Goal: Task Accomplishment & Management: Complete application form

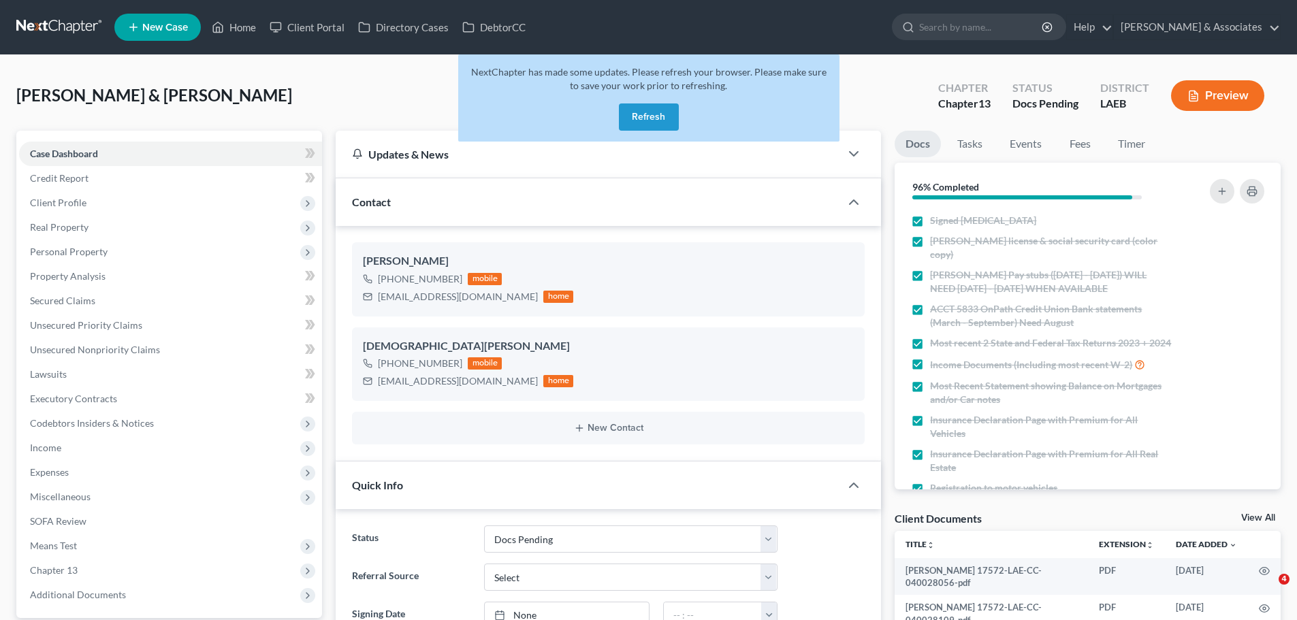
select select "6"
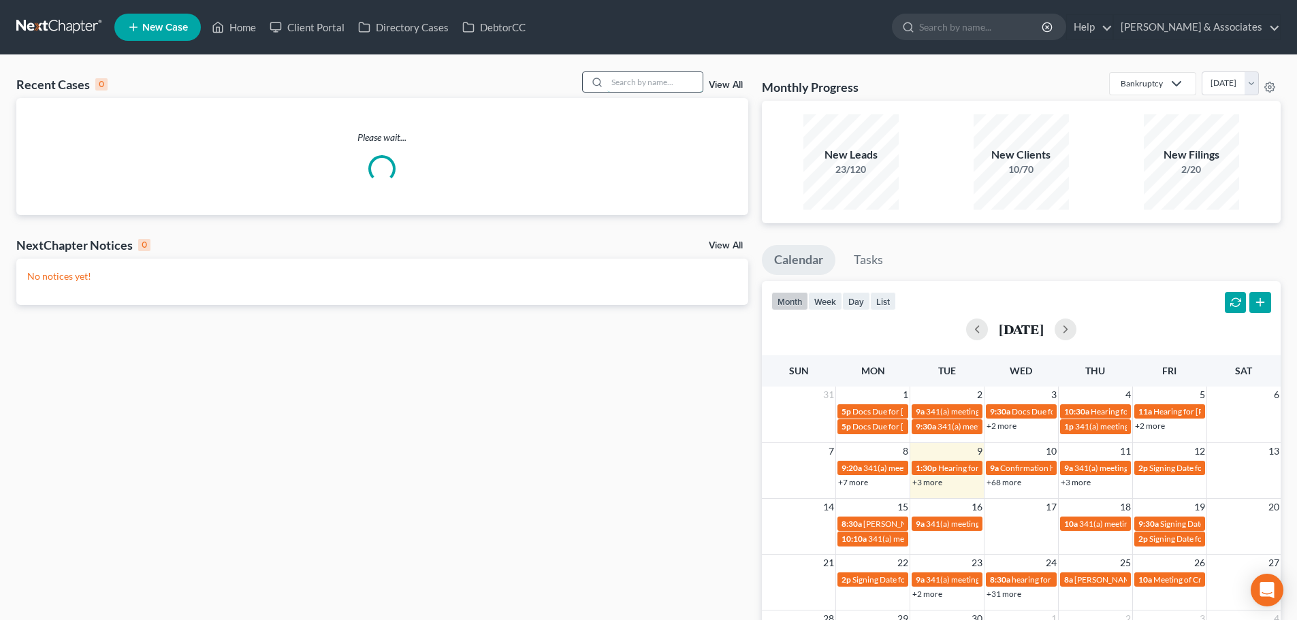
click at [656, 83] on input "search" at bounding box center [654, 82] width 95 height 20
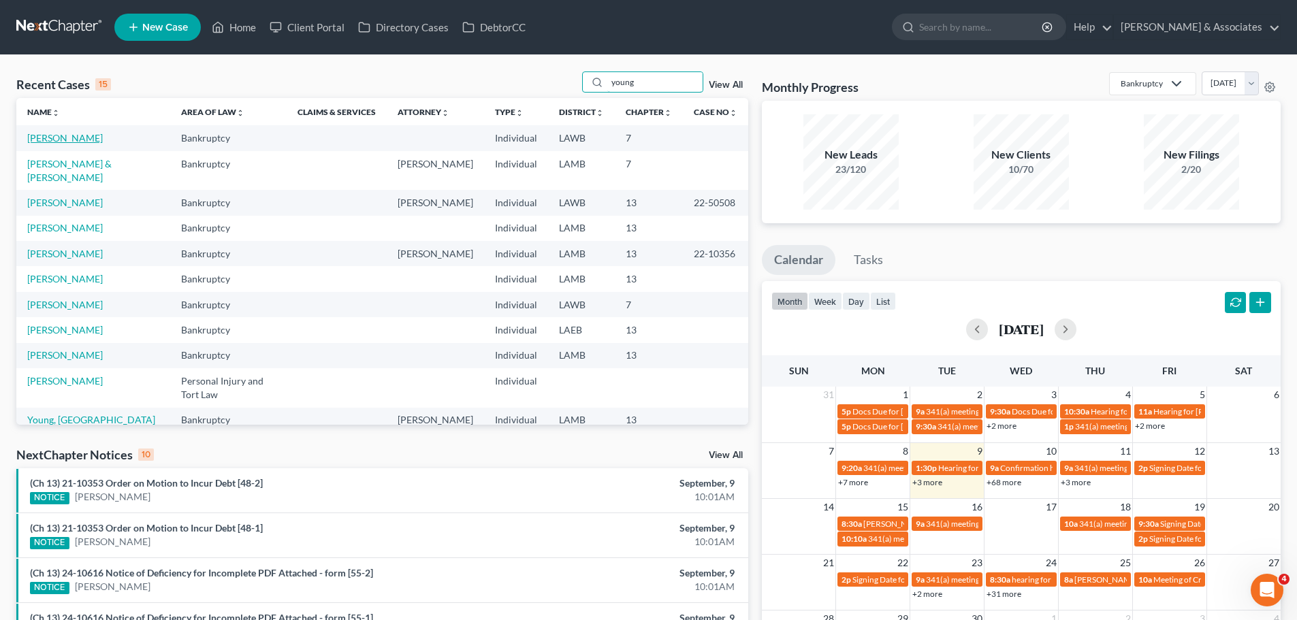
type input "young"
click at [71, 138] on link "[PERSON_NAME]" at bounding box center [65, 138] width 76 height 12
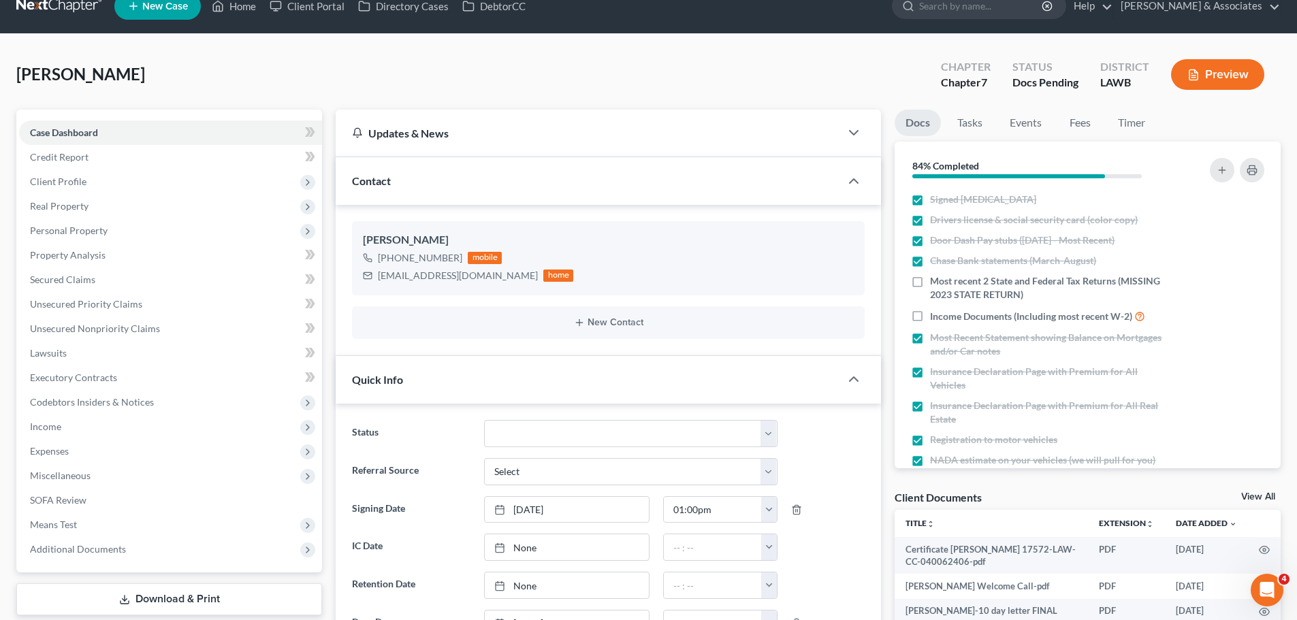
scroll to position [408, 0]
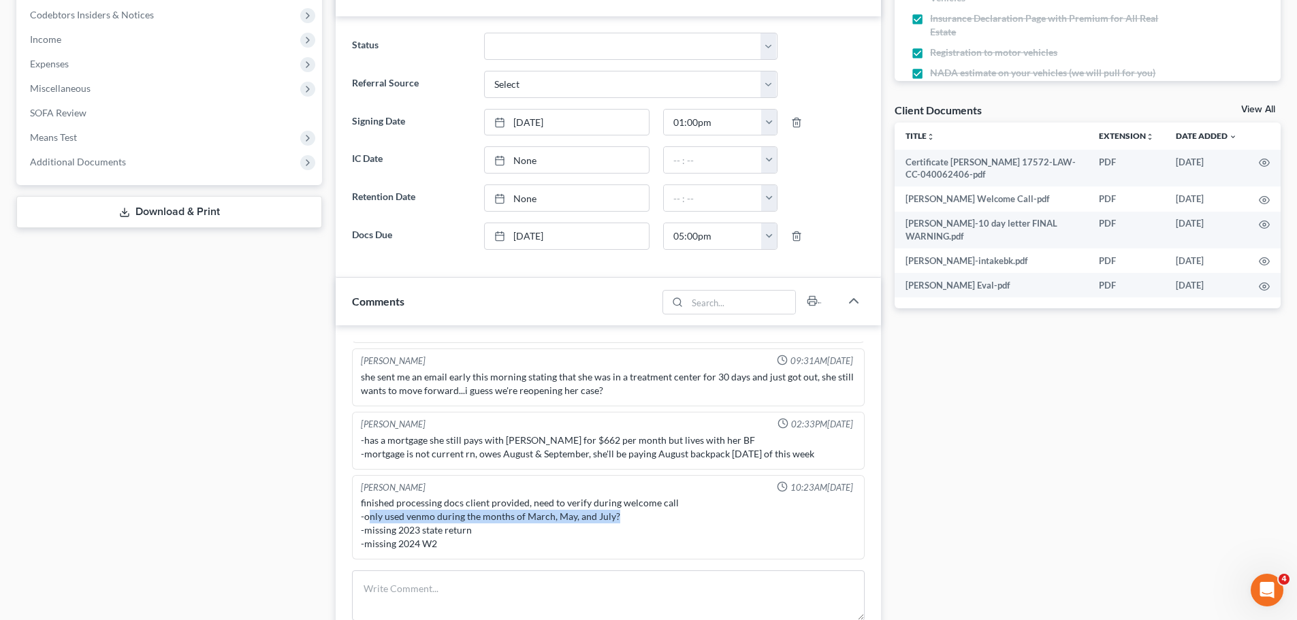
drag, startPoint x: 368, startPoint y: 516, endPoint x: 629, endPoint y: 515, distance: 260.7
click at [629, 515] on div "finished processing docs client provided, need to verify during welcome call -o…" at bounding box center [608, 523] width 495 height 54
click at [532, 502] on div "finished processing docs client provided, need to verify during welcome call -o…" at bounding box center [608, 523] width 495 height 54
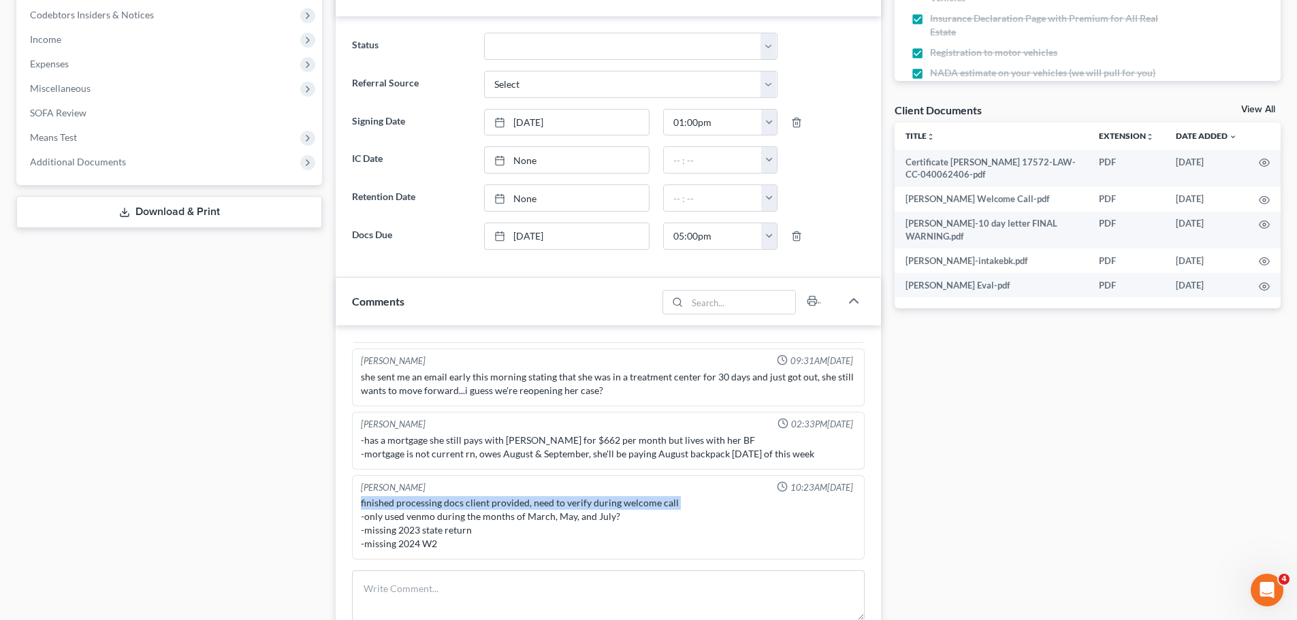
click at [532, 502] on div "finished processing docs client provided, need to verify during welcome call -o…" at bounding box center [608, 523] width 495 height 54
click at [534, 510] on div "finished processing docs client provided, need to verify during welcome call -o…" at bounding box center [608, 523] width 495 height 54
click at [535, 512] on div "finished processing docs client provided, need to verify during welcome call -o…" at bounding box center [608, 523] width 495 height 54
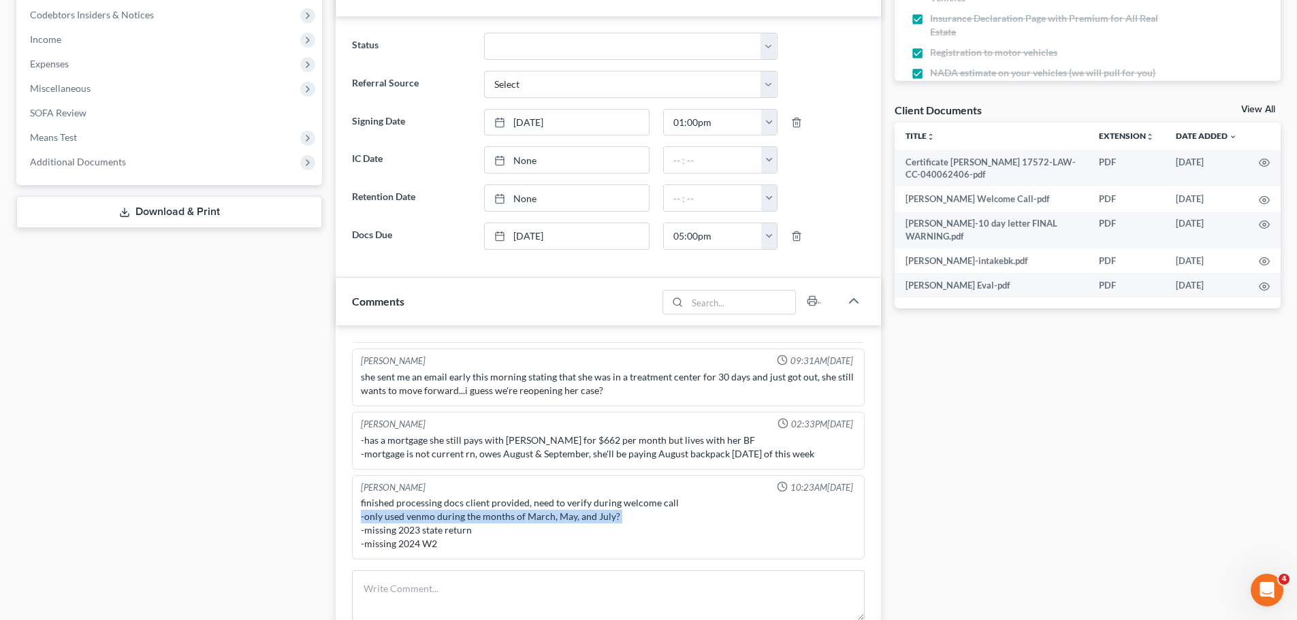
click at [535, 512] on div "finished processing docs client provided, need to verify during welcome call -o…" at bounding box center [608, 523] width 495 height 54
click at [534, 517] on div "finished processing docs client provided, need to verify during welcome call -o…" at bounding box center [608, 523] width 495 height 54
click at [534, 521] on div "finished processing docs client provided, need to verify during welcome call -o…" at bounding box center [608, 523] width 495 height 54
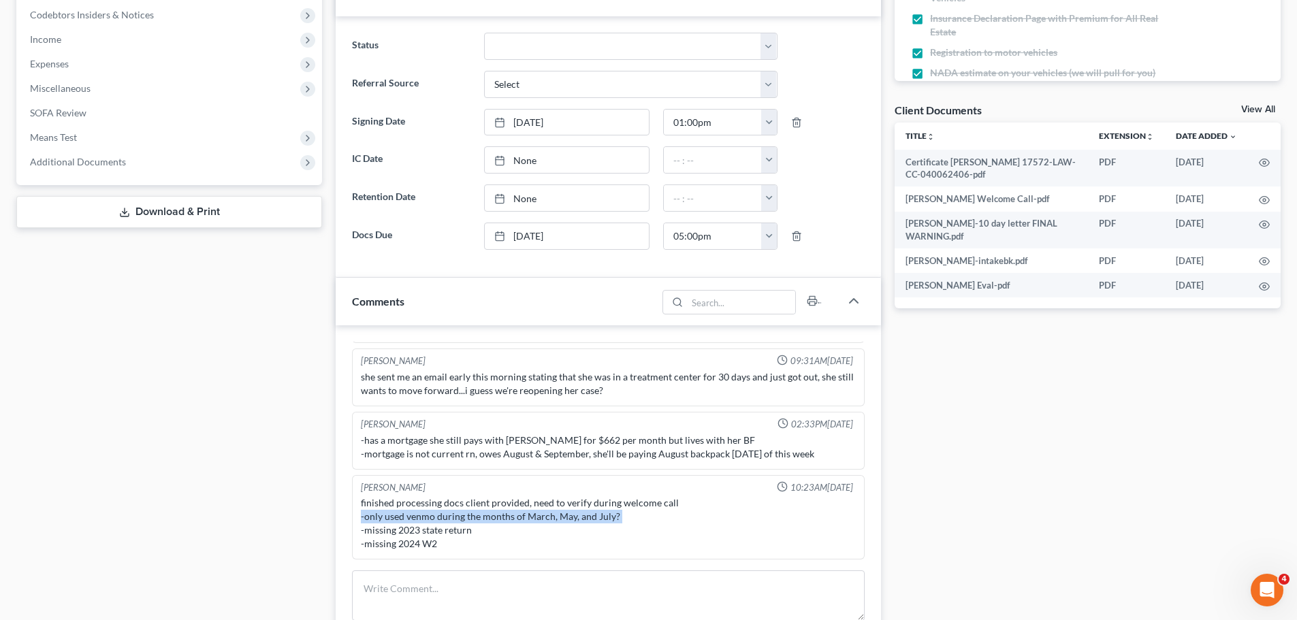
click at [534, 521] on div "finished processing docs client provided, need to verify during welcome call -o…" at bounding box center [608, 523] width 495 height 54
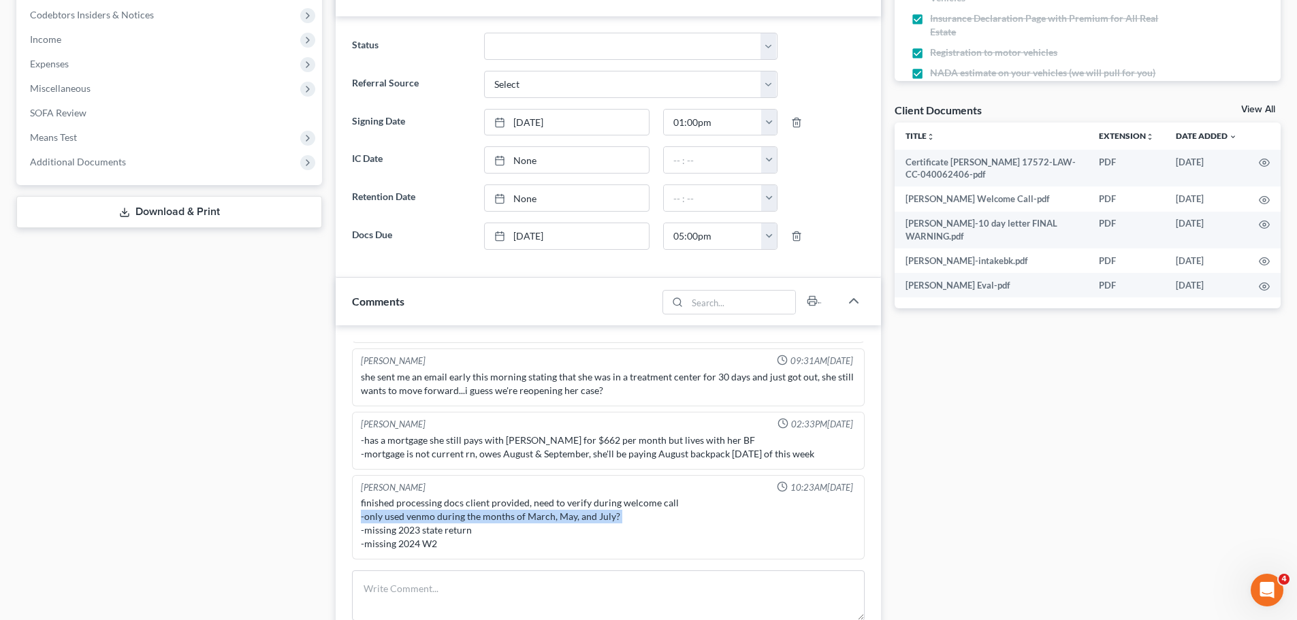
click at [535, 513] on div "finished processing docs client provided, need to verify during welcome call -o…" at bounding box center [608, 523] width 495 height 54
drag, startPoint x: 682, startPoint y: 524, endPoint x: 365, endPoint y: 508, distance: 317.6
click at [366, 509] on div "finished processing docs client provided, need to verify during welcome call -o…" at bounding box center [608, 523] width 495 height 54
click at [364, 506] on div "finished processing docs client provided, need to verify during welcome call -o…" at bounding box center [608, 523] width 495 height 54
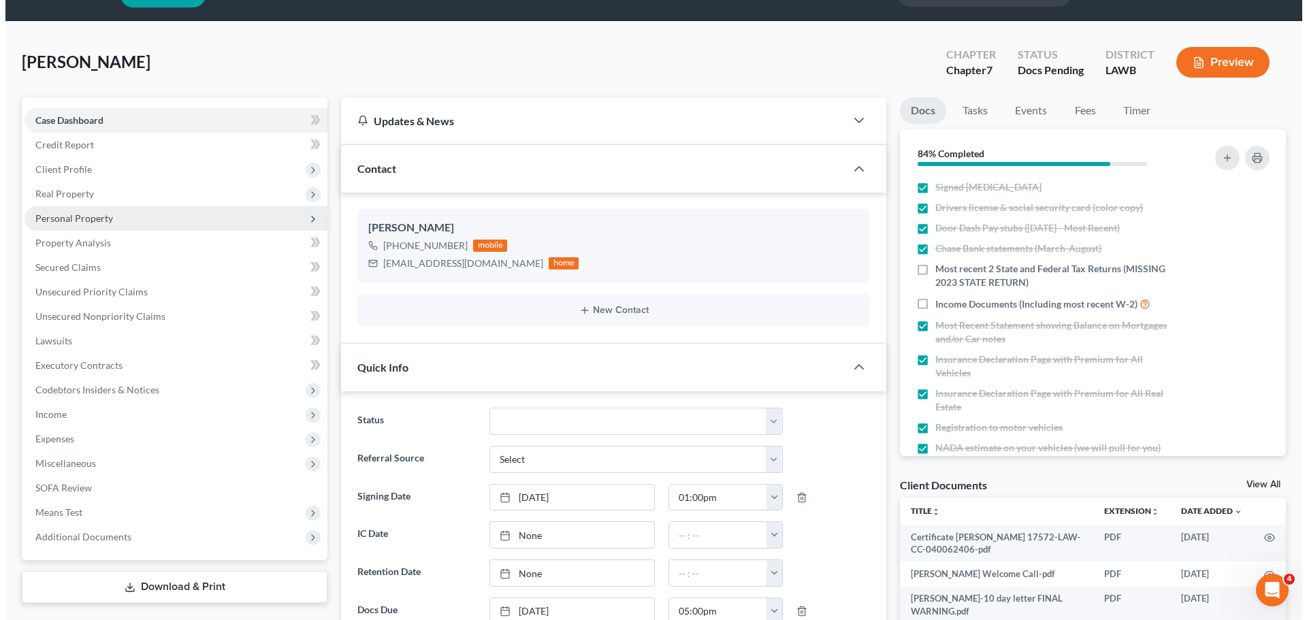
scroll to position [0, 0]
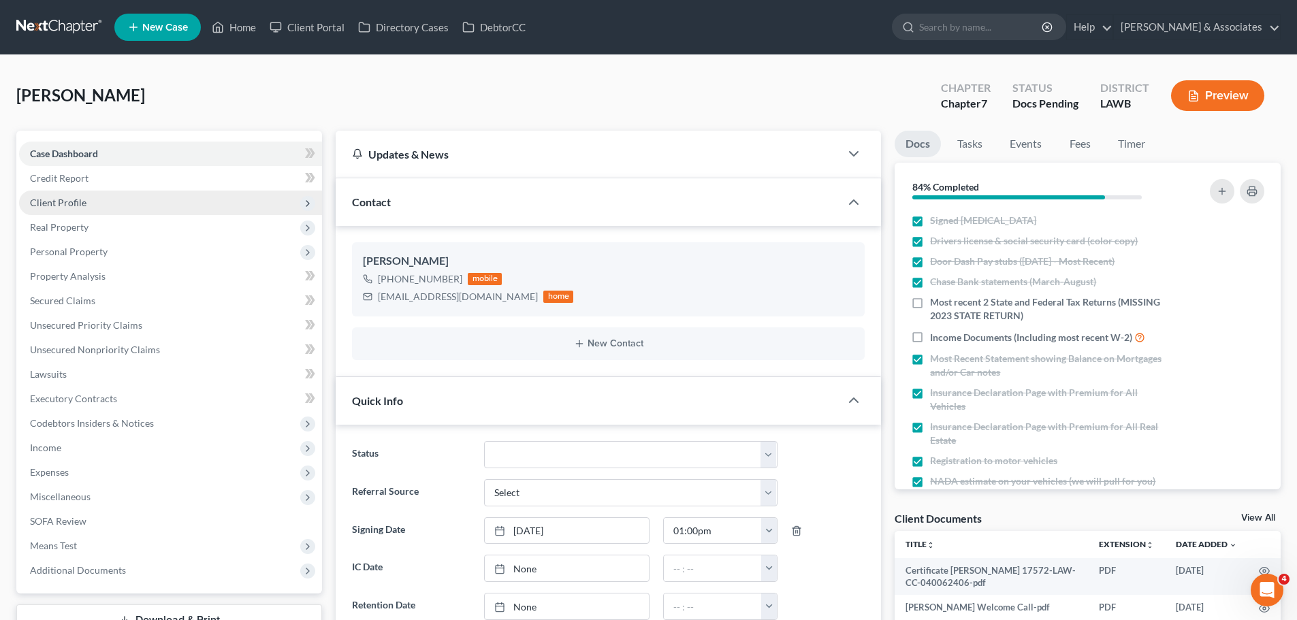
click at [107, 203] on span "Client Profile" at bounding box center [170, 203] width 303 height 25
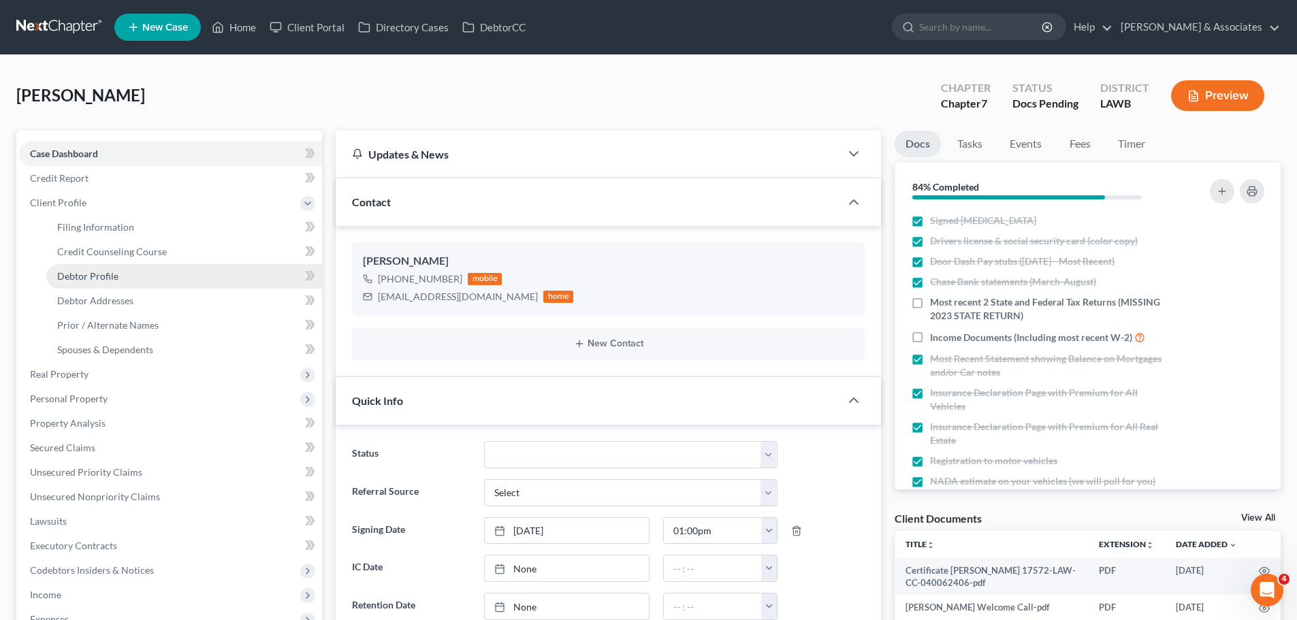
click at [108, 282] on link "Debtor Profile" at bounding box center [184, 276] width 276 height 25
select select "0"
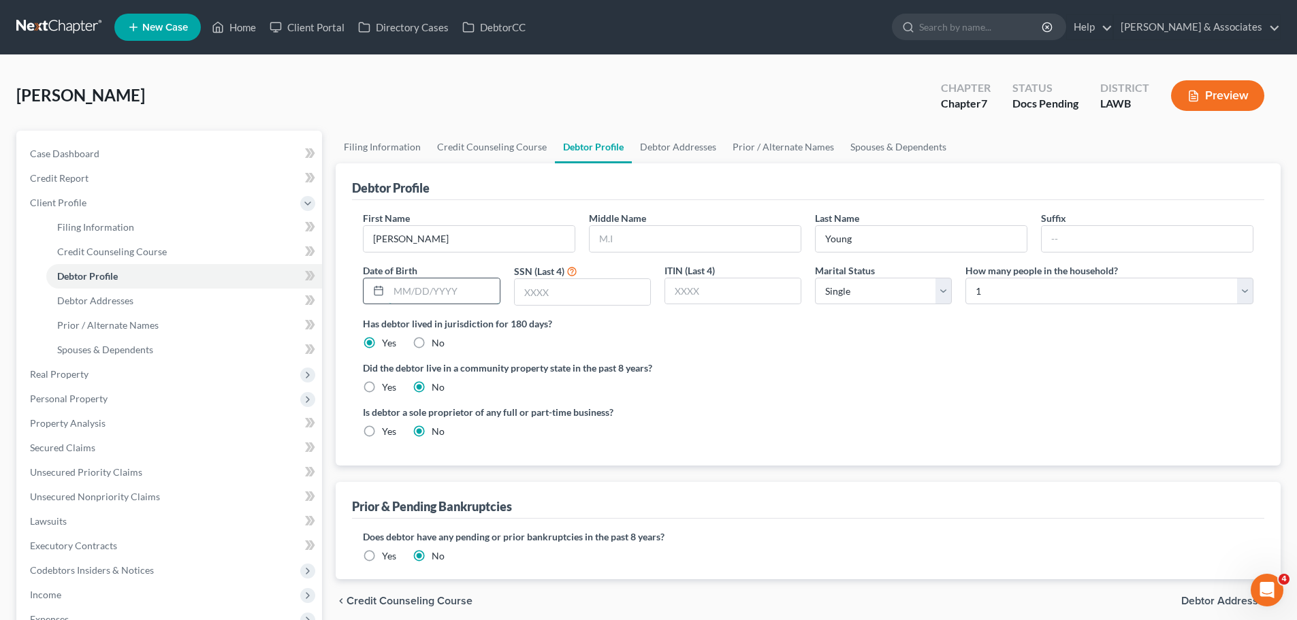
click at [400, 289] on input "text" at bounding box center [444, 291] width 110 height 26
type input "06/28/1987"
click at [692, 229] on input "text" at bounding box center [694, 239] width 211 height 26
type input "Renee"
drag, startPoint x: 536, startPoint y: 284, endPoint x: 1208, endPoint y: 245, distance: 672.3
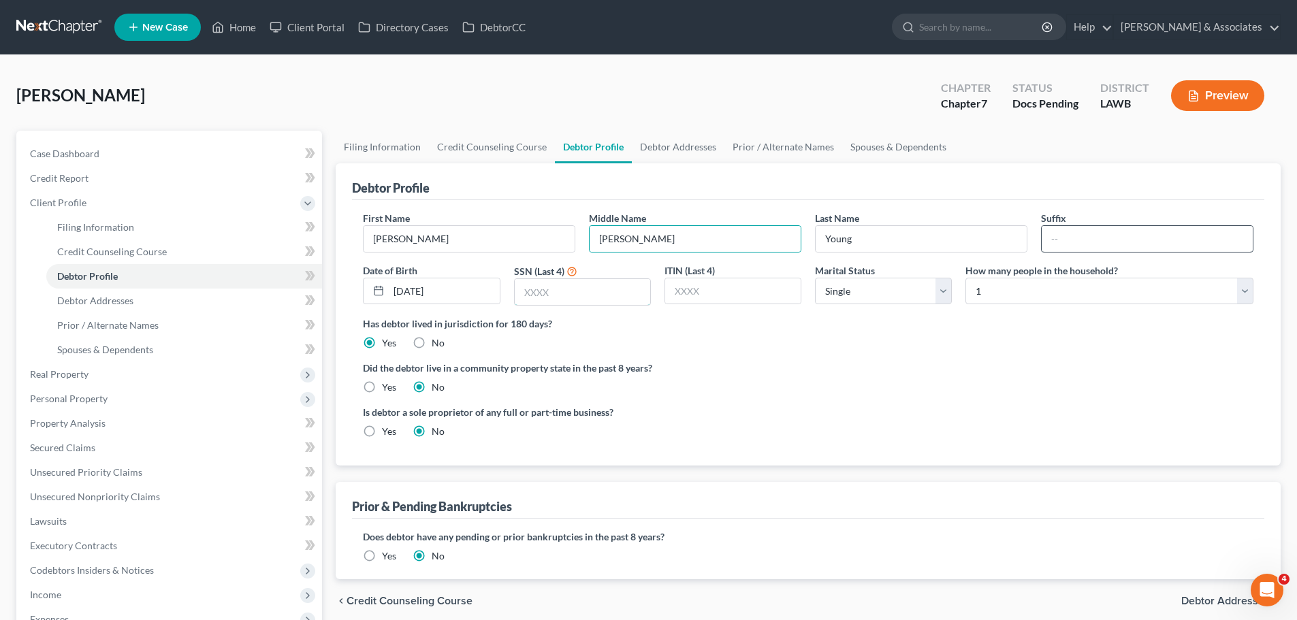
click at [537, 284] on input "text" at bounding box center [582, 292] width 135 height 26
type input "5203"
click at [860, 339] on div "Has debtor lived in jurisdiction for 180 days? Yes No Debtor must reside in jur…" at bounding box center [808, 333] width 890 height 33
click at [173, 311] on link "Debtor Addresses" at bounding box center [184, 301] width 276 height 25
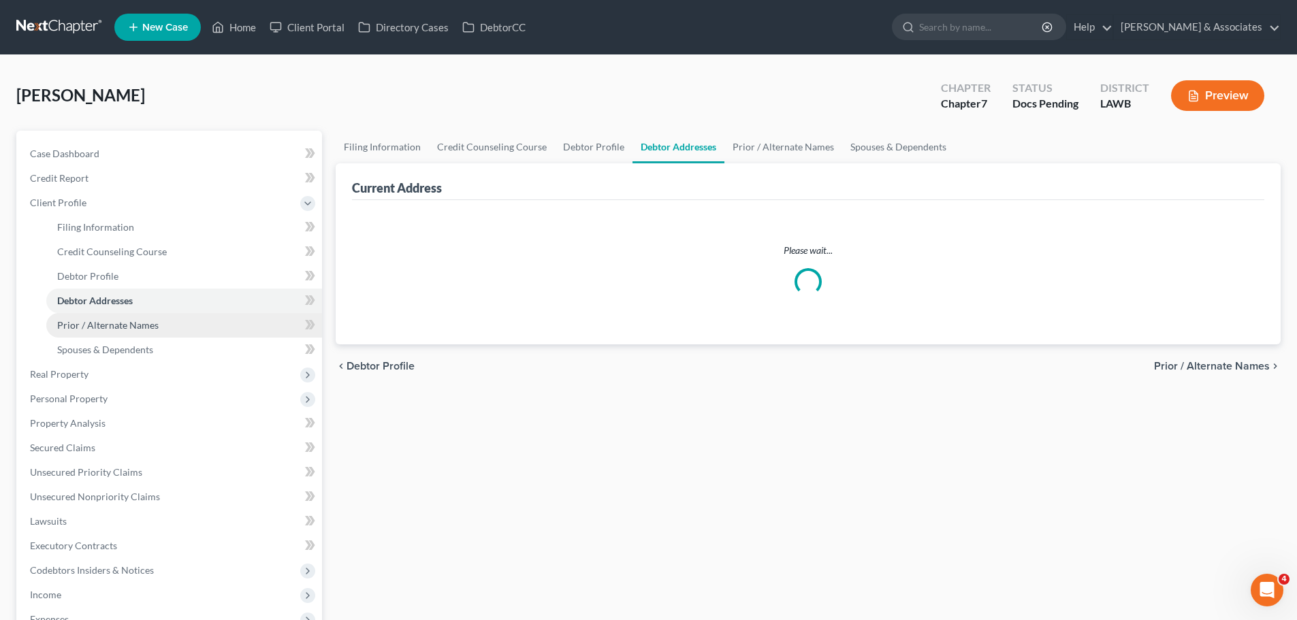
select select "0"
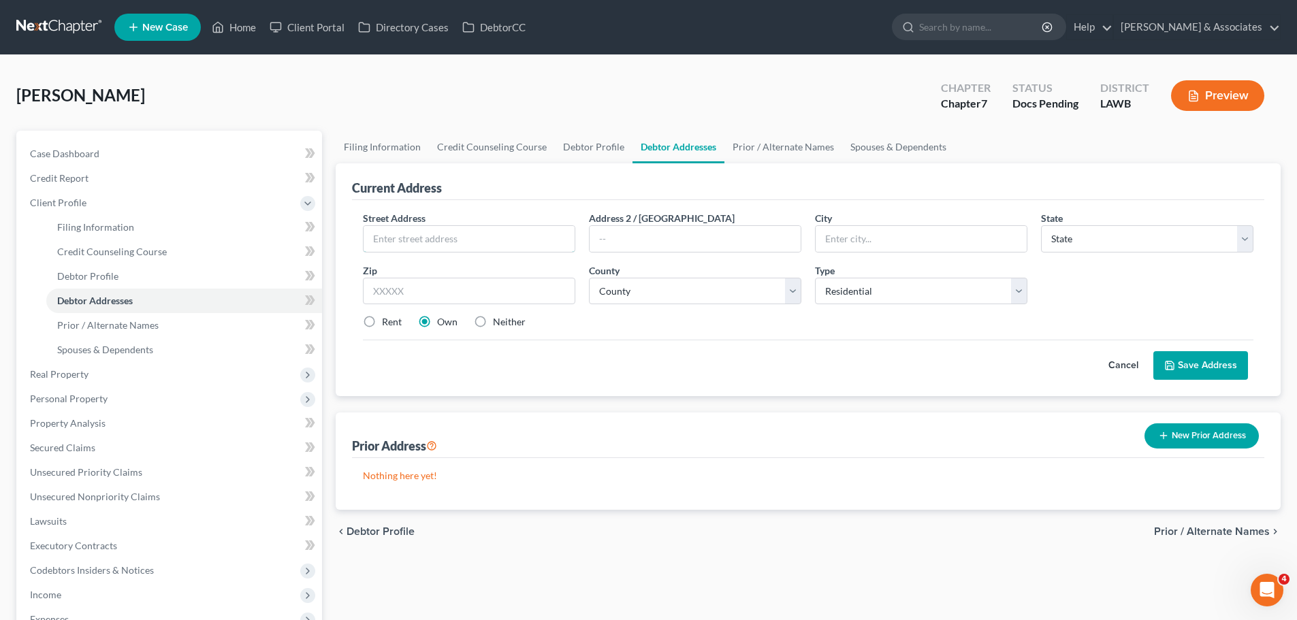
click at [472, 235] on input "text" at bounding box center [469, 239] width 211 height 26
type input "[STREET_ADDRESS]"
type input "70512"
type input "Arnaudville"
select select "19"
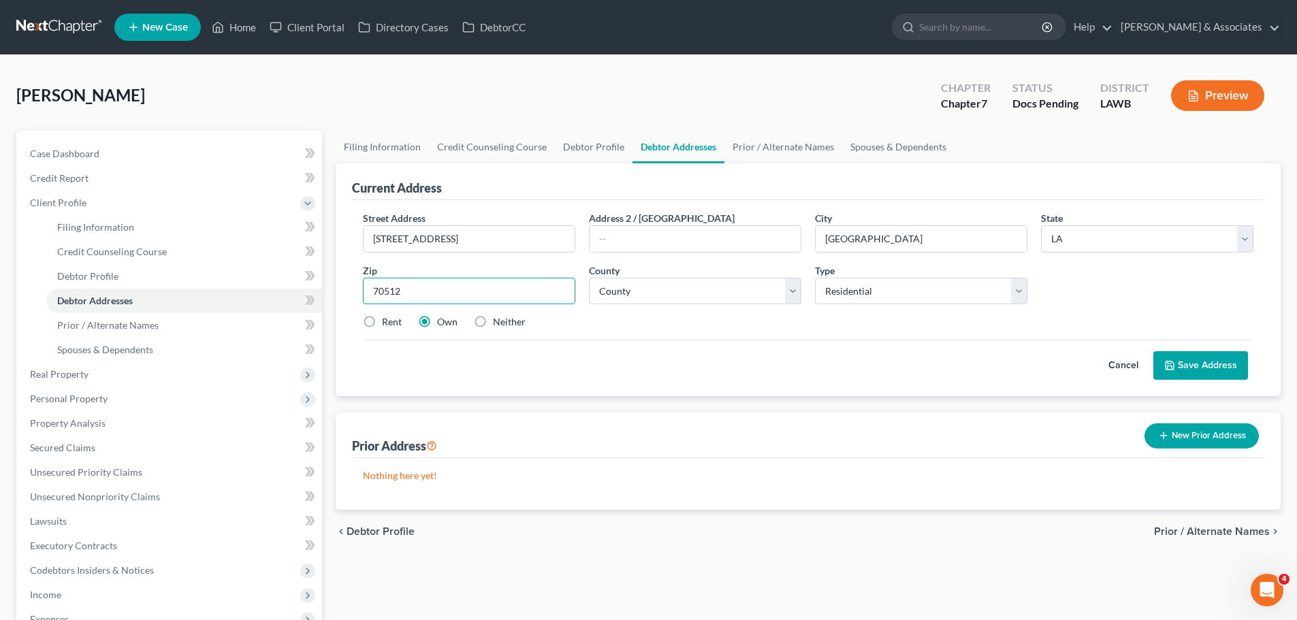
click at [408, 294] on input "70512" at bounding box center [469, 291] width 212 height 27
click at [407, 294] on input "70512" at bounding box center [469, 291] width 212 height 27
click at [664, 289] on select "County Acadia Allen Ascension Assumption Avoyelles Beauregard Bienville Bossier…" at bounding box center [695, 291] width 212 height 27
select select "48"
click at [589, 278] on select "County Acadia Allen Ascension Assumption Avoyelles Beauregard Bienville Bossier…" at bounding box center [695, 291] width 212 height 27
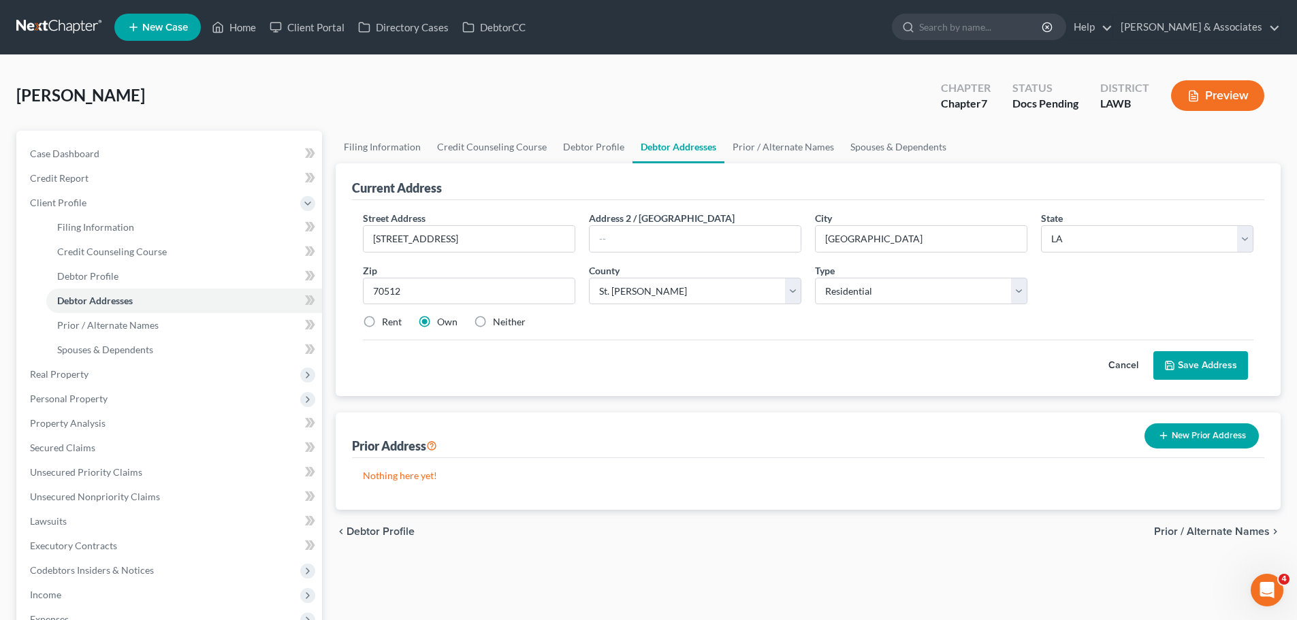
click at [1197, 361] on button "Save Address" at bounding box center [1200, 365] width 95 height 29
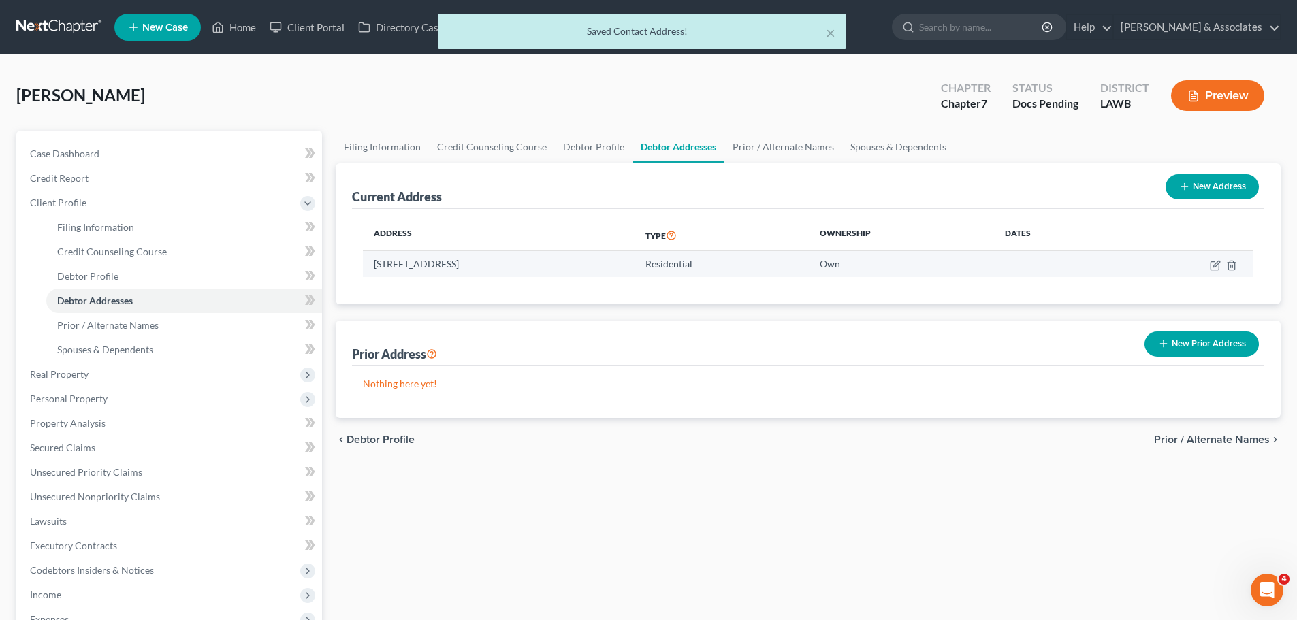
drag, startPoint x: 368, startPoint y: 263, endPoint x: 523, endPoint y: 261, distance: 155.9
click at [523, 261] on td "107 East St, Arnaudville, LA 70512" at bounding box center [499, 264] width 272 height 26
copy td "107 East St, Arnaudville, LA 70512"
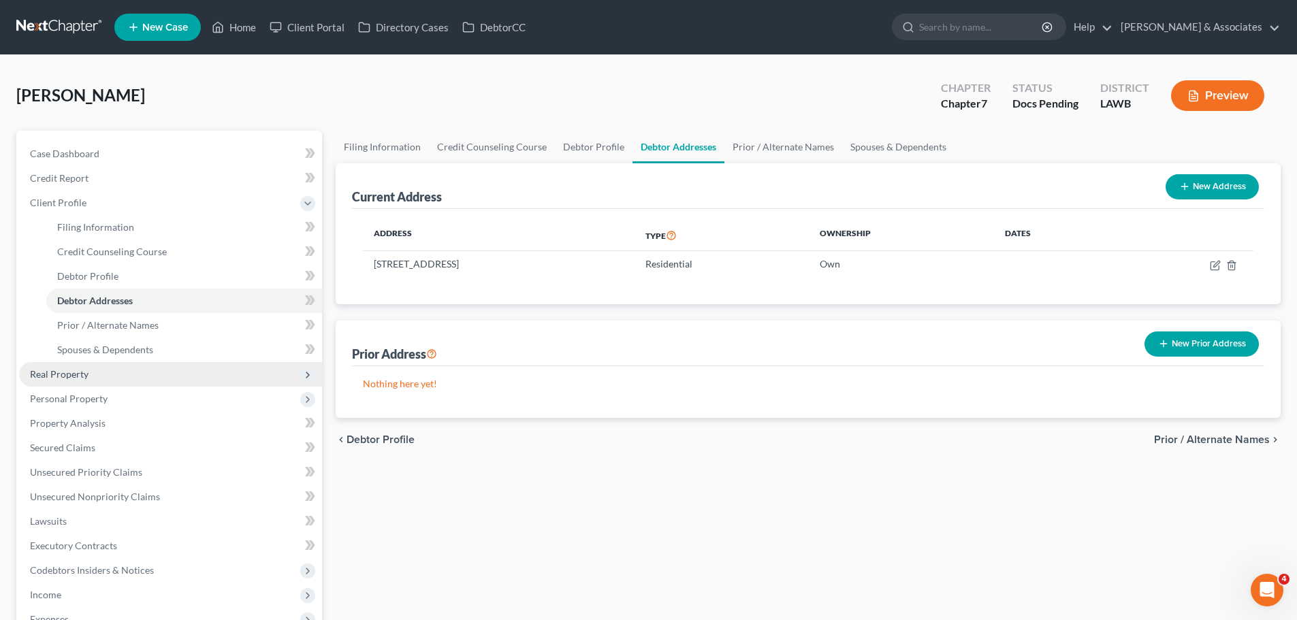
click at [68, 372] on span "Real Property" at bounding box center [59, 374] width 59 height 12
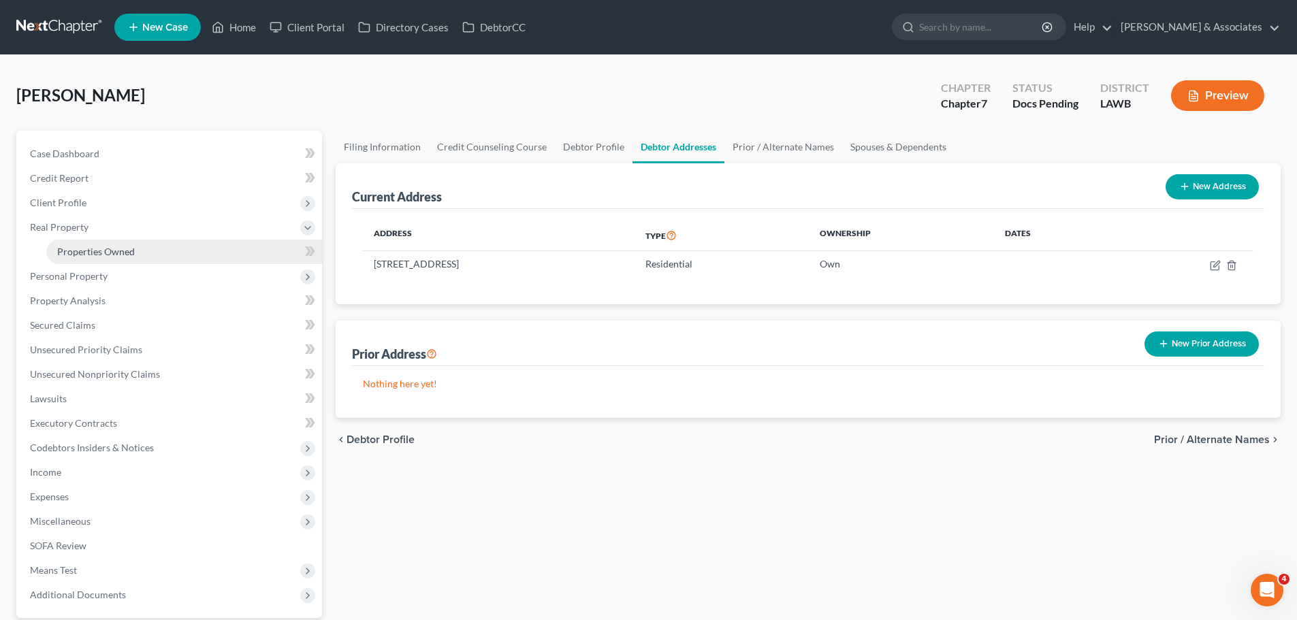
click at [127, 244] on link "Properties Owned" at bounding box center [184, 252] width 276 height 25
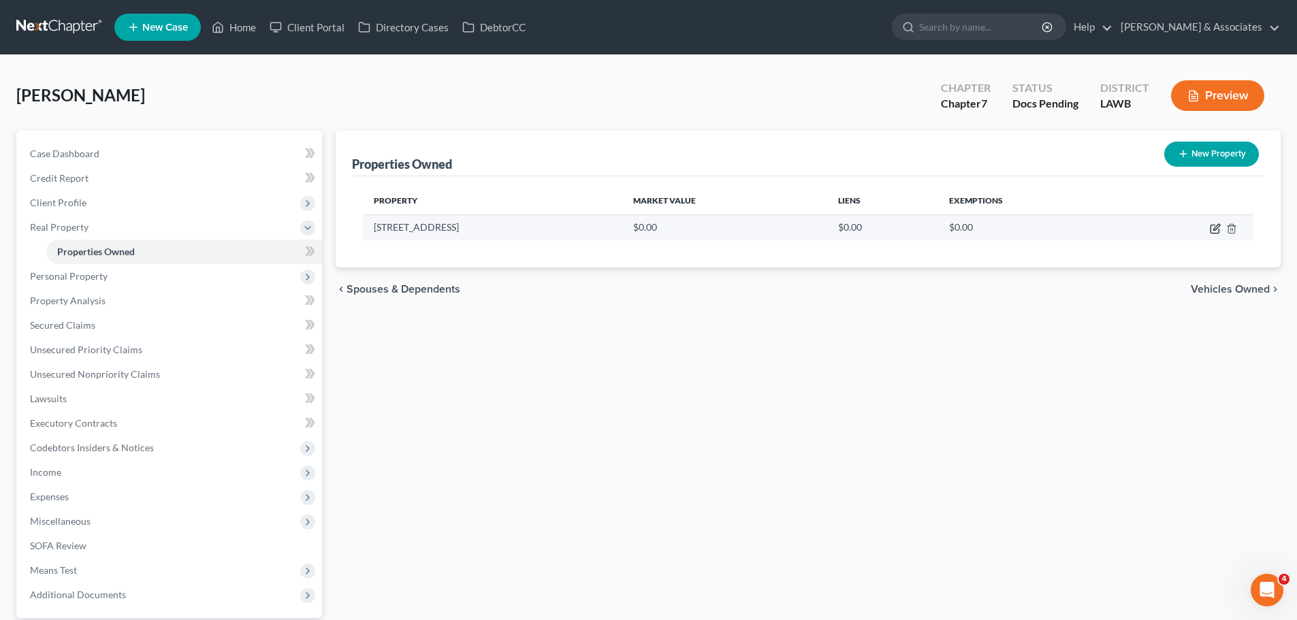
click at [1214, 230] on icon "button" at bounding box center [1216, 227] width 6 height 6
select select "19"
select select "48"
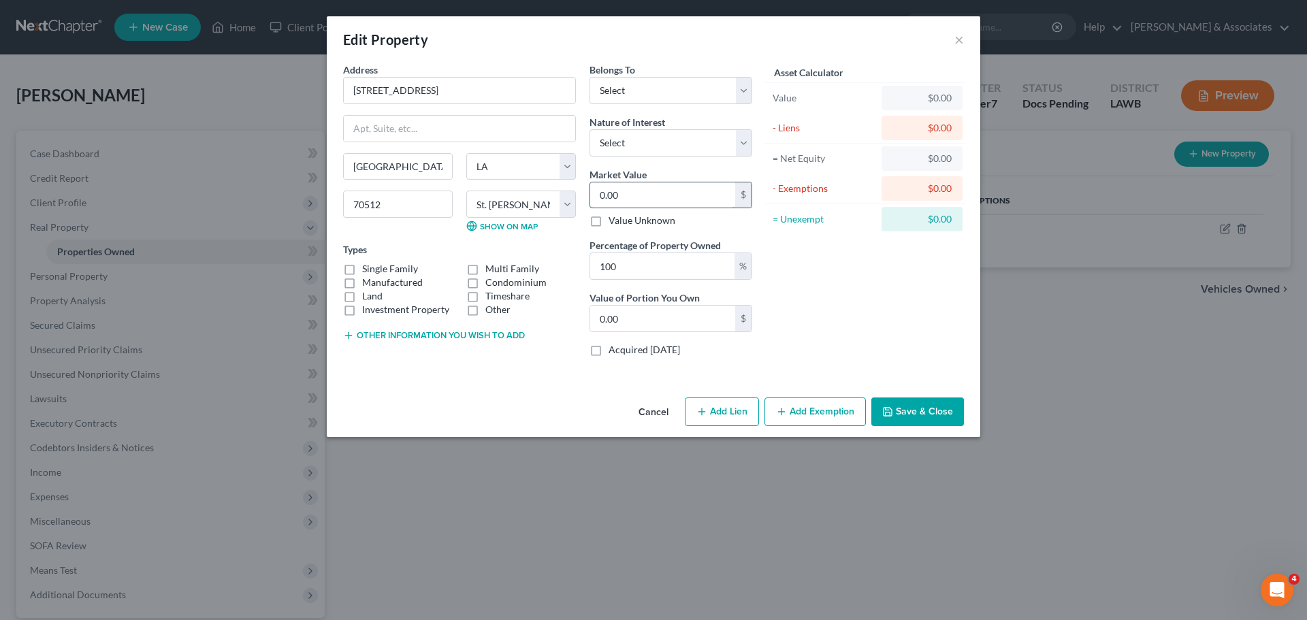
click at [668, 193] on input "0.00" at bounding box center [662, 195] width 145 height 26
paste input "111,001"
type input "111,001"
type input "111,001.00"
type input "111,001"
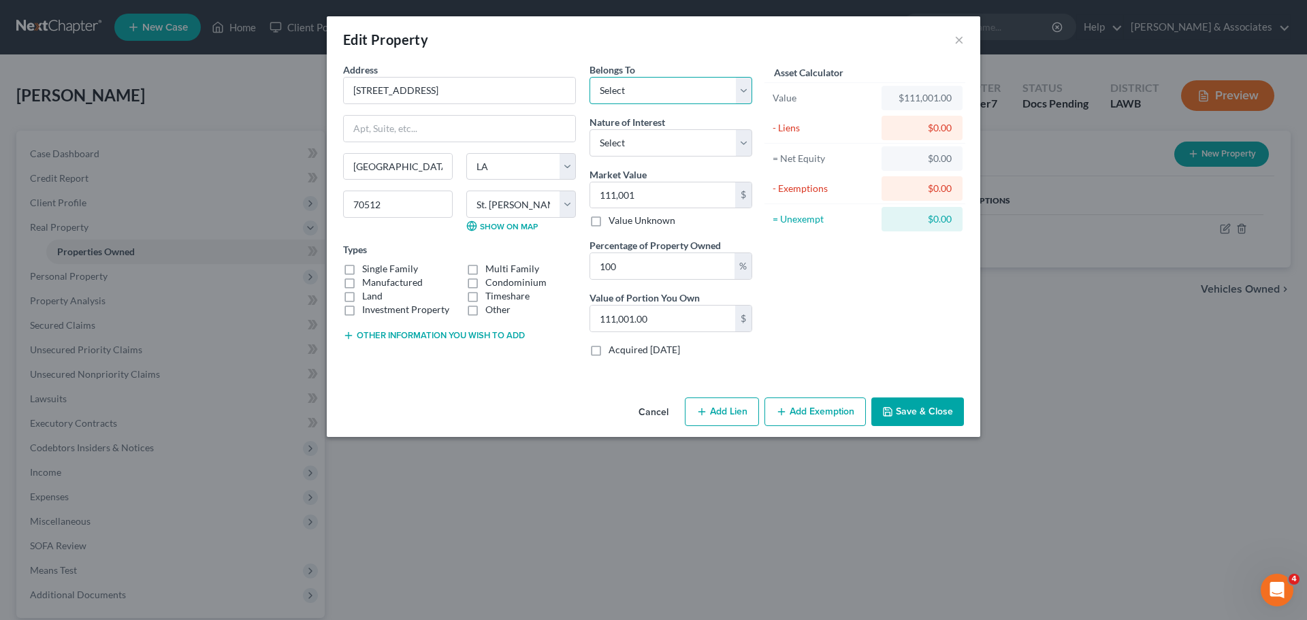
drag, startPoint x: 673, startPoint y: 84, endPoint x: 673, endPoint y: 97, distance: 12.3
click at [673, 84] on select "Select Debtor 1 Only Debtor 2 Only Debtor 1 And Debtor 2 Only At Least One Of T…" at bounding box center [670, 90] width 163 height 27
select select "0"
click at [589, 77] on select "Select Debtor 1 Only Debtor 2 Only Debtor 1 And Debtor 2 Only At Least One Of T…" at bounding box center [670, 90] width 163 height 27
click at [368, 272] on label "Single Family" at bounding box center [390, 269] width 56 height 14
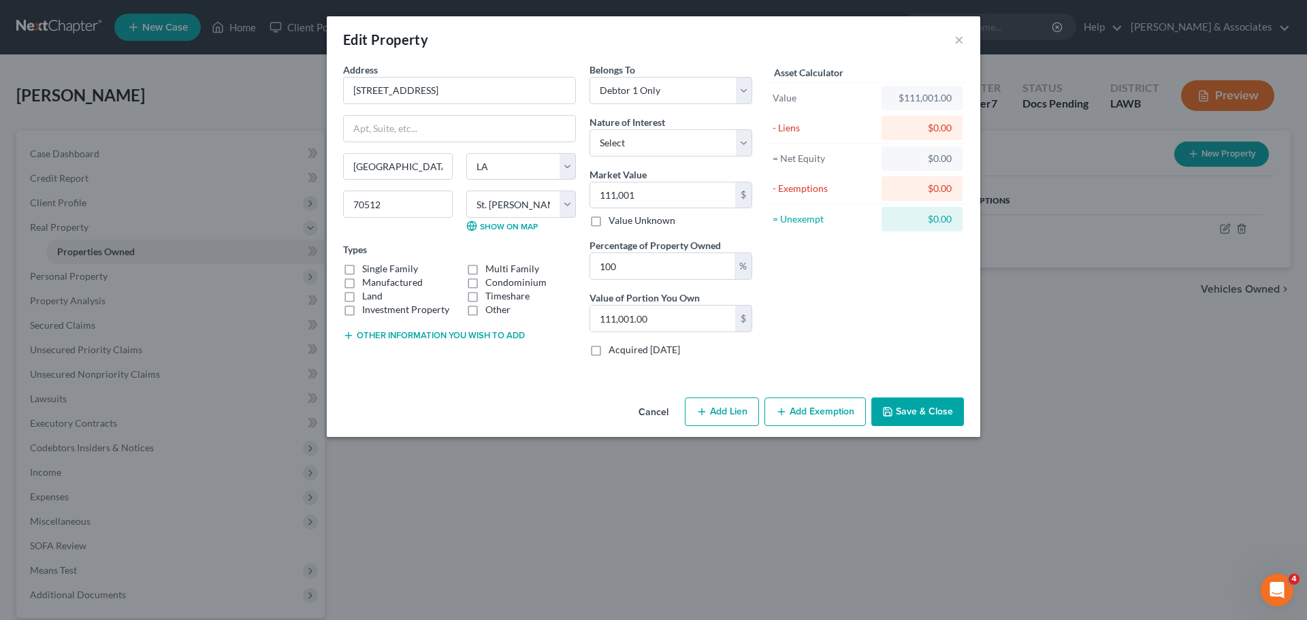
click at [368, 271] on input "Single Family" at bounding box center [372, 266] width 9 height 9
checkbox input "true"
drag, startPoint x: 699, startPoint y: 137, endPoint x: 690, endPoint y: 153, distance: 18.9
click at [699, 137] on select "Select Fee Simple Joint Tenant Life Estate Equitable Interest Future Interest T…" at bounding box center [670, 142] width 163 height 27
click at [589, 129] on select "Select Fee Simple Joint Tenant Life Estate Equitable Interest Future Interest T…" at bounding box center [670, 142] width 163 height 27
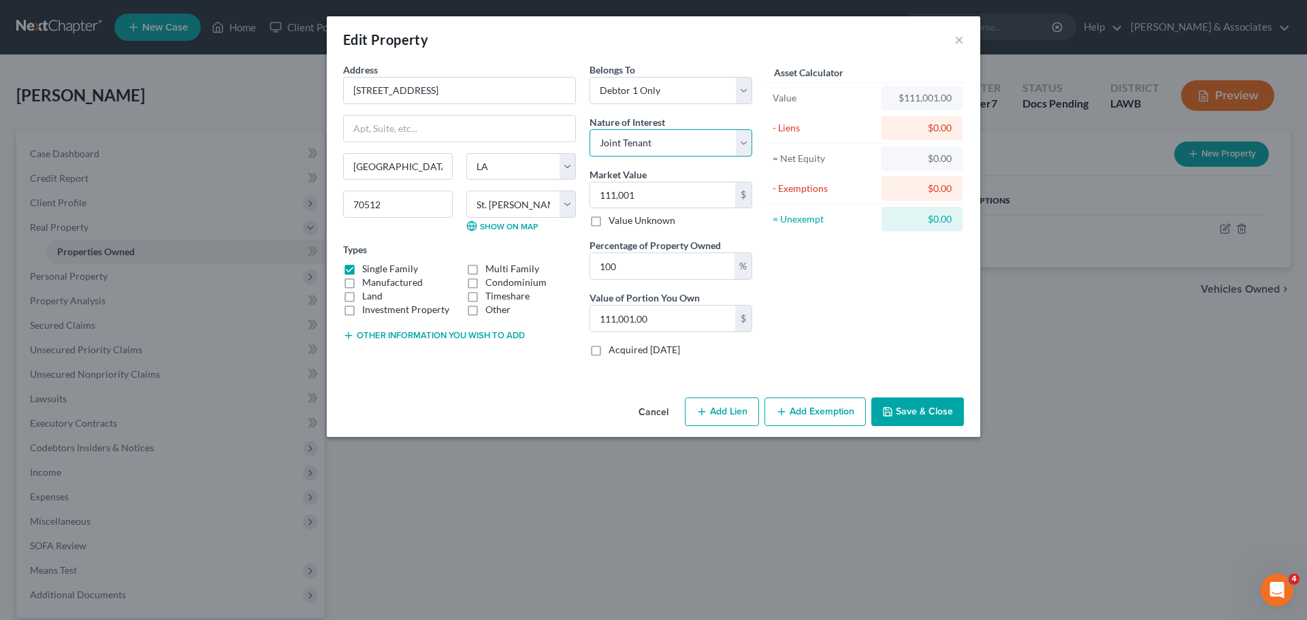
select select "0"
click at [846, 304] on div "Asset Calculator Value $111,001.00 - Liens $0.00 = Net Equity $0.00 - Exemption…" at bounding box center [865, 215] width 212 height 305
click at [808, 413] on button "Add Exemption" at bounding box center [814, 412] width 101 height 29
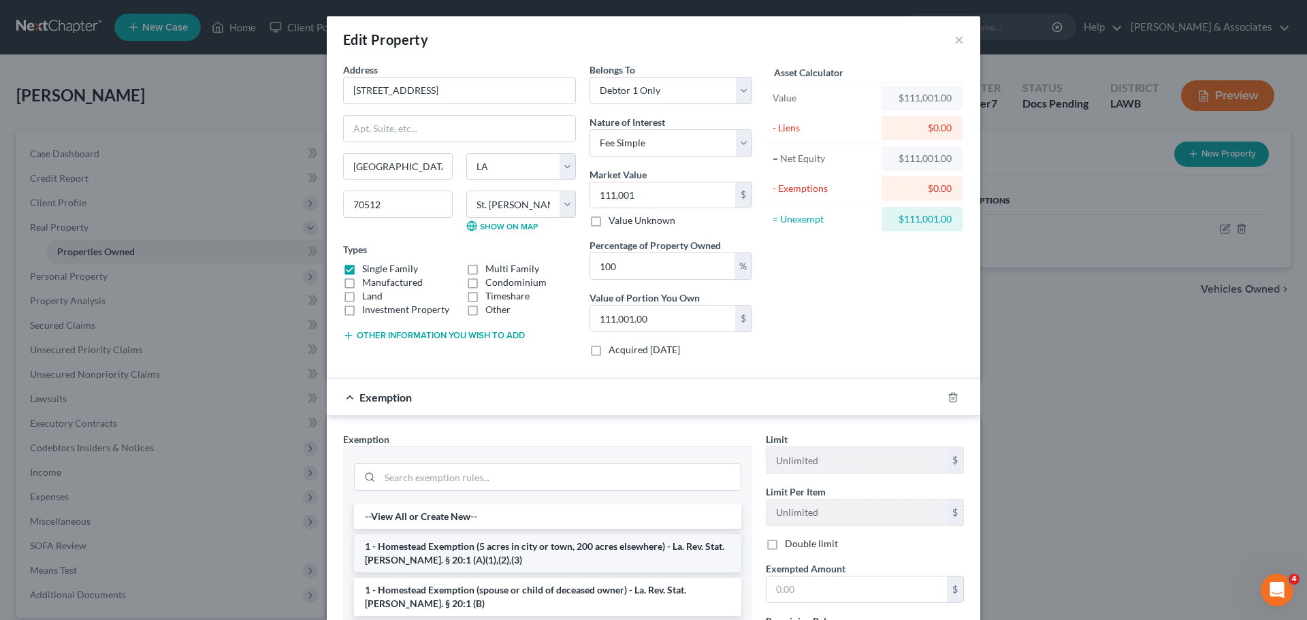
click at [479, 554] on li "1 - Homestead Exemption (5 acres in city or town, 200 acres elsewhere) - La. Re…" at bounding box center [547, 553] width 387 height 38
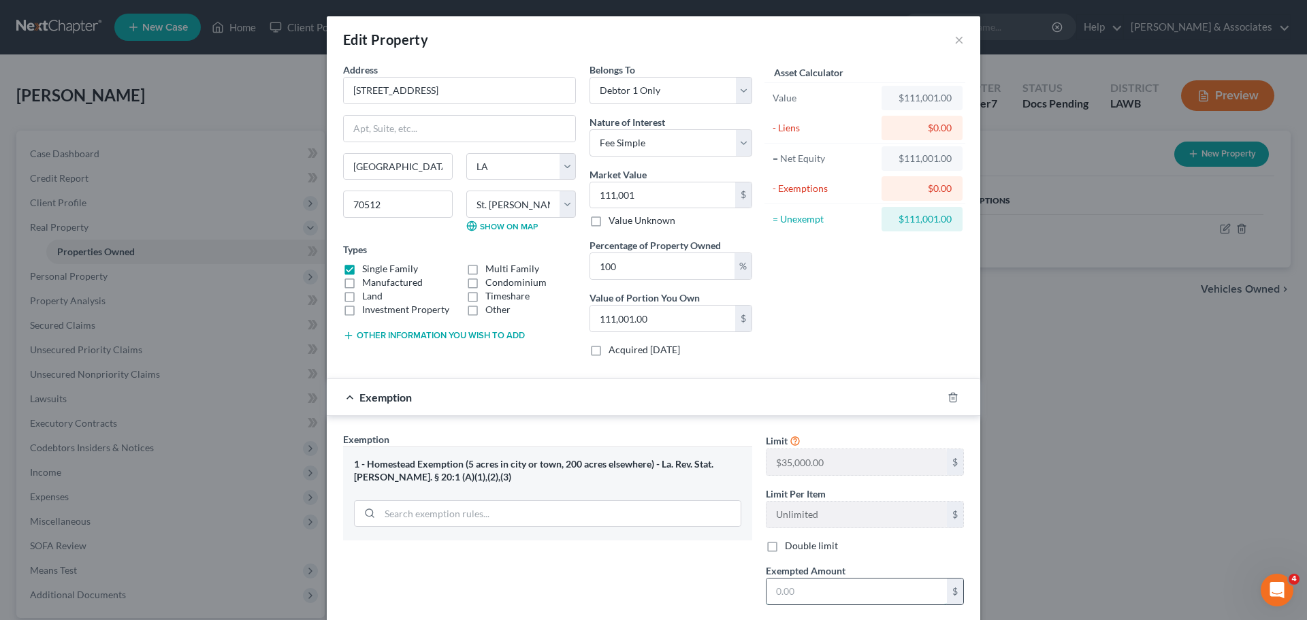
click at [858, 584] on input "text" at bounding box center [856, 592] width 180 height 26
type input "3"
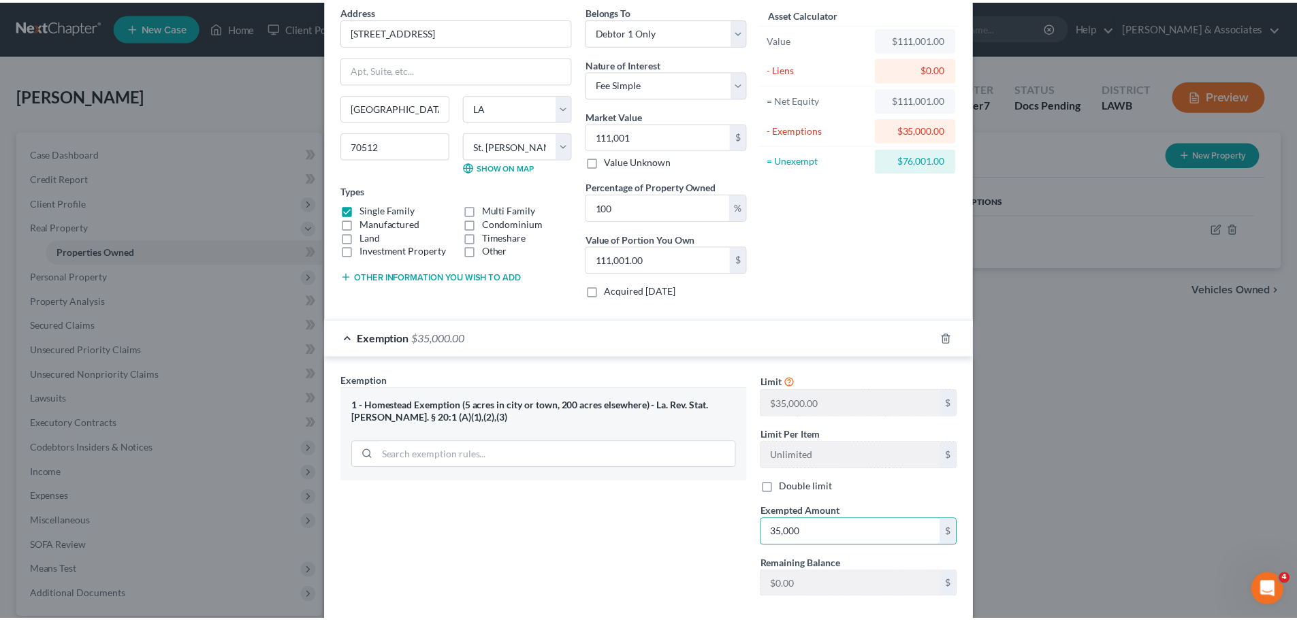
scroll to position [134, 0]
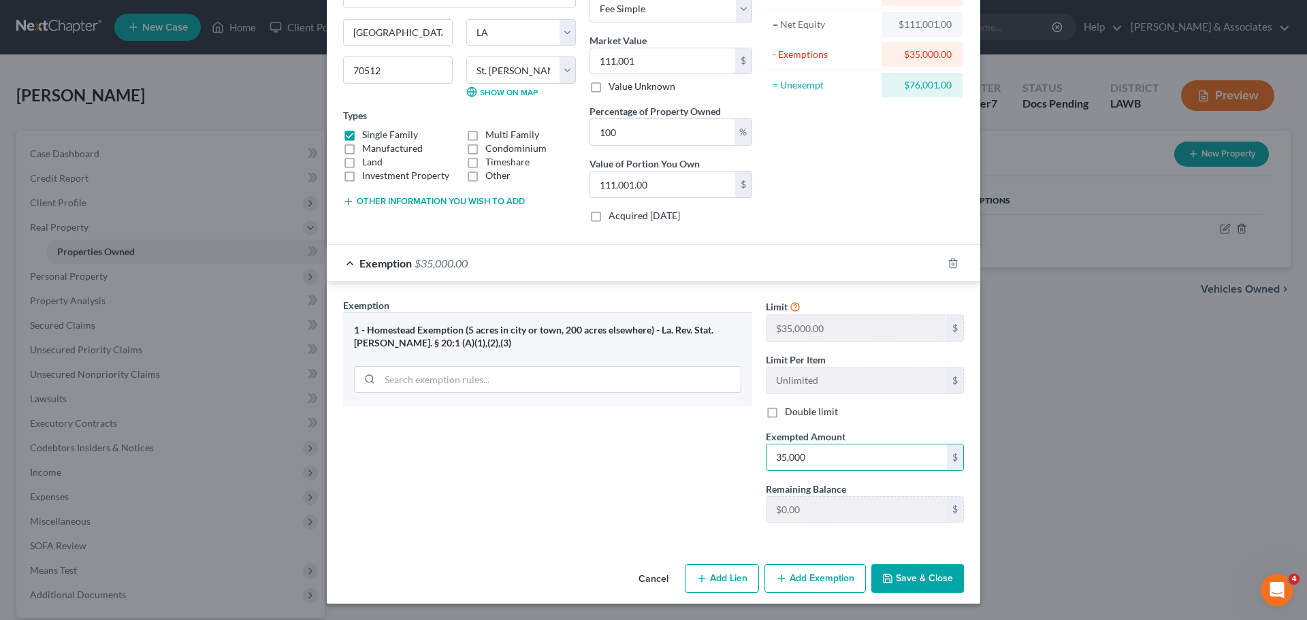
type input "35,000"
click at [928, 581] on button "Save & Close" at bounding box center [917, 578] width 93 height 29
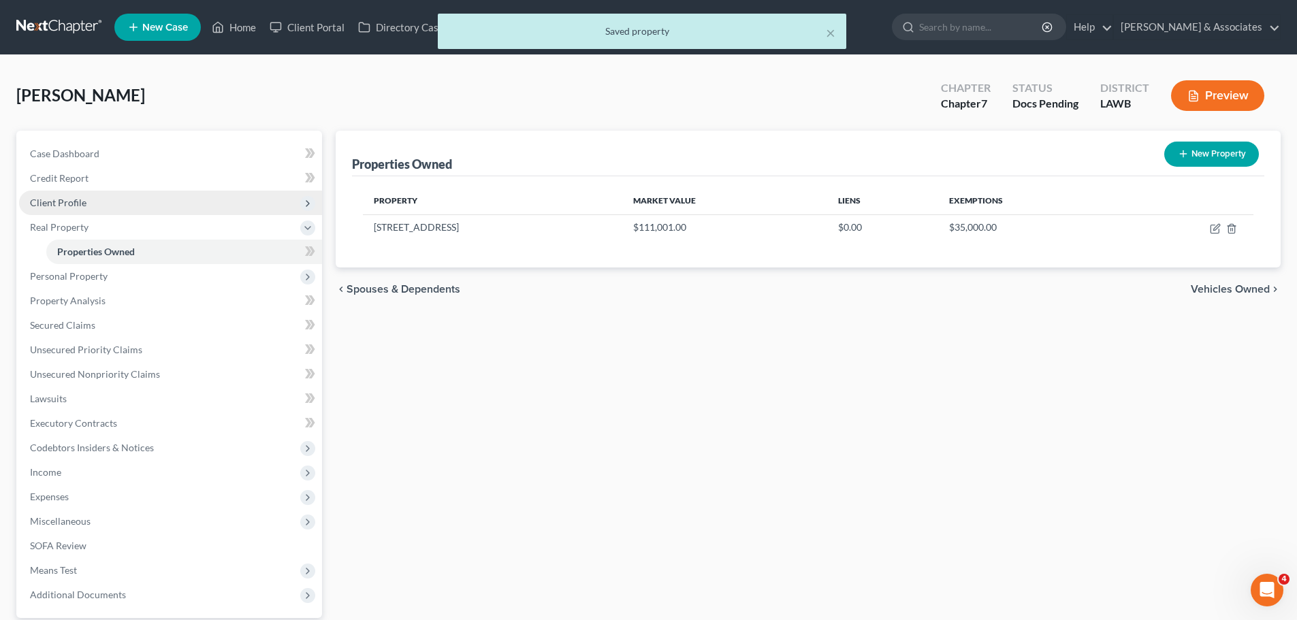
click at [54, 204] on span "Client Profile" at bounding box center [58, 203] width 56 height 12
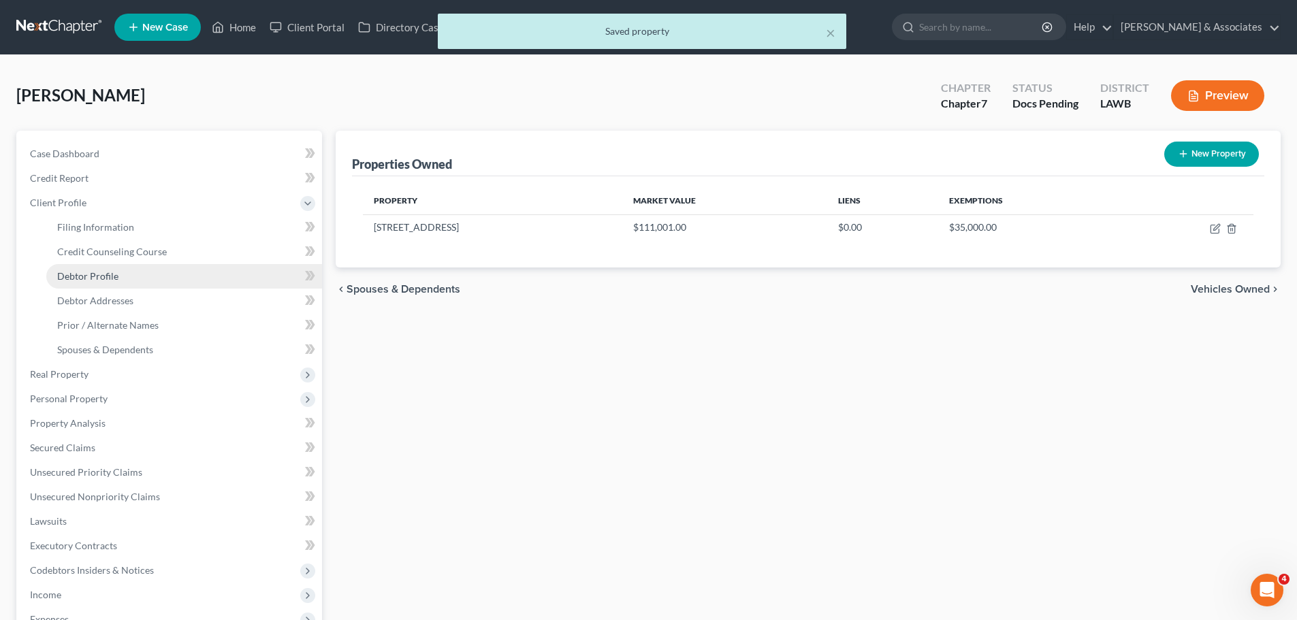
click at [101, 273] on span "Debtor Profile" at bounding box center [87, 276] width 61 height 12
select select "0"
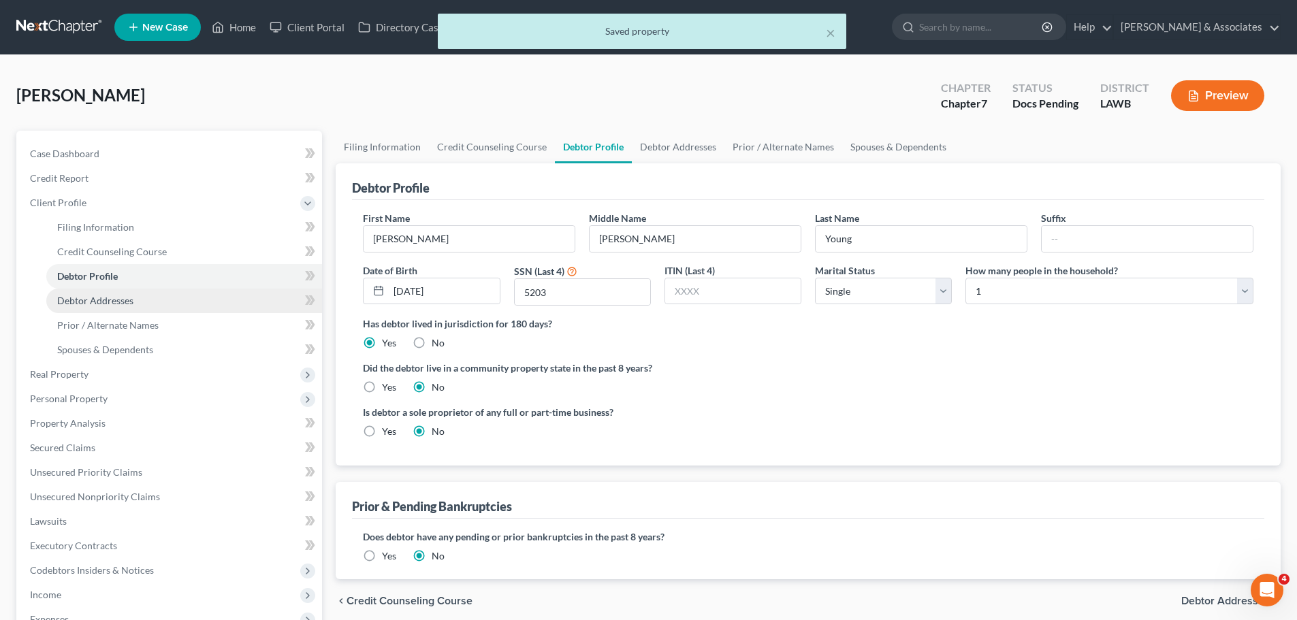
click at [116, 300] on span "Debtor Addresses" at bounding box center [95, 301] width 76 height 12
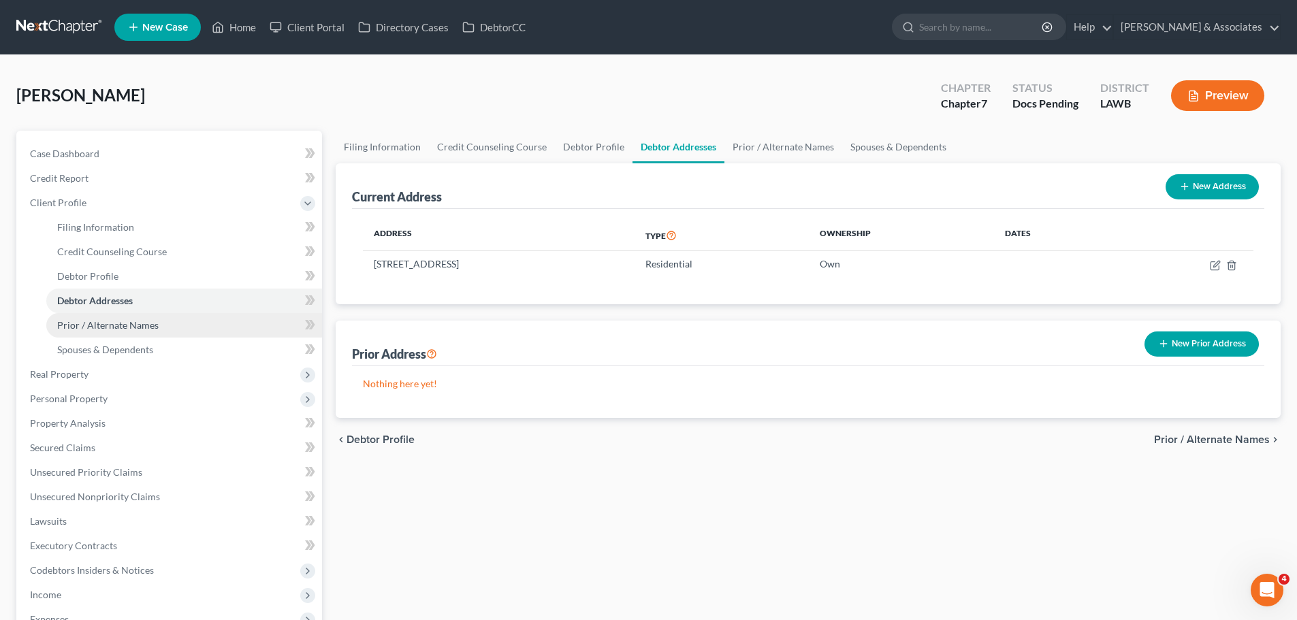
click at [153, 325] on span "Prior / Alternate Names" at bounding box center [107, 325] width 101 height 12
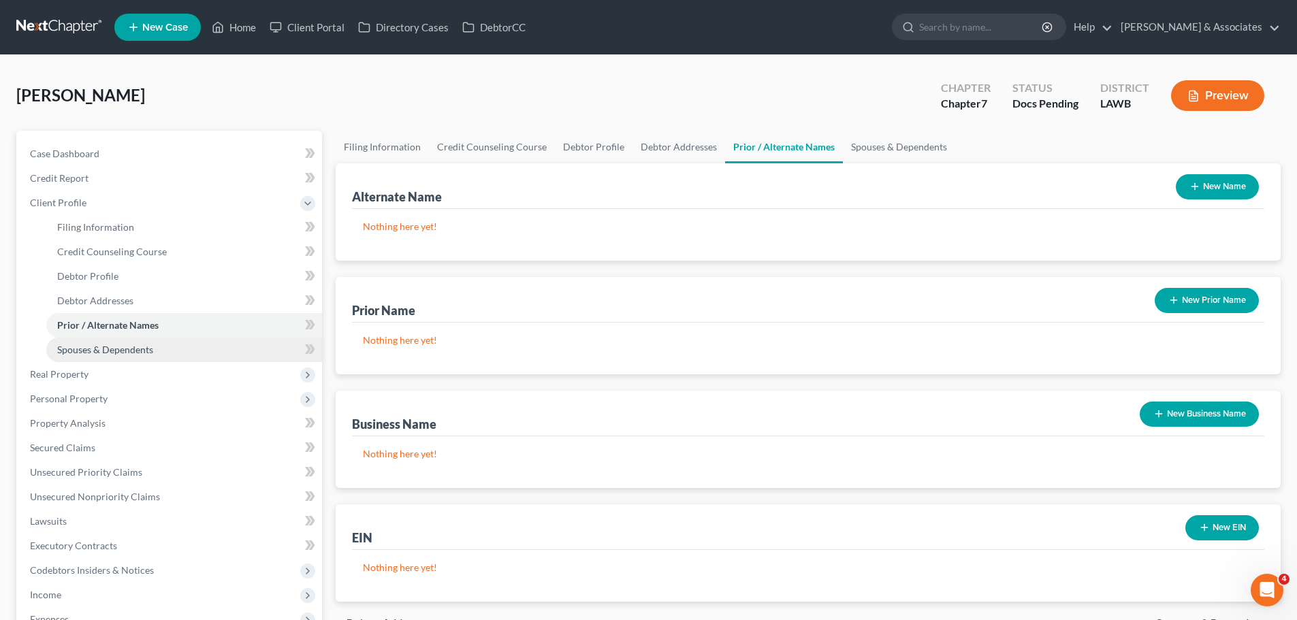
click at [151, 353] on span "Spouses & Dependents" at bounding box center [105, 350] width 96 height 12
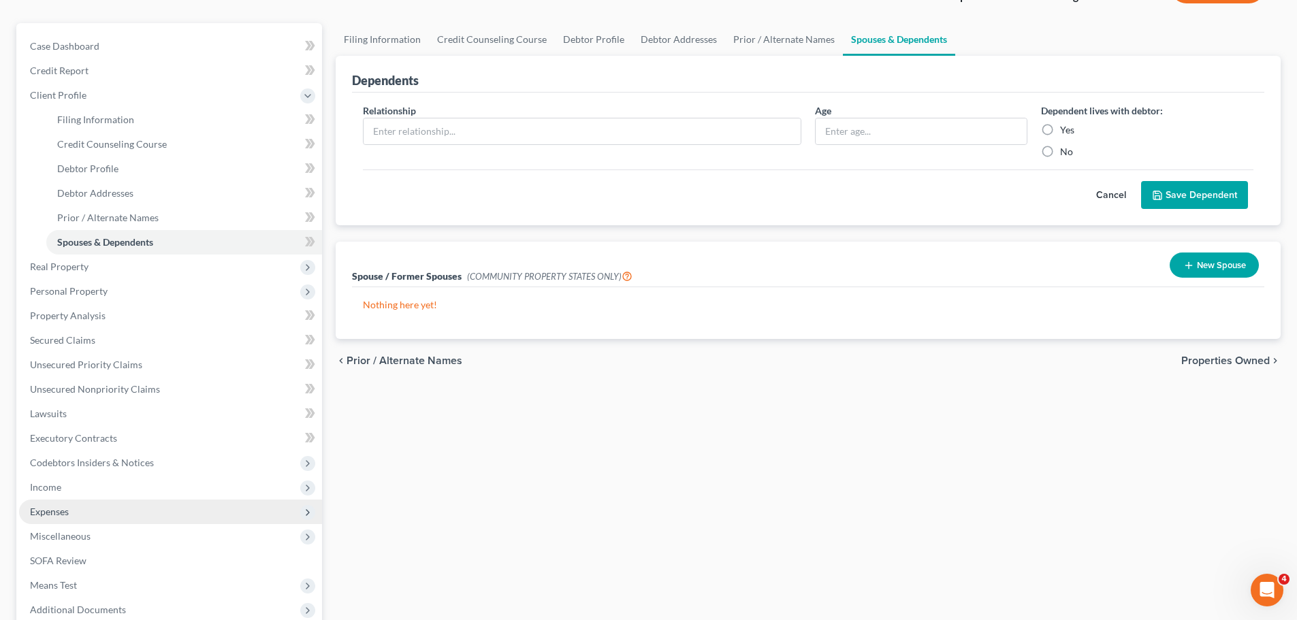
scroll to position [204, 0]
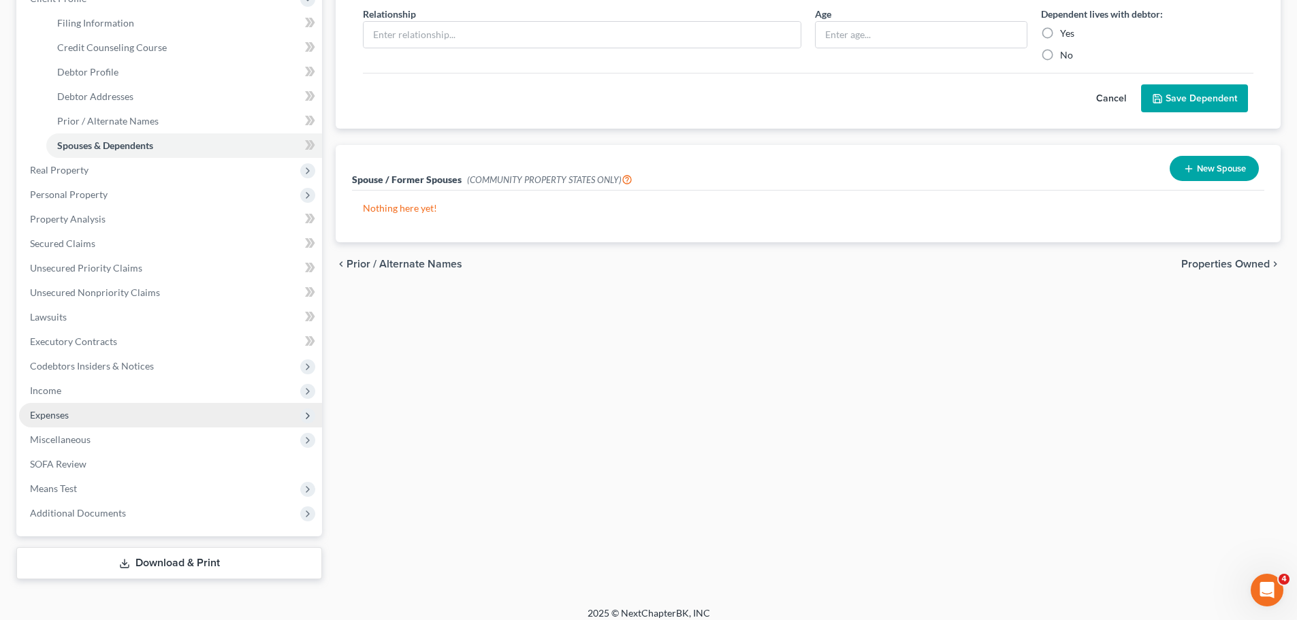
click at [52, 417] on span "Expenses" at bounding box center [49, 415] width 39 height 12
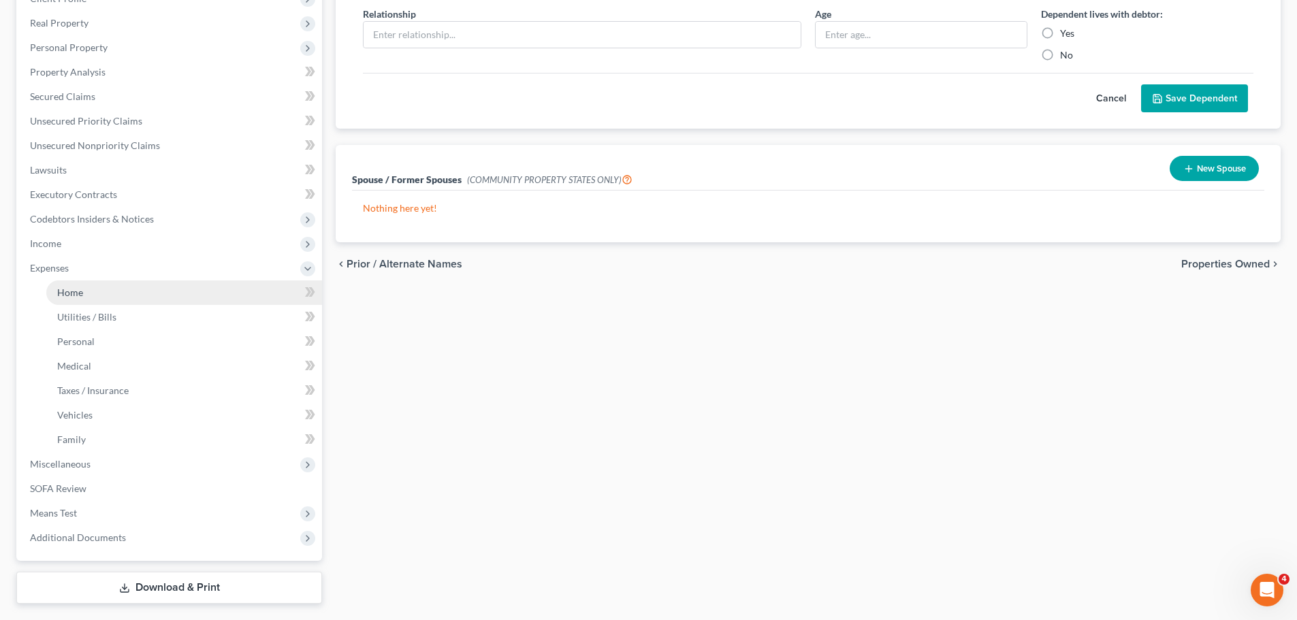
click at [71, 297] on span "Home" at bounding box center [70, 293] width 26 height 12
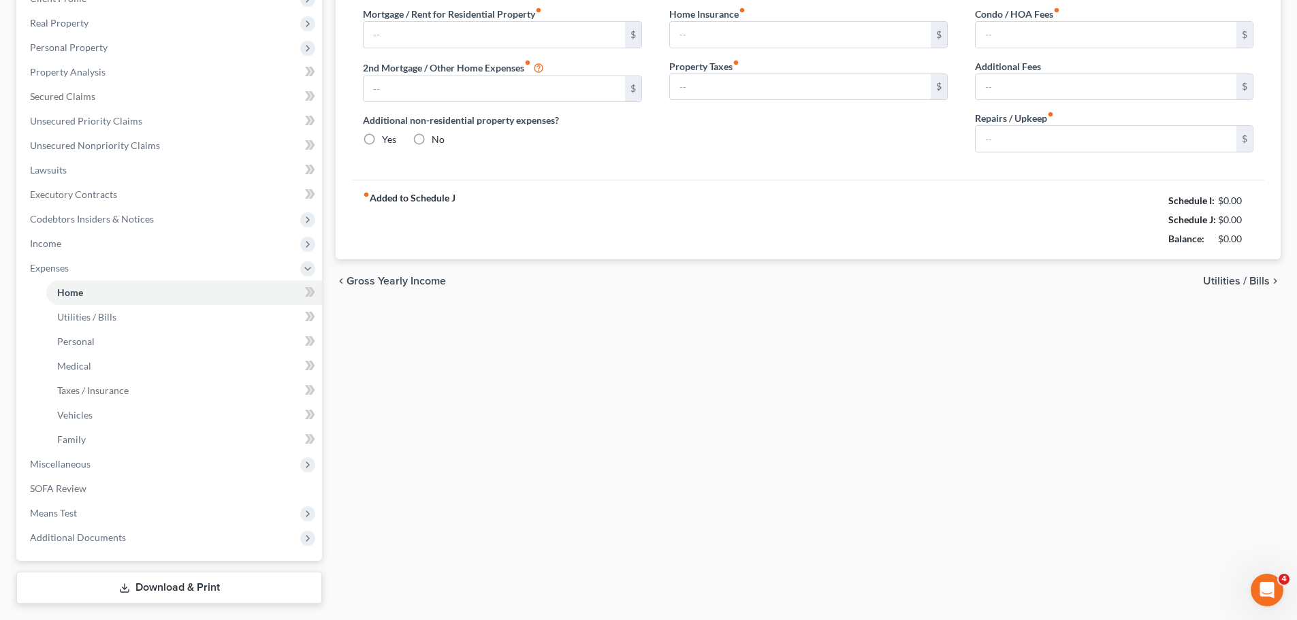
scroll to position [48, 0]
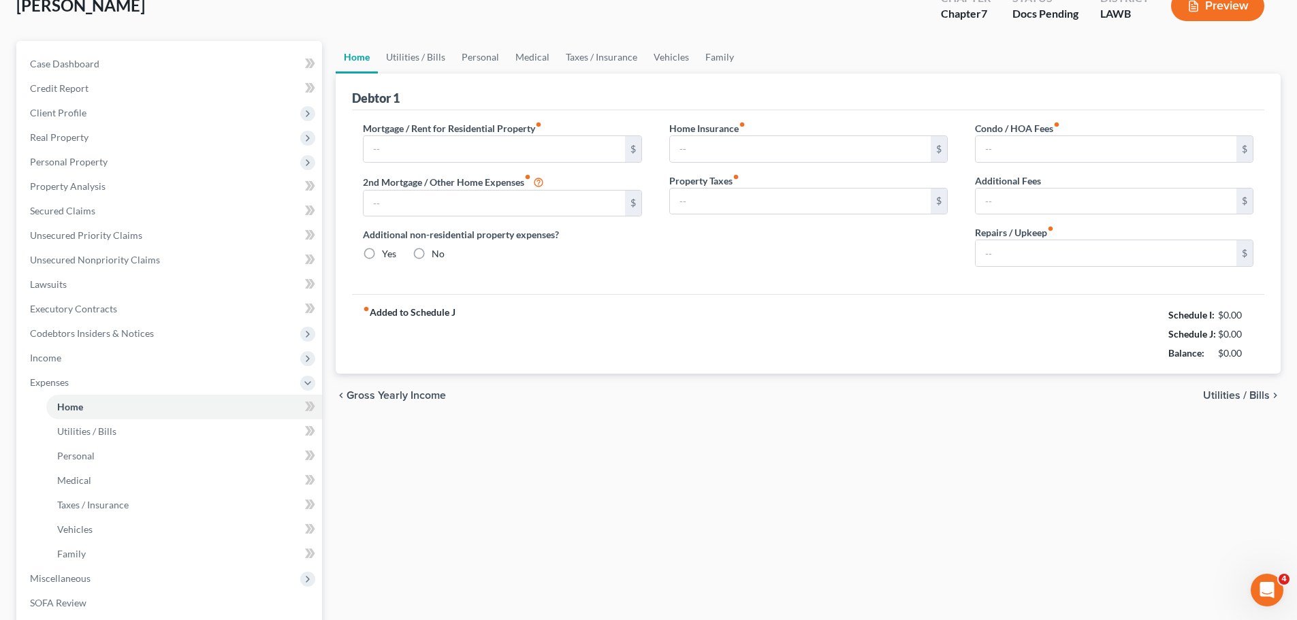
type input "0.00"
radio input "true"
type input "0.00"
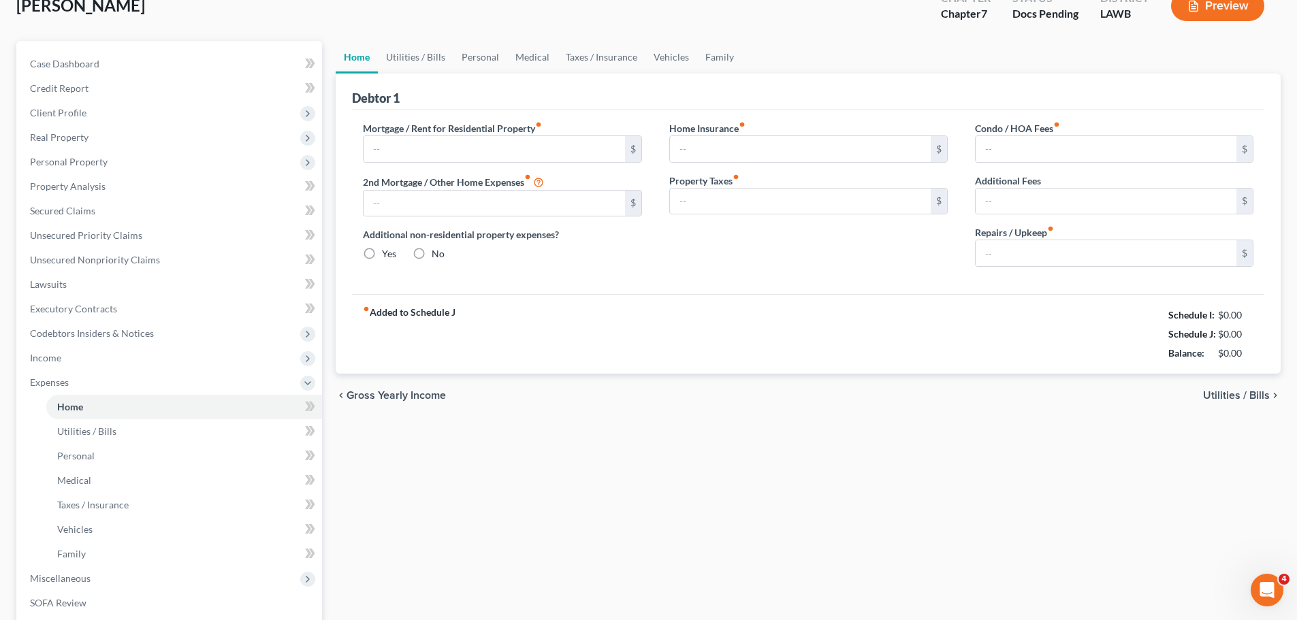
type input "0.00"
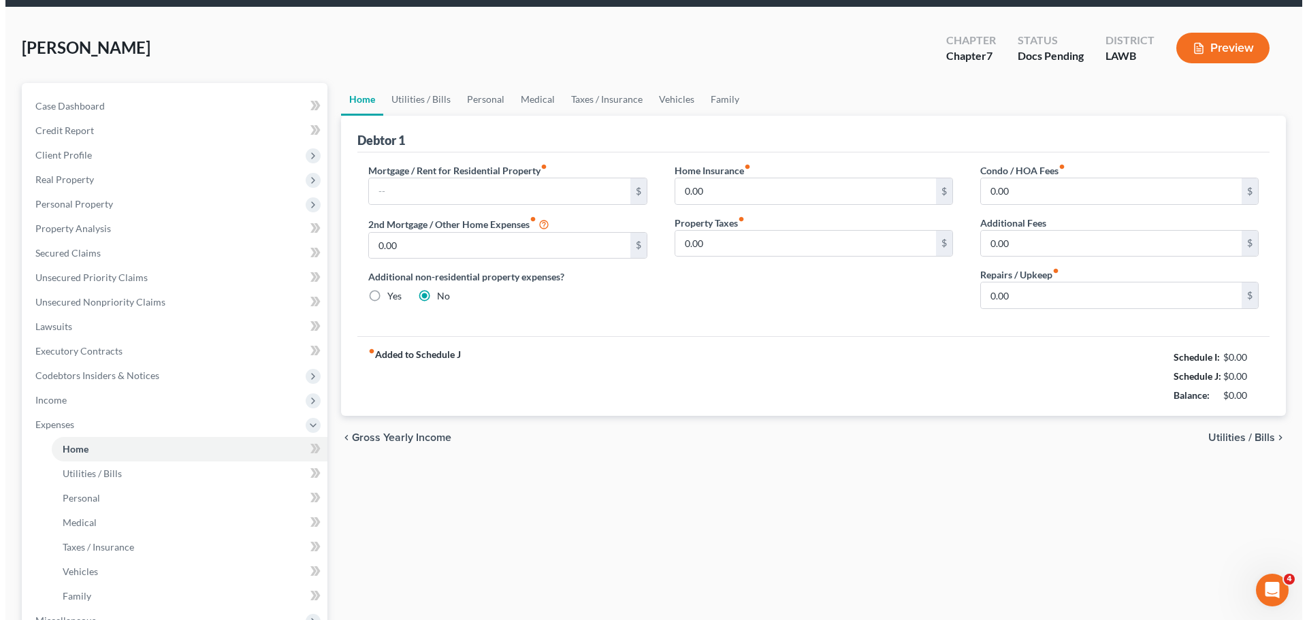
scroll to position [0, 0]
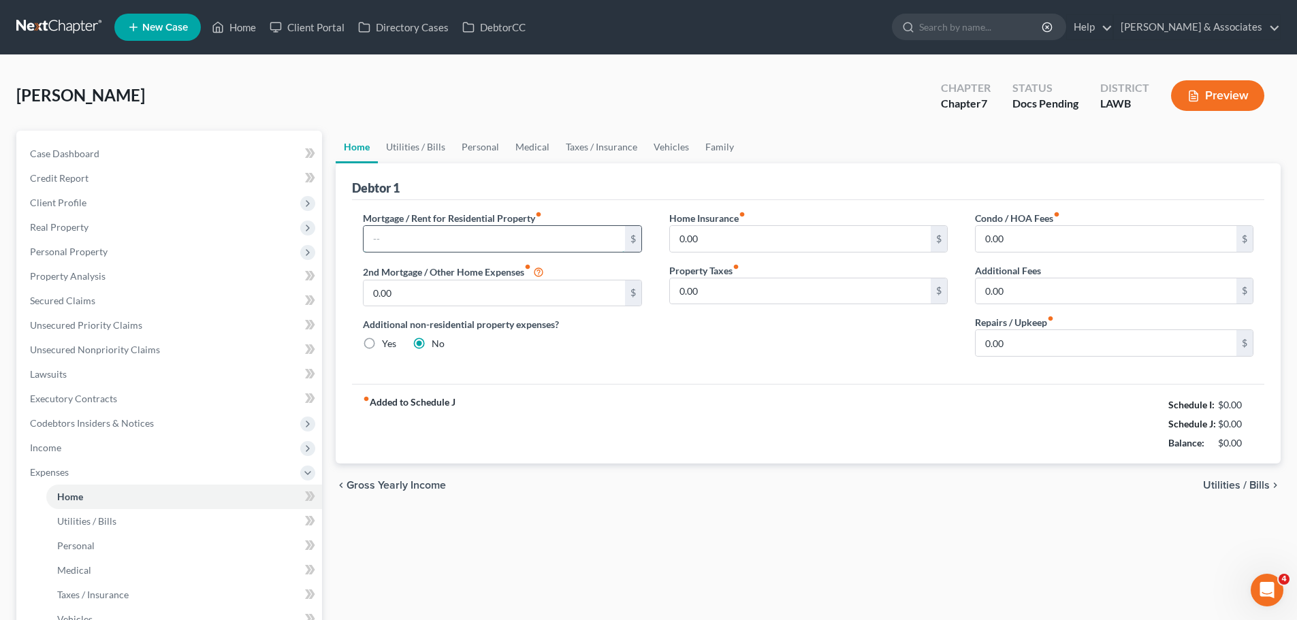
click at [366, 234] on input "text" at bounding box center [494, 239] width 261 height 26
type input "662.70"
click at [72, 255] on span "Personal Property" at bounding box center [69, 252] width 78 height 12
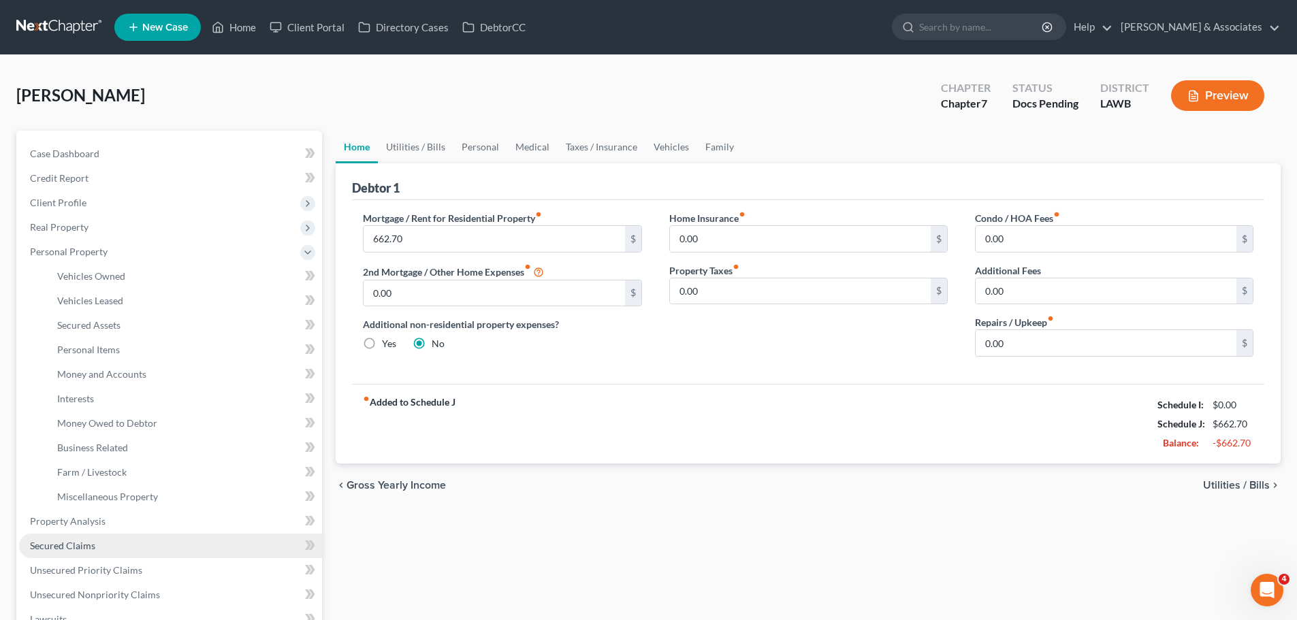
click at [87, 555] on link "Secured Claims" at bounding box center [170, 546] width 303 height 25
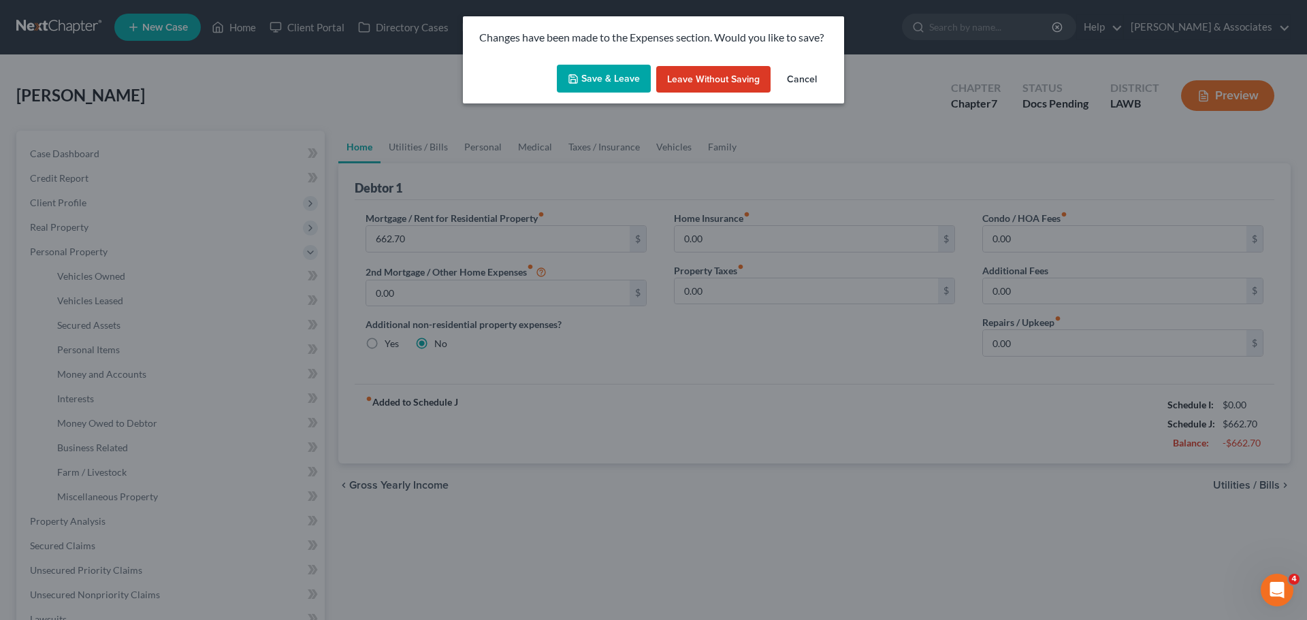
click at [599, 79] on button "Save & Leave" at bounding box center [604, 79] width 94 height 29
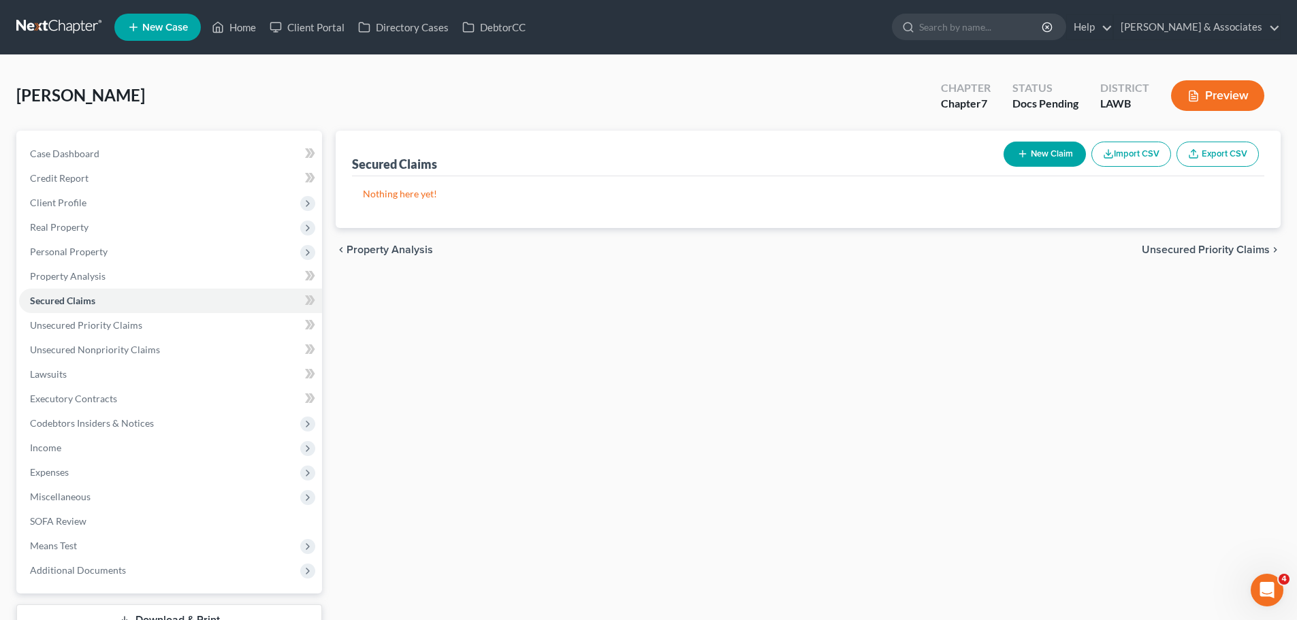
click at [835, 474] on div "Secured Claims New Claim Import CSV Export CSV Nothing here yet! Previous 1 Nex…" at bounding box center [808, 384] width 958 height 506
click at [65, 221] on span "Real Property" at bounding box center [59, 227] width 59 height 12
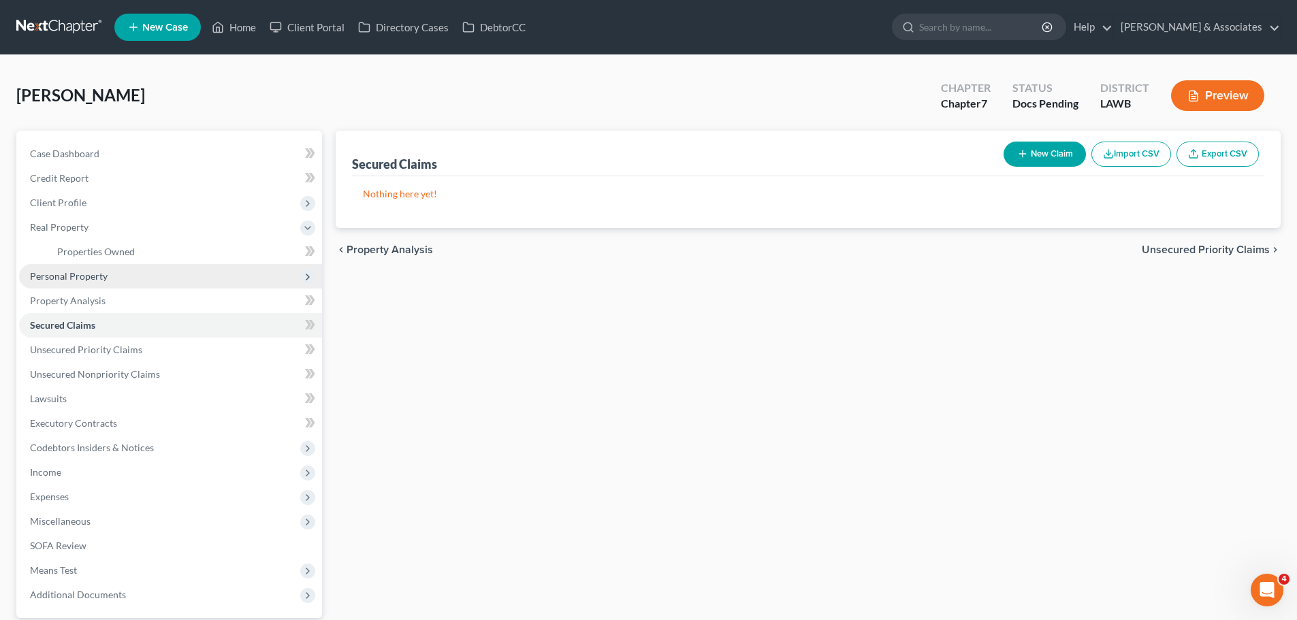
click at [79, 273] on span "Personal Property" at bounding box center [69, 276] width 78 height 12
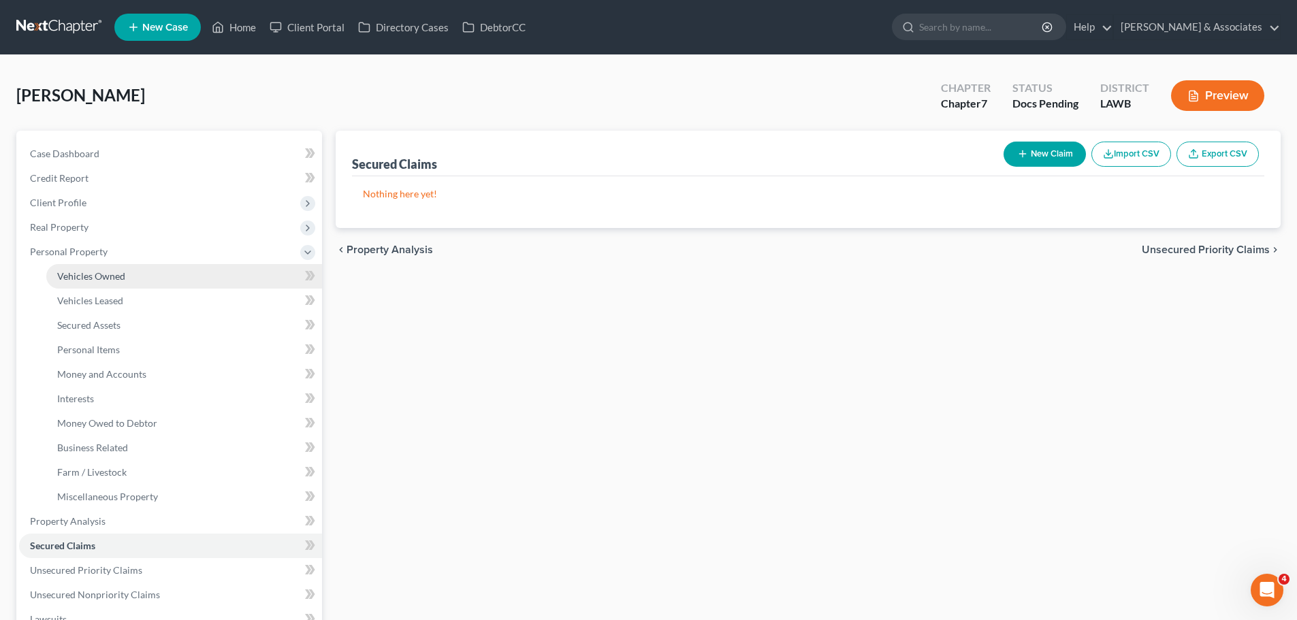
click at [85, 273] on span "Vehicles Owned" at bounding box center [91, 276] width 68 height 12
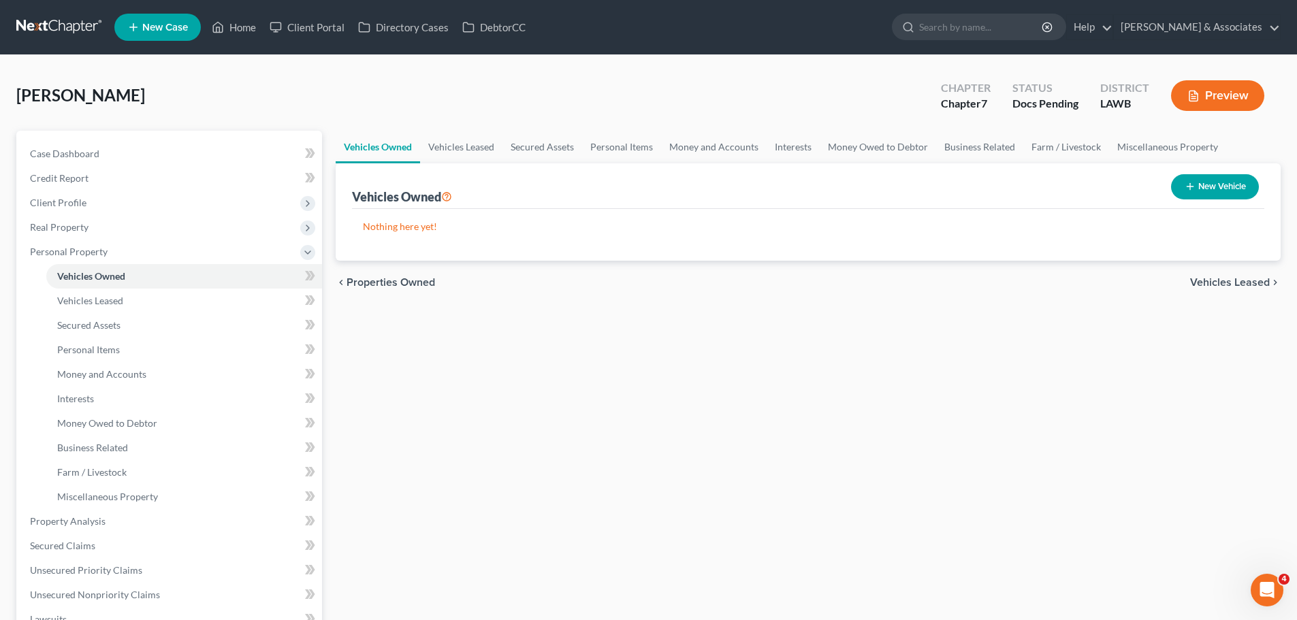
click at [1261, 199] on div "New Vehicle" at bounding box center [1214, 187] width 99 height 36
click at [1248, 197] on button "New Vehicle" at bounding box center [1215, 186] width 88 height 25
select select "0"
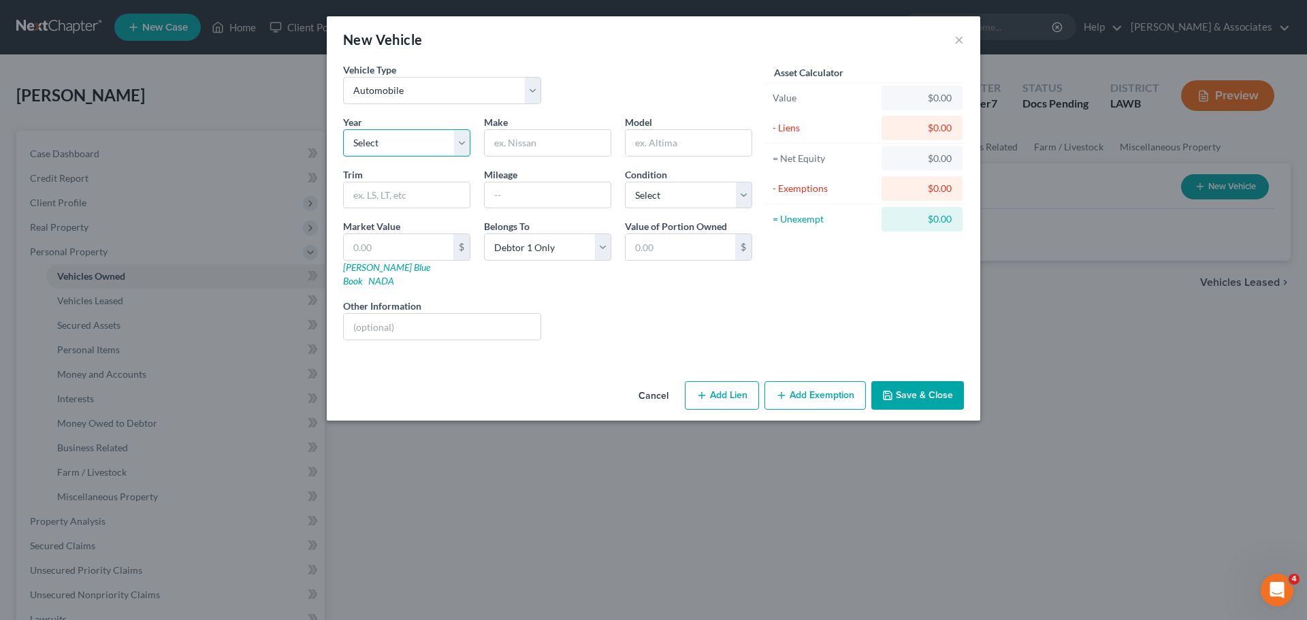
click at [402, 153] on select "Select 2026 2025 2024 2023 2022 2021 2020 2019 2018 2017 2016 2015 2014 2013 20…" at bounding box center [406, 142] width 127 height 27
select select "10"
click at [343, 129] on select "Select 2026 2025 2024 2023 2022 2021 2020 2019 2018 2017 2016 2015 2014 2013 20…" at bounding box center [406, 142] width 127 height 27
click at [511, 148] on input "text" at bounding box center [548, 143] width 126 height 26
type input "Honda"
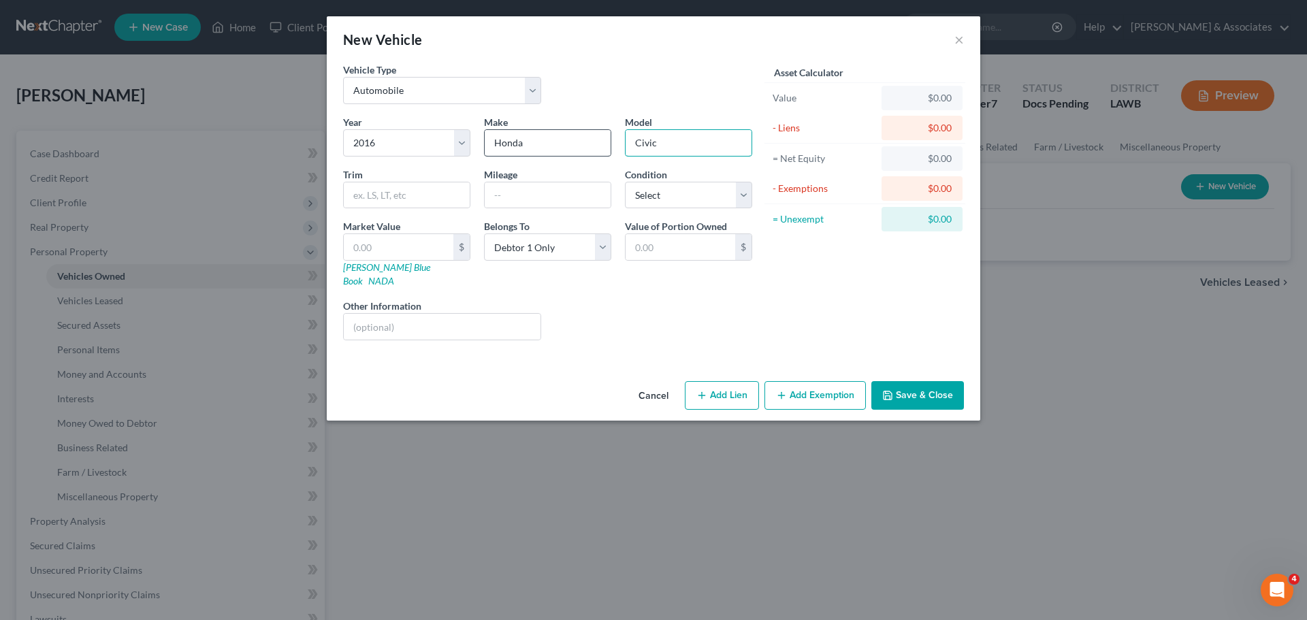
type input "Civic"
drag, startPoint x: 669, startPoint y: 194, endPoint x: 672, endPoint y: 208, distance: 13.9
click at [669, 194] on select "Select Excellent Very Good Good Fair Poor" at bounding box center [688, 195] width 127 height 27
select select "3"
click at [625, 182] on select "Select Excellent Very Good Good Fair Poor" at bounding box center [688, 195] width 127 height 27
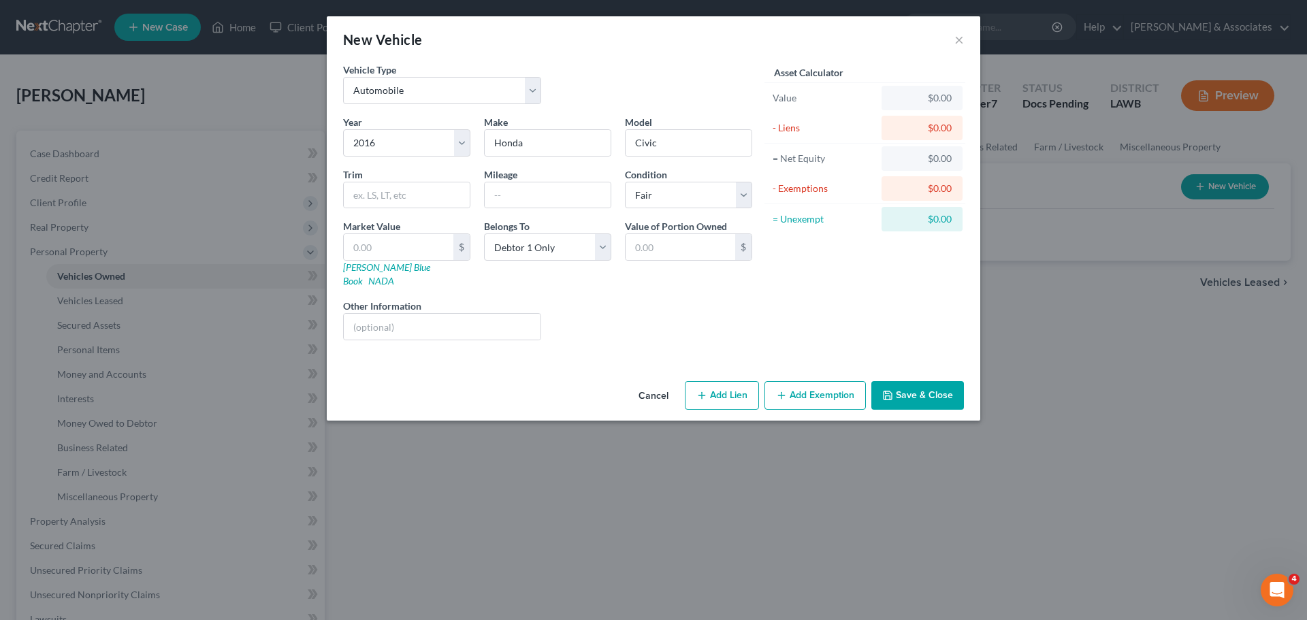
click at [811, 385] on button "Add Exemption" at bounding box center [814, 395] width 101 height 29
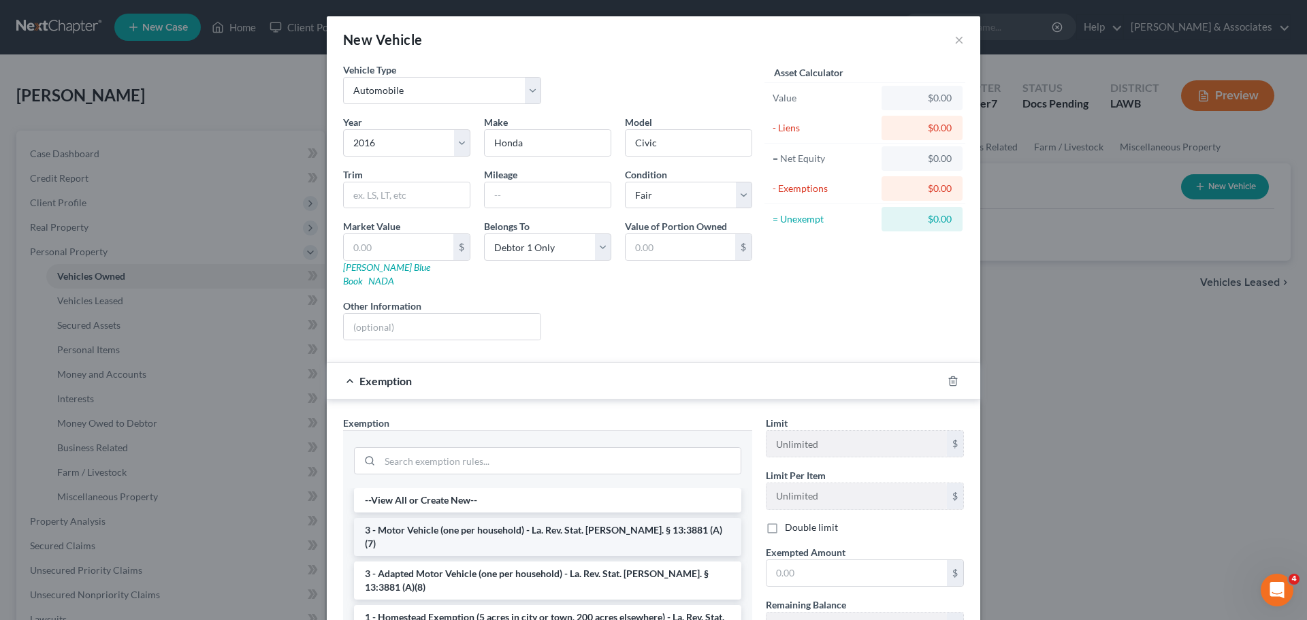
click at [495, 518] on li "3 - Motor Vehicle (one per household) - La. Rev. Stat. Ann. § 13:3881 (A)(7)" at bounding box center [547, 537] width 387 height 38
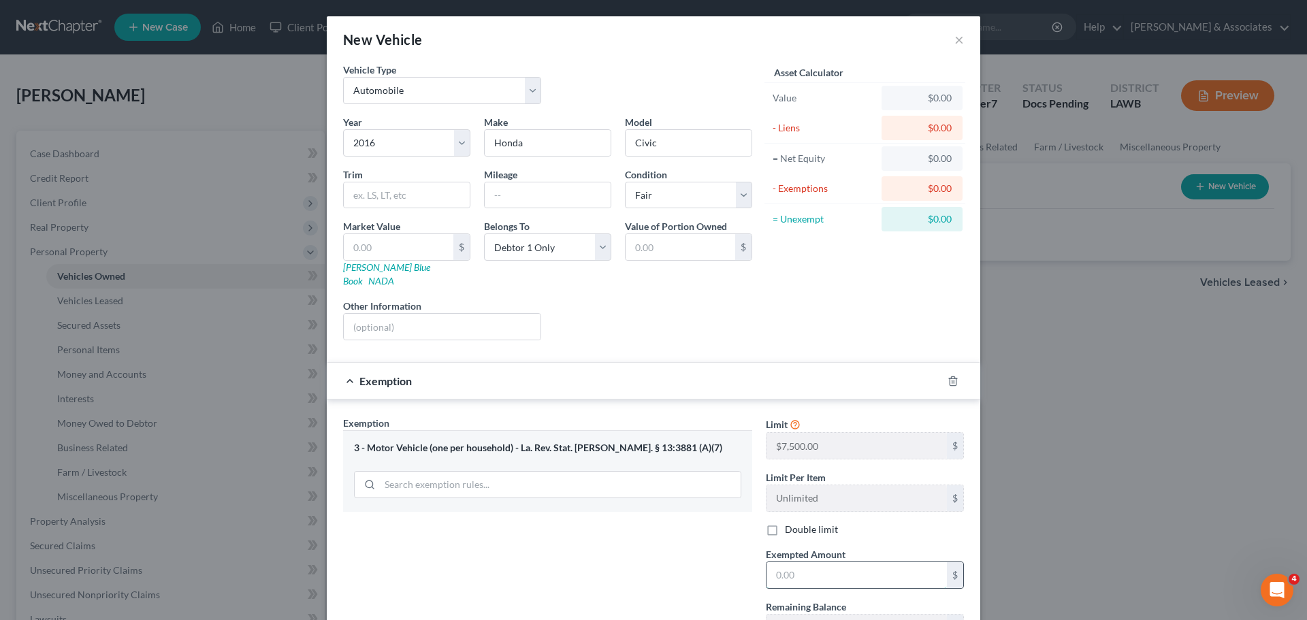
drag, startPoint x: 818, startPoint y: 564, endPoint x: 1278, endPoint y: 452, distance: 472.9
click at [820, 564] on input "text" at bounding box center [856, 575] width 180 height 26
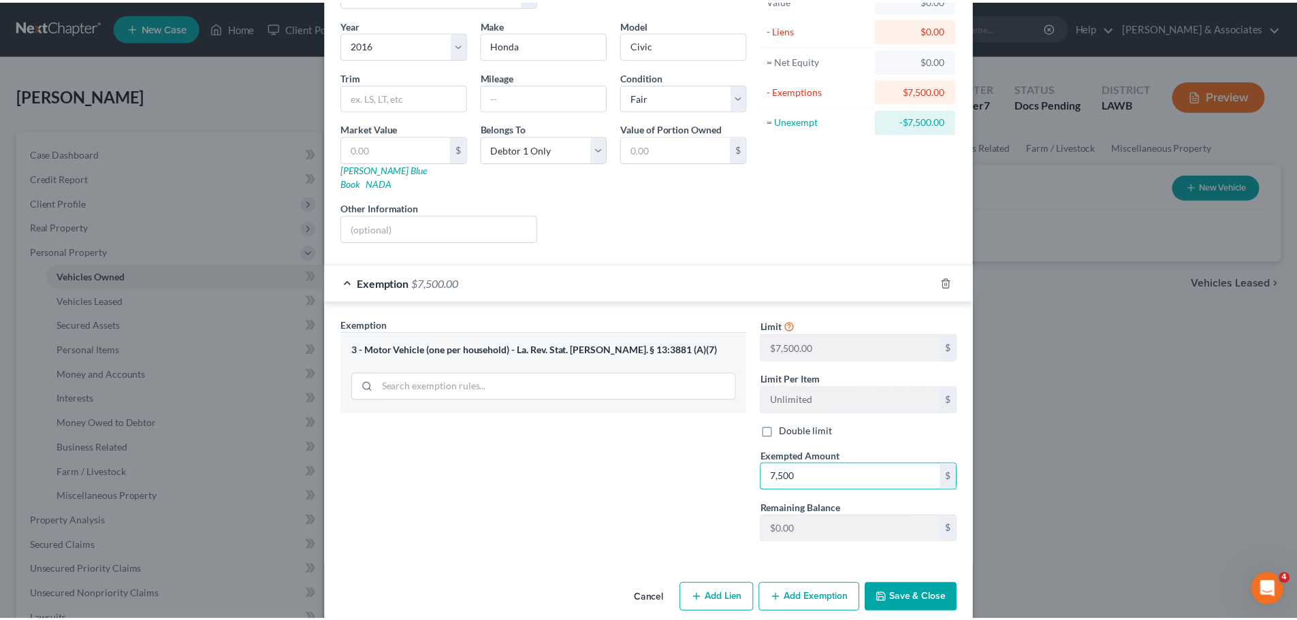
scroll to position [104, 0]
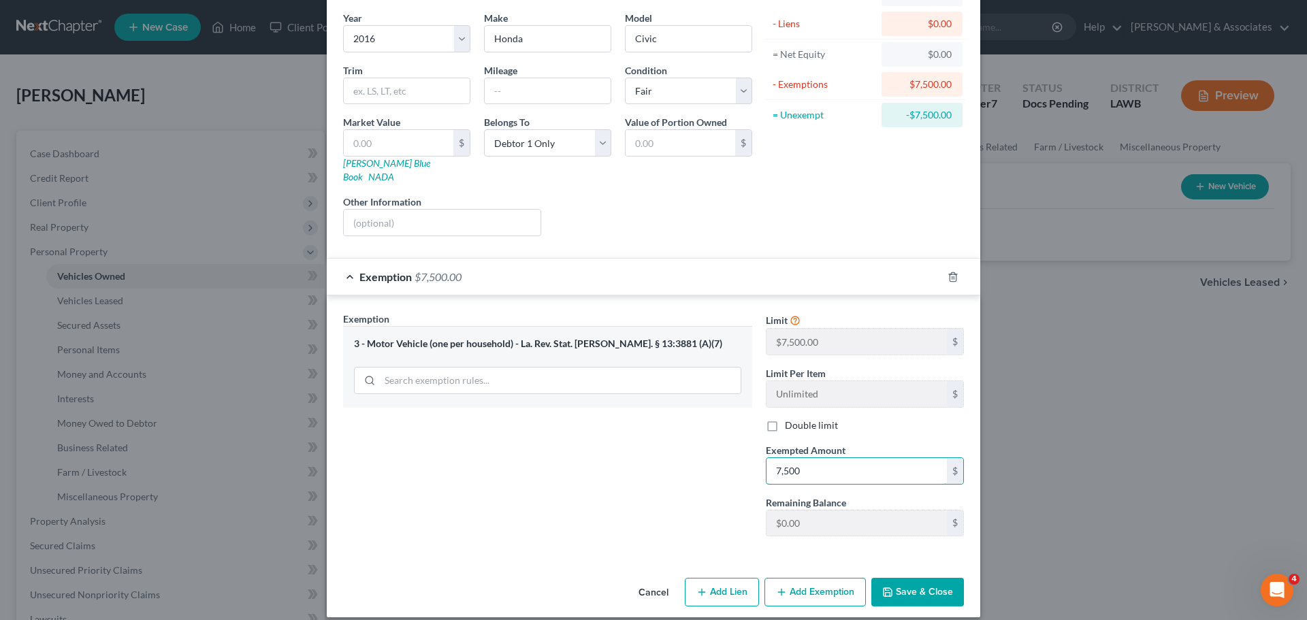
type input "7,500"
drag, startPoint x: 911, startPoint y: 589, endPoint x: 1006, endPoint y: 565, distance: 98.2
click at [909, 589] on button "Save & Close" at bounding box center [917, 592] width 93 height 29
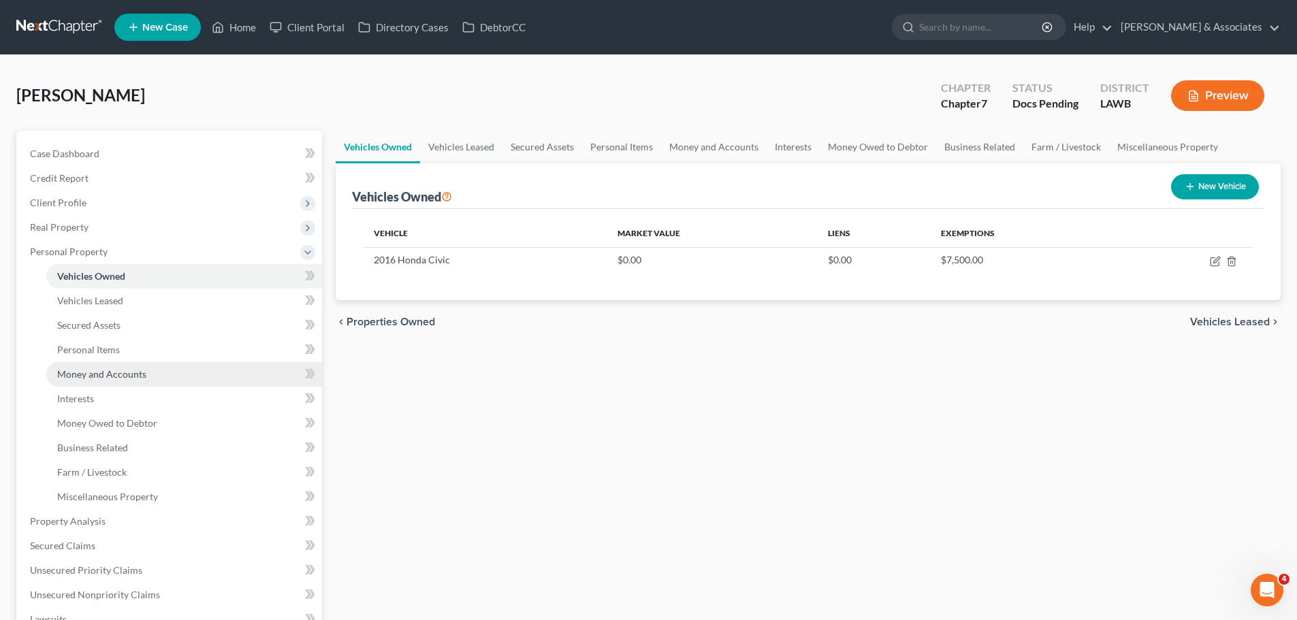
drag, startPoint x: 92, startPoint y: 365, endPoint x: 242, endPoint y: 370, distance: 149.8
click at [91, 365] on link "Money and Accounts" at bounding box center [184, 374] width 276 height 25
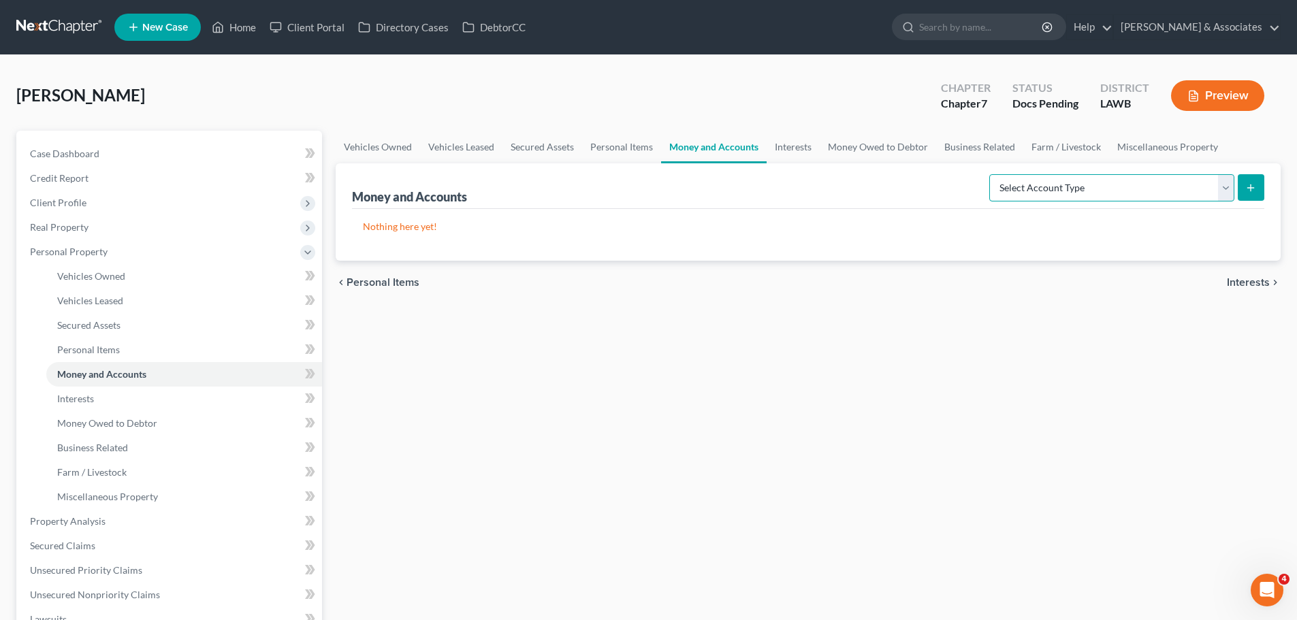
click at [1144, 183] on select "Select Account Type Brokerage Cash on Hand Certificates of Deposit Checking Acc…" at bounding box center [1111, 187] width 245 height 27
select select "other"
click at [992, 174] on select "Select Account Type Brokerage Cash on Hand Certificates of Deposit Checking Acc…" at bounding box center [1111, 187] width 245 height 27
click at [1249, 195] on button "submit" at bounding box center [1251, 187] width 27 height 27
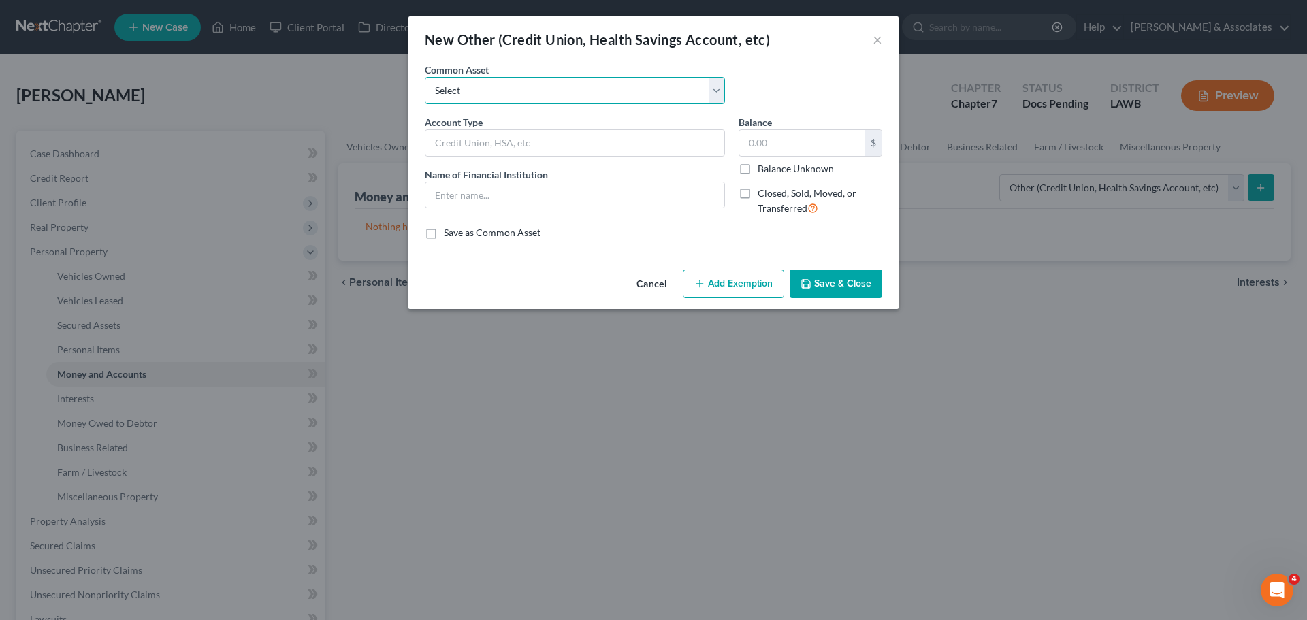
click at [583, 95] on select "Select Online Financial Platform Online Financial Platform Online Financial Pla…" at bounding box center [575, 90] width 300 height 27
select select "8"
click at [425, 77] on select "Select Online Financial Platform Online Financial Platform Online Financial Pla…" at bounding box center [575, 90] width 300 height 27
type input "Online Financial Platform - Apple Cash"
type input "Apple Cash"
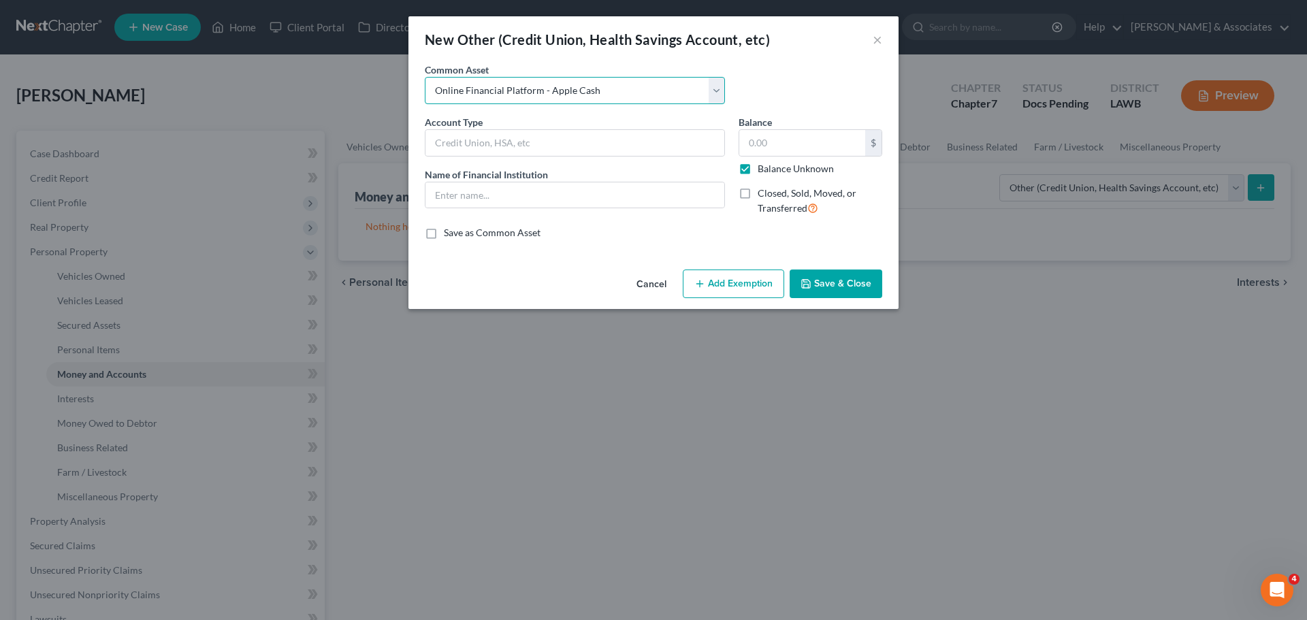
type input "0.00"
checkbox input "true"
click at [842, 277] on button "Save & Close" at bounding box center [836, 284] width 93 height 29
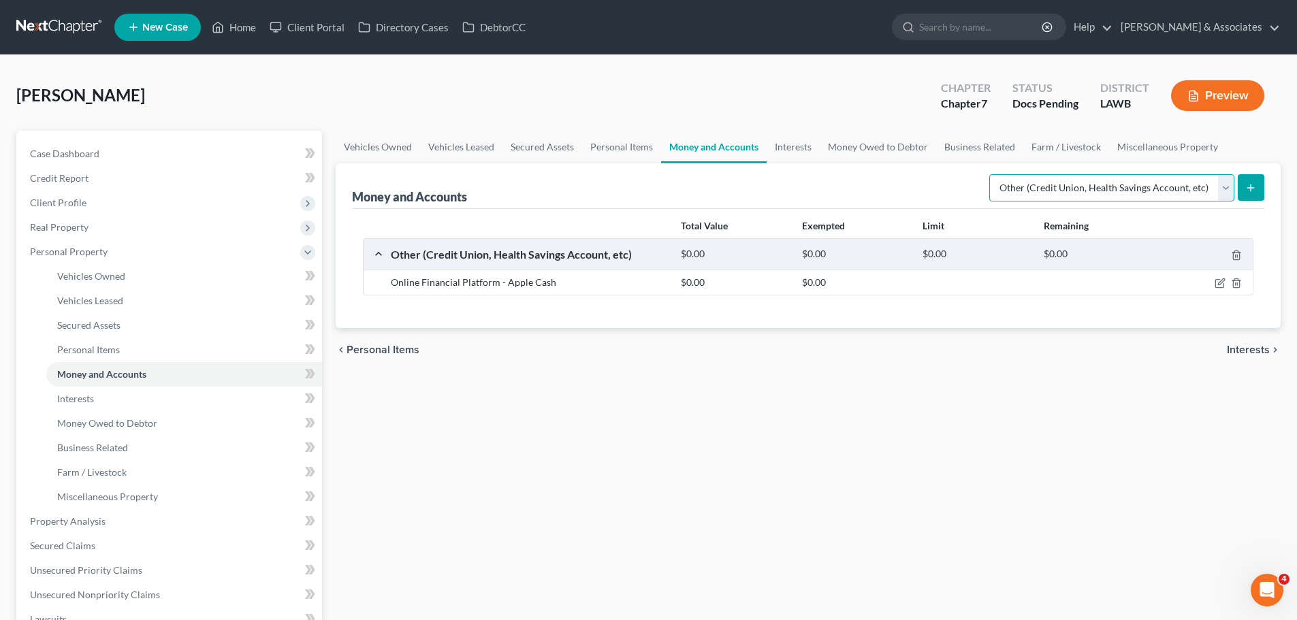
click at [1206, 195] on select "Select Account Type Brokerage Cash on Hand Certificates of Deposit Checking Acc…" at bounding box center [1111, 187] width 245 height 27
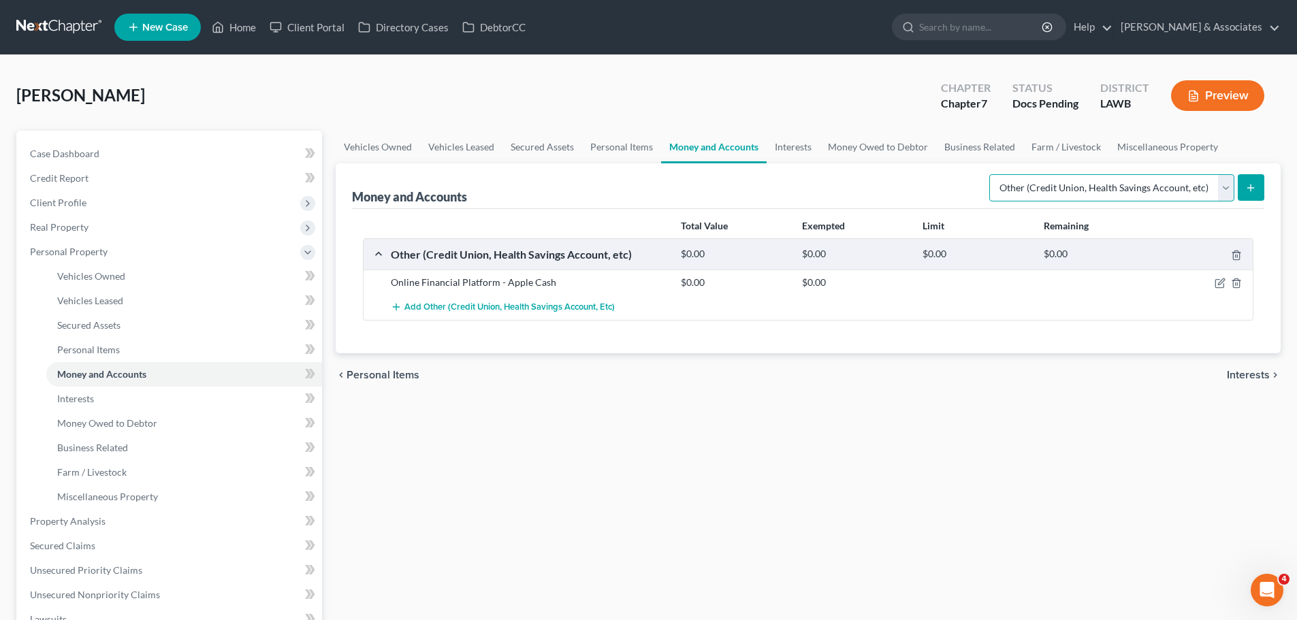
click at [992, 174] on select "Select Account Type Brokerage Cash on Hand Certificates of Deposit Checking Acc…" at bounding box center [1111, 187] width 245 height 27
click at [1242, 199] on button "submit" at bounding box center [1251, 187] width 27 height 27
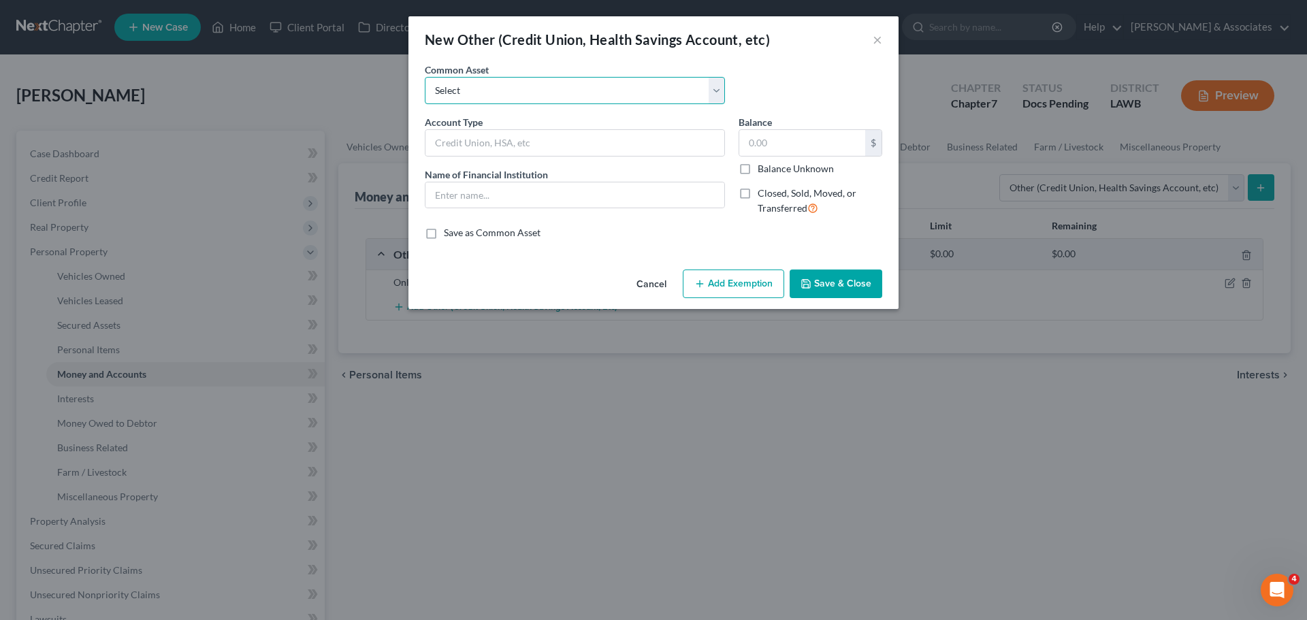
click at [573, 99] on select "Select Online Financial Platform Online Financial Platform Online Financial Pla…" at bounding box center [575, 90] width 300 height 27
select select "9"
click at [425, 77] on select "Select Online Financial Platform Online Financial Platform Online Financial Pla…" at bounding box center [575, 90] width 300 height 27
type input "Online Financial Platform - Cash App"
type input "Cash App"
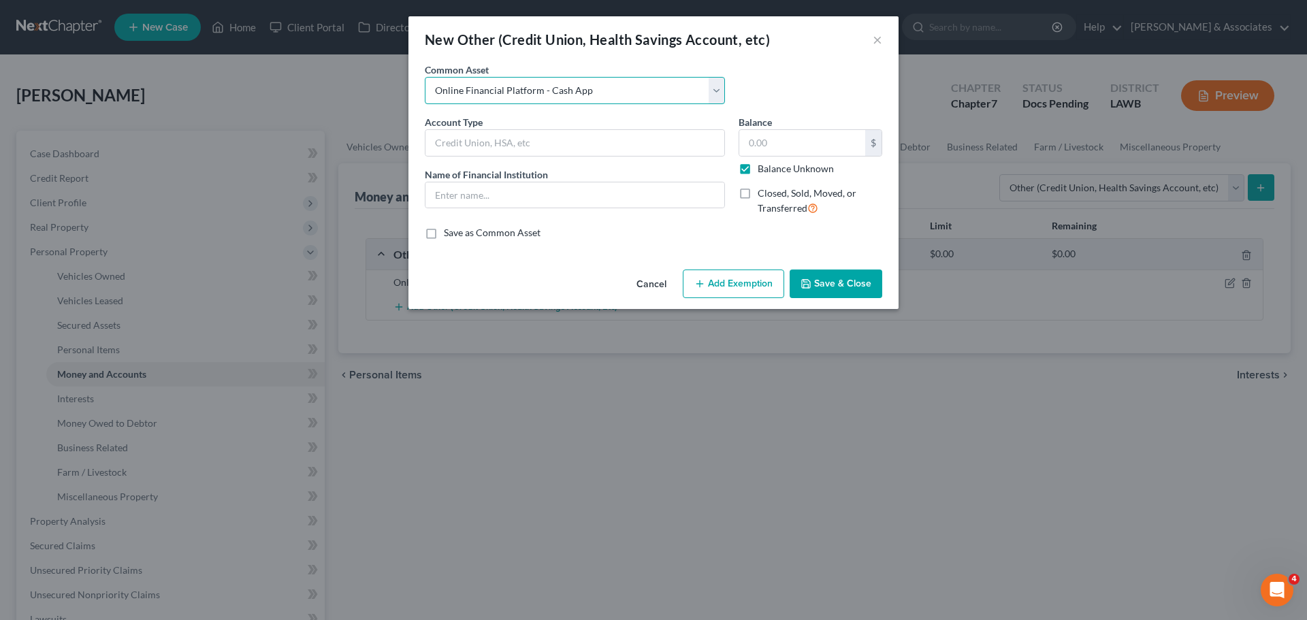
type input "0.00"
checkbox input "true"
click at [822, 284] on button "Save & Close" at bounding box center [836, 284] width 93 height 29
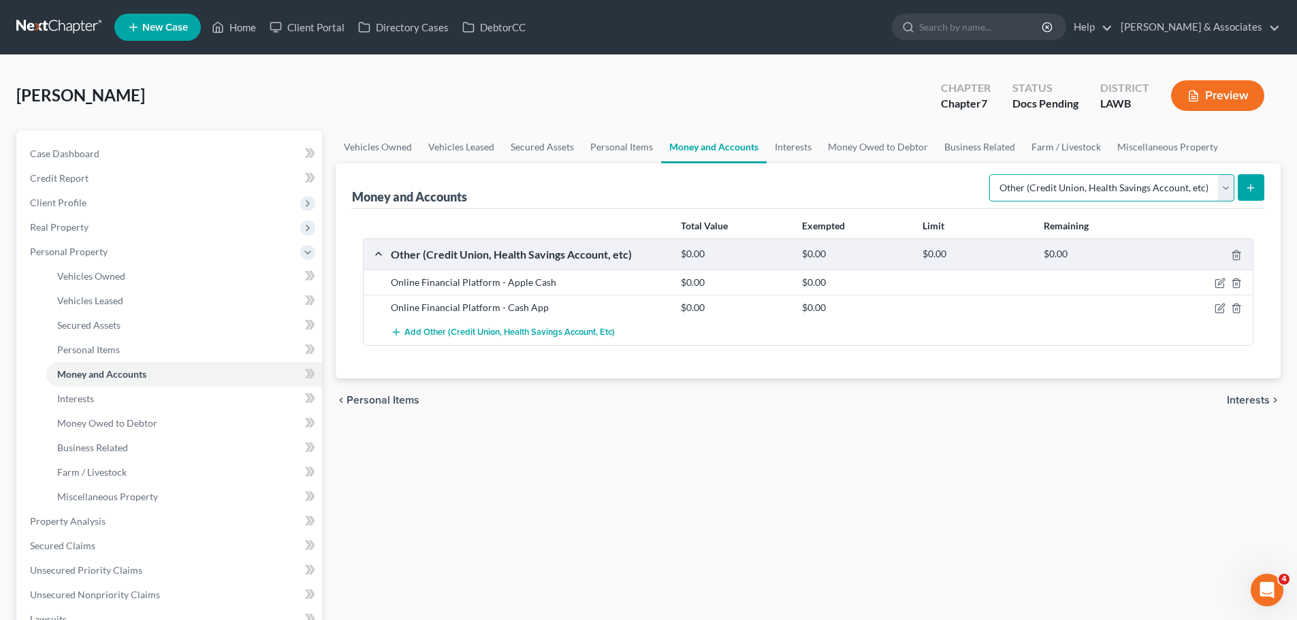
click at [1172, 187] on select "Select Account Type Brokerage Cash on Hand Certificates of Deposit Checking Acc…" at bounding box center [1111, 187] width 245 height 27
click at [1103, 189] on select "Select Account Type Brokerage Cash on Hand Certificates of Deposit Checking Acc…" at bounding box center [1111, 187] width 245 height 27
click at [1056, 198] on select "Select Account Type Brokerage Cash on Hand Certificates of Deposit Checking Acc…" at bounding box center [1111, 187] width 245 height 27
select select "checking"
click at [992, 174] on select "Select Account Type Brokerage Cash on Hand Certificates of Deposit Checking Acc…" at bounding box center [1111, 187] width 245 height 27
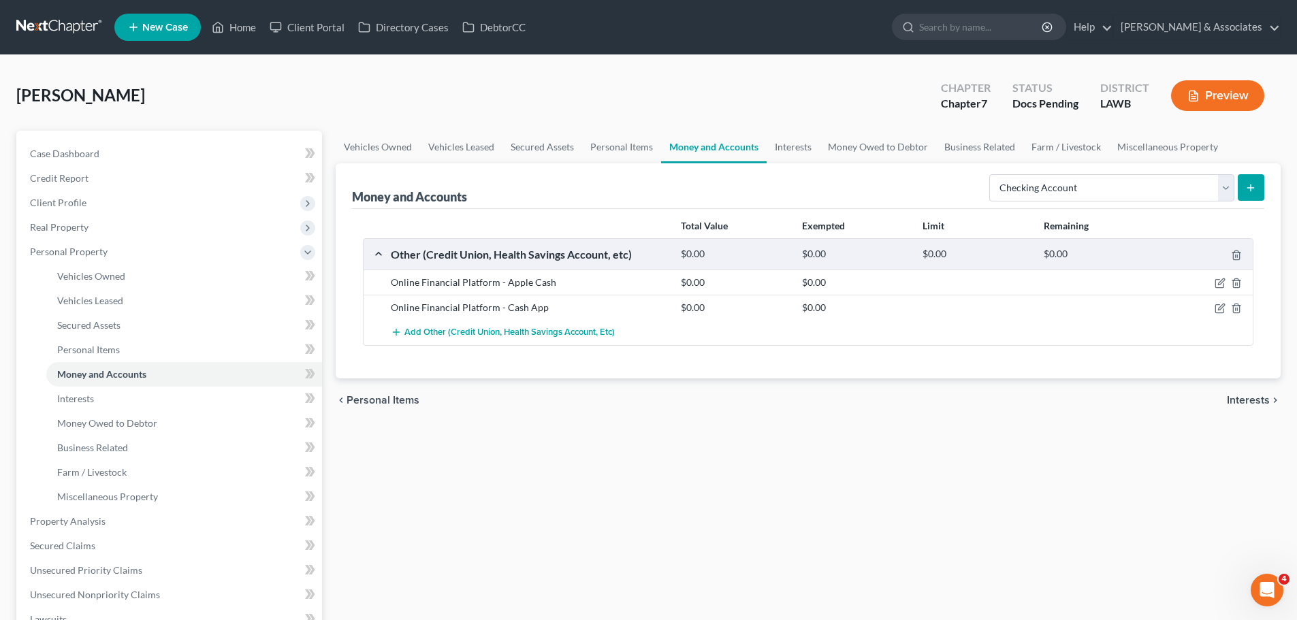
click at [1235, 193] on form "Select Account Type Brokerage Cash on Hand Certificates of Deposit Checking Acc…" at bounding box center [1126, 188] width 275 height 28
click at [1245, 192] on icon "submit" at bounding box center [1250, 187] width 11 height 11
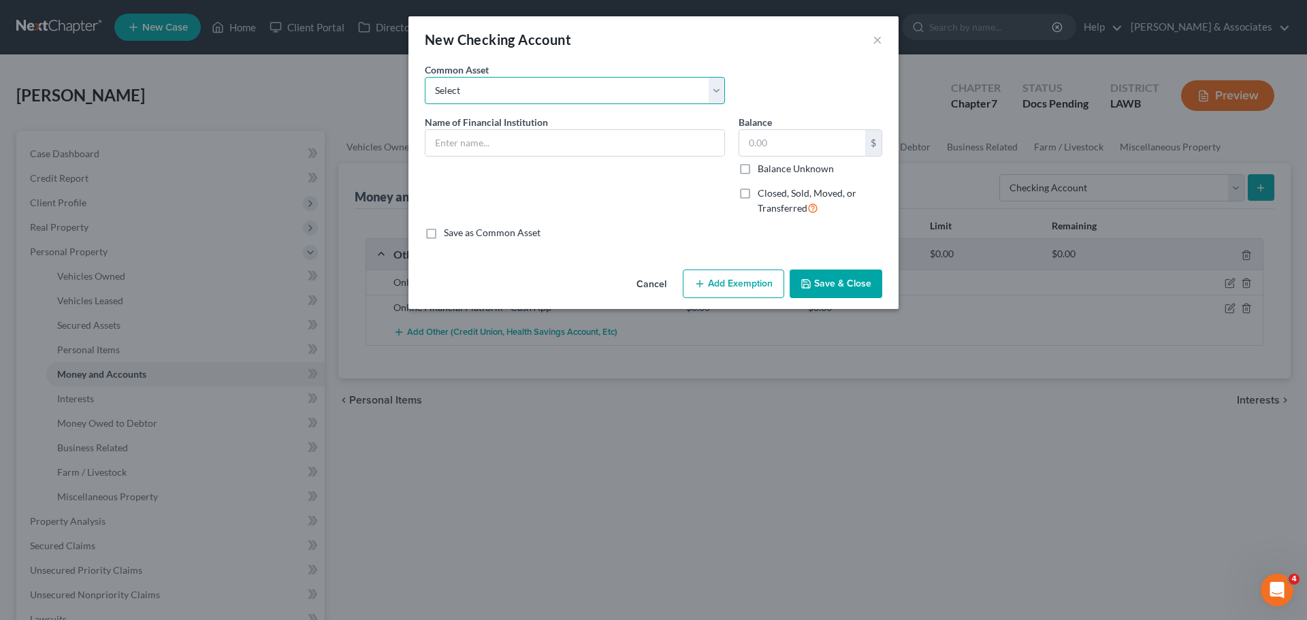
click at [490, 90] on select "Select Essential Federal Credit Union USAA Federal Savings Bank Neighbors Feder…" at bounding box center [575, 90] width 300 height 27
click at [488, 92] on select "Select Essential Federal Credit Union USAA Federal Savings Bank Neighbors Feder…" at bounding box center [575, 90] width 300 height 27
click at [488, 159] on div "Name of Financial Institution *" at bounding box center [575, 171] width 314 height 112
click at [499, 148] on input "text" at bounding box center [574, 143] width 299 height 26
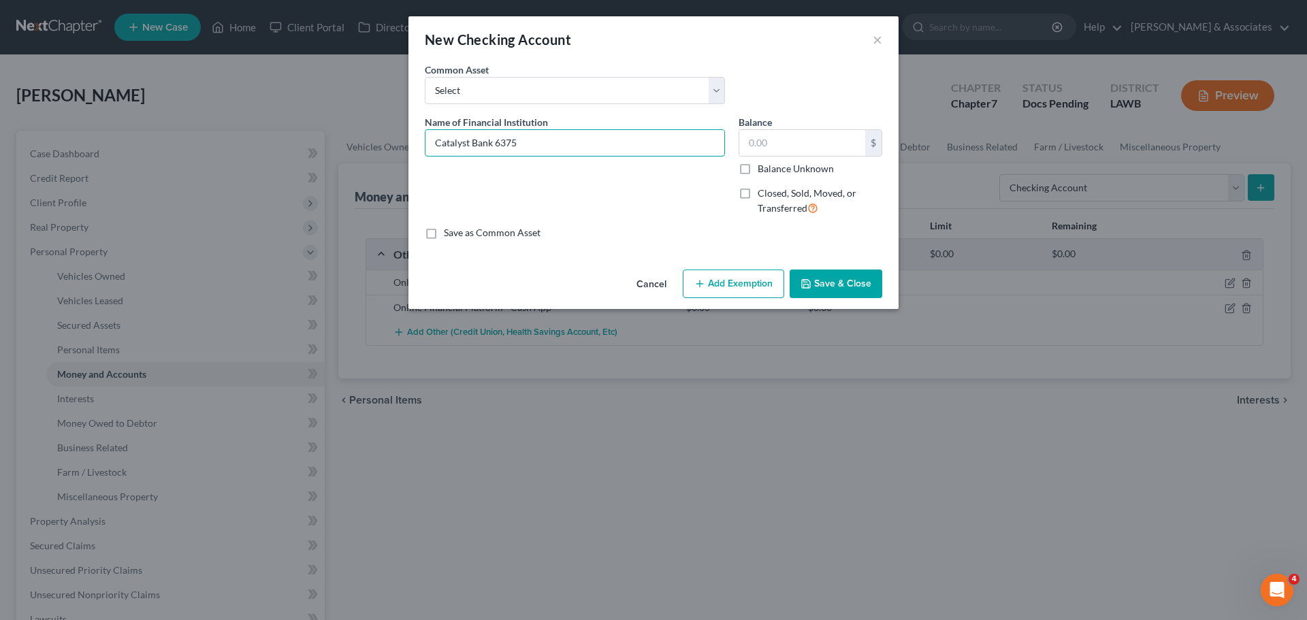
type input "Catalyst Bank 6375"
click at [837, 286] on button "Save & Close" at bounding box center [836, 284] width 93 height 29
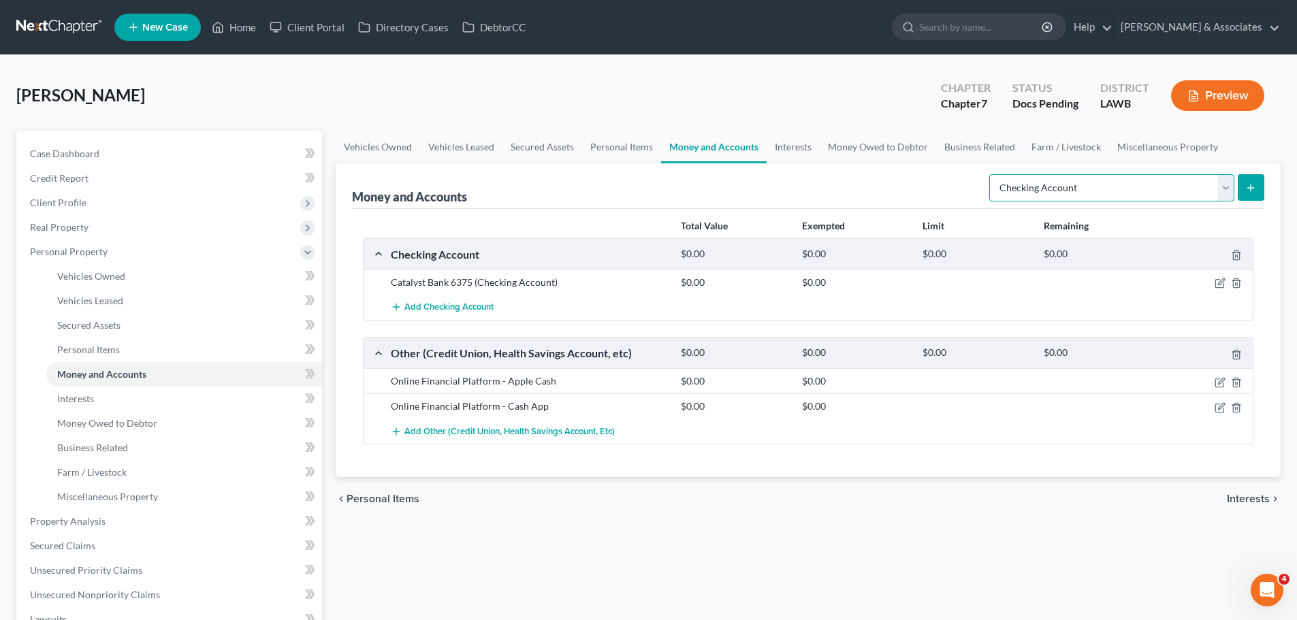
click at [1067, 192] on select "Select Account Type Brokerage Cash on Hand Certificates of Deposit Checking Acc…" at bounding box center [1111, 187] width 245 height 27
click at [992, 174] on select "Select Account Type Brokerage Cash on Hand Certificates of Deposit Checking Acc…" at bounding box center [1111, 187] width 245 height 27
click at [1257, 182] on button "submit" at bounding box center [1251, 187] width 27 height 27
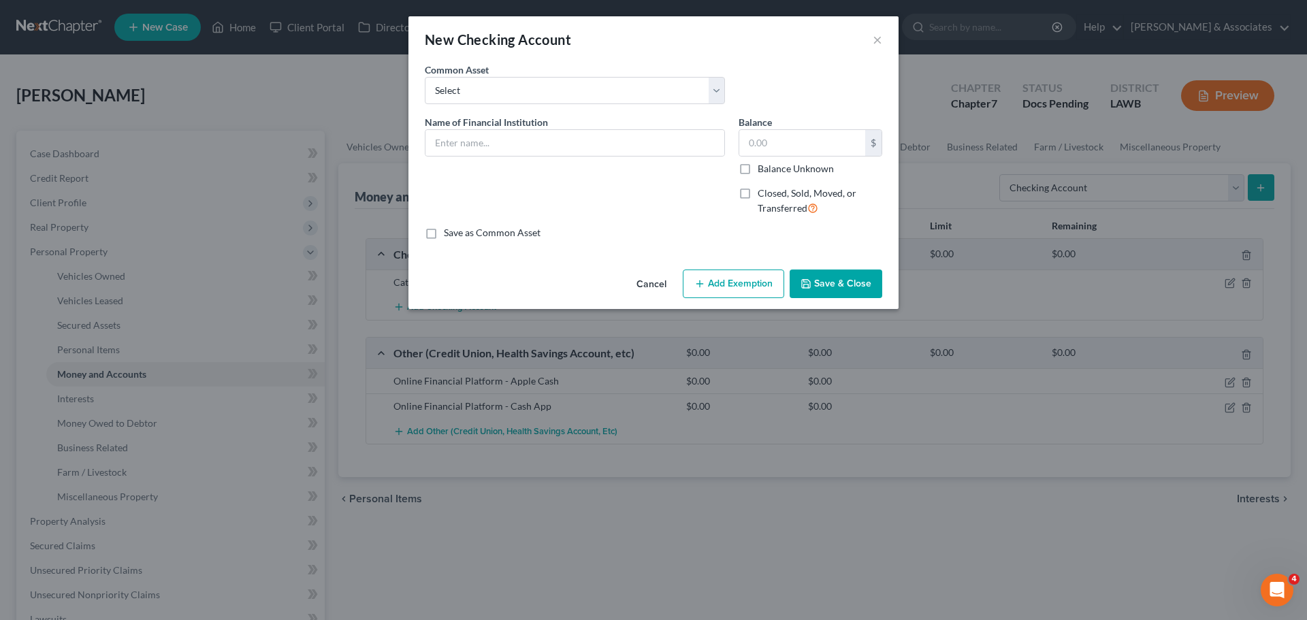
click at [456, 109] on div "Common Asset Select Essential Federal Credit Union USAA Federal Savings Bank Ne…" at bounding box center [653, 89] width 471 height 52
click at [457, 99] on select "Select Essential Federal Credit Union USAA Federal Savings Bank Neighbors Feder…" at bounding box center [575, 90] width 300 height 27
select select "15"
click at [425, 77] on select "Select Essential Federal Credit Union USAA Federal Savings Bank Neighbors Feder…" at bounding box center [575, 90] width 300 height 27
type input "Hancock Whitney"
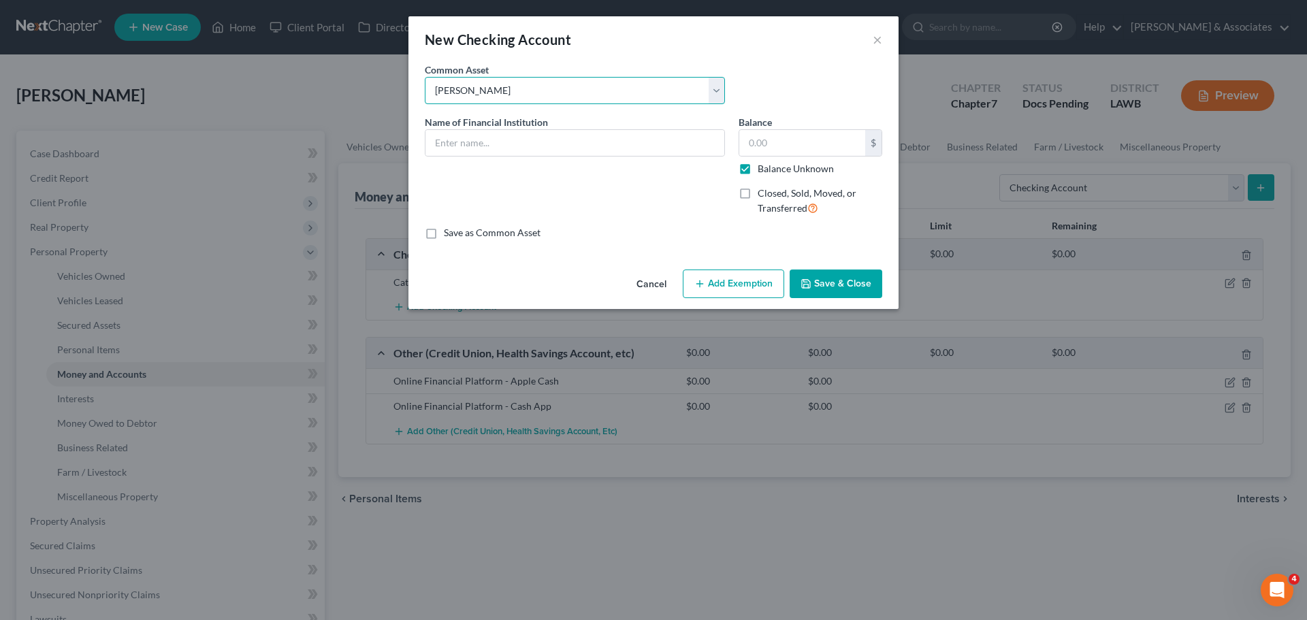
type input "0.00"
checkbox input "true"
click at [627, 139] on input "Hancock Whitney" at bounding box center [574, 143] width 299 height 26
click at [555, 150] on input "Hancock Whitney" at bounding box center [574, 143] width 299 height 26
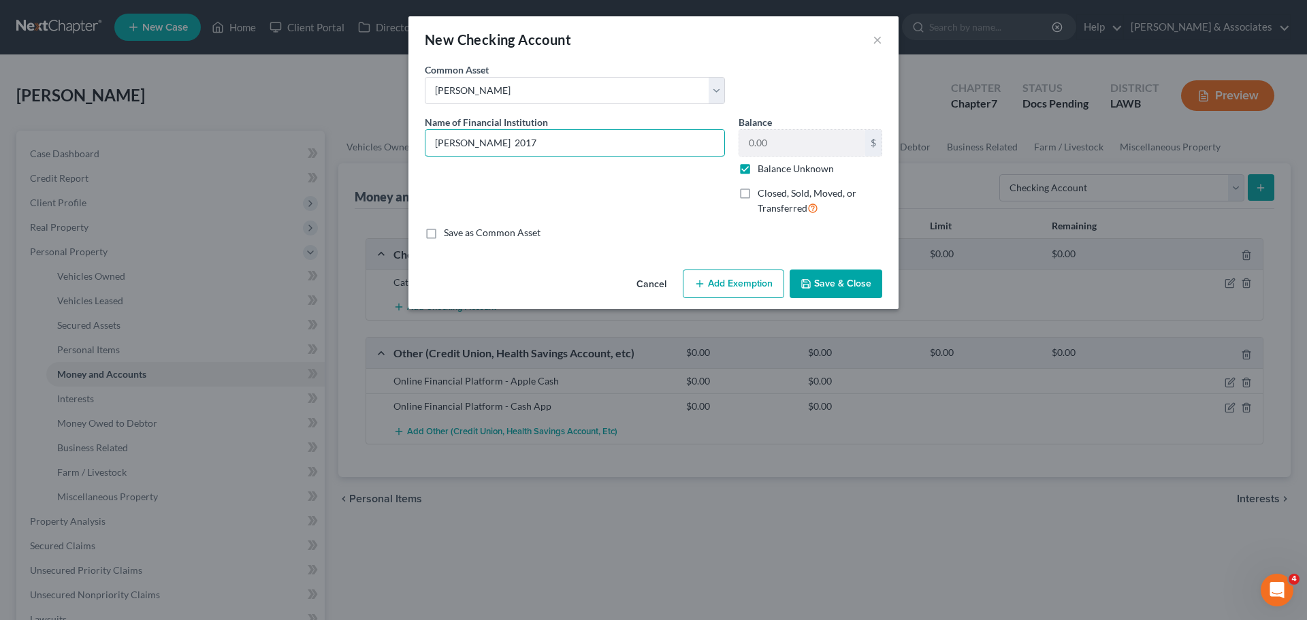
type input "Hancock Whitney 2017"
click at [839, 280] on button "Save & Close" at bounding box center [836, 284] width 93 height 29
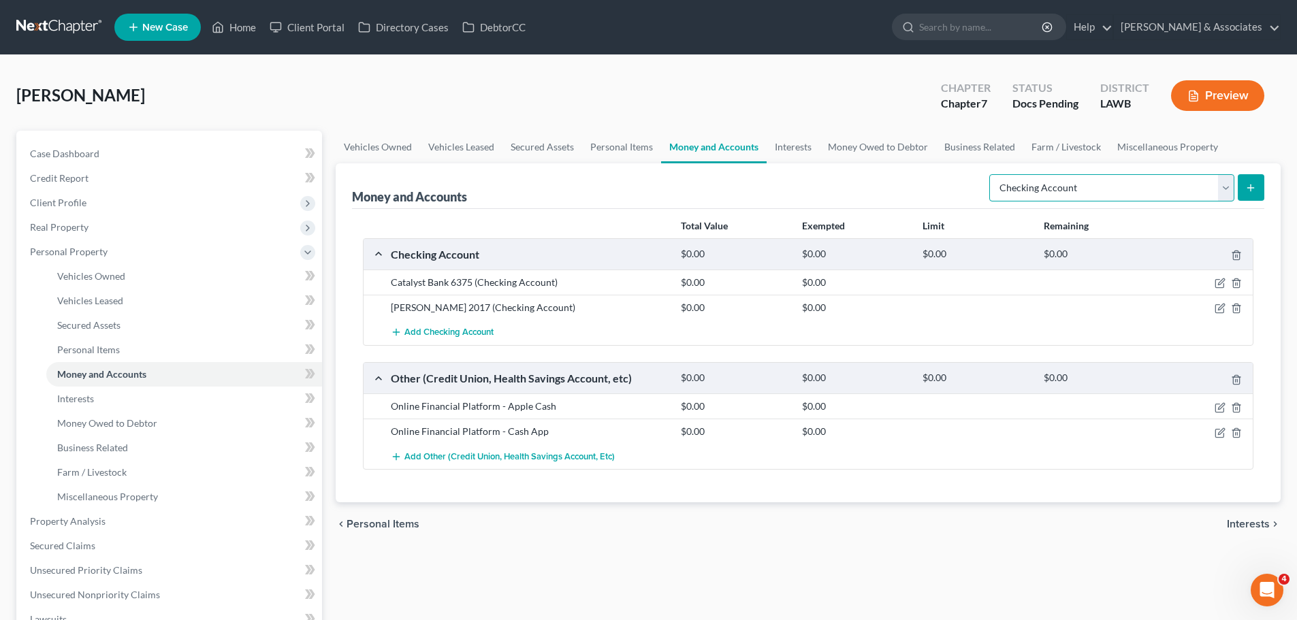
click at [1093, 199] on select "Select Account Type Brokerage Cash on Hand Certificates of Deposit Checking Acc…" at bounding box center [1111, 187] width 245 height 27
click at [1101, 188] on select "Select Account Type Brokerage Cash on Hand Certificates of Deposit Checking Acc…" at bounding box center [1111, 187] width 245 height 27
click at [1263, 187] on button "submit" at bounding box center [1251, 187] width 27 height 27
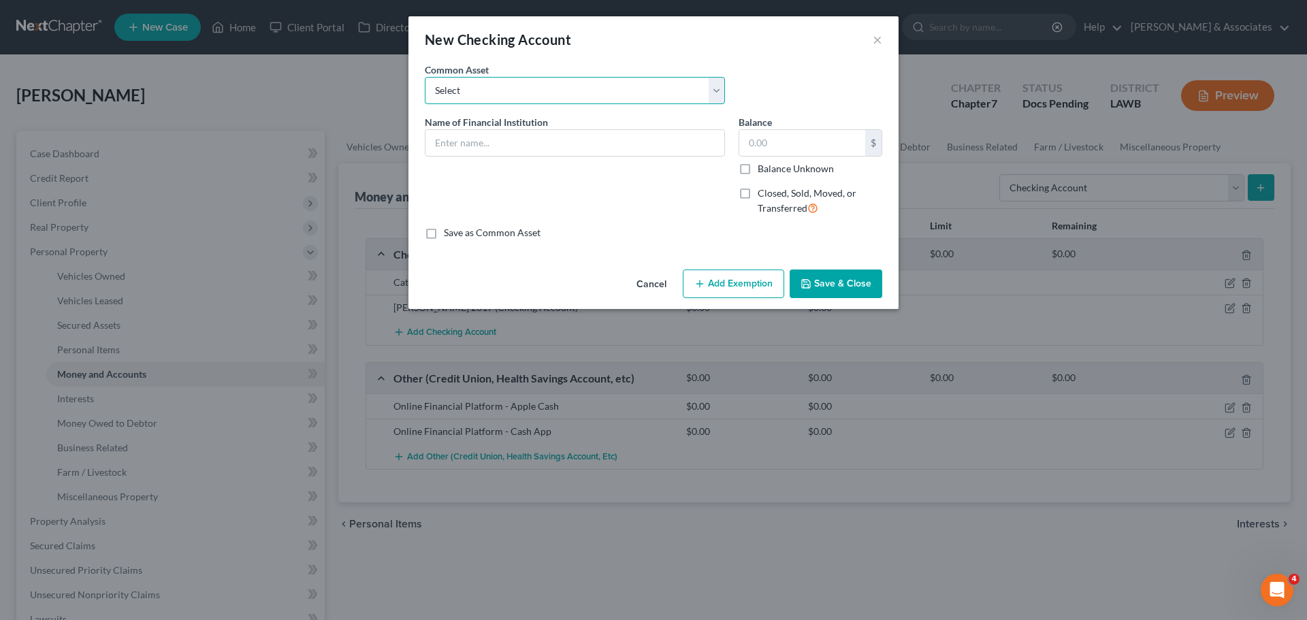
click at [580, 101] on select "Select Essential Federal Credit Union USAA Federal Savings Bank Neighbors Feder…" at bounding box center [575, 90] width 300 height 27
select select "10"
click at [425, 77] on select "Select Essential Federal Credit Union USAA Federal Savings Bank Neighbors Feder…" at bounding box center [575, 90] width 300 height 27
click at [557, 157] on div "Name of Financial Institution * Chase Bank" at bounding box center [575, 171] width 314 height 112
click at [559, 152] on input "Chase Bank" at bounding box center [574, 143] width 299 height 26
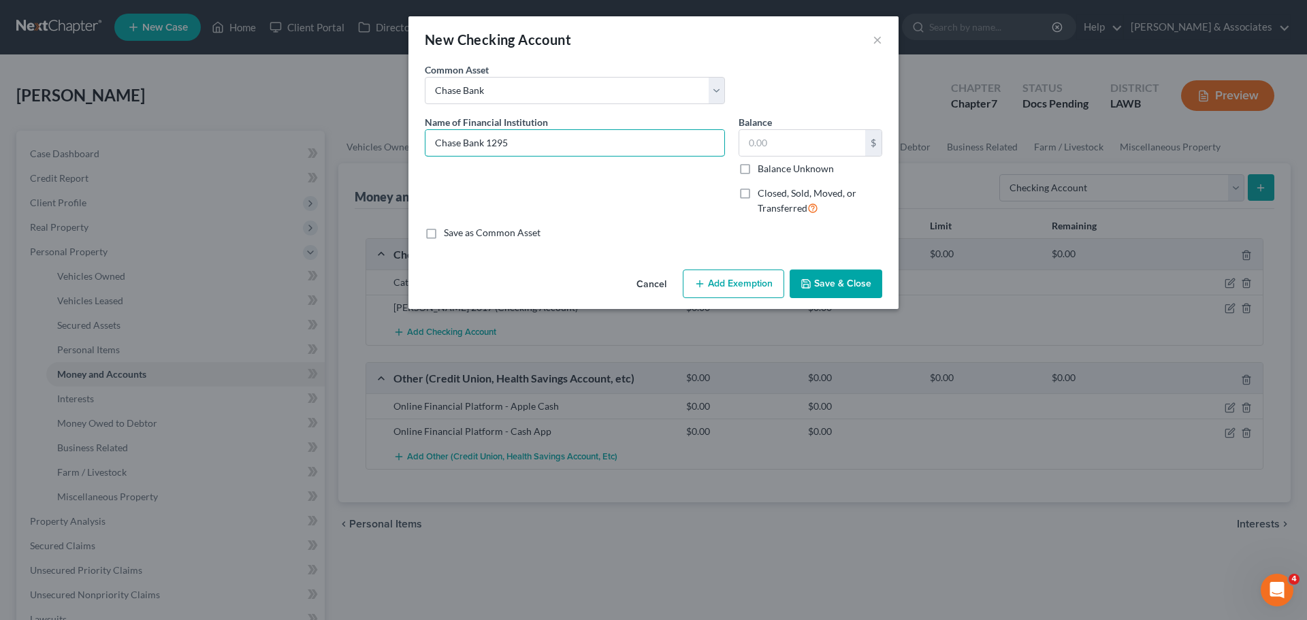
type input "Chase Bank 1295"
click at [851, 286] on button "Save & Close" at bounding box center [836, 284] width 93 height 29
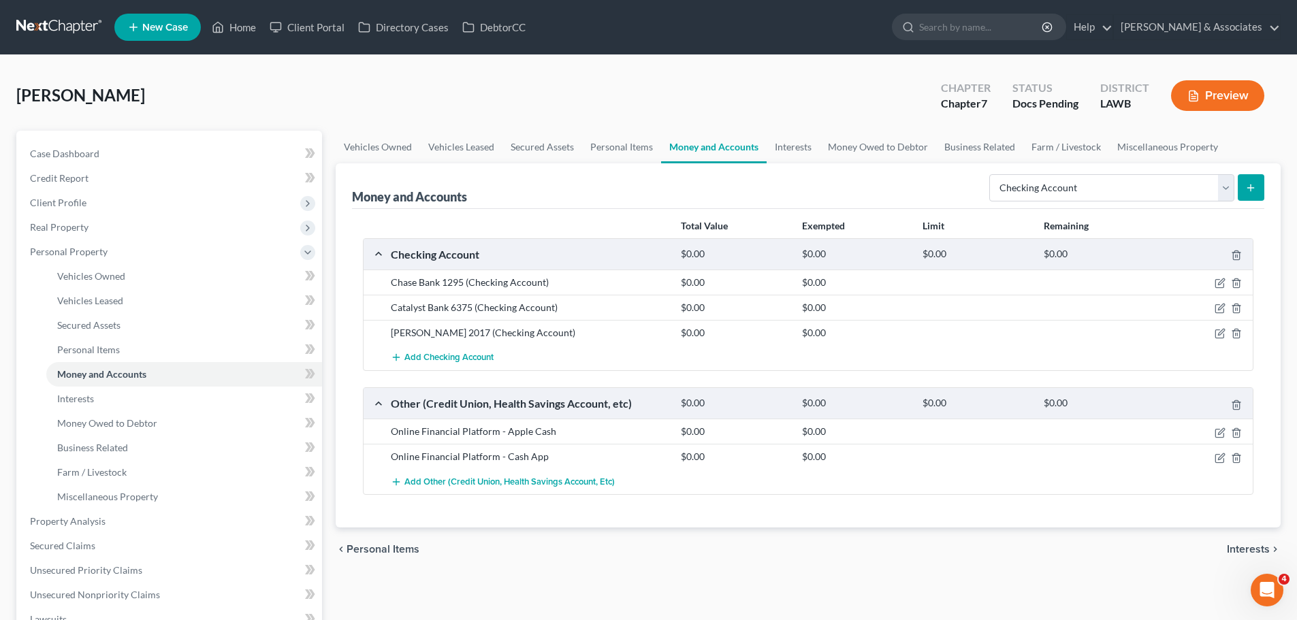
click at [1024, 549] on div "chevron_left Personal Items Interests chevron_right" at bounding box center [808, 550] width 945 height 44
drag, startPoint x: 150, startPoint y: 401, endPoint x: 179, endPoint y: 383, distance: 34.0
click at [150, 401] on link "Interests" at bounding box center [184, 399] width 276 height 25
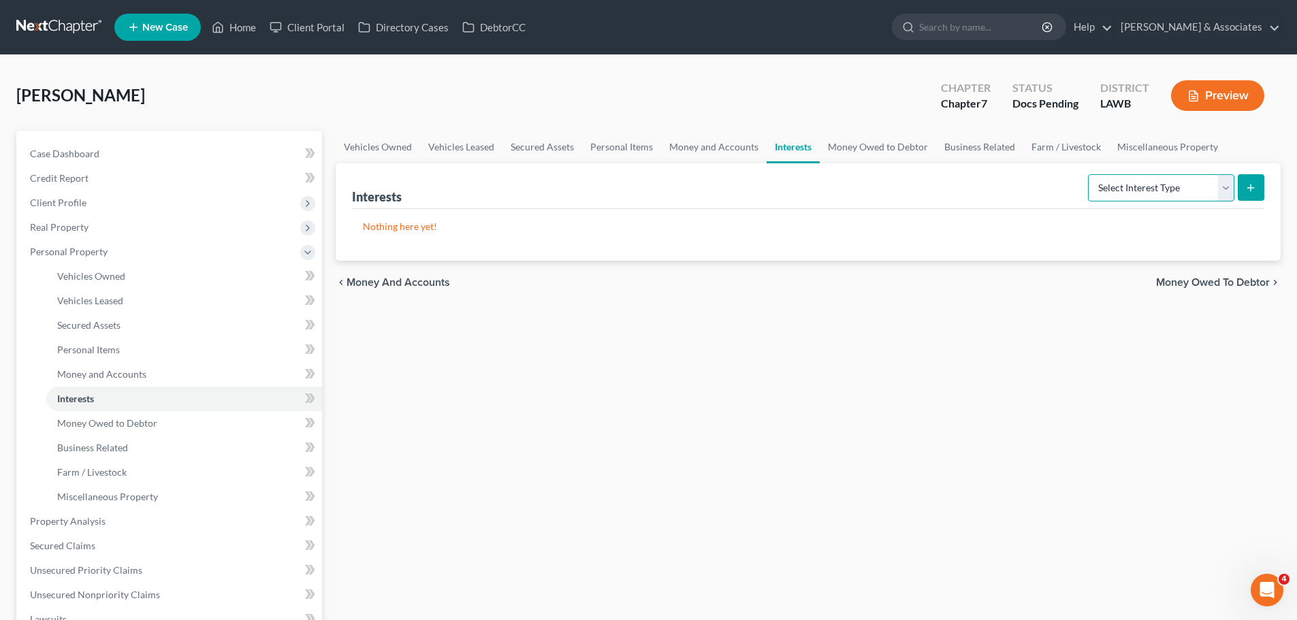
click at [1158, 182] on select "Select Interest Type 401K Annuity Bond Education IRA Government Bond Government…" at bounding box center [1161, 187] width 146 height 27
click at [494, 393] on div "Vehicles Owned Vehicles Leased Secured Assets Personal Items Money and Accounts…" at bounding box center [808, 506] width 958 height 751
click at [157, 374] on link "Money and Accounts" at bounding box center [184, 374] width 276 height 25
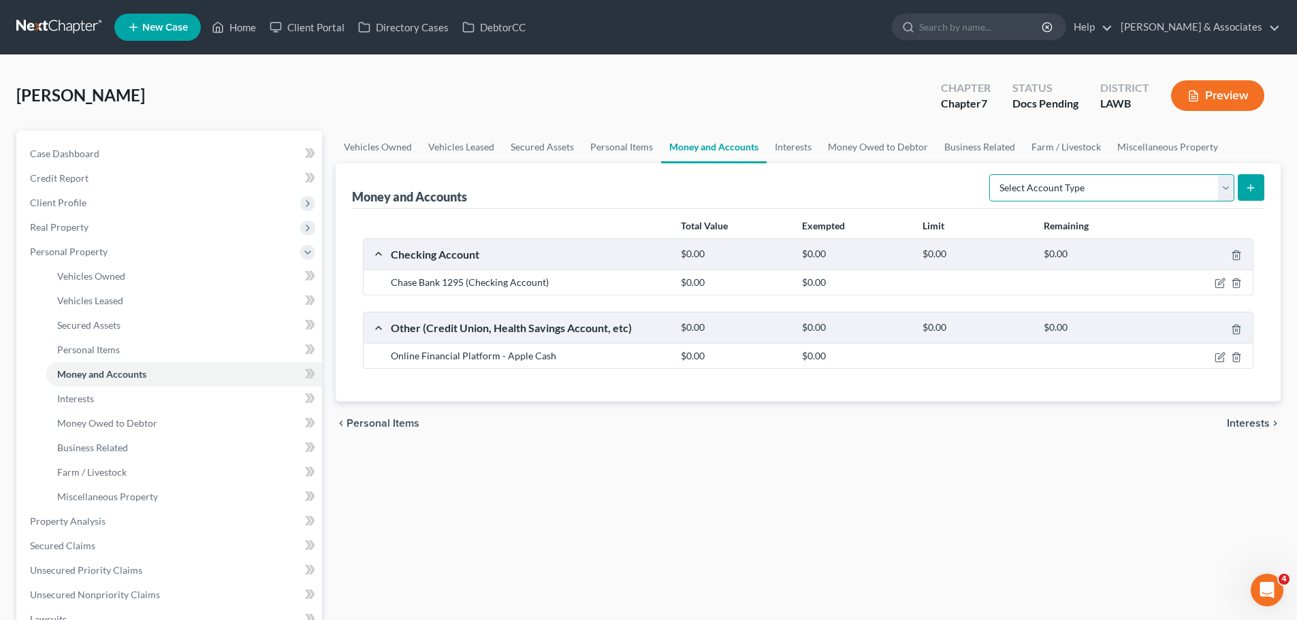
drag, startPoint x: 1016, startPoint y: 177, endPoint x: 1014, endPoint y: 189, distance: 12.3
click at [1016, 177] on select "Select Account Type Brokerage Cash on Hand Certificates of Deposit Checking Acc…" at bounding box center [1111, 187] width 245 height 27
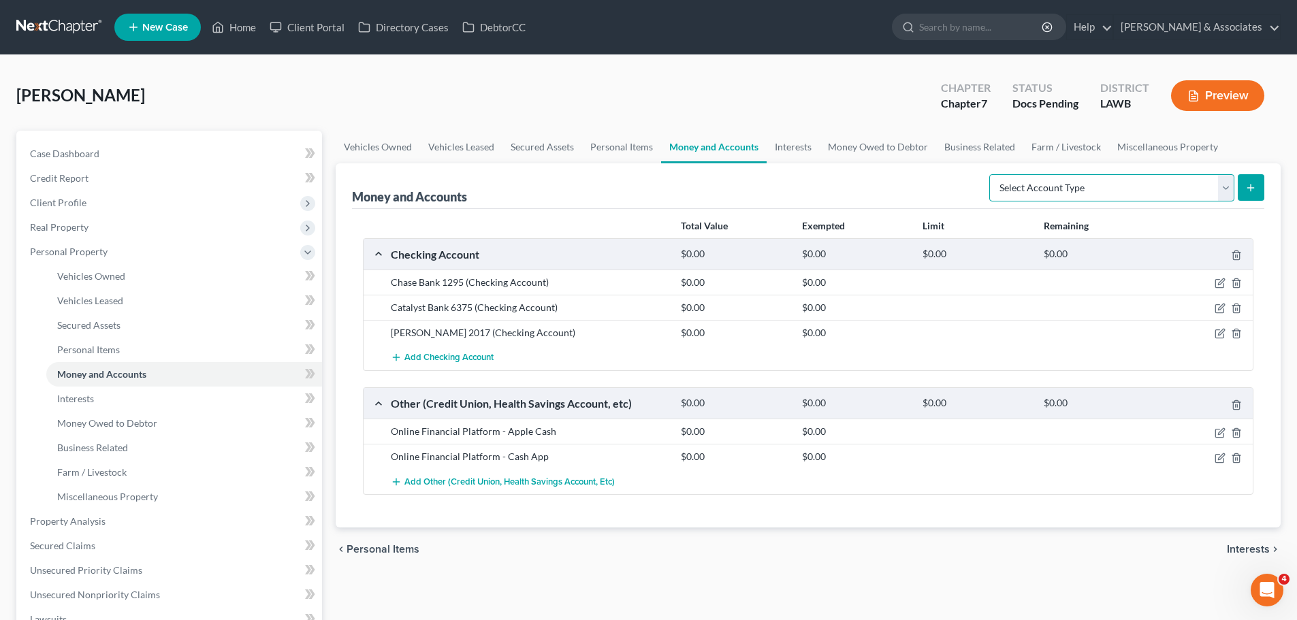
select select "other"
click at [992, 174] on select "Select Account Type Brokerage Cash on Hand Certificates of Deposit Checking Acc…" at bounding box center [1111, 187] width 245 height 27
click at [1236, 184] on form "Select Account Type Brokerage Cash on Hand Certificates of Deposit Checking Acc…" at bounding box center [1126, 188] width 275 height 28
click at [1246, 184] on icon "submit" at bounding box center [1250, 187] width 11 height 11
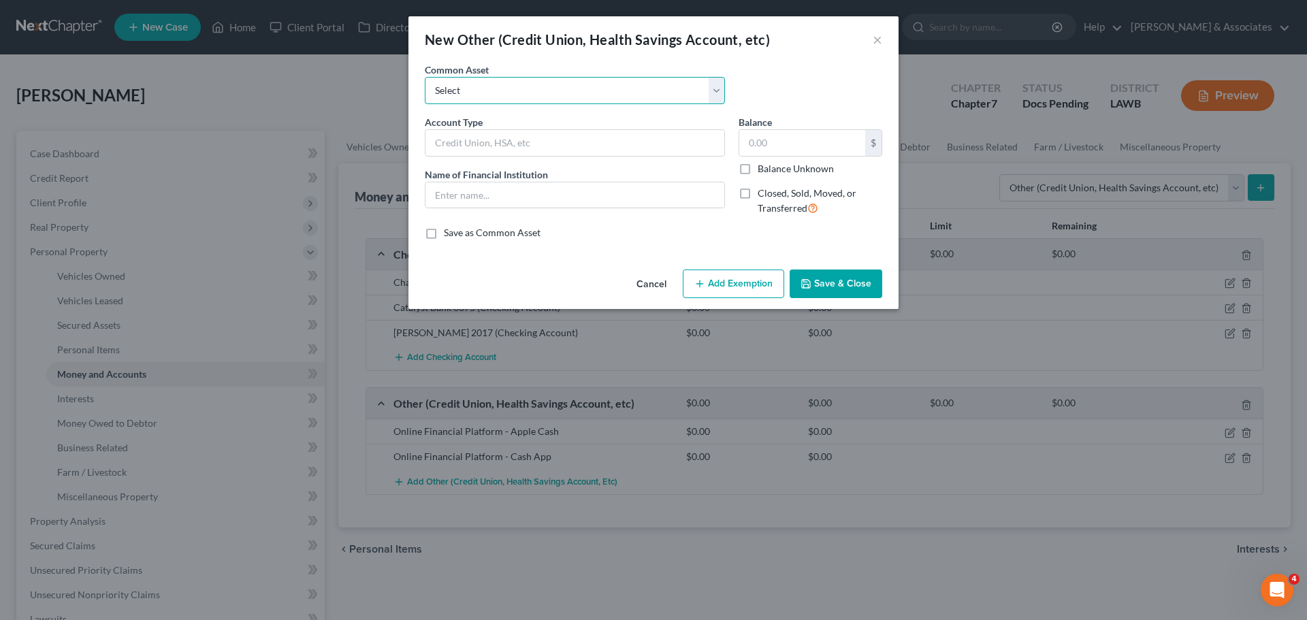
click at [593, 92] on select "Select Online Financial Platform Online Financial Platform Online Financial Pla…" at bounding box center [575, 90] width 300 height 27
select select "7"
click at [425, 77] on select "Select Online Financial Platform Online Financial Platform Online Financial Pla…" at bounding box center [575, 90] width 300 height 27
type input "Online Financial Platform - Venmo"
type input "Venmo"
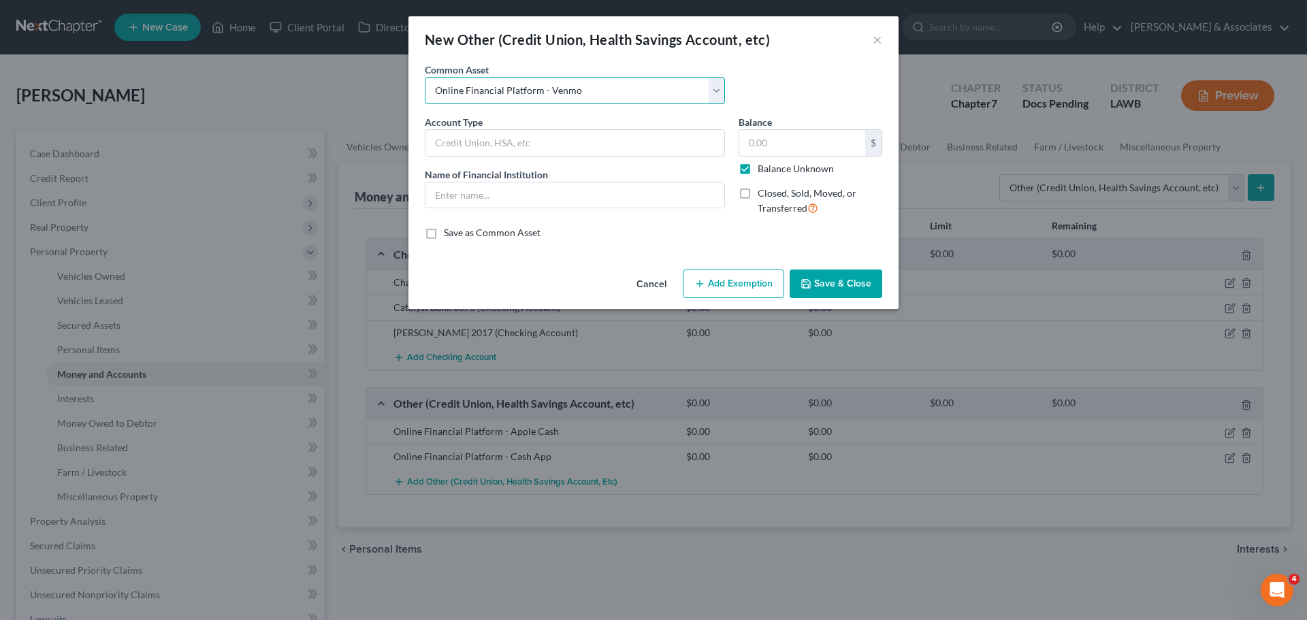
type input "0.00"
checkbox input "true"
drag, startPoint x: 822, startPoint y: 291, endPoint x: 847, endPoint y: 288, distance: 24.7
click at [823, 291] on button "Save & Close" at bounding box center [836, 284] width 93 height 29
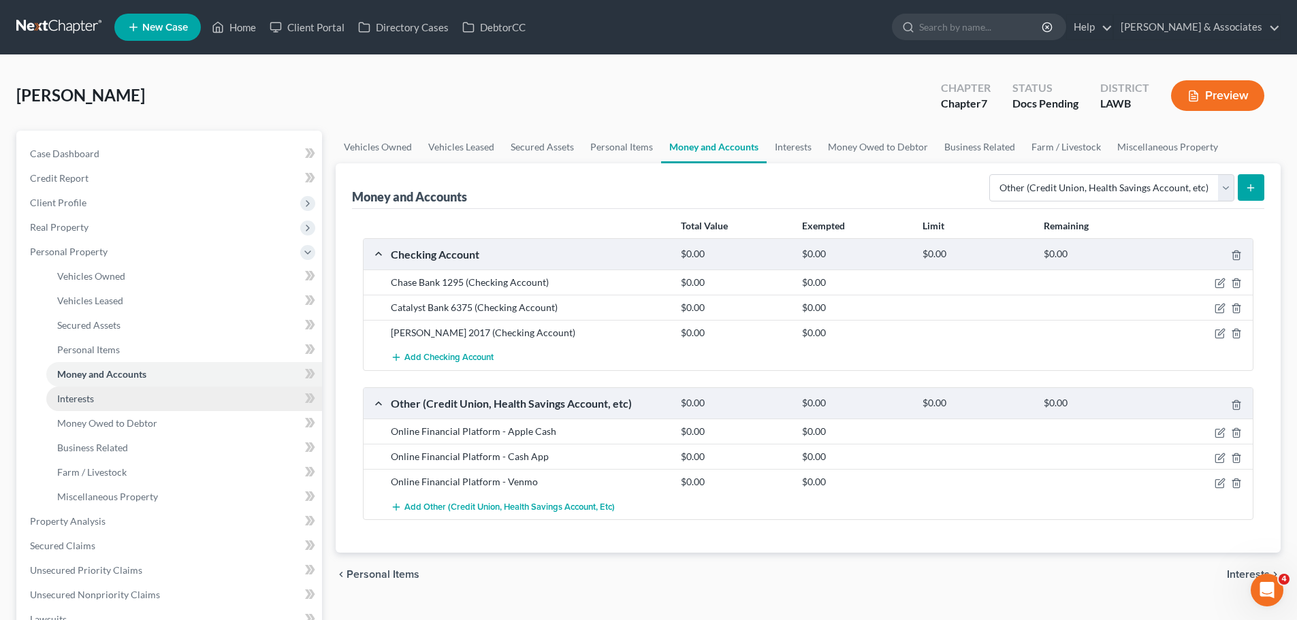
drag, startPoint x: 97, startPoint y: 402, endPoint x: 109, endPoint y: 398, distance: 12.5
click at [97, 402] on link "Interests" at bounding box center [184, 399] width 276 height 25
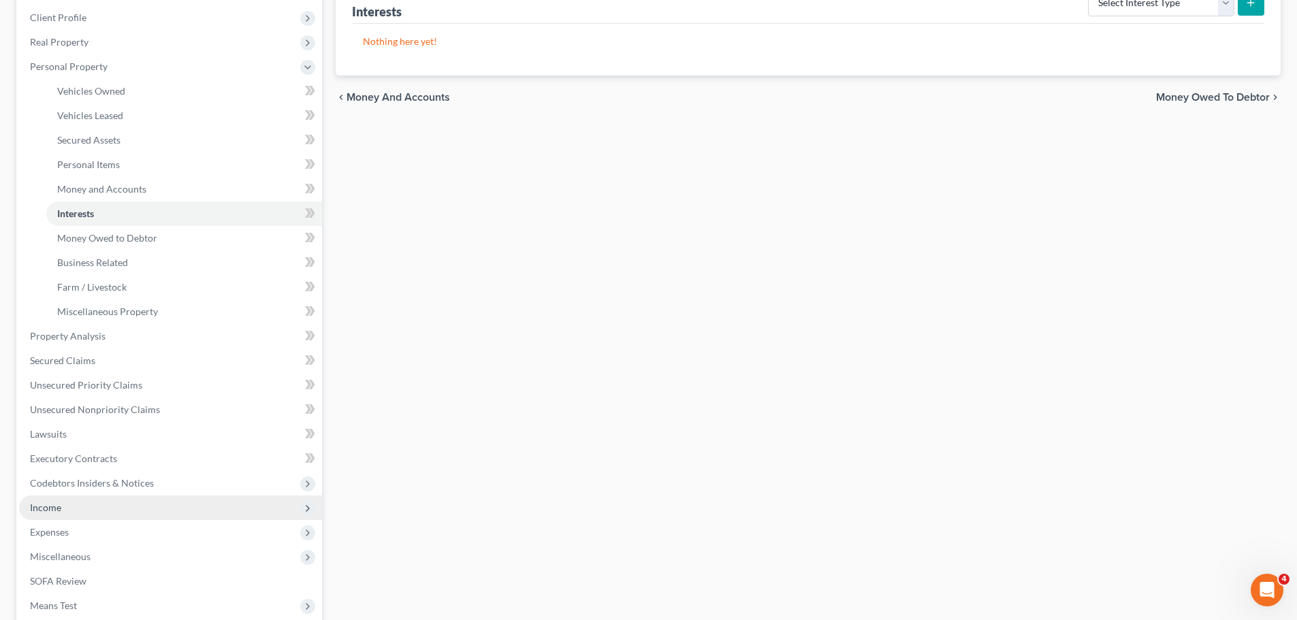
scroll to position [204, 0]
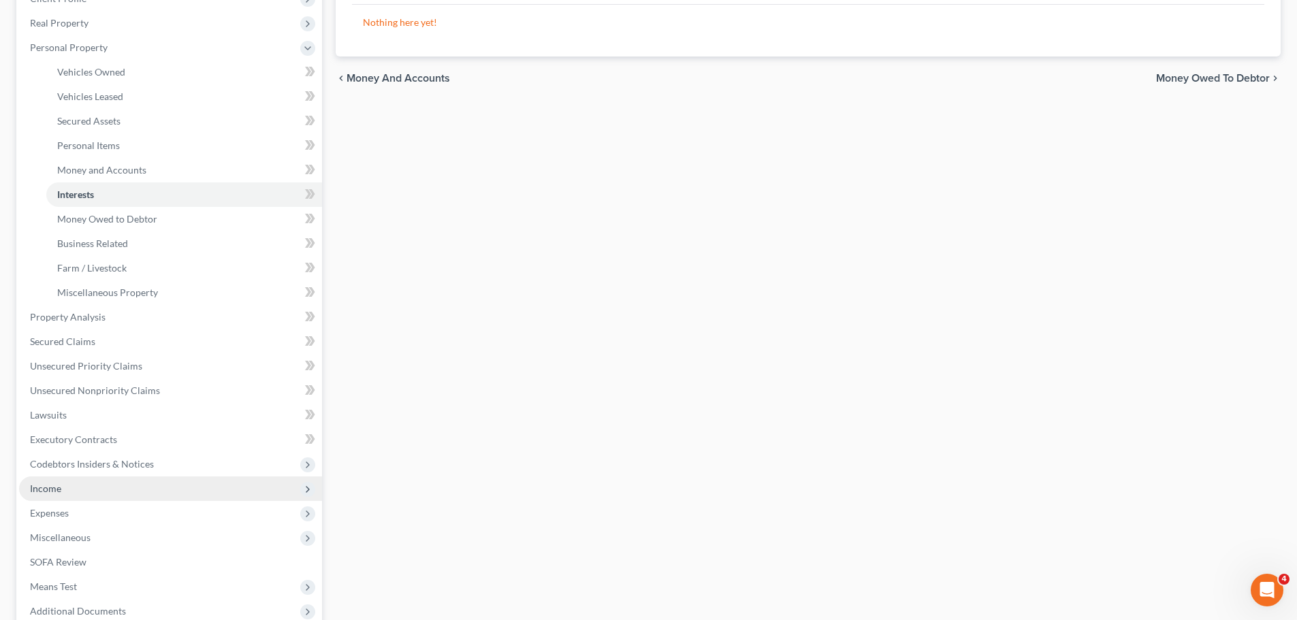
click at [97, 496] on span "Income" at bounding box center [170, 489] width 303 height 25
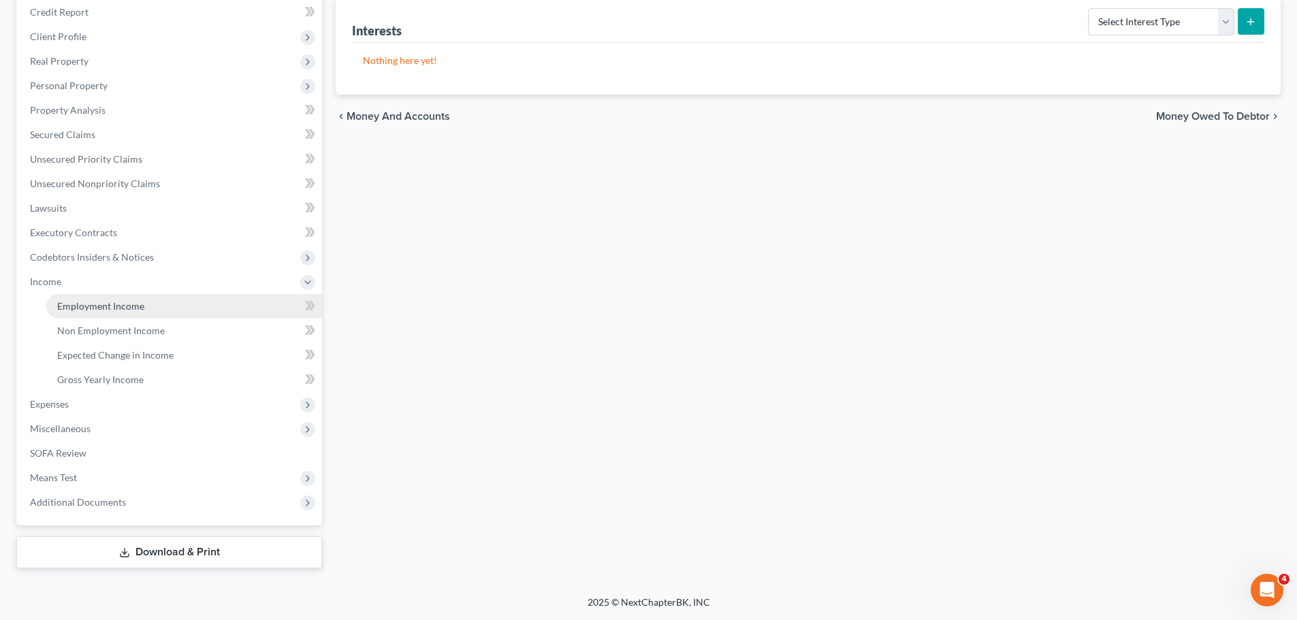
click at [195, 305] on link "Employment Income" at bounding box center [184, 306] width 276 height 25
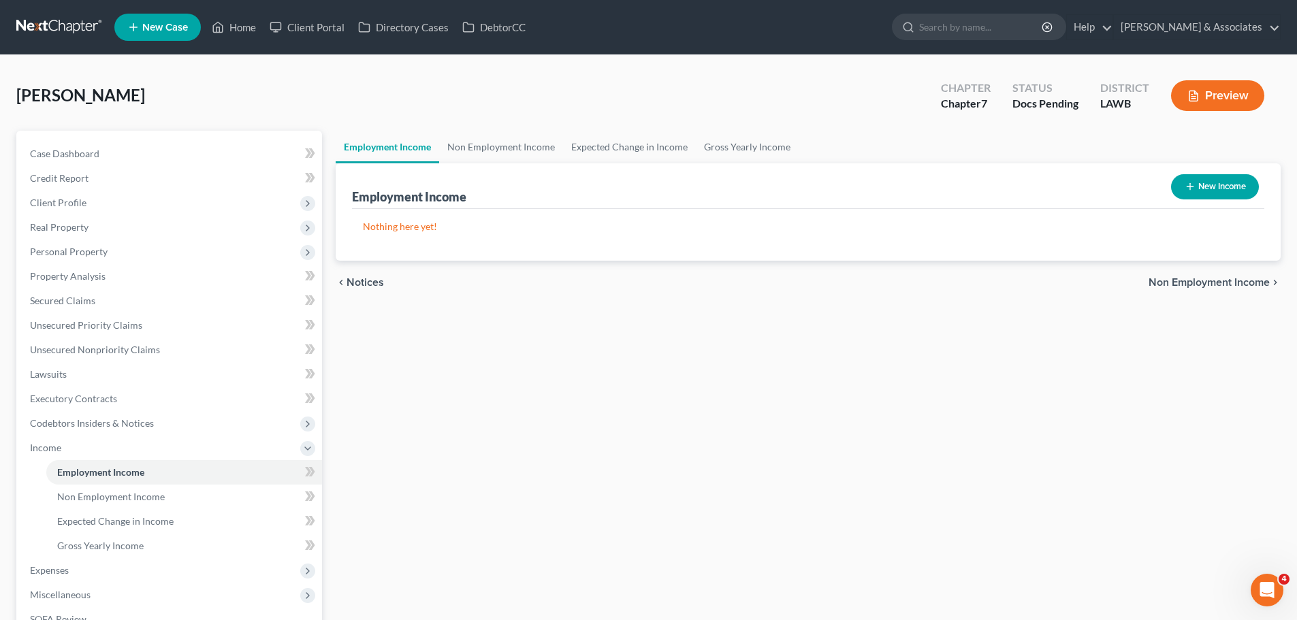
click at [1240, 193] on button "New Income" at bounding box center [1215, 186] width 88 height 25
select select "0"
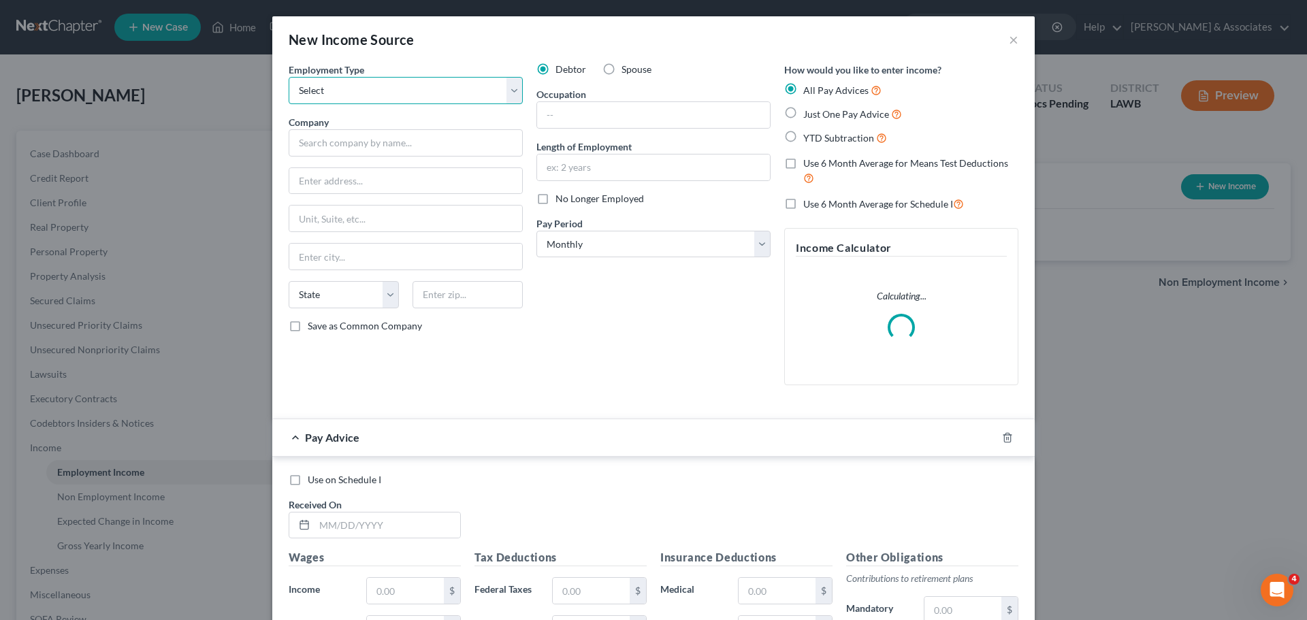
click at [451, 101] on select "Select Full or Part Time Employment Self Employment" at bounding box center [406, 90] width 234 height 27
select select "0"
click at [289, 77] on select "Select Full or Part Time Employment Self Employment" at bounding box center [406, 90] width 234 height 27
drag, startPoint x: 444, startPoint y: 152, endPoint x: 425, endPoint y: 138, distance: 22.9
click at [444, 151] on input "text" at bounding box center [406, 142] width 234 height 27
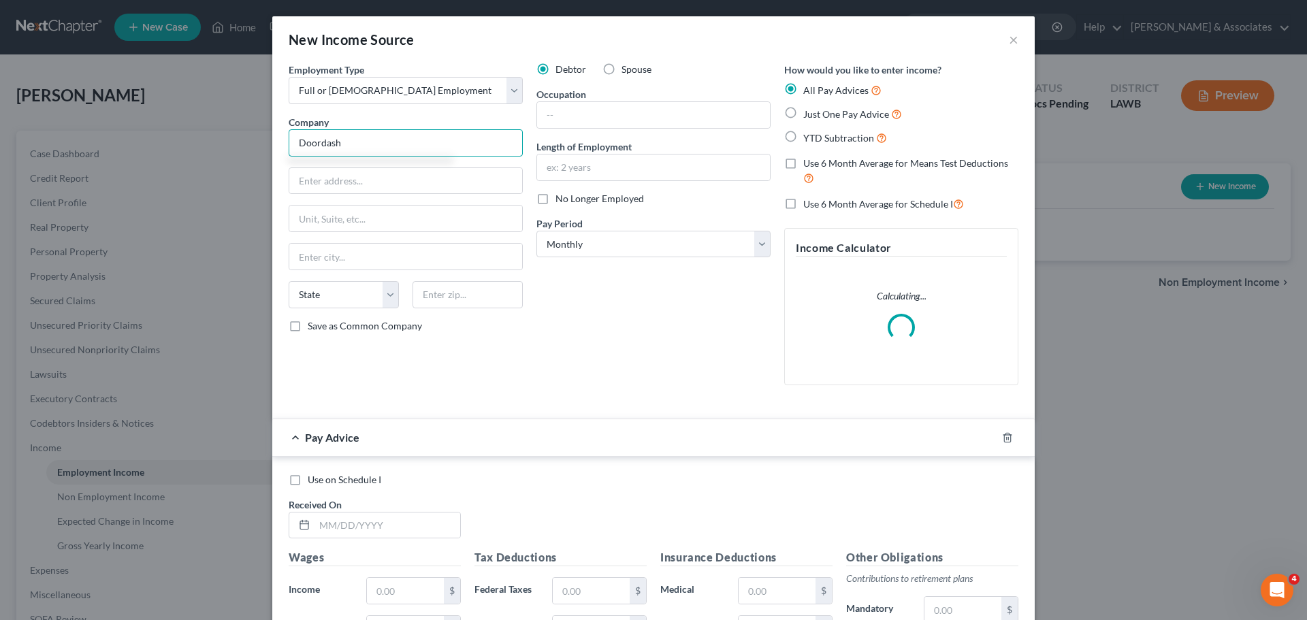
type input "Doordash"
click at [608, 114] on input "text" at bounding box center [653, 115] width 233 height 26
type input "Driver"
click at [640, 238] on select "Select Monthly Twice Monthly Every Other Week Weekly" at bounding box center [653, 244] width 234 height 27
select select "3"
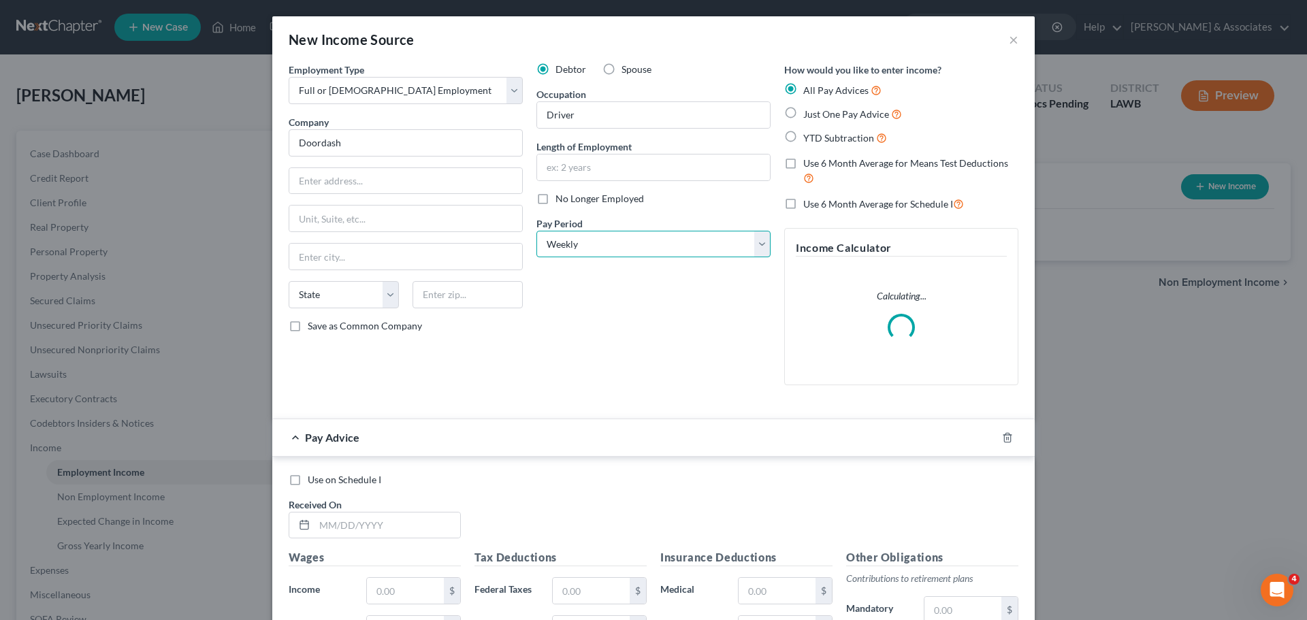
click at [536, 231] on select "Select Monthly Twice Monthly Every Other Week Weekly" at bounding box center [653, 244] width 234 height 27
click at [1007, 439] on icon "button" at bounding box center [1007, 437] width 11 height 11
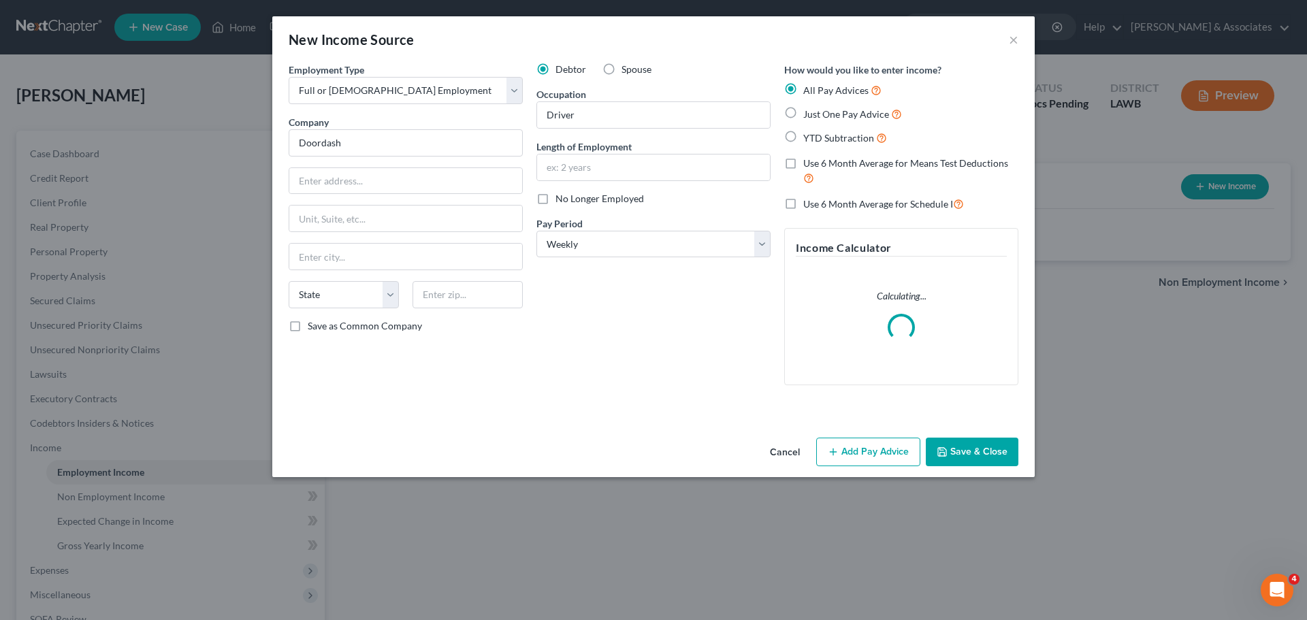
click at [1007, 439] on button "Save & Close" at bounding box center [972, 452] width 93 height 29
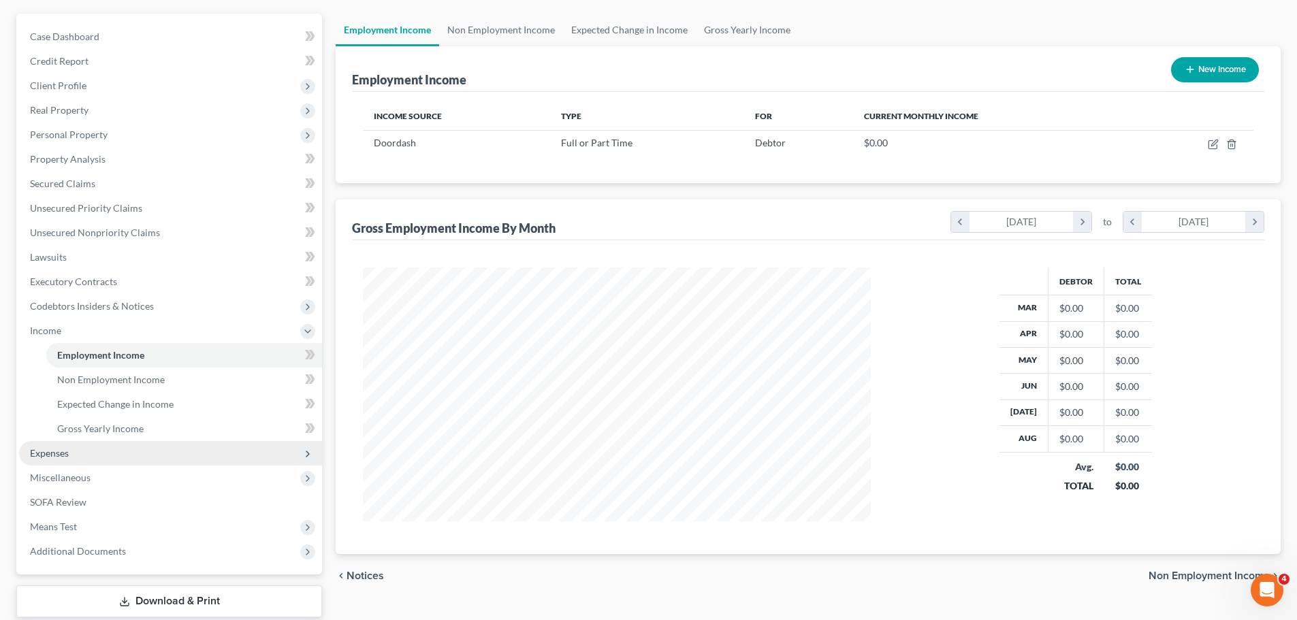
scroll to position [136, 0]
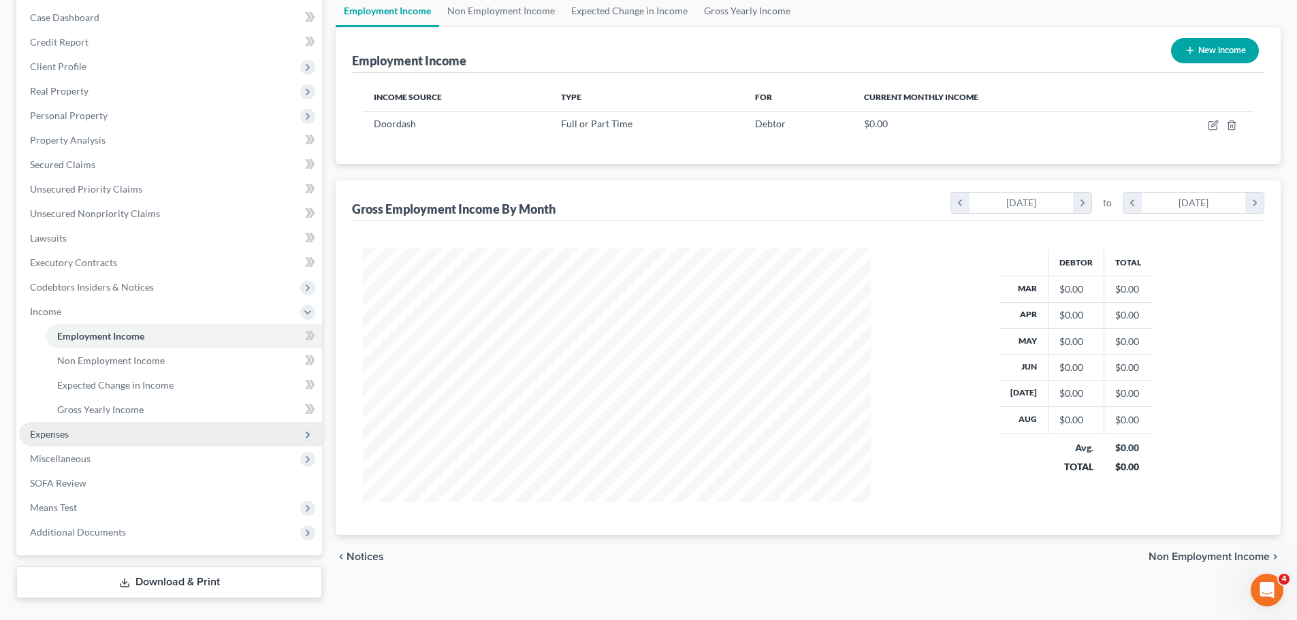
click at [71, 431] on span "Expenses" at bounding box center [170, 434] width 303 height 25
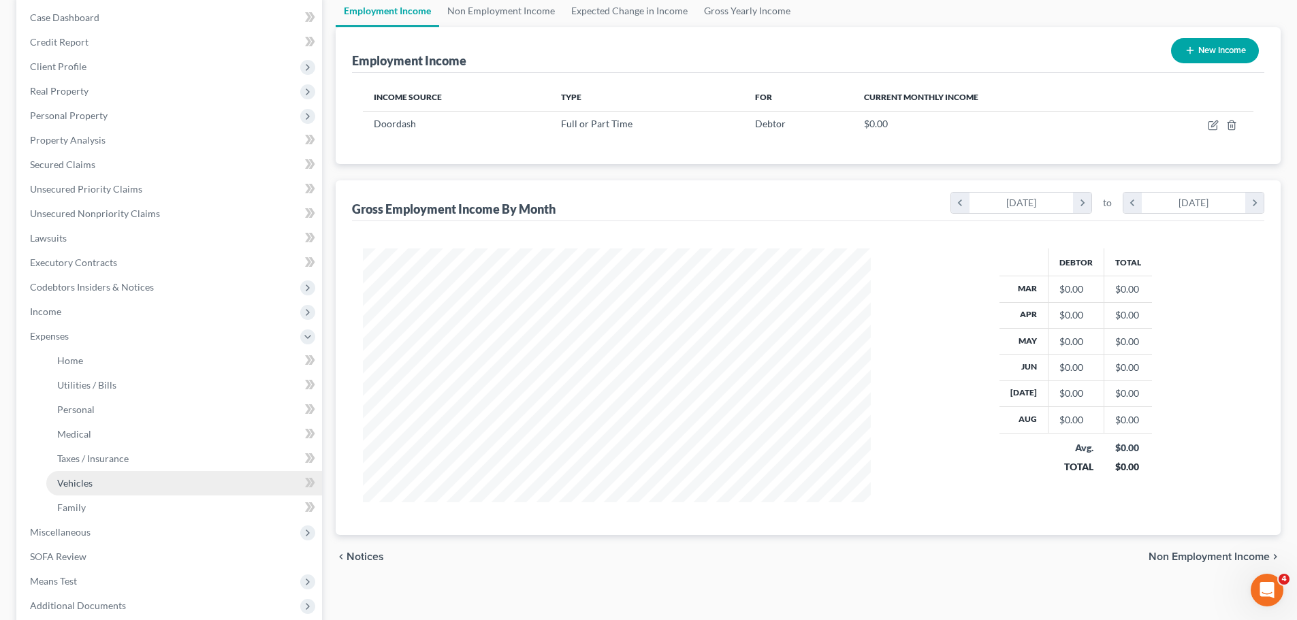
click at [85, 483] on span "Vehicles" at bounding box center [74, 483] width 35 height 12
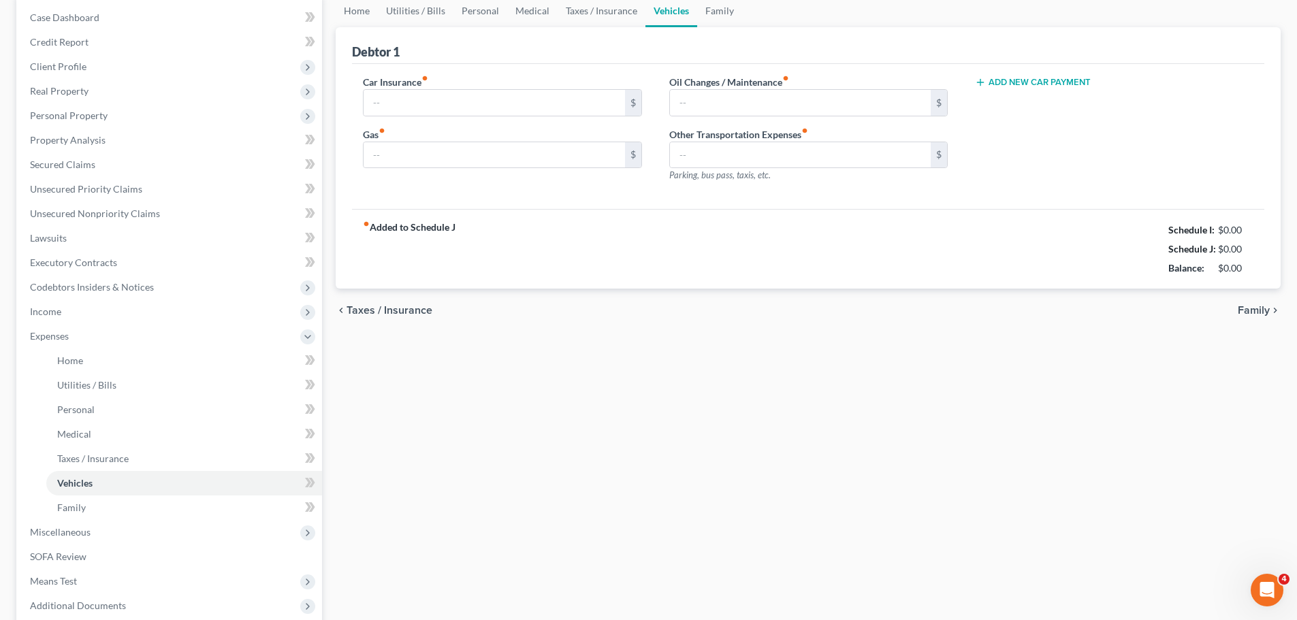
scroll to position [19, 0]
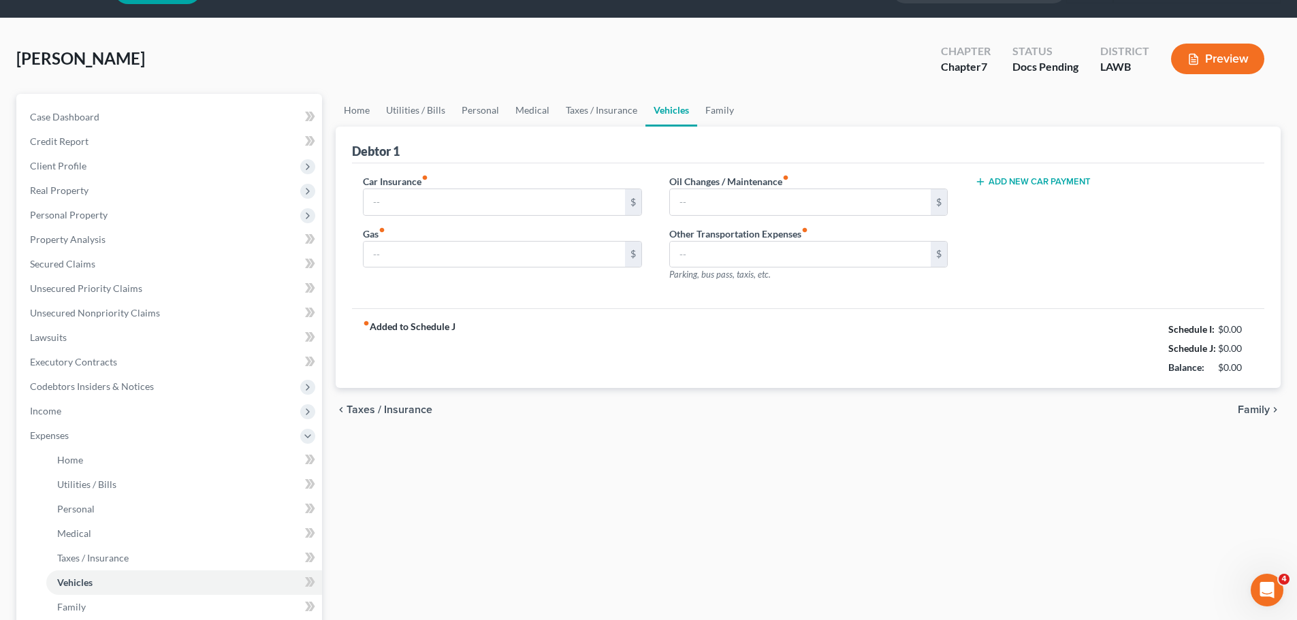
type input "0.00"
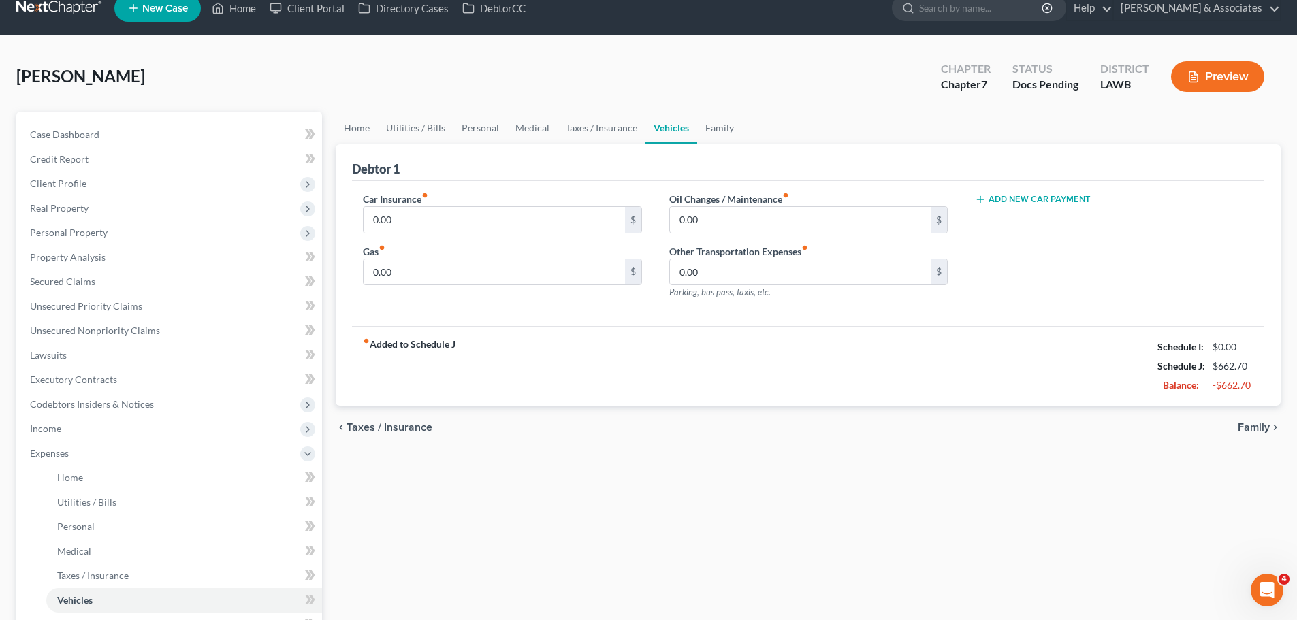
scroll to position [0, 0]
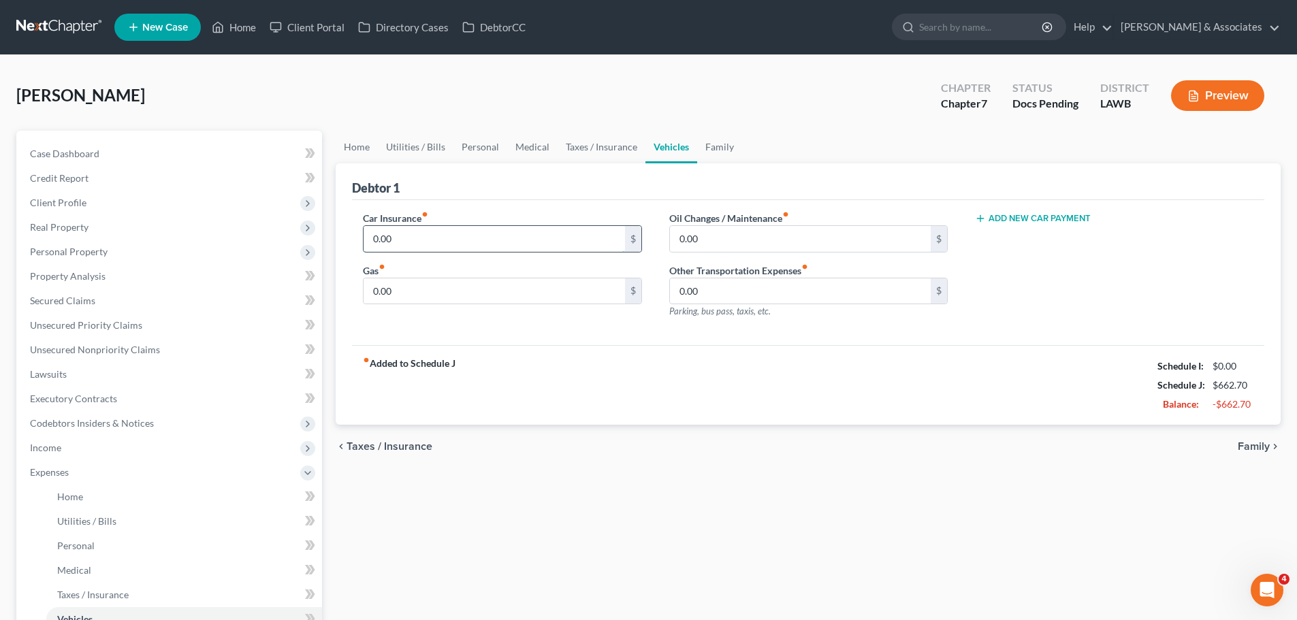
click at [425, 233] on input "0.00" at bounding box center [494, 239] width 261 height 26
click at [450, 246] on input "0.00" at bounding box center [494, 239] width 261 height 26
drag, startPoint x: 450, startPoint y: 246, endPoint x: 355, endPoint y: 230, distance: 96.7
click at [355, 230] on div "Car Insurance fiber_manual_record 0.00 $ Gas fiber_manual_record 0.00 $" at bounding box center [502, 270] width 306 height 118
paste input "201.82"
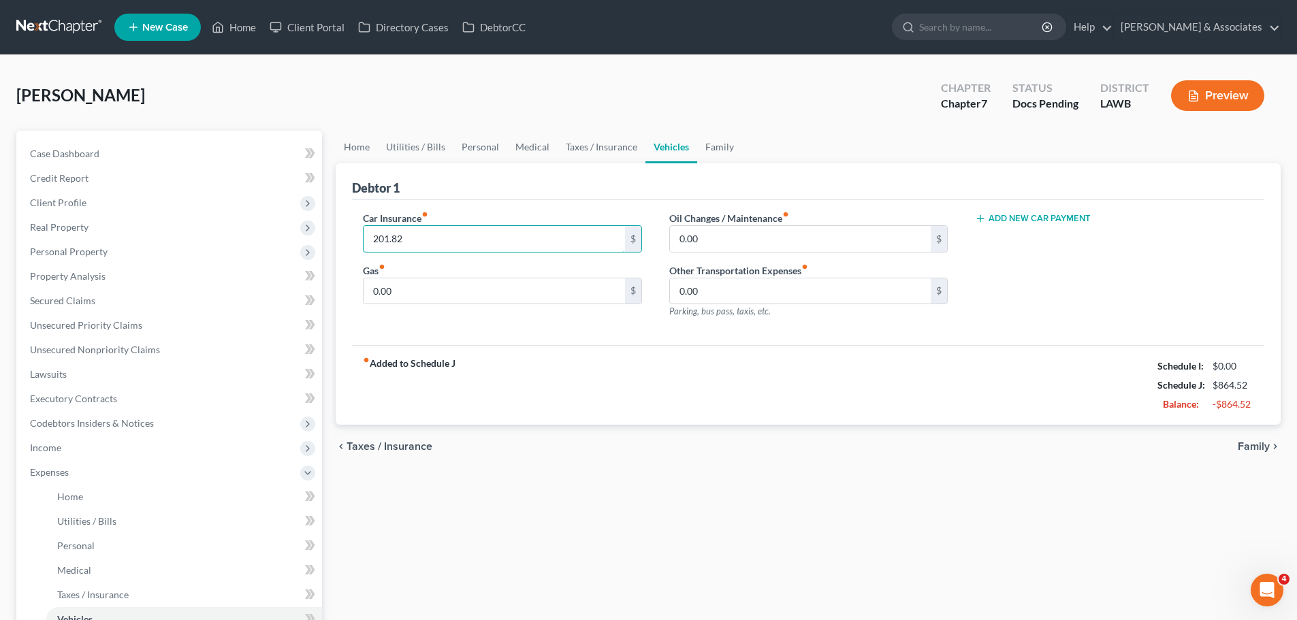
type input "201.82"
click at [533, 458] on div "chevron_left Taxes / Insurance Family chevron_right" at bounding box center [808, 447] width 945 height 44
click at [93, 498] on link "Home" at bounding box center [184, 497] width 276 height 25
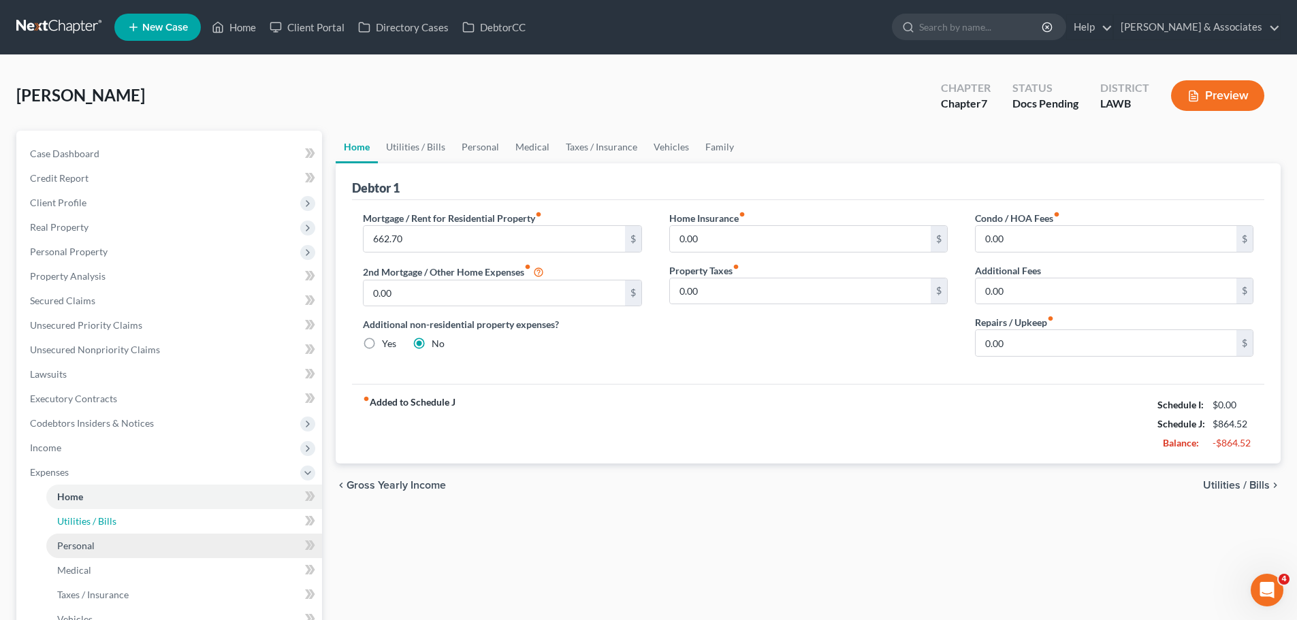
drag, startPoint x: 129, startPoint y: 526, endPoint x: 125, endPoint y: 544, distance: 18.7
click at [129, 526] on link "Utilities / Bills" at bounding box center [184, 521] width 276 height 25
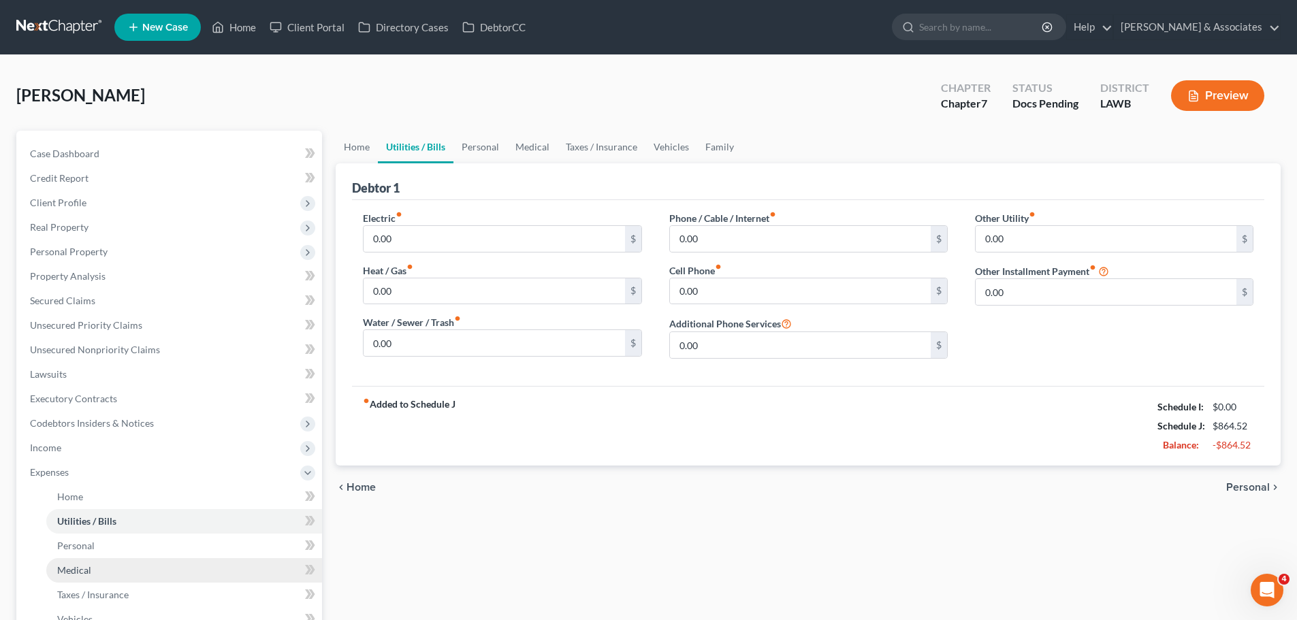
click at [122, 559] on link "Medical" at bounding box center [184, 570] width 276 height 25
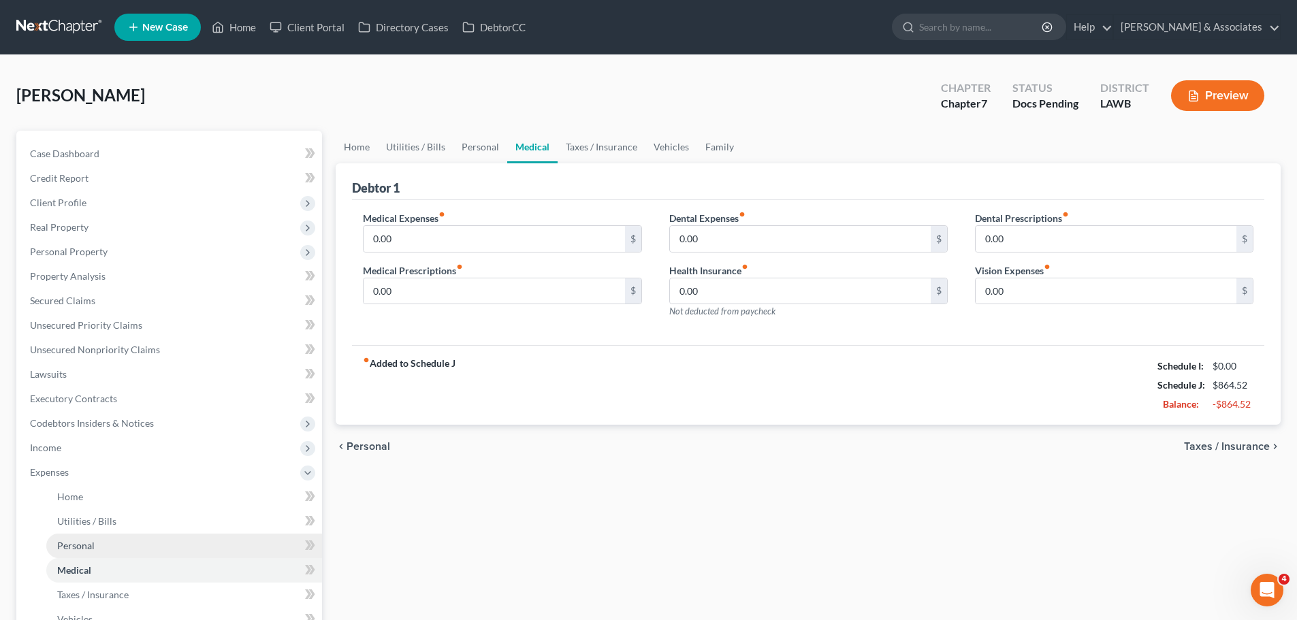
click at [123, 534] on link "Personal" at bounding box center [184, 546] width 276 height 25
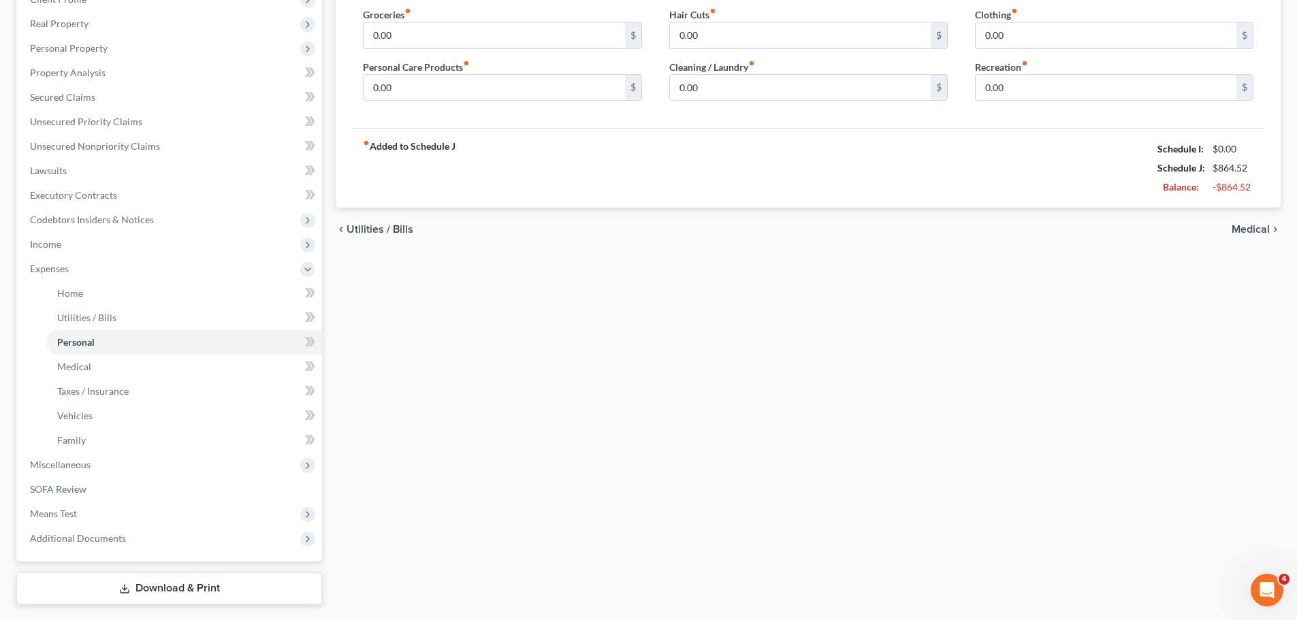
scroll to position [240, 0]
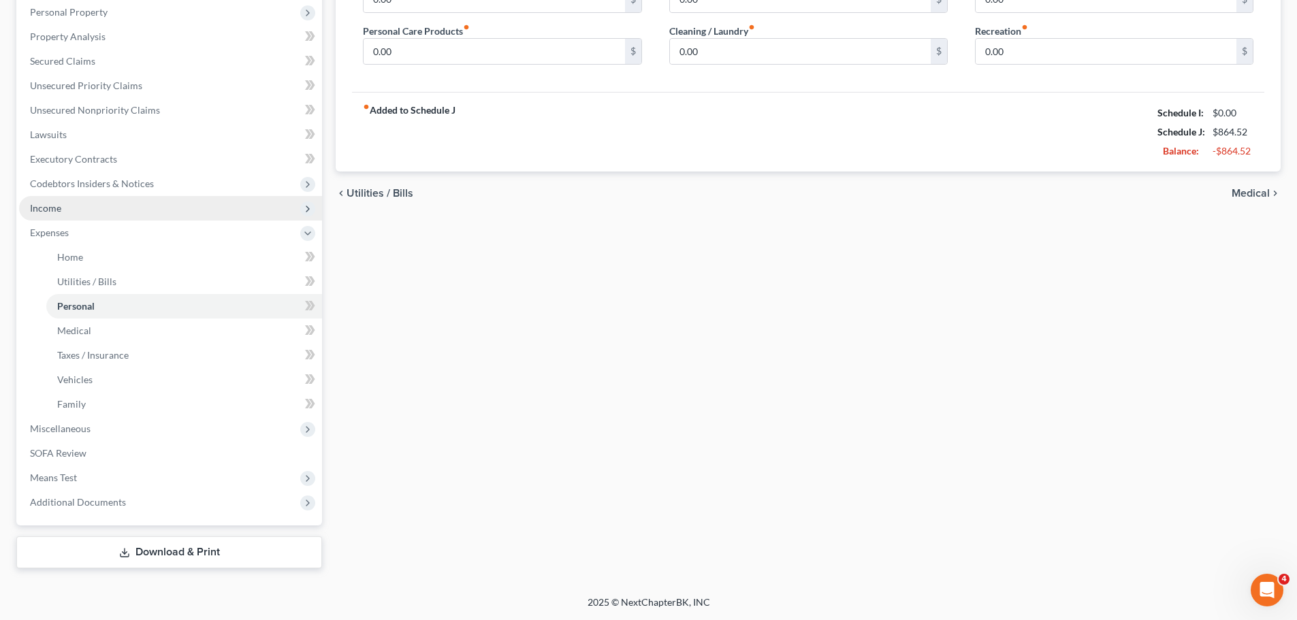
click at [50, 210] on span "Income" at bounding box center [45, 208] width 31 height 12
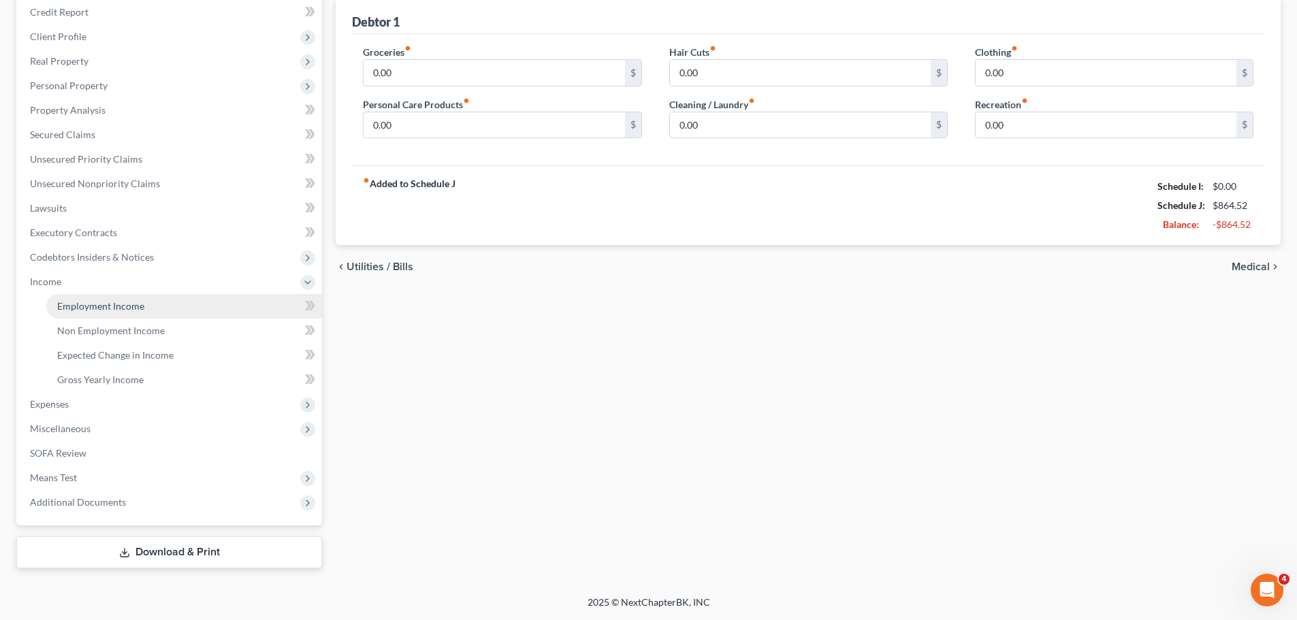
scroll to position [166, 0]
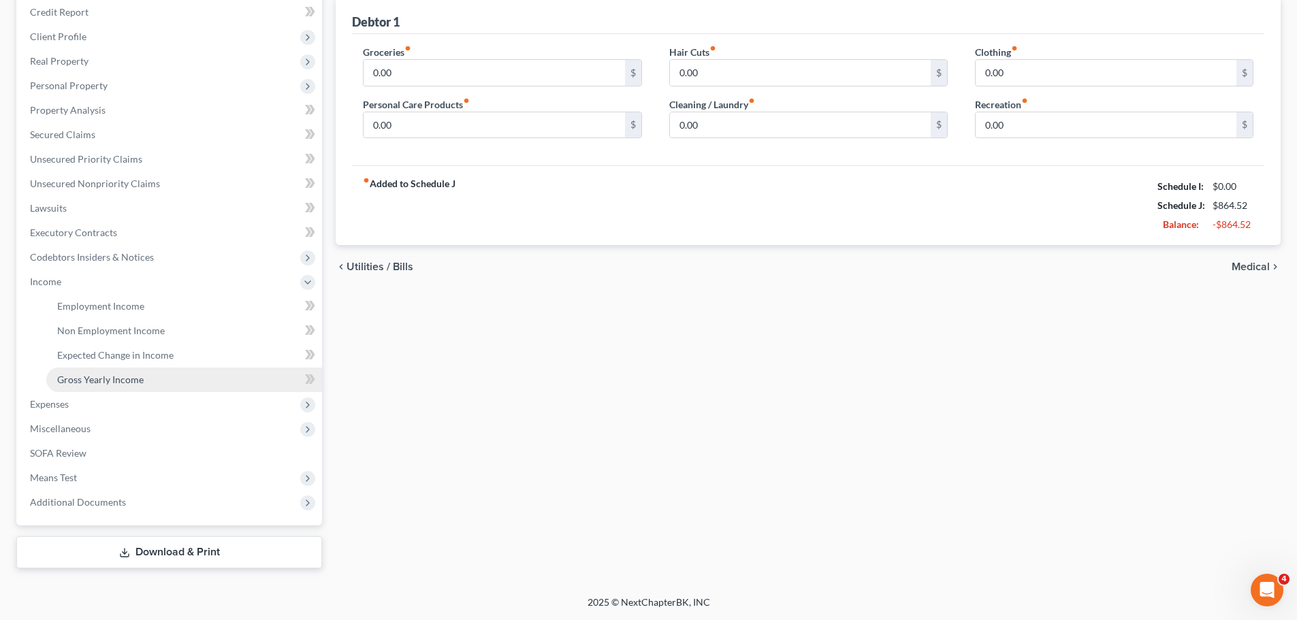
click at [74, 369] on link "Gross Yearly Income" at bounding box center [184, 380] width 276 height 25
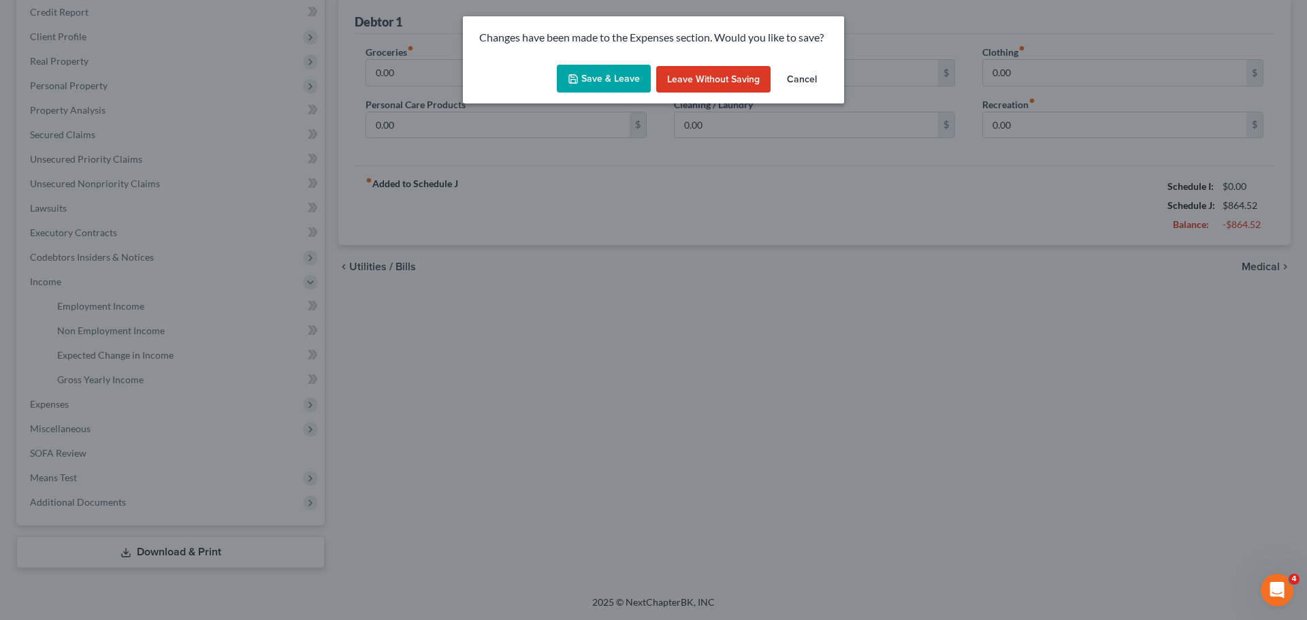
click at [622, 91] on button "Save & Leave" at bounding box center [604, 79] width 94 height 29
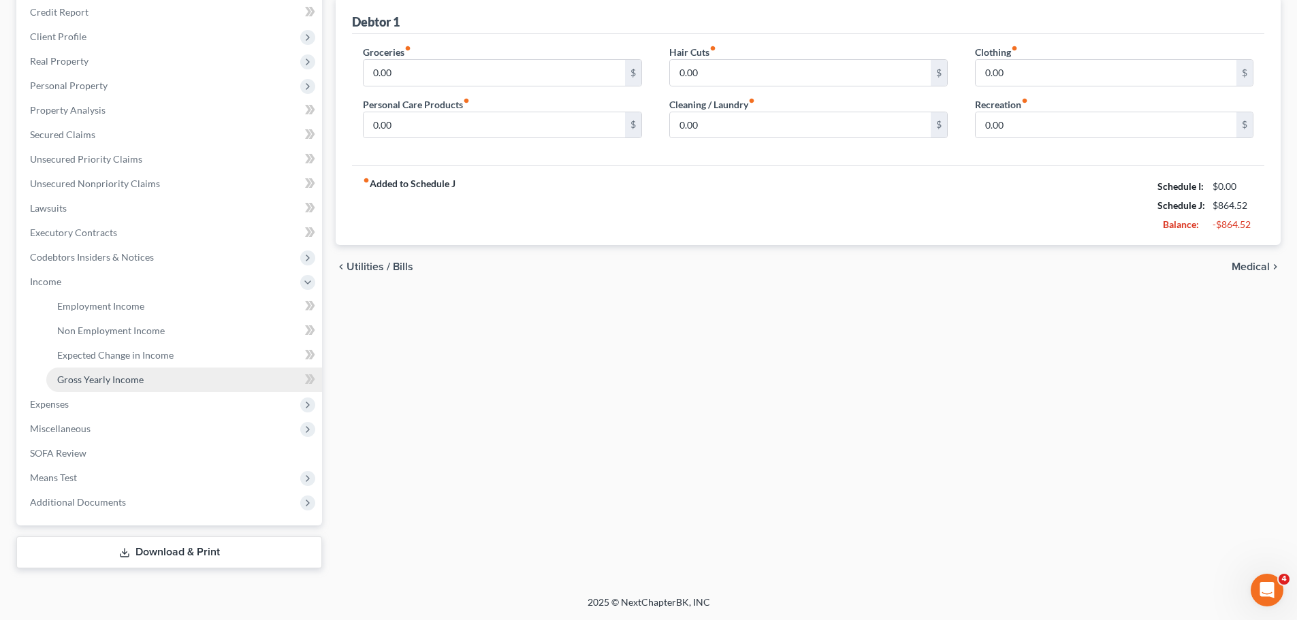
click at [154, 375] on link "Gross Yearly Income" at bounding box center [184, 380] width 276 height 25
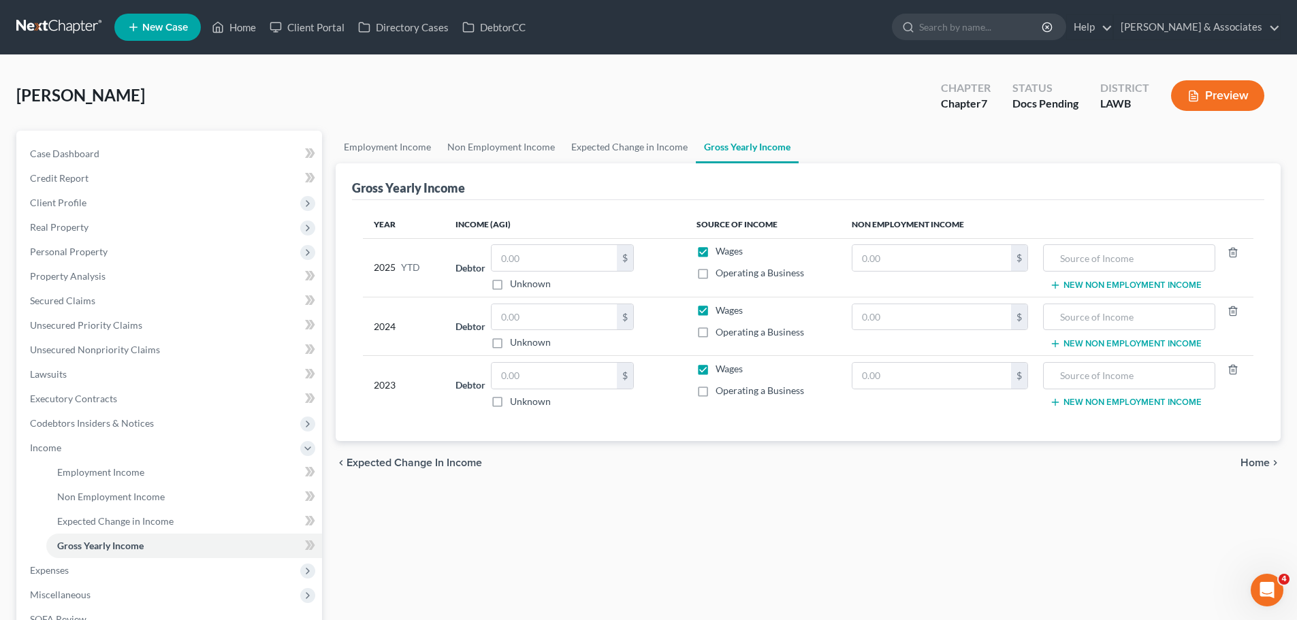
click at [562, 333] on div "$ Unknown" at bounding box center [562, 327] width 143 height 46
click at [566, 320] on input "text" at bounding box center [553, 317] width 125 height 26
type input "49,258"
drag, startPoint x: 553, startPoint y: 377, endPoint x: 587, endPoint y: 372, distance: 34.5
click at [554, 377] on input "text" at bounding box center [553, 376] width 125 height 26
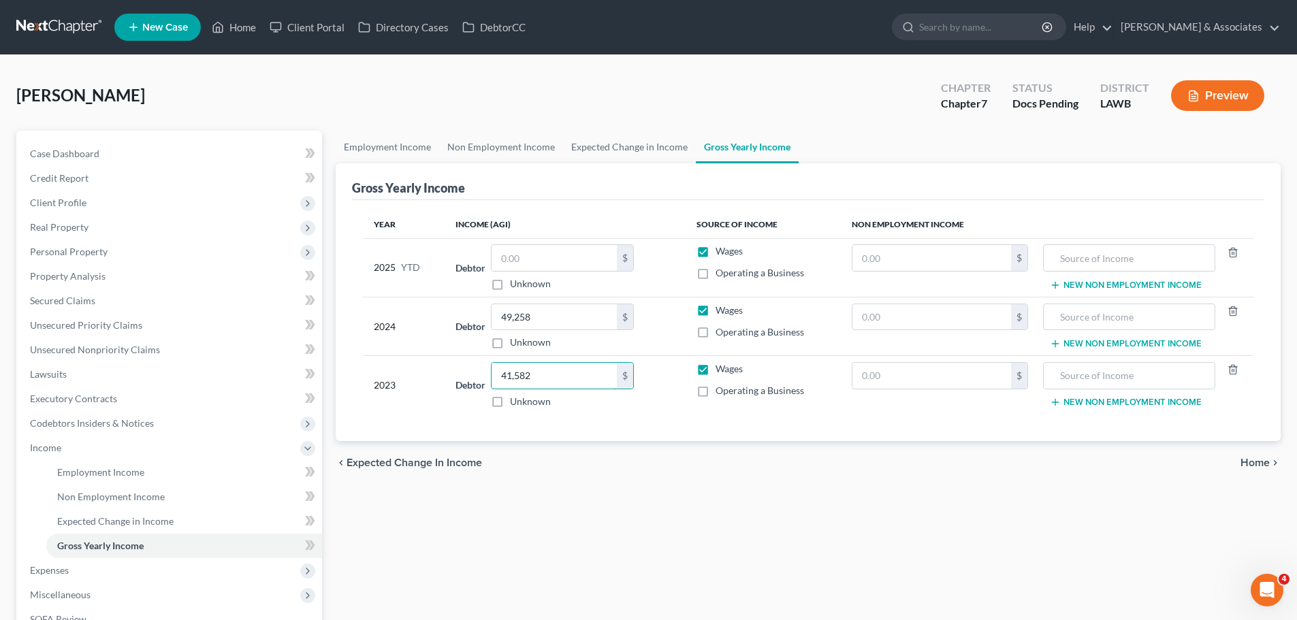
type input "41,582"
click at [514, 612] on div "Employment Income Non Employment Income Expected Change in Income Gross Yearly …" at bounding box center [808, 433] width 958 height 604
click at [74, 199] on span "Client Profile" at bounding box center [58, 203] width 56 height 12
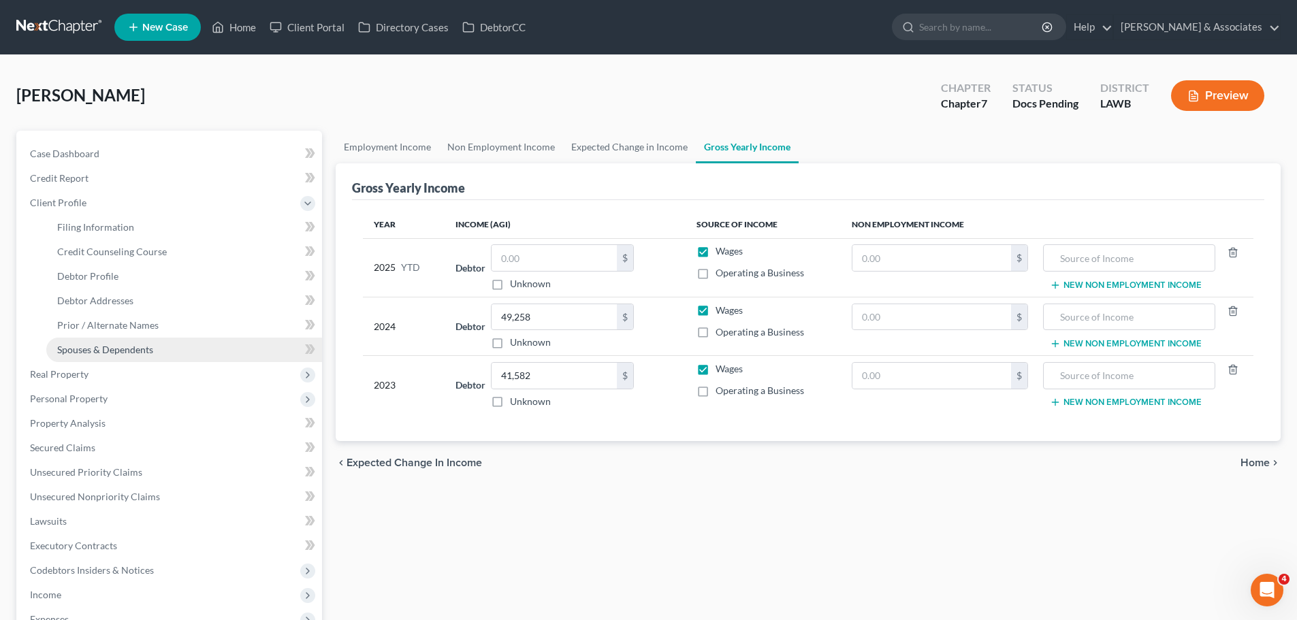
click at [103, 349] on span "Spouses & Dependents" at bounding box center [105, 350] width 96 height 12
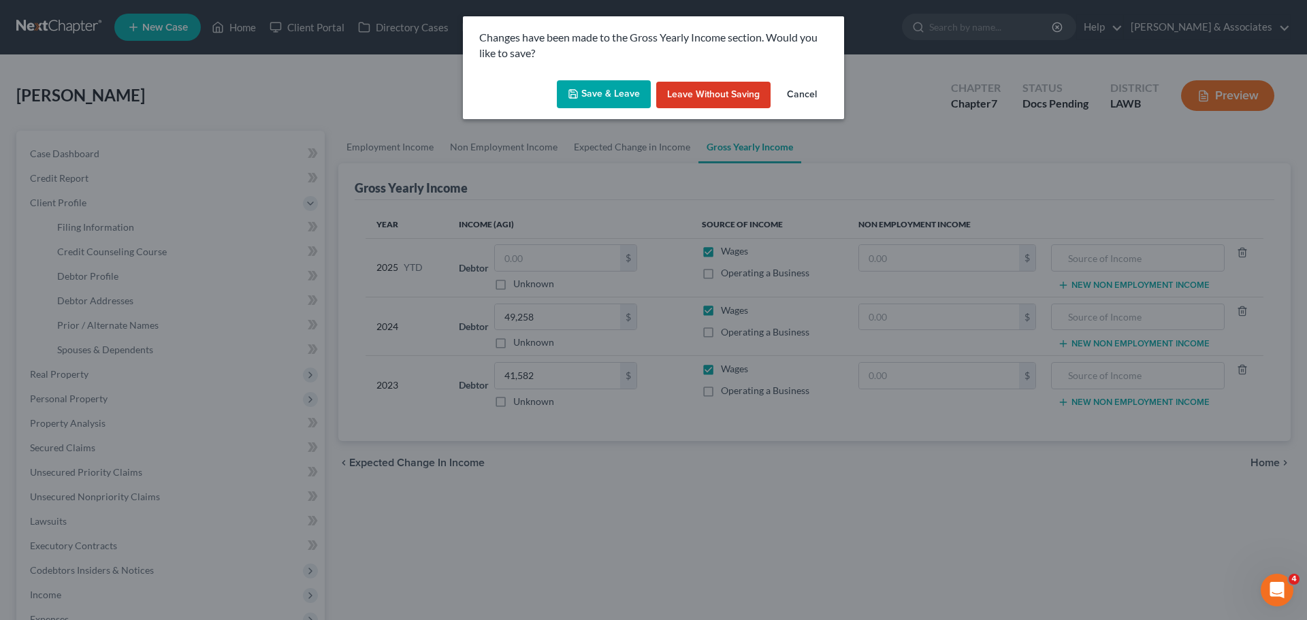
click at [579, 95] on icon "button" at bounding box center [573, 93] width 11 height 11
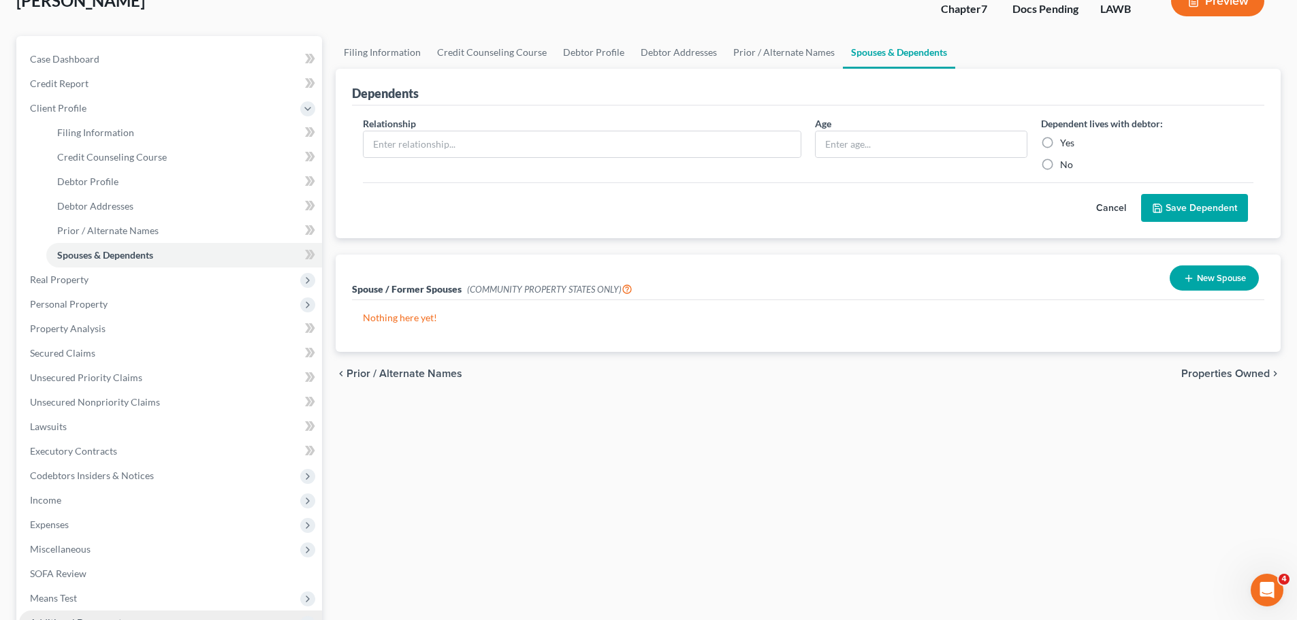
scroll to position [215, 0]
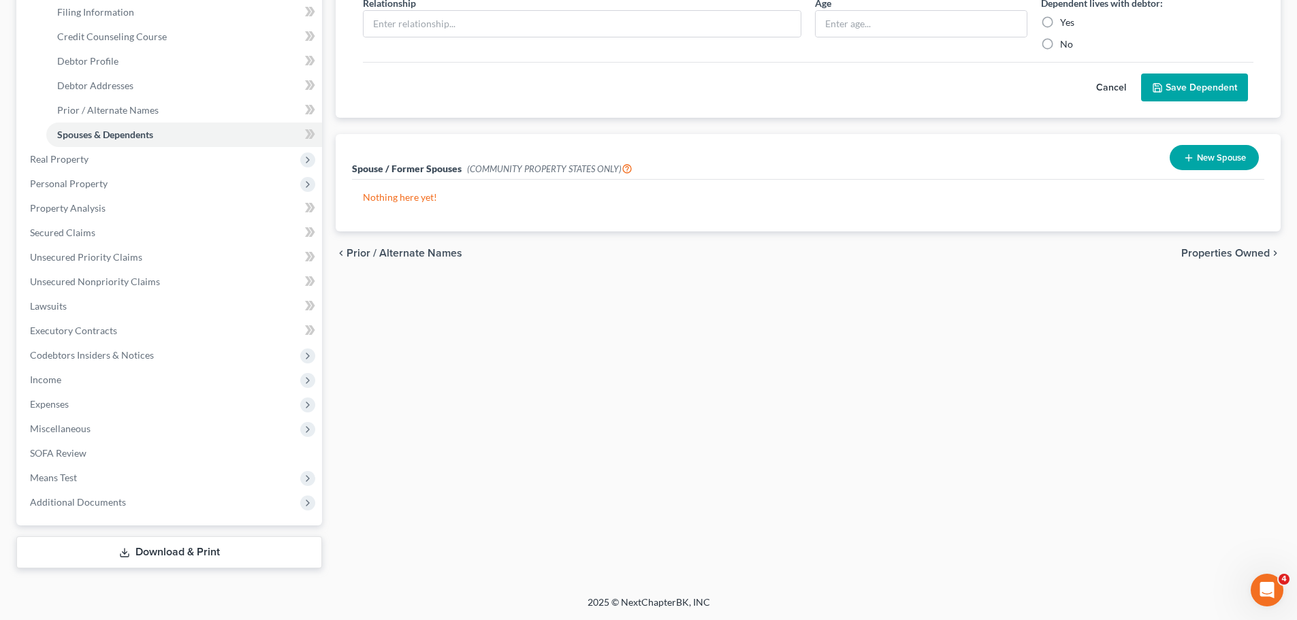
click at [739, 470] on div "Filing Information Credit Counseling Course Debtor Profile Debtor Addresses Pri…" at bounding box center [808, 242] width 958 height 653
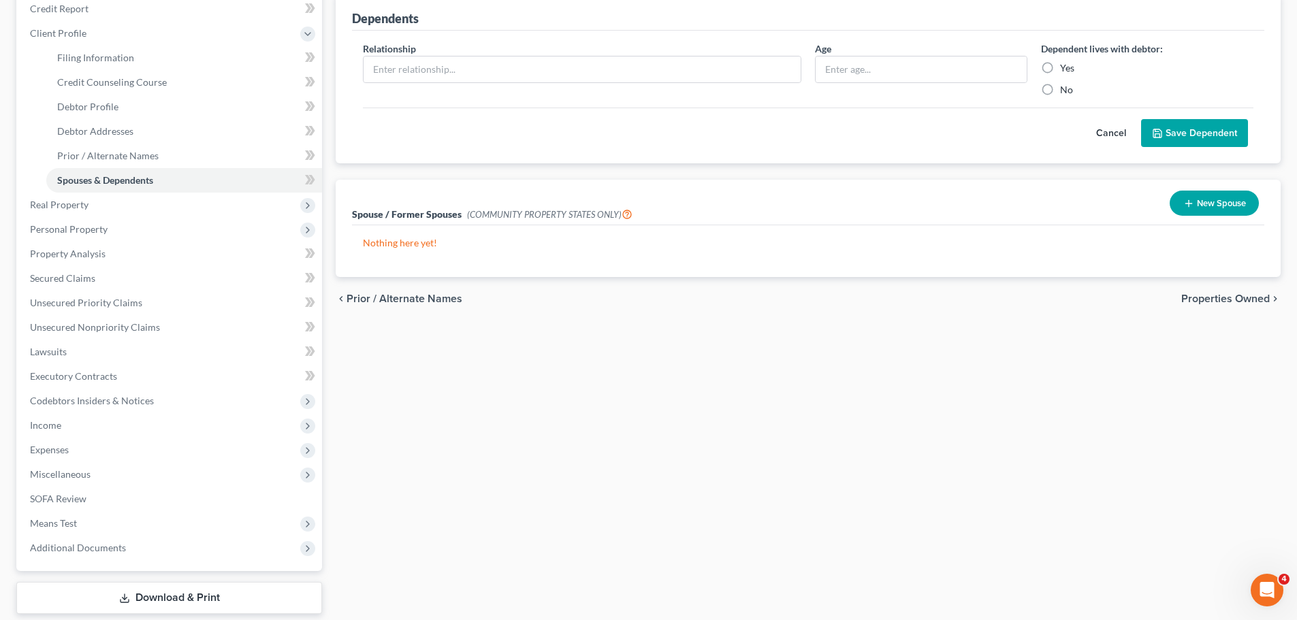
scroll to position [0, 0]
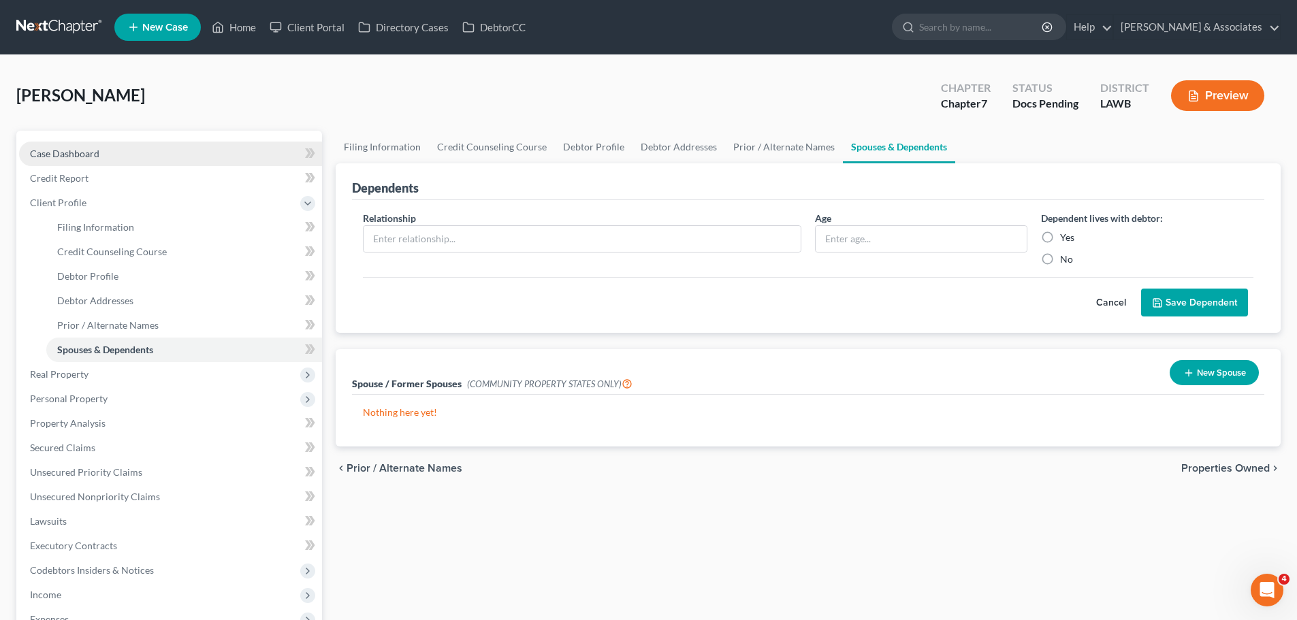
click at [165, 142] on link "Case Dashboard" at bounding box center [170, 154] width 303 height 25
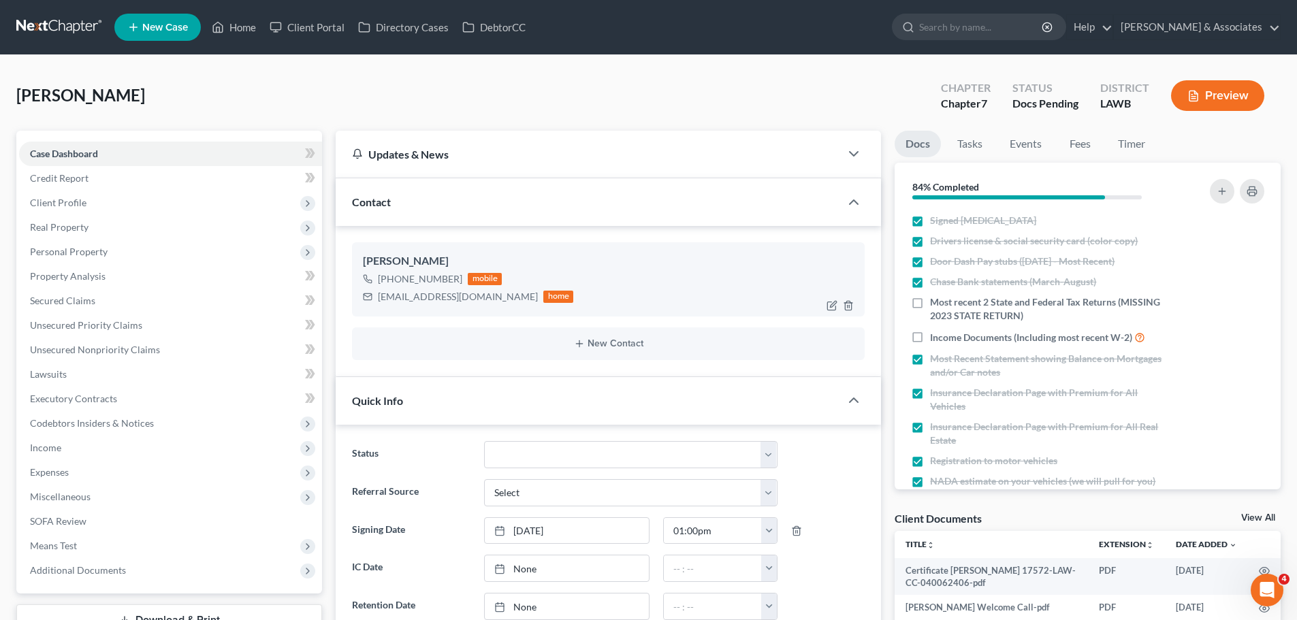
scroll to position [559, 0]
click at [1240, 300] on icon "button" at bounding box center [1243, 302] width 6 height 6
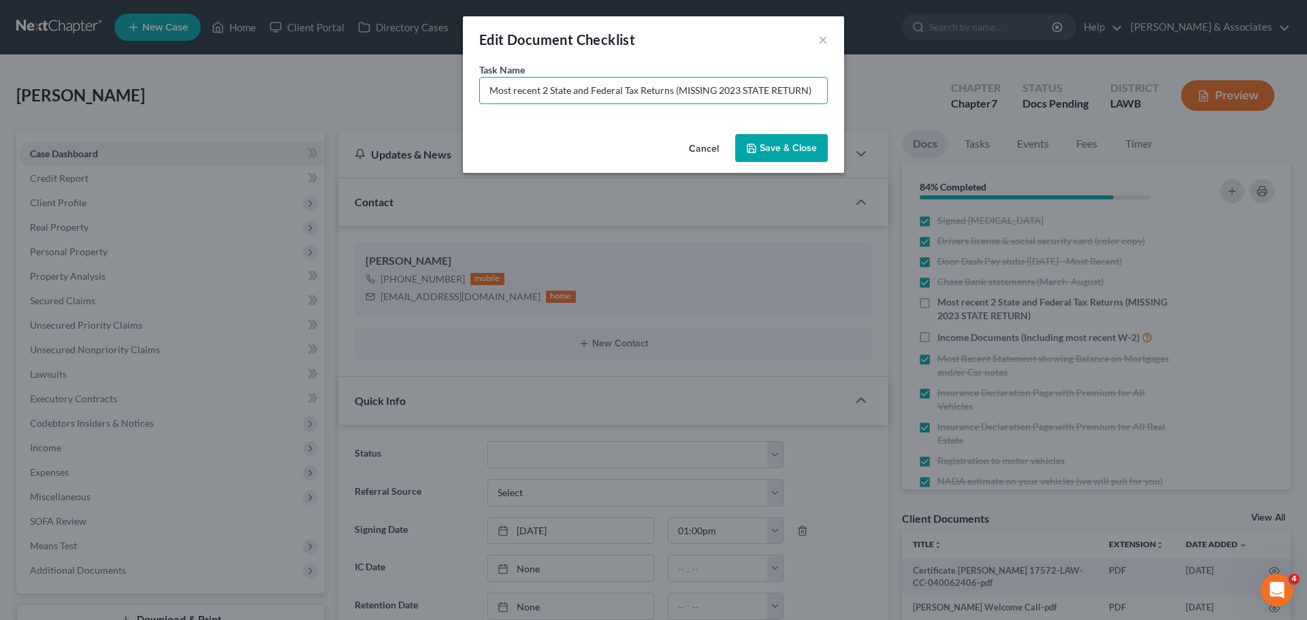
drag, startPoint x: 490, startPoint y: 86, endPoint x: 1255, endPoint y: 62, distance: 764.8
click at [907, 88] on div "Edit Document Checklist × Task Name * Most recent 2 State and Federal Tax Retur…" at bounding box center [653, 310] width 1307 height 620
type input "2023 State Tax Return"
click at [812, 161] on button "Save & Close" at bounding box center [781, 148] width 93 height 29
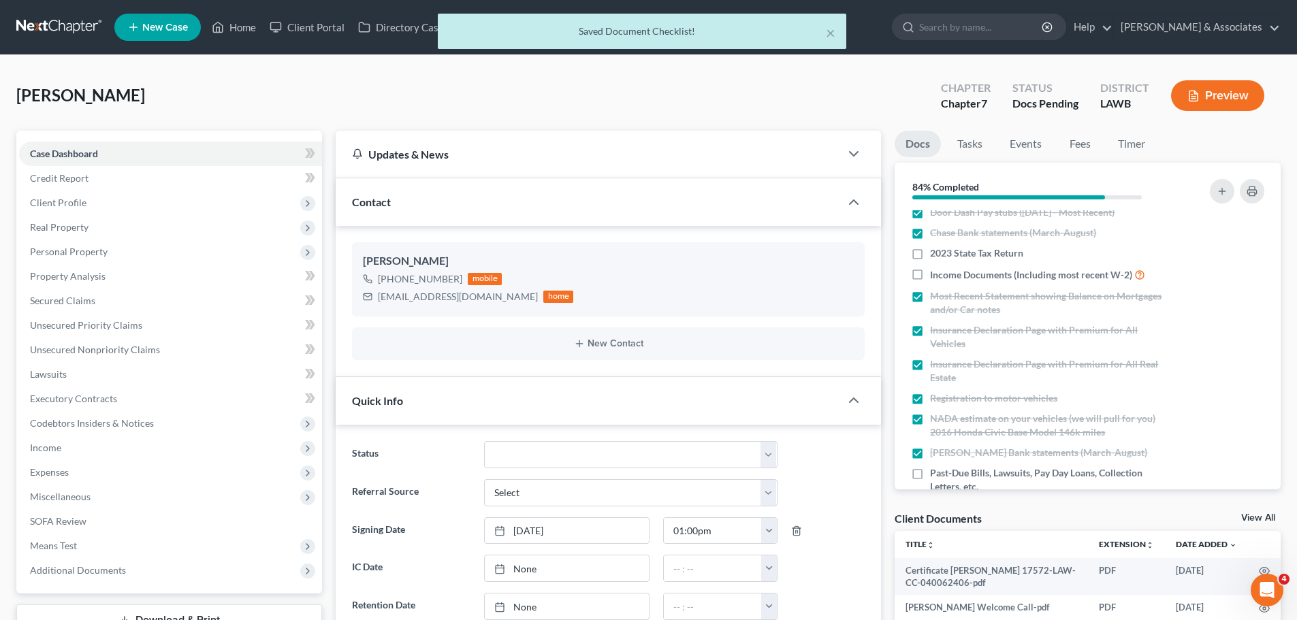
scroll to position [230, 0]
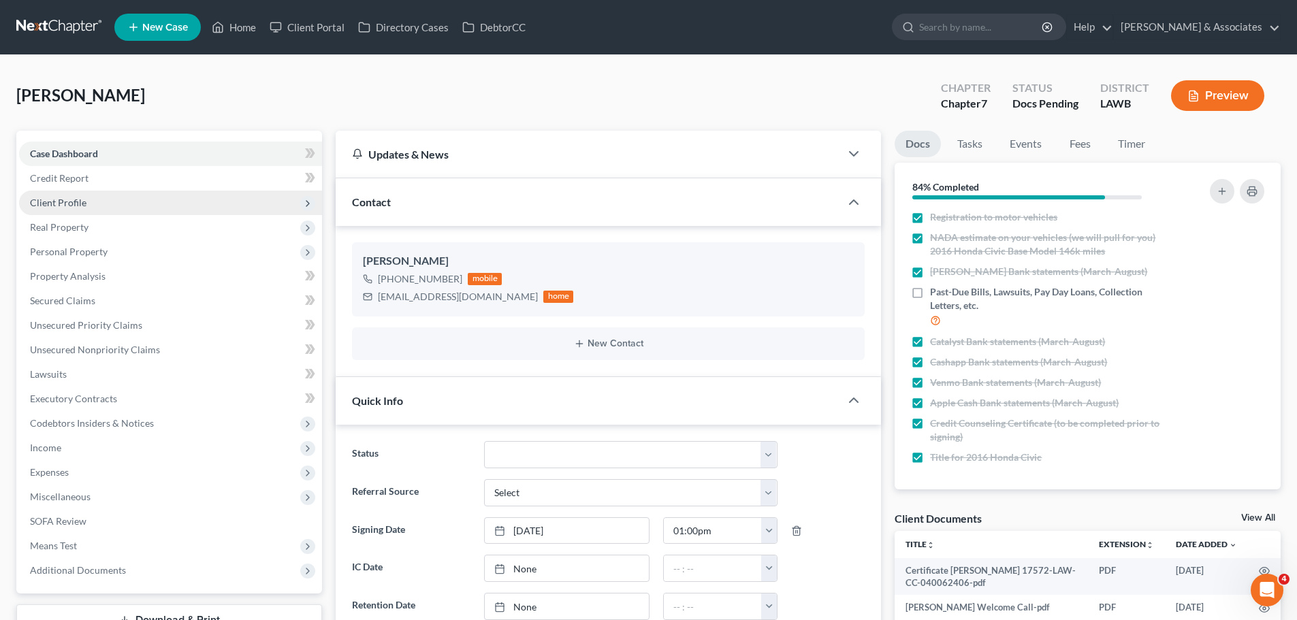
drag, startPoint x: 80, startPoint y: 195, endPoint x: 91, endPoint y: 196, distance: 10.9
click at [80, 195] on span "Client Profile" at bounding box center [170, 203] width 303 height 25
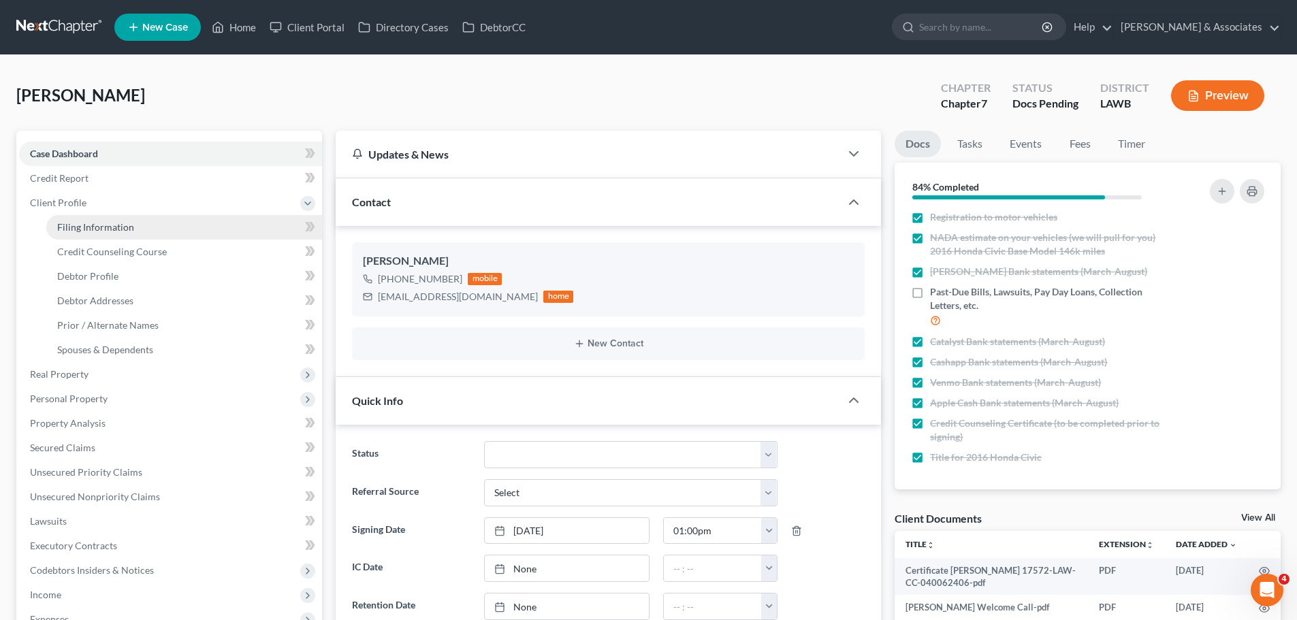
click at [75, 234] on link "Filing Information" at bounding box center [184, 227] width 276 height 25
select select "1"
select select "0"
select select "19"
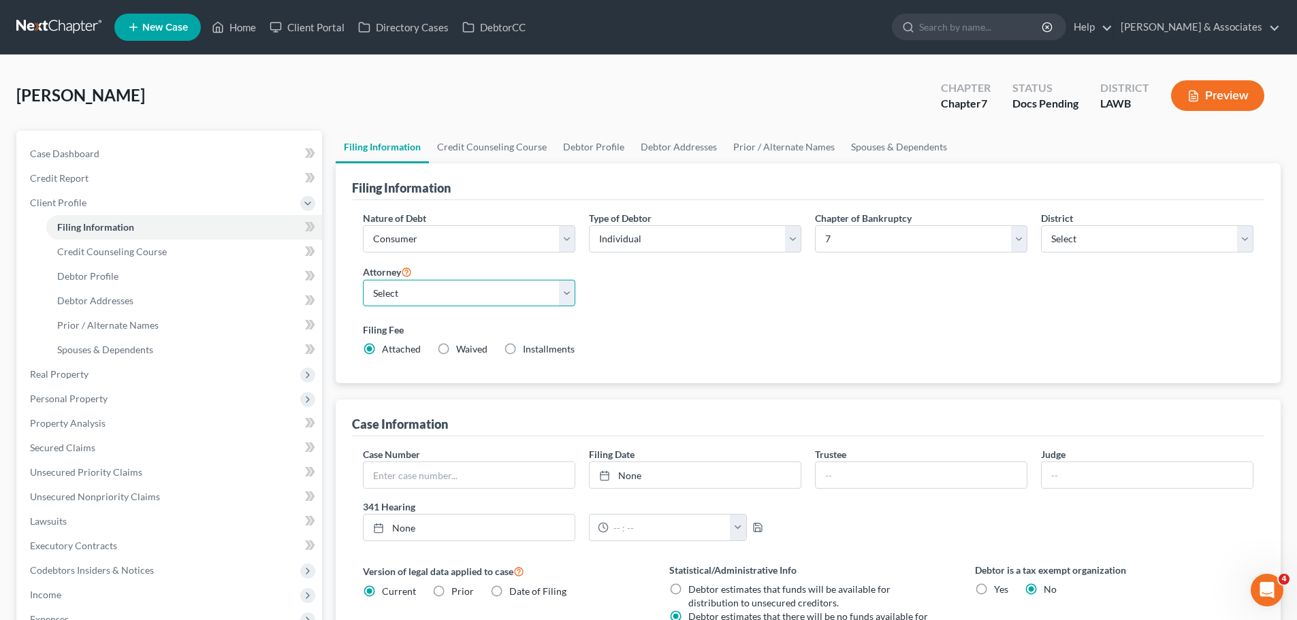
click at [443, 297] on select "Select Morley Diment - LAMB Morley Diment - LAEB Morley Diment - LAWB Paul Shou…" at bounding box center [469, 293] width 212 height 27
select select "2"
click at [363, 280] on select "Select Morley Diment - LAMB Morley Diment - LAEB Morley Diment - LAWB Paul Shou…" at bounding box center [469, 293] width 212 height 27
click at [886, 352] on div "Filing Fee Attached Waived Waived Installments Installments" at bounding box center [808, 339] width 890 height 33
drag, startPoint x: 112, startPoint y: 284, endPoint x: 75, endPoint y: 267, distance: 40.5
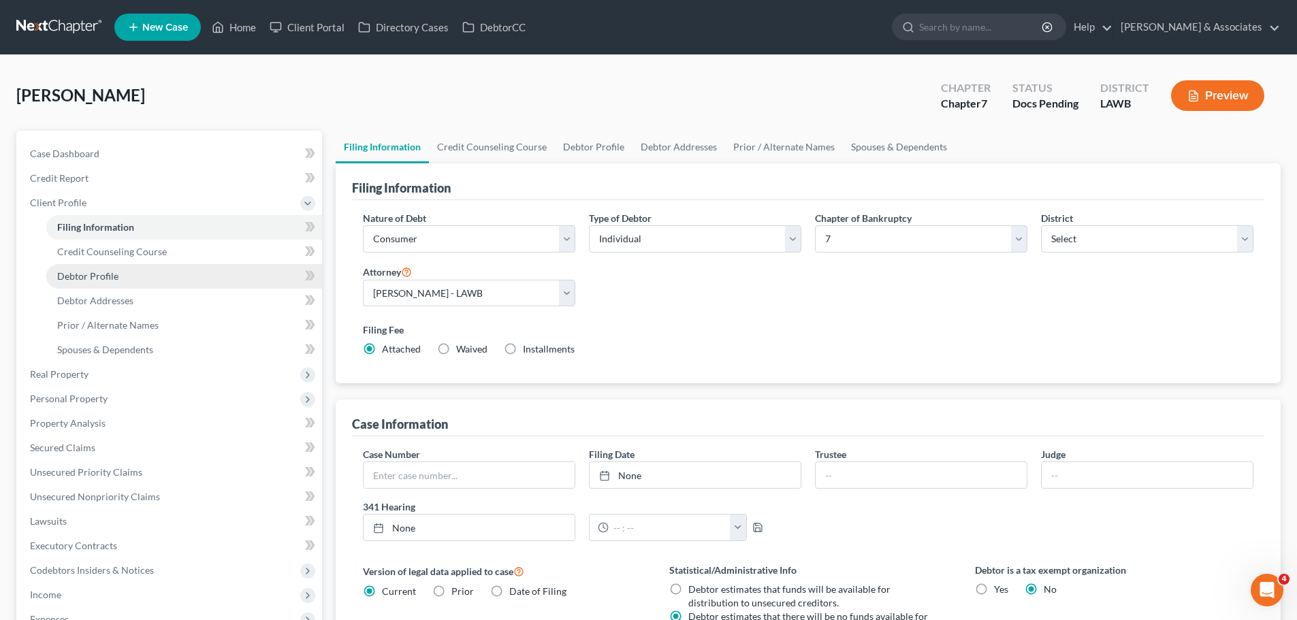
click at [112, 284] on link "Debtor Profile" at bounding box center [184, 276] width 276 height 25
select select "0"
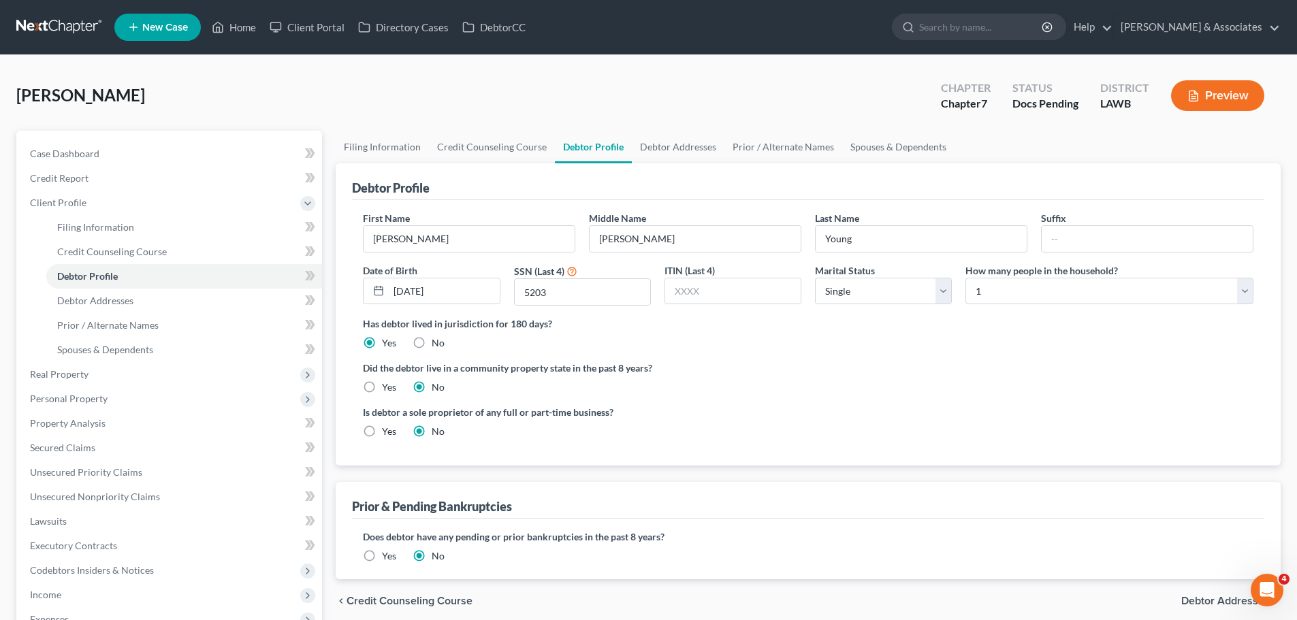
click at [868, 383] on div "Did the debtor live in a community property state in the past 8 years? Yes No" at bounding box center [808, 377] width 890 height 33
drag, startPoint x: 376, startPoint y: 387, endPoint x: 406, endPoint y: 387, distance: 29.3
click at [382, 387] on label "Yes" at bounding box center [389, 388] width 14 height 14
click at [387, 387] on input "Yes" at bounding box center [391, 385] width 9 height 9
radio input "true"
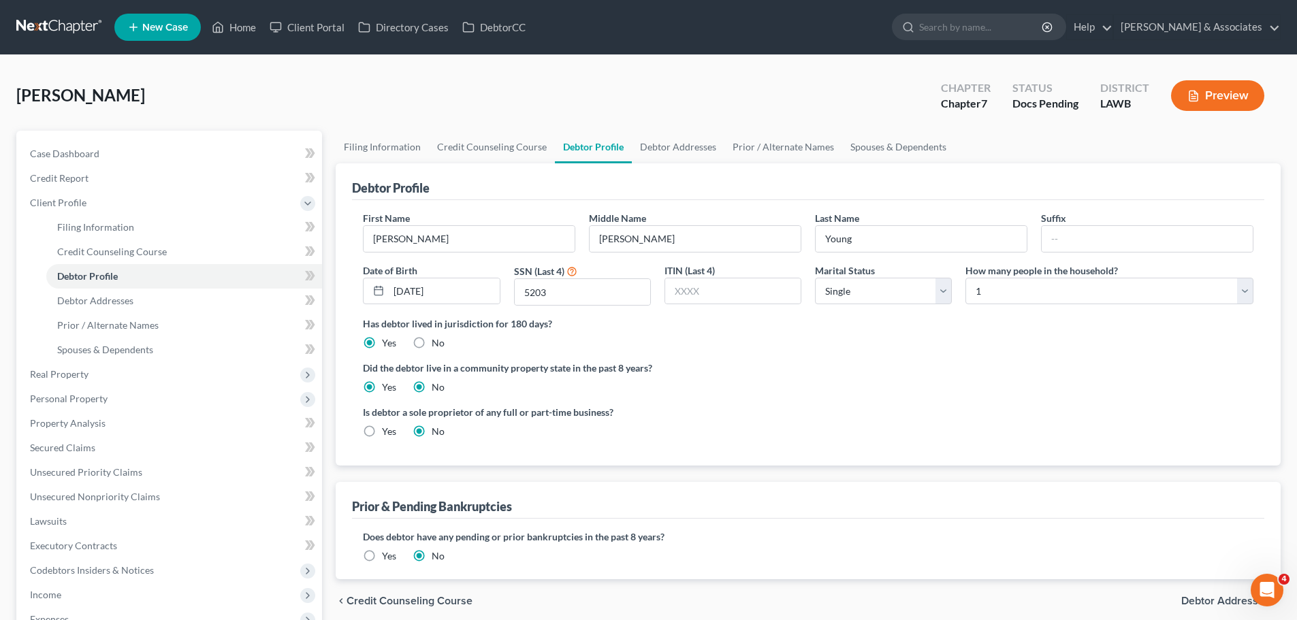
radio input "false"
drag, startPoint x: 78, startPoint y: 309, endPoint x: 62, endPoint y: 301, distance: 17.7
click at [78, 309] on link "Debtor Addresses" at bounding box center [184, 301] width 276 height 25
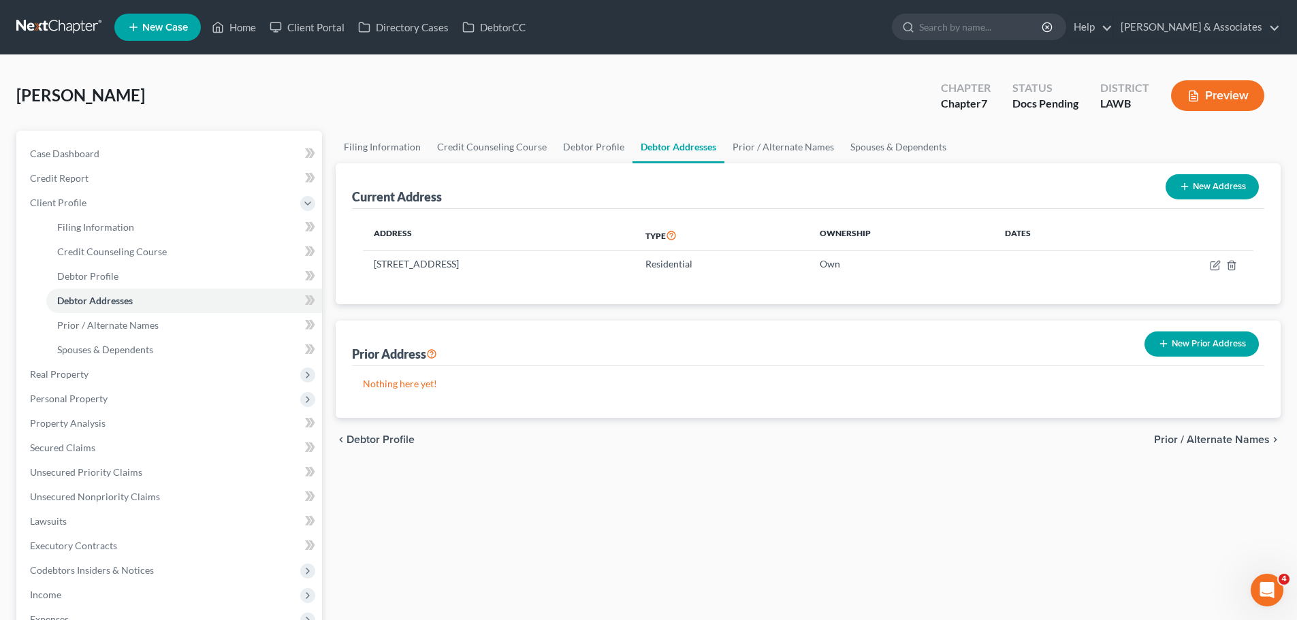
click at [1198, 349] on button "New Prior Address" at bounding box center [1201, 344] width 114 height 25
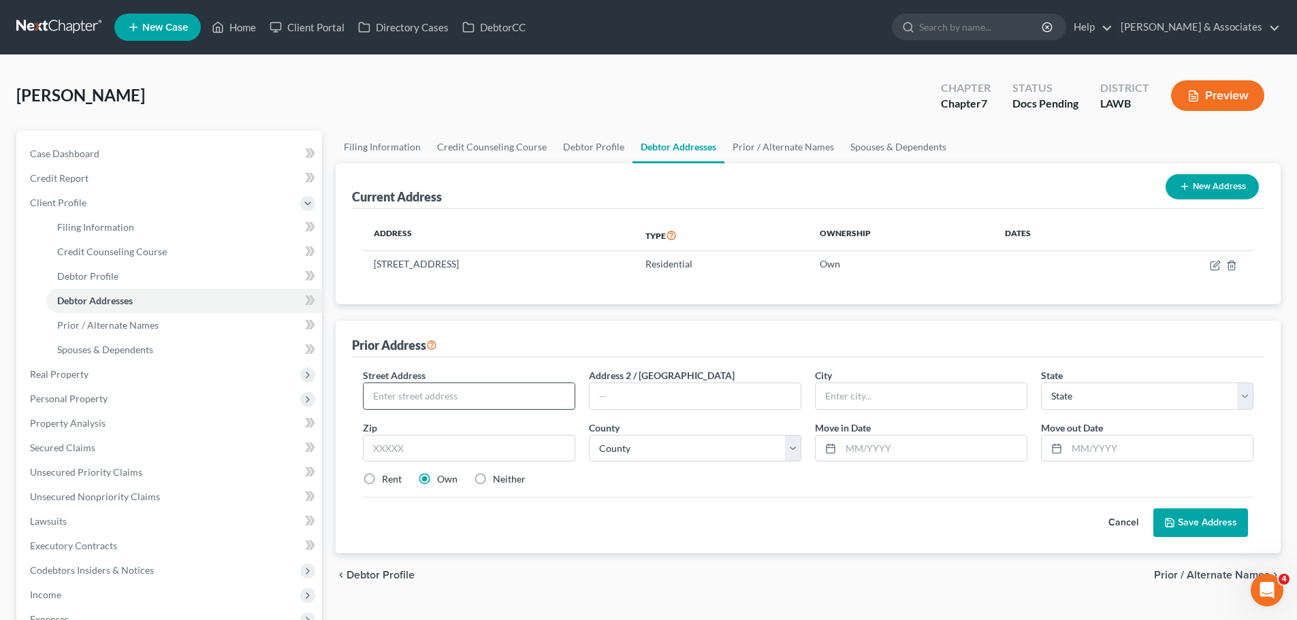
click at [505, 391] on input "text" at bounding box center [469, 396] width 211 height 26
type input "309 Louvtteau"
type input "70520"
type input "Carencro"
select select "19"
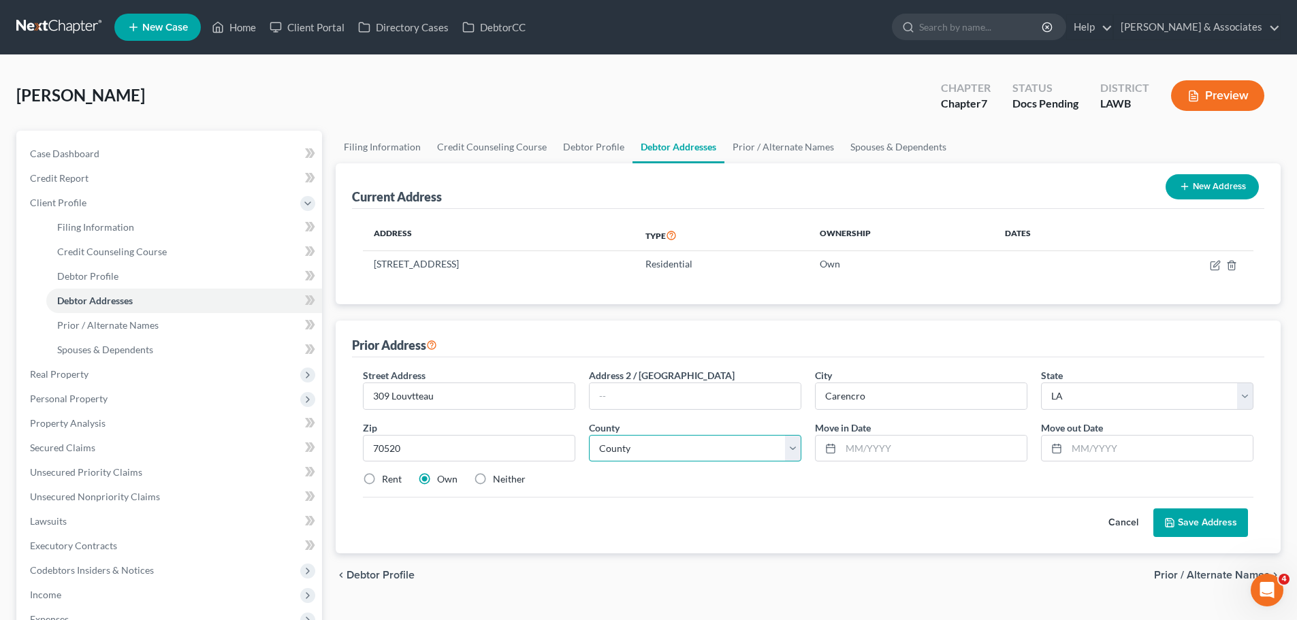
click at [722, 443] on select "County Acadia Allen Ascension Assumption Avoyelles Beauregard Bienville Bossier…" at bounding box center [695, 448] width 212 height 27
select select "28"
click at [589, 435] on select "County Acadia Allen Ascension Assumption Avoyelles Beauregard Bienville Bossier…" at bounding box center [695, 448] width 212 height 27
click at [712, 505] on div "Cancel Save Address" at bounding box center [808, 517] width 890 height 40
click at [1150, 447] on input "text" at bounding box center [1160, 449] width 186 height 26
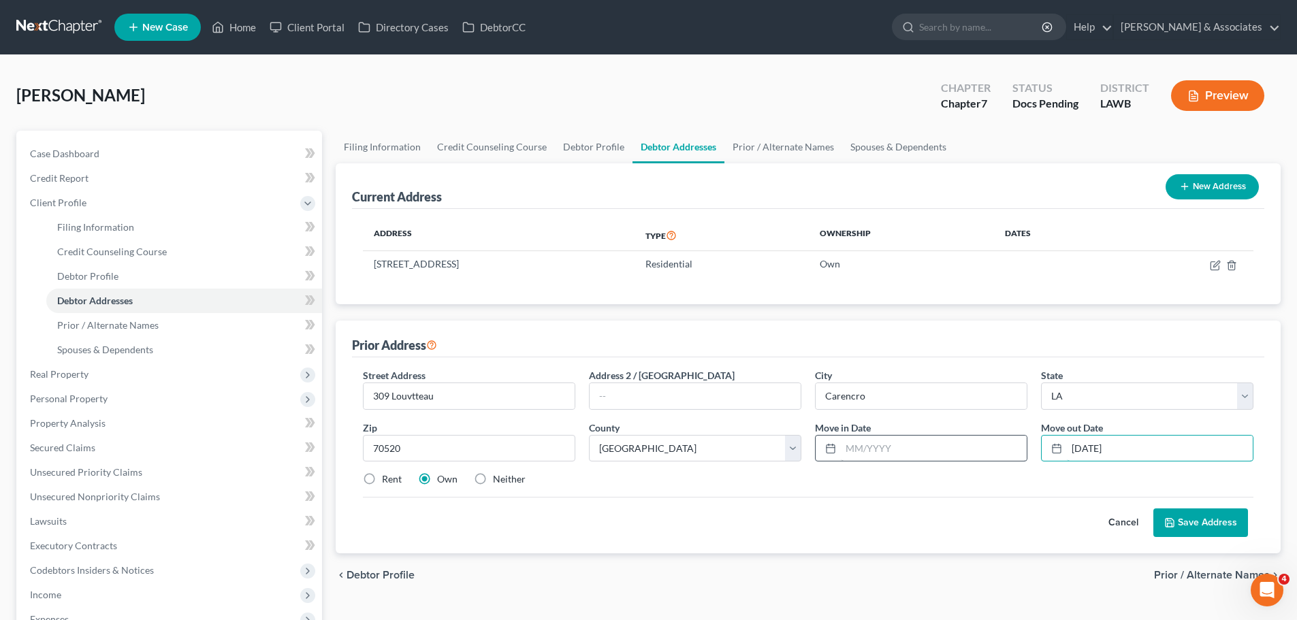
type input "09/30/2024"
click at [908, 453] on input "text" at bounding box center [934, 449] width 186 height 26
type input "01/04/2019"
click at [673, 524] on div "Cancel Save Address" at bounding box center [808, 517] width 890 height 40
click at [1203, 515] on button "Save Address" at bounding box center [1200, 522] width 95 height 29
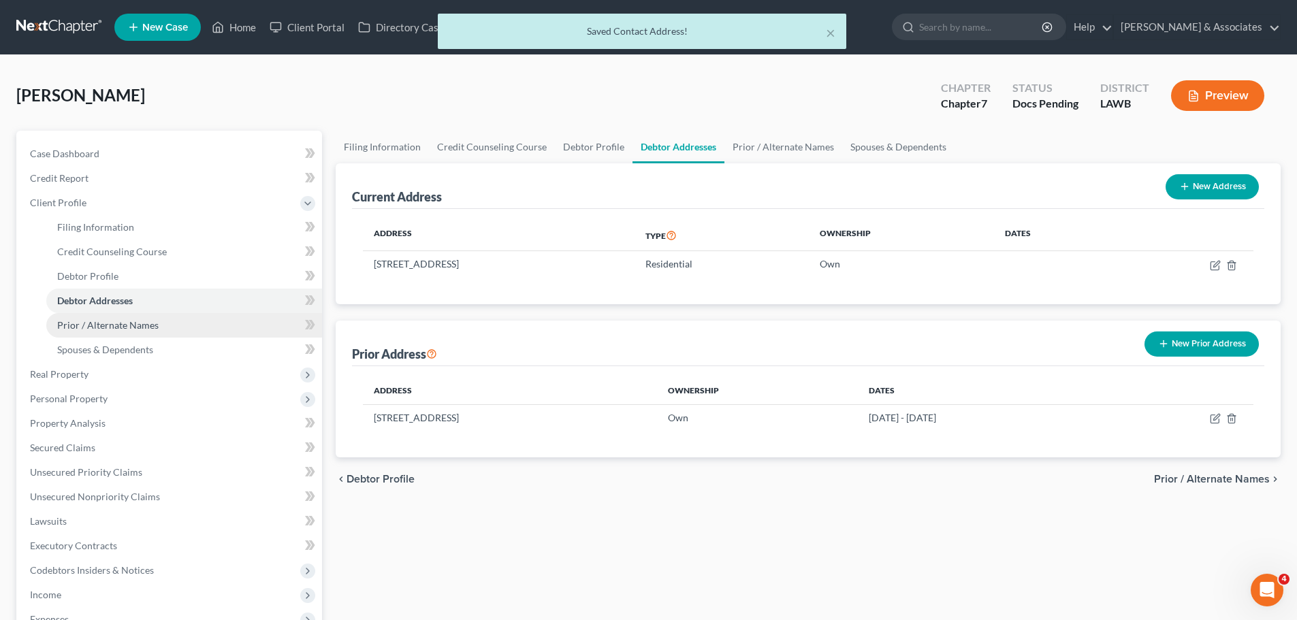
click at [67, 325] on span "Prior / Alternate Names" at bounding box center [107, 325] width 101 height 12
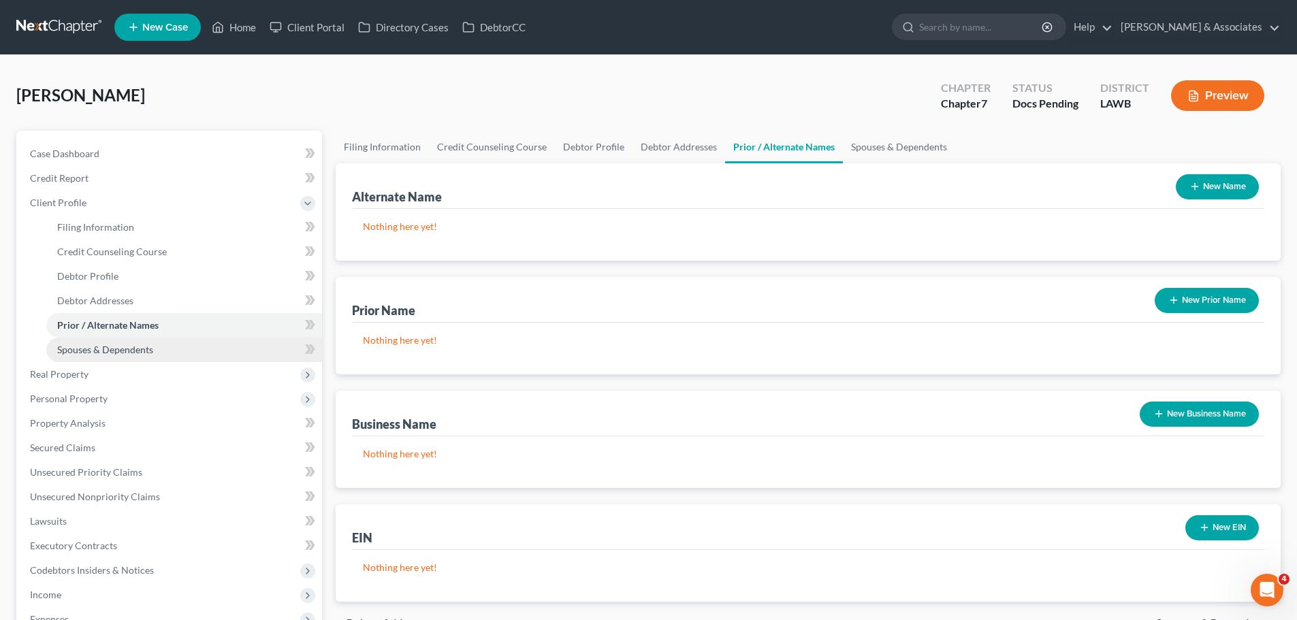
click at [219, 351] on link "Spouses & Dependents" at bounding box center [184, 350] width 276 height 25
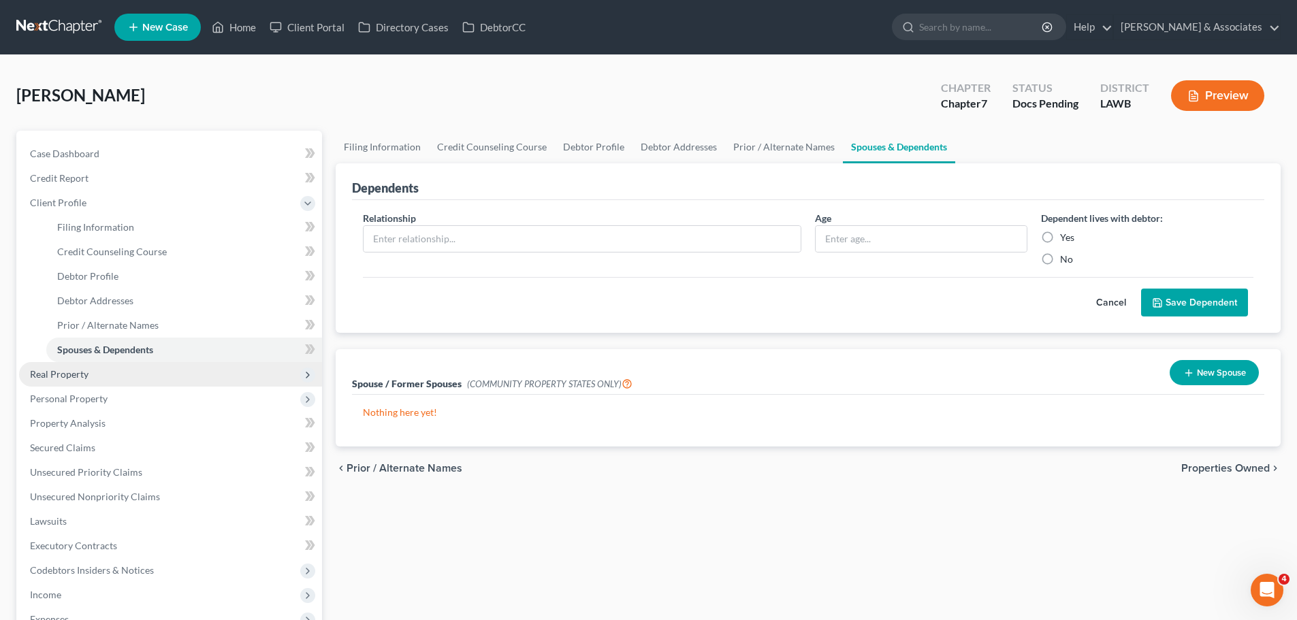
drag, startPoint x: 84, startPoint y: 370, endPoint x: 131, endPoint y: 370, distance: 47.0
click at [84, 370] on span "Real Property" at bounding box center [59, 374] width 59 height 12
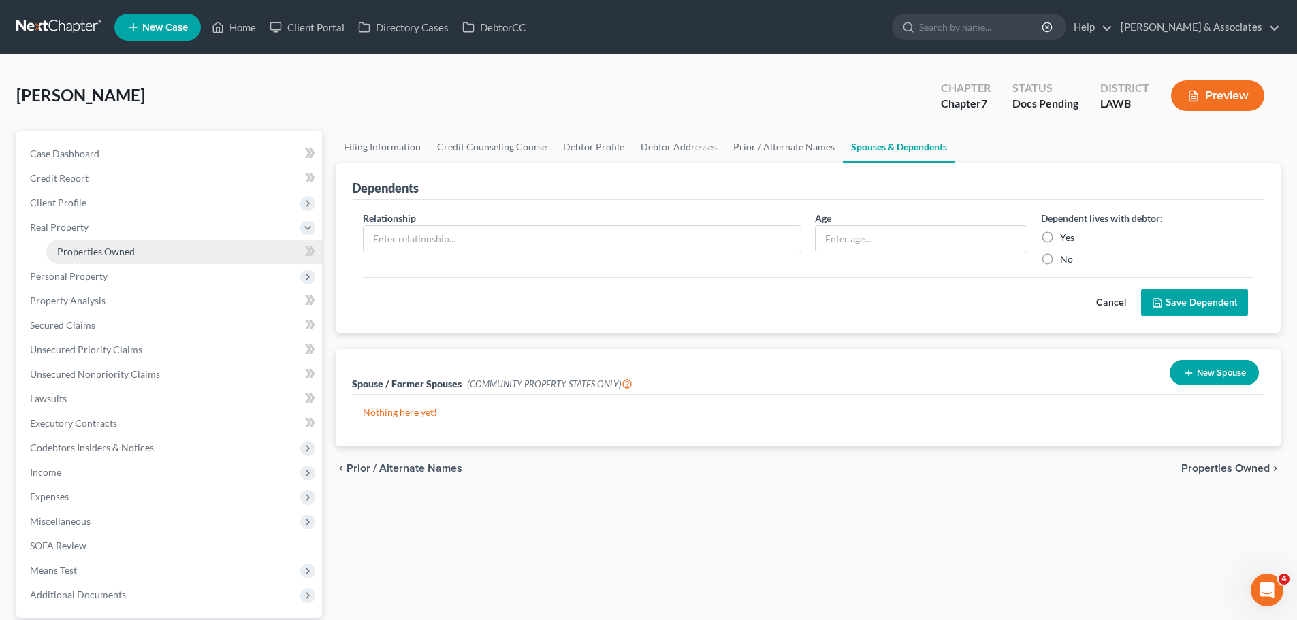
click at [142, 246] on link "Properties Owned" at bounding box center [184, 252] width 276 height 25
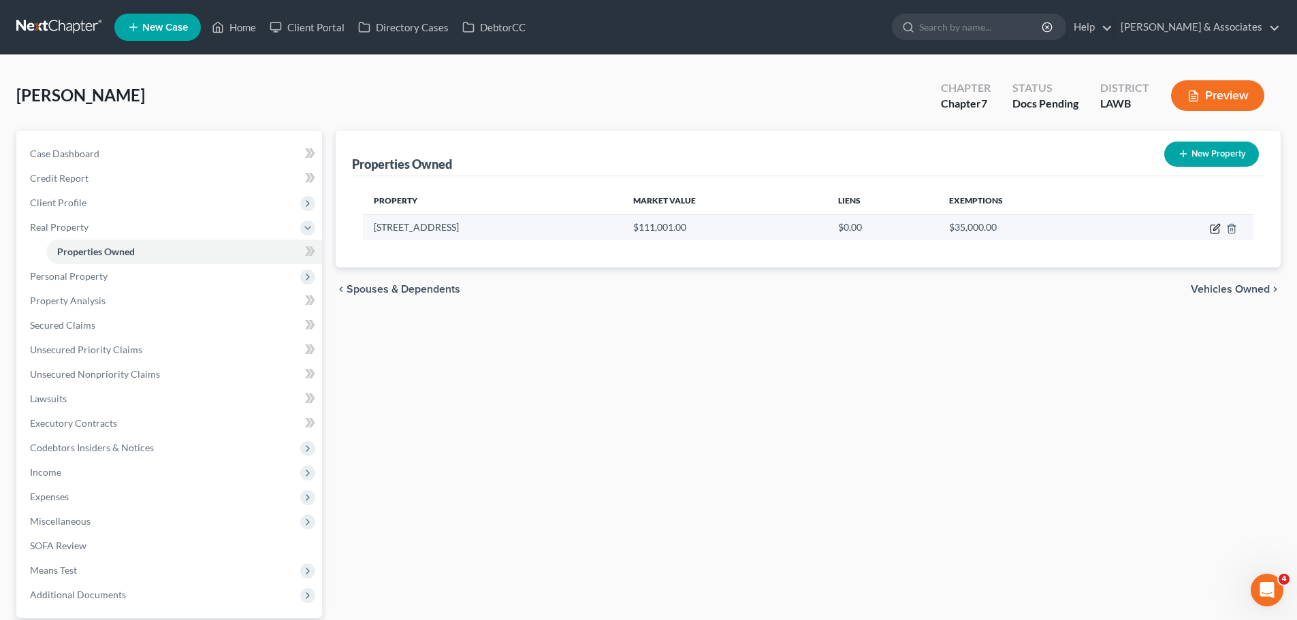
click at [1210, 233] on icon "button" at bounding box center [1215, 228] width 11 height 11
select select "19"
select select "48"
select select "0"
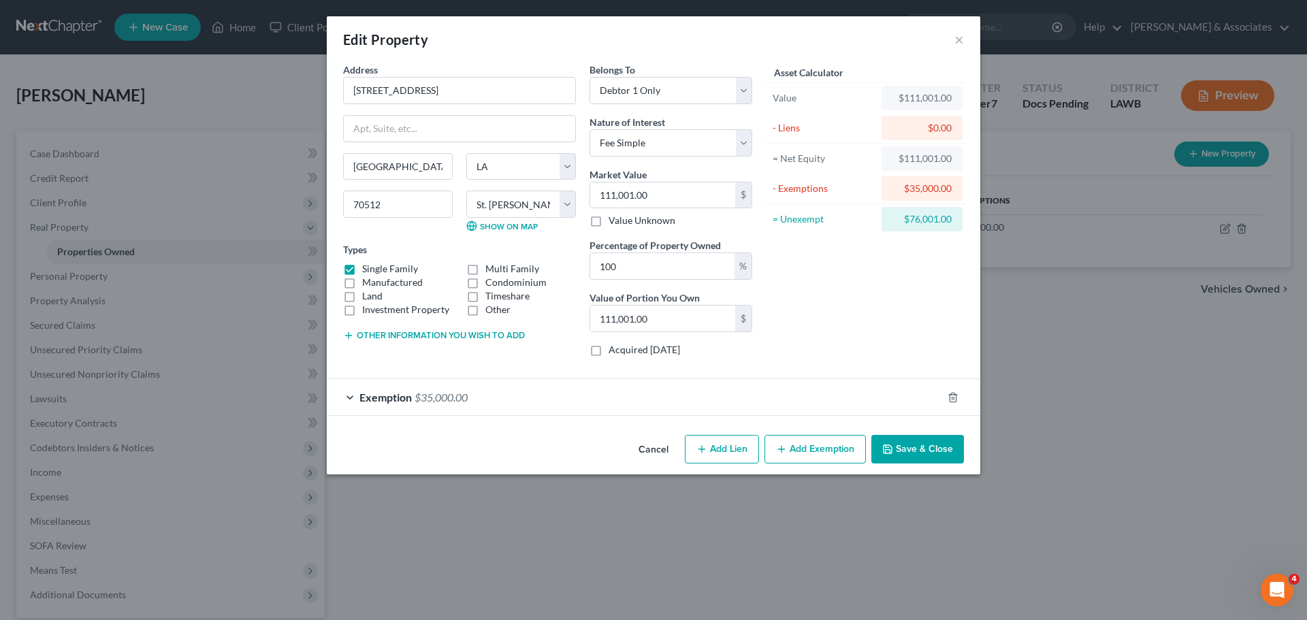
click at [908, 447] on button "Save & Close" at bounding box center [917, 449] width 93 height 29
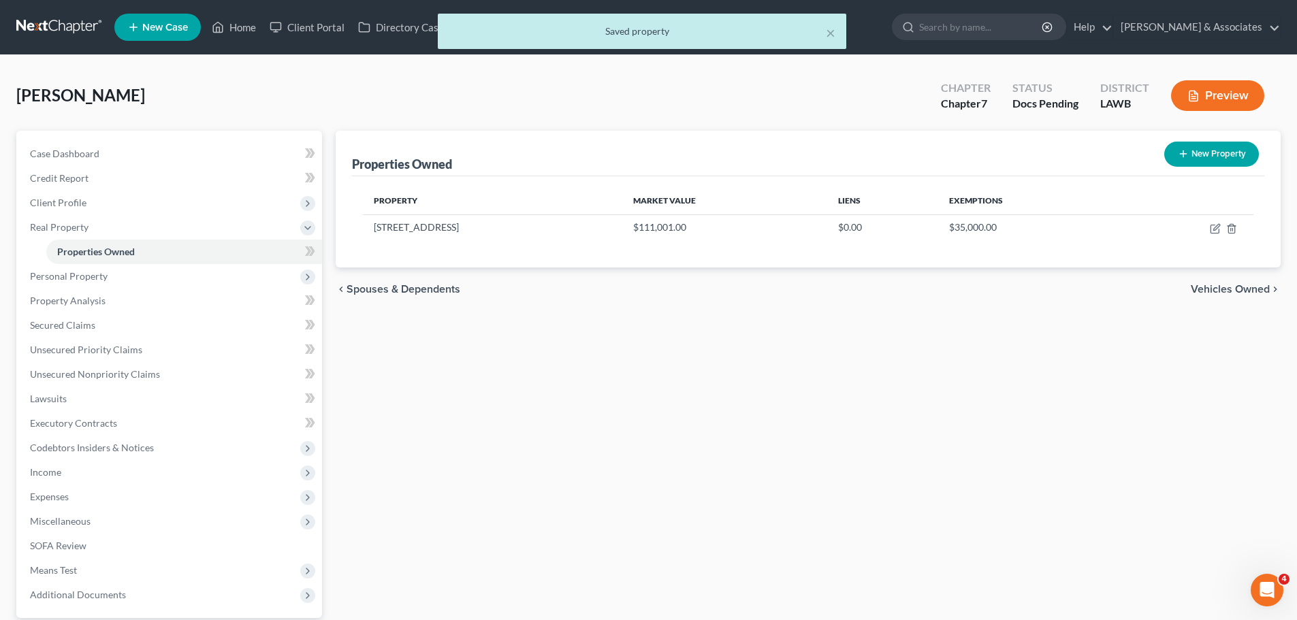
click at [856, 427] on div "Properties Owned New Property Property Market Value Liens Exemptions 107 East S…" at bounding box center [808, 396] width 958 height 530
click at [63, 274] on span "Personal Property" at bounding box center [69, 276] width 78 height 12
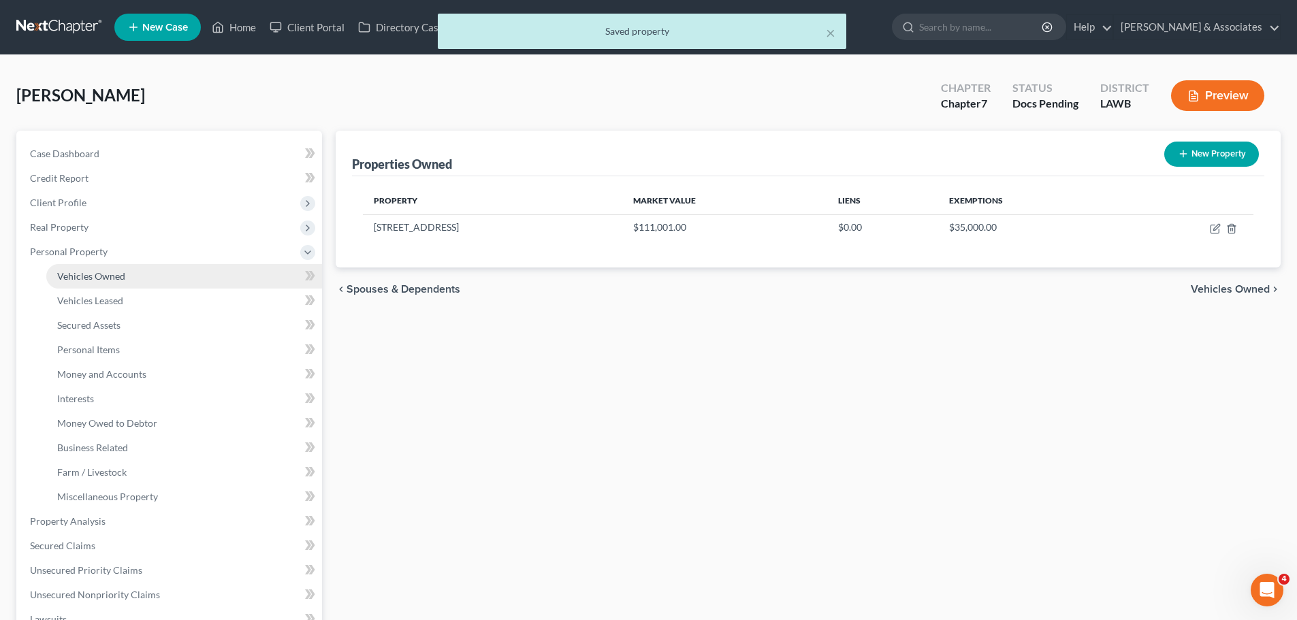
click at [135, 276] on link "Vehicles Owned" at bounding box center [184, 276] width 276 height 25
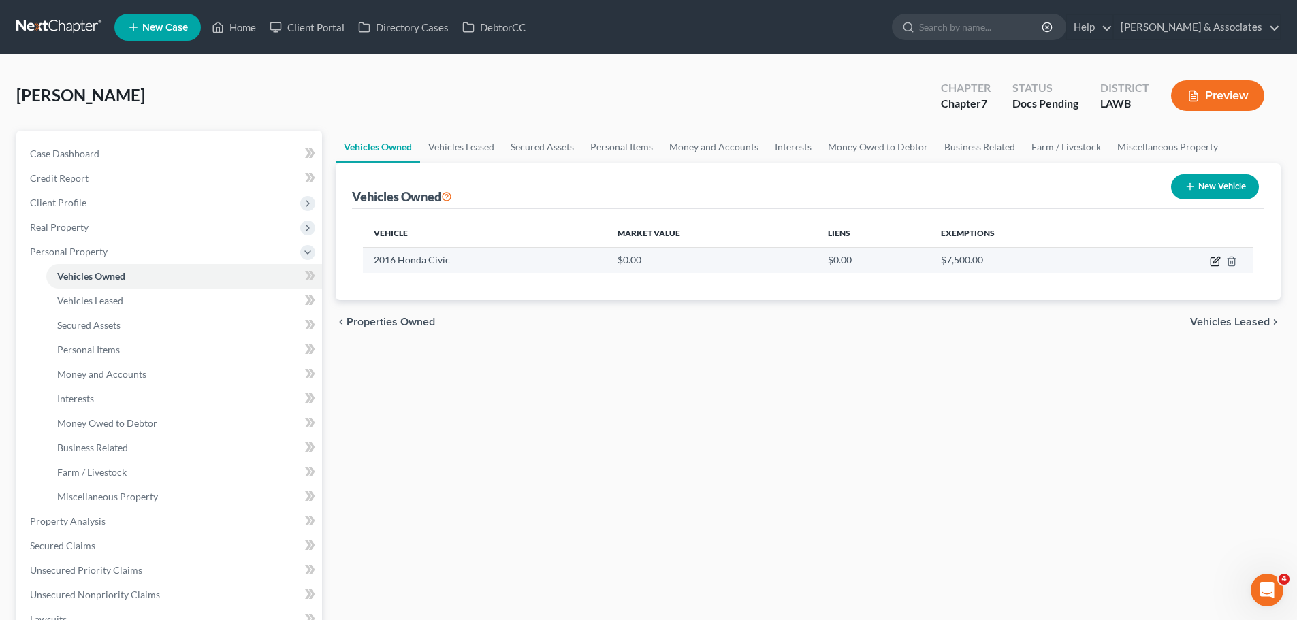
click at [1212, 259] on icon "button" at bounding box center [1215, 261] width 11 height 11
select select "0"
select select "10"
select select "3"
select select "0"
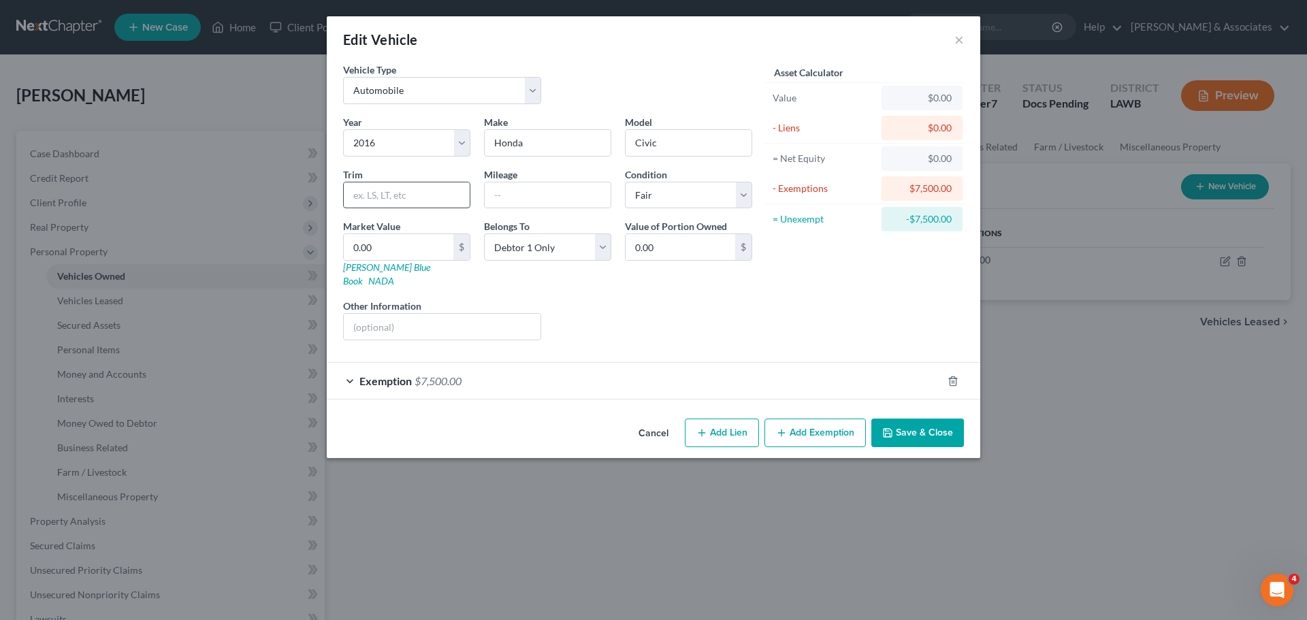
drag, startPoint x: 420, startPoint y: 195, endPoint x: 408, endPoint y: 190, distance: 13.4
click at [420, 195] on input "text" at bounding box center [407, 195] width 126 height 26
click at [409, 192] on input "Sedan 4D ExX I4" at bounding box center [407, 195] width 126 height 26
type input "Sedan 4D EX I4"
click at [503, 195] on input "text" at bounding box center [548, 195] width 126 height 26
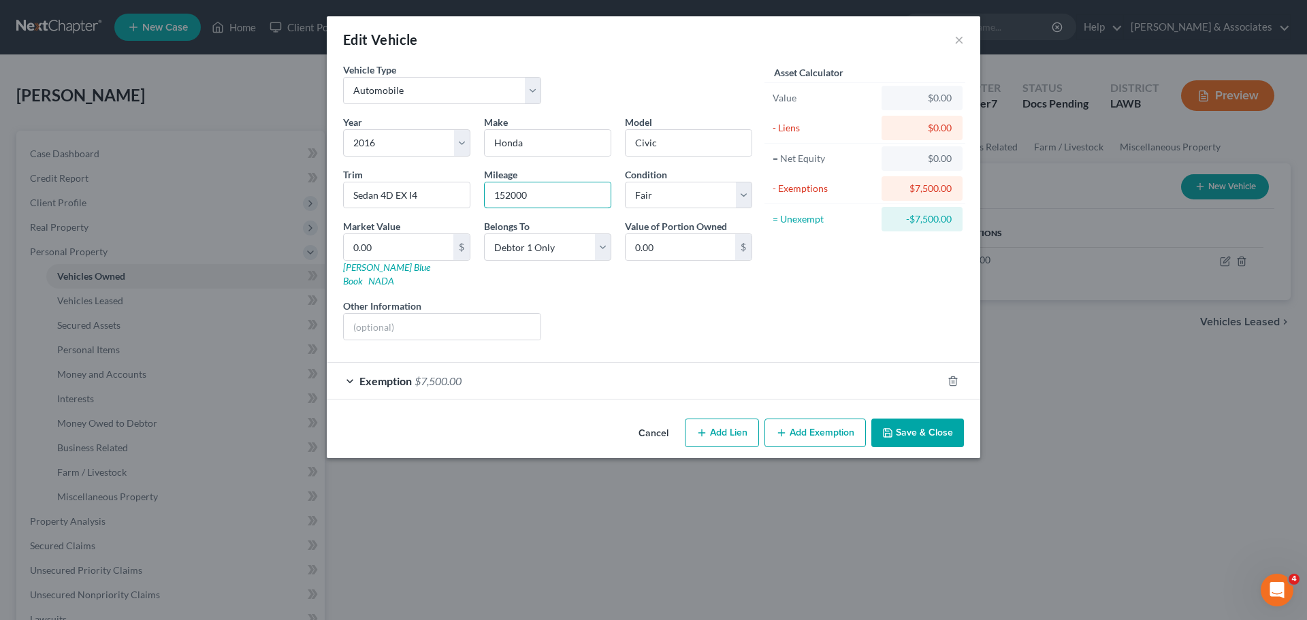
type input "152000"
click at [730, 320] on div "Liens Select" at bounding box center [654, 320] width 212 height 42
click at [368, 252] on input "0.00" at bounding box center [399, 247] width 110 height 26
type input "5"
type input "5.00"
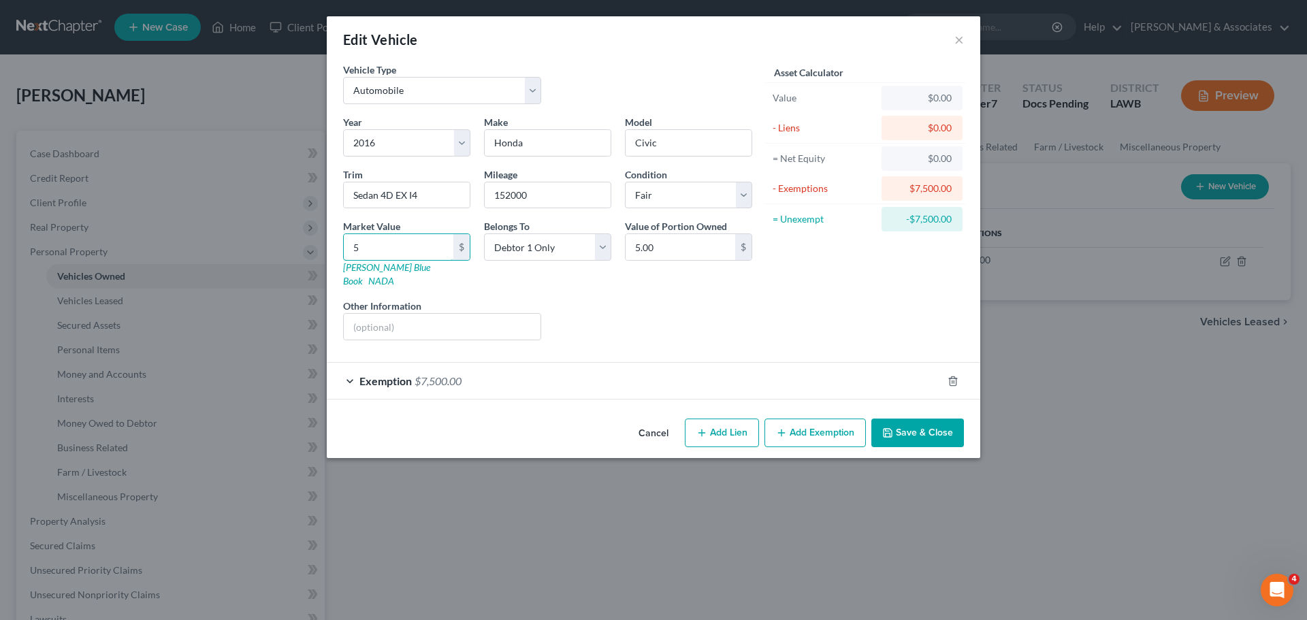
type input "58"
type input "58.00"
type input "587"
type input "587.00"
type input "5875"
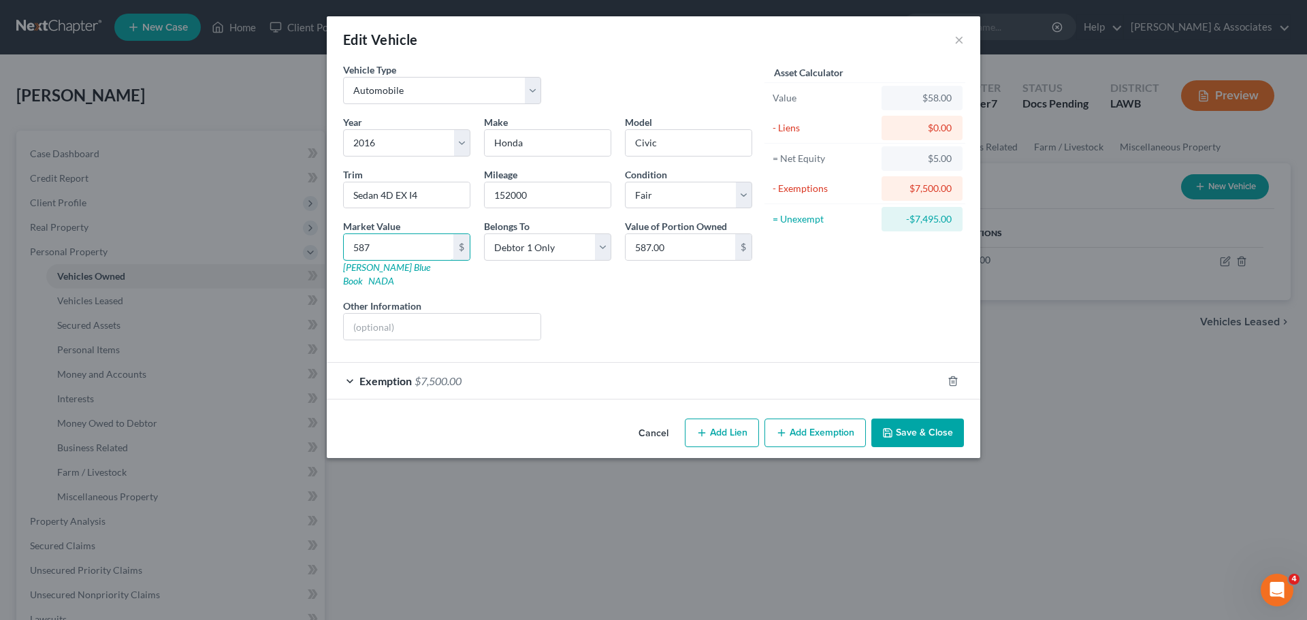
type input "5,875.00"
click at [774, 323] on div "Asset Calculator Value $5,875.00 - Liens $0.00 = Net Equity $5,875.00 - Exempti…" at bounding box center [865, 207] width 212 height 289
click at [896, 419] on button "Save & Close" at bounding box center [917, 433] width 93 height 29
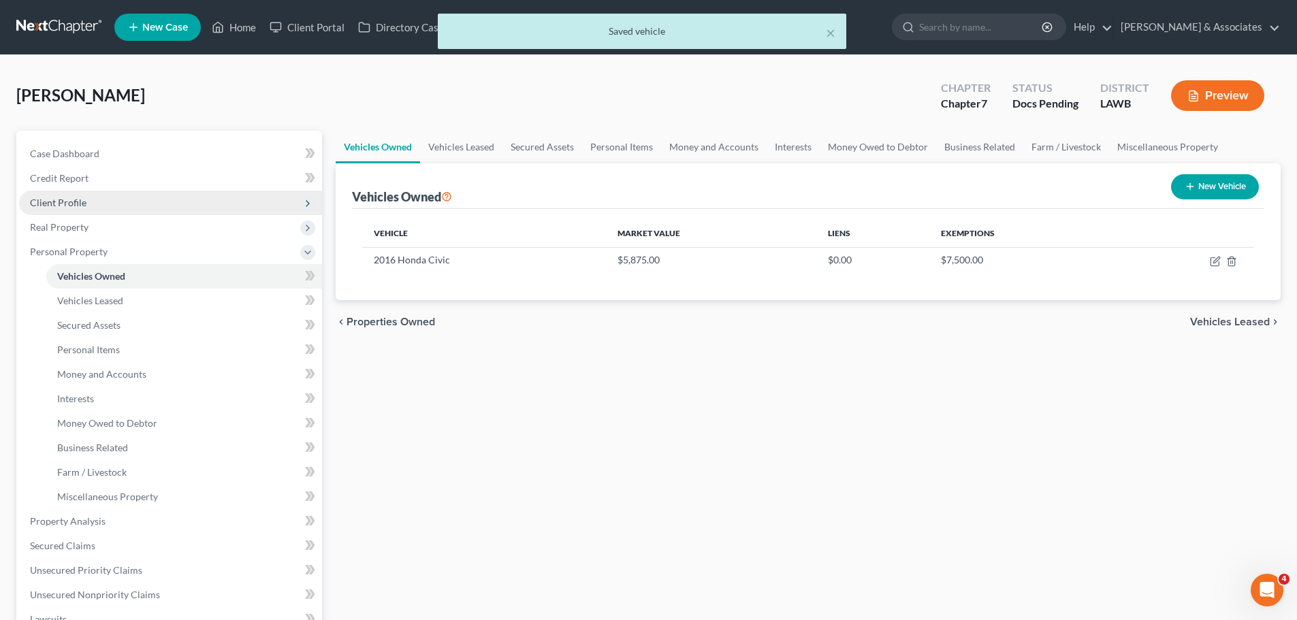
click at [113, 194] on span "Client Profile" at bounding box center [170, 203] width 303 height 25
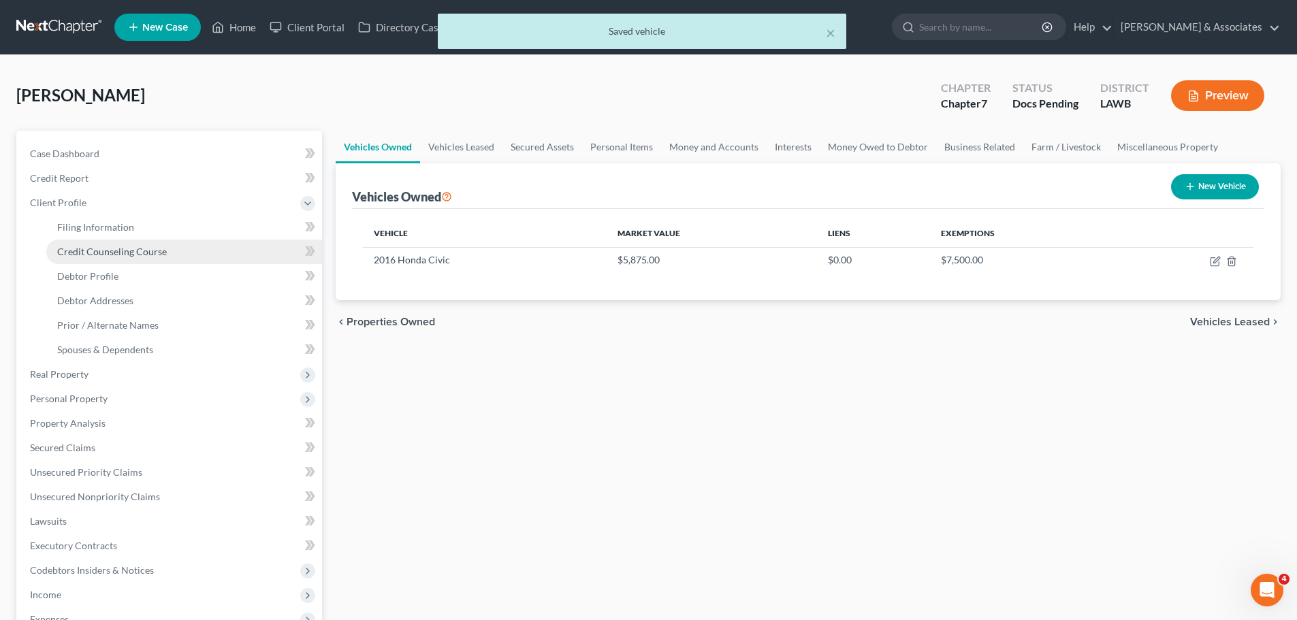
drag, startPoint x: 116, startPoint y: 241, endPoint x: 142, endPoint y: 245, distance: 25.5
click at [116, 241] on link "Credit Counseling Course" at bounding box center [184, 252] width 276 height 25
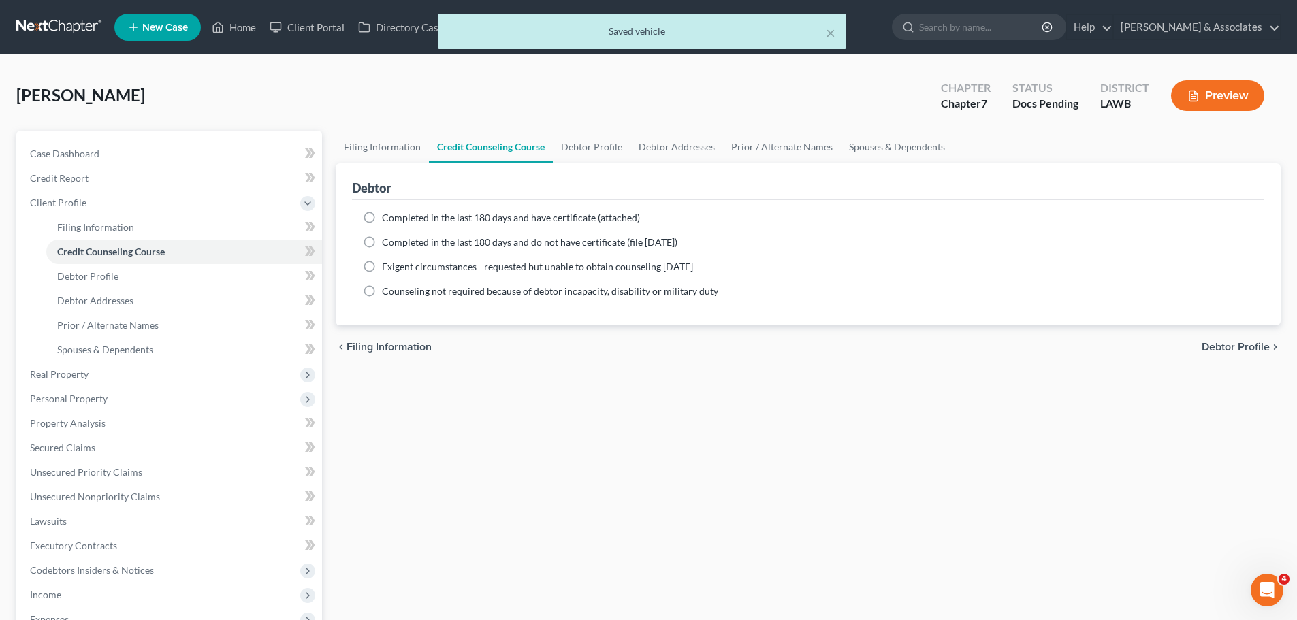
click at [474, 225] on ng-include "Completed in the last 180 days and have certificate (attached) Date Completed N…" at bounding box center [808, 254] width 890 height 87
click at [453, 220] on span "Completed in the last 180 days and have certificate (attached)" at bounding box center [511, 218] width 258 height 12
click at [396, 220] on input "Completed in the last 180 days and have certificate (attached)" at bounding box center [391, 215] width 9 height 9
radio input "true"
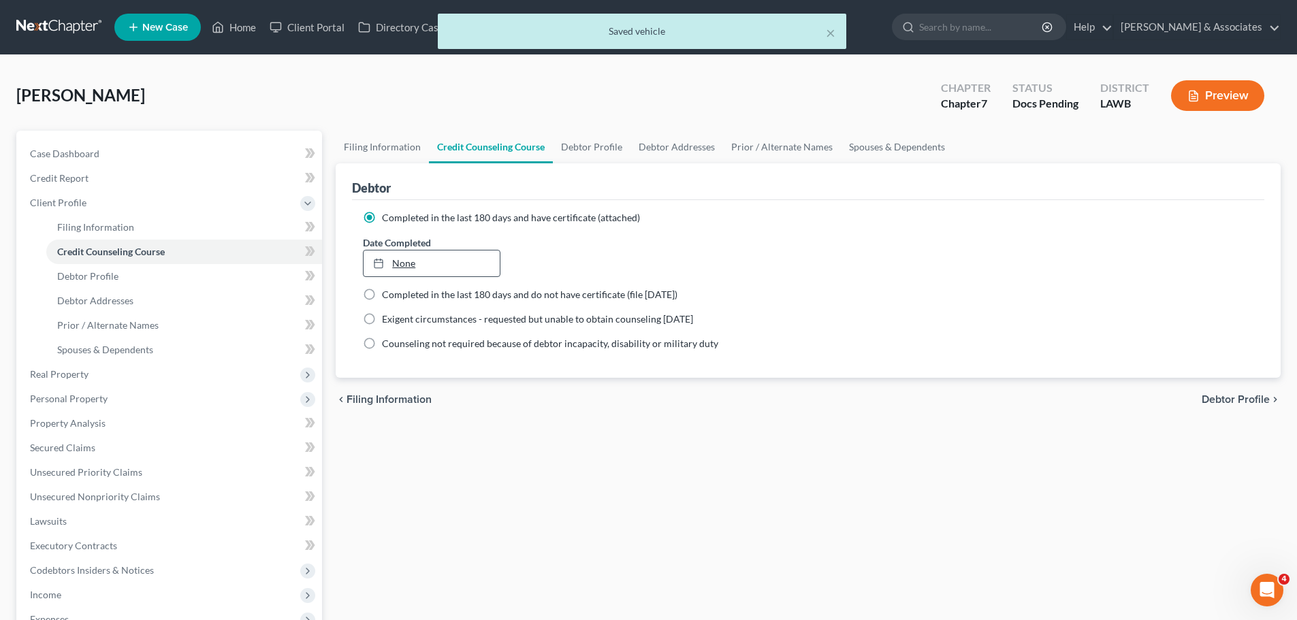
click at [459, 259] on link "None" at bounding box center [431, 264] width 135 height 26
type input "9/9/2025"
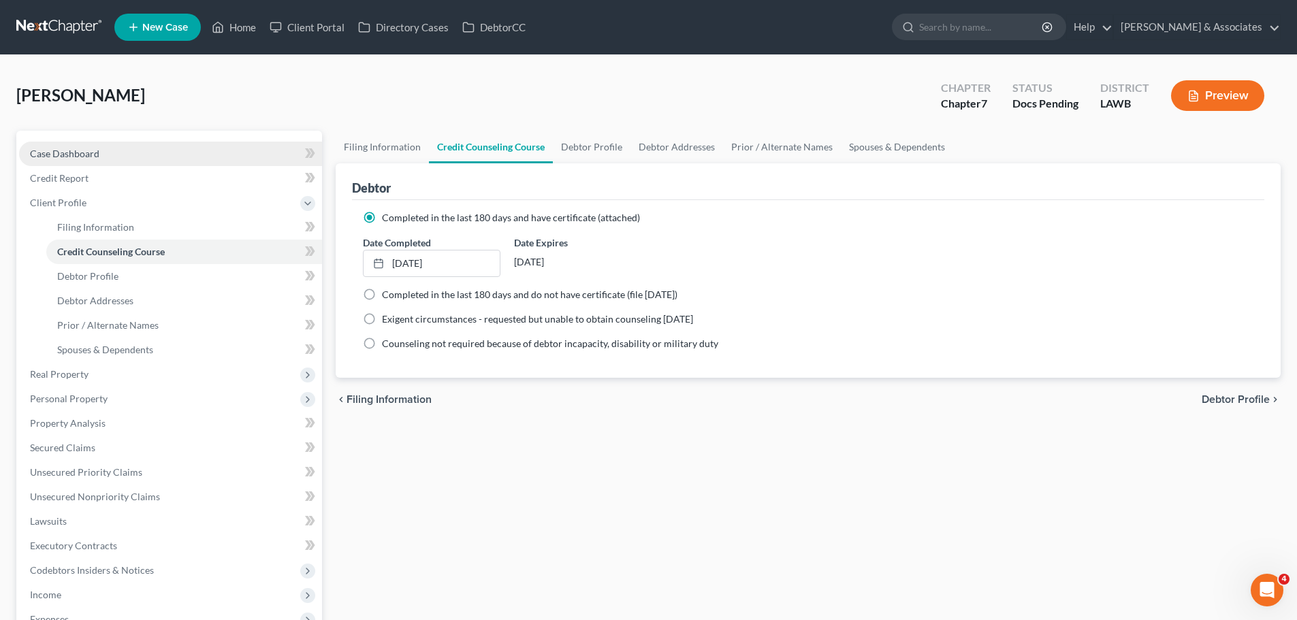
click at [155, 148] on link "Case Dashboard" at bounding box center [170, 154] width 303 height 25
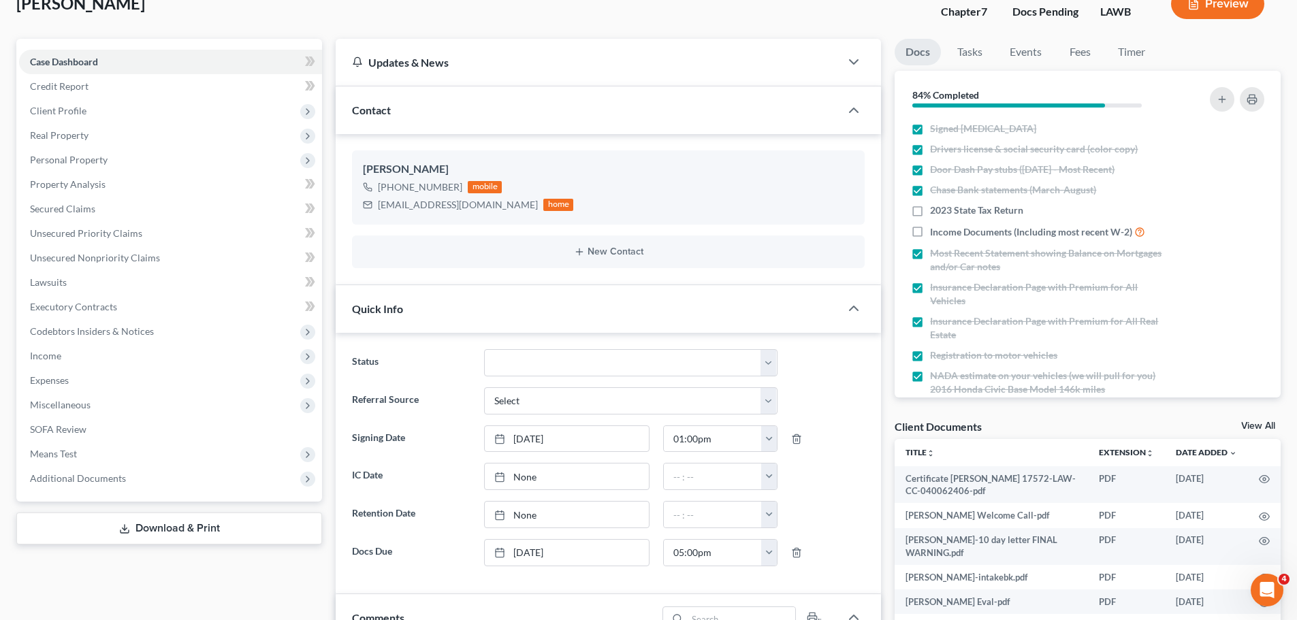
scroll to position [68, 0]
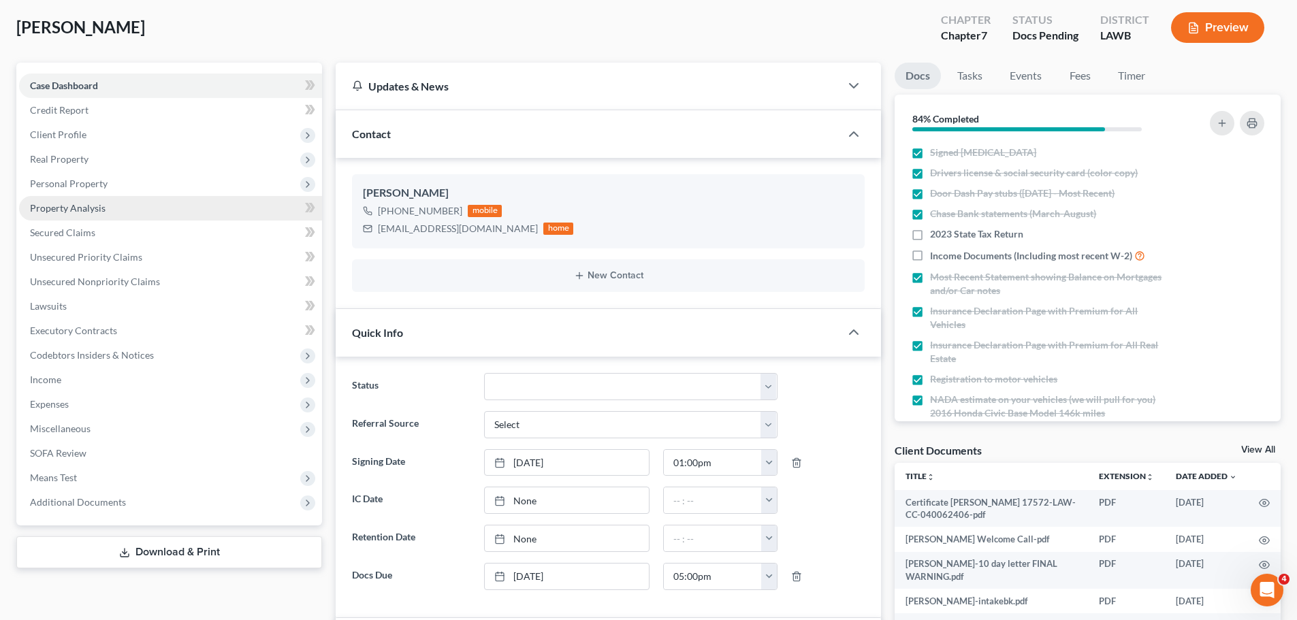
click at [79, 189] on span "Personal Property" at bounding box center [170, 184] width 303 height 25
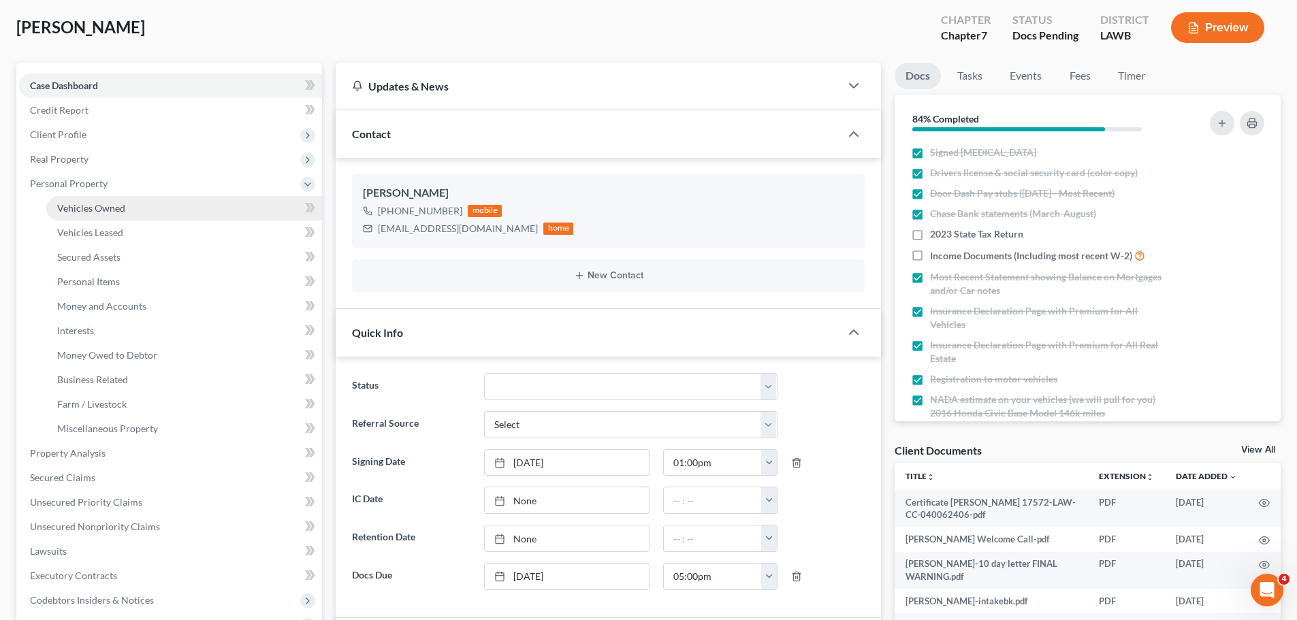
click at [91, 210] on span "Vehicles Owned" at bounding box center [91, 208] width 68 height 12
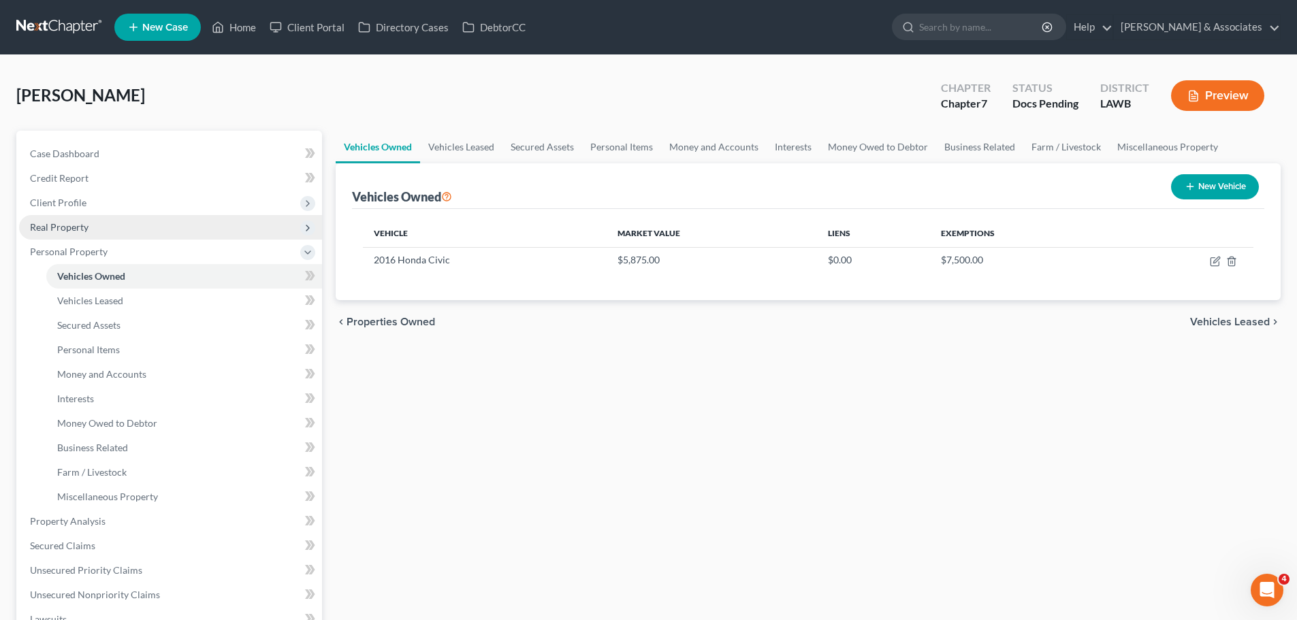
click at [27, 227] on span "Real Property" at bounding box center [170, 227] width 303 height 25
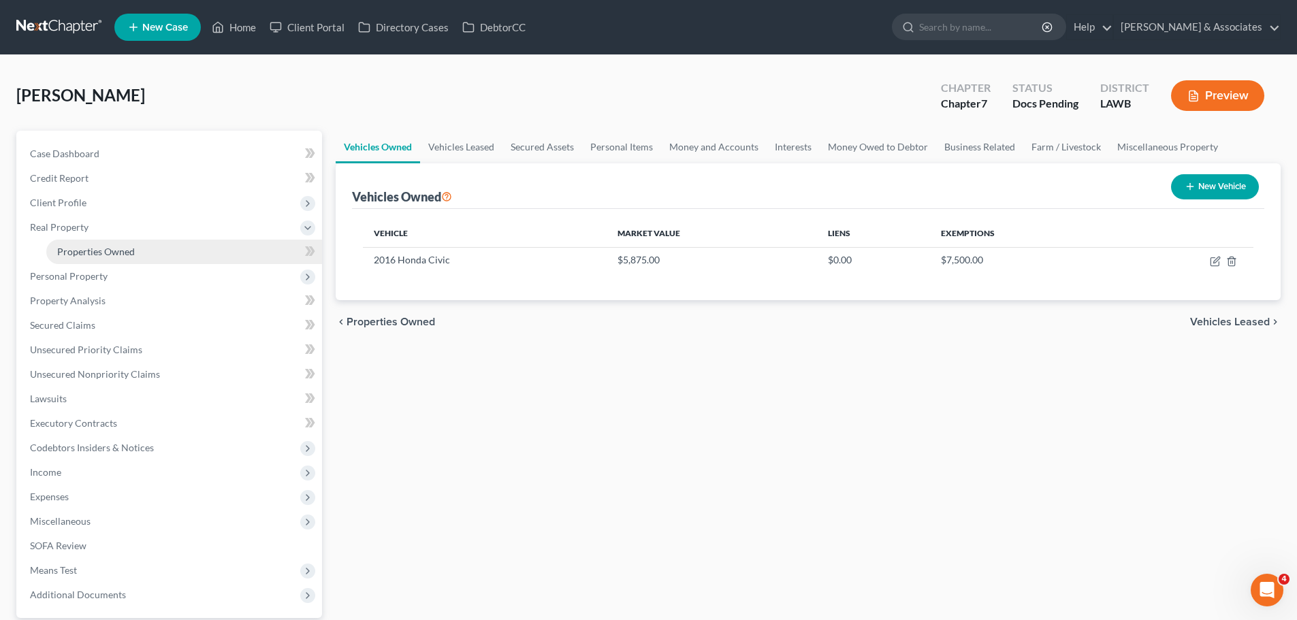
click at [101, 249] on span "Properties Owned" at bounding box center [96, 252] width 78 height 12
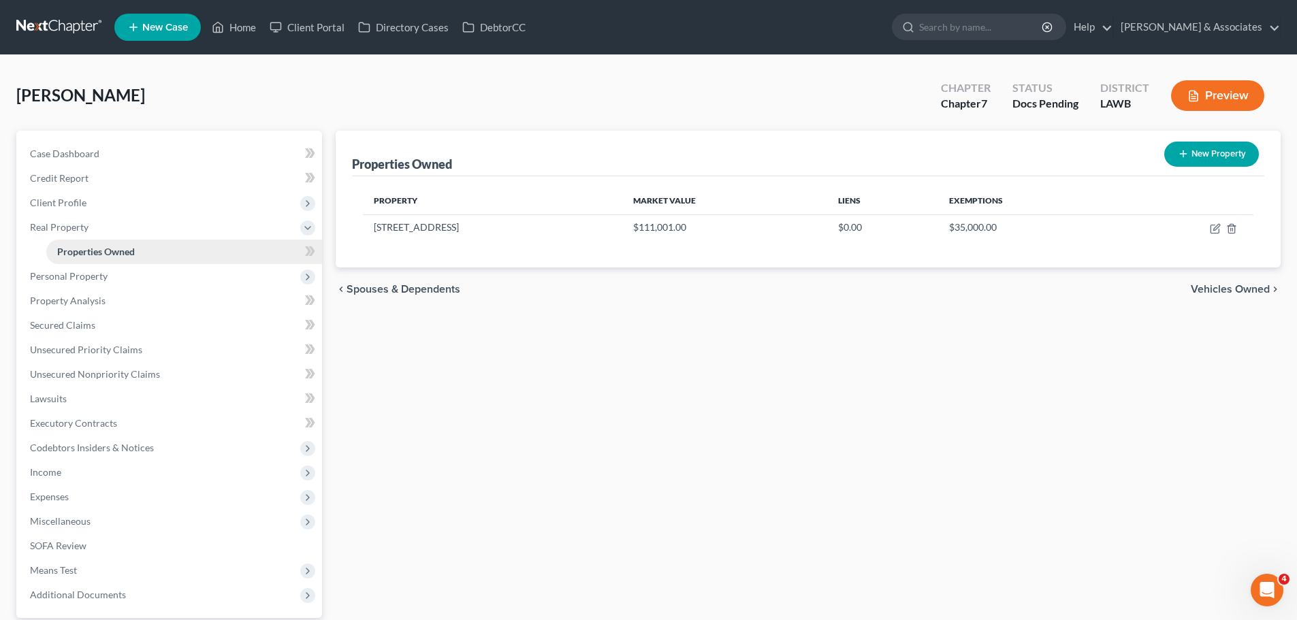
click at [103, 263] on link "Properties Owned" at bounding box center [184, 252] width 276 height 25
click at [106, 279] on span "Personal Property" at bounding box center [170, 276] width 303 height 25
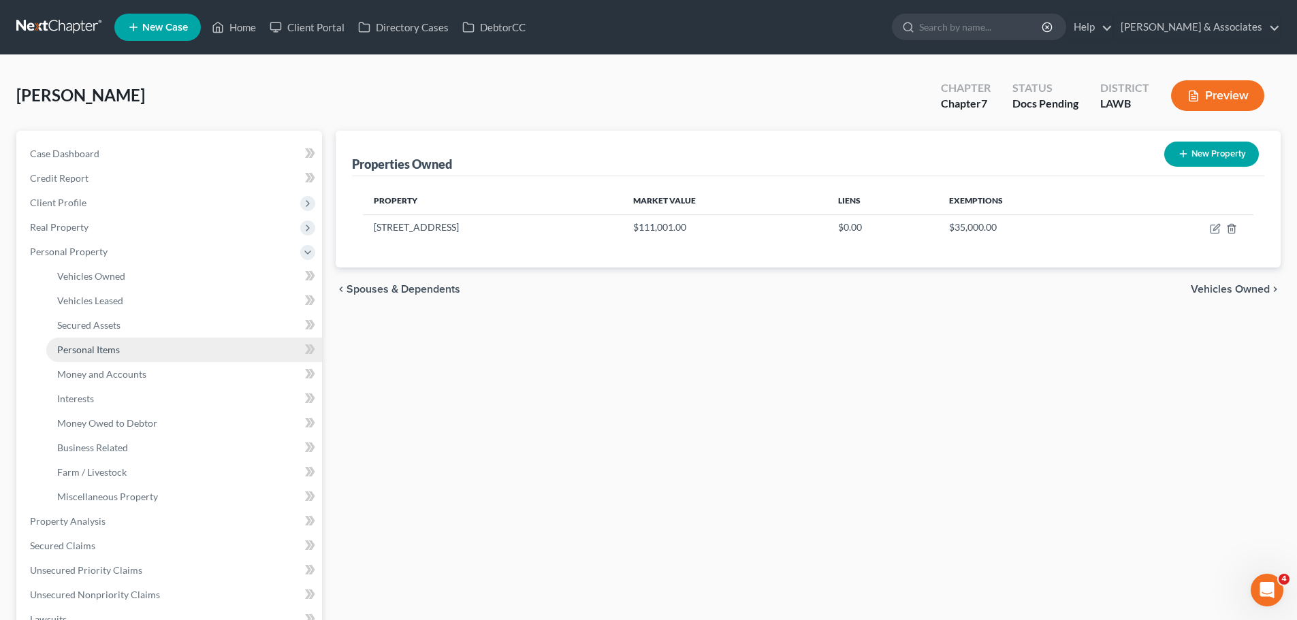
click at [129, 345] on link "Personal Items" at bounding box center [184, 350] width 276 height 25
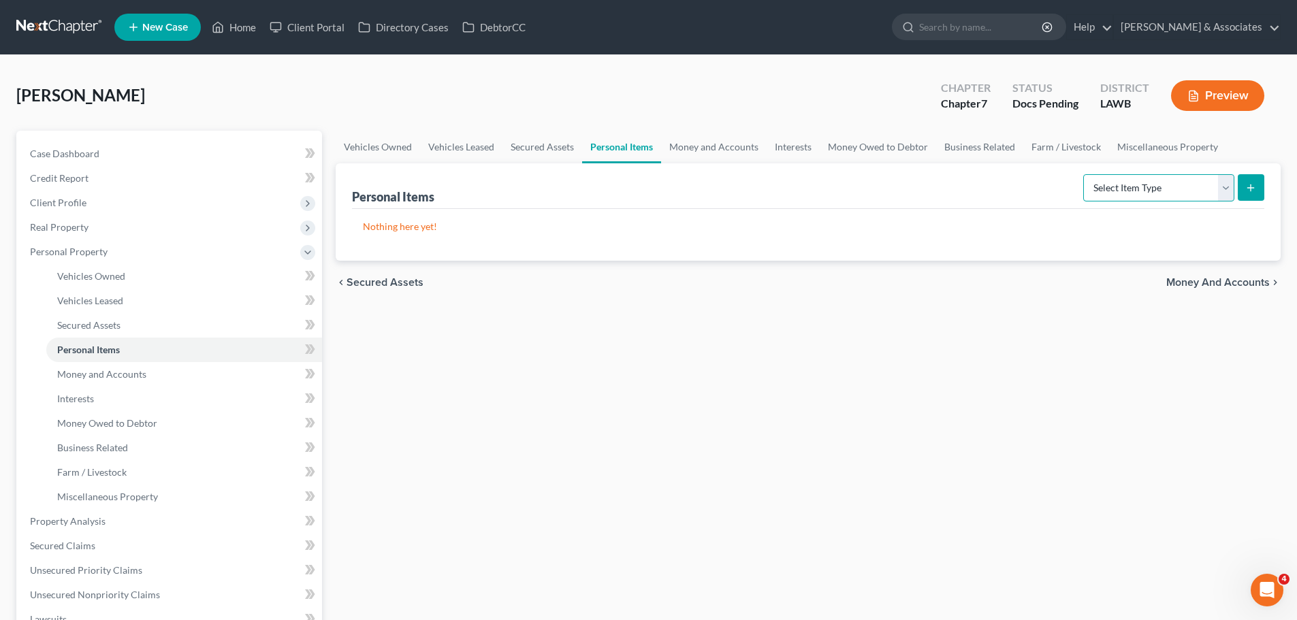
click at [1147, 188] on select "Select Item Type Clothing Collectibles Of Value Electronics Firearms Household …" at bounding box center [1158, 187] width 151 height 27
select select "clothing"
click at [1084, 174] on select "Select Item Type Clothing Collectibles Of Value Electronics Firearms Household …" at bounding box center [1158, 187] width 151 height 27
click at [1244, 187] on button "submit" at bounding box center [1251, 187] width 27 height 27
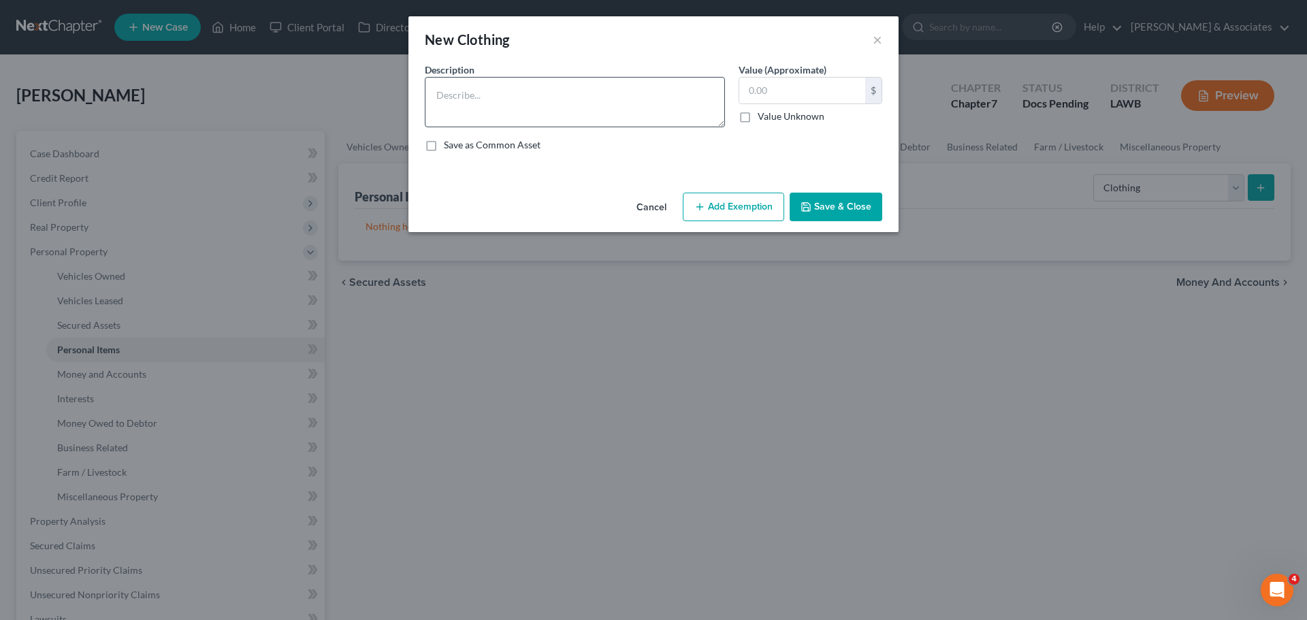
drag, startPoint x: 554, startPoint y: 69, endPoint x: 558, endPoint y: 125, distance: 55.9
click at [554, 71] on div "Description *" at bounding box center [575, 95] width 314 height 65
click at [564, 118] on textarea at bounding box center [575, 102] width 300 height 50
type textarea "Used clothing"
click at [721, 198] on button "Add Exemption" at bounding box center [733, 207] width 101 height 29
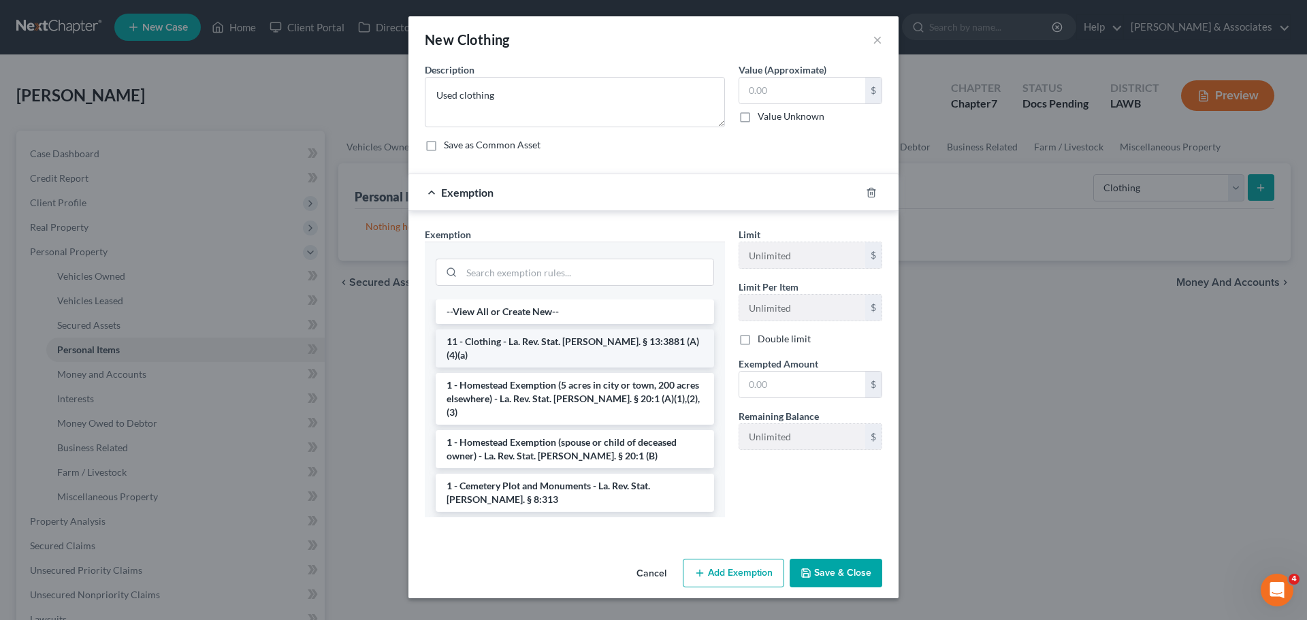
click at [604, 336] on li "11 - Clothing - La. Rev. Stat. Ann. § 13:3881 (A)(4)(a)" at bounding box center [575, 348] width 278 height 38
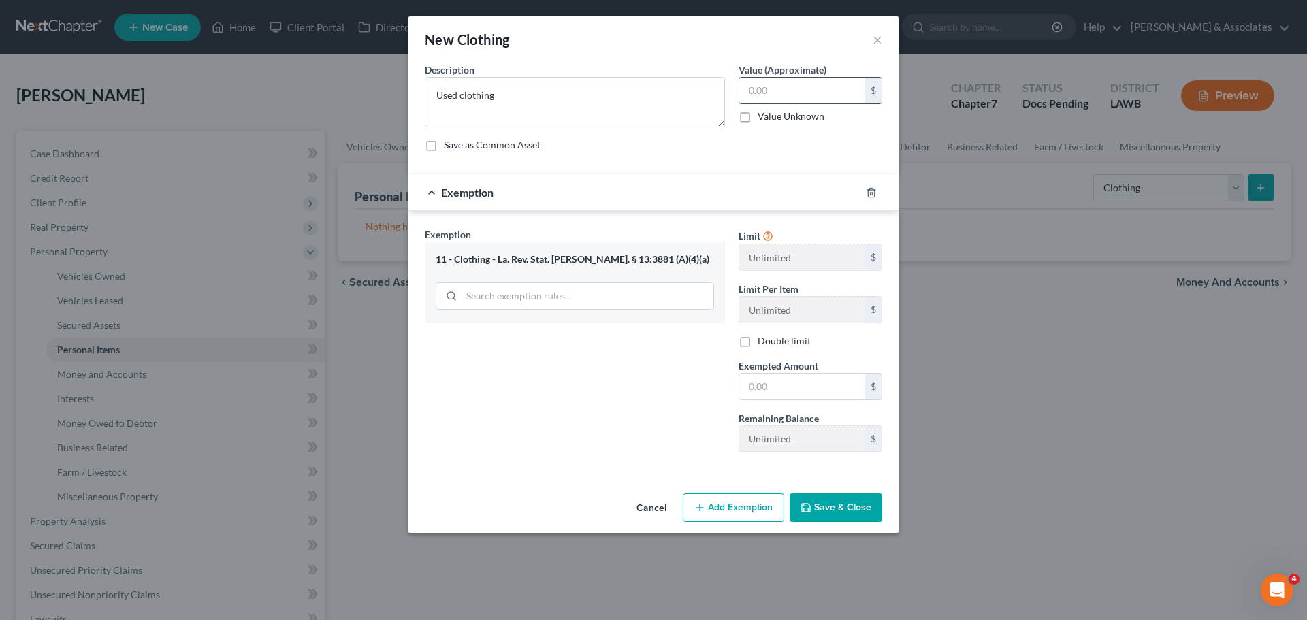
click at [781, 93] on input "text" at bounding box center [802, 91] width 126 height 26
type input "2"
type input "100.00"
click at [824, 391] on input "text" at bounding box center [802, 387] width 126 height 26
type input "100.00"
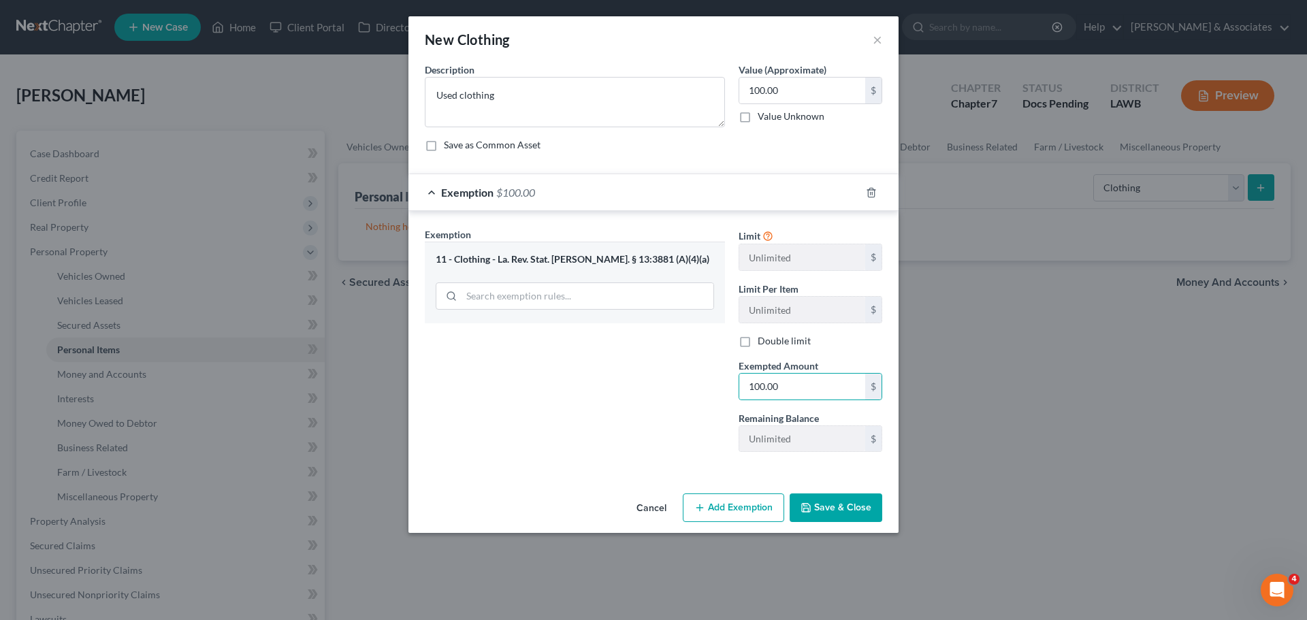
click at [833, 508] on button "Save & Close" at bounding box center [836, 508] width 93 height 29
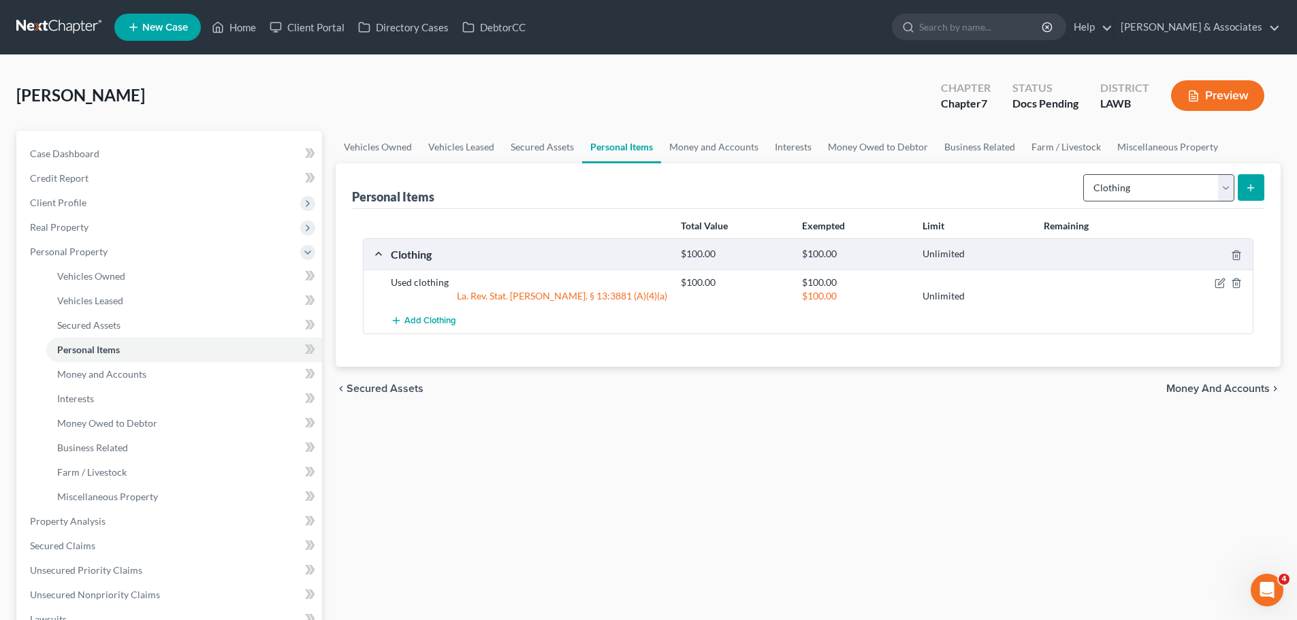
click at [1169, 203] on div "Select Item Type Clothing Collectibles Of Value Electronics Firearms Household …" at bounding box center [1171, 187] width 187 height 36
click at [1169, 200] on select "Select Item Type Clothing Collectibles Of Value Electronics Firearms Household …" at bounding box center [1158, 187] width 151 height 27
click at [1084, 174] on select "Select Item Type Clothing Collectibles Of Value Electronics Firearms Household …" at bounding box center [1158, 187] width 151 height 27
select select "firearms"
click at [1084, 174] on select "Select Item Type Clothing Collectibles Of Value Electronics Firearms Household …" at bounding box center [1158, 187] width 151 height 27
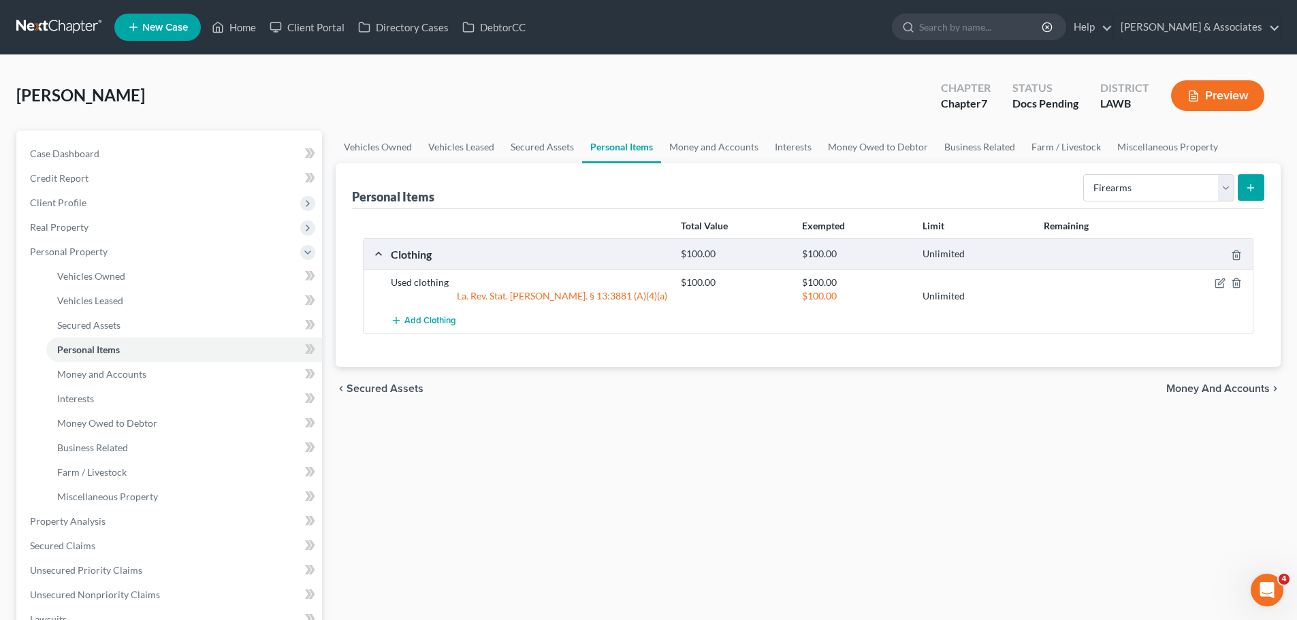
click at [1254, 196] on button "submit" at bounding box center [1251, 187] width 27 height 27
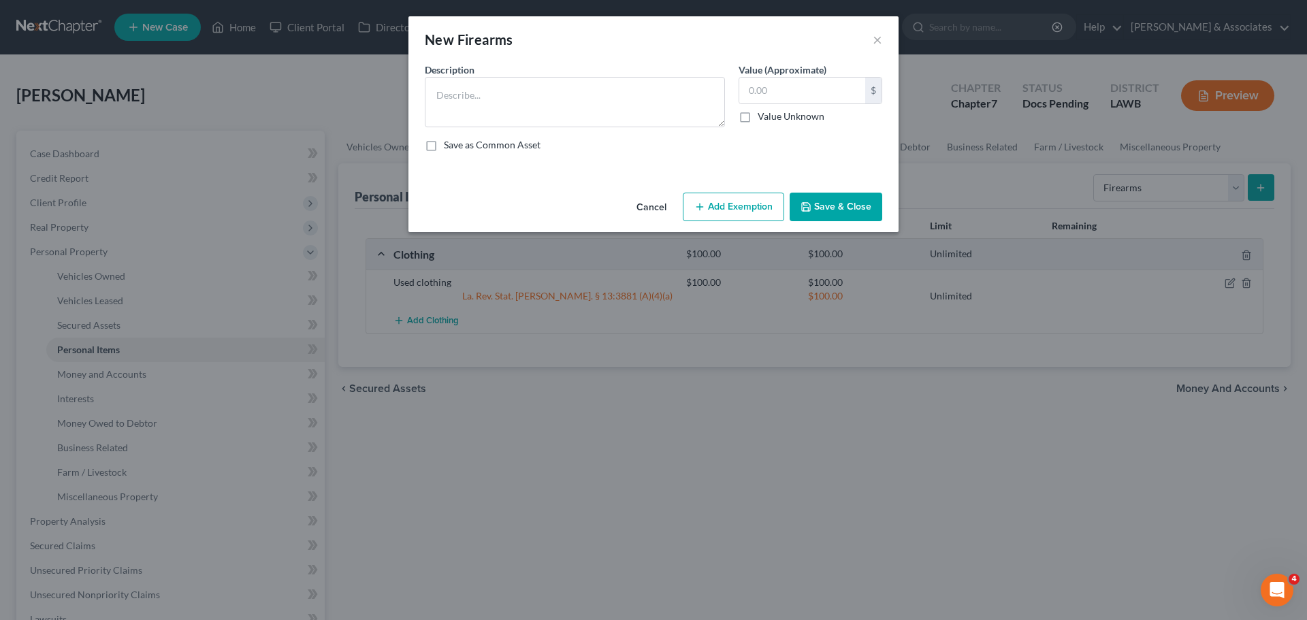
click at [577, 62] on div "New Firearms ×" at bounding box center [653, 39] width 490 height 46
click at [567, 89] on textarea at bounding box center [575, 102] width 300 height 50
type textarea "Junior shotgun"
type input "150.00"
click at [750, 216] on button "Add Exemption" at bounding box center [733, 207] width 101 height 29
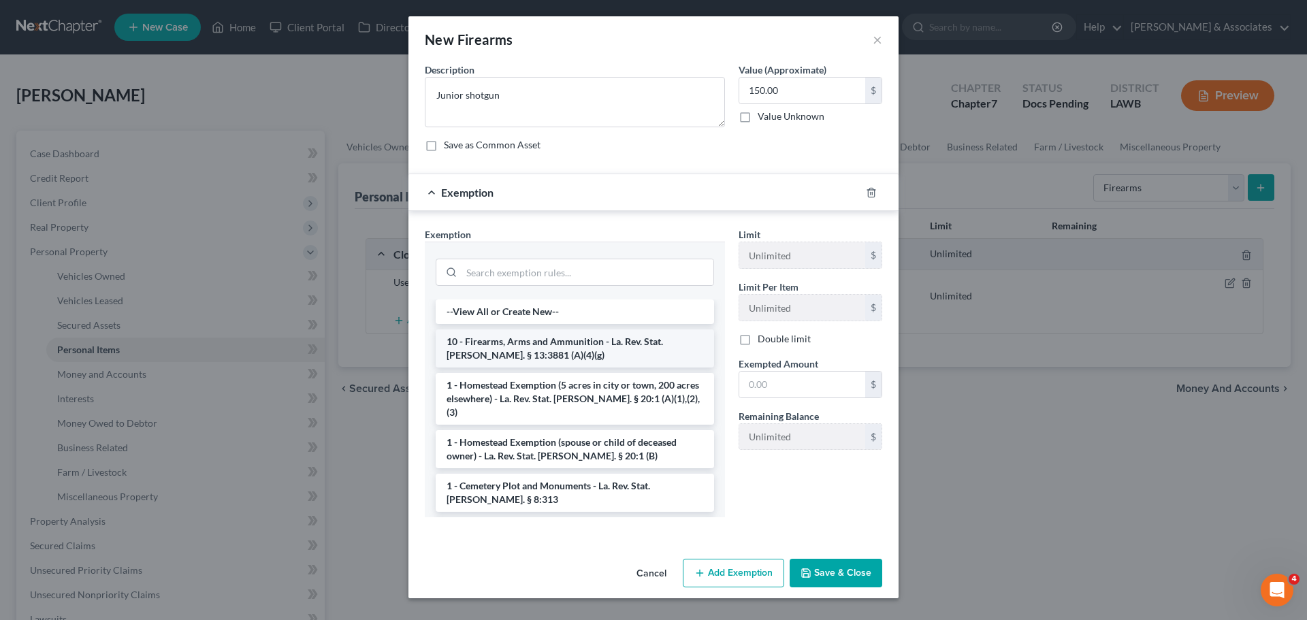
drag, startPoint x: 483, startPoint y: 347, endPoint x: 747, endPoint y: 348, distance: 264.1
click at [484, 347] on li "10 - Firearms, Arms and Ammunition - La. Rev. Stat. Ann. § 13:3881 (A)(4)(g)" at bounding box center [575, 348] width 278 height 38
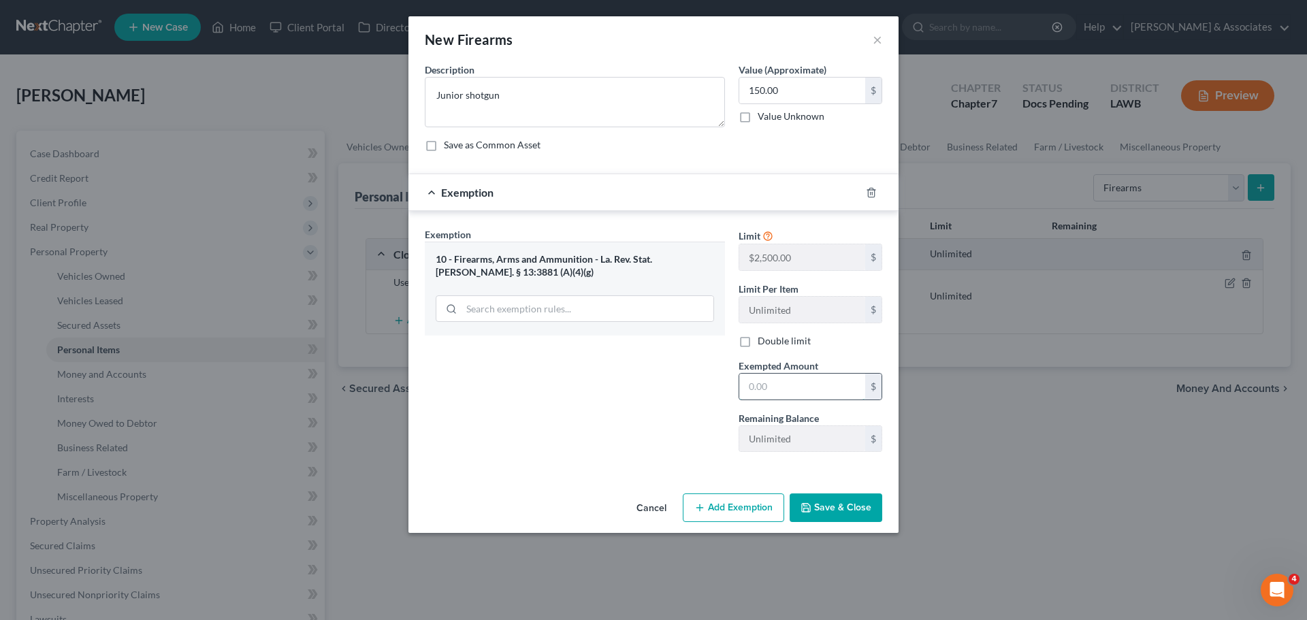
click at [758, 376] on input "text" at bounding box center [802, 387] width 126 height 26
type input "150.00"
click at [846, 501] on button "Save & Close" at bounding box center [836, 508] width 93 height 29
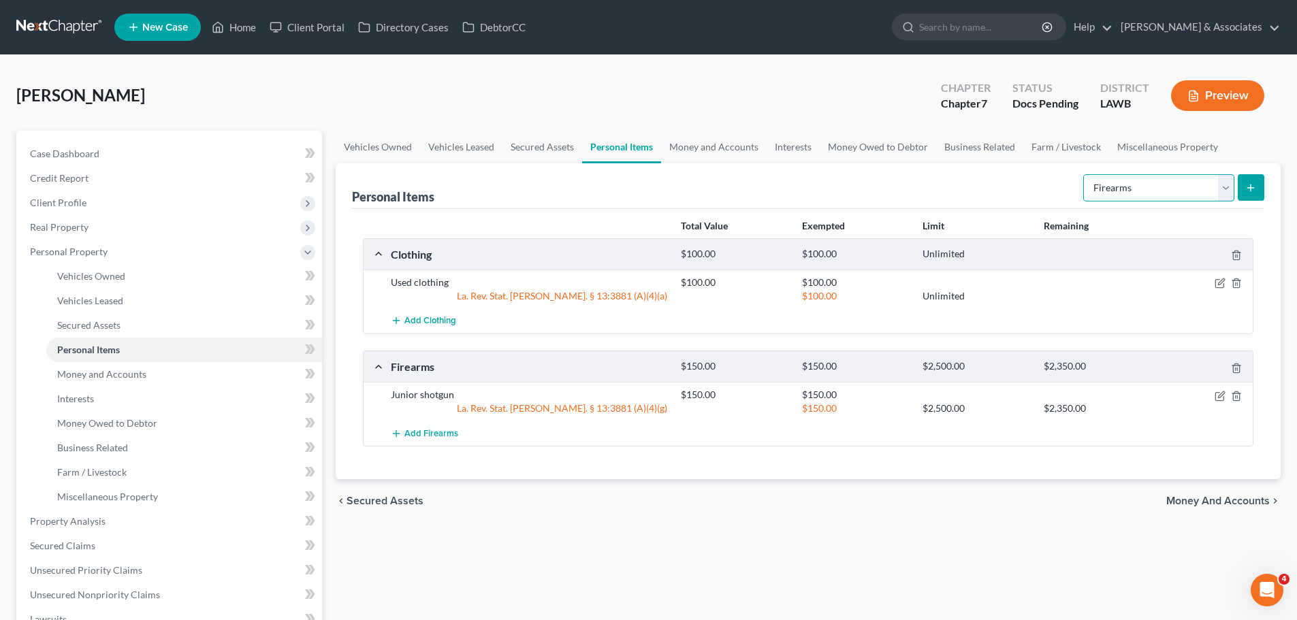
click at [1201, 182] on select "Select Item Type Clothing Collectibles Of Value Electronics Firearms Household …" at bounding box center [1158, 187] width 151 height 27
select select "jewelry"
click at [1084, 174] on select "Select Item Type Clothing Collectibles Of Value Electronics Firearms Household …" at bounding box center [1158, 187] width 151 height 27
click at [1248, 182] on icon "submit" at bounding box center [1250, 187] width 11 height 11
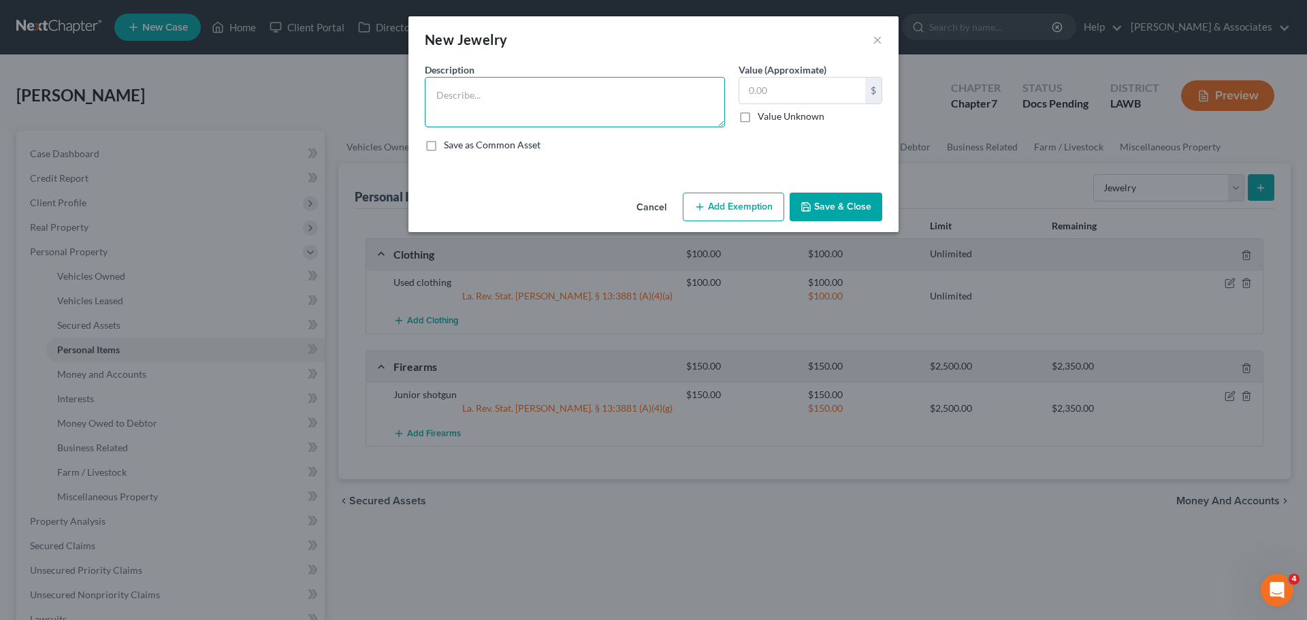
click at [519, 114] on textarea at bounding box center [575, 102] width 300 height 50
type textarea "Costume jewelry"
type input "25.00"
click at [857, 202] on button "Save & Close" at bounding box center [836, 207] width 93 height 29
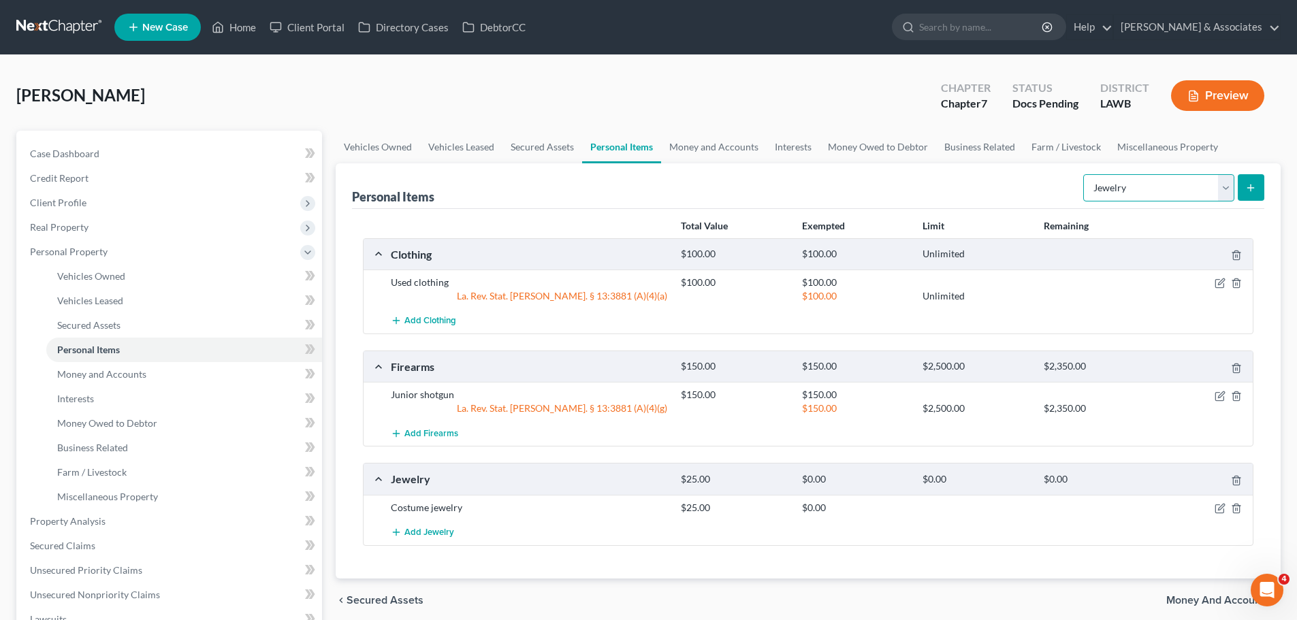
click at [1131, 184] on select "Select Item Type Clothing Collectibles Of Value Electronics Firearms Household …" at bounding box center [1158, 187] width 151 height 27
select select "pets"
click at [1084, 174] on select "Select Item Type Clothing Collectibles Of Value Electronics Firearms Household …" at bounding box center [1158, 187] width 151 height 27
click at [1261, 184] on button "submit" at bounding box center [1251, 187] width 27 height 27
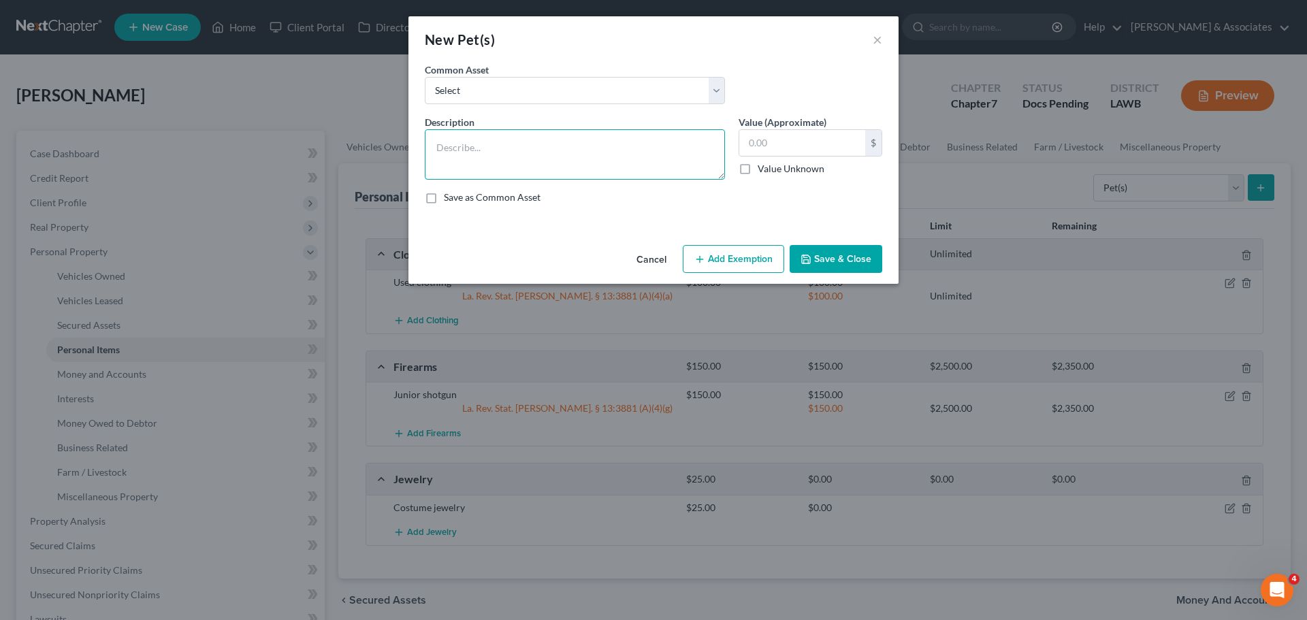
click at [519, 150] on textarea at bounding box center [575, 154] width 300 height 50
type textarea "2x Mixed breed dog; 3x cats"
click at [803, 140] on input "text" at bounding box center [802, 143] width 126 height 26
type input "100.00"
click at [743, 257] on button "Add Exemption" at bounding box center [733, 259] width 101 height 29
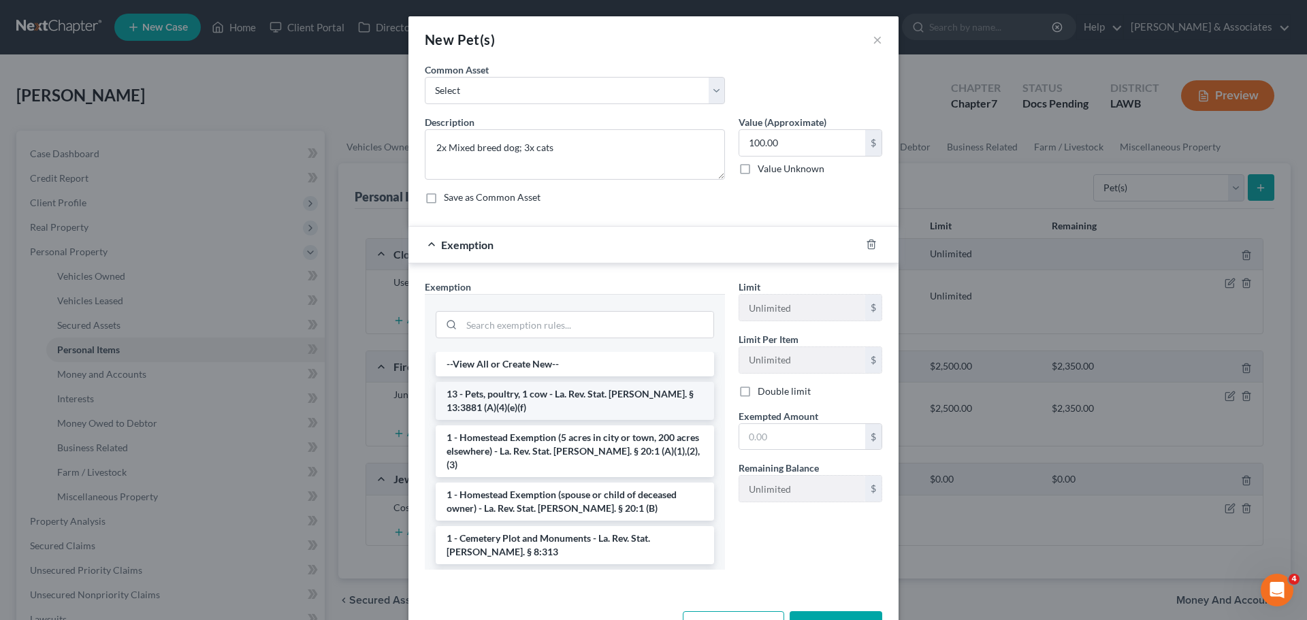
click at [536, 391] on li "13 - Pets, poultry, 1 cow - La. Rev. Stat. Ann. § 13:3881 (A)(4)(e)(f)" at bounding box center [575, 401] width 278 height 38
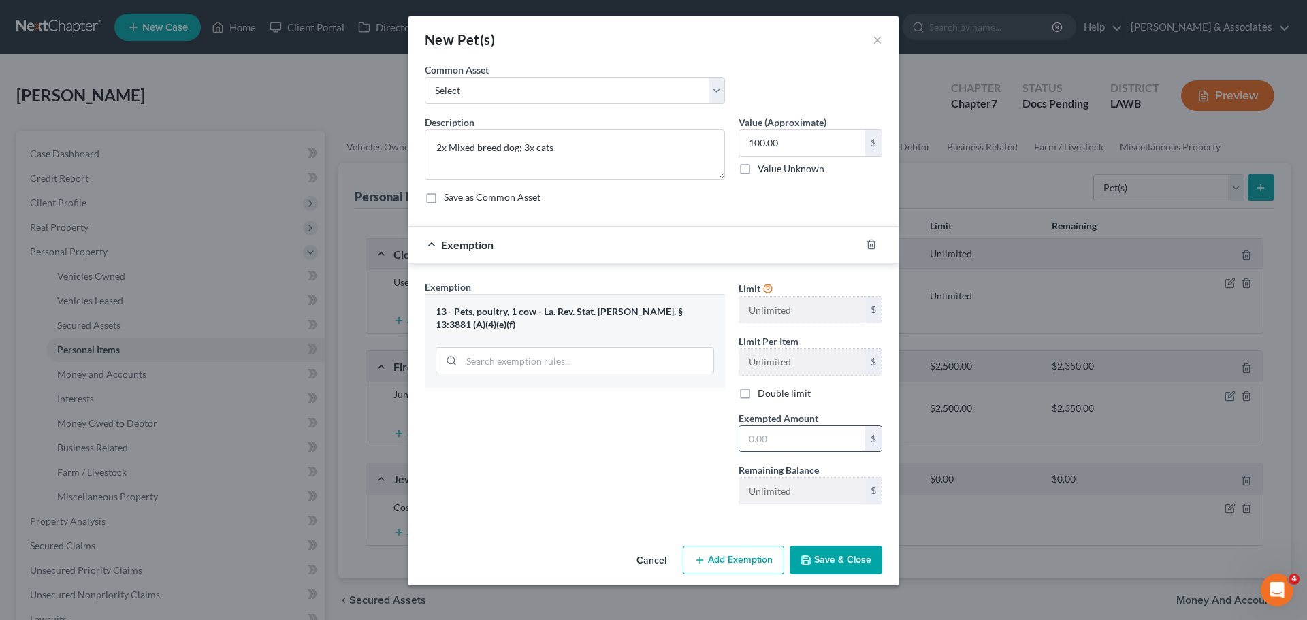
click at [818, 442] on input "text" at bounding box center [802, 439] width 126 height 26
type input "100.00"
click at [843, 549] on button "Save & Close" at bounding box center [836, 560] width 93 height 29
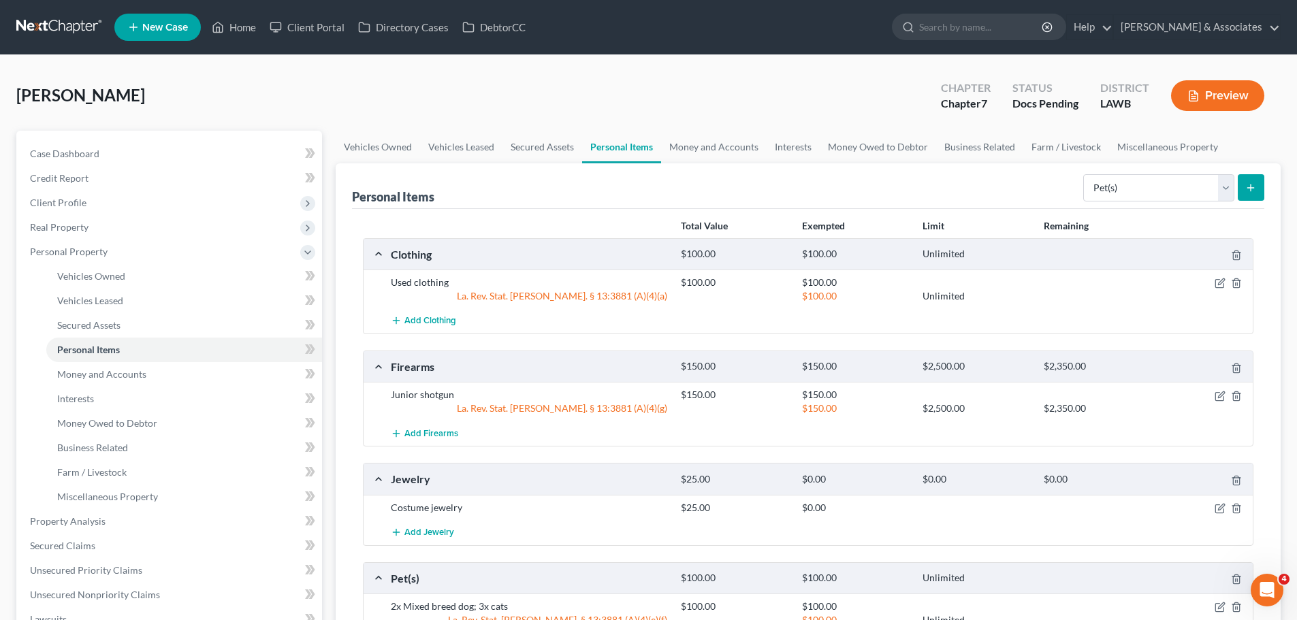
scroll to position [313, 0]
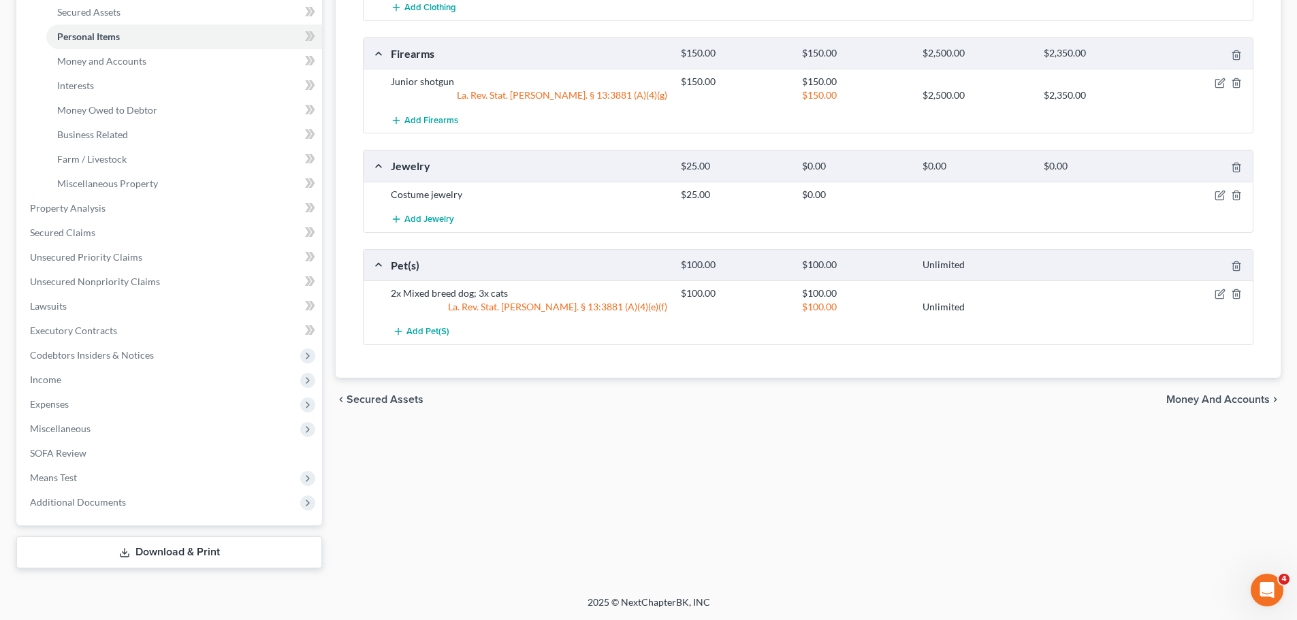
click at [883, 438] on div "Vehicles Owned Vehicles Leased Secured Assets Personal Items Money and Accounts…" at bounding box center [808, 193] width 958 height 751
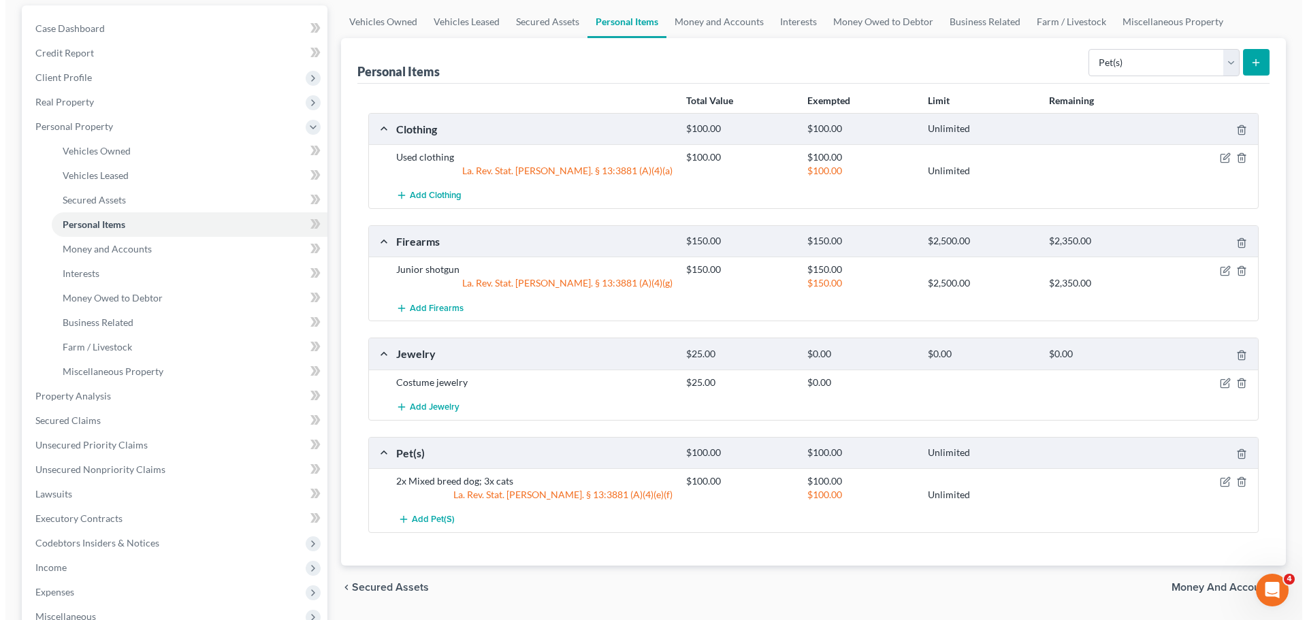
scroll to position [0, 0]
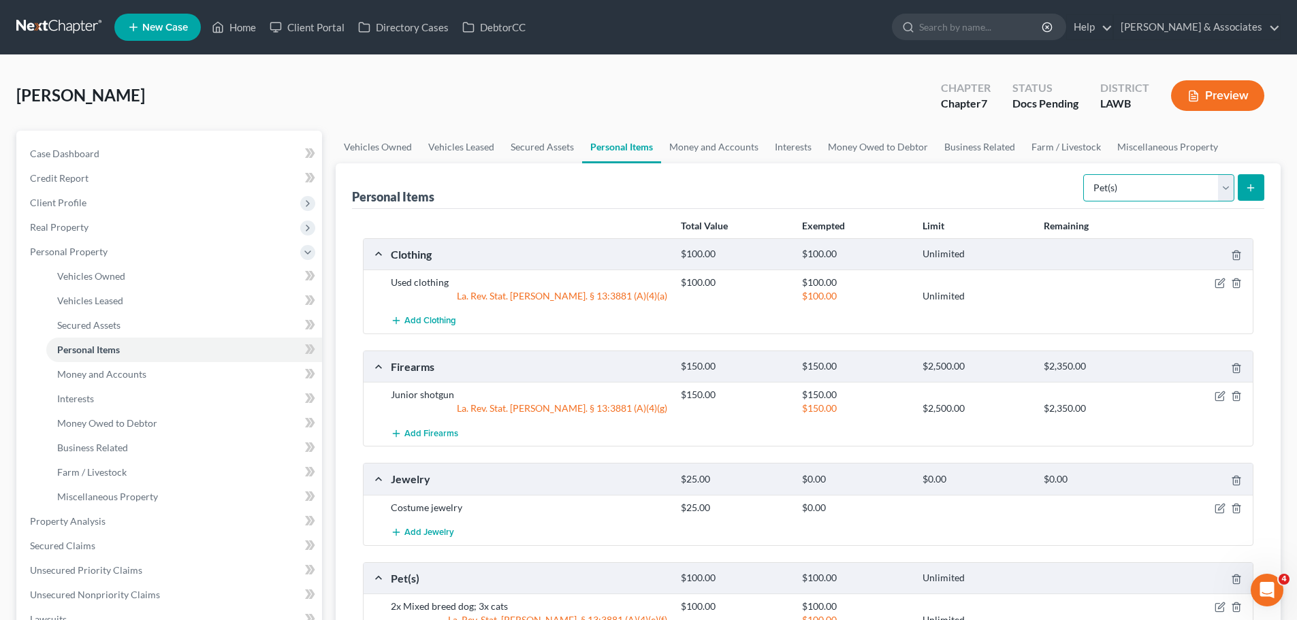
click at [1139, 184] on select "Select Item Type Clothing Collectibles Of Value Electronics Firearms Household …" at bounding box center [1158, 187] width 151 height 27
click at [1084, 174] on select "Select Item Type Clothing Collectibles Of Value Electronics Firearms Household …" at bounding box center [1158, 187] width 151 height 27
select select "sports_and_hobby_equipment"
click at [1255, 199] on button "submit" at bounding box center [1251, 187] width 27 height 27
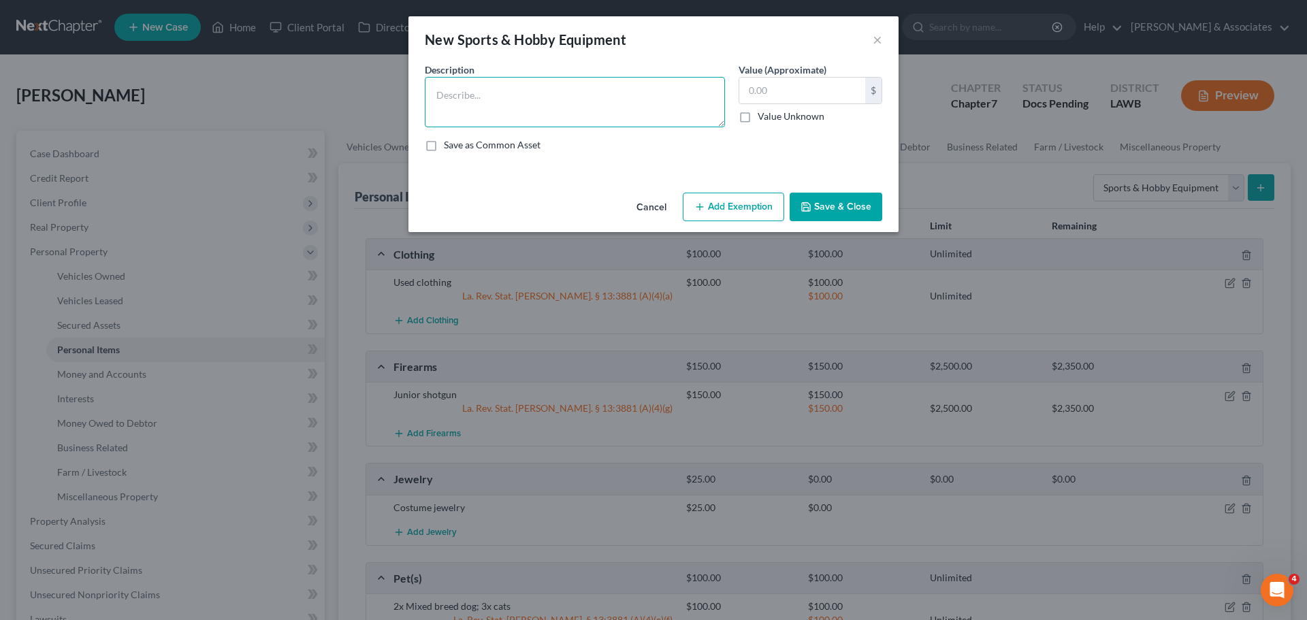
click at [493, 112] on textarea at bounding box center [575, 102] width 300 height 50
type textarea "Canoe"
drag, startPoint x: 802, startPoint y: 186, endPoint x: 818, endPoint y: 204, distance: 24.1
click at [803, 186] on div "An exemption set must first be selected from the Filing Information section. Co…" at bounding box center [653, 125] width 490 height 125
click at [818, 204] on button "Save & Close" at bounding box center [836, 207] width 93 height 29
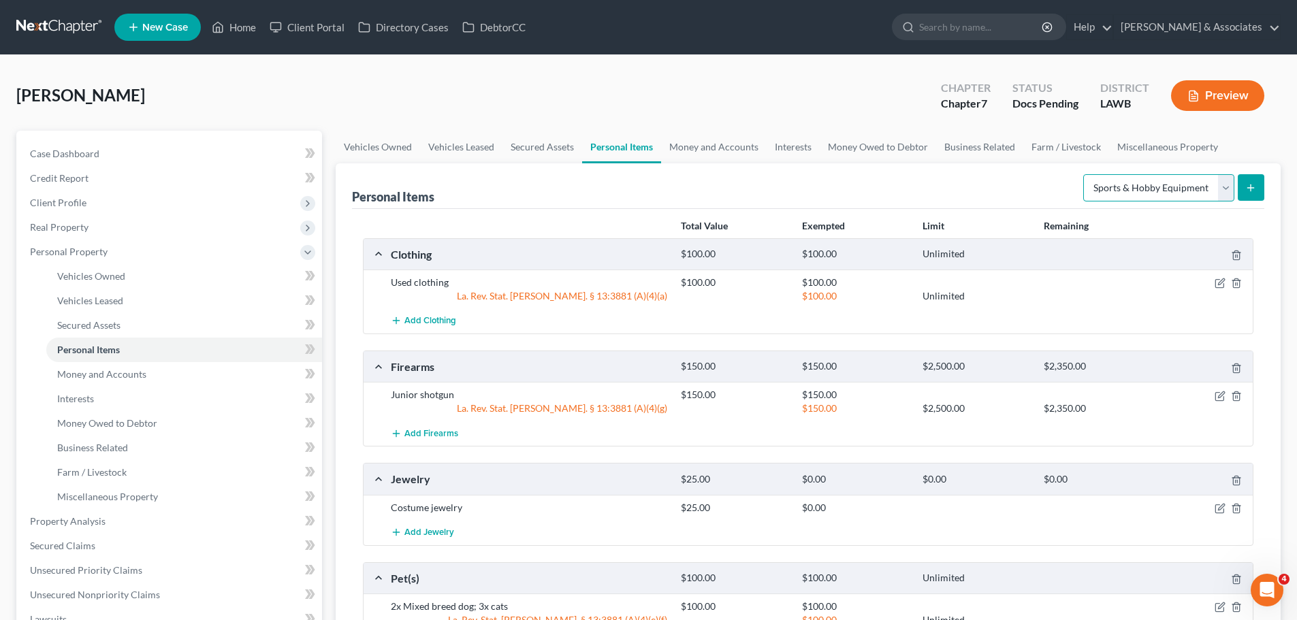
click at [1127, 177] on select "Select Item Type Clothing Collectibles Of Value Electronics Firearms Household …" at bounding box center [1158, 187] width 151 height 27
select select "household_goods"
click at [1084, 174] on select "Select Item Type Clothing Collectibles Of Value Electronics Firearms Household …" at bounding box center [1158, 187] width 151 height 27
click at [1262, 188] on button "submit" at bounding box center [1251, 187] width 27 height 27
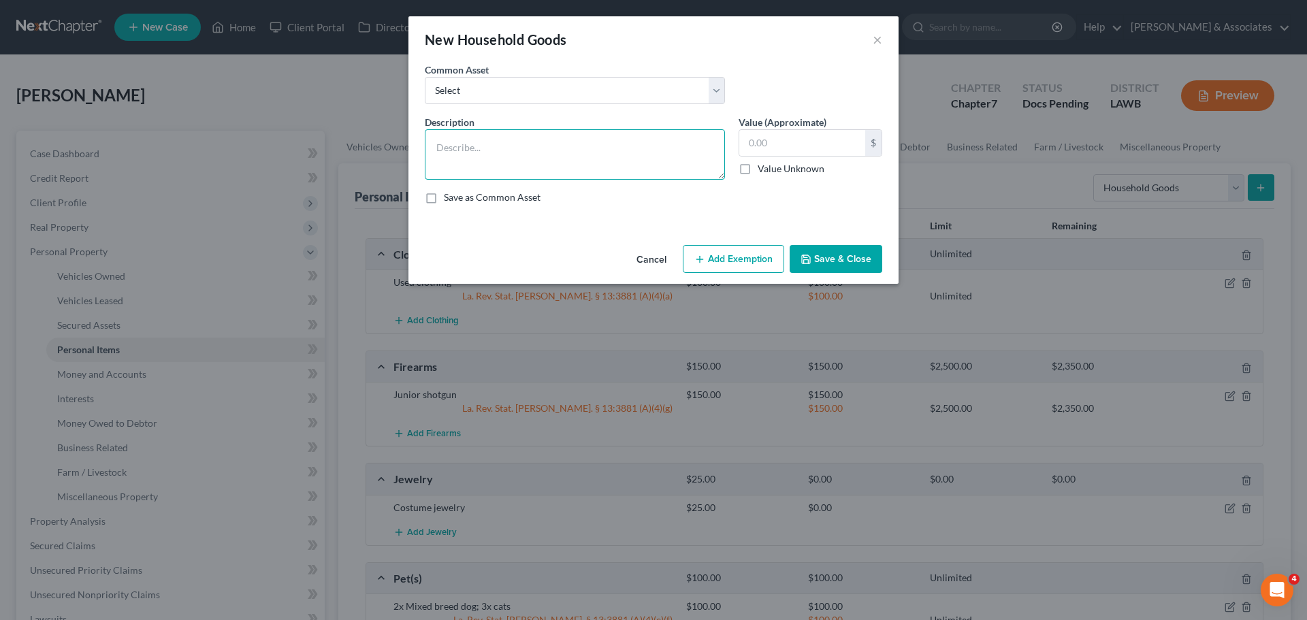
click at [508, 138] on textarea at bounding box center [575, 154] width 300 height 50
click at [743, 270] on button "Add Exemption" at bounding box center [733, 259] width 101 height 29
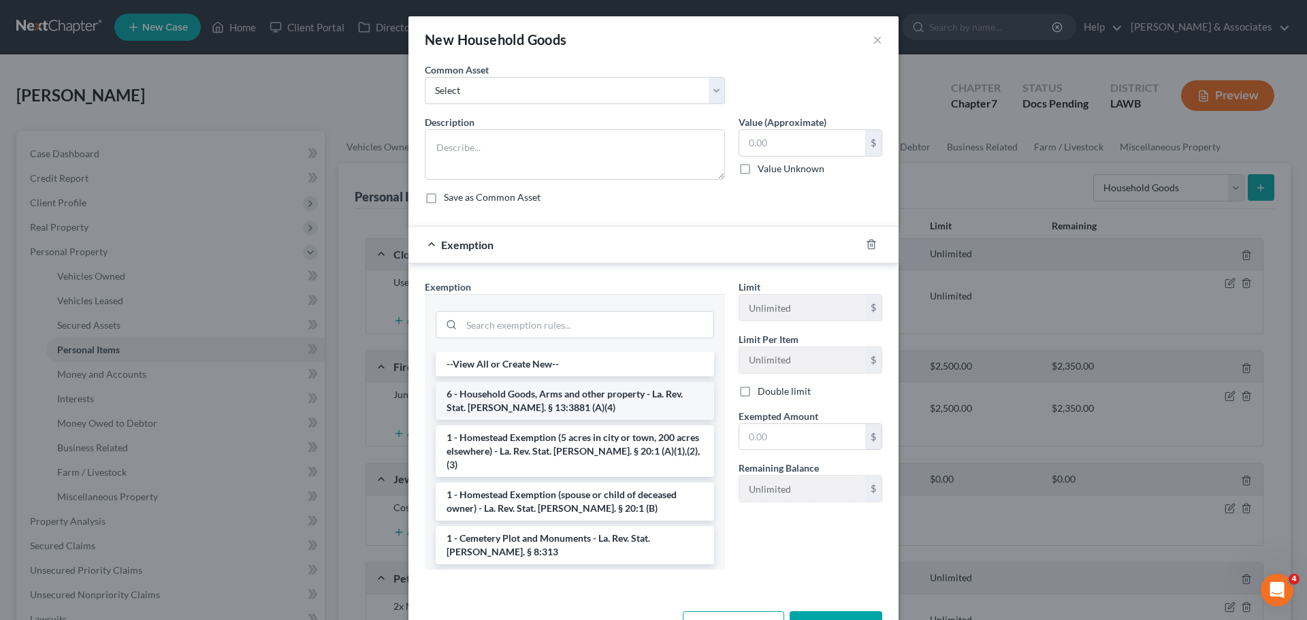
click at [547, 393] on li "6 - Household Goods, Arms and other property - La. Rev. Stat. Ann. § 13:3881 (A…" at bounding box center [575, 401] width 278 height 38
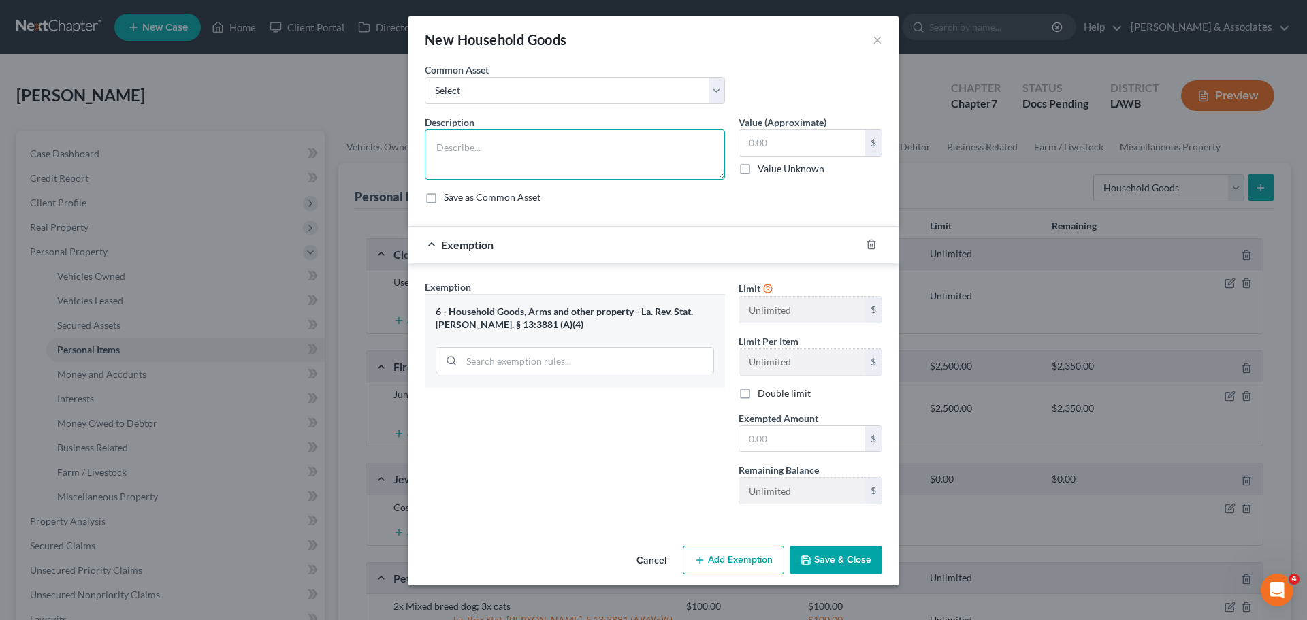
click at [505, 144] on textarea at bounding box center [575, 154] width 300 height 50
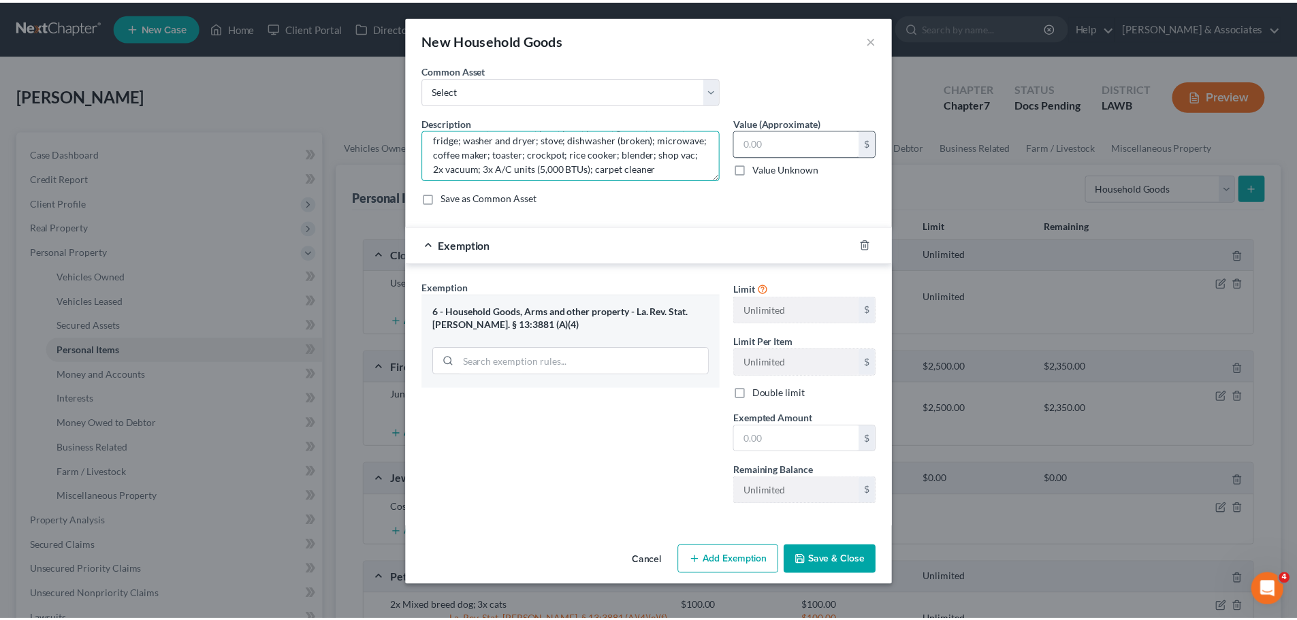
scroll to position [57, 0]
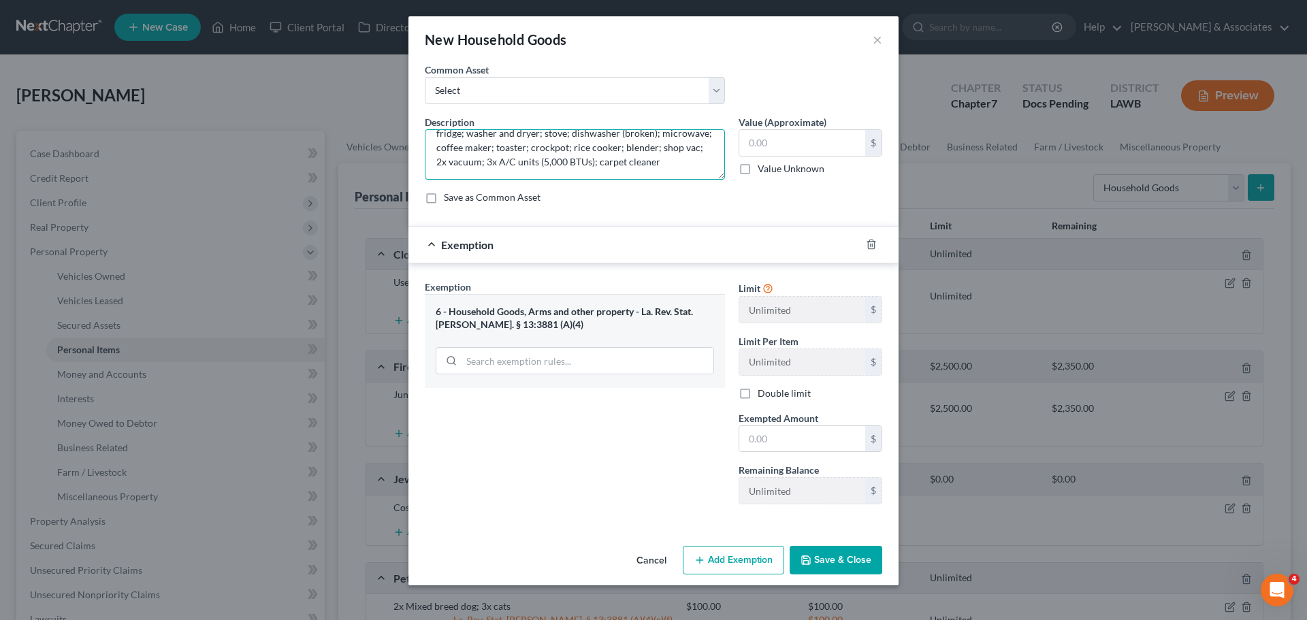
type textarea "king bed; chest of drawers; chair; ottoman; cabinet; kitchen table with 2 stool…"
click at [786, 151] on input "text" at bounding box center [802, 143] width 126 height 26
type input "750"
drag, startPoint x: 788, startPoint y: 143, endPoint x: 650, endPoint y: 139, distance: 138.2
click at [650, 139] on div "Description * king bed; chest of drawers; chair; ottoman; cabinet; kitchen tabl…" at bounding box center [653, 165] width 471 height 100
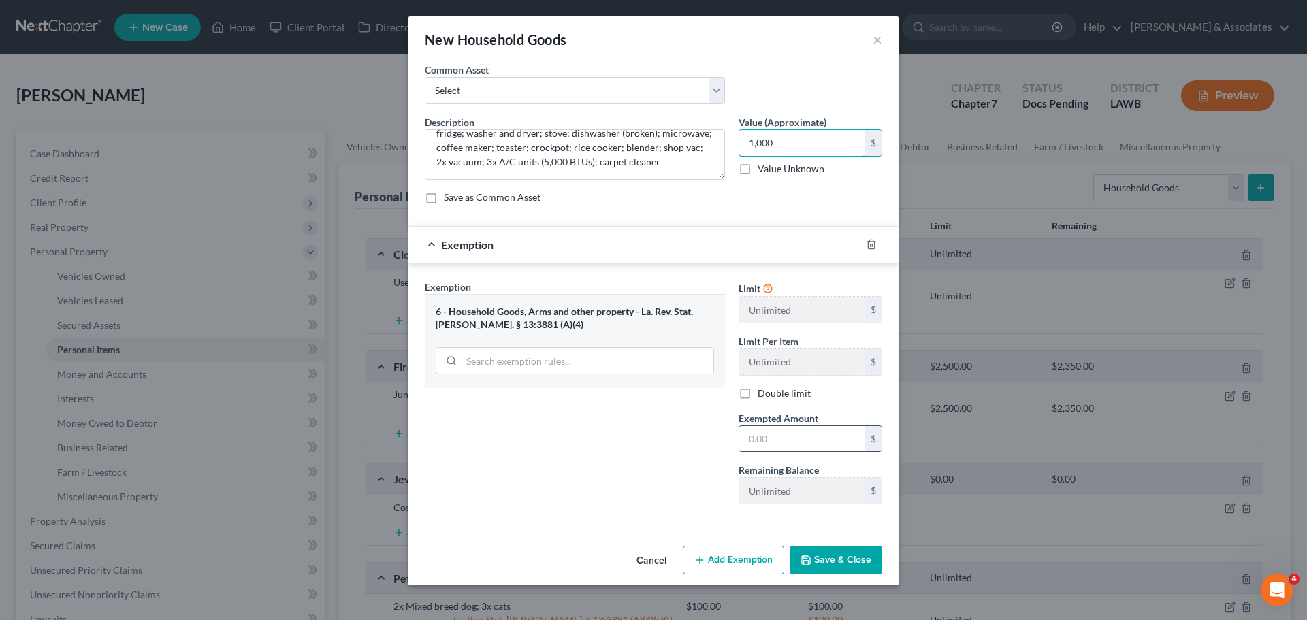
type input "1,000"
click at [781, 427] on input "text" at bounding box center [802, 439] width 126 height 26
type input "1,000"
click at [813, 567] on button "Save & Close" at bounding box center [836, 560] width 93 height 29
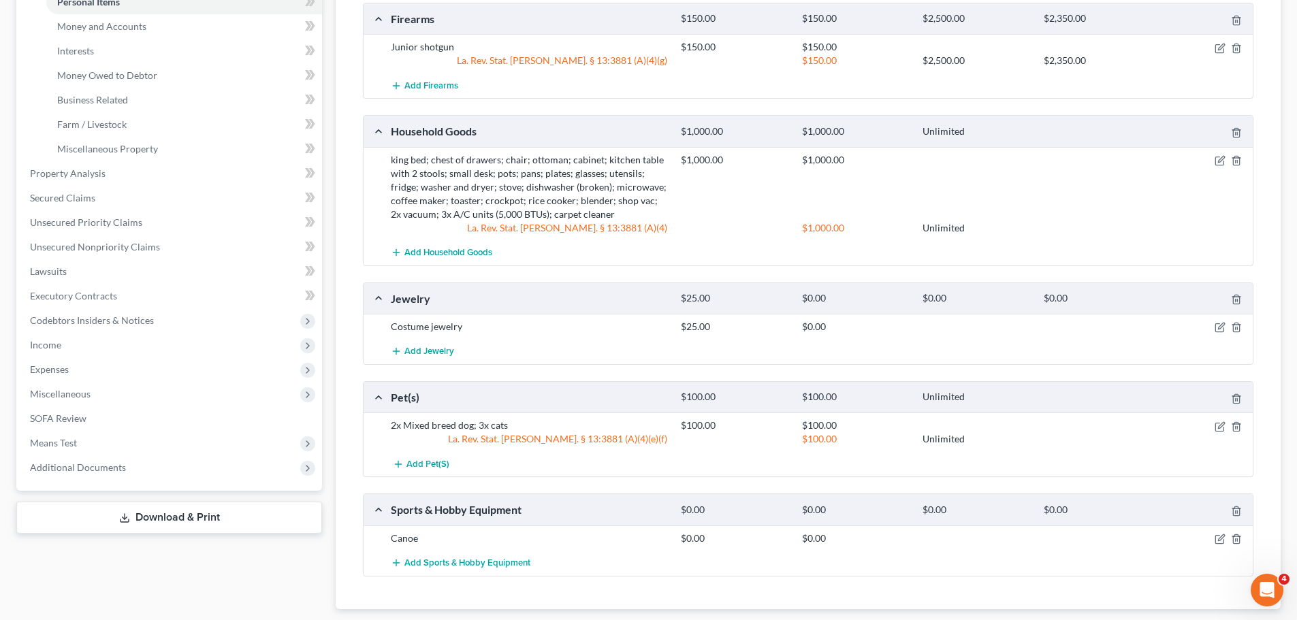
scroll to position [432, 0]
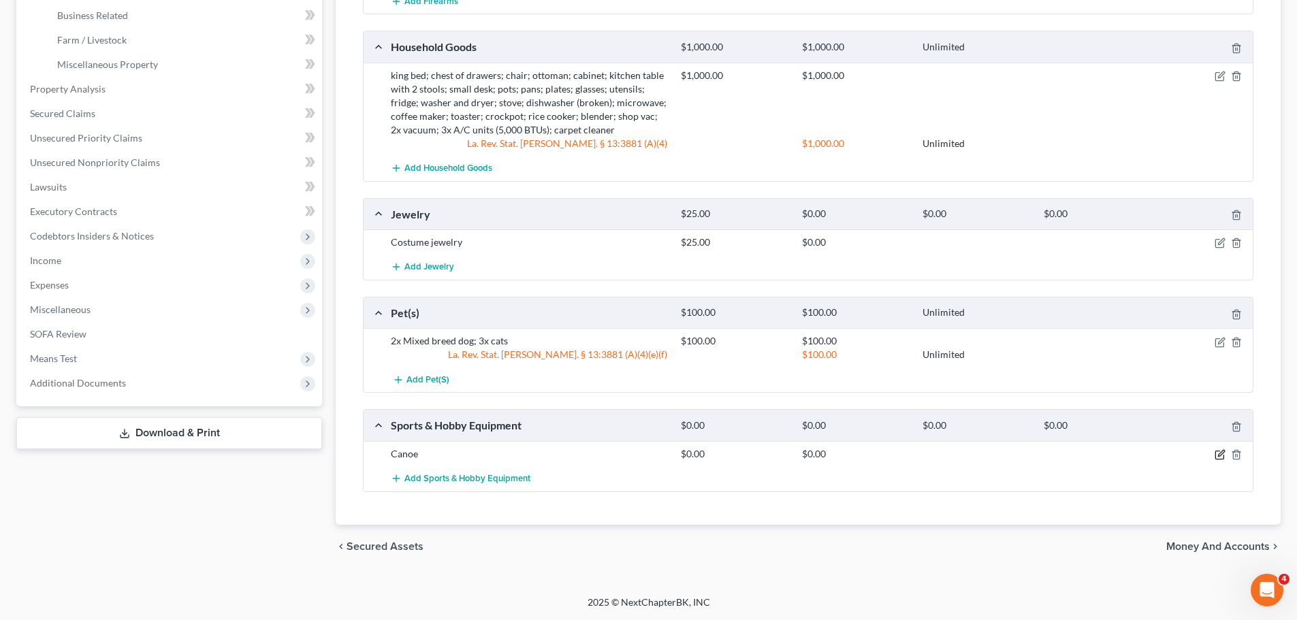
drag, startPoint x: 1221, startPoint y: 455, endPoint x: 1094, endPoint y: 431, distance: 129.6
click at [1220, 455] on icon "button" at bounding box center [1219, 454] width 11 height 11
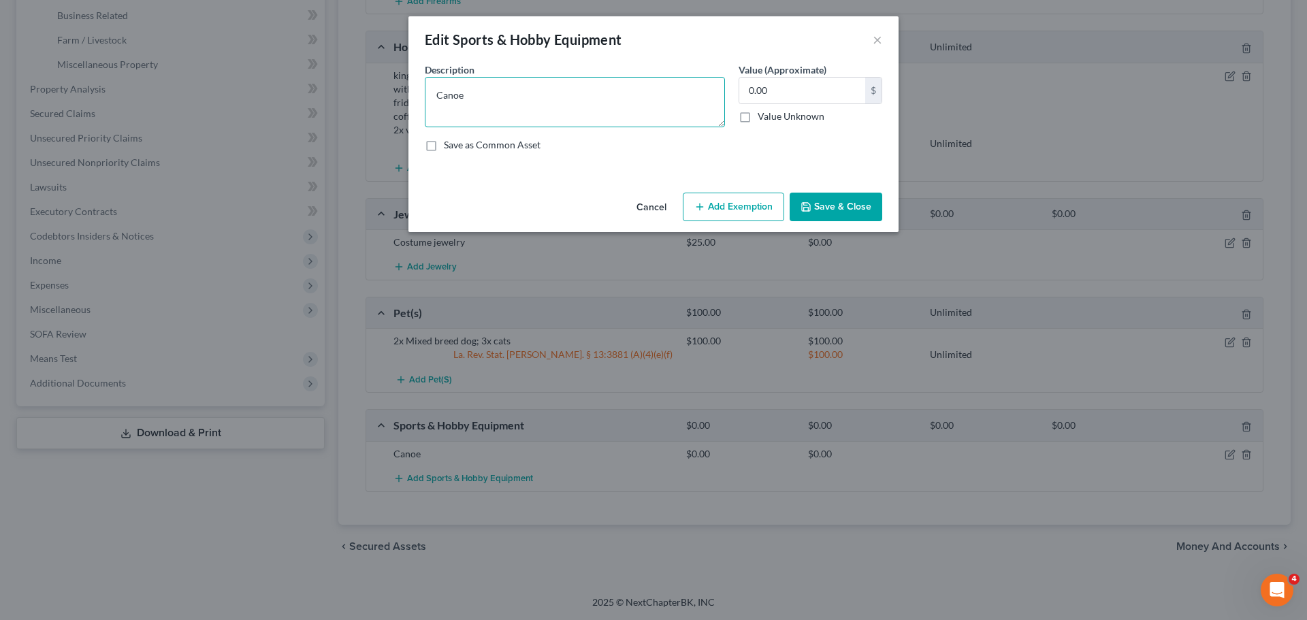
click at [679, 105] on textarea "Canoe" at bounding box center [575, 102] width 300 height 50
type textarea "Canoe; Eliptical"
click at [858, 208] on button "Save & Close" at bounding box center [836, 207] width 93 height 29
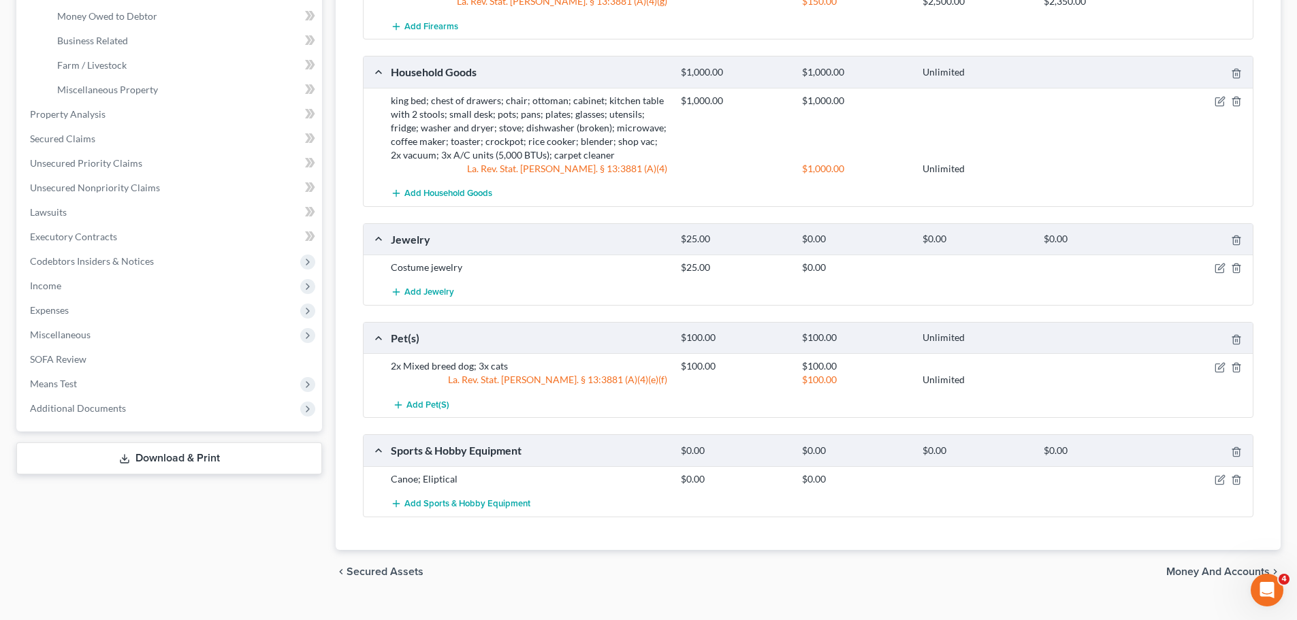
scroll to position [24, 0]
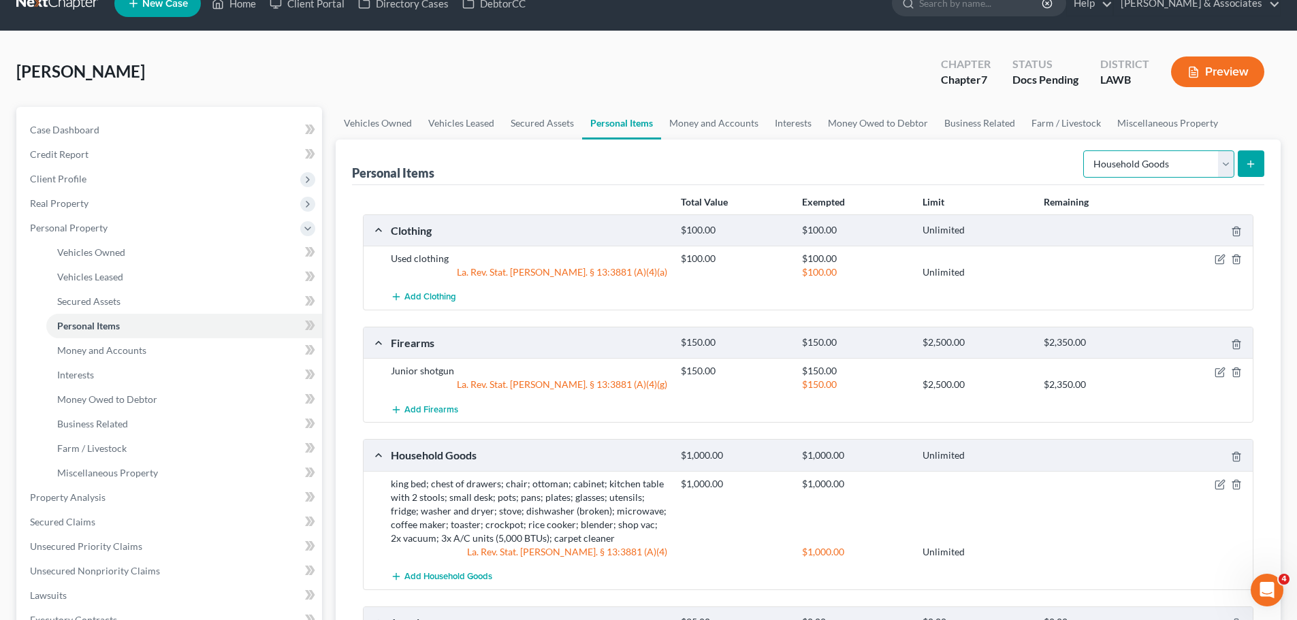
click at [1140, 155] on select "Select Item Type Clothing Collectibles Of Value Electronics Firearms Household …" at bounding box center [1158, 163] width 151 height 27
select select "electronics"
click at [1084, 150] on select "Select Item Type Clothing Collectibles Of Value Electronics Firearms Household …" at bounding box center [1158, 163] width 151 height 27
click at [1250, 169] on button "submit" at bounding box center [1251, 163] width 27 height 27
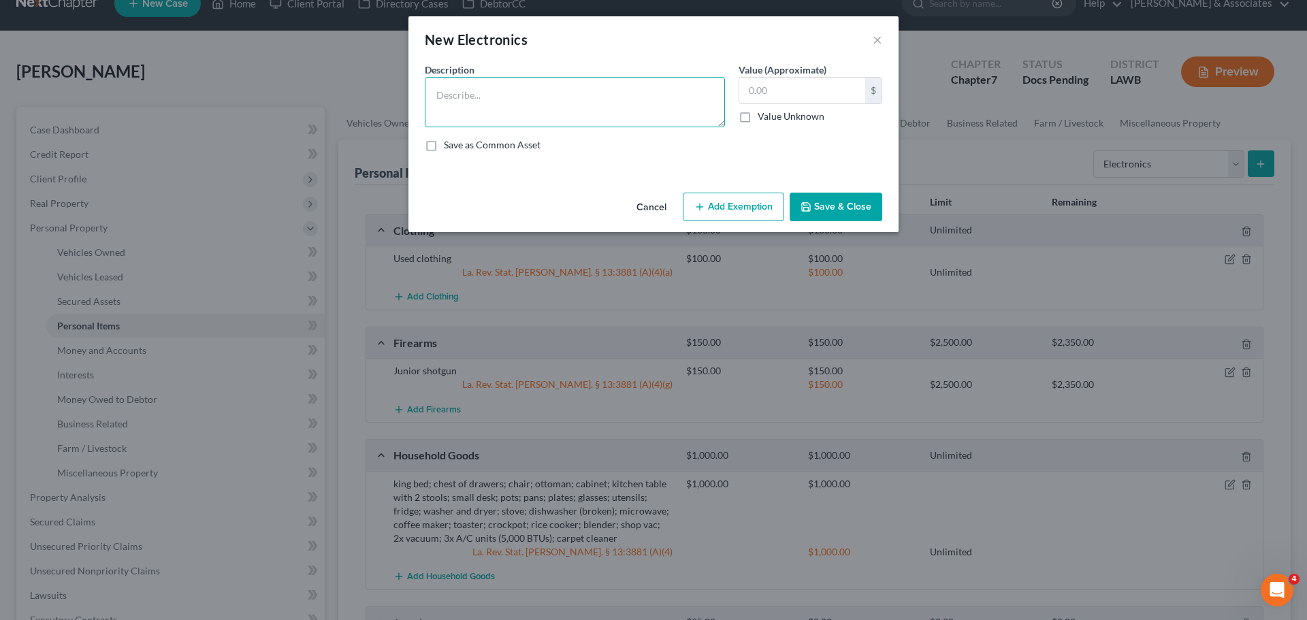
click at [626, 93] on textarea at bounding box center [575, 102] width 300 height 50
click at [664, 95] on textarea "Dell laptop 15yrs; iphone 13 3yrs; sound bar 9yrs;" at bounding box center [575, 102] width 300 height 50
type textarea "Dell laptop 15yrs; iphone 13 3yrs; sound bar 9yrs"
click at [826, 88] on input "text" at bounding box center [802, 91] width 126 height 26
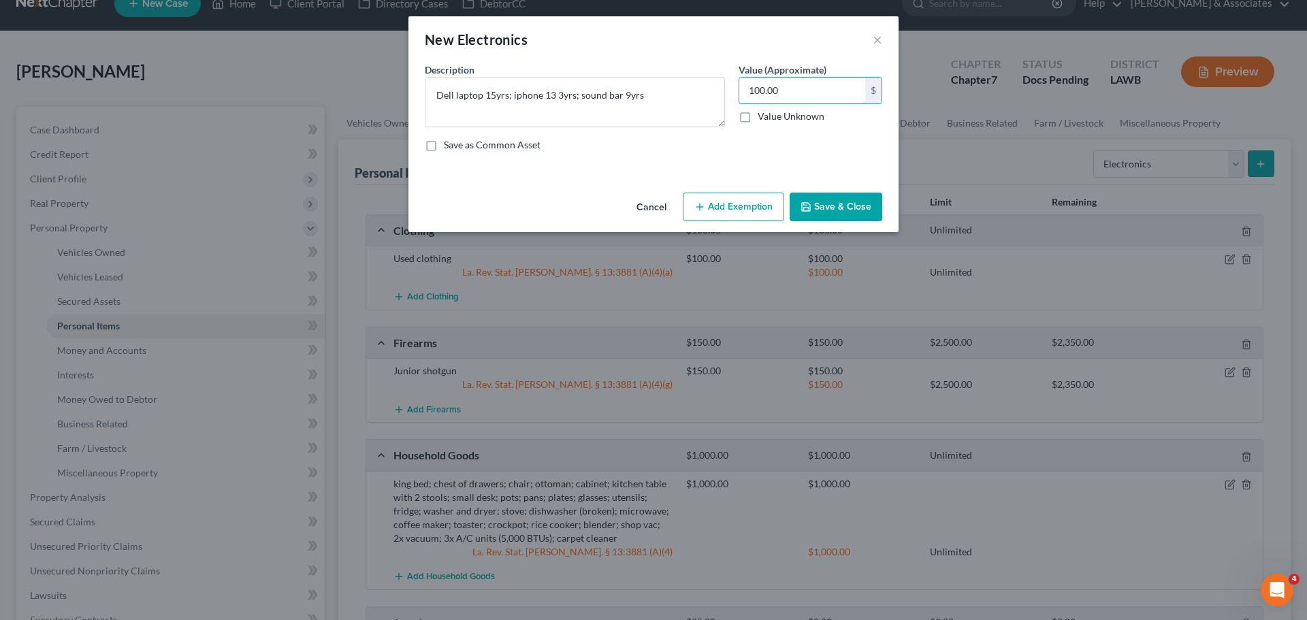
type input "100.00"
click at [826, 204] on button "Save & Close" at bounding box center [836, 207] width 93 height 29
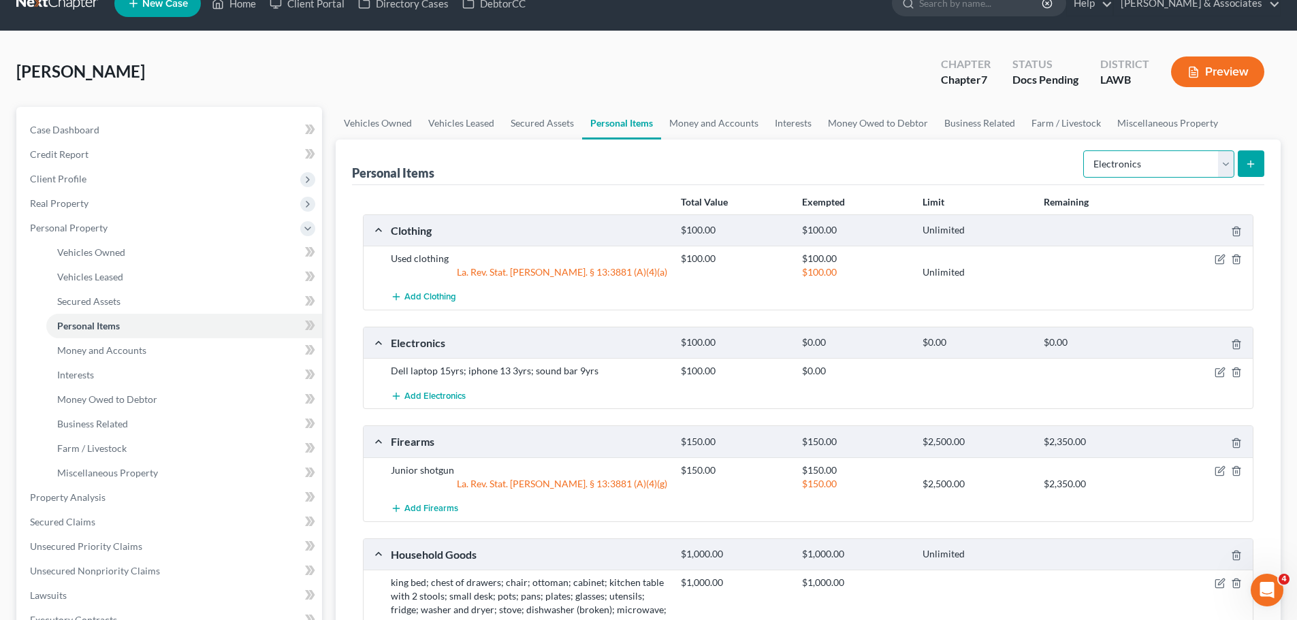
drag, startPoint x: 1119, startPoint y: 165, endPoint x: 1091, endPoint y: 172, distance: 28.7
click at [1119, 165] on select "Select Item Type Clothing Collectibles Of Value Electronics Firearms Household …" at bounding box center [1158, 163] width 151 height 27
select select "sports_and_hobby_equipment"
click at [1084, 150] on select "Select Item Type Clothing Collectibles Of Value Electronics Firearms Household …" at bounding box center [1158, 163] width 151 height 27
click at [1250, 117] on ul "Vehicles Owned Vehicles Leased Secured Assets Personal Items Money and Accounts…" at bounding box center [808, 123] width 945 height 33
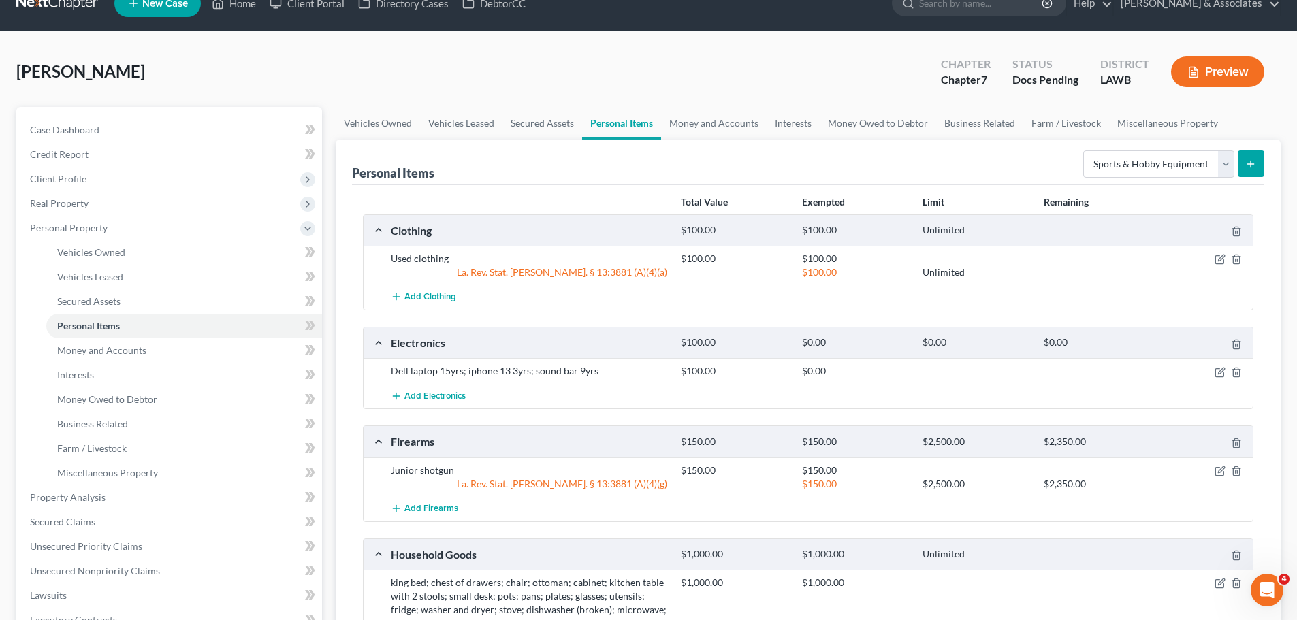
click at [1253, 147] on div "Select Item Type Clothing Collectibles Of Value Electronics Firearms Household …" at bounding box center [1171, 163] width 187 height 36
click at [1253, 161] on icon "submit" at bounding box center [1250, 164] width 11 height 11
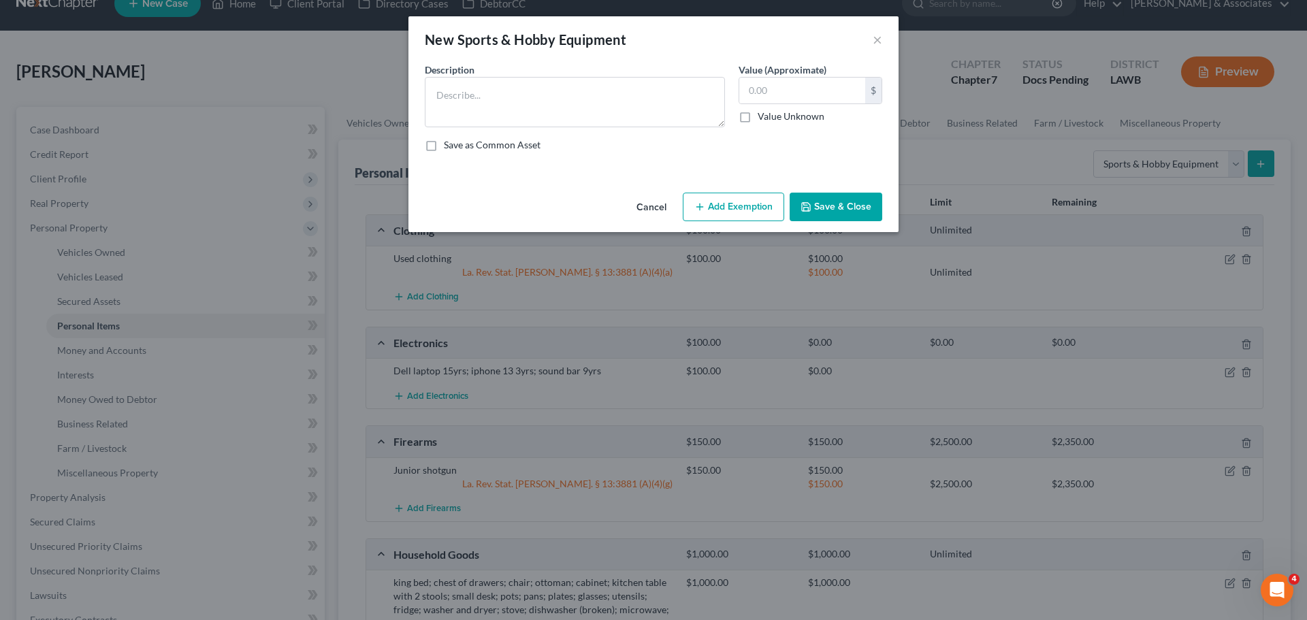
click at [619, 42] on div "New Sports & Hobby Equipment" at bounding box center [525, 39] width 201 height 19
click at [572, 104] on textarea at bounding box center [575, 102] width 300 height 50
click at [877, 48] on button "×" at bounding box center [878, 39] width 10 height 16
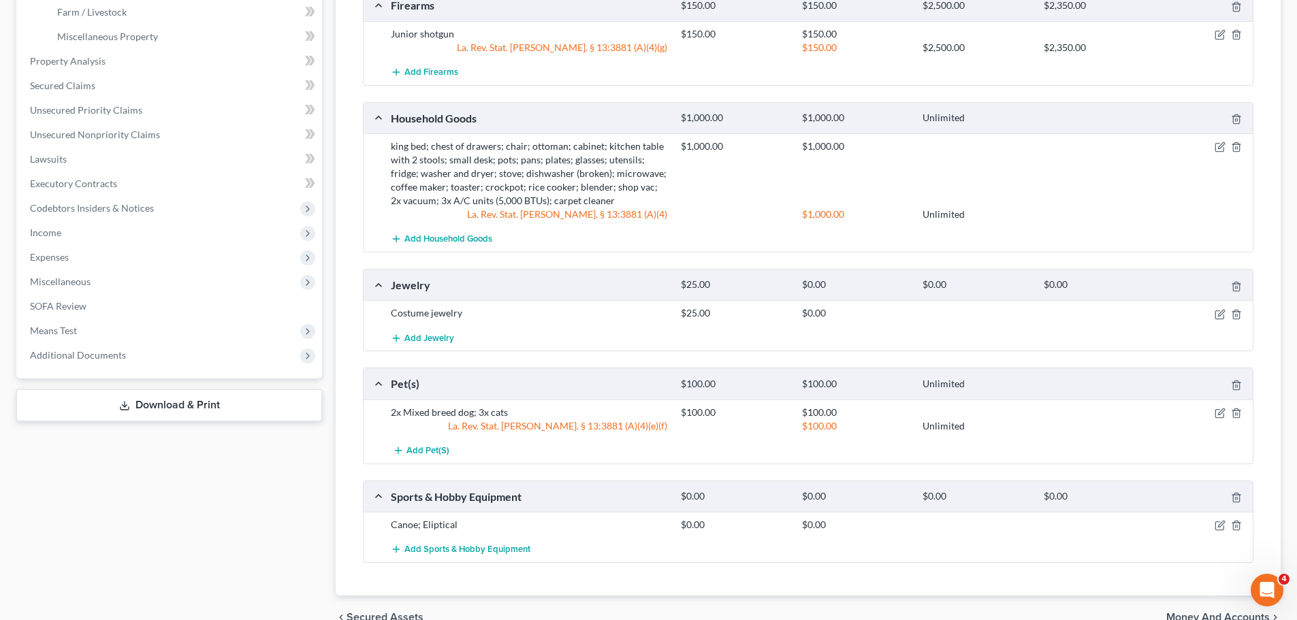
scroll to position [531, 0]
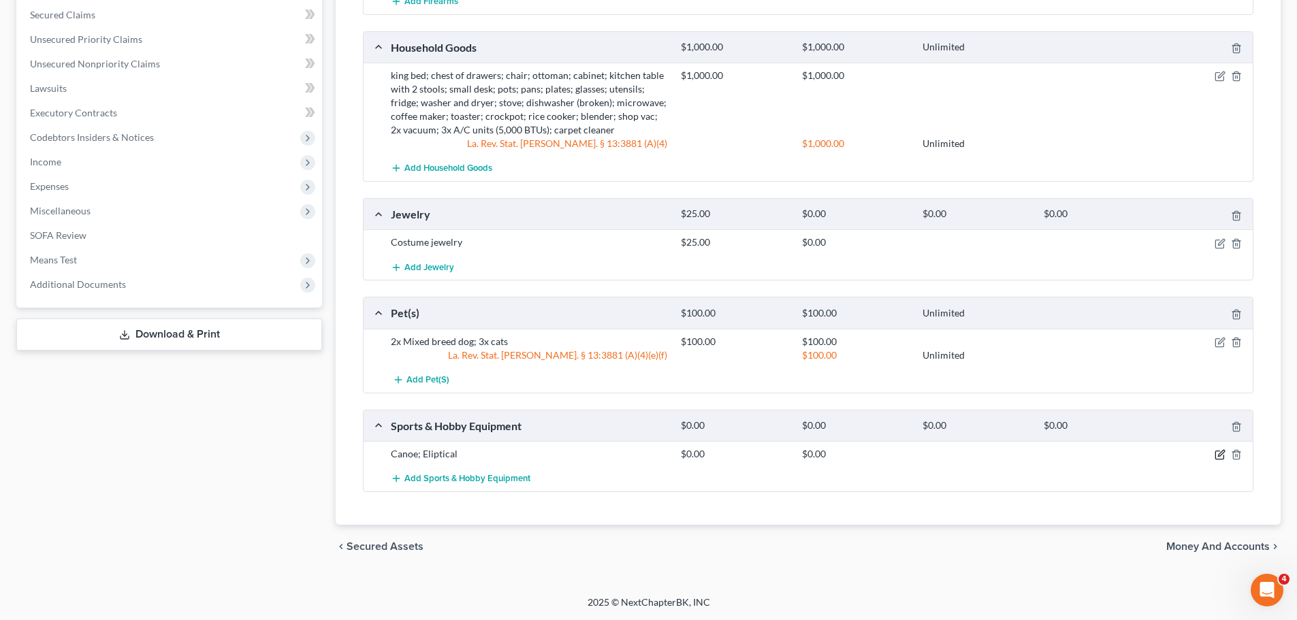
click at [1220, 452] on icon "button" at bounding box center [1219, 454] width 11 height 11
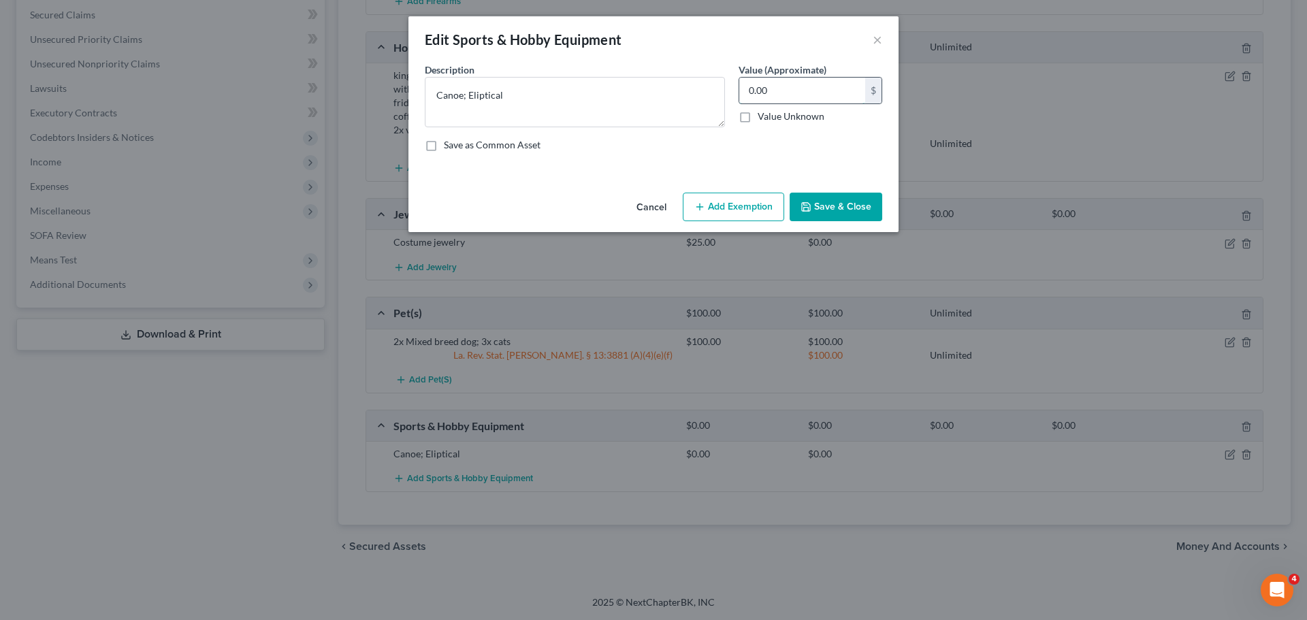
click at [790, 84] on input "0.00" at bounding box center [802, 91] width 126 height 26
type input "150.00"
click at [523, 89] on textarea "Canoe; Eliptical" at bounding box center [575, 102] width 300 height 50
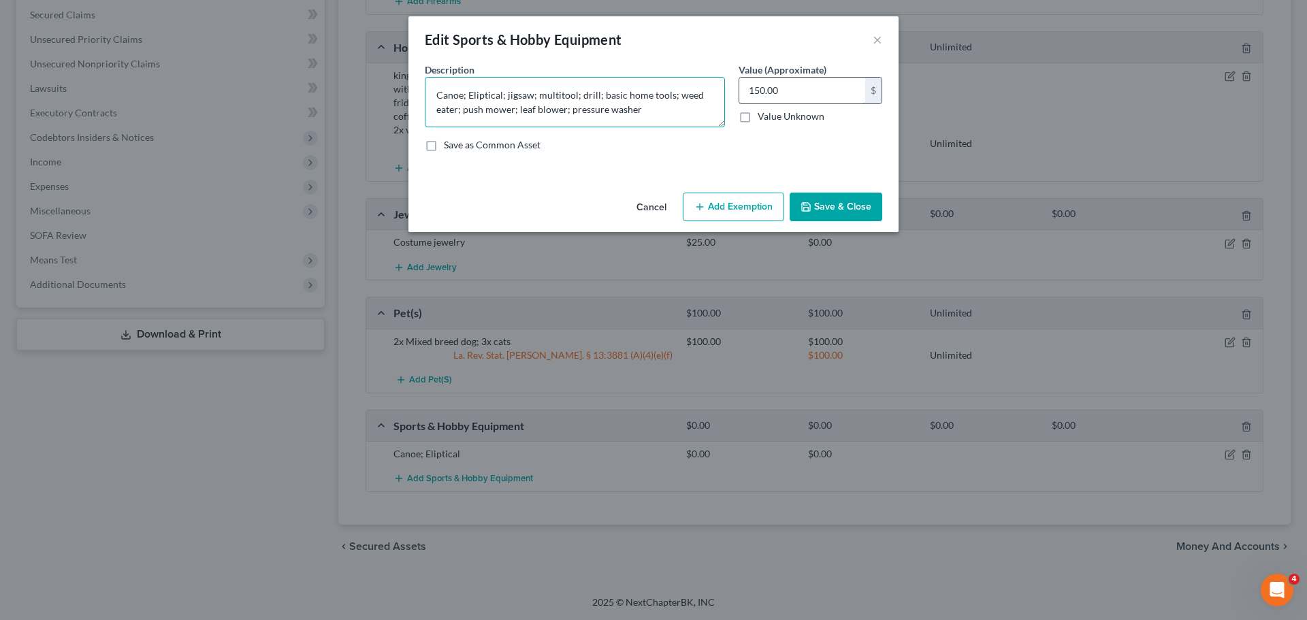
type textarea "Canoe; Eliptical; jigsaw; multitool; drill; basic home tools; weed eater; push …"
click at [796, 88] on input "150.00" at bounding box center [802, 91] width 126 height 26
type input "250.00"
click at [809, 204] on icon "button" at bounding box center [806, 206] width 11 height 11
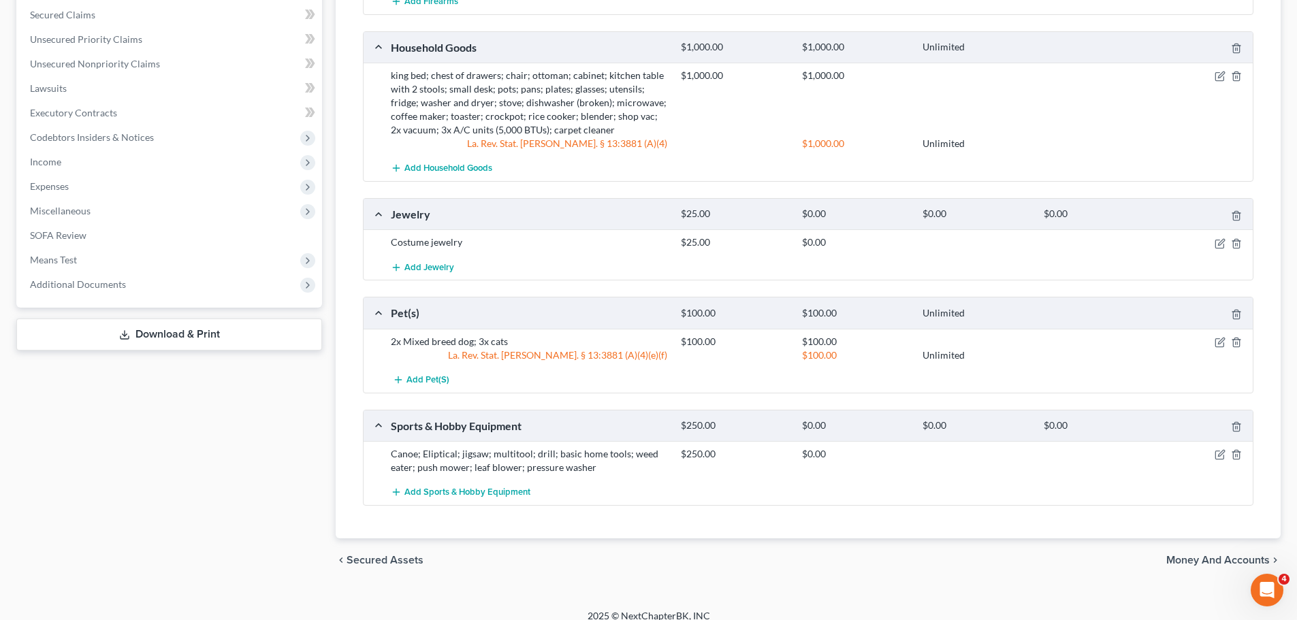
click at [289, 401] on div "Case Dashboard Payments Invoices Payments Payments Credit Report Client Profile" at bounding box center [169, 91] width 319 height 982
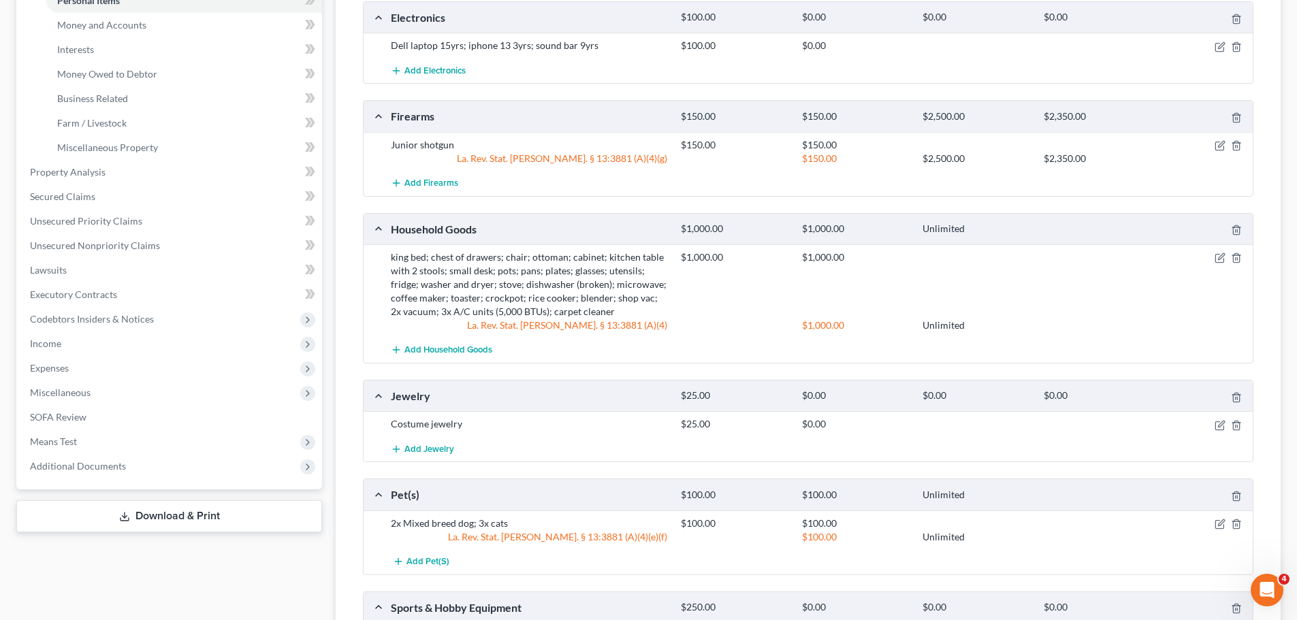
scroll to position [0, 0]
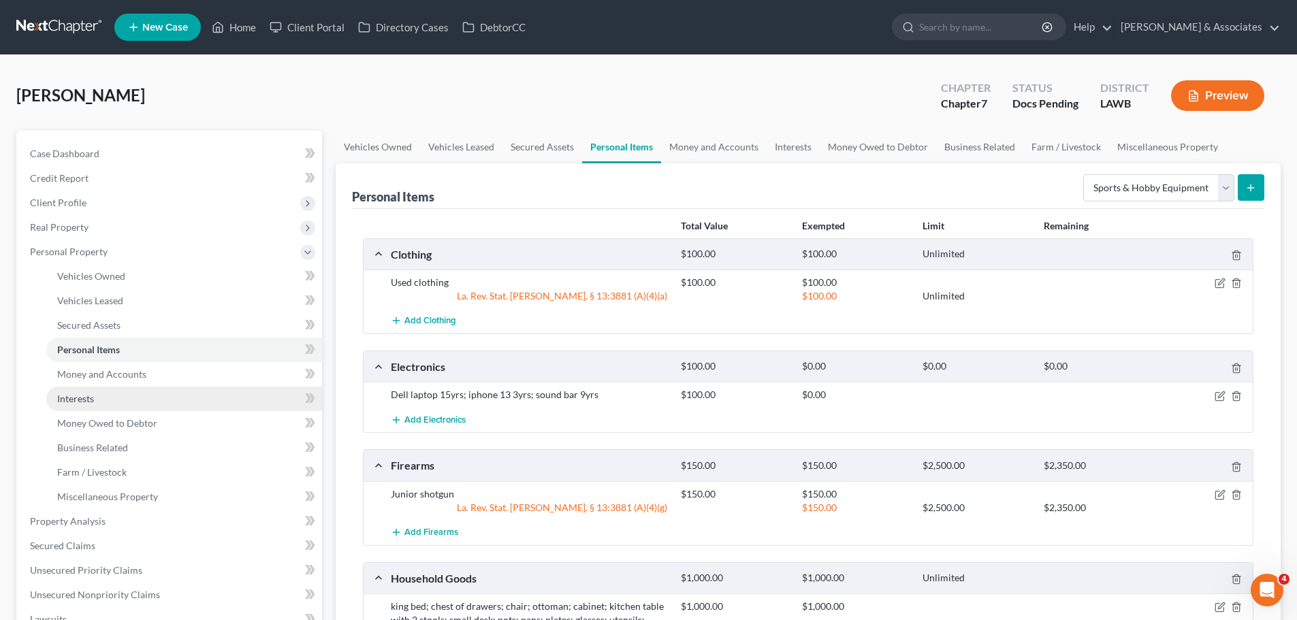
click at [122, 387] on link "Interests" at bounding box center [184, 399] width 276 height 25
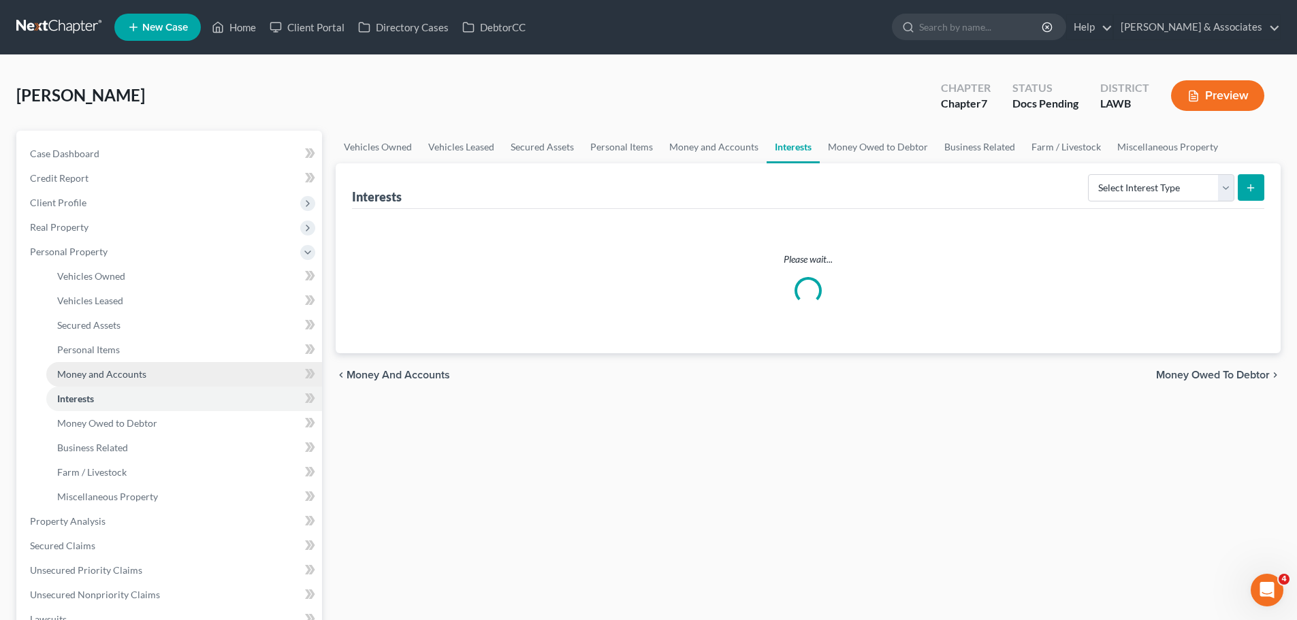
click at [133, 366] on link "Money and Accounts" at bounding box center [184, 374] width 276 height 25
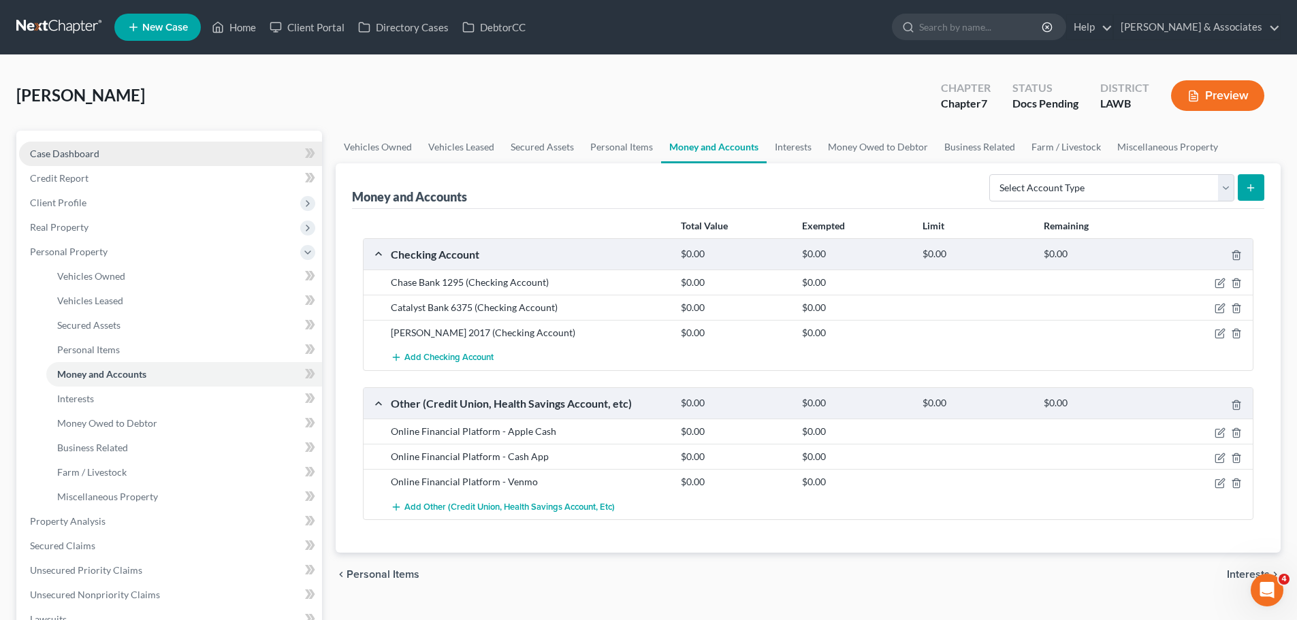
click at [69, 157] on span "Case Dashboard" at bounding box center [64, 154] width 69 height 12
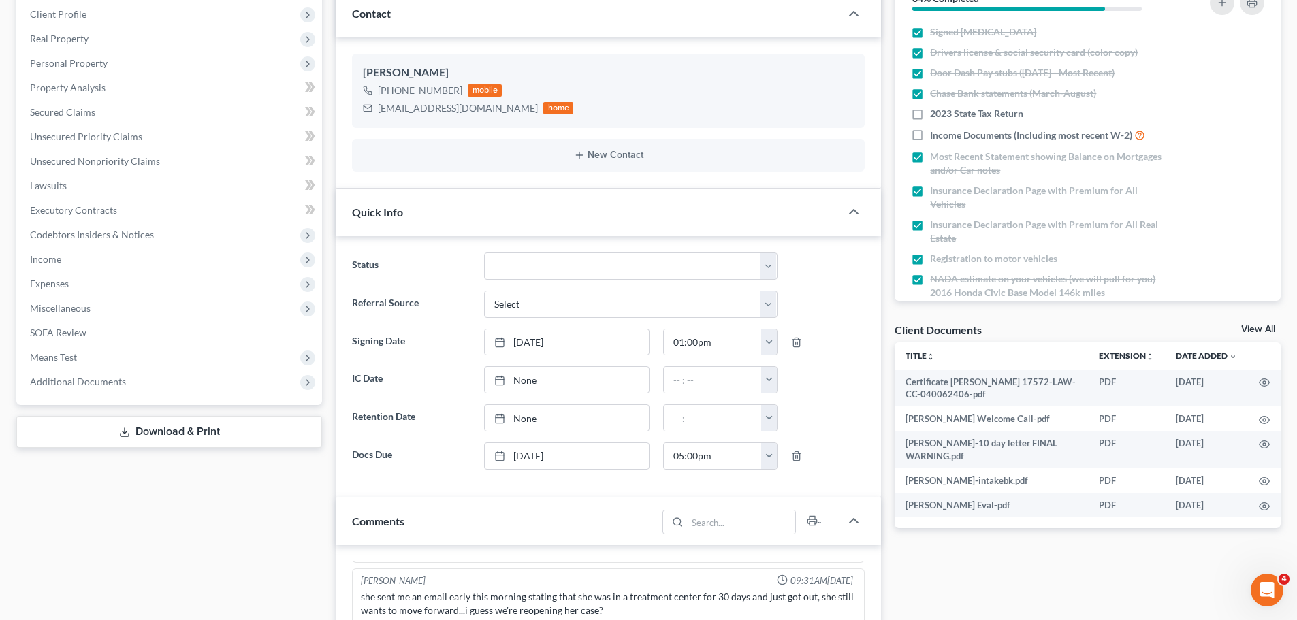
scroll to position [477, 0]
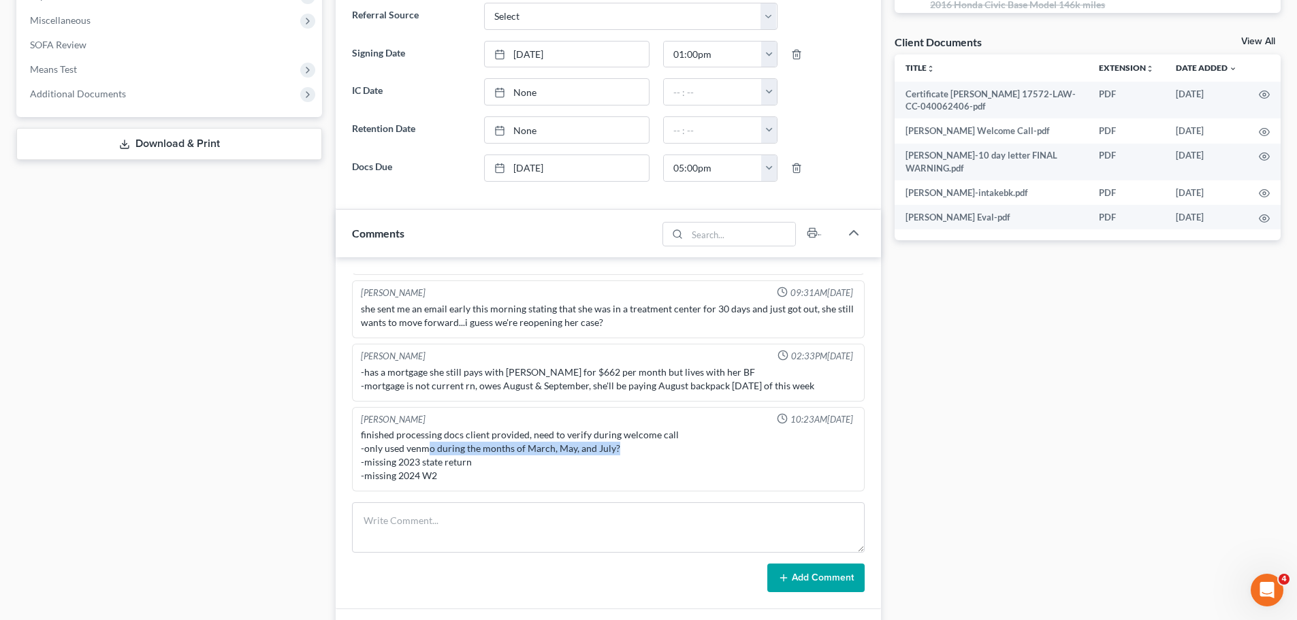
drag, startPoint x: 427, startPoint y: 451, endPoint x: 651, endPoint y: 448, distance: 224.0
click at [651, 448] on div "finished processing docs client provided, need to verify during welcome call -o…" at bounding box center [608, 455] width 495 height 54
click at [627, 450] on div "finished processing docs client provided, need to verify during welcome call -o…" at bounding box center [608, 455] width 495 height 54
click at [611, 450] on div "finished processing docs client provided, need to verify during welcome call -o…" at bounding box center [608, 455] width 495 height 54
click at [591, 453] on div "finished processing docs client provided, need to verify during welcome call -o…" at bounding box center [608, 455] width 495 height 54
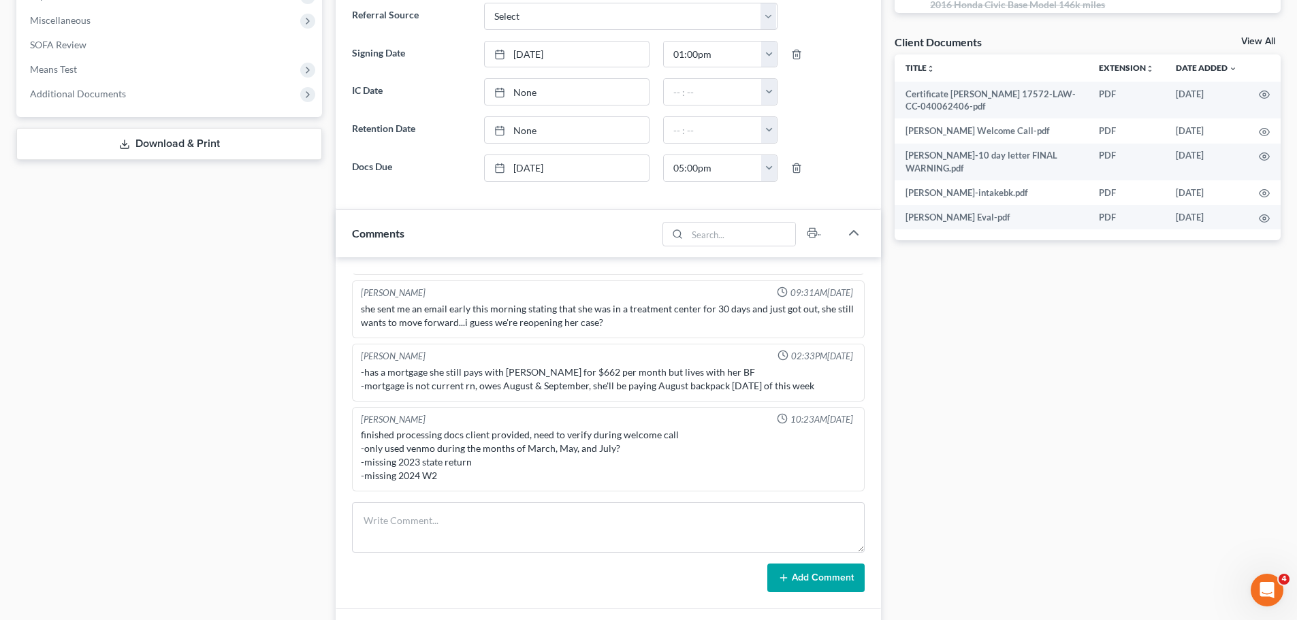
click at [591, 453] on div "finished processing docs client provided, need to verify during welcome call -o…" at bounding box center [608, 455] width 495 height 54
drag, startPoint x: 610, startPoint y: 448, endPoint x: 573, endPoint y: 481, distance: 49.2
click at [609, 448] on div "finished processing docs client provided, need to verify during welcome call -o…" at bounding box center [608, 455] width 495 height 54
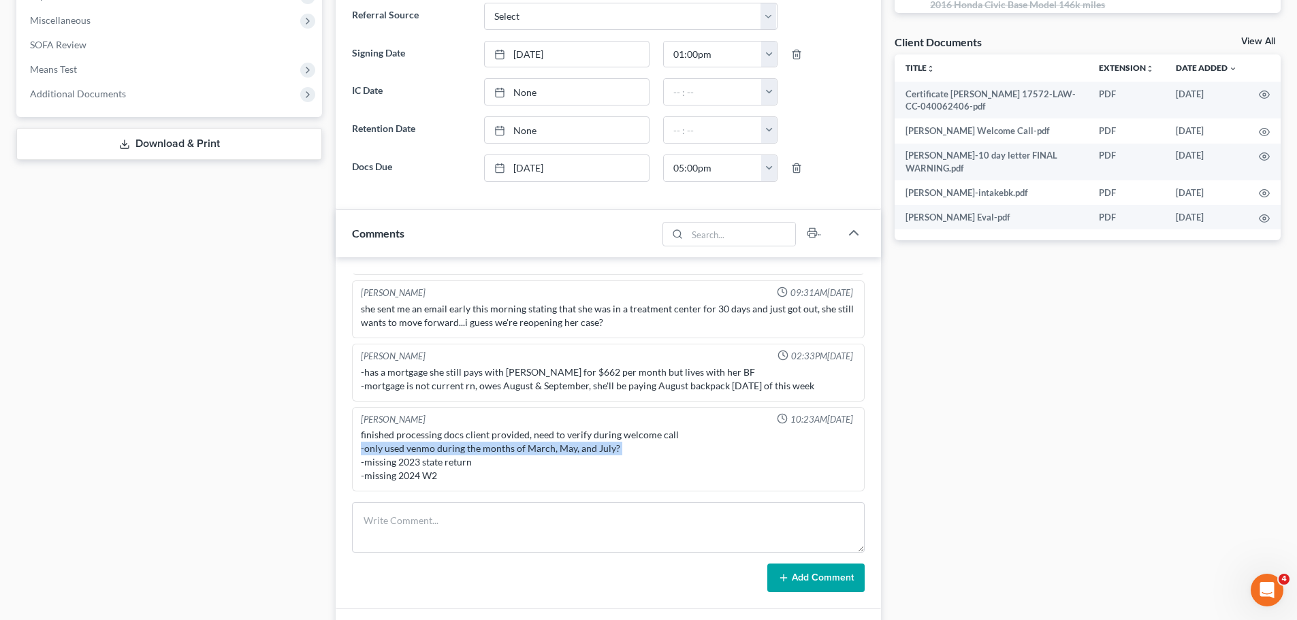
click at [607, 448] on div "finished processing docs client provided, need to verify during welcome call -o…" at bounding box center [608, 455] width 495 height 54
click at [633, 455] on div "finished processing docs client provided, need to verify during welcome call -o…" at bounding box center [608, 455] width 495 height 54
click at [617, 448] on div "finished processing docs client provided, need to verify during welcome call -o…" at bounding box center [608, 455] width 495 height 54
drag, startPoint x: 617, startPoint y: 448, endPoint x: 539, endPoint y: 445, distance: 77.6
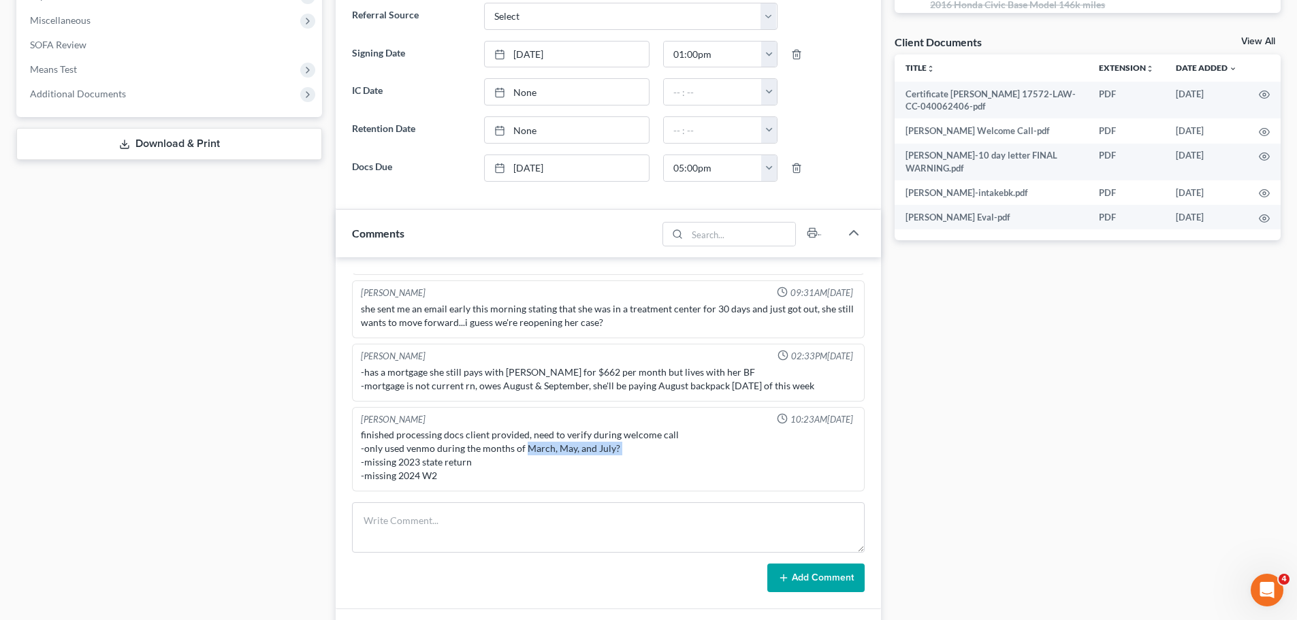
click at [539, 445] on div "finished processing docs client provided, need to verify during welcome call -o…" at bounding box center [608, 455] width 495 height 54
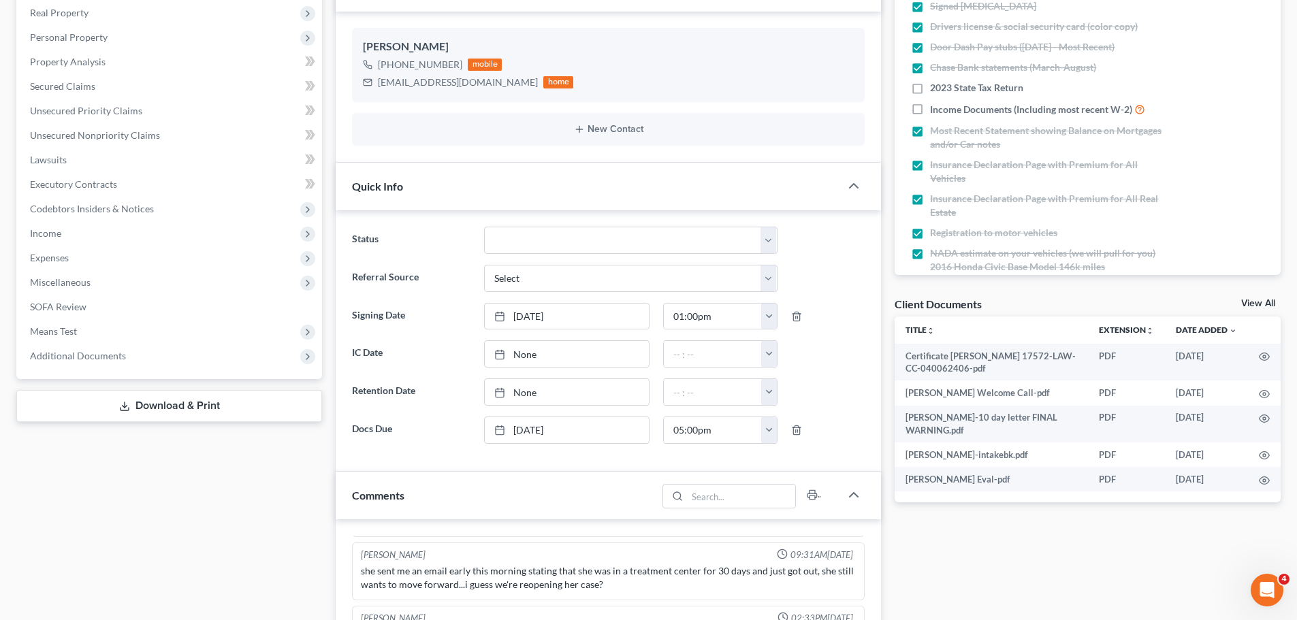
scroll to position [68, 0]
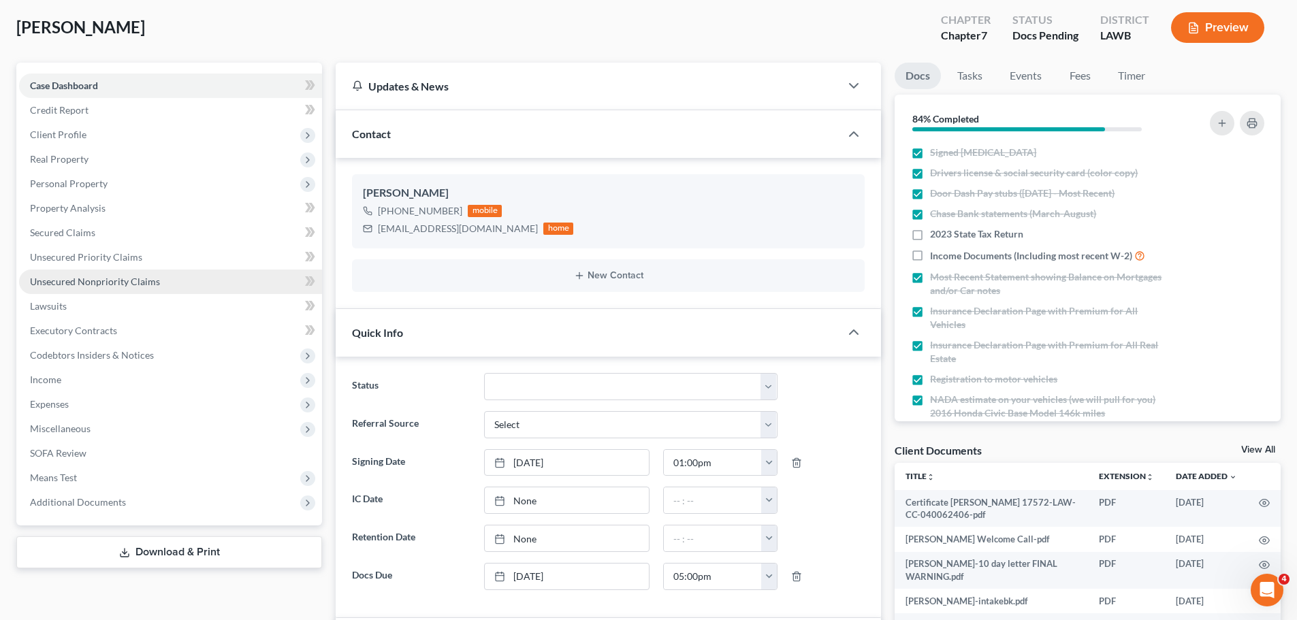
drag, startPoint x: 103, startPoint y: 175, endPoint x: 169, endPoint y: 278, distance: 122.2
click at [103, 175] on span "Personal Property" at bounding box center [170, 184] width 303 height 25
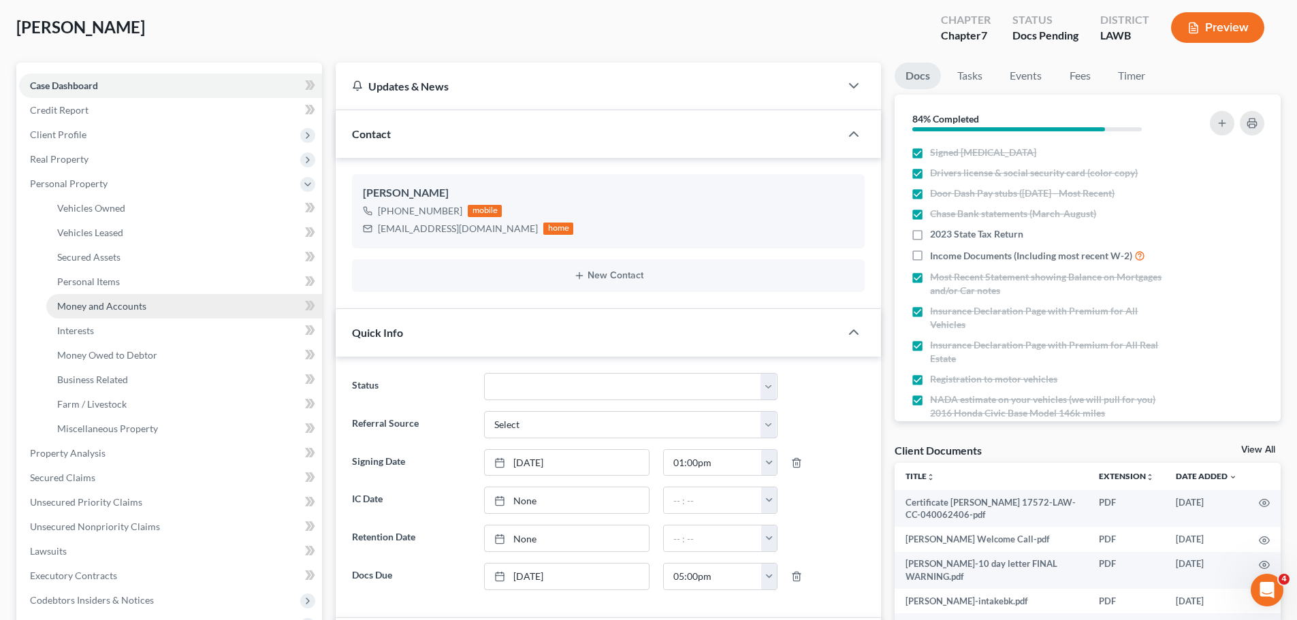
click at [105, 306] on span "Money and Accounts" at bounding box center [101, 306] width 89 height 12
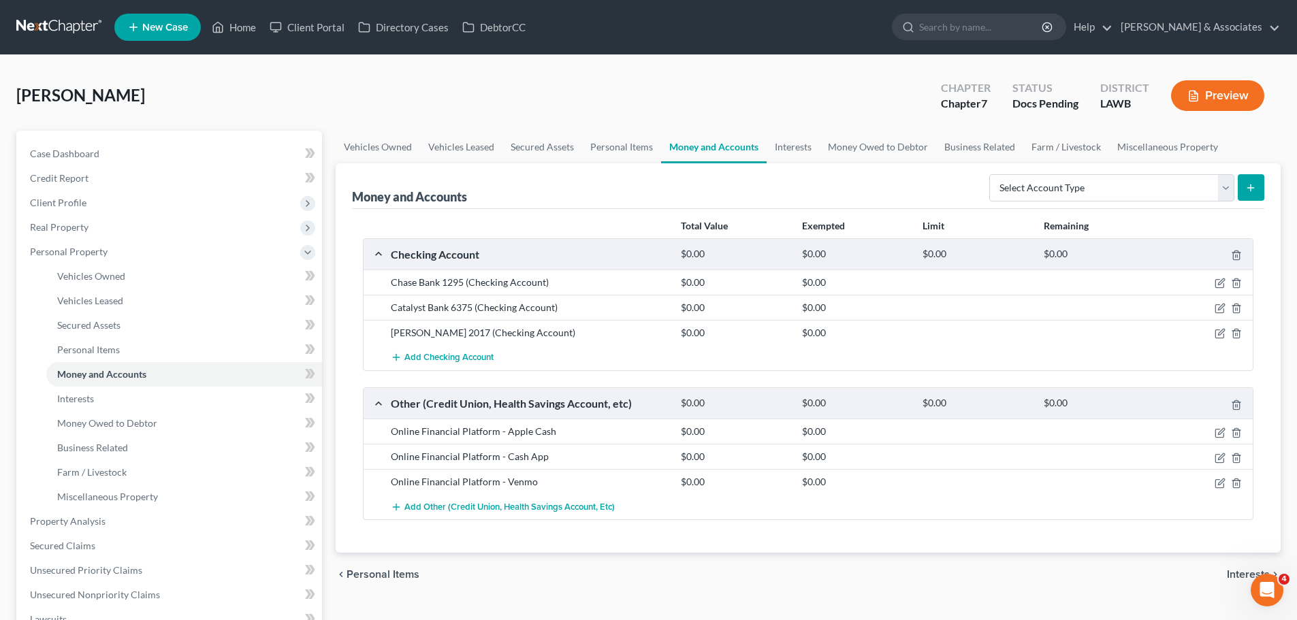
click at [919, 571] on div "chevron_left Personal Items Interests chevron_right" at bounding box center [808, 575] width 945 height 44
drag, startPoint x: 702, startPoint y: 560, endPoint x: 652, endPoint y: 531, distance: 58.3
click at [702, 560] on div "chevron_left Personal Items Interests chevron_right" at bounding box center [808, 575] width 945 height 44
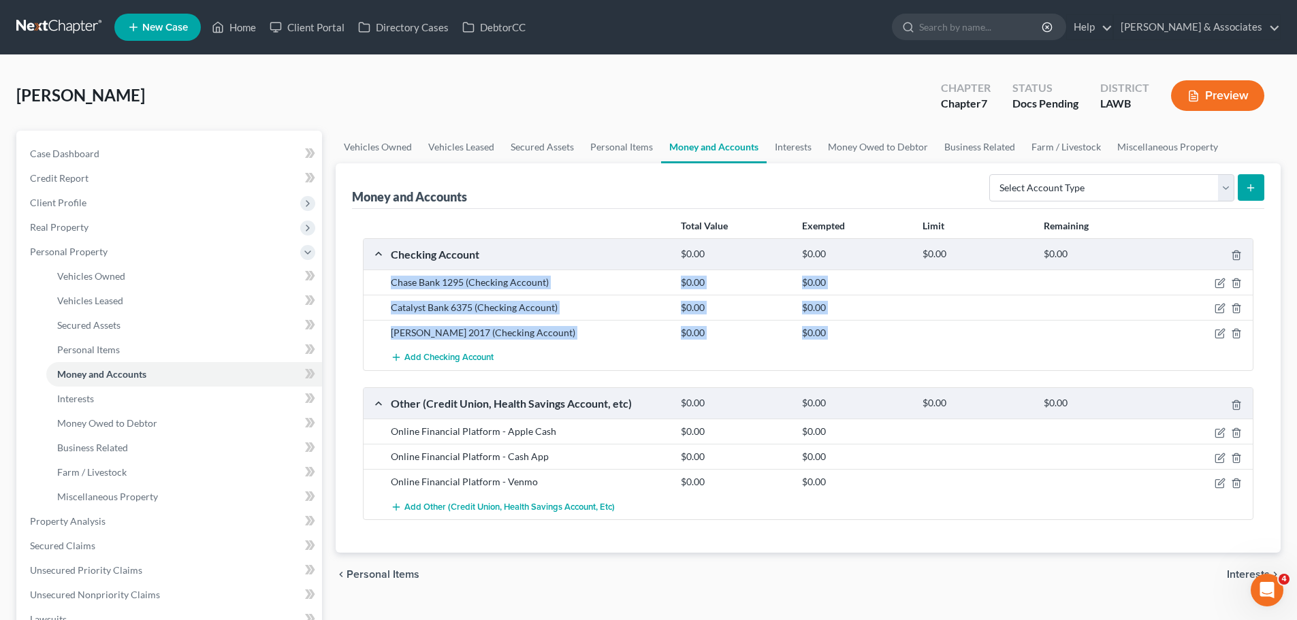
drag, startPoint x: 385, startPoint y: 283, endPoint x: 594, endPoint y: 369, distance: 225.9
click at [594, 364] on div "Chase Bank 1295 (Checking Account) $0.00 $0.00 Catalyst Bank 6375 (Checking Acc…" at bounding box center [808, 320] width 889 height 101
click at [619, 370] on div "Checking Account $0.00 $0.00 $0.00 $0.00 Chase Bank 1295 (Checking Account) $0.…" at bounding box center [808, 304] width 890 height 133
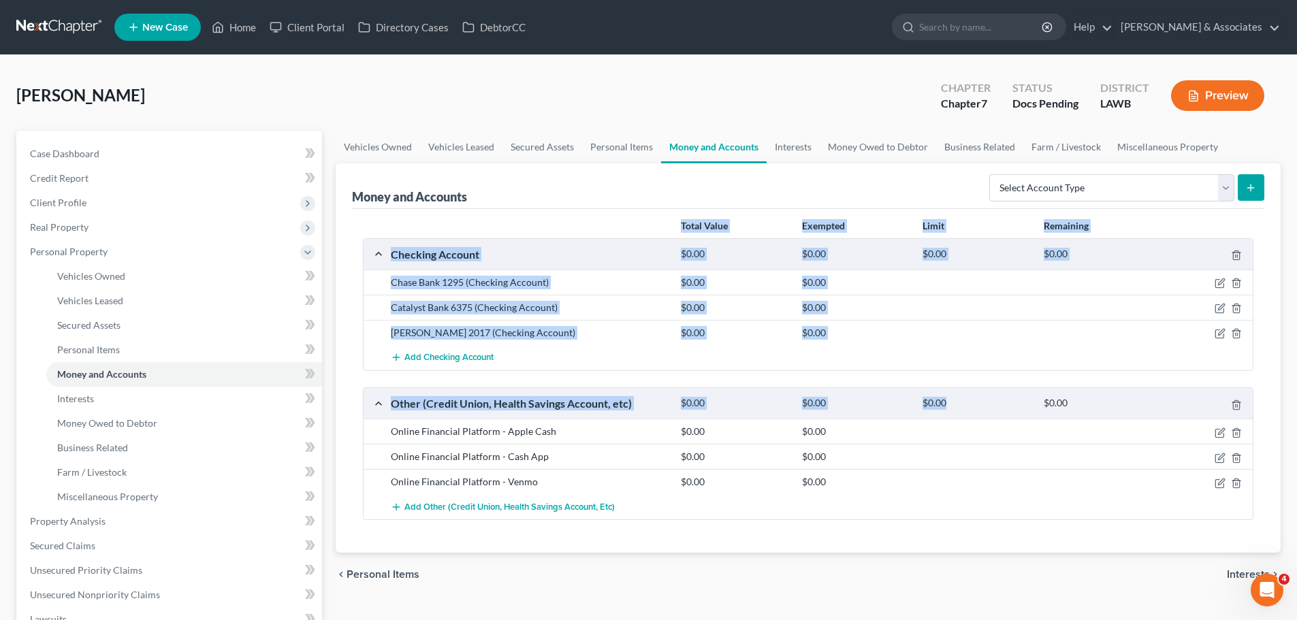
drag, startPoint x: 980, startPoint y: 383, endPoint x: 344, endPoint y: 223, distance: 654.9
click at [349, 229] on div "Money and Accounts Select Account Type Brokerage Cash on Hand Certificates of D…" at bounding box center [808, 357] width 945 height 389
click at [344, 222] on div "Money and Accounts Select Account Type Brokerage Cash on Hand Certificates of D…" at bounding box center [808, 357] width 945 height 389
drag, startPoint x: 349, startPoint y: 219, endPoint x: 997, endPoint y: 349, distance: 661.0
click at [997, 349] on div "Money and Accounts Select Account Type Brokerage Cash on Hand Certificates of D…" at bounding box center [808, 357] width 945 height 389
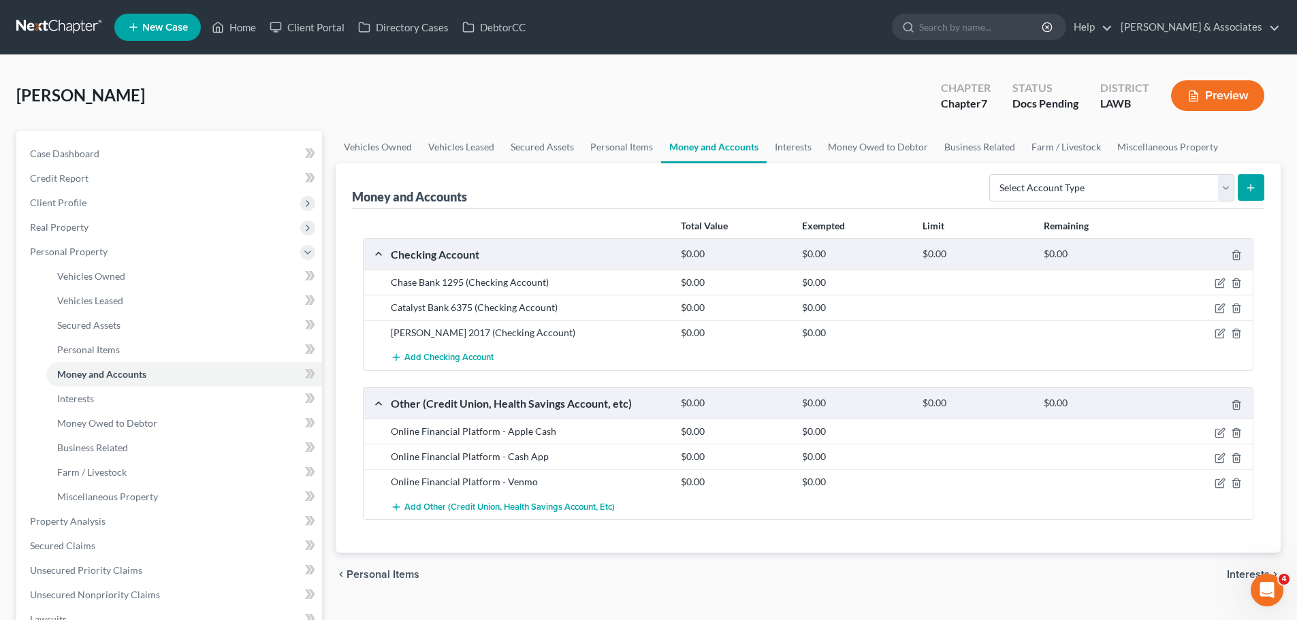
click at [990, 373] on div "Checking Account $0.00 $0.00 $0.00 $0.00 Chase Bank 1295 (Checking Account) $0.…" at bounding box center [808, 379] width 890 height 282
click at [1221, 336] on icon "button" at bounding box center [1219, 333] width 11 height 11
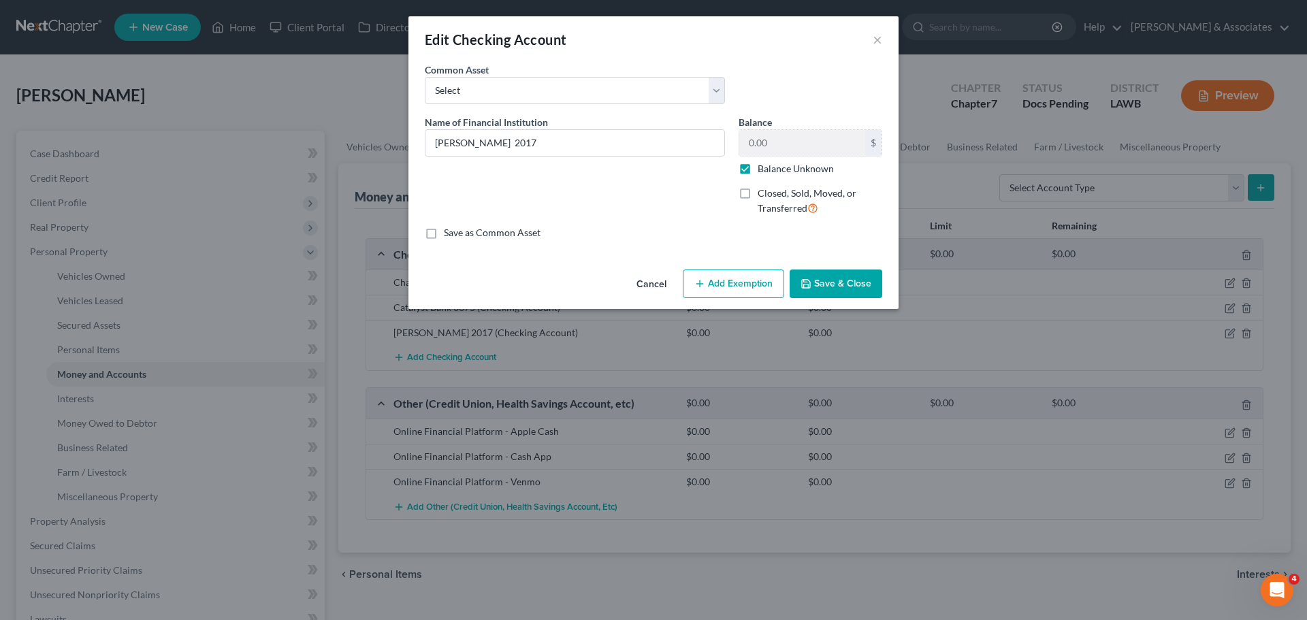
click at [751, 157] on div "0.00 $ Balance Unknown" at bounding box center [811, 152] width 144 height 46
click at [770, 168] on label "Balance Unknown" at bounding box center [796, 169] width 76 height 14
click at [770, 168] on input "Balance Unknown" at bounding box center [767, 166] width 9 height 9
checkbox input "false"
click at [795, 144] on input "0.00" at bounding box center [802, 143] width 126 height 26
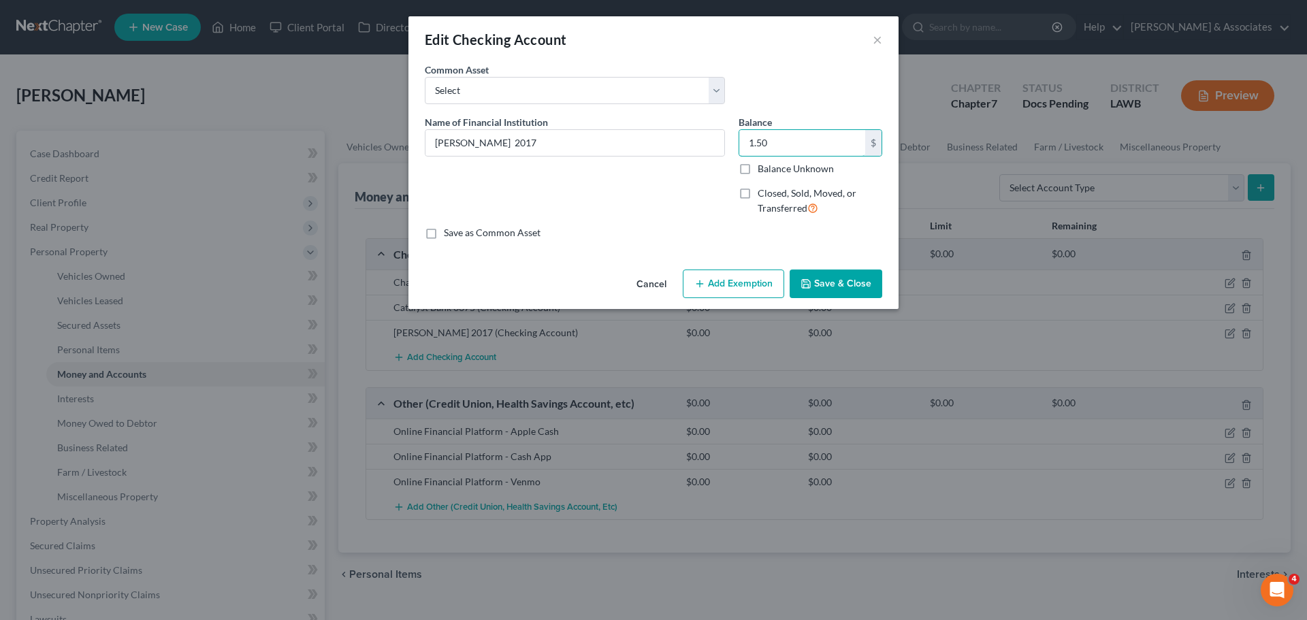
type input "1.50"
click at [871, 287] on button "Save & Close" at bounding box center [836, 284] width 93 height 29
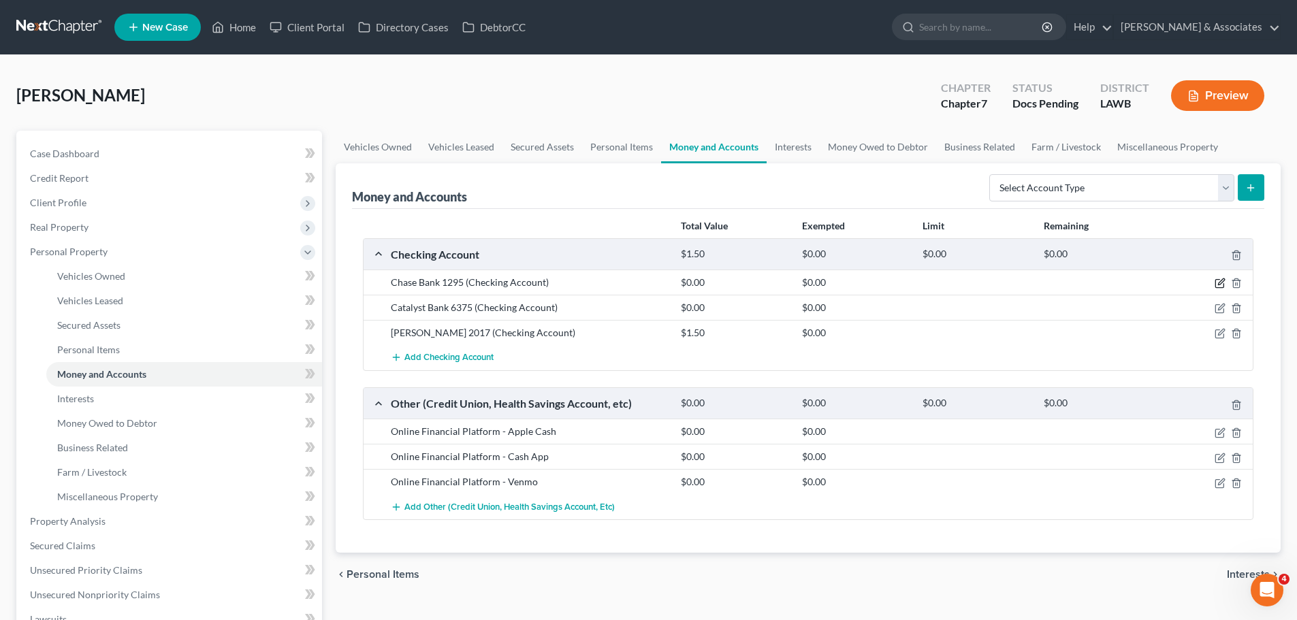
click at [1218, 285] on icon "button" at bounding box center [1221, 282] width 6 height 6
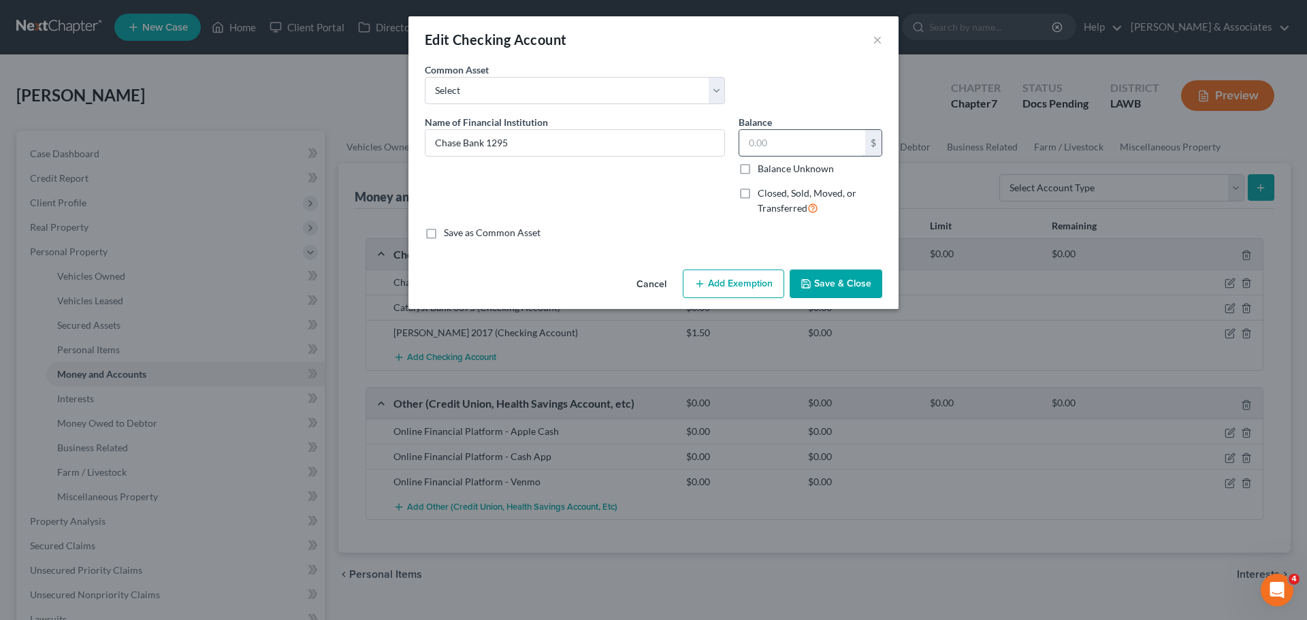
click at [774, 150] on input "text" at bounding box center [802, 143] width 126 height 26
type input "0.00"
click at [853, 289] on button "Save & Close" at bounding box center [836, 284] width 93 height 29
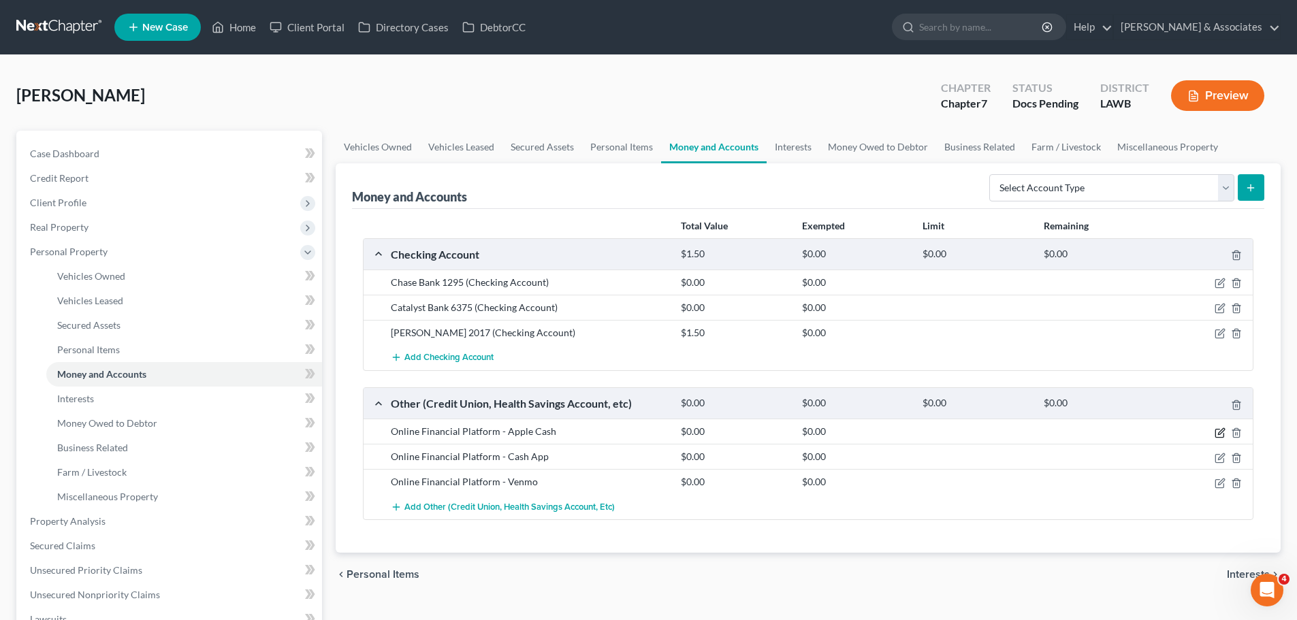
click at [1221, 437] on icon "button" at bounding box center [1219, 433] width 8 height 8
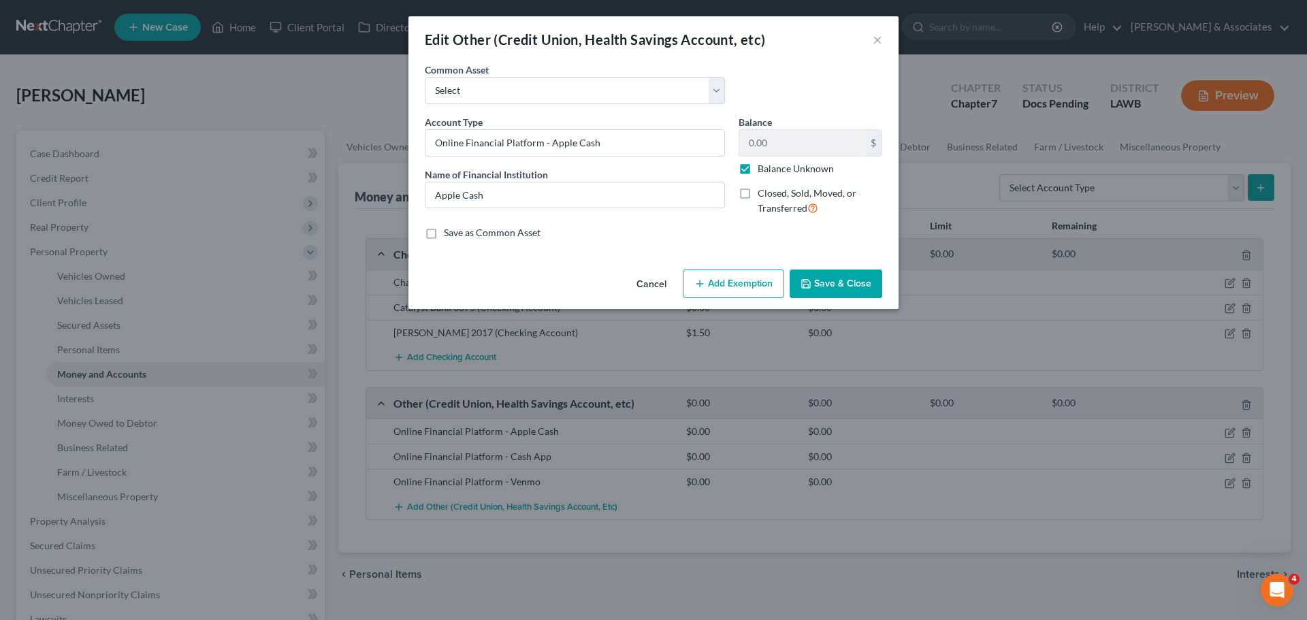
drag, startPoint x: 779, startPoint y: 171, endPoint x: 837, endPoint y: 254, distance: 100.8
click at [779, 170] on label "Balance Unknown" at bounding box center [796, 169] width 76 height 14
click at [772, 170] on input "Balance Unknown" at bounding box center [767, 166] width 9 height 9
checkbox input "false"
click at [830, 271] on button "Save & Close" at bounding box center [836, 284] width 93 height 29
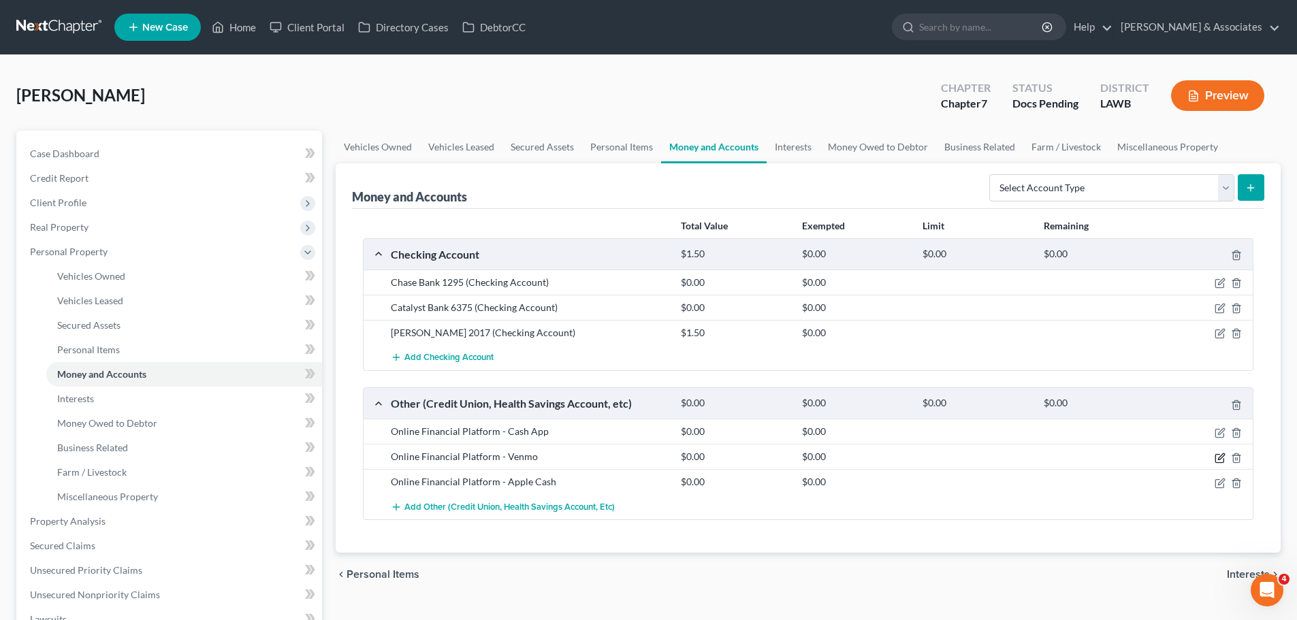
click at [1220, 457] on icon "button" at bounding box center [1219, 458] width 11 height 11
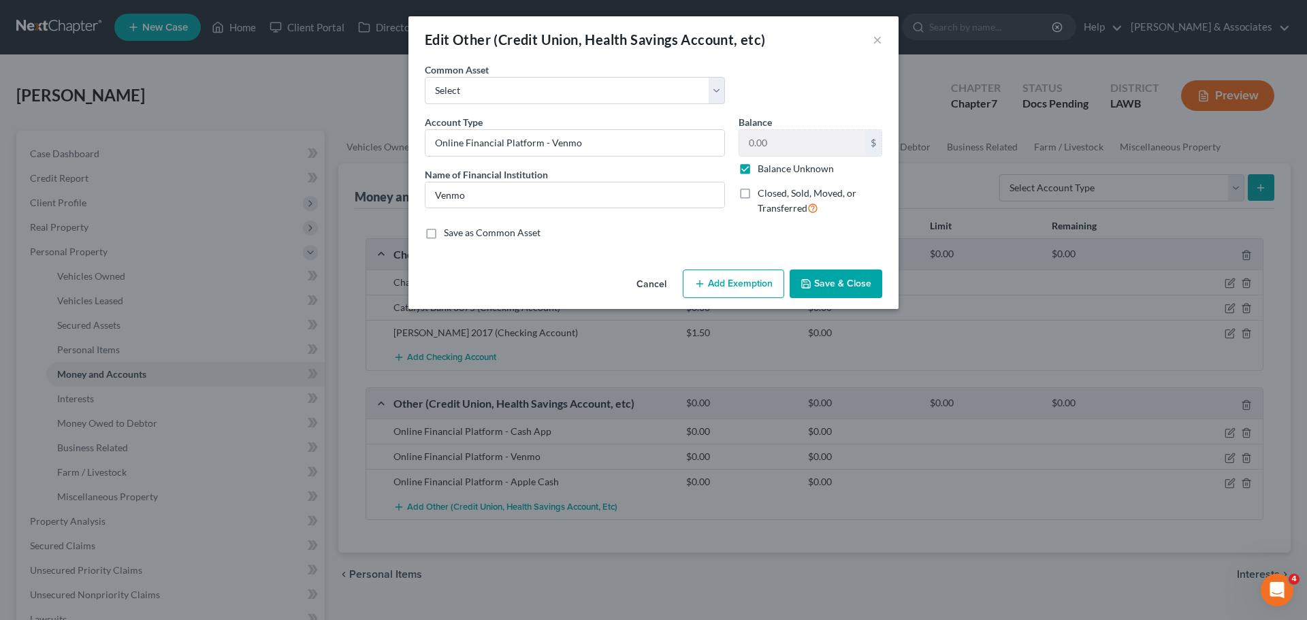
drag, startPoint x: 784, startPoint y: 160, endPoint x: 784, endPoint y: 169, distance: 9.6
click at [784, 162] on div "0.00 $ Balance Unknown" at bounding box center [811, 152] width 144 height 46
click at [784, 169] on label "Balance Unknown" at bounding box center [796, 169] width 76 height 14
click at [772, 169] on input "Balance Unknown" at bounding box center [767, 166] width 9 height 9
checkbox input "false"
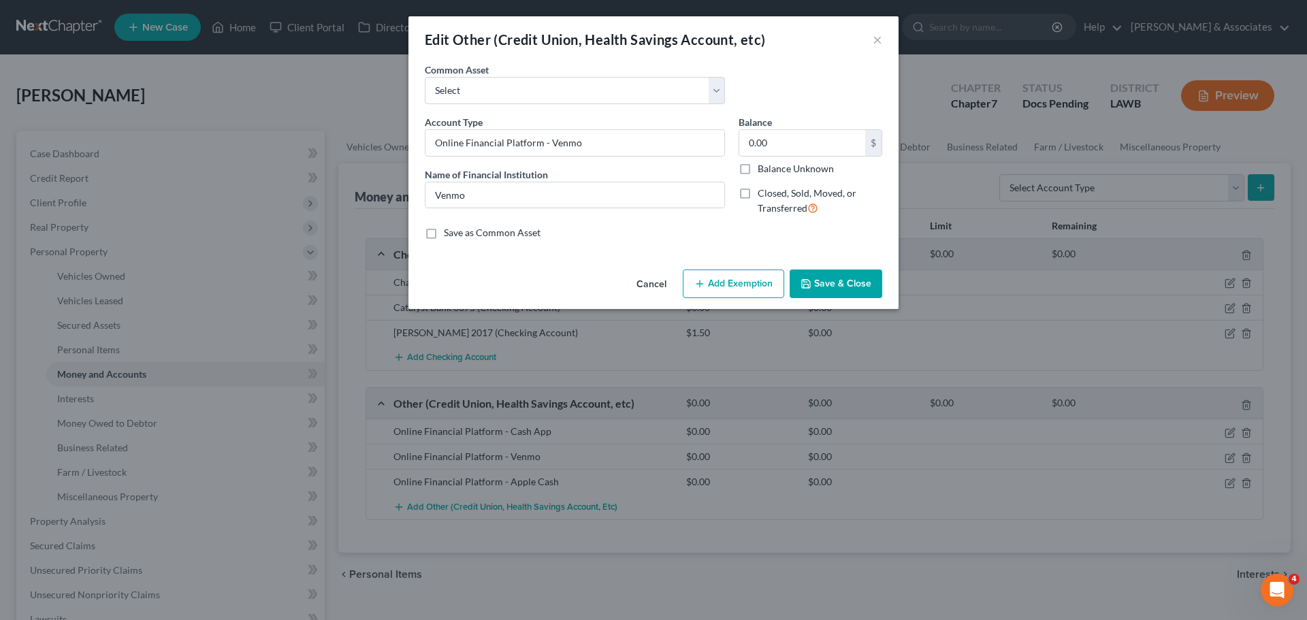
click at [845, 285] on button "Save & Close" at bounding box center [836, 284] width 93 height 29
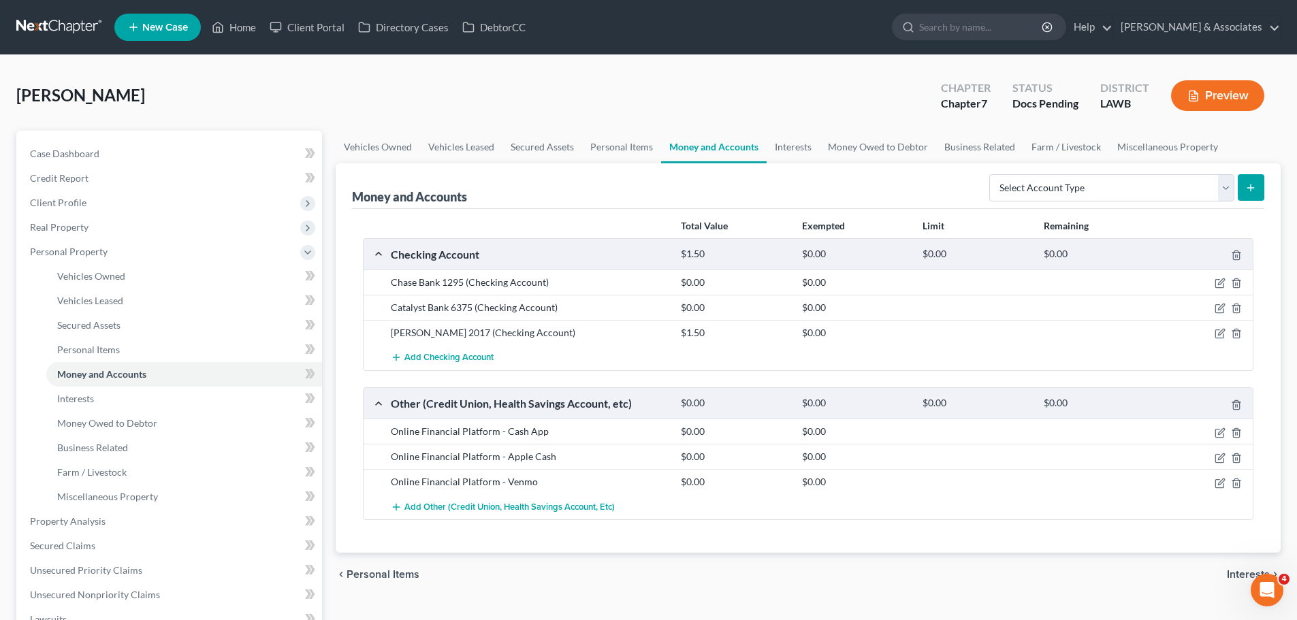
drag, startPoint x: 1225, startPoint y: 481, endPoint x: 1064, endPoint y: 362, distance: 200.5
click at [1225, 481] on div at bounding box center [1205, 482] width 97 height 14
click at [1217, 486] on icon "button" at bounding box center [1219, 483] width 11 height 11
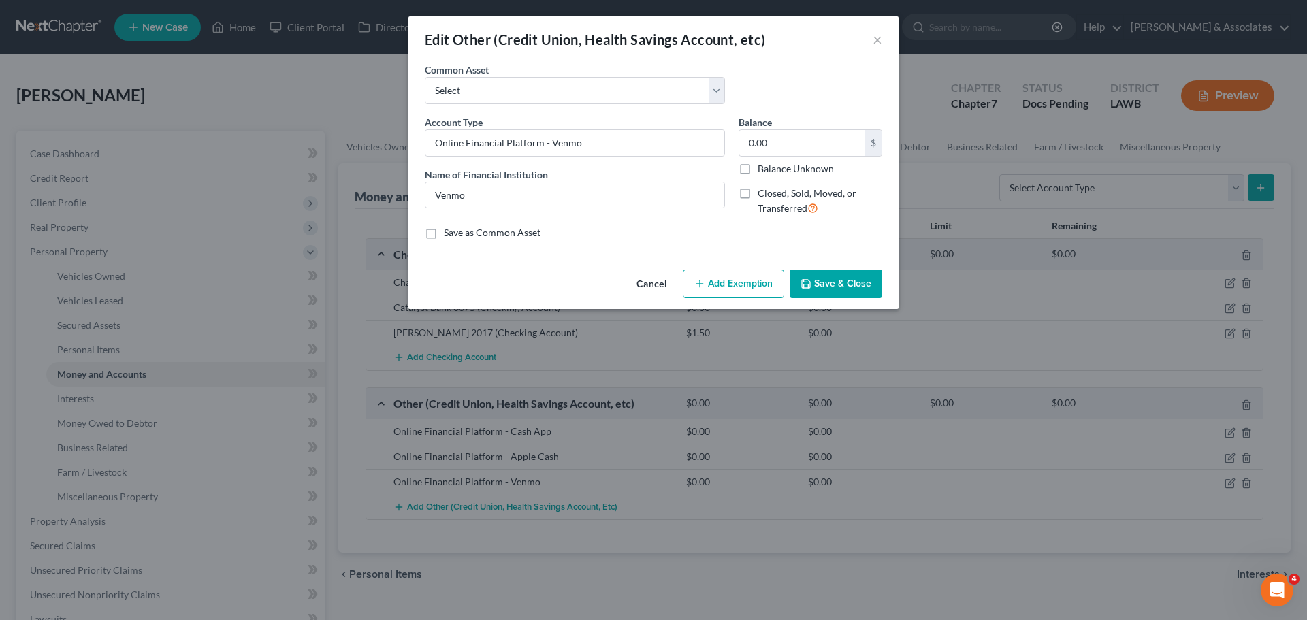
click at [867, 292] on button "Save & Close" at bounding box center [836, 284] width 93 height 29
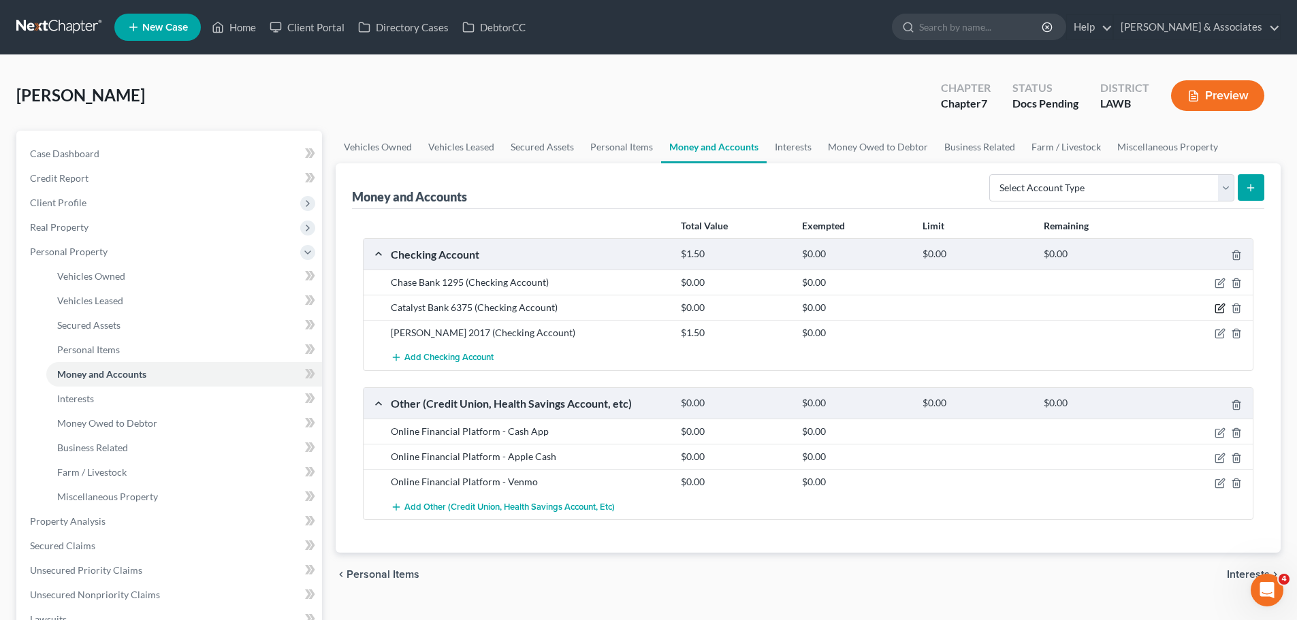
click at [1217, 311] on icon "button" at bounding box center [1219, 308] width 11 height 11
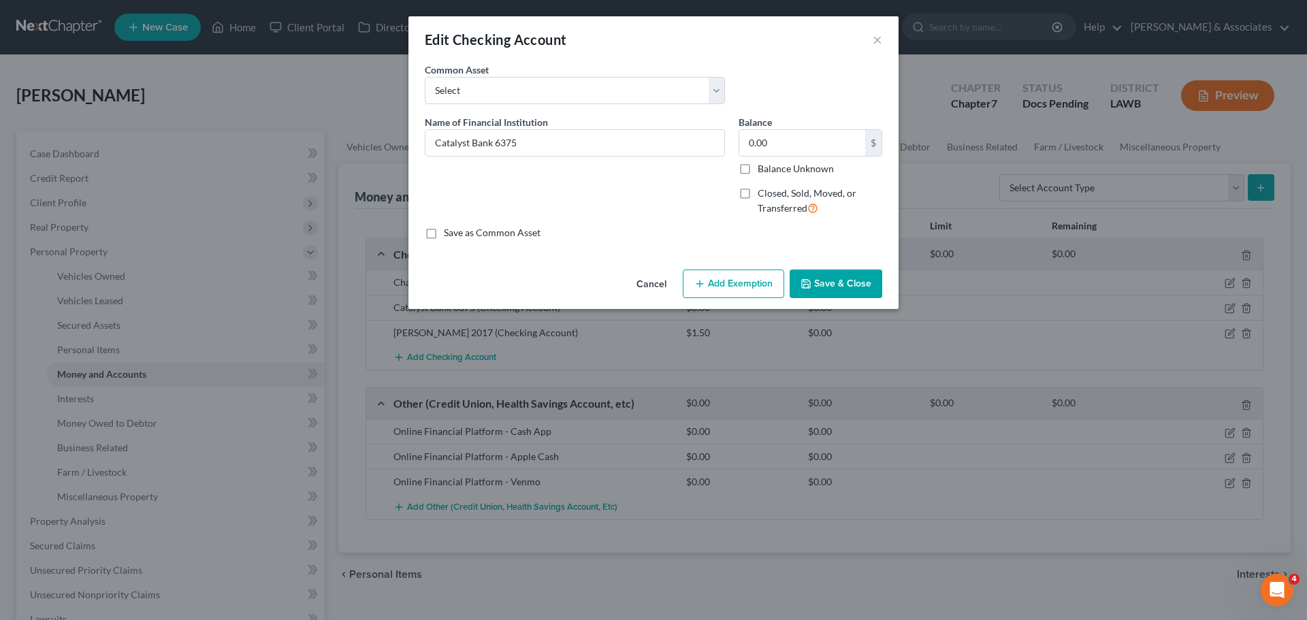
drag, startPoint x: 766, startPoint y: 189, endPoint x: 806, endPoint y: 172, distance: 43.9
click at [766, 189] on span "Closed, Sold, Moved, or Transferred" at bounding box center [807, 200] width 99 height 27
click at [766, 189] on input "Closed, Sold, Moved, or Transferred" at bounding box center [767, 191] width 9 height 9
checkbox input "true"
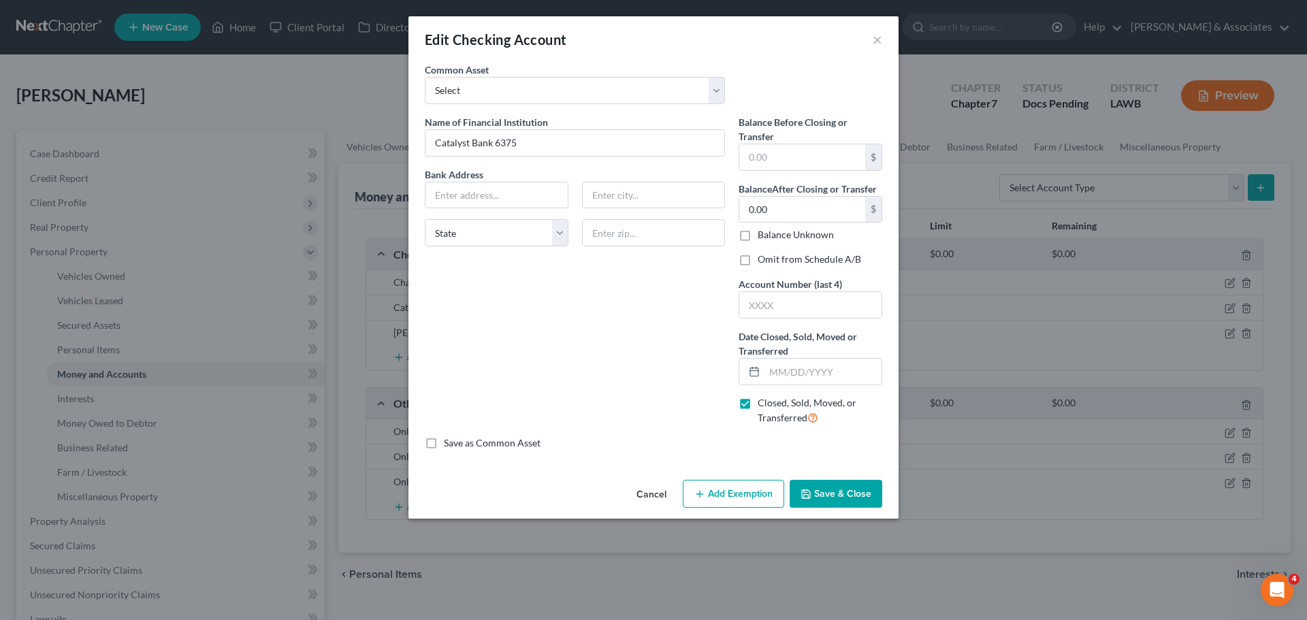
click at [466, 209] on div "Bank Address State AL AK AR AZ CA CO CT DE DC FL GA GU HI ID IL IN IA KS KY LA …" at bounding box center [575, 212] width 314 height 91
click at [478, 197] on input "text" at bounding box center [496, 195] width 142 height 26
type input "800 Veterans Drive"
type input "70520"
type input "Carencro"
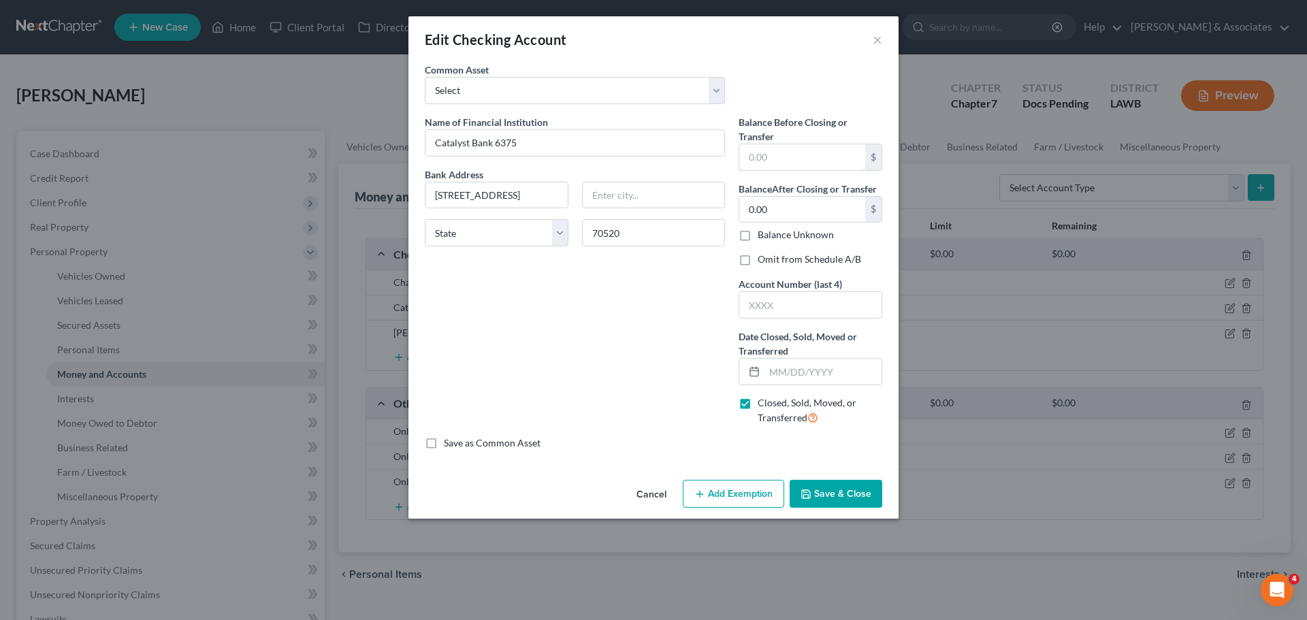
select select "19"
click at [778, 265] on label "Omit from Schedule A/B" at bounding box center [809, 260] width 103 height 14
click at [772, 261] on input "Omit from Schedule A/B" at bounding box center [767, 257] width 9 height 9
checkbox input "true"
click at [791, 307] on input "text" at bounding box center [810, 305] width 142 height 26
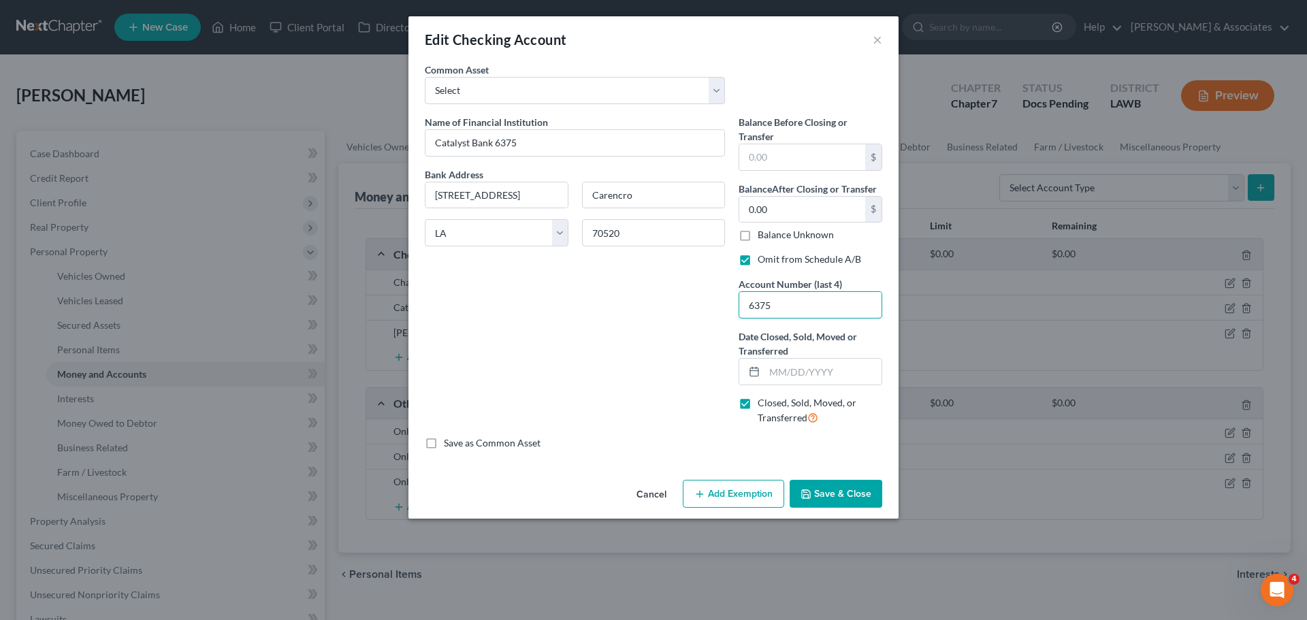
type input "6375"
click at [836, 362] on input "text" at bounding box center [822, 372] width 117 height 26
type input "8"
click at [715, 323] on div "Name of Financial Institution * Catalyst Bank 6375 Bank Address 800 Veterans Dr…" at bounding box center [575, 275] width 314 height 321
click at [826, 497] on button "Save & Close" at bounding box center [836, 494] width 93 height 29
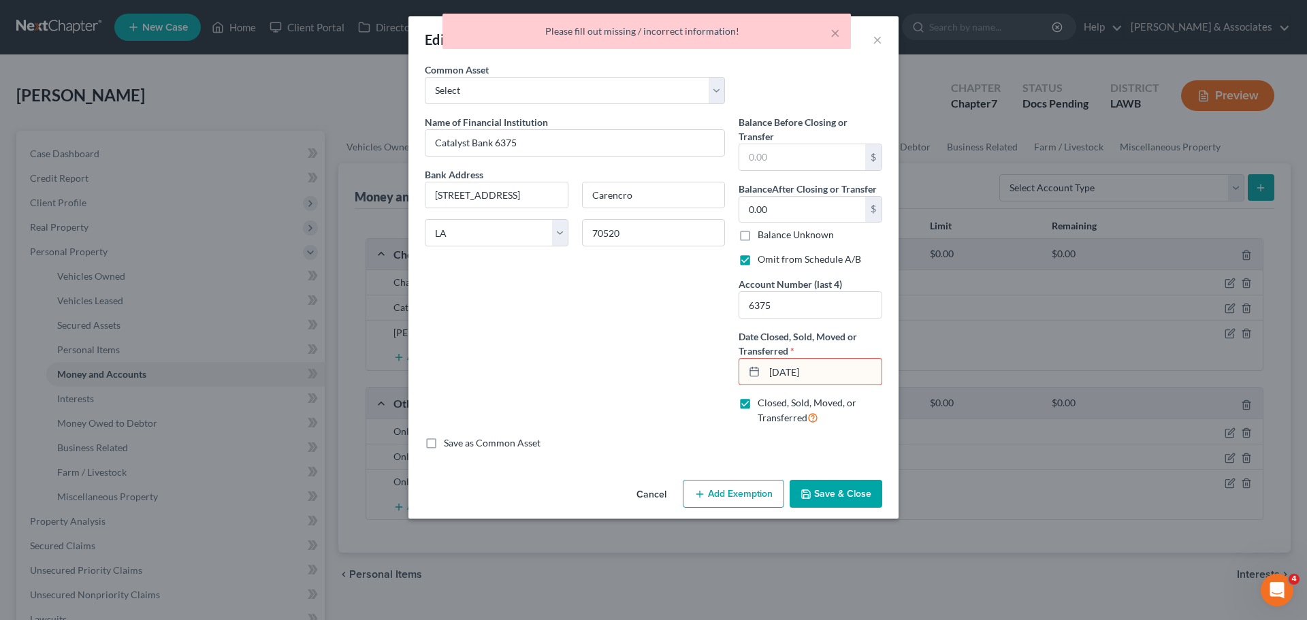
click at [801, 376] on input "08/25/25" at bounding box center [822, 372] width 117 height 26
type input "08/25/2025"
click at [845, 495] on button "Save & Close" at bounding box center [836, 494] width 93 height 29
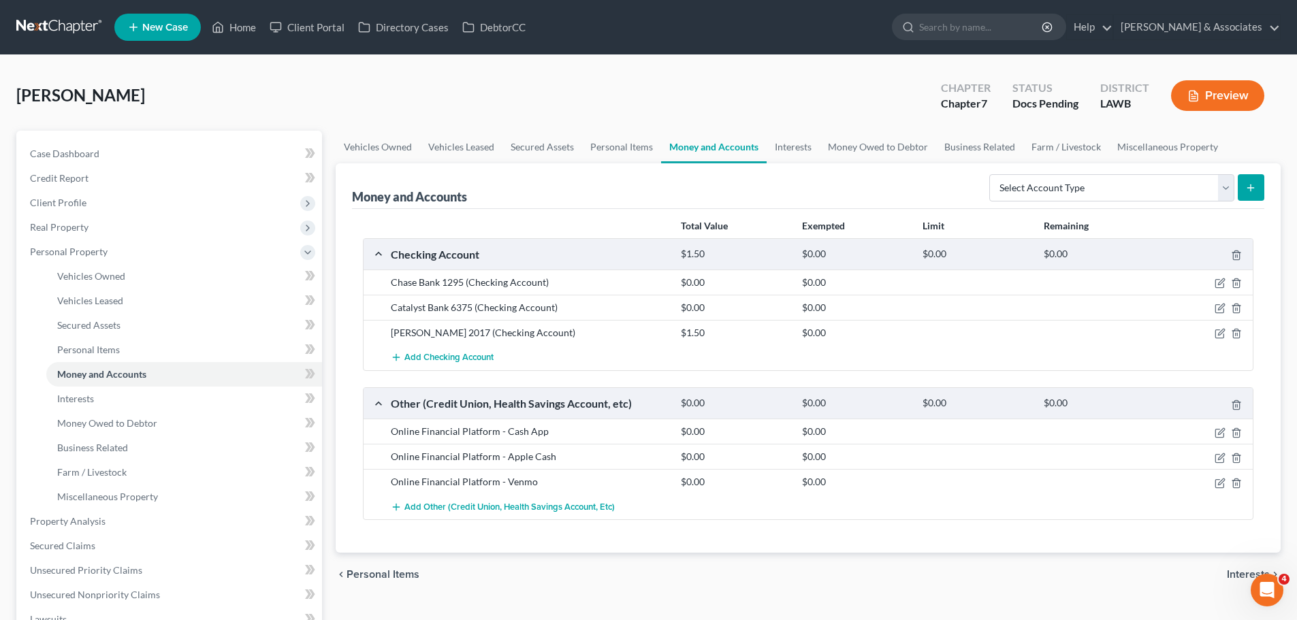
click at [678, 583] on div "chevron_left Personal Items Interests chevron_right" at bounding box center [808, 575] width 945 height 44
click at [1026, 188] on select "Select Account Type Brokerage Cash on Hand Certificates of Deposit Checking Acc…" at bounding box center [1111, 187] width 245 height 27
drag, startPoint x: 803, startPoint y: 187, endPoint x: 766, endPoint y: 189, distance: 36.8
click at [803, 187] on div "Money and Accounts Select Account Type Brokerage Cash on Hand Certificates of D…" at bounding box center [808, 186] width 912 height 46
drag, startPoint x: 125, startPoint y: 404, endPoint x: 120, endPoint y: 393, distance: 11.3
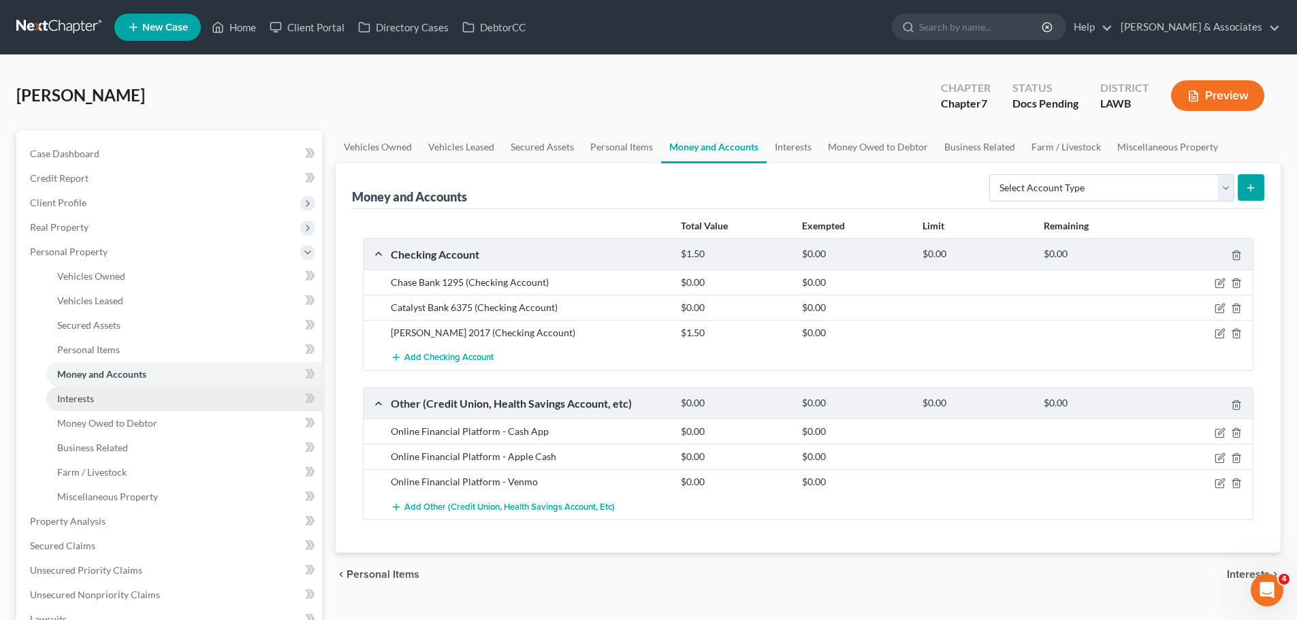
click at [125, 404] on link "Interests" at bounding box center [184, 399] width 276 height 25
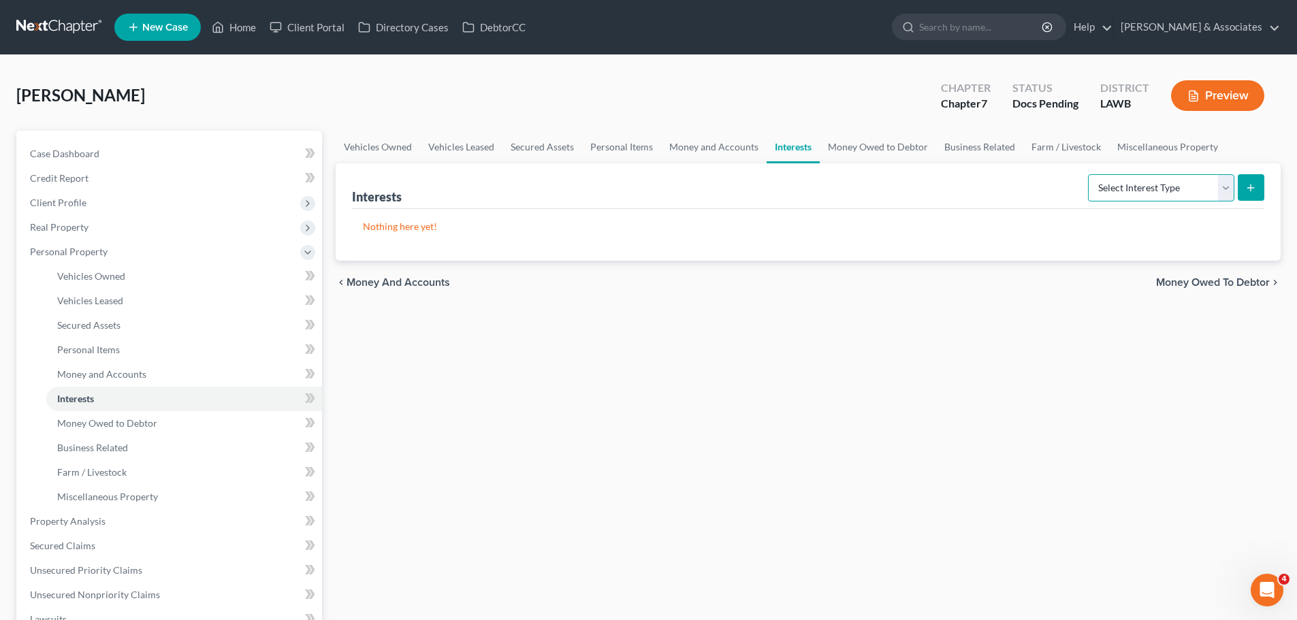
click at [1180, 198] on select "Select Interest Type 401K Annuity Bond Education IRA Government Bond Government…" at bounding box center [1161, 187] width 146 height 27
drag, startPoint x: 101, startPoint y: 421, endPoint x: 112, endPoint y: 418, distance: 11.2
click at [101, 421] on span "Money Owed to Debtor" at bounding box center [107, 423] width 100 height 12
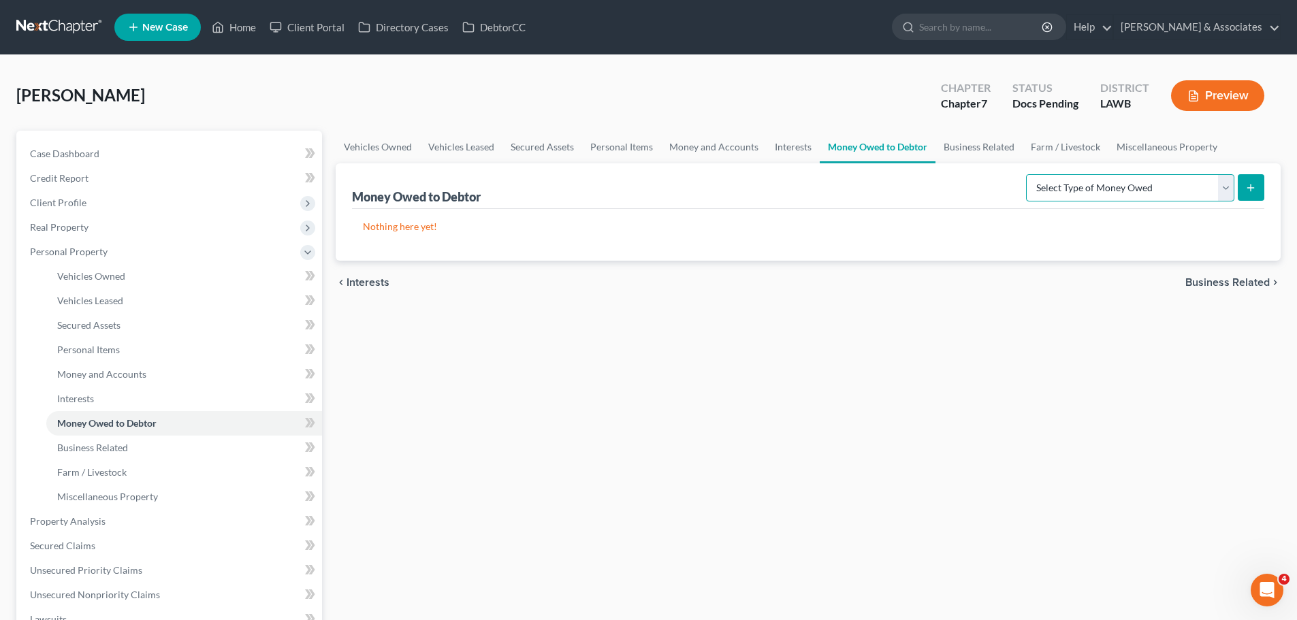
click at [1093, 184] on select "Select Type of Money Owed Accounts Receivable Alimony Child Support Claims Agai…" at bounding box center [1130, 187] width 208 height 27
click at [111, 477] on span "Farm / Livestock" at bounding box center [91, 472] width 69 height 12
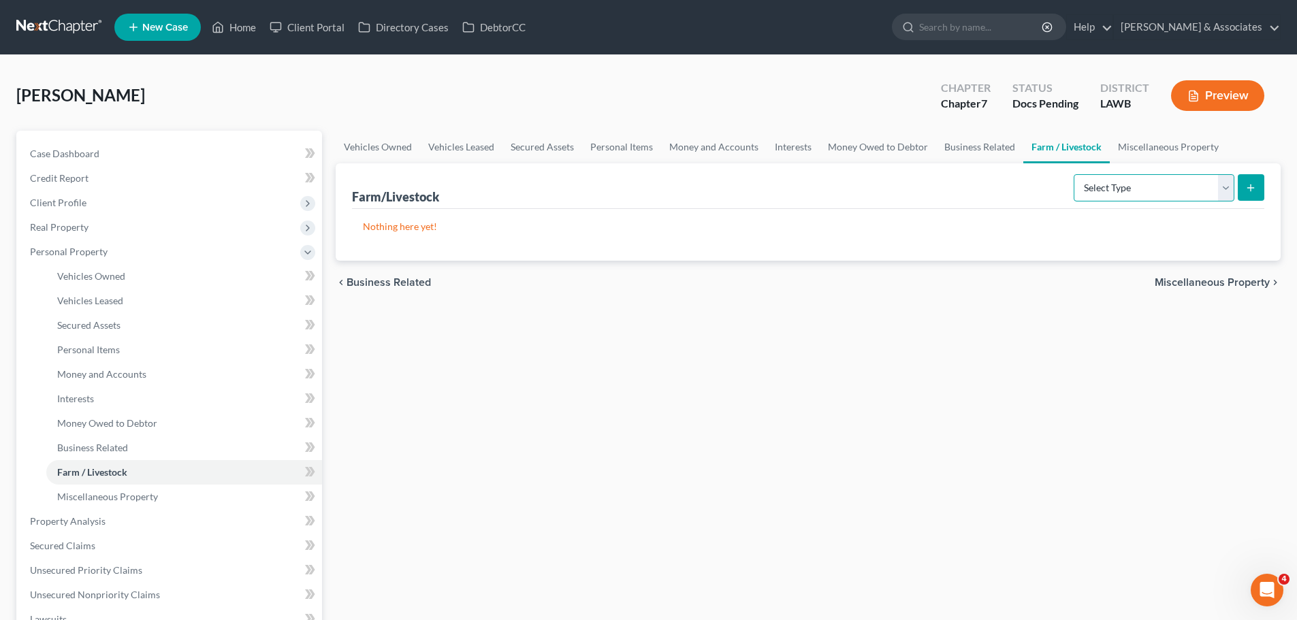
click at [1144, 185] on select "Select Type Animals & Livestock Crops: Growing or Harvested Farming Equipment F…" at bounding box center [1153, 187] width 161 height 27
drag, startPoint x: 140, startPoint y: 501, endPoint x: 204, endPoint y: 442, distance: 87.2
click at [140, 501] on span "Miscellaneous Property" at bounding box center [107, 497] width 101 height 12
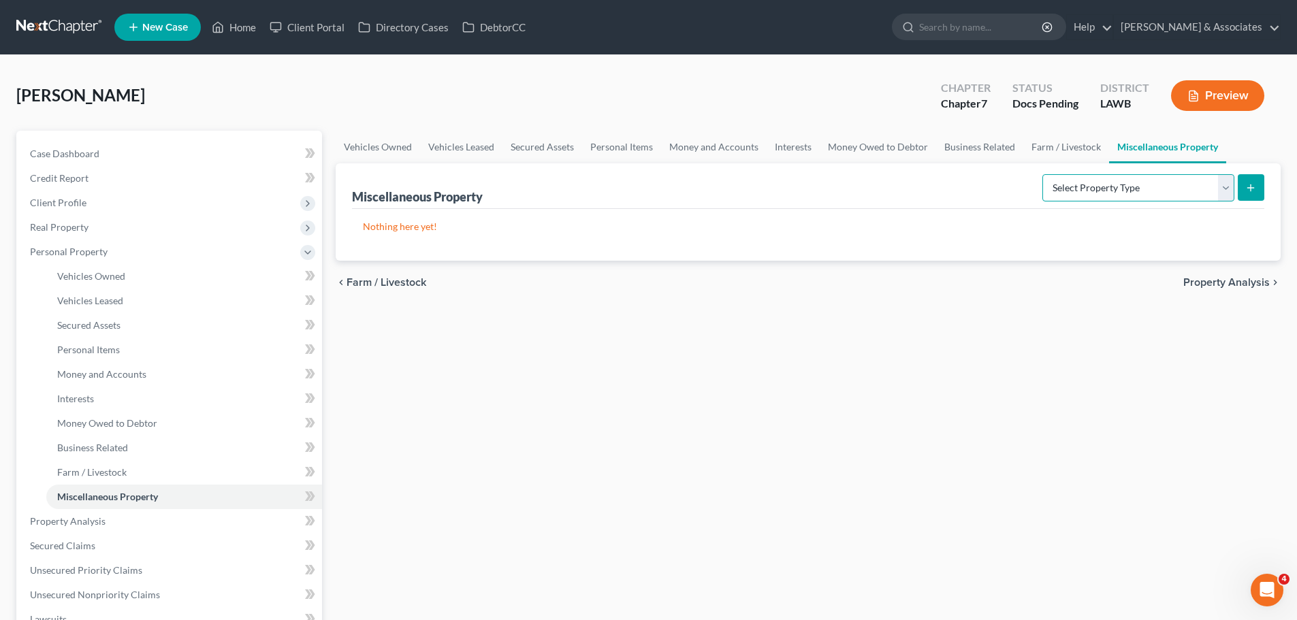
click at [1061, 191] on select "Select Property Type Assigned for Creditor Benefit Within 1 Year Holding for An…" at bounding box center [1138, 187] width 192 height 27
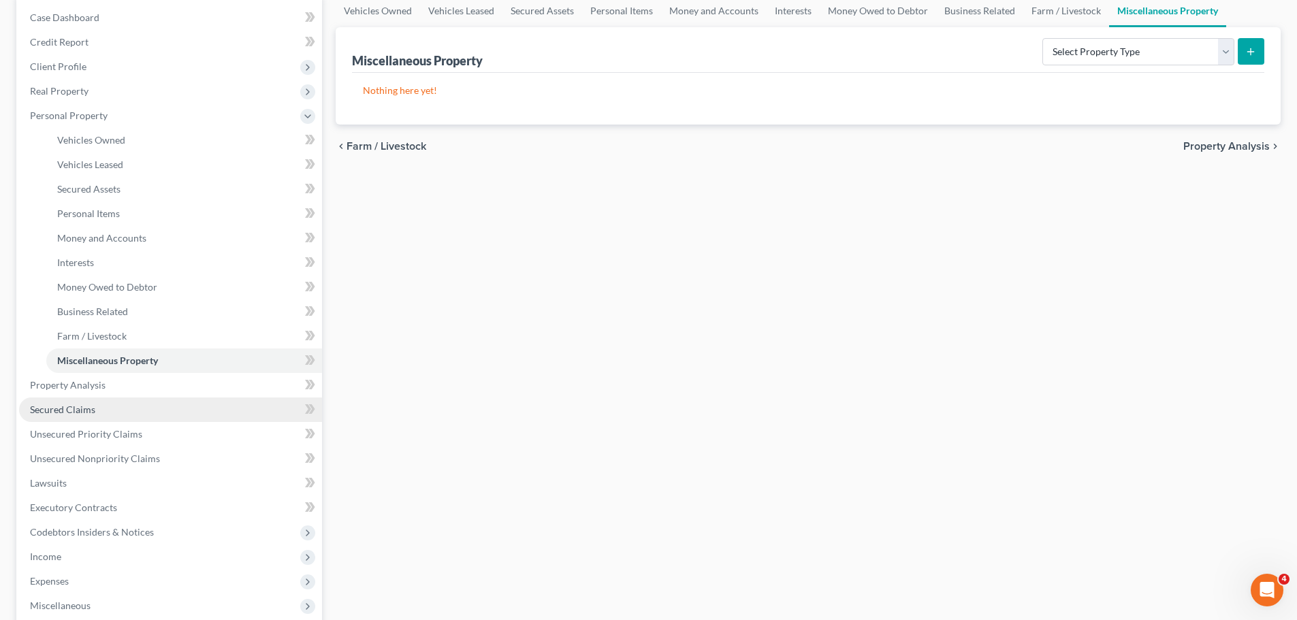
click at [180, 402] on link "Secured Claims" at bounding box center [170, 410] width 303 height 25
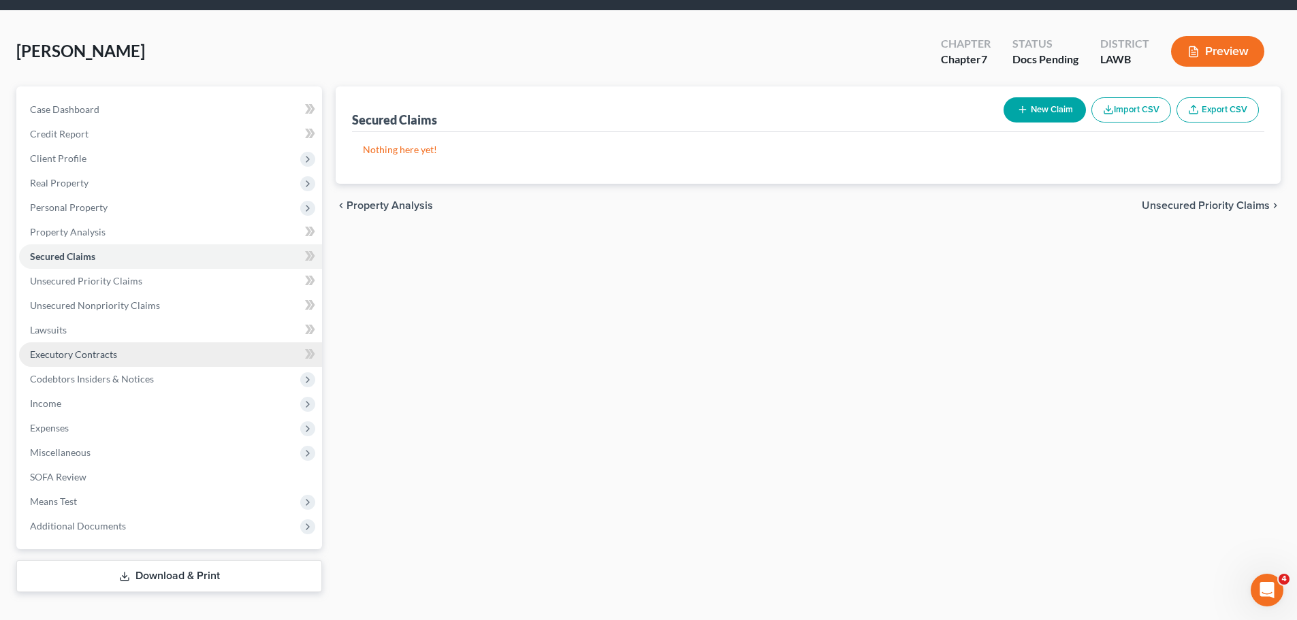
scroll to position [68, 0]
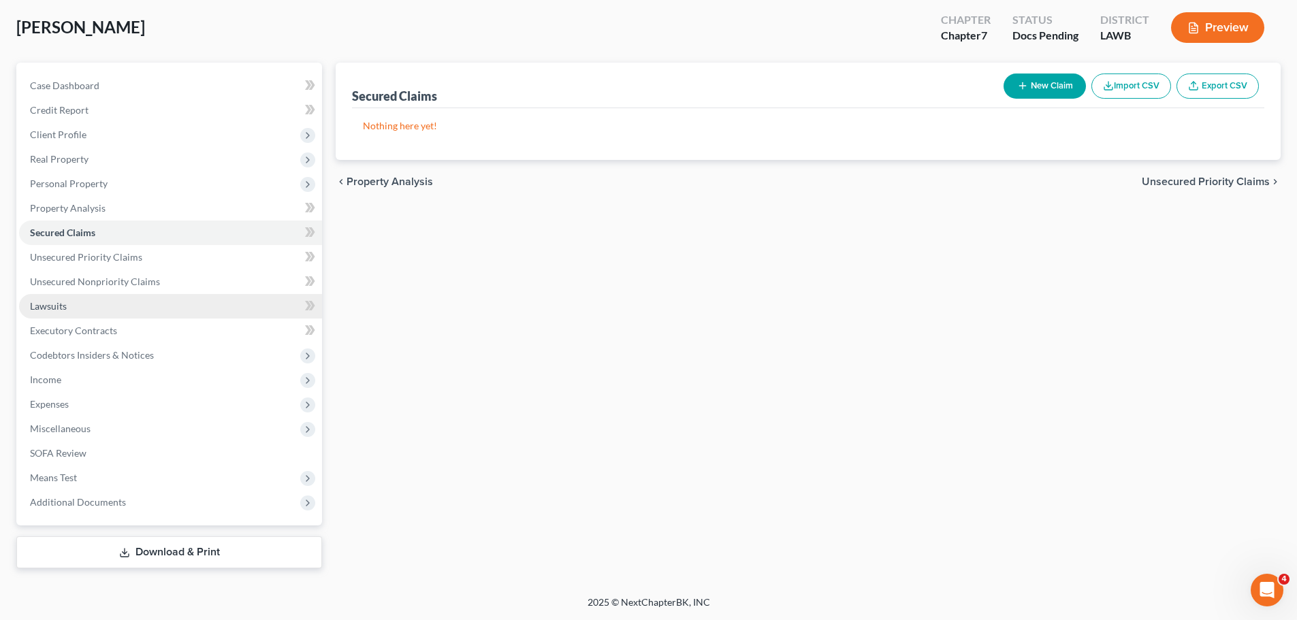
click at [110, 304] on link "Lawsuits" at bounding box center [170, 306] width 303 height 25
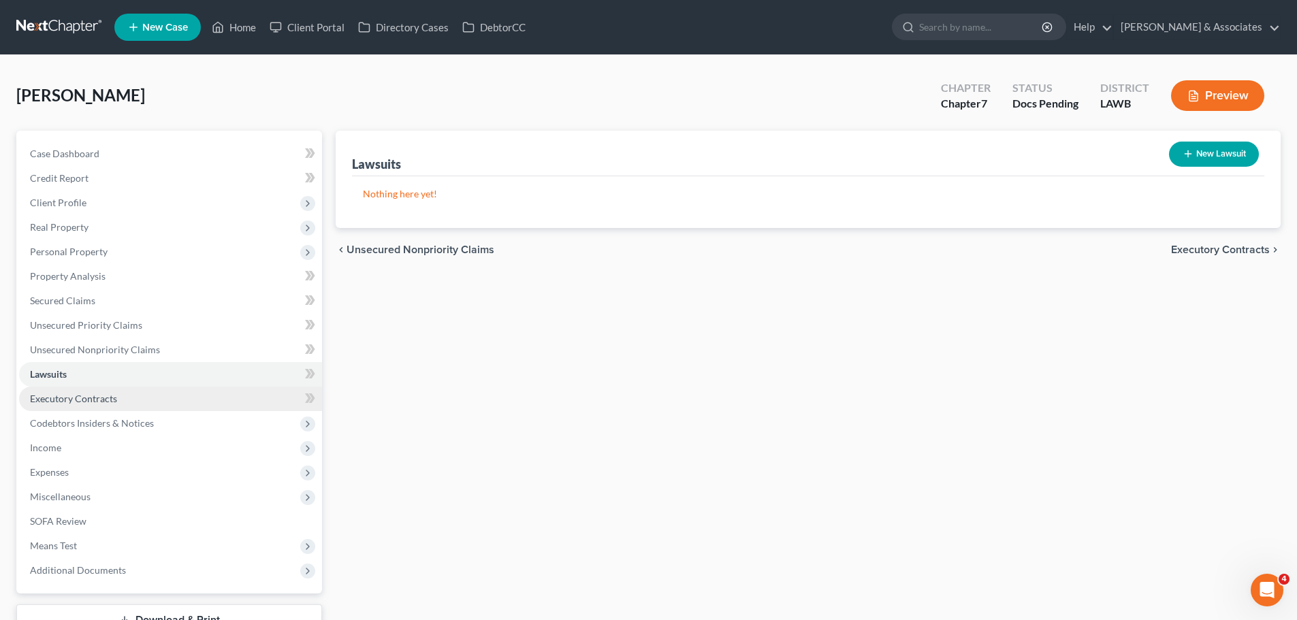
click at [146, 398] on link "Executory Contracts" at bounding box center [170, 399] width 303 height 25
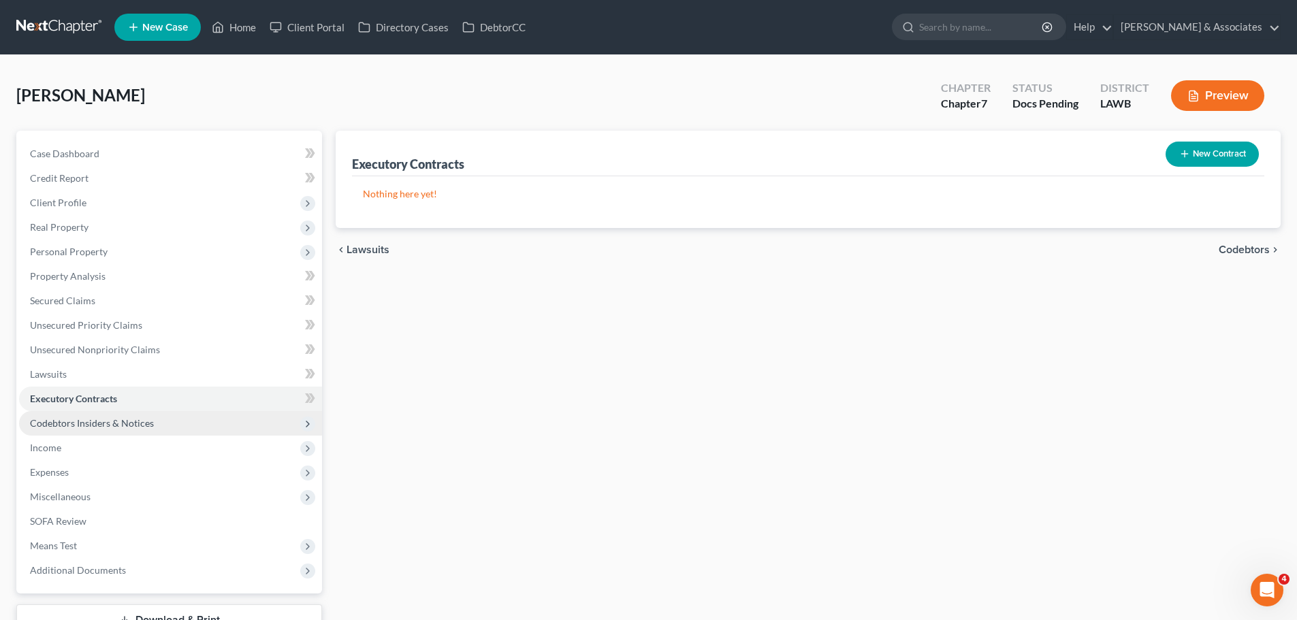
drag, startPoint x: 117, startPoint y: 428, endPoint x: 129, endPoint y: 425, distance: 12.6
click at [118, 428] on span "Codebtors Insiders & Notices" at bounding box center [92, 423] width 124 height 12
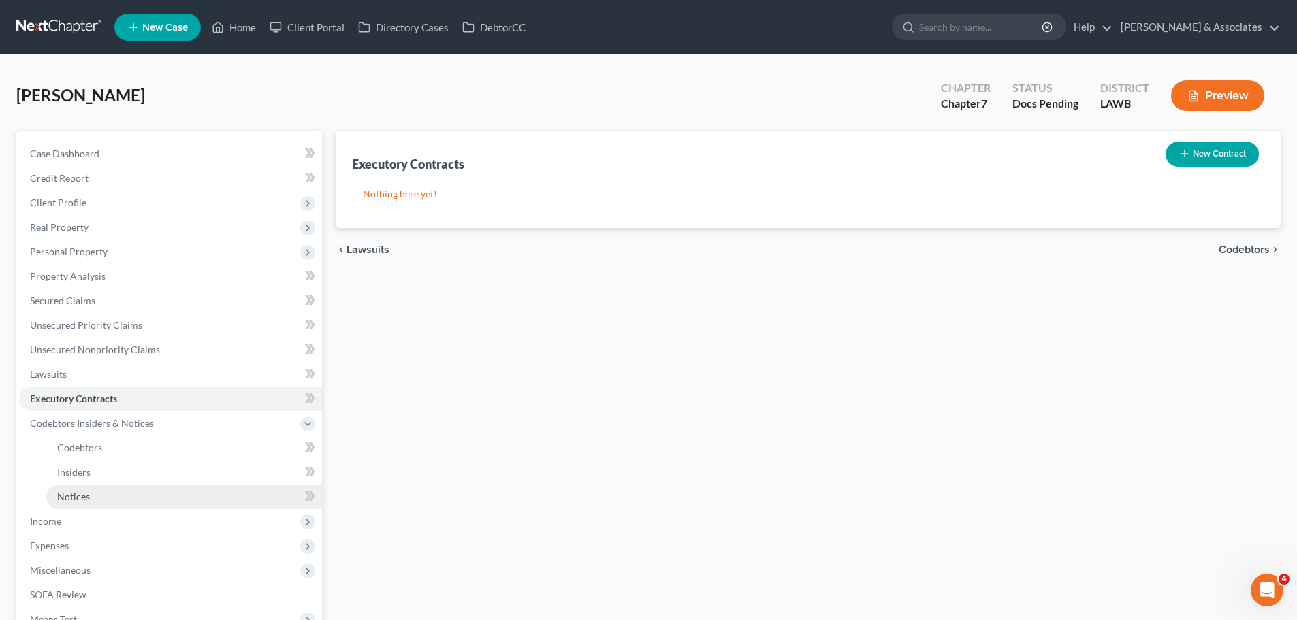
click at [148, 487] on link "Notices" at bounding box center [184, 497] width 276 height 25
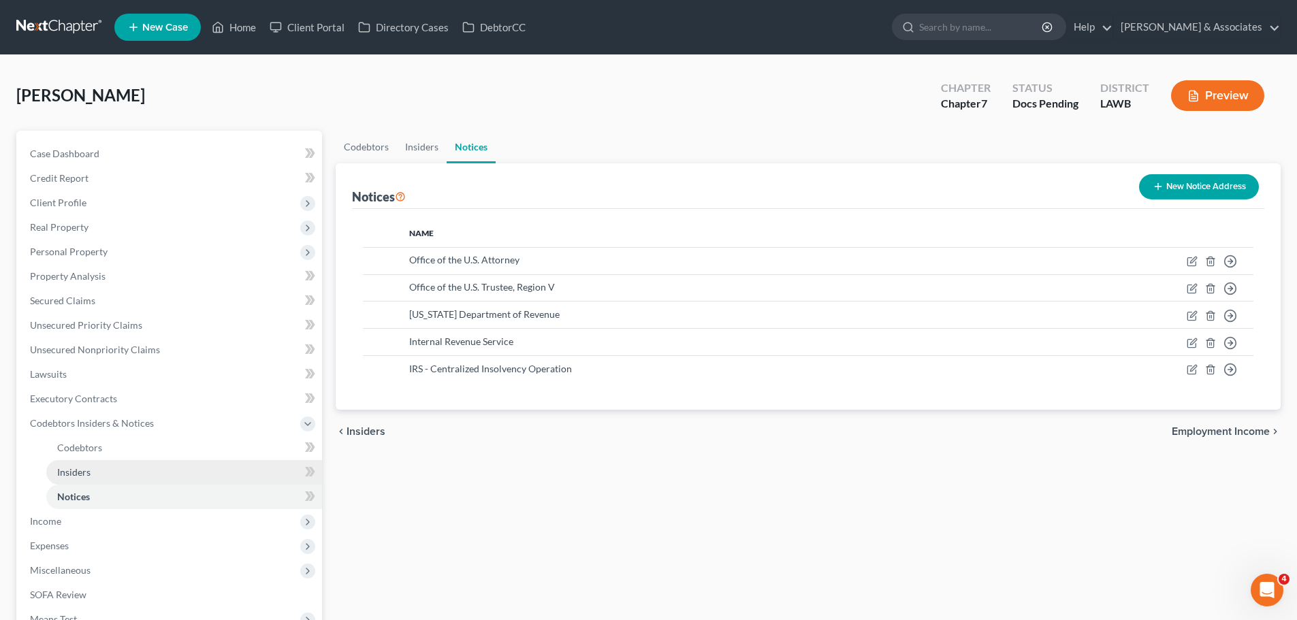
click at [155, 470] on link "Insiders" at bounding box center [184, 472] width 276 height 25
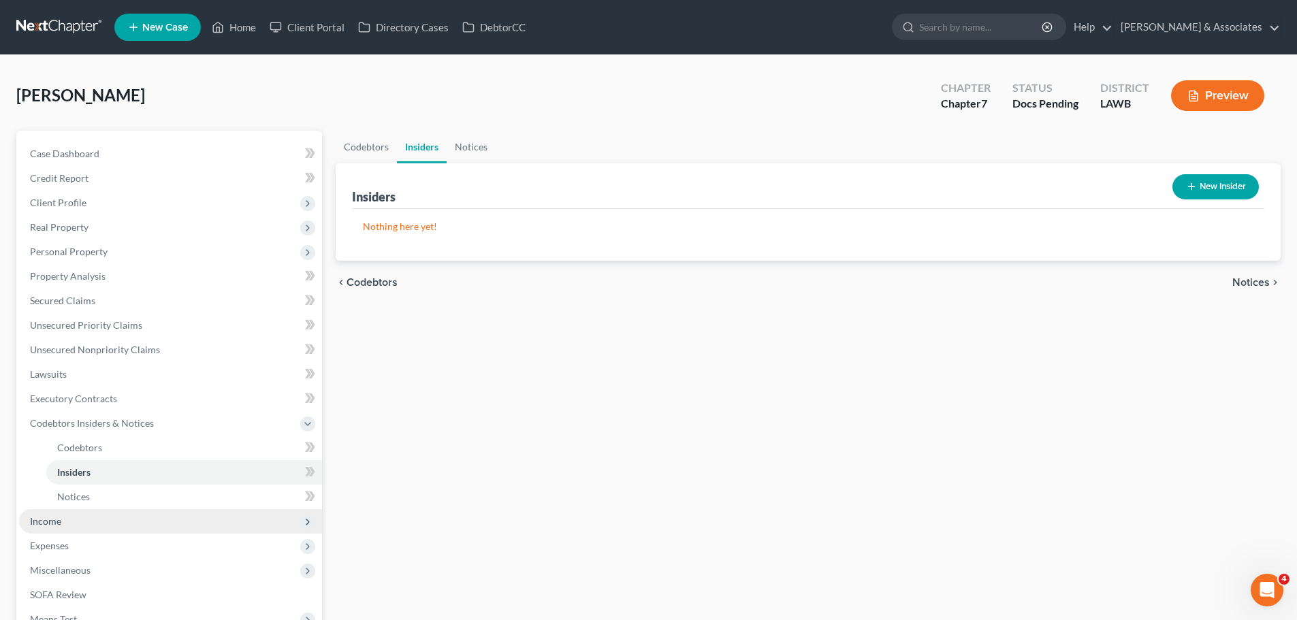
click at [118, 526] on span "Income" at bounding box center [170, 521] width 303 height 25
click at [89, 474] on span "Employment Income" at bounding box center [100, 472] width 87 height 12
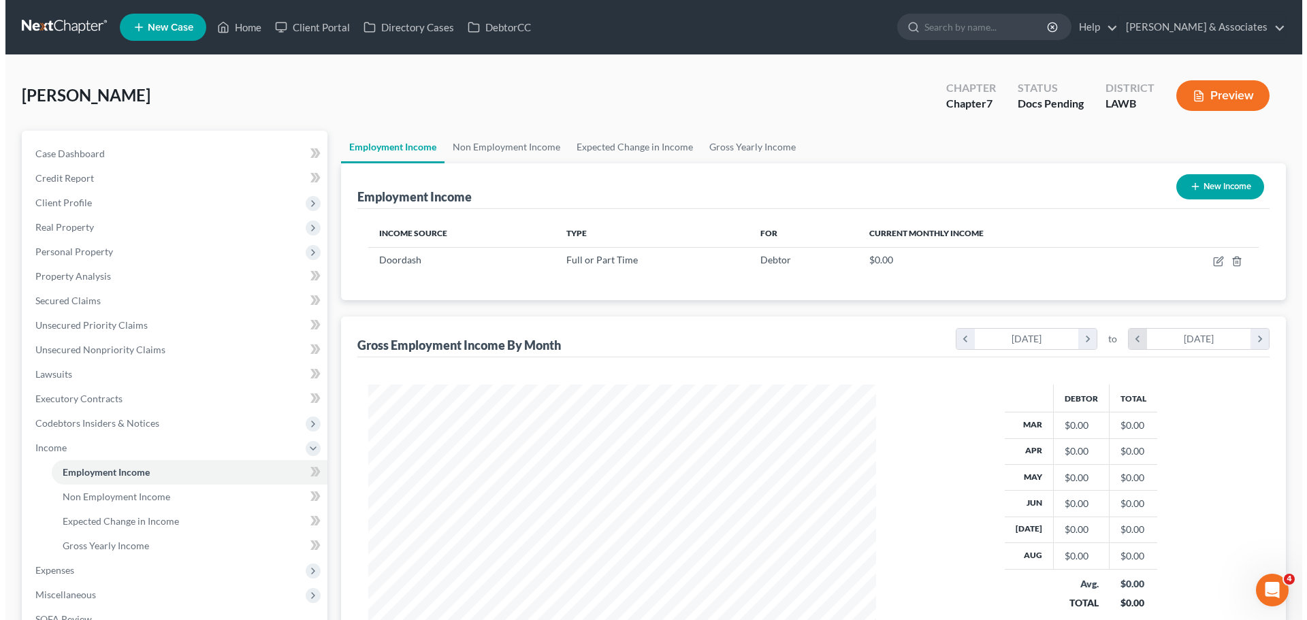
scroll to position [254, 535]
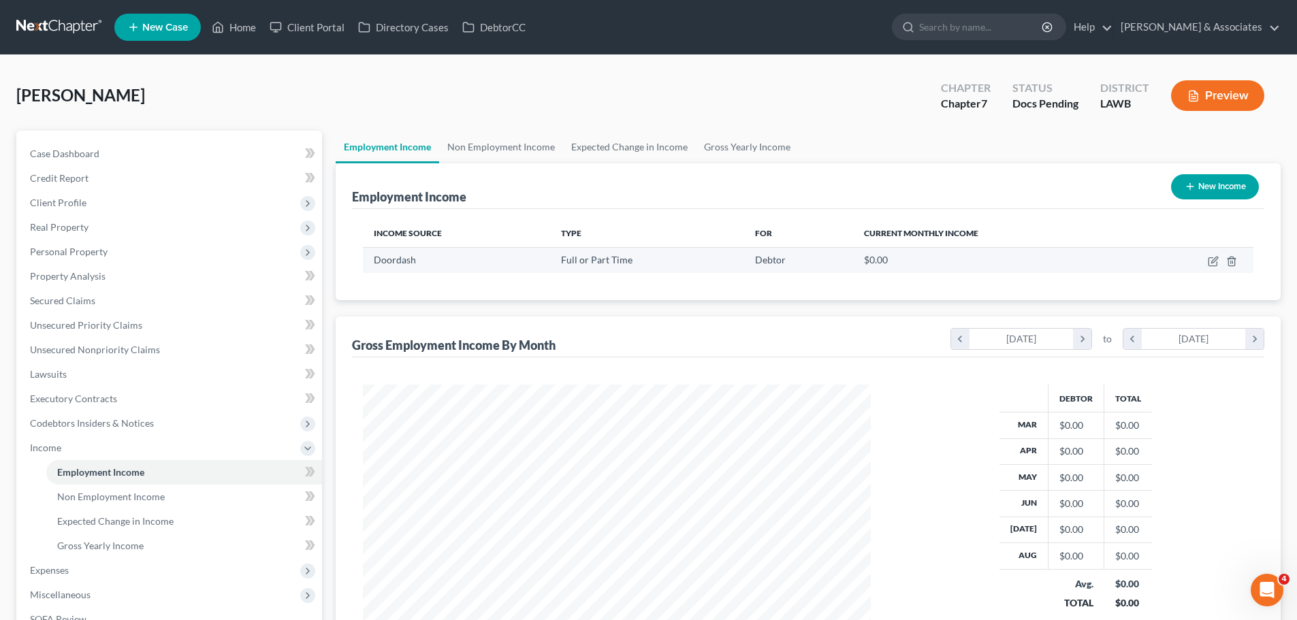
click at [1210, 267] on td at bounding box center [1194, 260] width 118 height 26
click at [1212, 260] on icon "button" at bounding box center [1213, 261] width 11 height 11
select select "0"
select select "3"
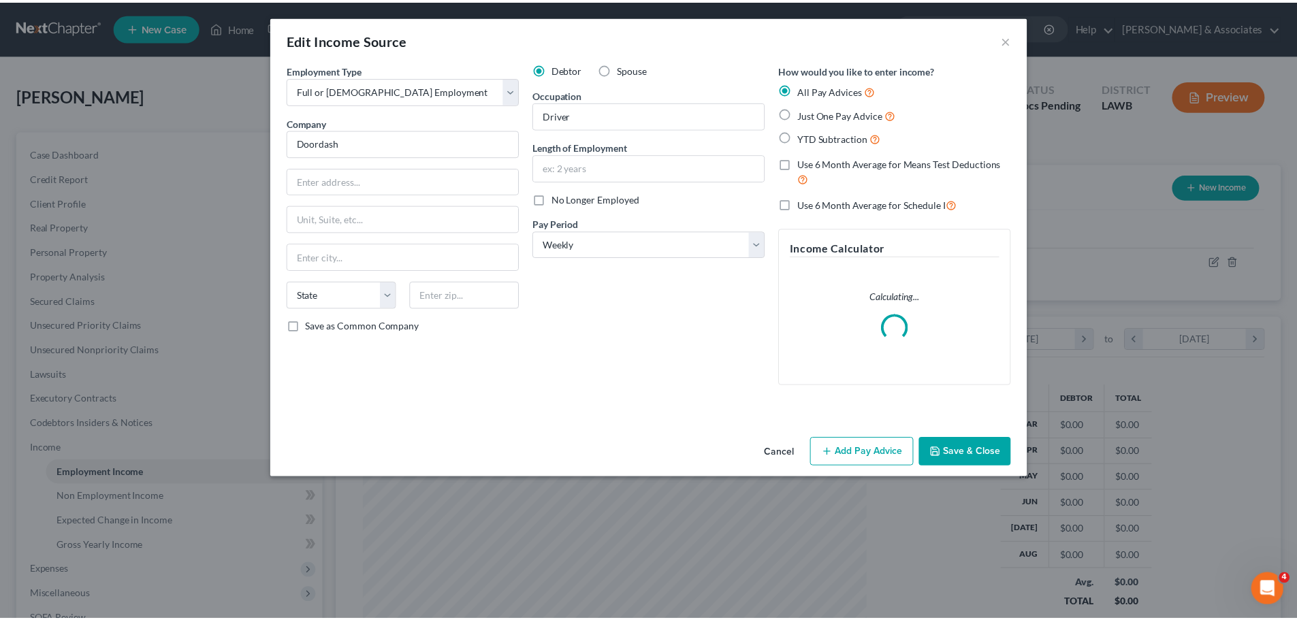
scroll to position [256, 540]
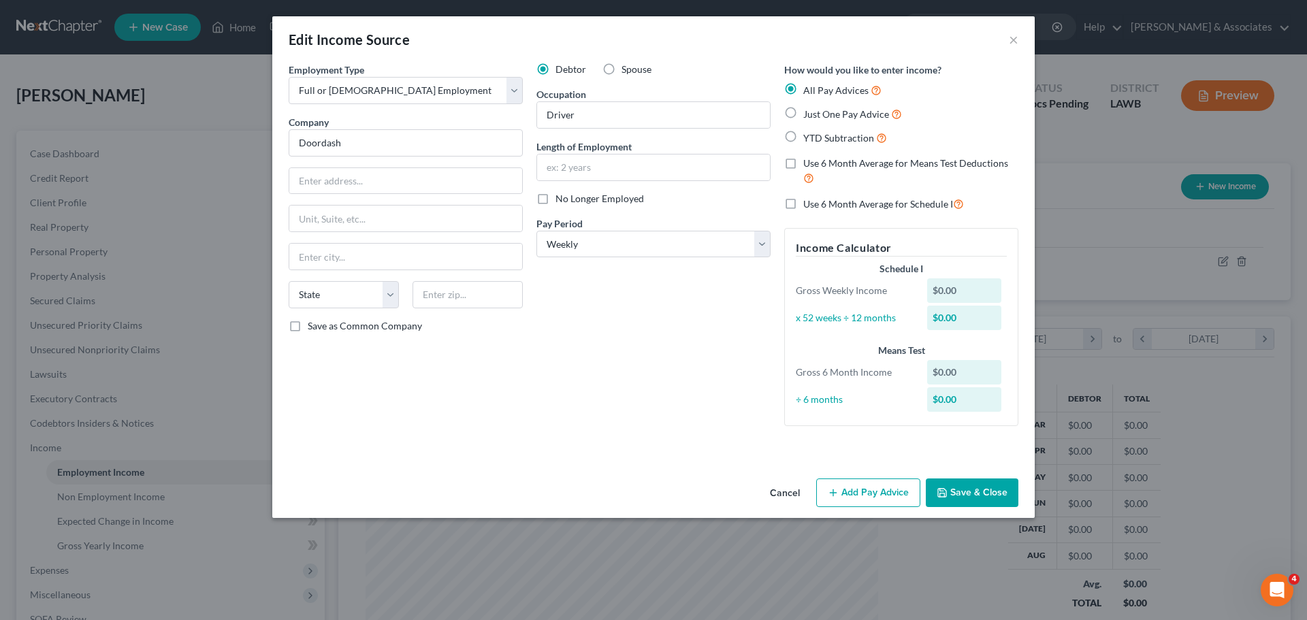
click at [619, 201] on span "No Longer Employed" at bounding box center [599, 199] width 88 height 12
click at [570, 201] on input "No Longer Employed" at bounding box center [565, 196] width 9 height 9
click at [592, 201] on span "No Longer Employed" at bounding box center [599, 199] width 88 height 12
click at [570, 201] on input "No Longer Employed" at bounding box center [565, 196] width 9 height 9
checkbox input "false"
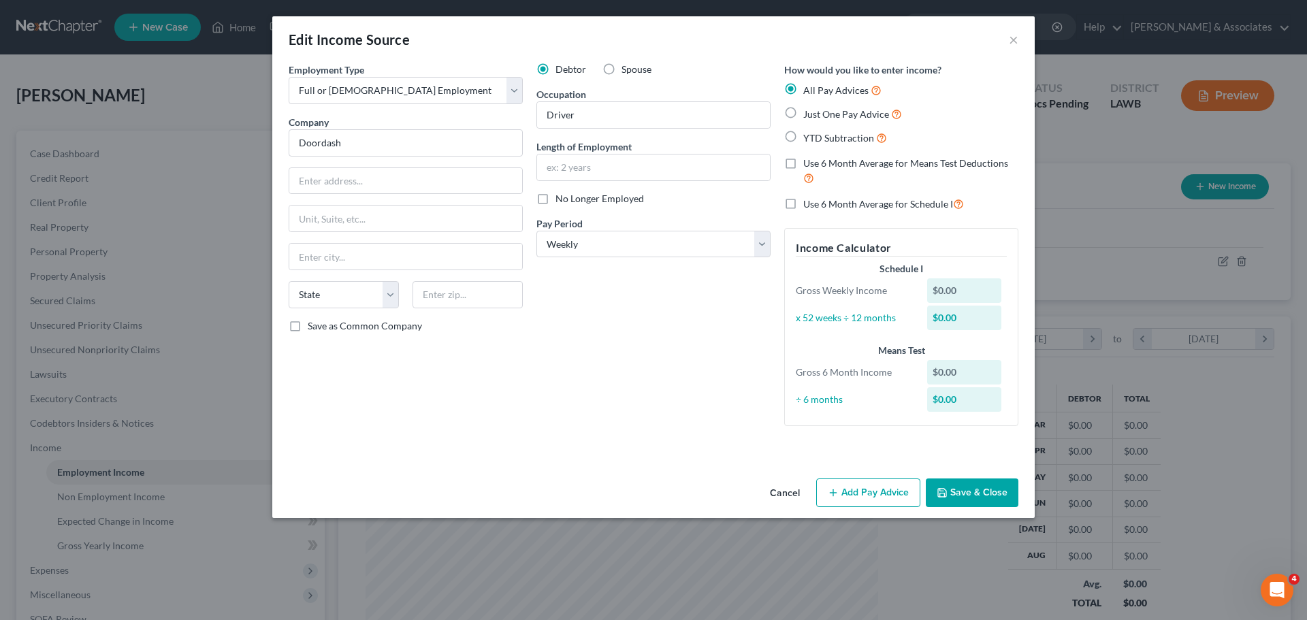
click at [666, 381] on div "Debtor Spouse Occupation Driver Length of Employment No Longer Employed Pay Per…" at bounding box center [654, 250] width 248 height 374
click at [663, 366] on div "Debtor Spouse Occupation Driver Length of Employment No Longer Employed Pay Per…" at bounding box center [654, 250] width 248 height 374
click at [626, 362] on div "Debtor Spouse Occupation Driver Length of Employment No Longer Employed Pay Per…" at bounding box center [654, 250] width 248 height 374
click at [743, 161] on input "text" at bounding box center [653, 168] width 233 height 26
type input "6"
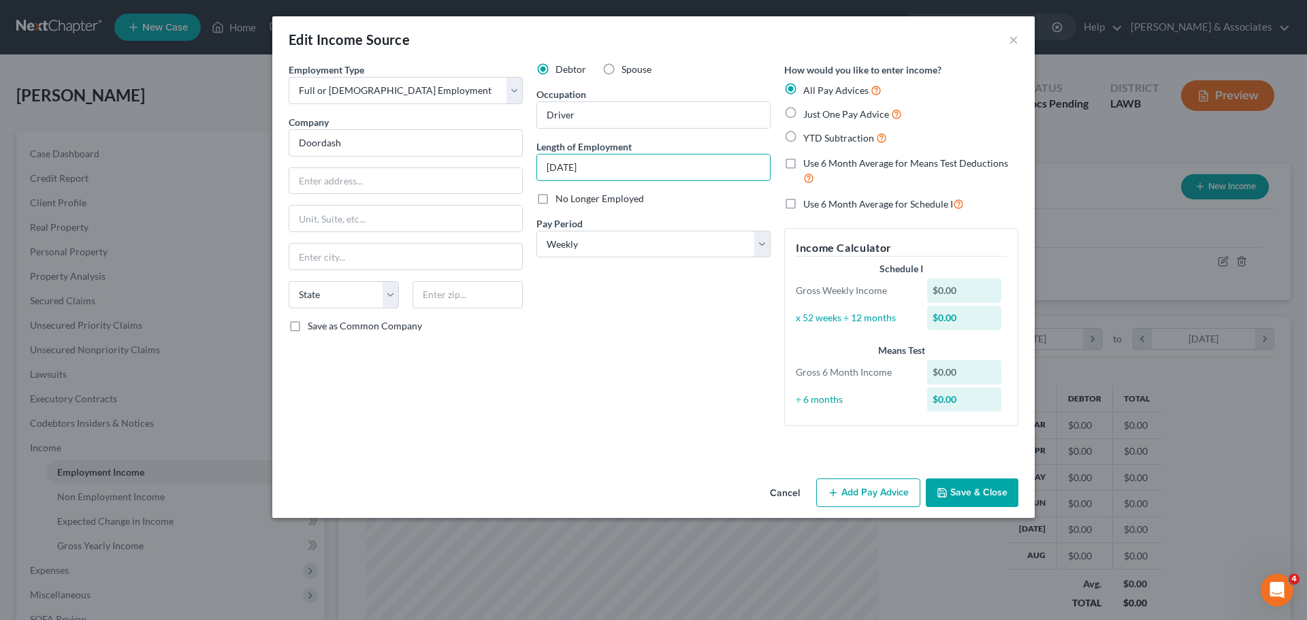
type input "March 2025"
click at [973, 487] on button "Save & Close" at bounding box center [972, 493] width 93 height 29
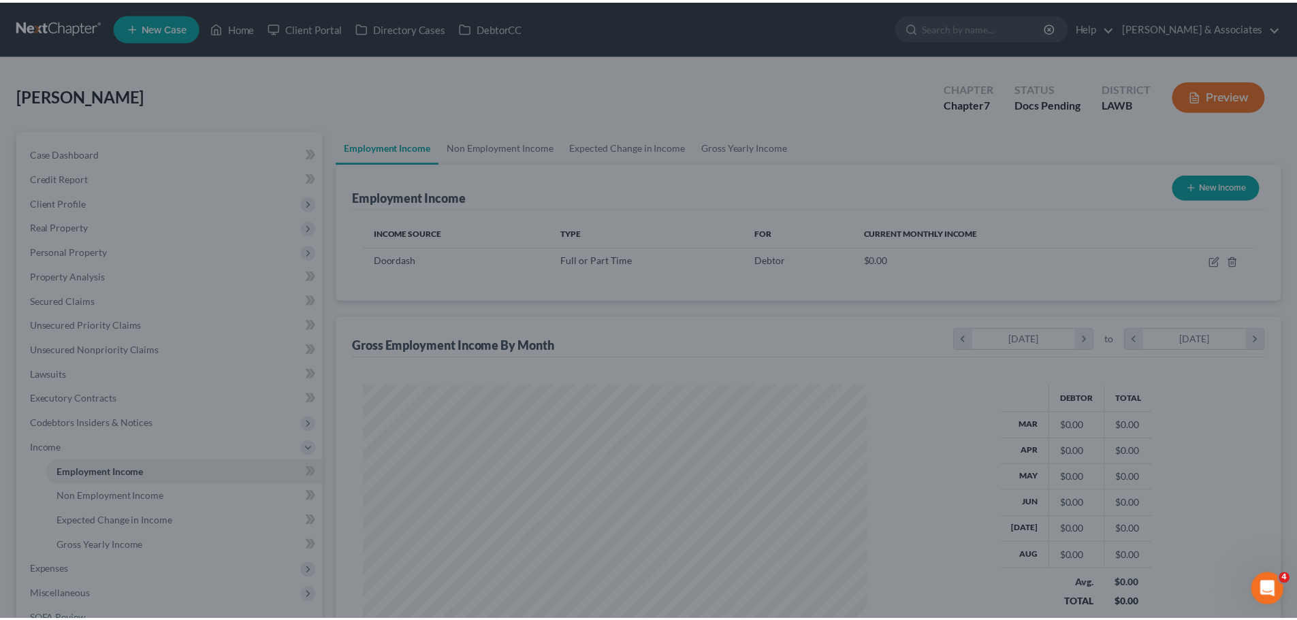
scroll to position [680462, 680181]
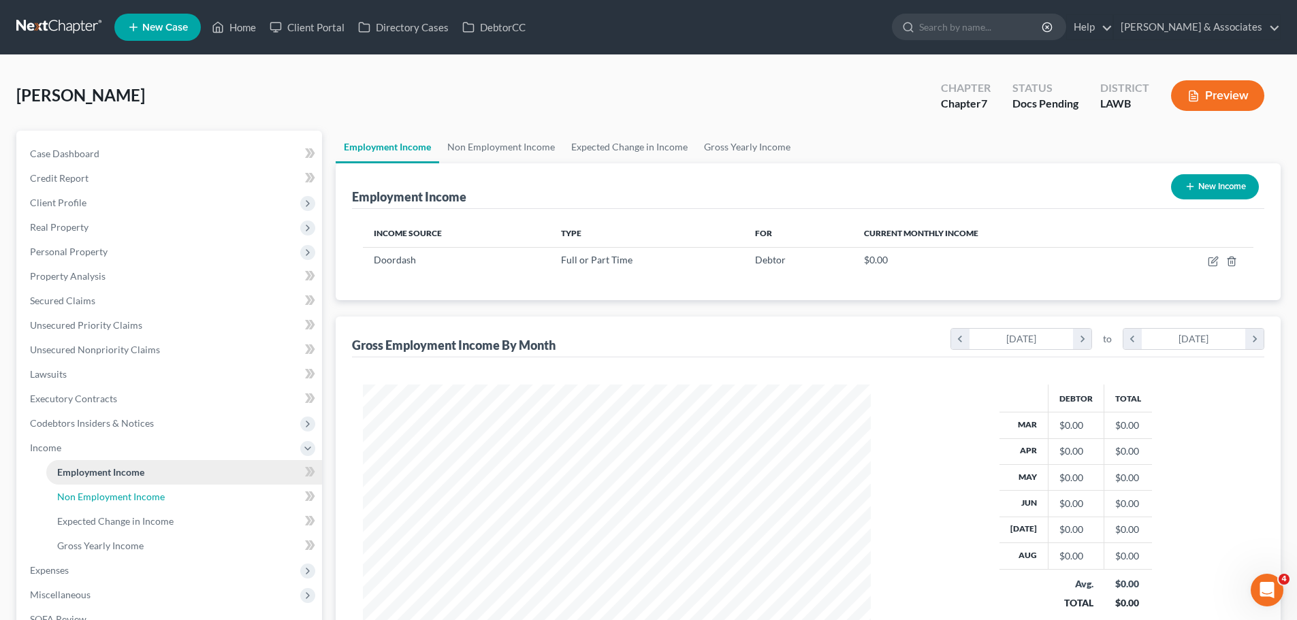
drag, startPoint x: 201, startPoint y: 496, endPoint x: 206, endPoint y: 480, distance: 16.2
click at [201, 496] on link "Non Employment Income" at bounding box center [184, 497] width 276 height 25
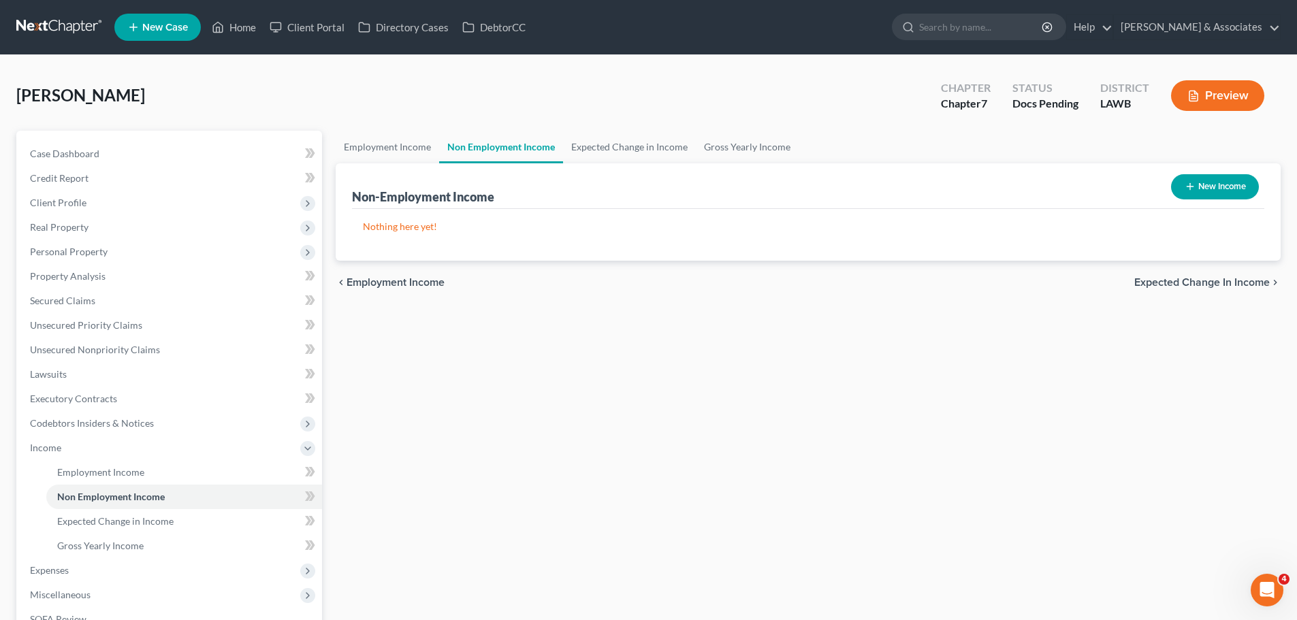
click at [608, 475] on div "Employment Income Non Employment Income Expected Change in Income Gross Yearly …" at bounding box center [808, 433] width 958 height 604
click at [399, 146] on link "Employment Income" at bounding box center [387, 147] width 103 height 33
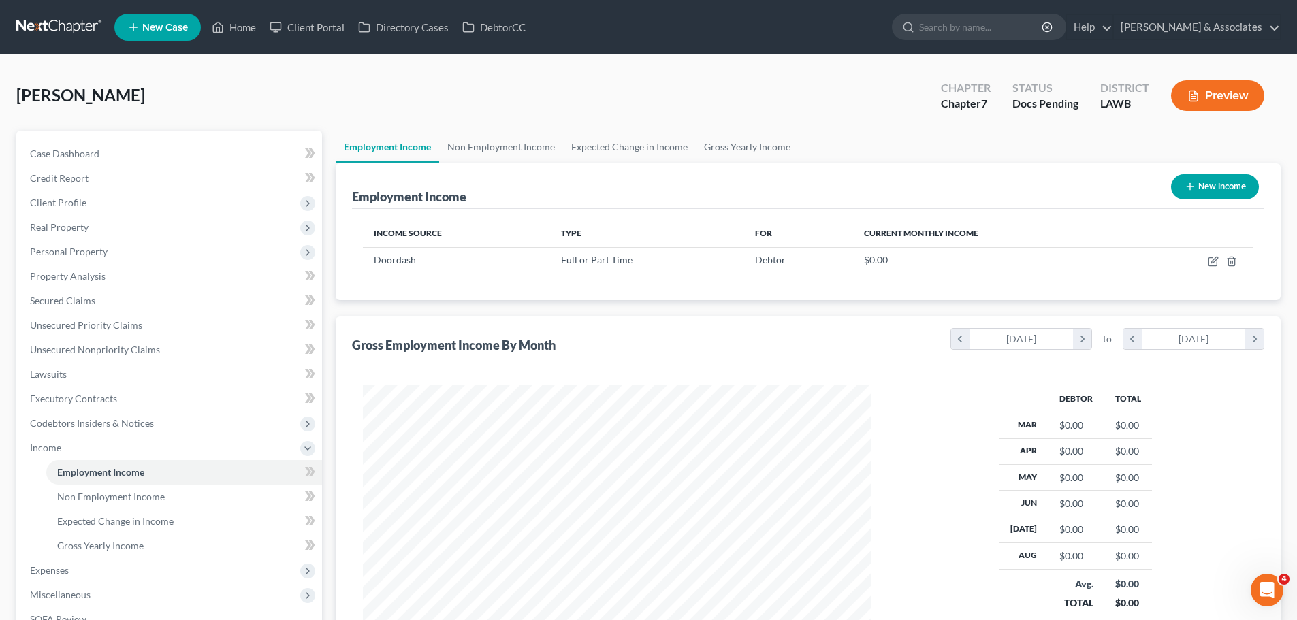
scroll to position [254, 535]
click at [336, 131] on link "Employment Income" at bounding box center [387, 147] width 103 height 33
click at [137, 491] on span "Non Employment Income" at bounding box center [111, 497] width 108 height 12
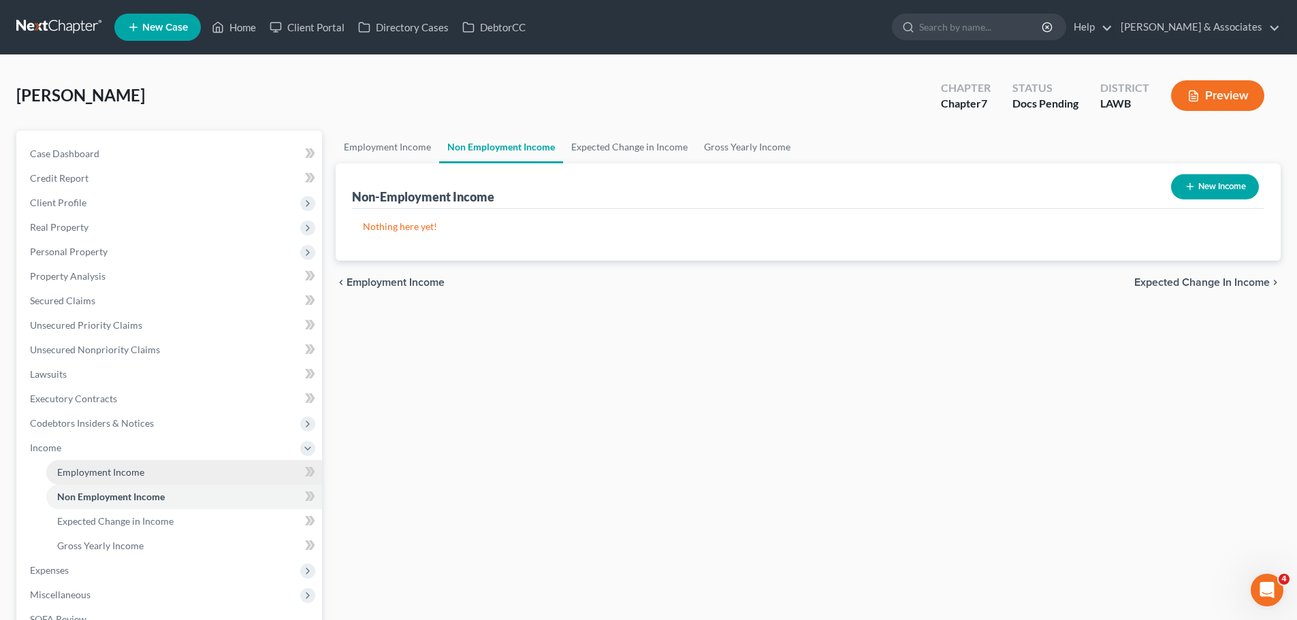
click at [144, 474] on link "Employment Income" at bounding box center [184, 472] width 276 height 25
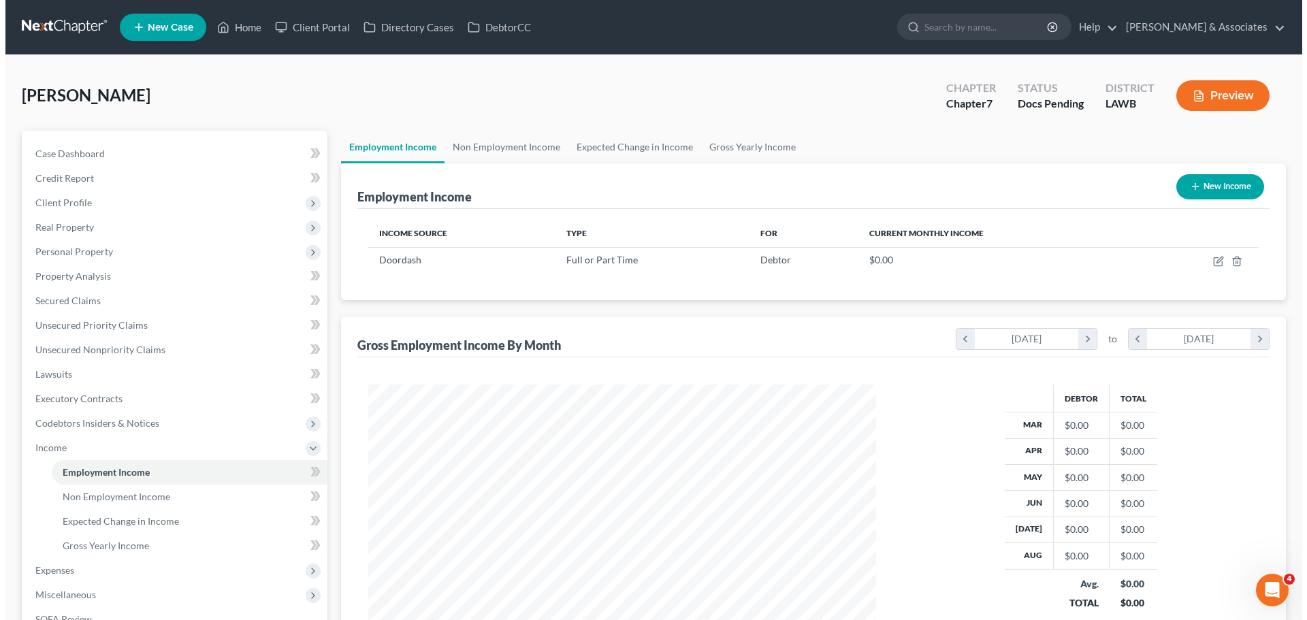
scroll to position [254, 535]
click at [470, 148] on link "Non Employment Income" at bounding box center [501, 147] width 124 height 33
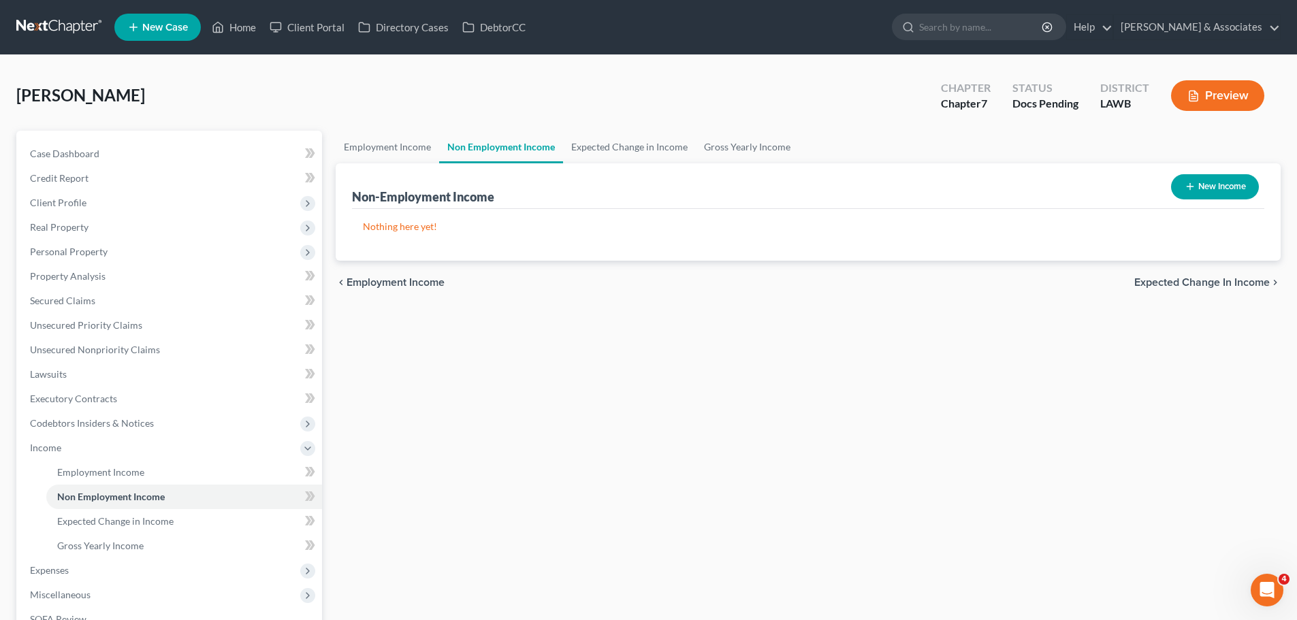
click at [1181, 187] on button "New Income" at bounding box center [1215, 186] width 88 height 25
select select "0"
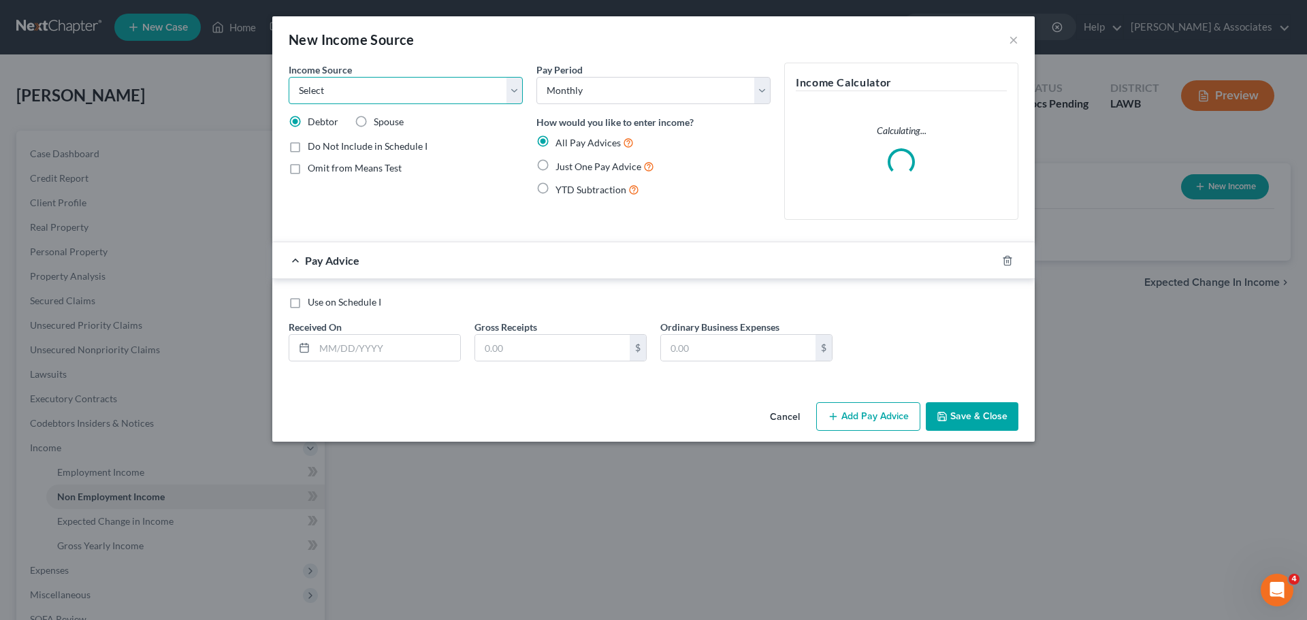
click at [391, 82] on select "Select Unemployment Disability (from employer) Pension Retirement Social Securi…" at bounding box center [406, 90] width 234 height 27
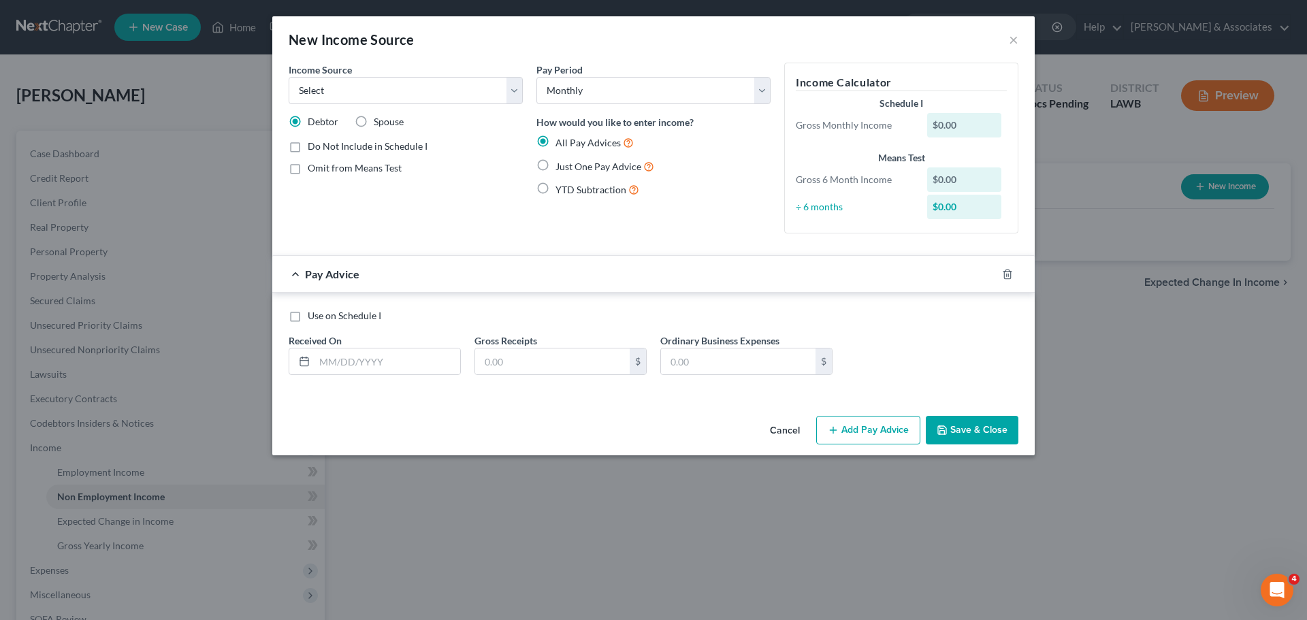
click at [1018, 39] on div "New Income Source ×" at bounding box center [653, 39] width 762 height 46
click at [1016, 39] on button "×" at bounding box center [1014, 39] width 10 height 16
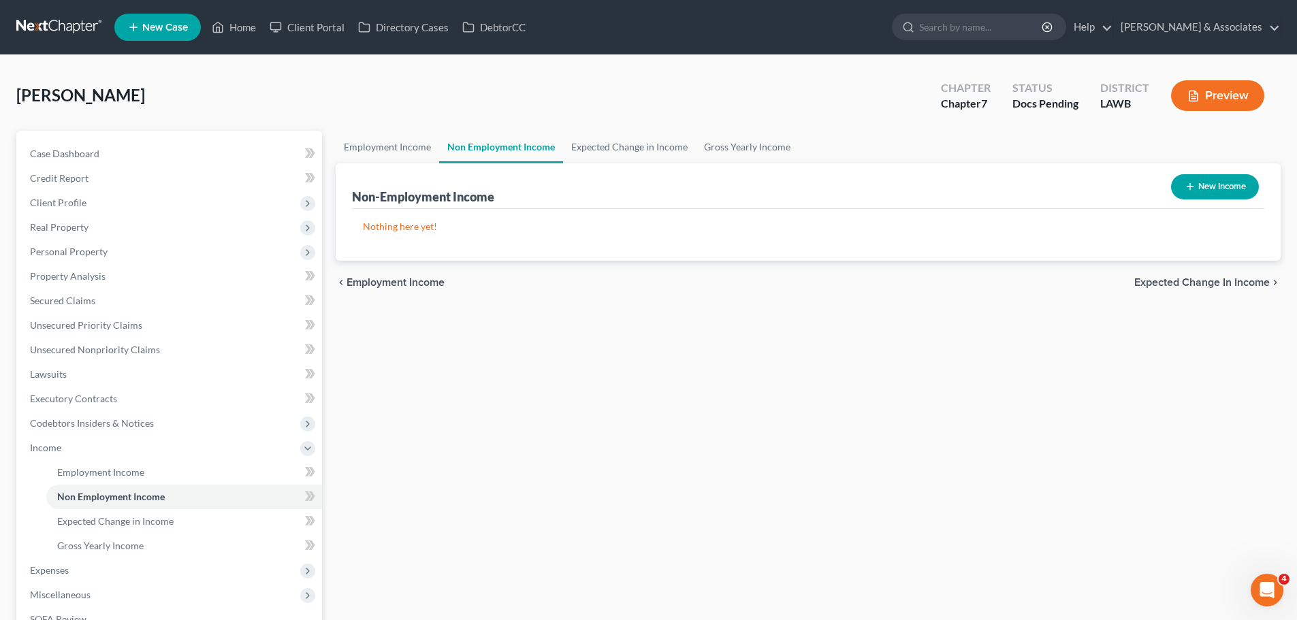
click at [1217, 186] on button "New Income" at bounding box center [1215, 186] width 88 height 25
select select "0"
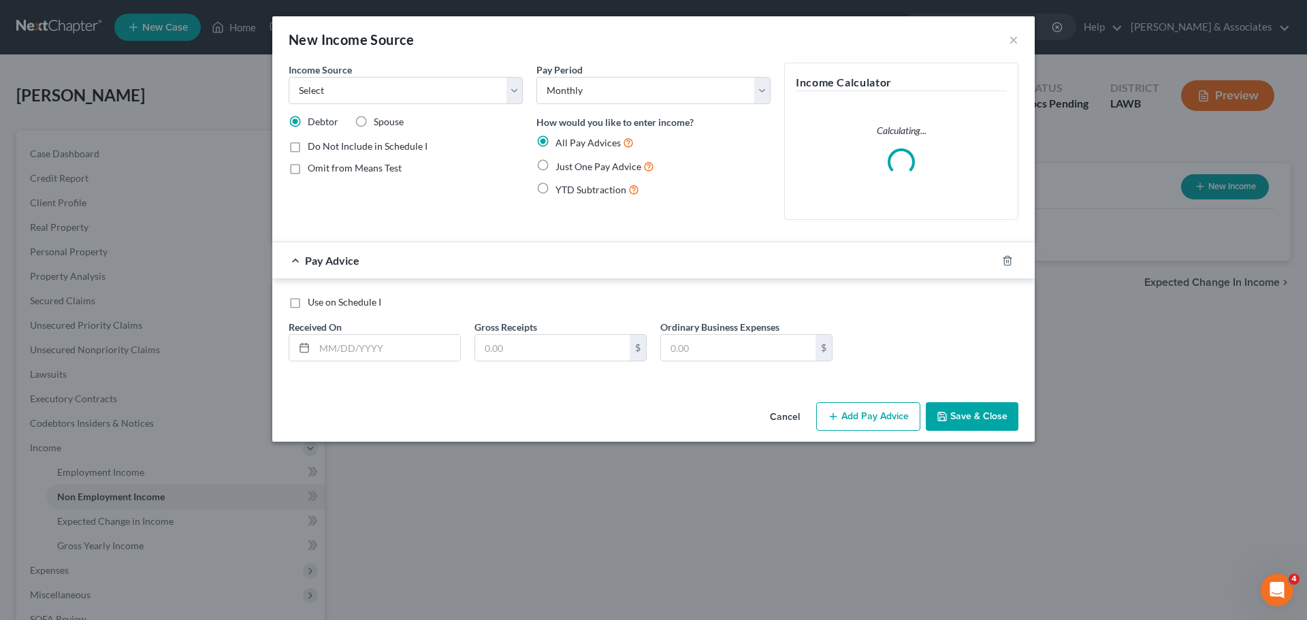
click at [345, 144] on span "Do Not Include in Schedule I" at bounding box center [368, 146] width 120 height 12
click at [322, 144] on input "Do Not Include in Schedule I" at bounding box center [317, 144] width 9 height 9
checkbox input "true"
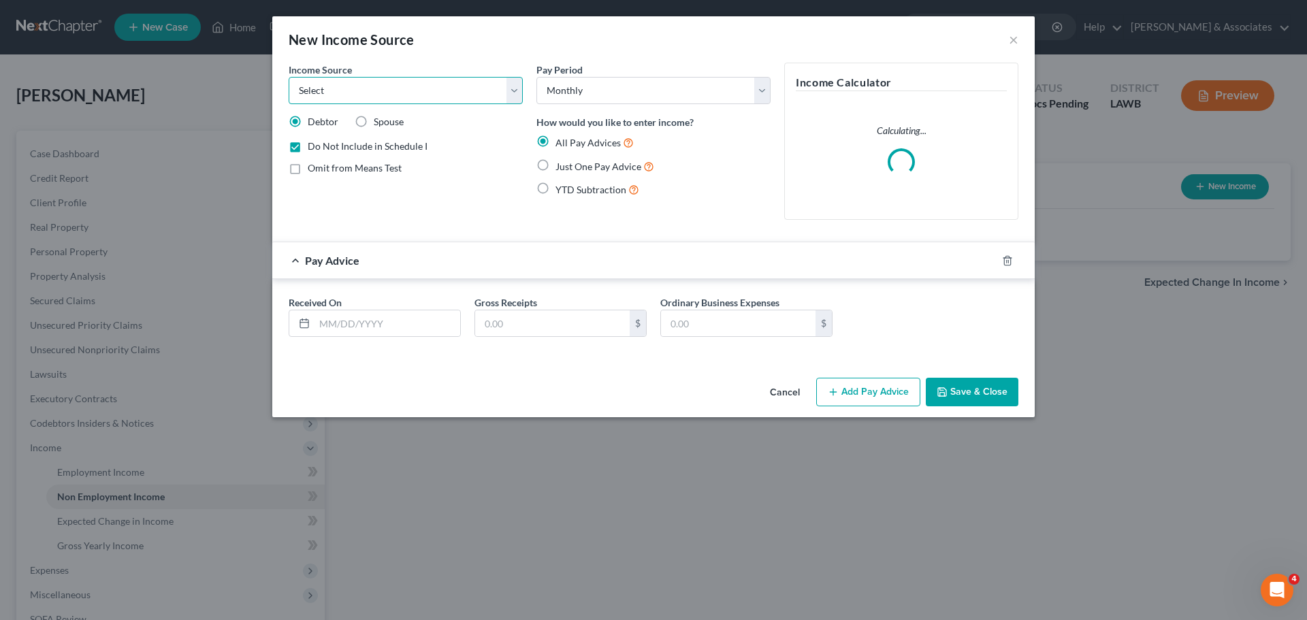
click at [404, 96] on select "Select Unemployment Disability (from employer) Pension Retirement Social Securi…" at bounding box center [406, 90] width 234 height 27
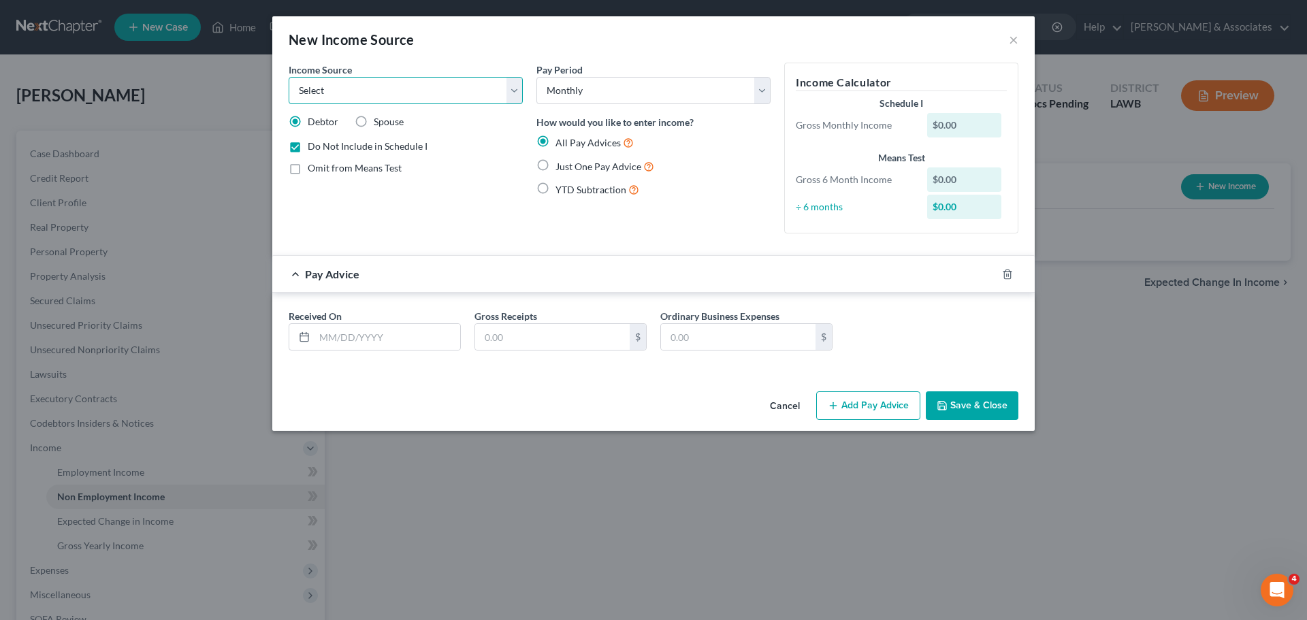
select select "13"
click at [289, 77] on select "Select Unemployment Disability (from employer) Pension Retirement Social Securi…" at bounding box center [406, 90] width 234 height 27
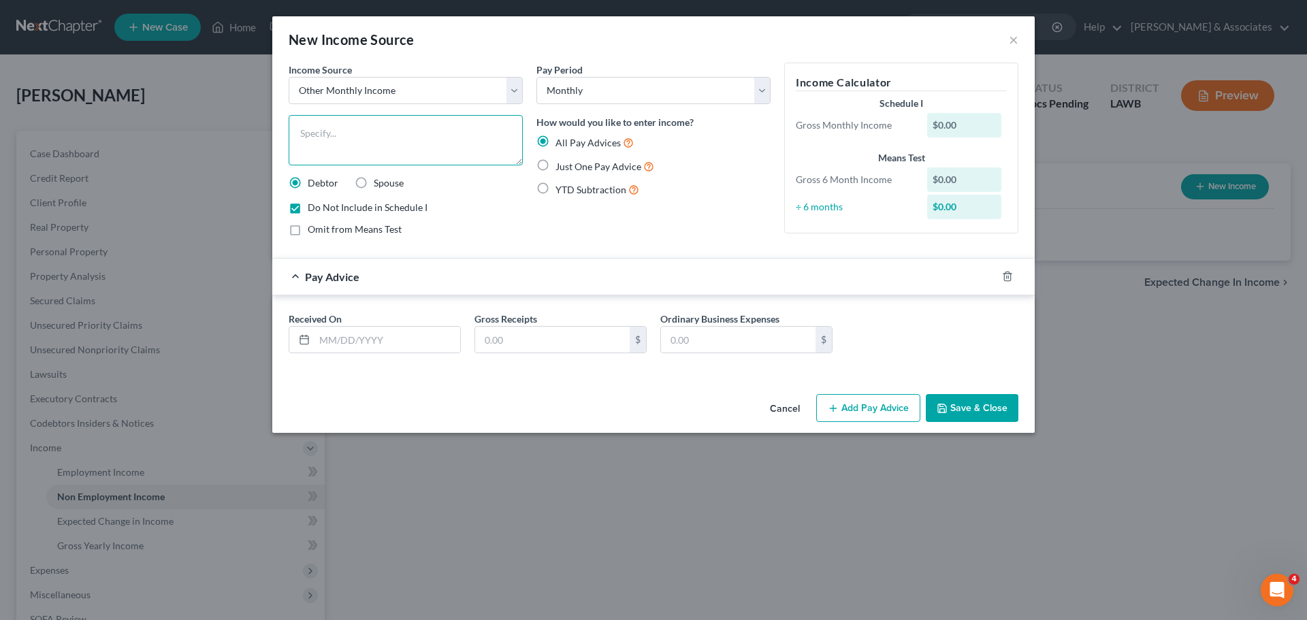
drag, startPoint x: 398, startPoint y: 144, endPoint x: 510, endPoint y: 104, distance: 118.4
click at [398, 143] on textarea at bounding box center [406, 140] width 234 height 50
type textarea "SNAP Benefits"
click at [600, 165] on span "Just One Pay Advice" at bounding box center [598, 167] width 86 height 12
click at [570, 165] on input "Just One Pay Advice" at bounding box center [565, 163] width 9 height 9
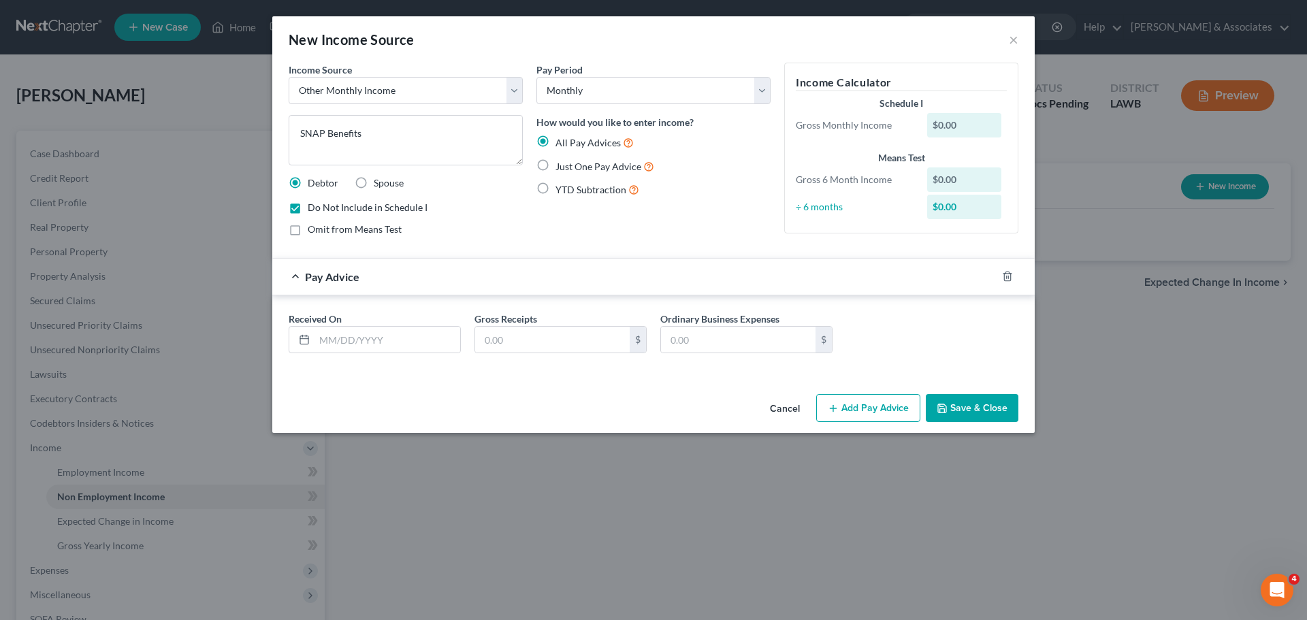
radio input "true"
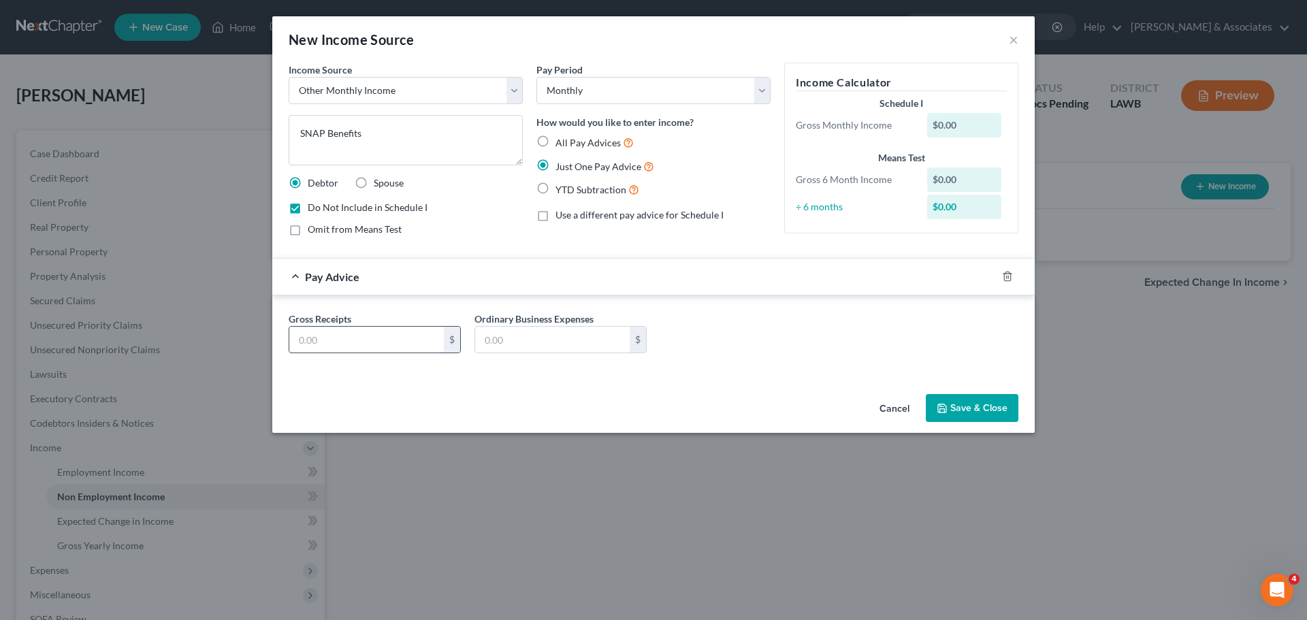
click at [385, 338] on input "text" at bounding box center [366, 340] width 155 height 26
type input "400.00"
click at [954, 408] on button "Save & Close" at bounding box center [972, 408] width 93 height 29
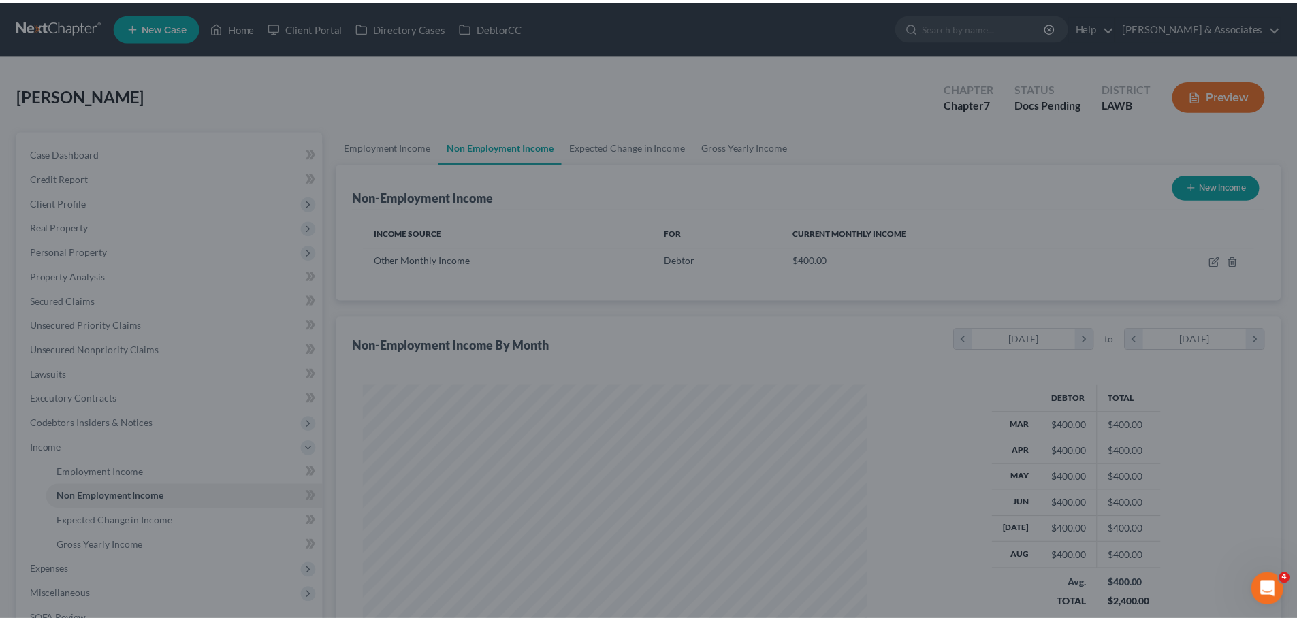
scroll to position [680462, 680181]
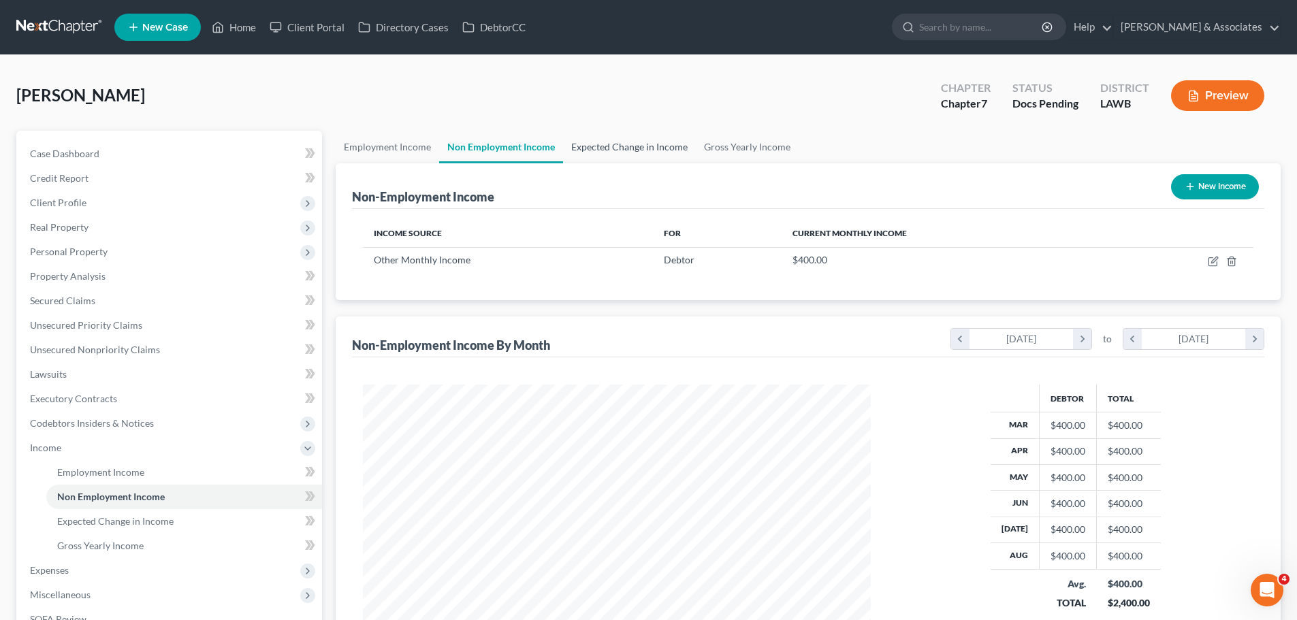
click at [587, 159] on link "Expected Change in Income" at bounding box center [629, 147] width 133 height 33
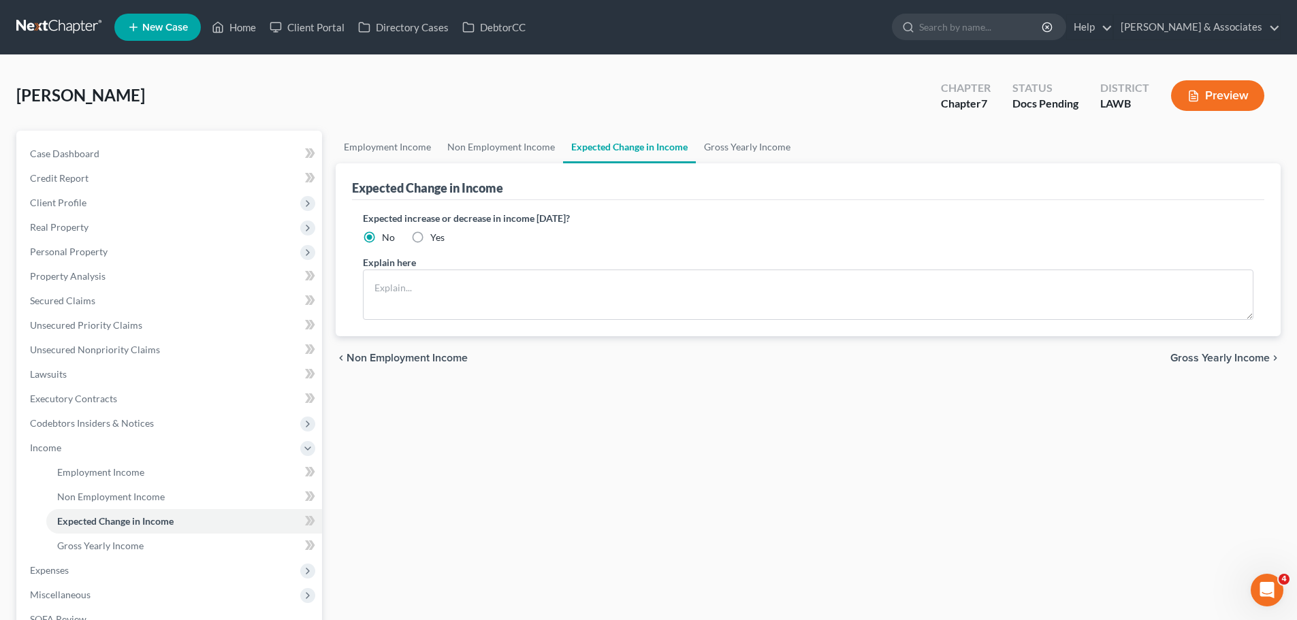
click at [430, 236] on label "Yes" at bounding box center [437, 238] width 14 height 14
click at [436, 236] on input "Yes" at bounding box center [440, 235] width 9 height 9
radio input "true"
drag, startPoint x: 430, startPoint y: 298, endPoint x: 1306, endPoint y: 373, distance: 879.3
click at [438, 298] on textarea at bounding box center [808, 295] width 890 height 50
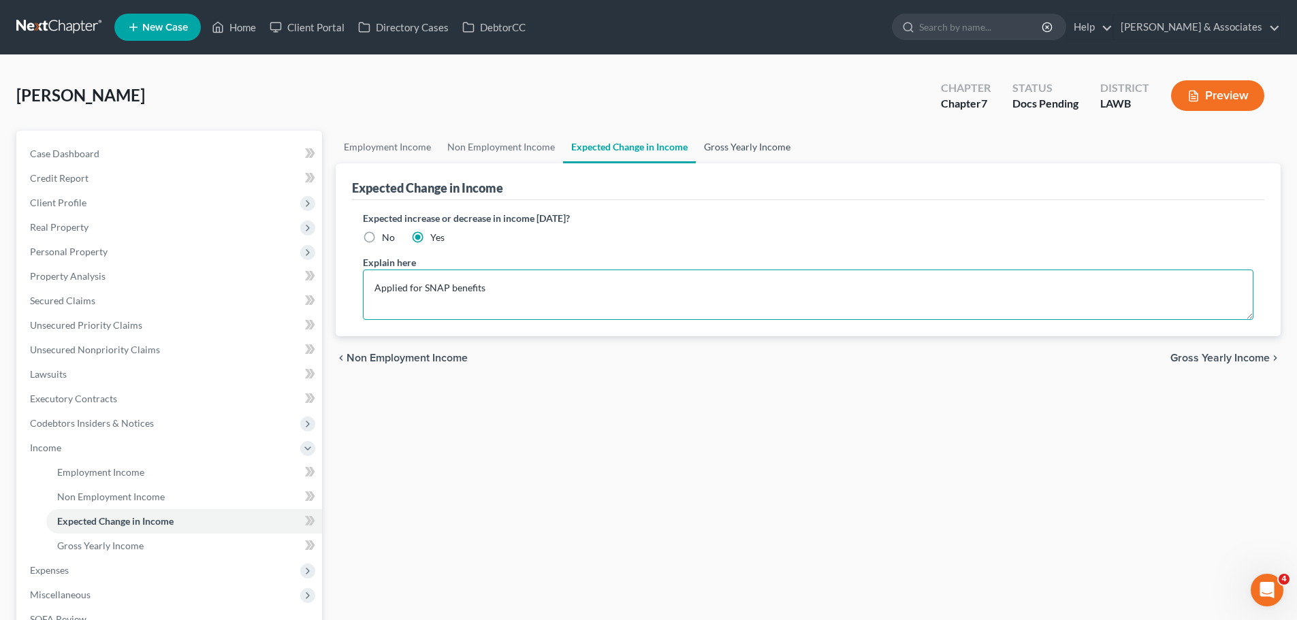
type textarea "Applied for SNAP benefits"
click at [773, 149] on link "Gross Yearly Income" at bounding box center [747, 147] width 103 height 33
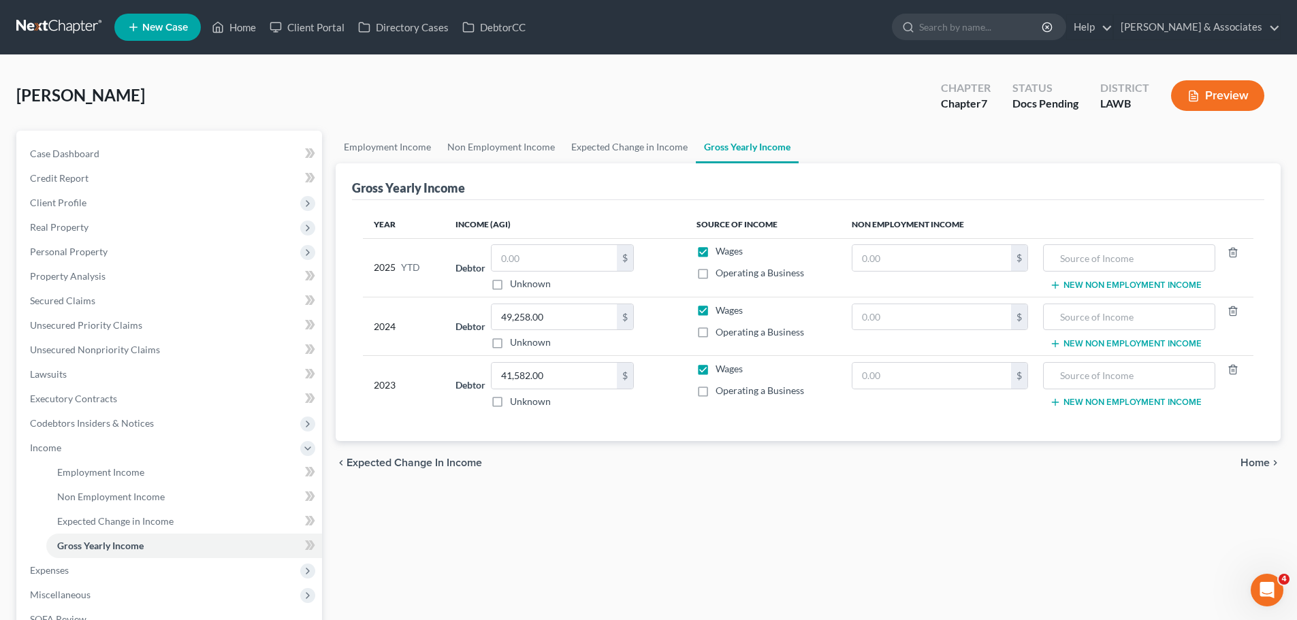
click at [568, 519] on div "Employment Income Non Employment Income Expected Change in Income Gross Yearly …" at bounding box center [808, 433] width 958 height 604
click at [38, 575] on span "Expenses" at bounding box center [49, 570] width 39 height 12
click at [988, 311] on input "text" at bounding box center [931, 317] width 159 height 26
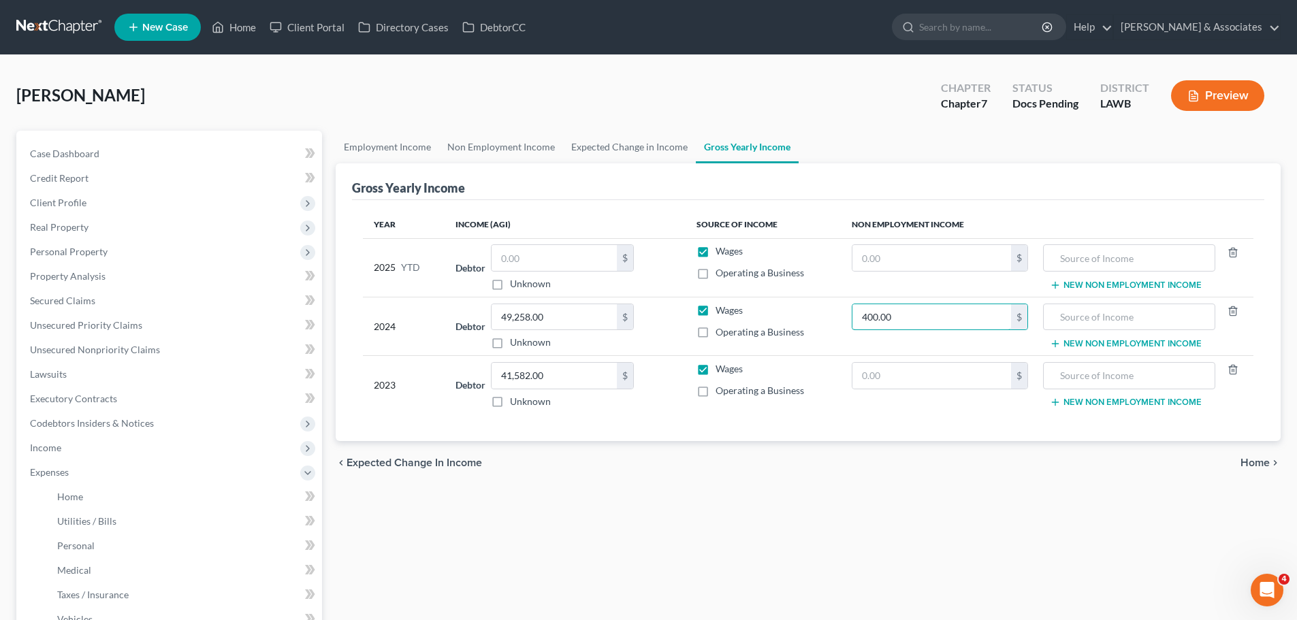
type input "400.00"
type input "s"
type input "0"
click at [985, 255] on input "text" at bounding box center [931, 258] width 159 height 26
type input "400.00"
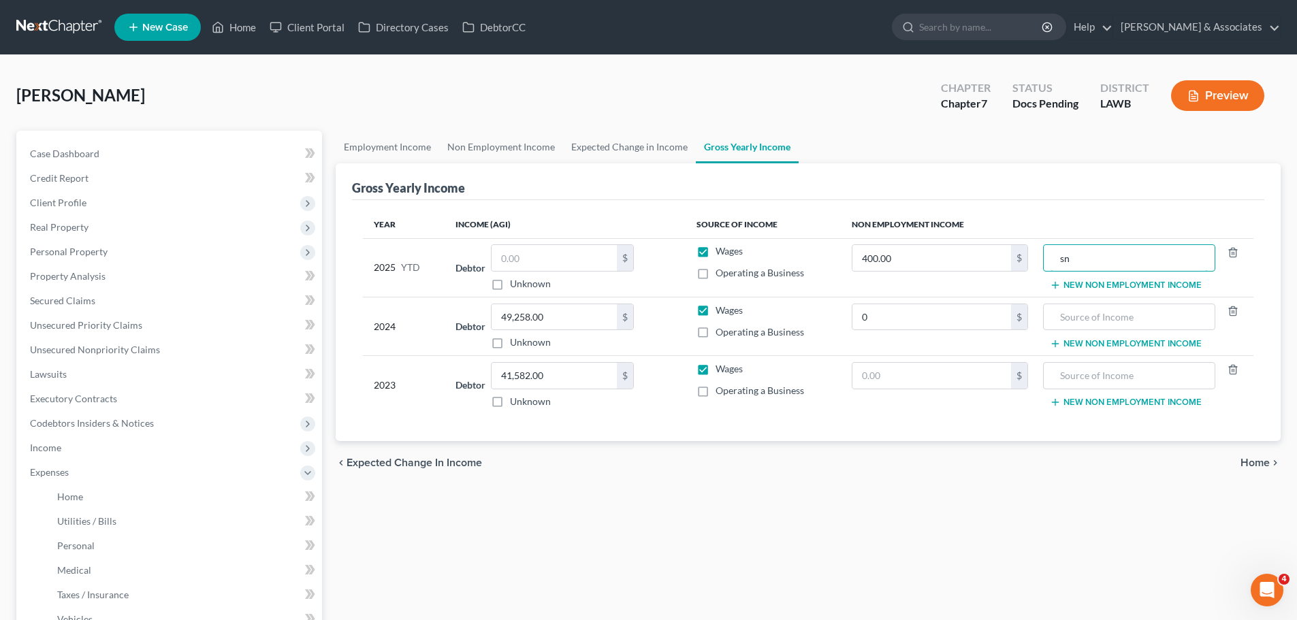
type input "s"
type input "SNAP Benefits"
click at [928, 487] on div "Employment Income Non Employment Income Expected Change in Income Gross Yearly …" at bounding box center [808, 469] width 958 height 677
click at [945, 263] on input "400.00" at bounding box center [931, 258] width 159 height 26
type input "600.00"
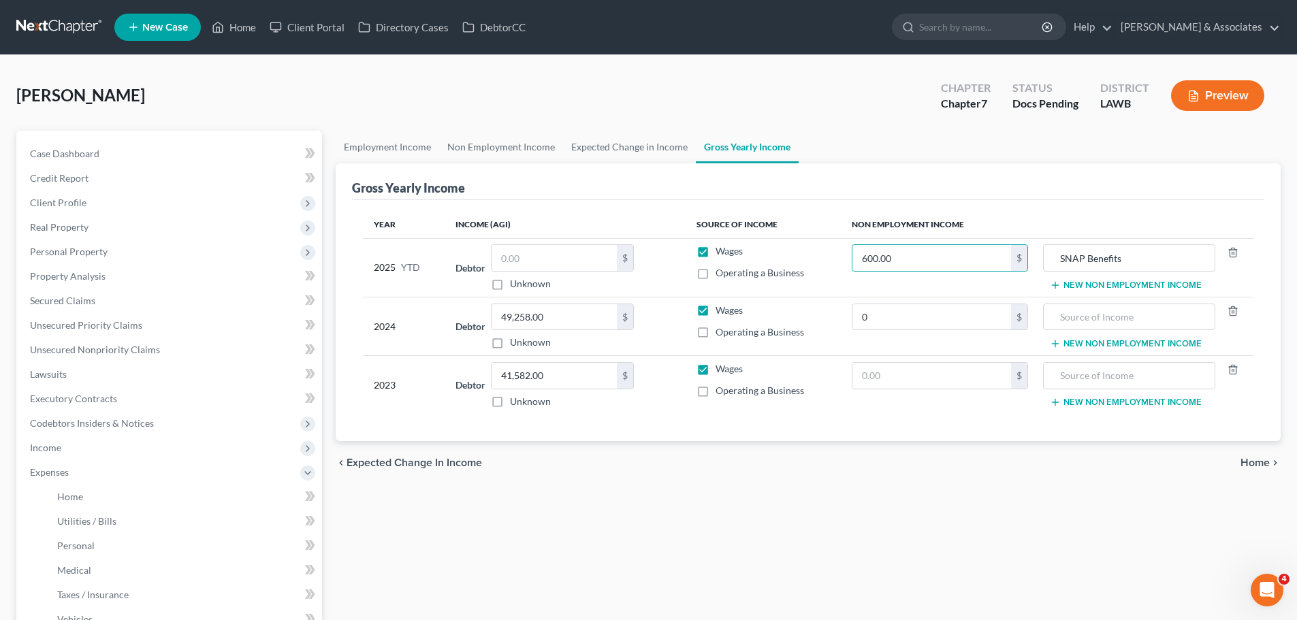
click at [747, 545] on div "Employment Income Non Employment Income Expected Change in Income Gross Yearly …" at bounding box center [808, 469] width 958 height 677
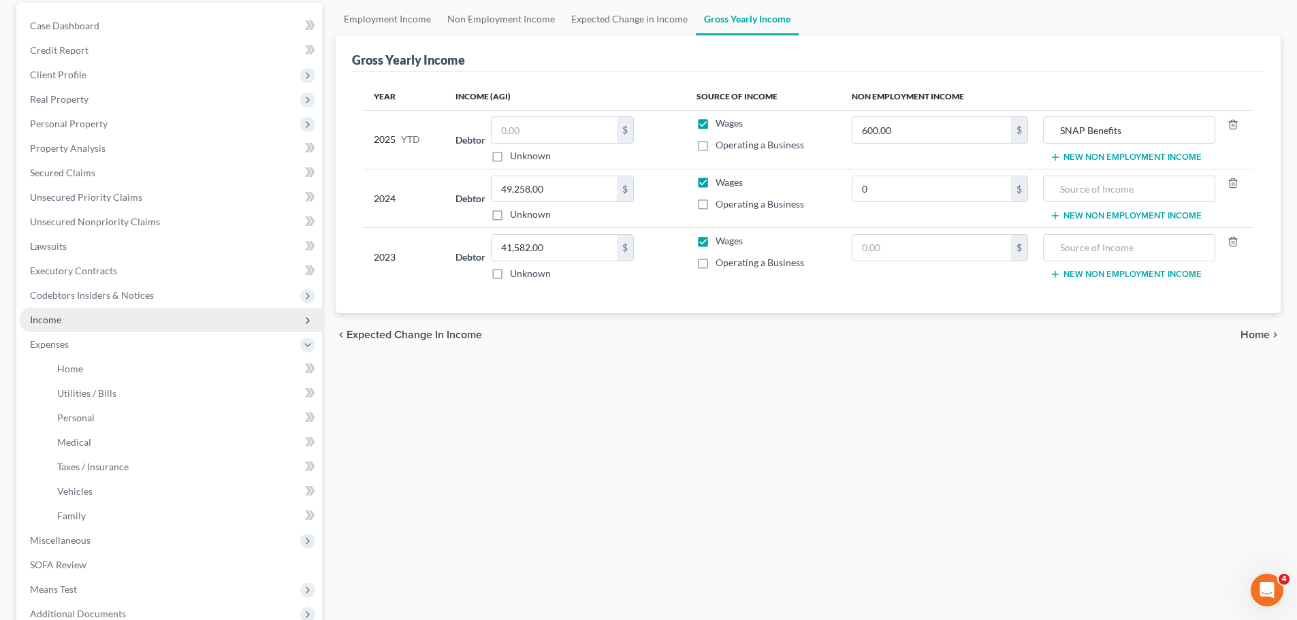
scroll to position [136, 0]
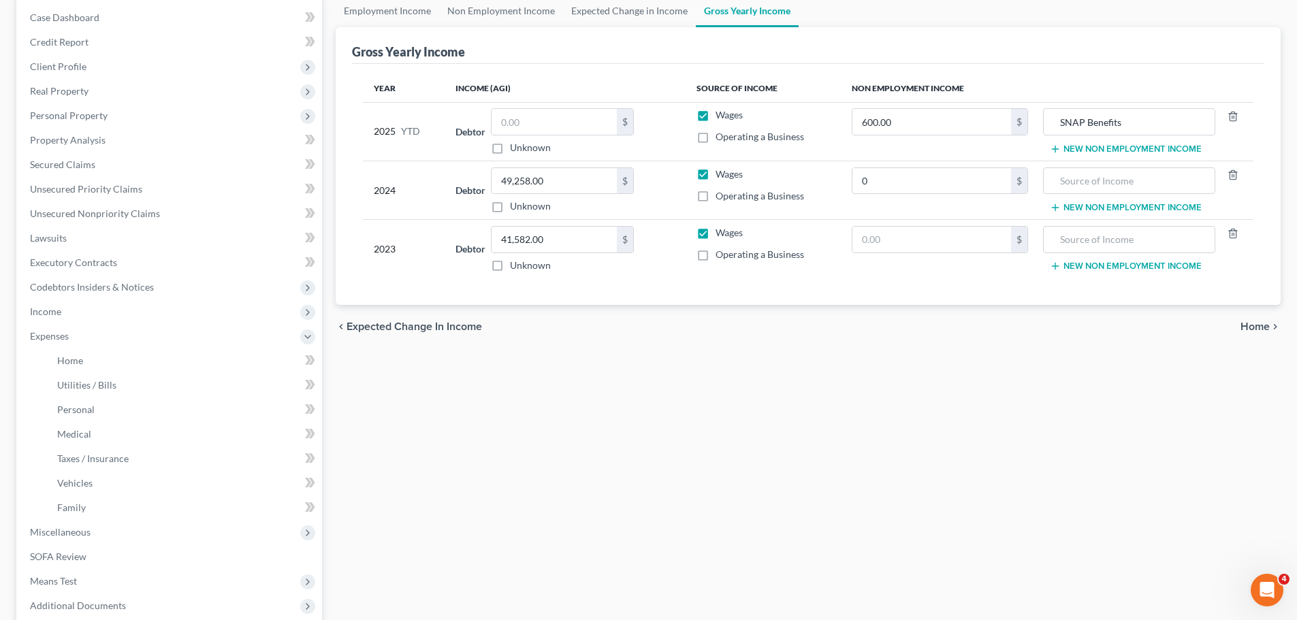
drag, startPoint x: 778, startPoint y: 377, endPoint x: 1189, endPoint y: 317, distance: 414.9
click at [779, 377] on div "Employment Income Non Employment Income Expected Change in Income Gross Yearly …" at bounding box center [808, 333] width 958 height 677
click at [1266, 327] on span "Home" at bounding box center [1254, 326] width 29 height 11
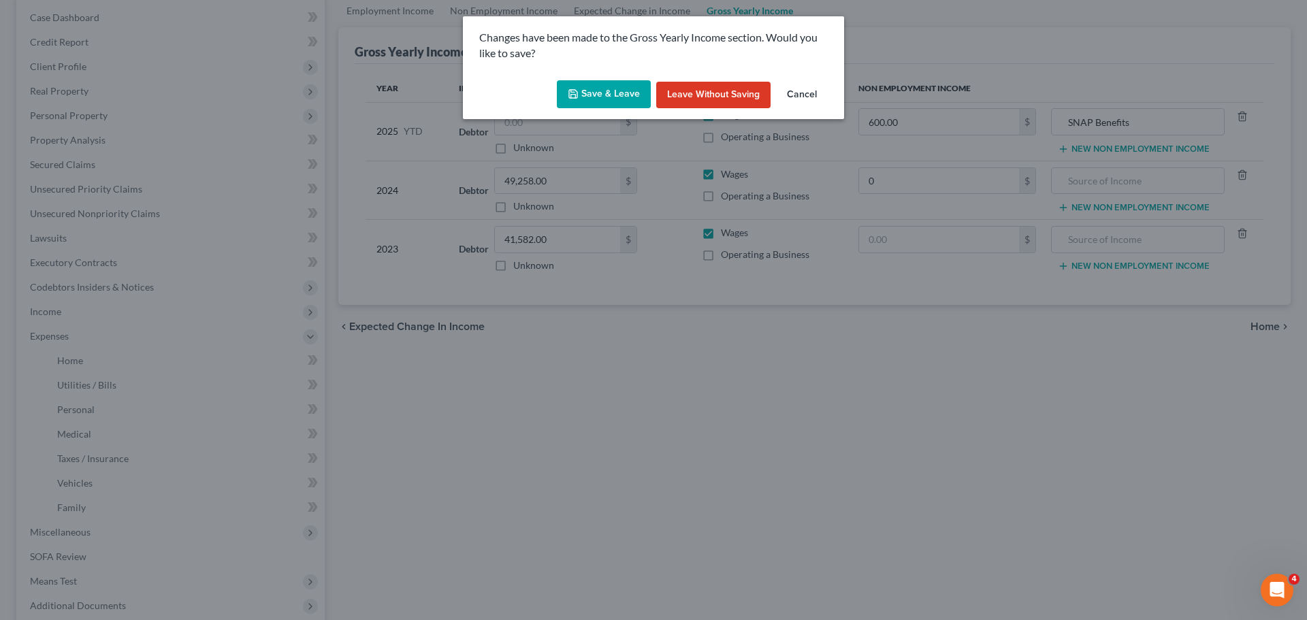
click at [592, 101] on button "Save & Leave" at bounding box center [604, 94] width 94 height 29
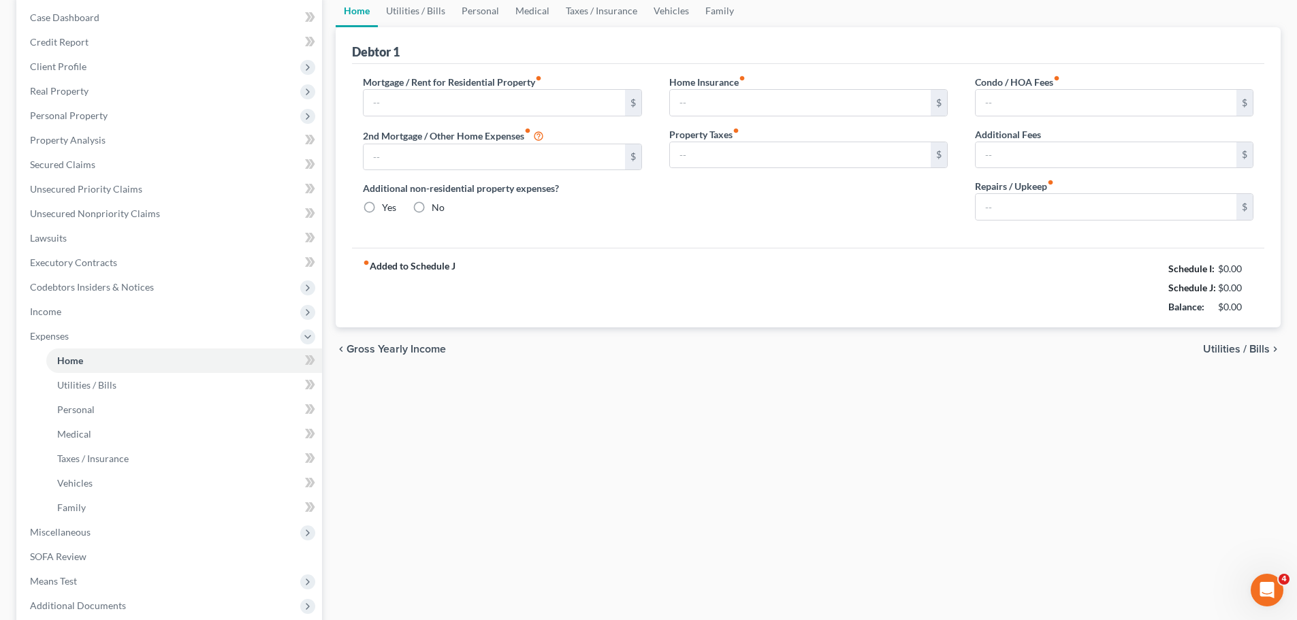
type input "662.70"
type input "0.00"
radio input "true"
type input "0.00"
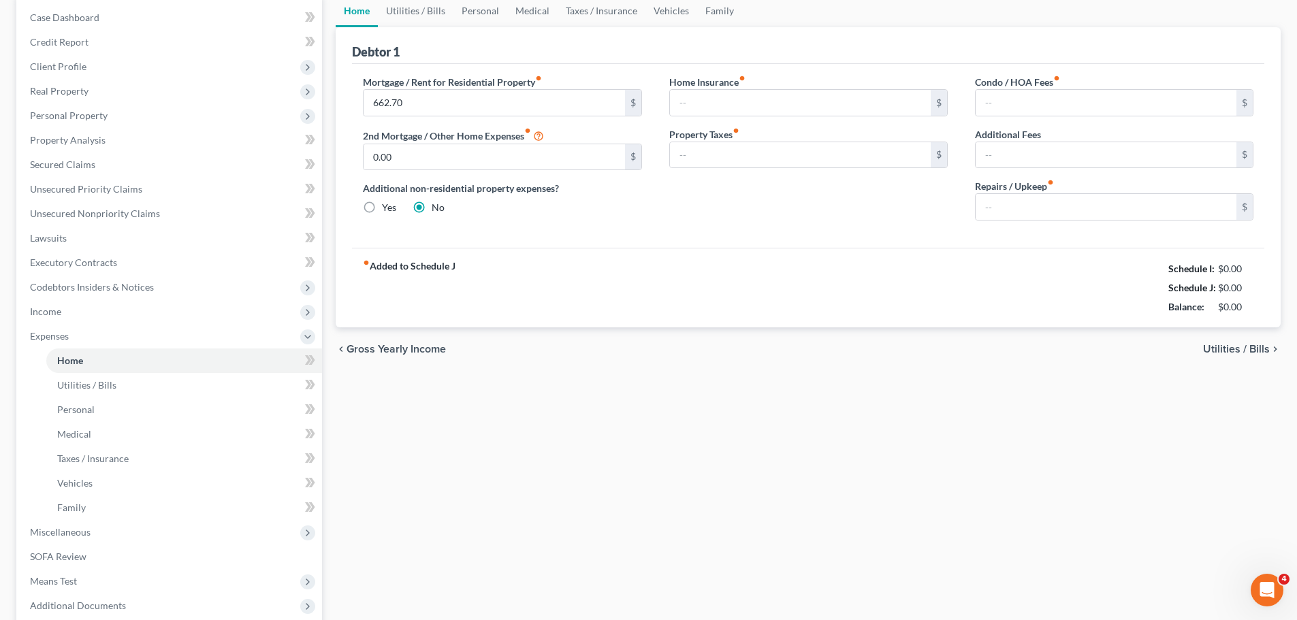
type input "0.00"
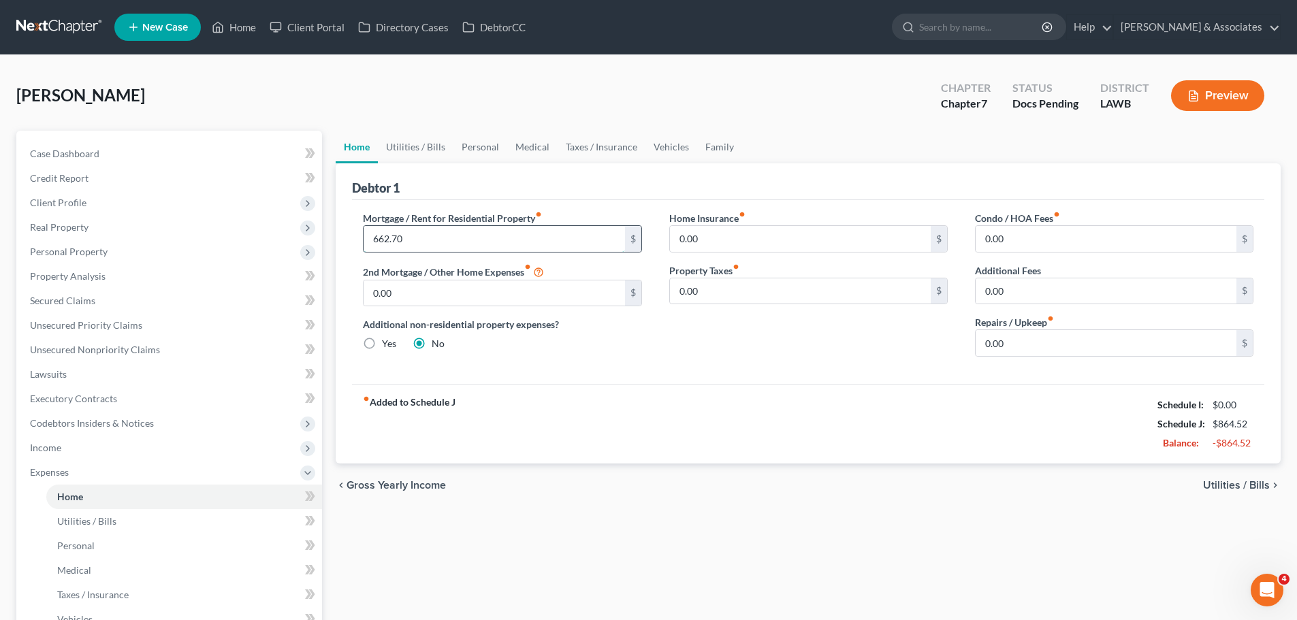
click at [445, 236] on input "662.70" at bounding box center [494, 239] width 261 height 26
drag, startPoint x: 730, startPoint y: 485, endPoint x: 734, endPoint y: 469, distance: 16.0
click at [730, 485] on div "chevron_left Gross Yearly Income Utilities / Bills chevron_right" at bounding box center [808, 486] width 945 height 44
click at [1086, 295] on input "0.00" at bounding box center [1105, 291] width 261 height 26
click at [1021, 248] on input "0.00" at bounding box center [1105, 239] width 261 height 26
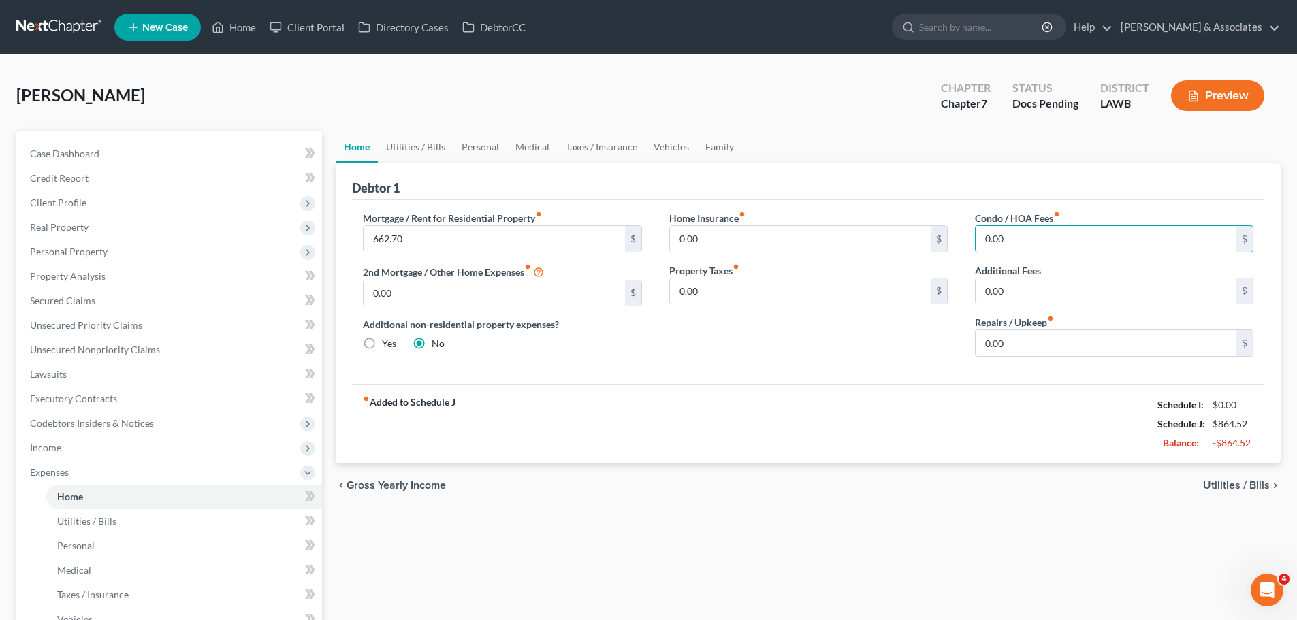
click at [1229, 489] on span "Utilities / Bills" at bounding box center [1236, 485] width 67 height 11
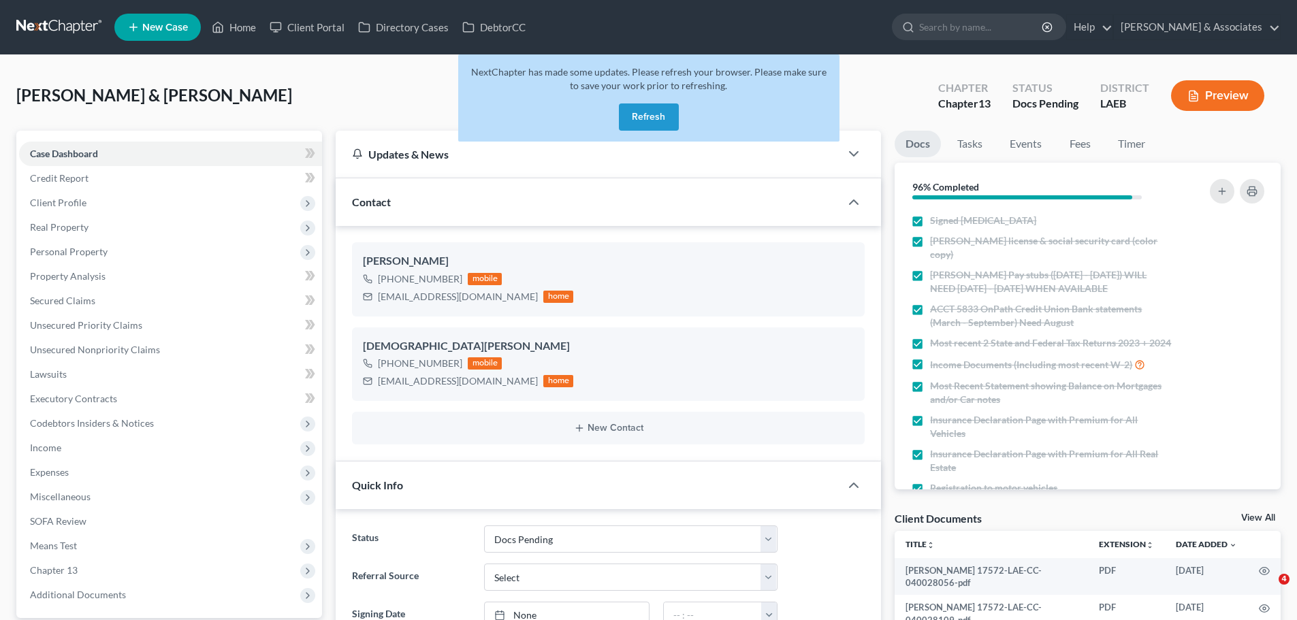
select select "6"
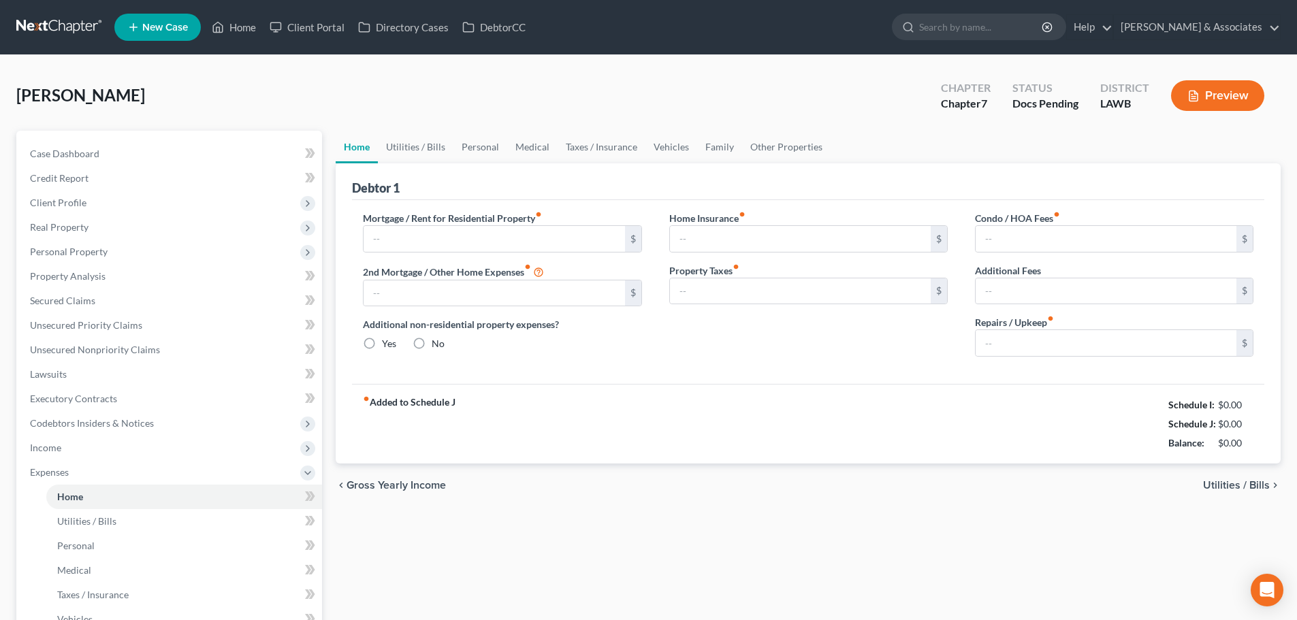
type input "662.70"
type input "0.00"
radio input "true"
type input "0.00"
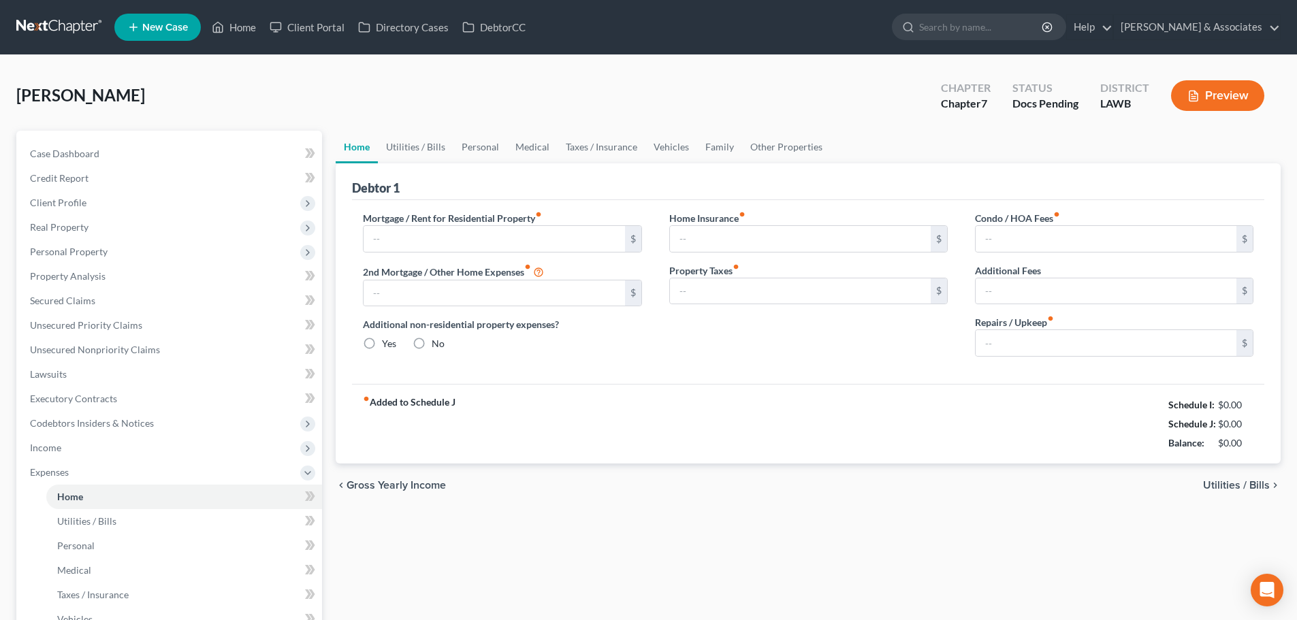
type input "0.00"
click at [1223, 484] on span "Utilities / Bills" at bounding box center [1236, 485] width 67 height 11
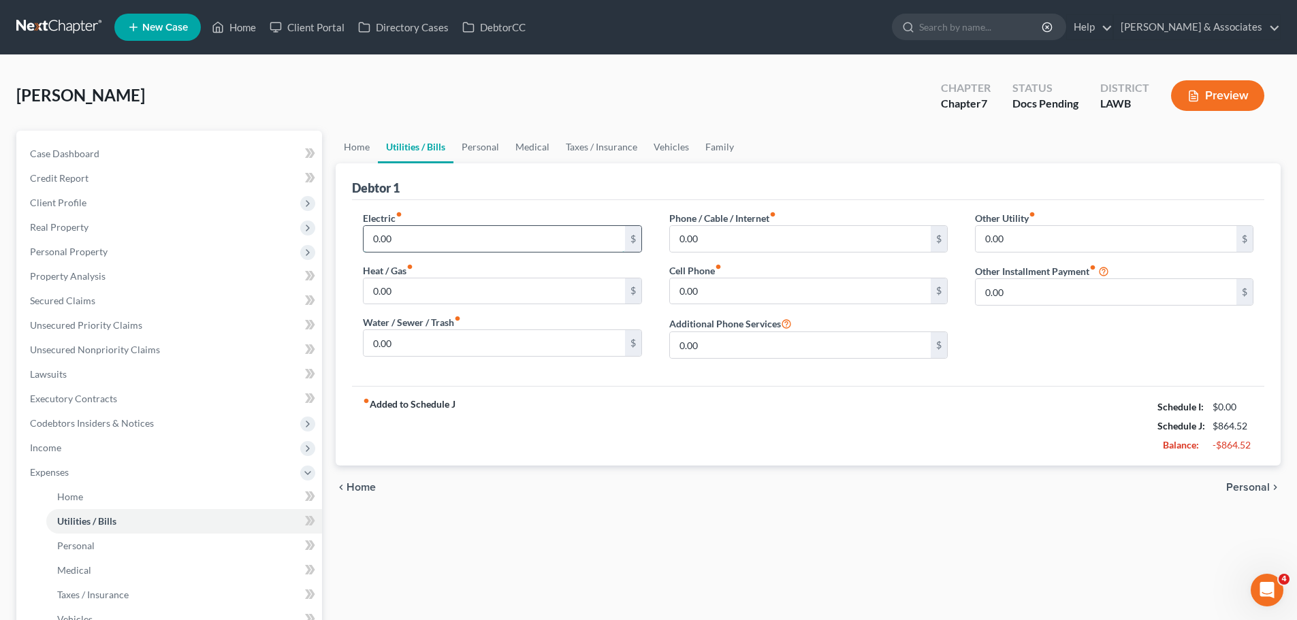
click at [483, 248] on input "0.00" at bounding box center [494, 239] width 261 height 26
type input "80.00"
click at [479, 300] on input "0.00" at bounding box center [494, 291] width 261 height 26
click at [427, 339] on input "0.00" at bounding box center [494, 343] width 261 height 26
drag, startPoint x: 411, startPoint y: 280, endPoint x: 1222, endPoint y: 280, distance: 810.7
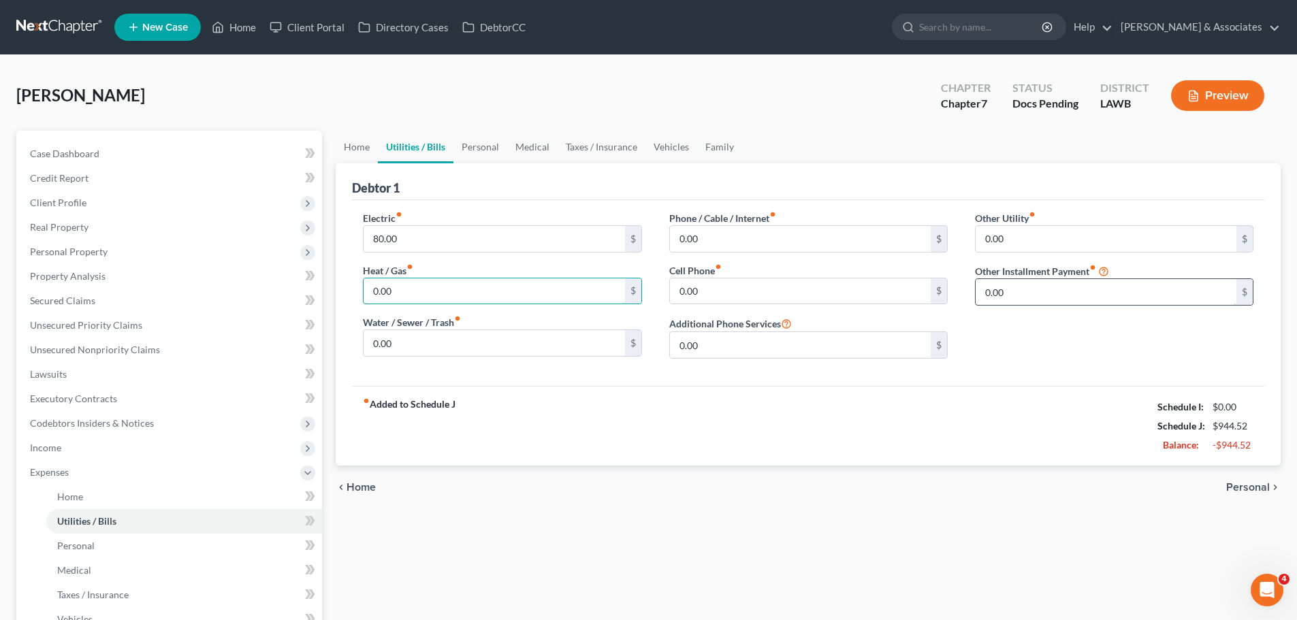
click at [412, 280] on input "0.00" at bounding box center [494, 291] width 261 height 26
type input "80"
click at [430, 346] on input "0.00" at bounding box center [494, 343] width 261 height 26
click at [409, 290] on input "80" at bounding box center [494, 291] width 261 height 26
click at [406, 290] on input "80" at bounding box center [494, 291] width 261 height 26
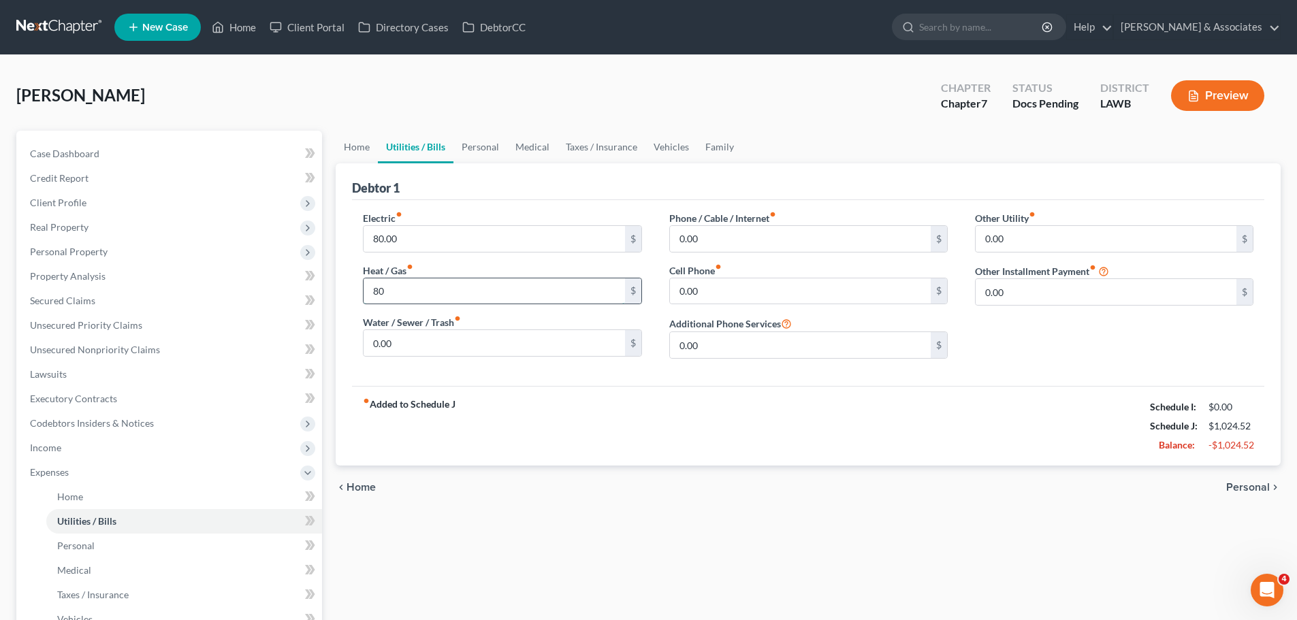
click at [406, 290] on input "80" at bounding box center [494, 291] width 261 height 26
click at [393, 343] on input "0.00" at bounding box center [494, 343] width 261 height 26
type input "80"
drag, startPoint x: 733, startPoint y: 225, endPoint x: 730, endPoint y: 236, distance: 11.4
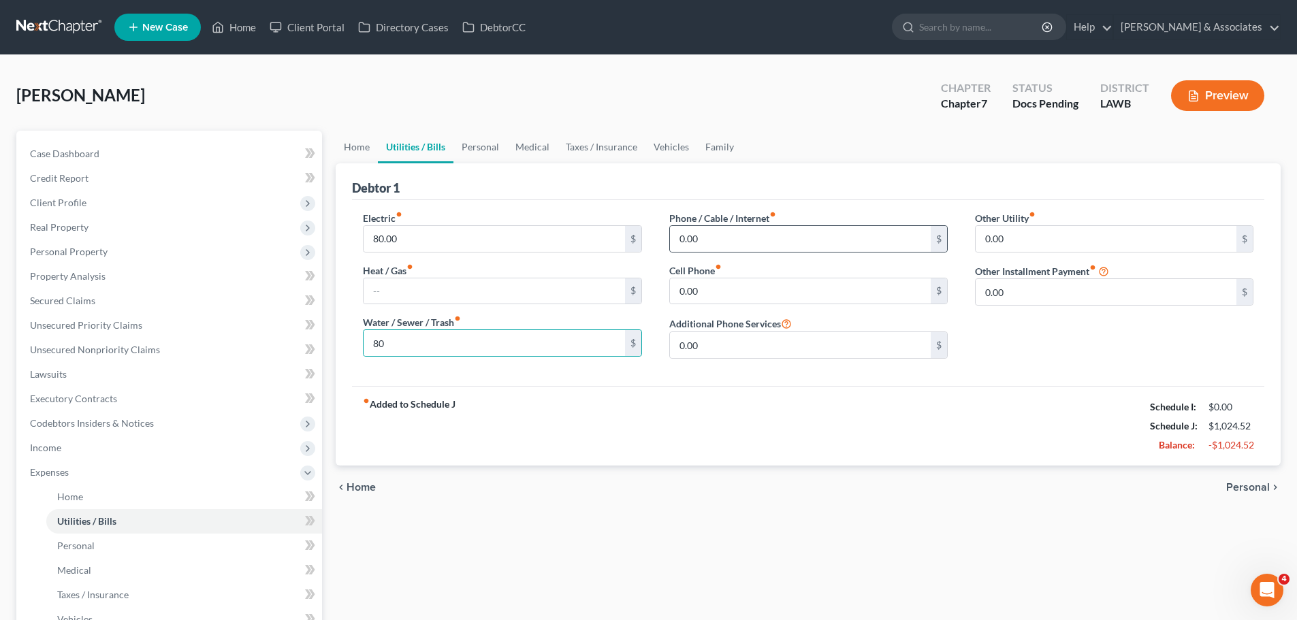
click at [733, 225] on div "0.00 $" at bounding box center [808, 238] width 278 height 27
click at [730, 236] on input "0.00" at bounding box center [800, 239] width 261 height 26
click at [730, 288] on input "0.00" at bounding box center [800, 291] width 261 height 26
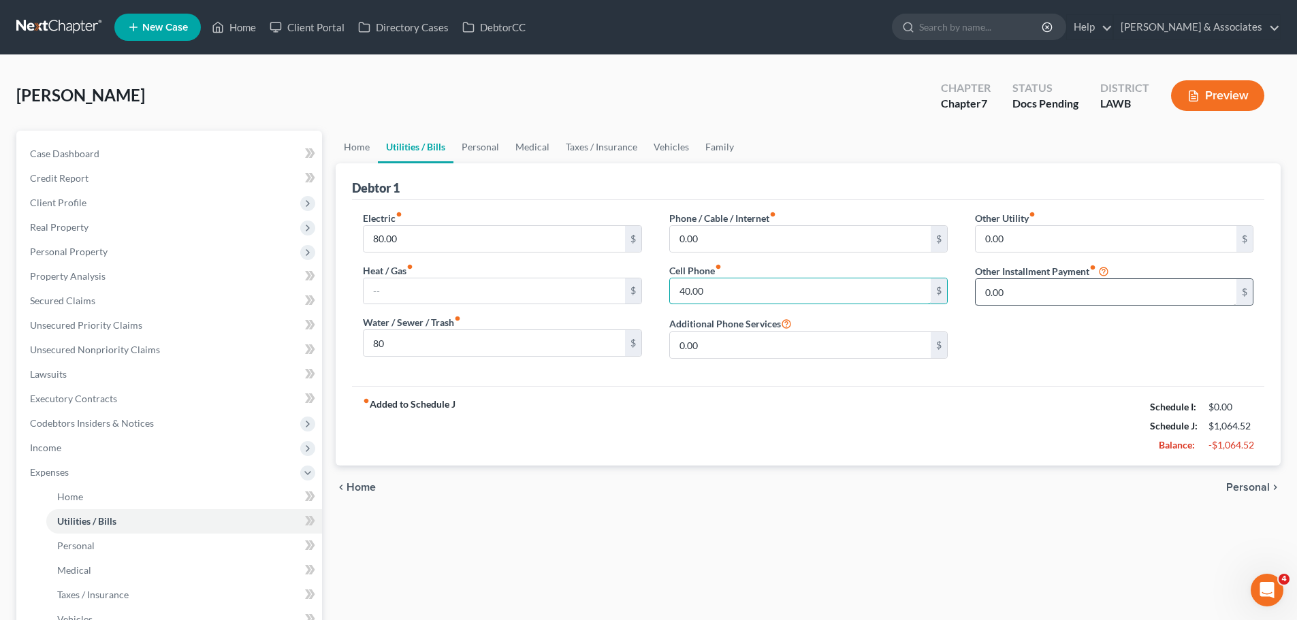
type input "40.00"
click at [1235, 491] on span "Personal" at bounding box center [1248, 487] width 44 height 11
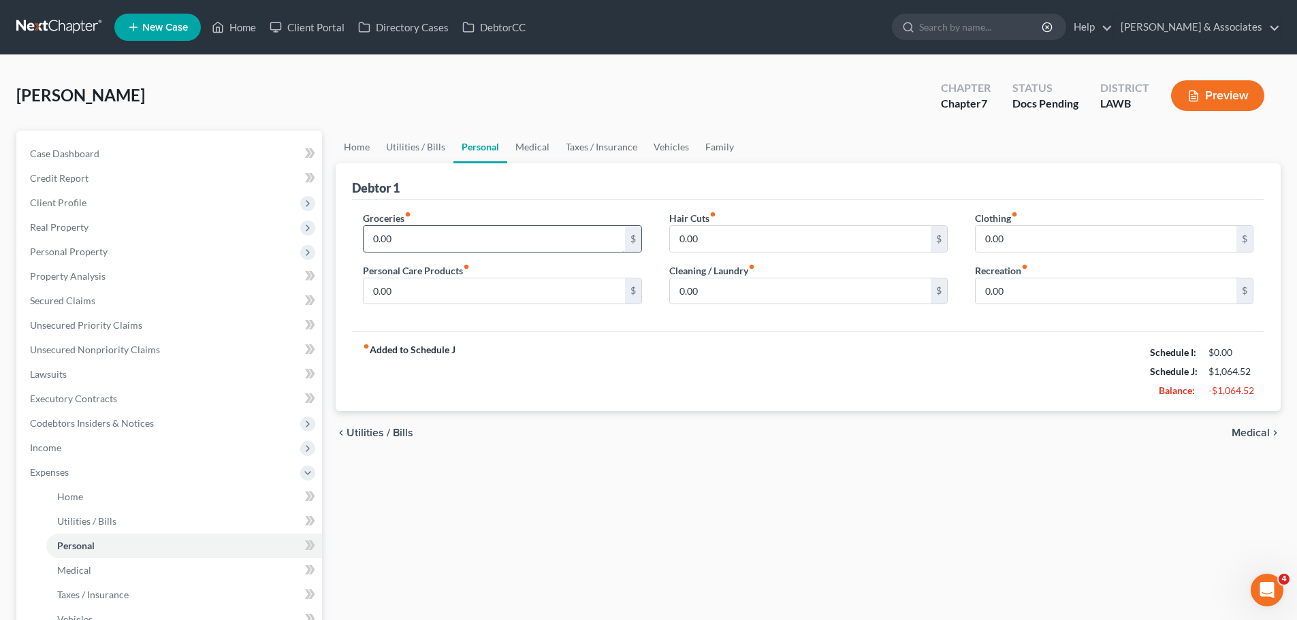
click at [450, 229] on input "0.00" at bounding box center [494, 239] width 261 height 26
type input "542"
type input "50"
type input "93"
click at [523, 142] on link "Medical" at bounding box center [532, 147] width 50 height 33
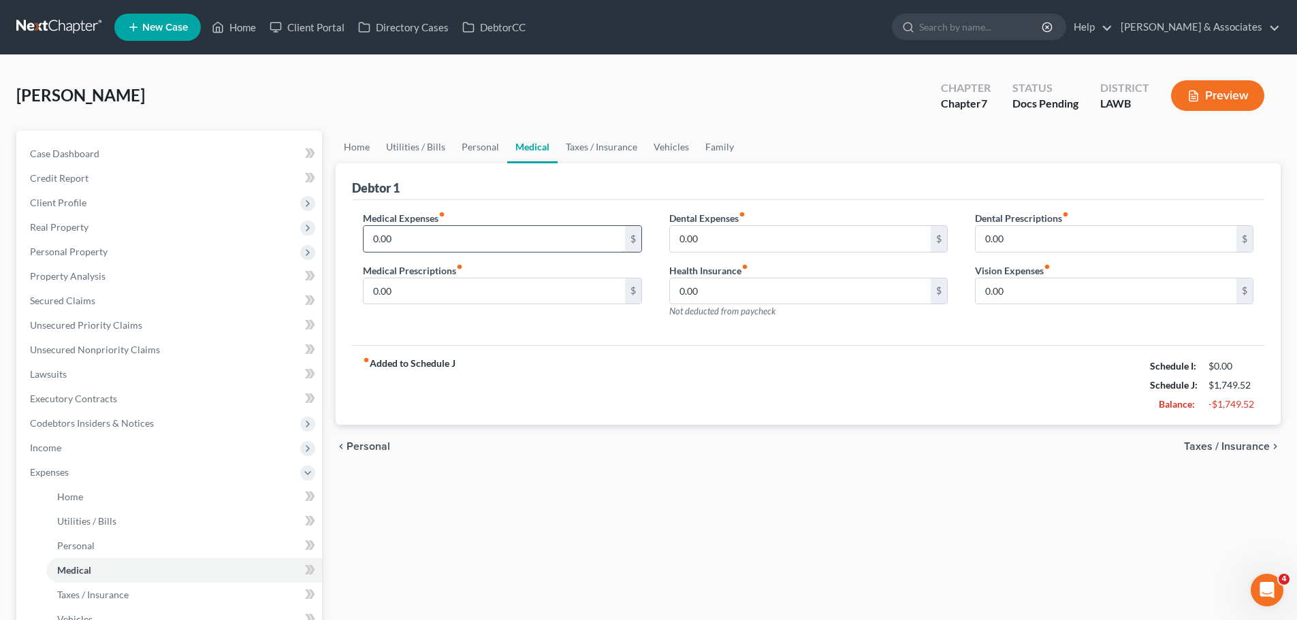
click at [434, 248] on input "0.00" at bounding box center [494, 239] width 261 height 26
click at [443, 247] on input "0.00" at bounding box center [494, 239] width 261 height 26
click at [479, 236] on input "0.00" at bounding box center [494, 239] width 261 height 26
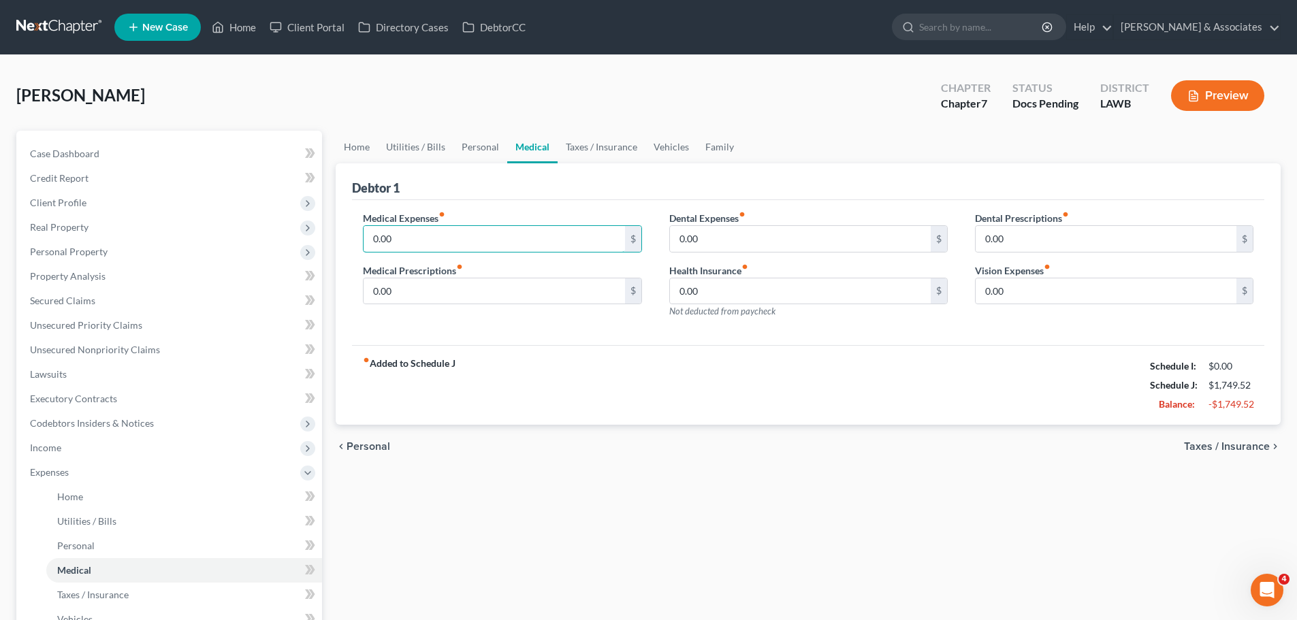
type input "9"
type input "10.00"
click at [460, 304] on div "0.00 $" at bounding box center [502, 291] width 278 height 27
click at [462, 295] on input "0.00" at bounding box center [494, 291] width 261 height 26
type input "10.00"
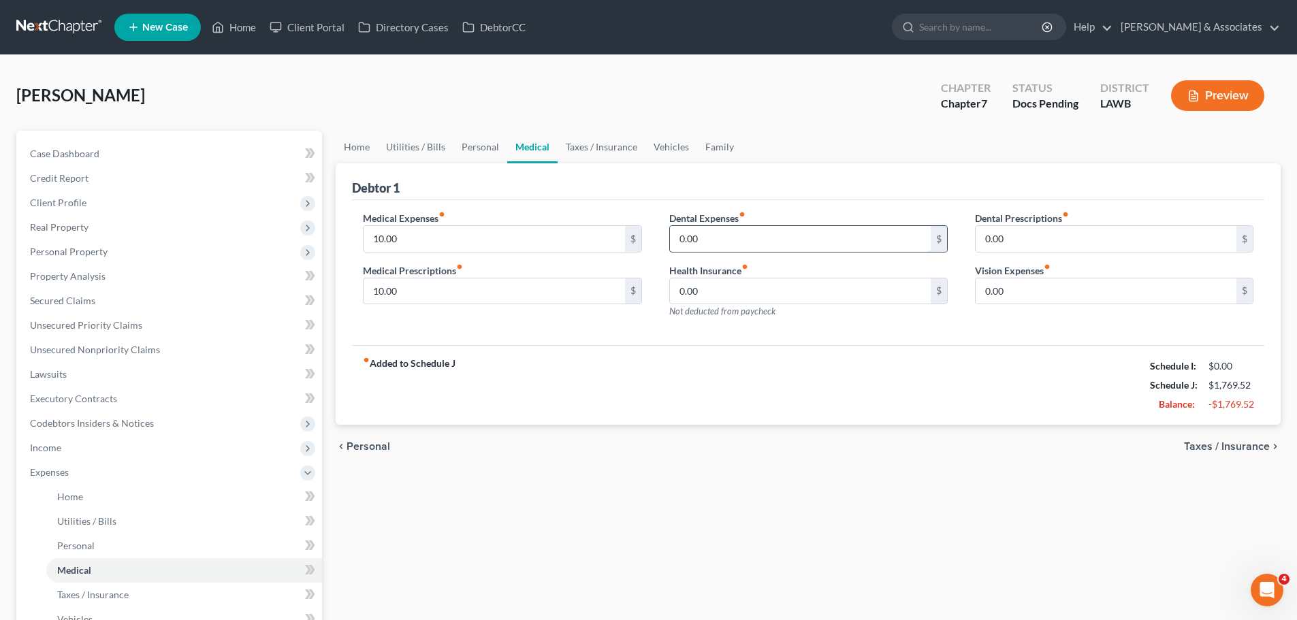
click at [725, 236] on input "0.00" at bounding box center [800, 239] width 261 height 26
click at [732, 227] on input "0.00" at bounding box center [800, 239] width 261 height 26
type input "0"
type input "5"
drag, startPoint x: 876, startPoint y: 244, endPoint x: 1153, endPoint y: 239, distance: 277.1
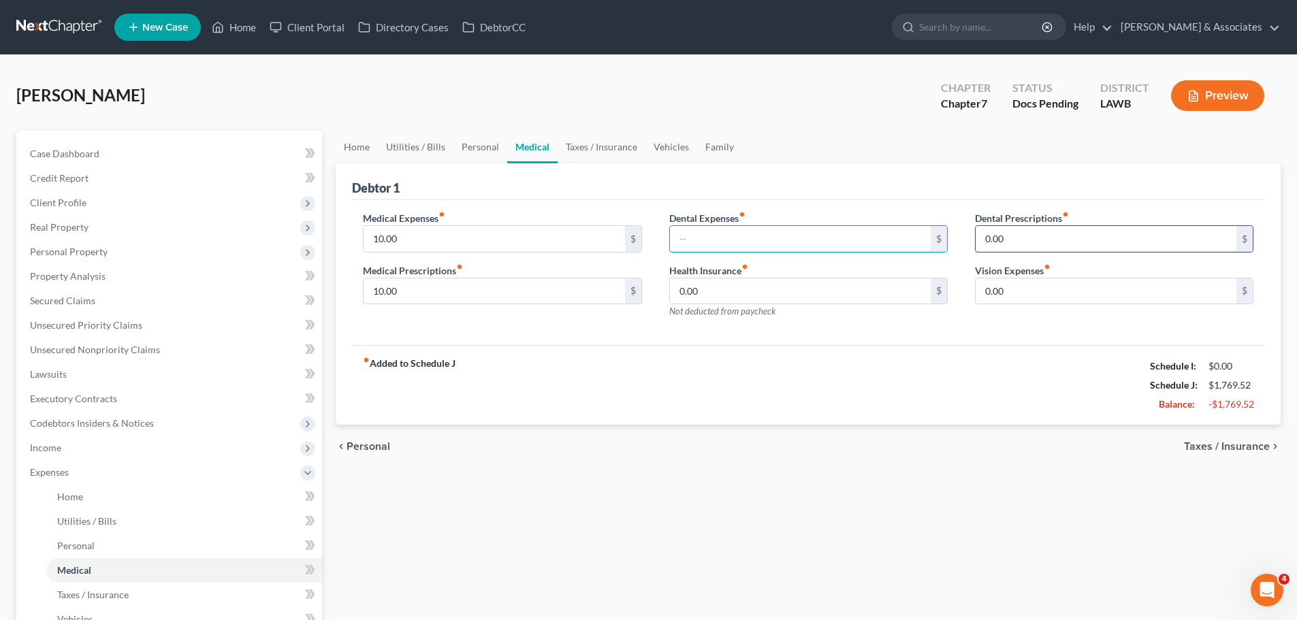
click at [876, 244] on input "text" at bounding box center [800, 239] width 261 height 26
type input "10.00"
click at [1221, 446] on span "Taxes / Insurance" at bounding box center [1227, 446] width 86 height 11
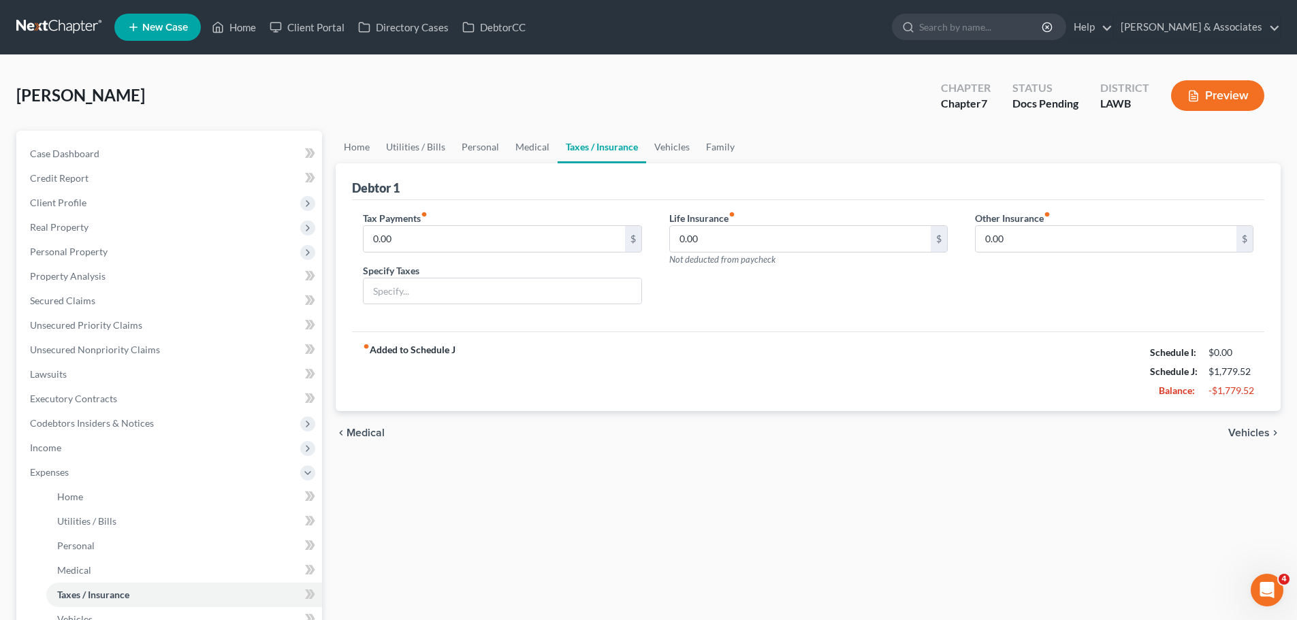
click at [1237, 444] on div "chevron_left Medical Vehicles chevron_right" at bounding box center [808, 433] width 945 height 44
click at [1236, 437] on span "Vehicles" at bounding box center [1249, 432] width 42 height 11
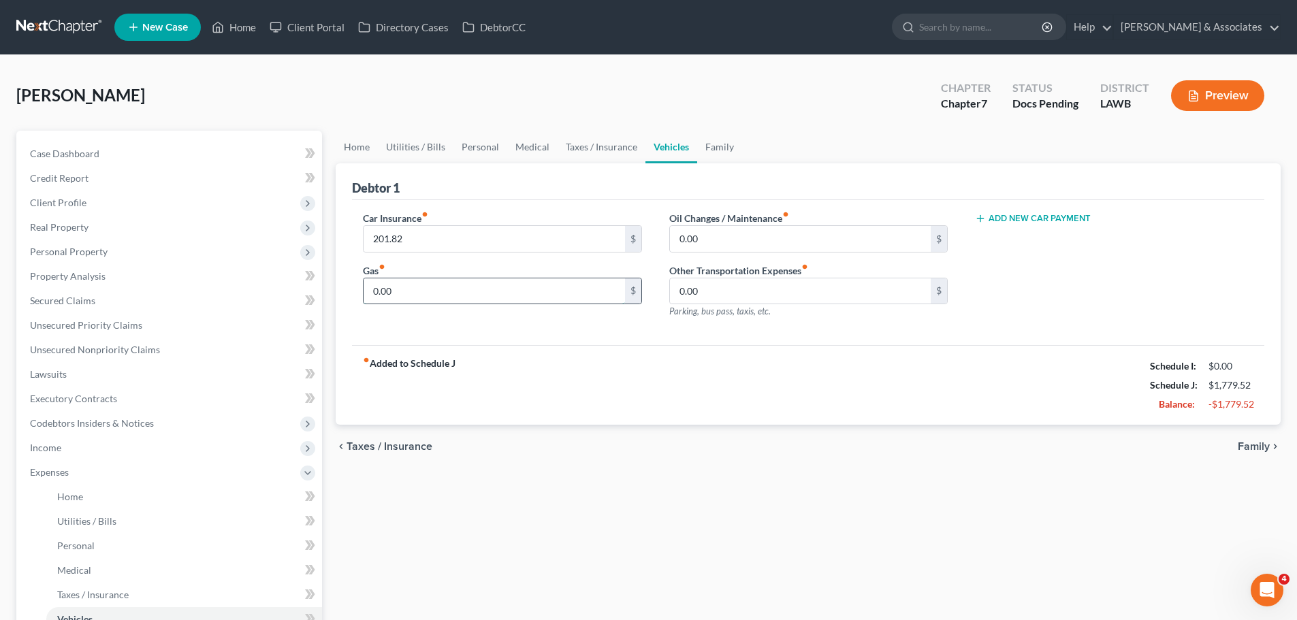
click at [447, 296] on input "0.00" at bounding box center [494, 291] width 261 height 26
type input "200.00"
click at [784, 240] on input "0.00" at bounding box center [800, 239] width 261 height 26
click at [764, 244] on input "0.00" at bounding box center [800, 239] width 261 height 26
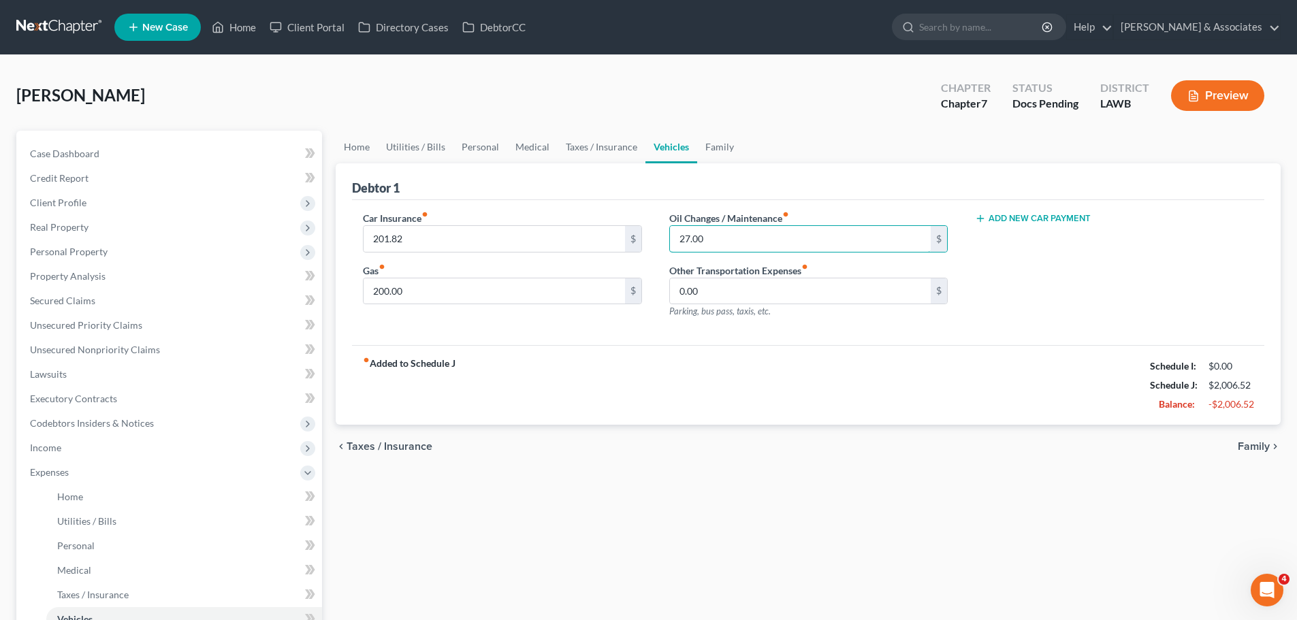
type input "27.00"
click at [1249, 449] on span "Family" at bounding box center [1254, 446] width 32 height 11
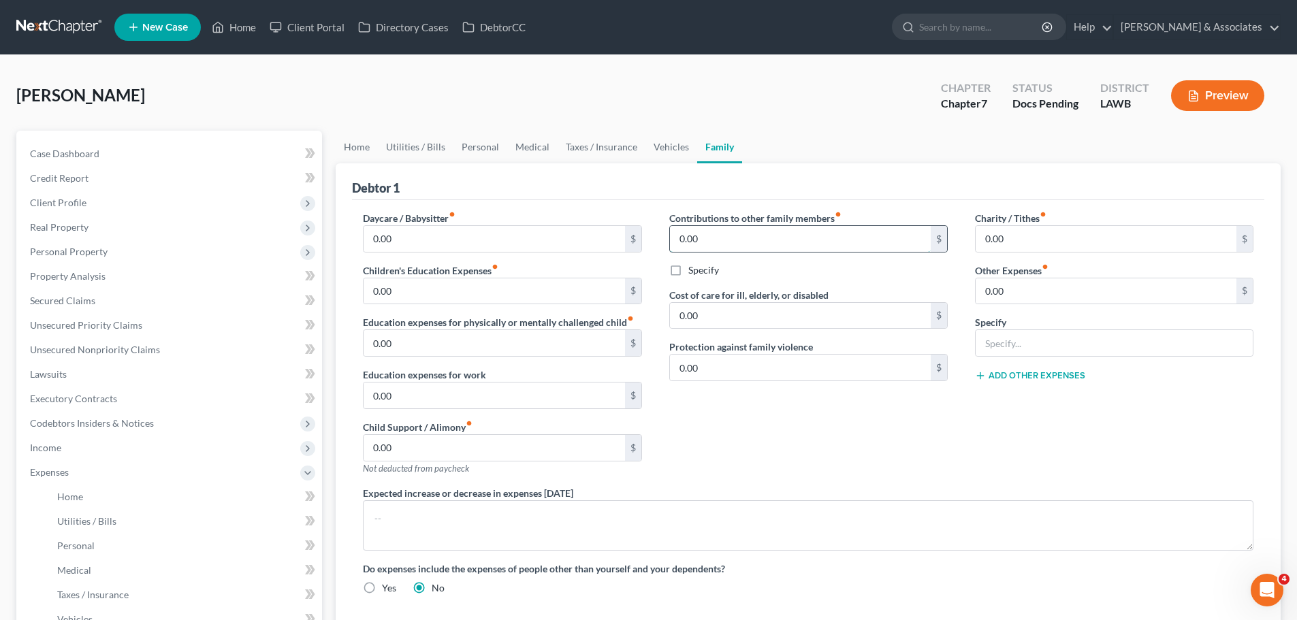
click at [715, 229] on input "0.00" at bounding box center [800, 239] width 261 height 26
type input "200.00"
click at [705, 268] on label "Specify" at bounding box center [703, 270] width 31 height 14
click at [702, 268] on input "Specify" at bounding box center [698, 267] width 9 height 9
checkbox input "true"
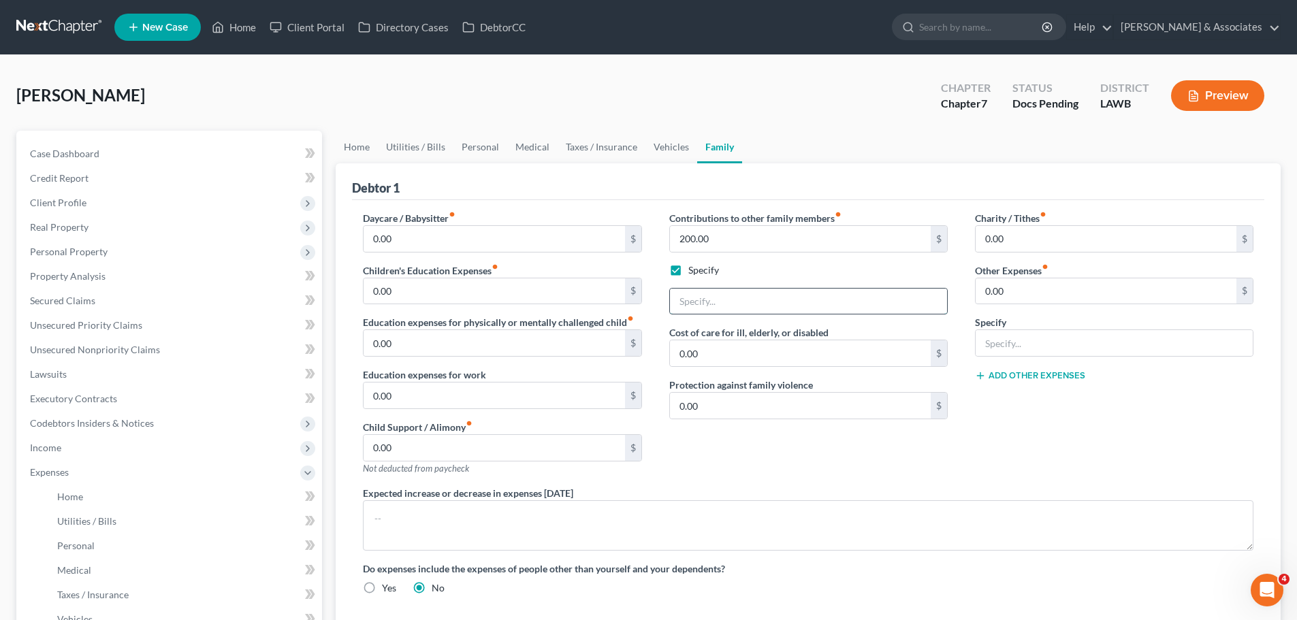
click at [720, 300] on input "text" at bounding box center [808, 302] width 277 height 26
type input "M"
type input "Assisting mother with food and groceries"
click at [1089, 456] on div "Charity / Tithes fiber_manual_record 0.00 $ Other Expenses fiber_manual_record …" at bounding box center [1114, 348] width 306 height 275
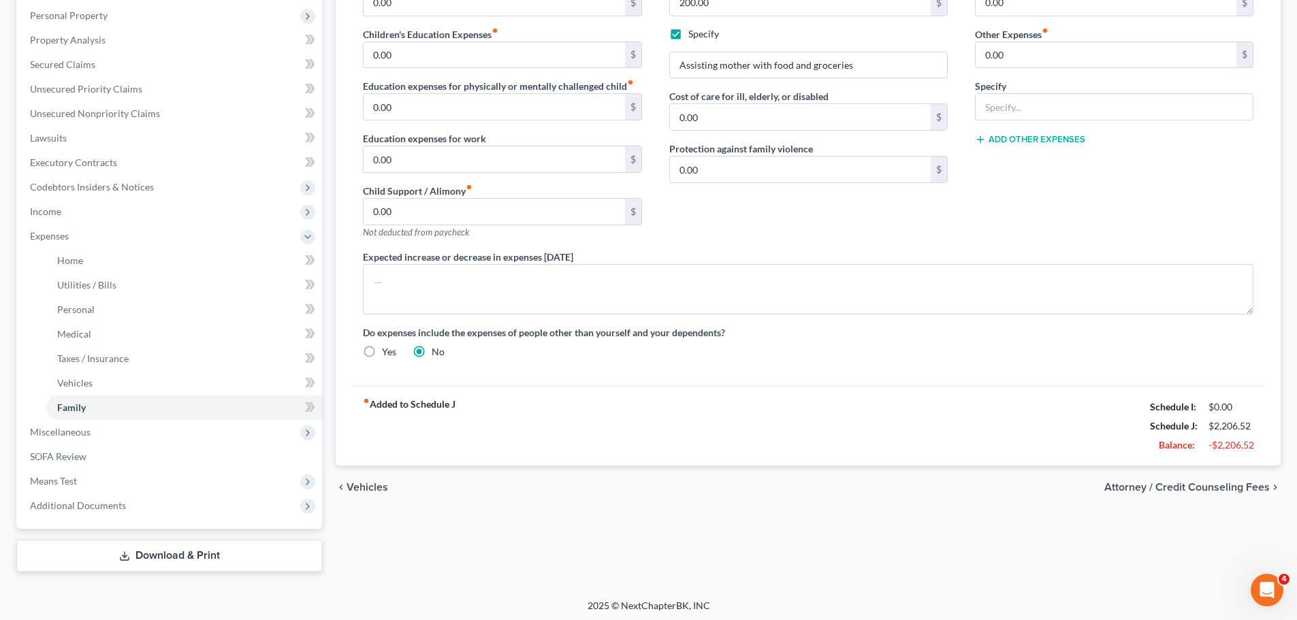
scroll to position [240, 0]
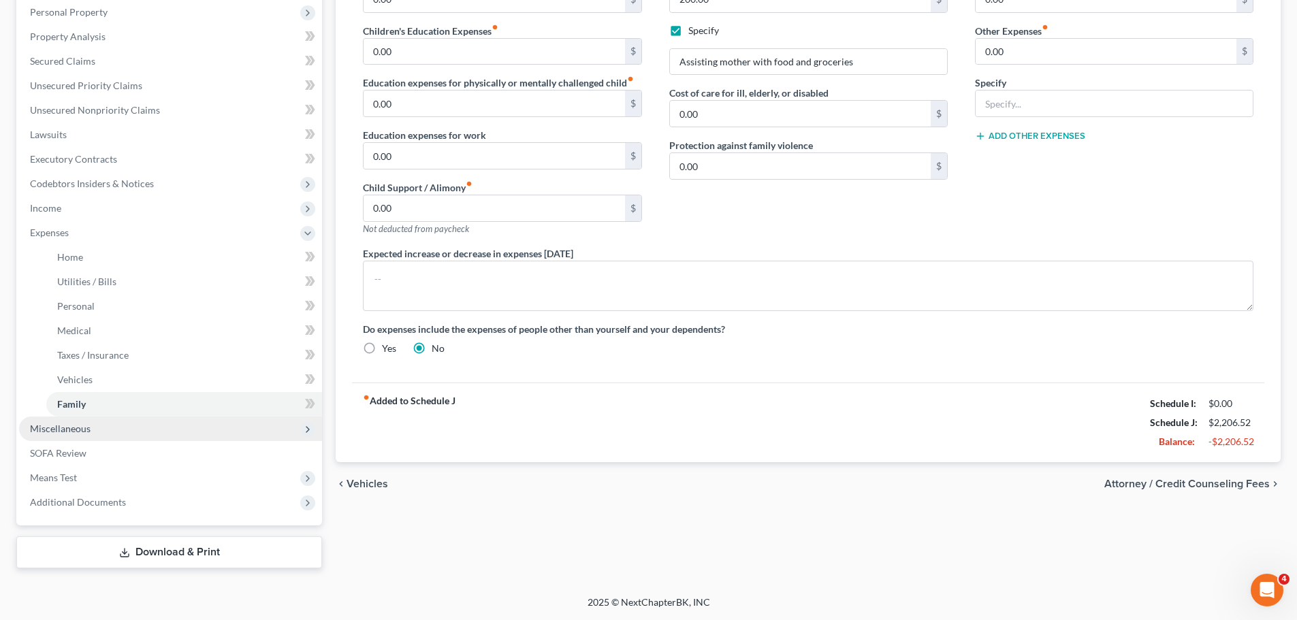
click at [90, 433] on span "Miscellaneous" at bounding box center [170, 429] width 303 height 25
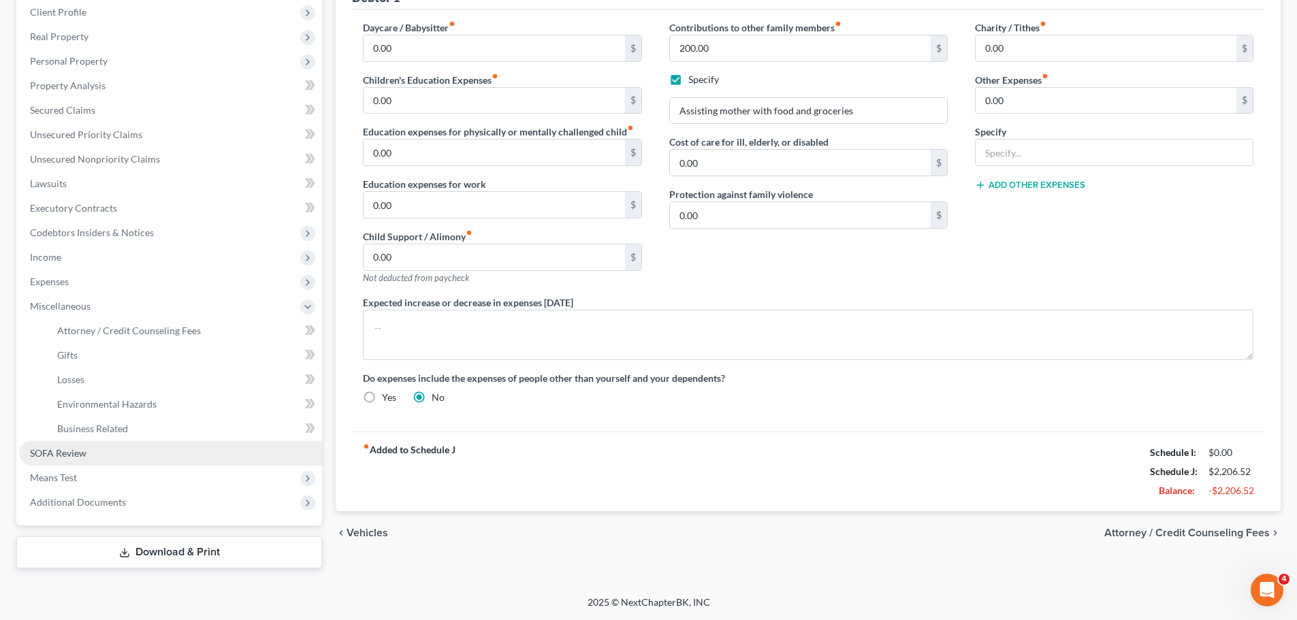
scroll to position [191, 0]
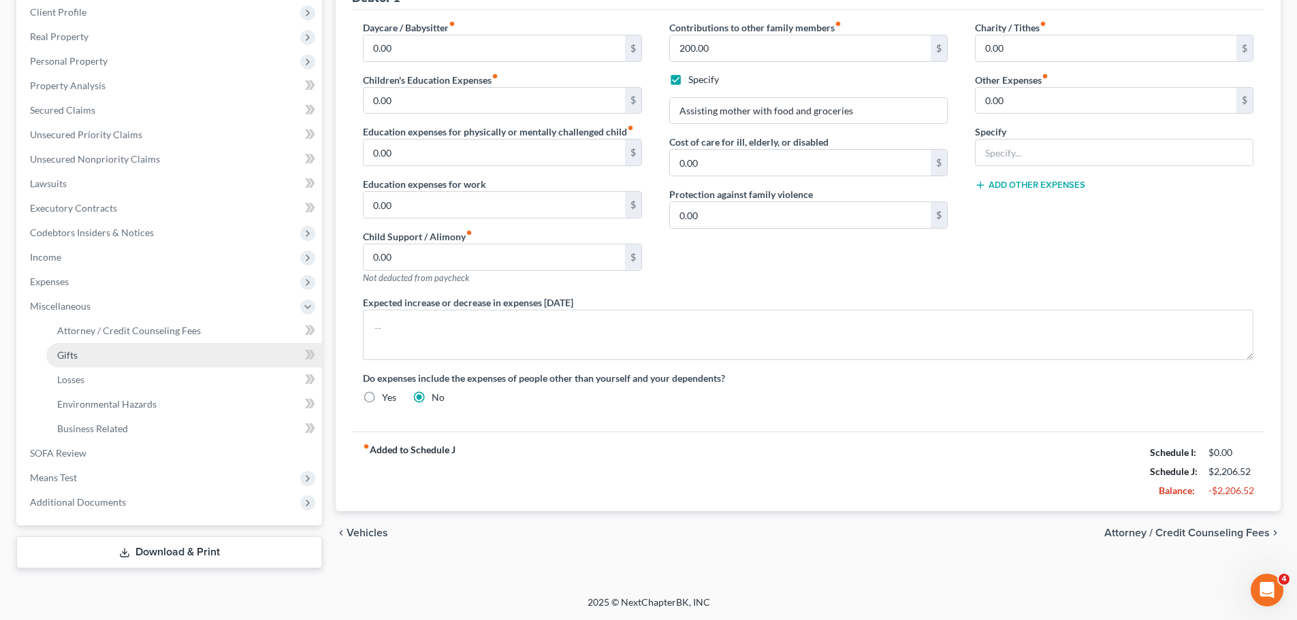
click at [101, 355] on link "Gifts" at bounding box center [184, 355] width 276 height 25
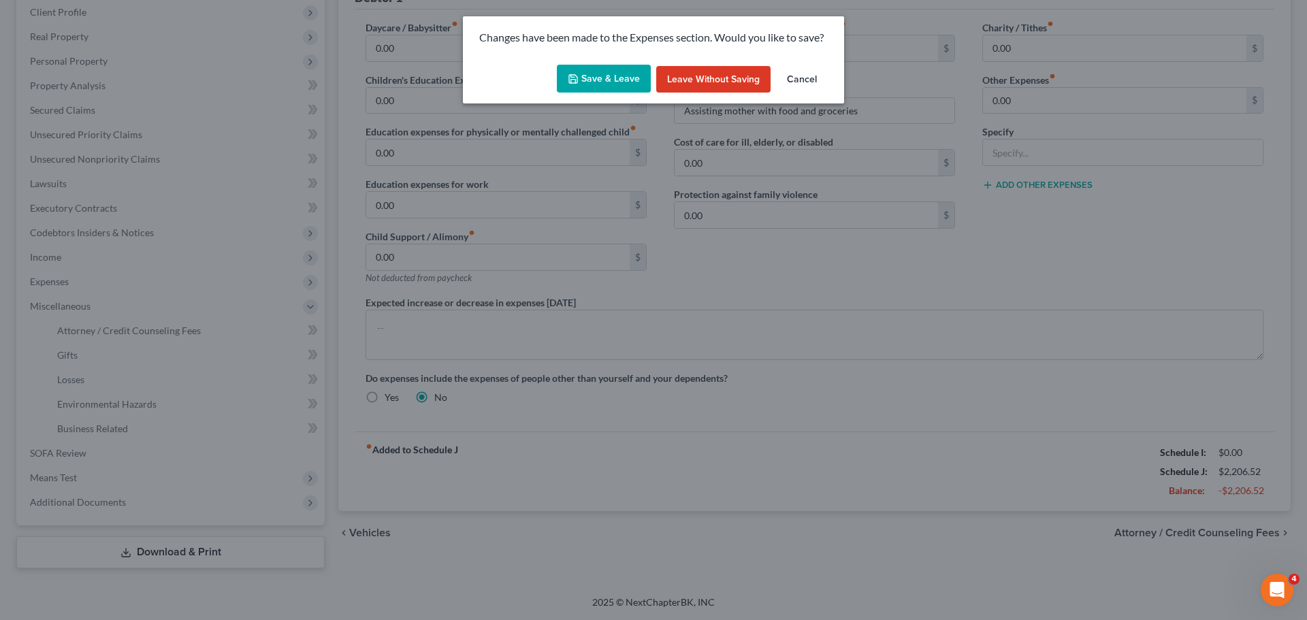
click at [609, 65] on button "Save & Leave" at bounding box center [604, 79] width 94 height 29
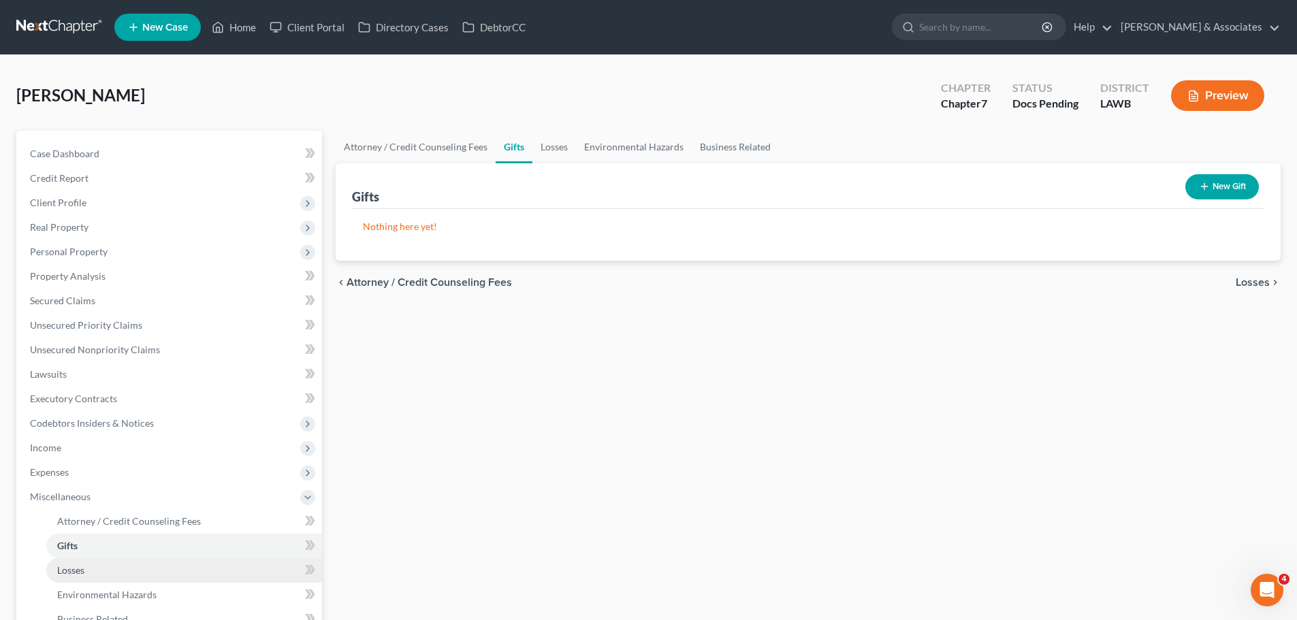
click at [72, 571] on span "Losses" at bounding box center [70, 570] width 27 height 12
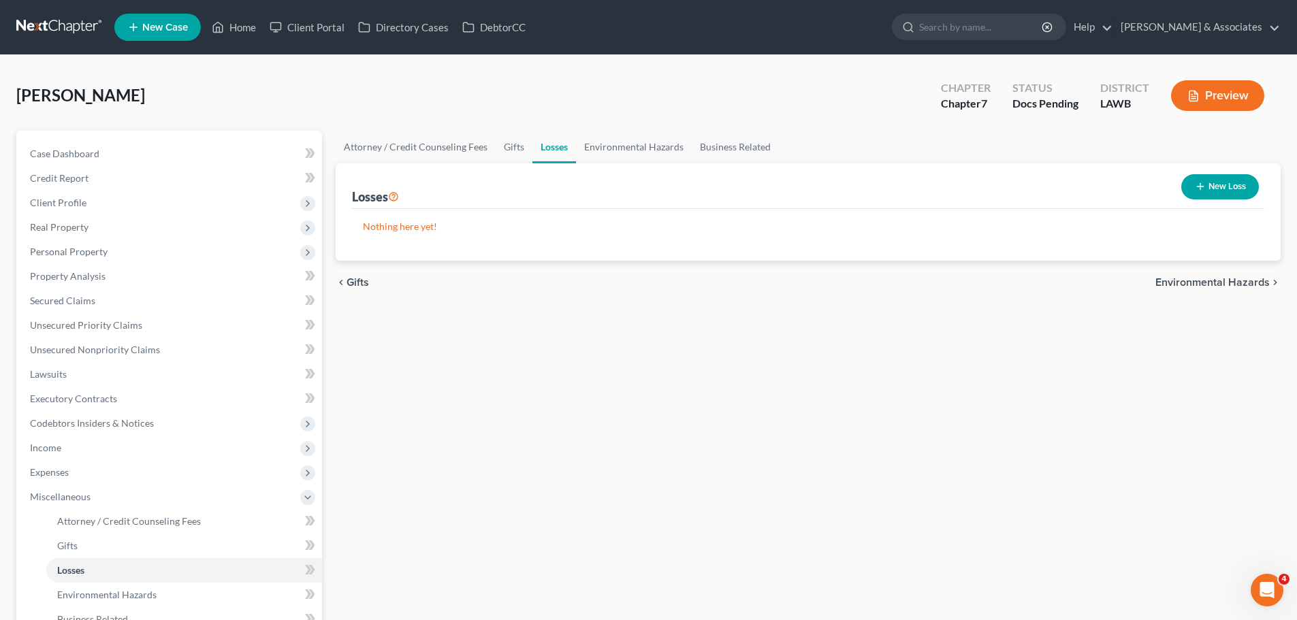
click at [690, 438] on div "Attorney / Credit Counseling Fees Gifts Losses Environmental Hazards Business R…" at bounding box center [808, 445] width 958 height 628
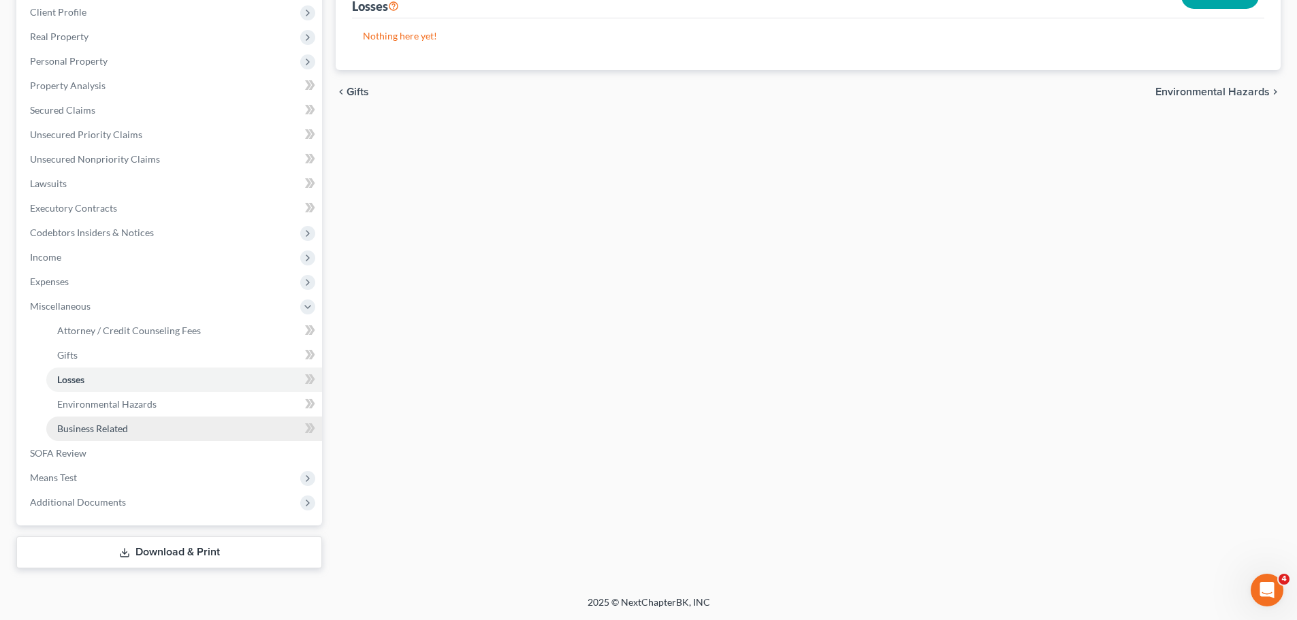
click at [120, 417] on link "Business Related" at bounding box center [184, 429] width 276 height 25
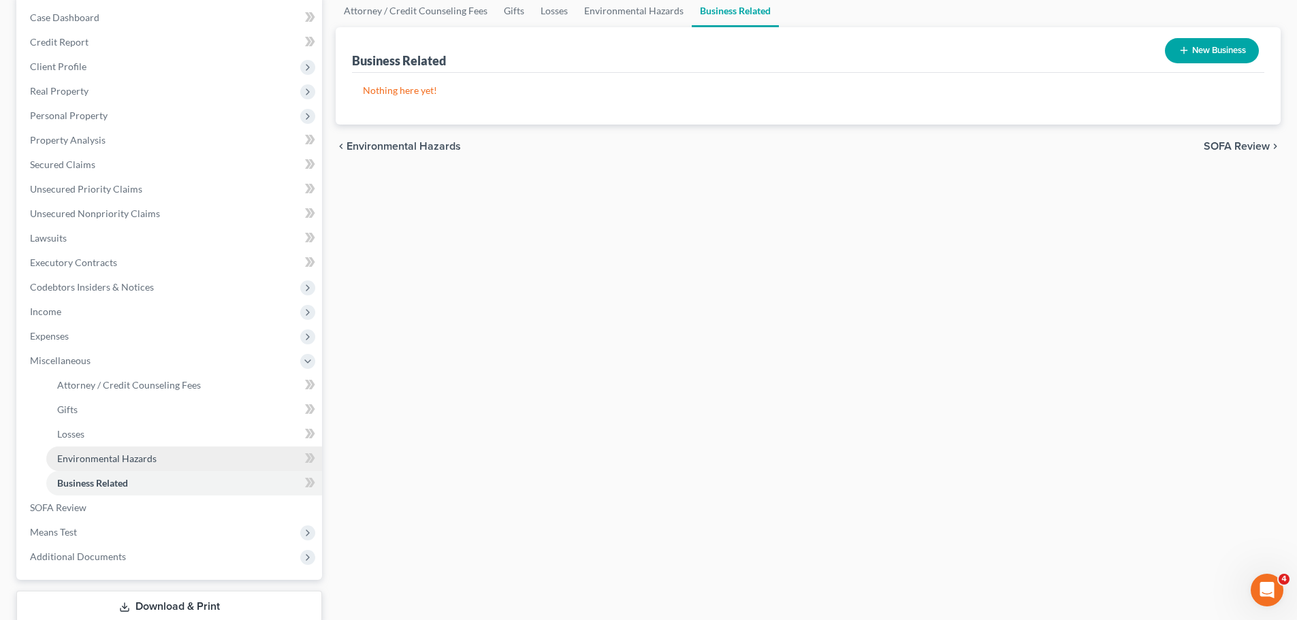
click at [150, 457] on span "Environmental Hazards" at bounding box center [106, 459] width 99 height 12
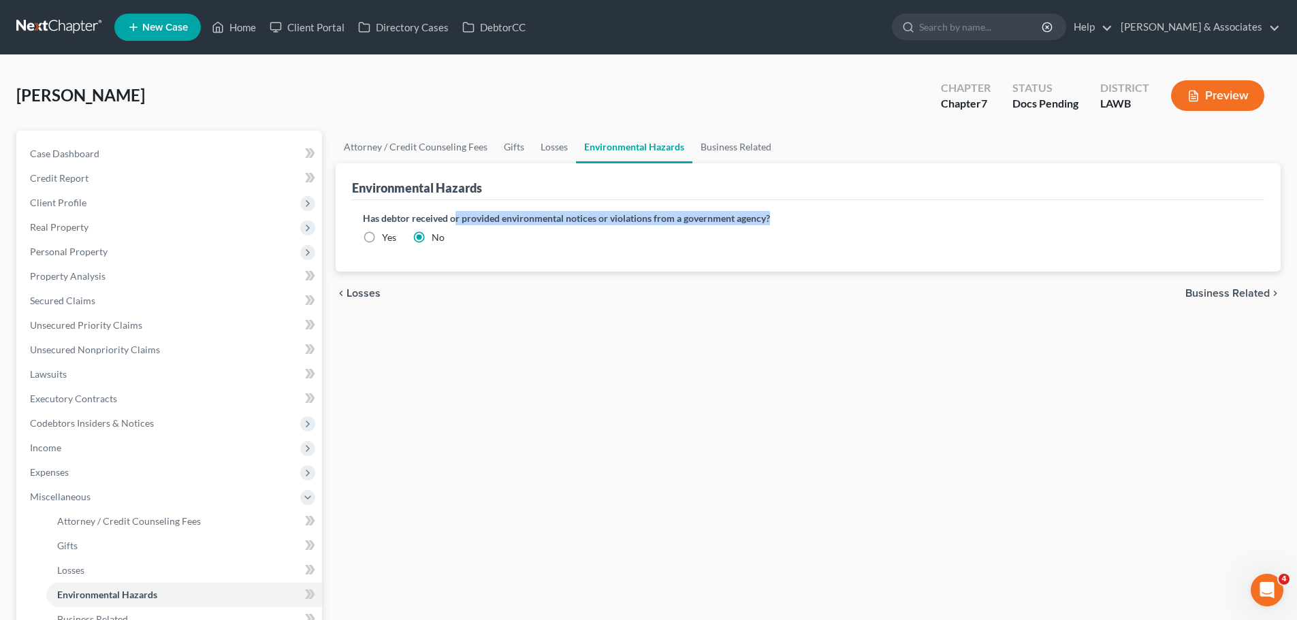
drag, startPoint x: 453, startPoint y: 221, endPoint x: 824, endPoint y: 219, distance: 370.3
click at [824, 219] on label "Has debtor received or provided environmental notices or violations from a gove…" at bounding box center [808, 218] width 890 height 14
click at [696, 504] on div "Attorney / Credit Counseling Fees Gifts Losses Environmental Hazards Business R…" at bounding box center [808, 445] width 958 height 628
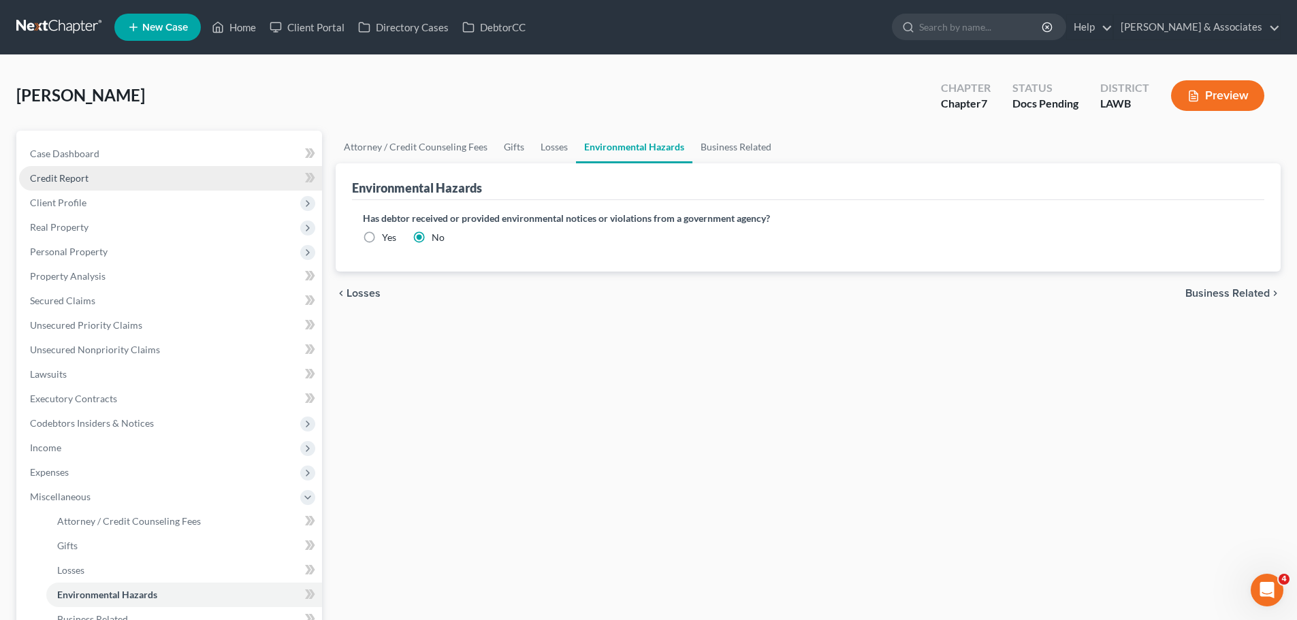
click at [72, 182] on span "Credit Report" at bounding box center [59, 178] width 59 height 12
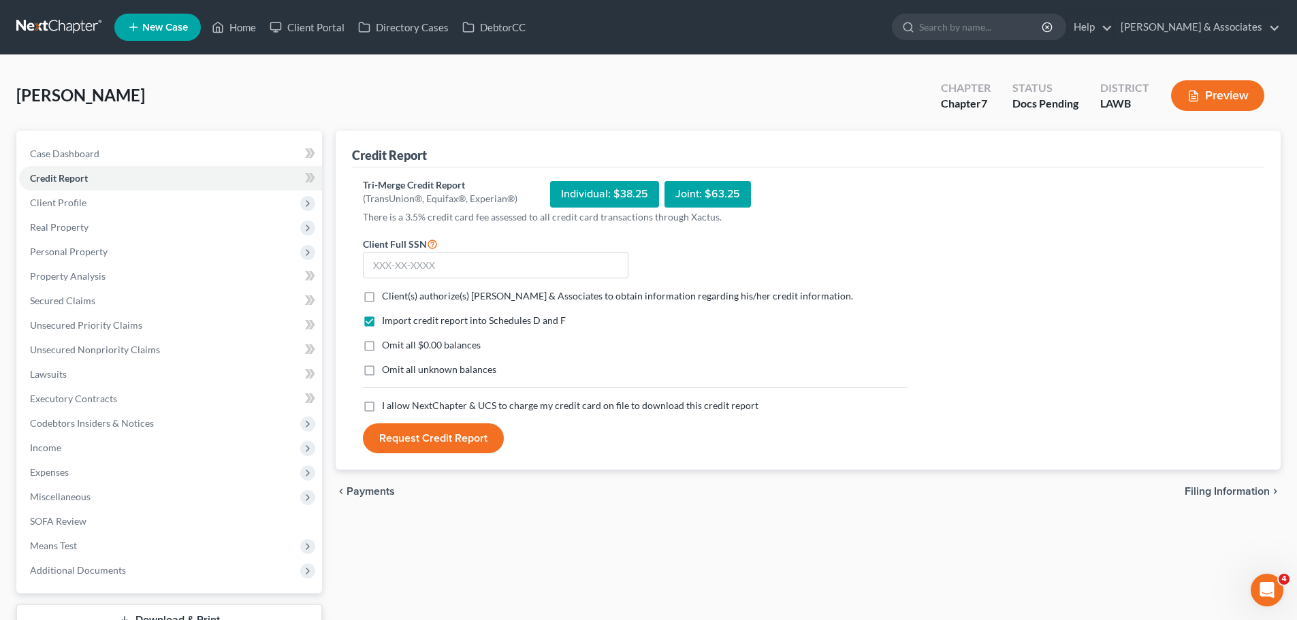
click at [382, 293] on label "Client(s) authorize(s) [PERSON_NAME] & Associates to obtain information regardi…" at bounding box center [617, 296] width 471 height 14
click at [387, 293] on input "Client(s) authorize(s) [PERSON_NAME] & Associates to obtain information regardi…" at bounding box center [391, 293] width 9 height 9
checkbox input "true"
click at [382, 344] on label "Omit all $0.00 balances" at bounding box center [431, 345] width 99 height 14
click at [387, 344] on input "Omit all $0.00 balances" at bounding box center [391, 342] width 9 height 9
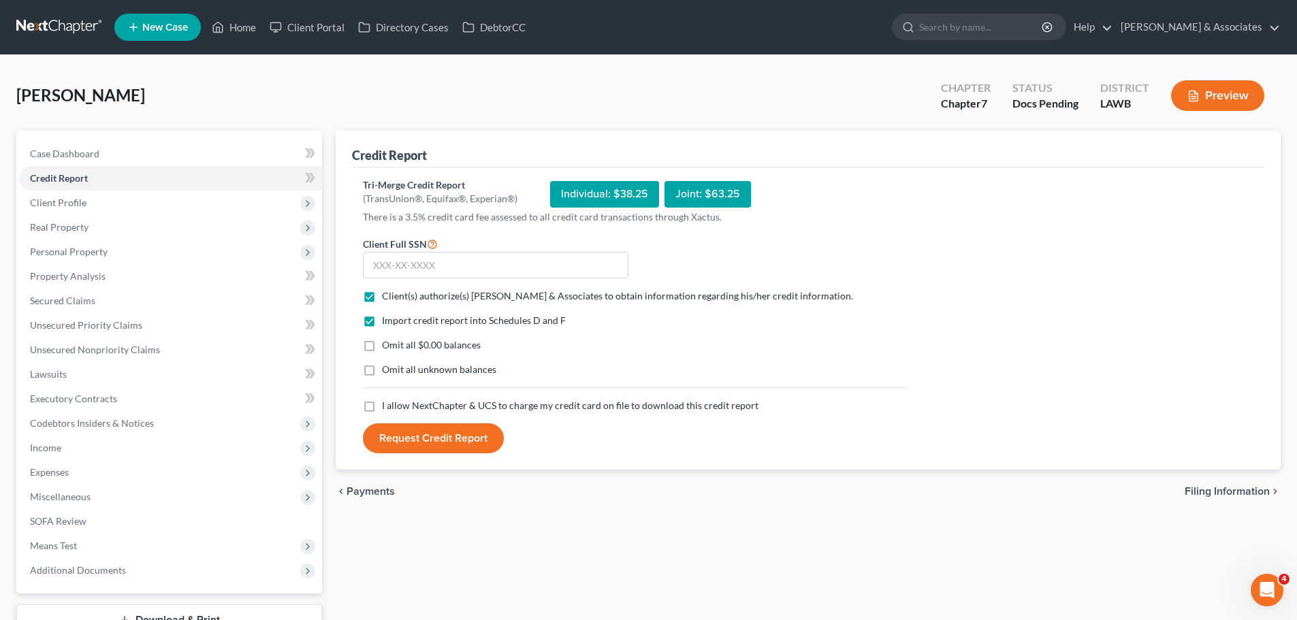
checkbox input "true"
click at [382, 376] on label "Omit all unknown balances" at bounding box center [439, 370] width 114 height 14
click at [387, 372] on input "Omit all unknown balances" at bounding box center [391, 367] width 9 height 9
checkbox input "true"
click at [382, 410] on label "I allow NextChapter & UCS to charge my credit card on file to download this cre…" at bounding box center [570, 406] width 376 height 14
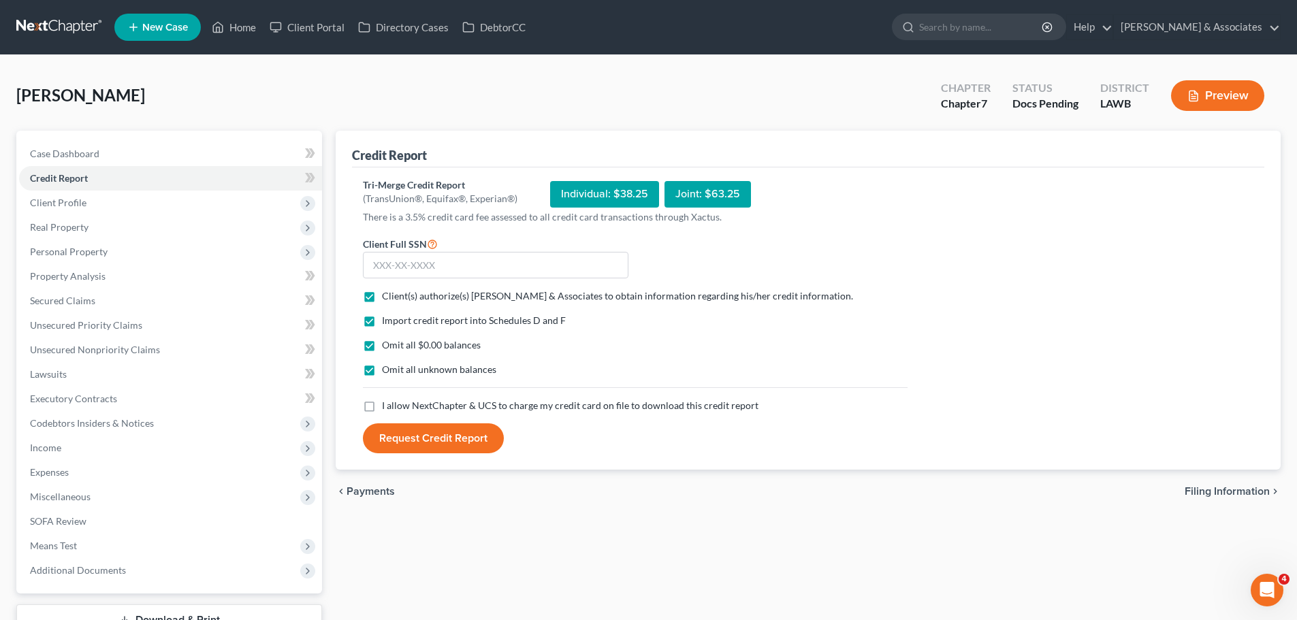
click at [387, 408] on input "I allow NextChapter & UCS to charge my credit card on file to download this cre…" at bounding box center [391, 403] width 9 height 9
checkbox input "true"
drag, startPoint x: 423, startPoint y: 265, endPoint x: 617, endPoint y: 254, distance: 193.7
click at [423, 265] on input "text" at bounding box center [495, 265] width 265 height 27
type input "433-75-5203"
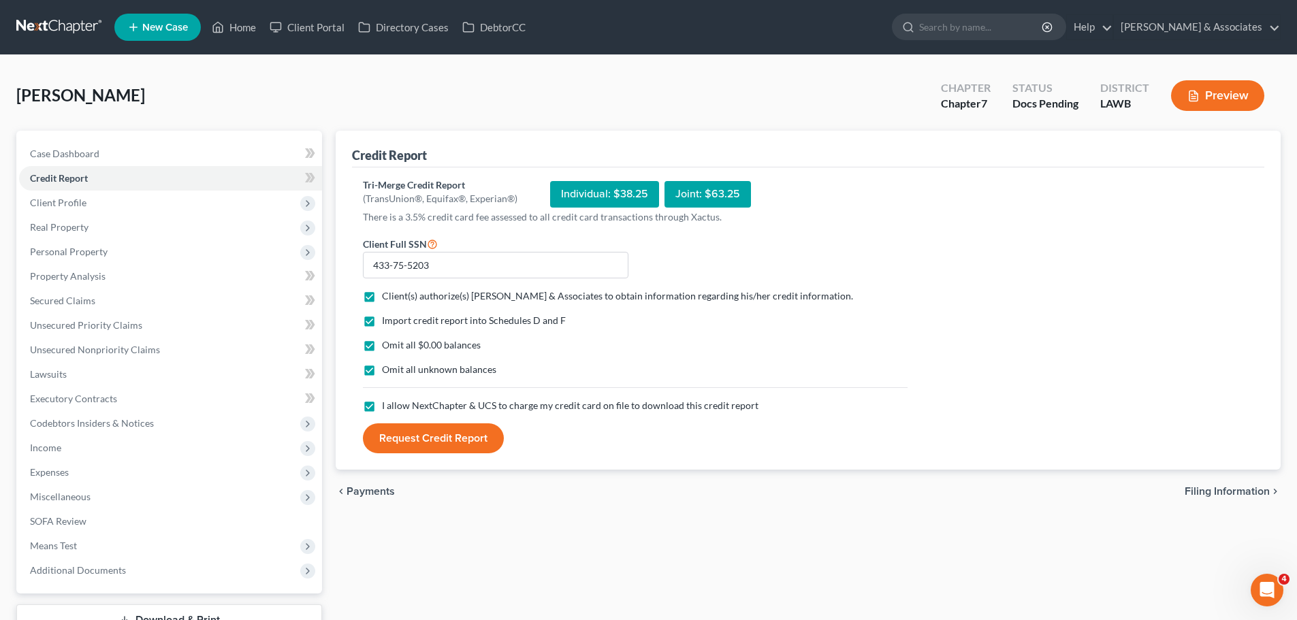
click at [478, 443] on button "Request Credit Report" at bounding box center [433, 438] width 141 height 30
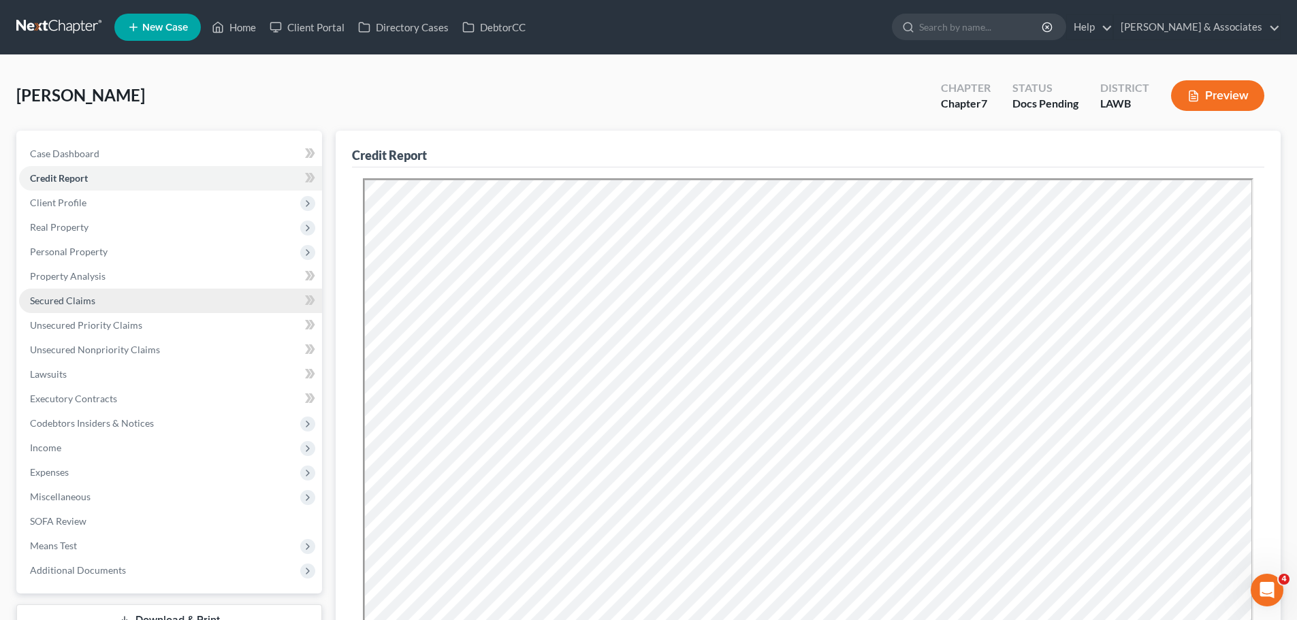
click at [61, 297] on span "Secured Claims" at bounding box center [62, 301] width 65 height 12
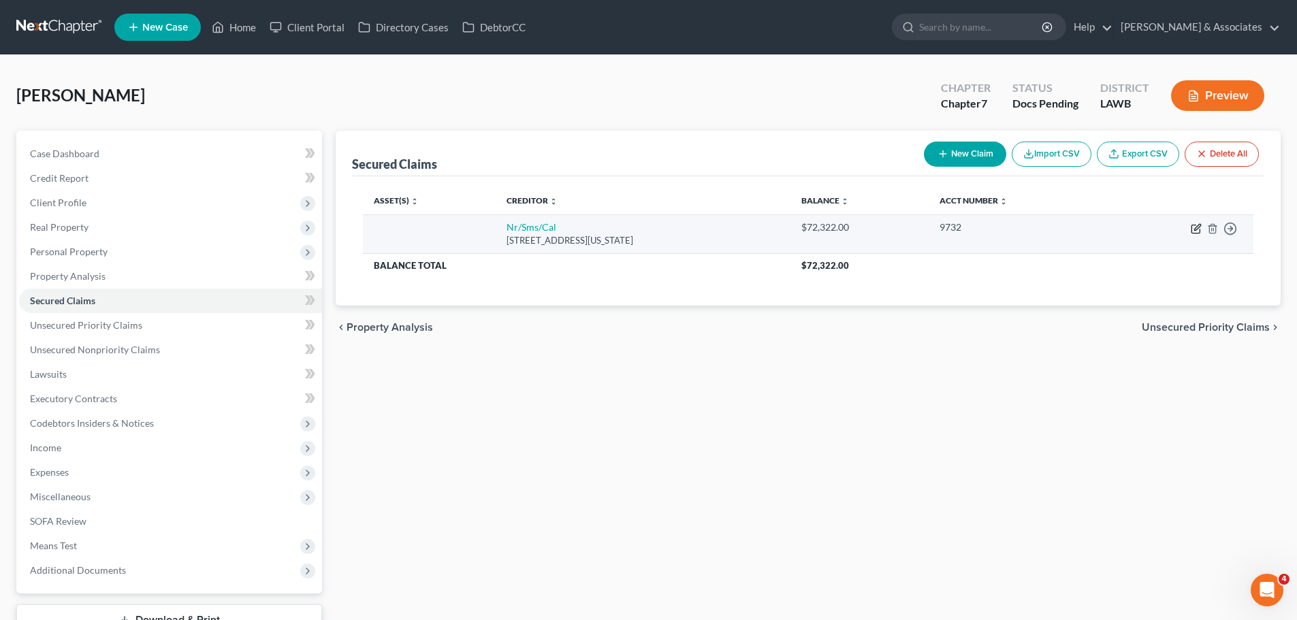
click at [1191, 226] on icon "button" at bounding box center [1196, 228] width 11 height 11
select select "39"
select select "0"
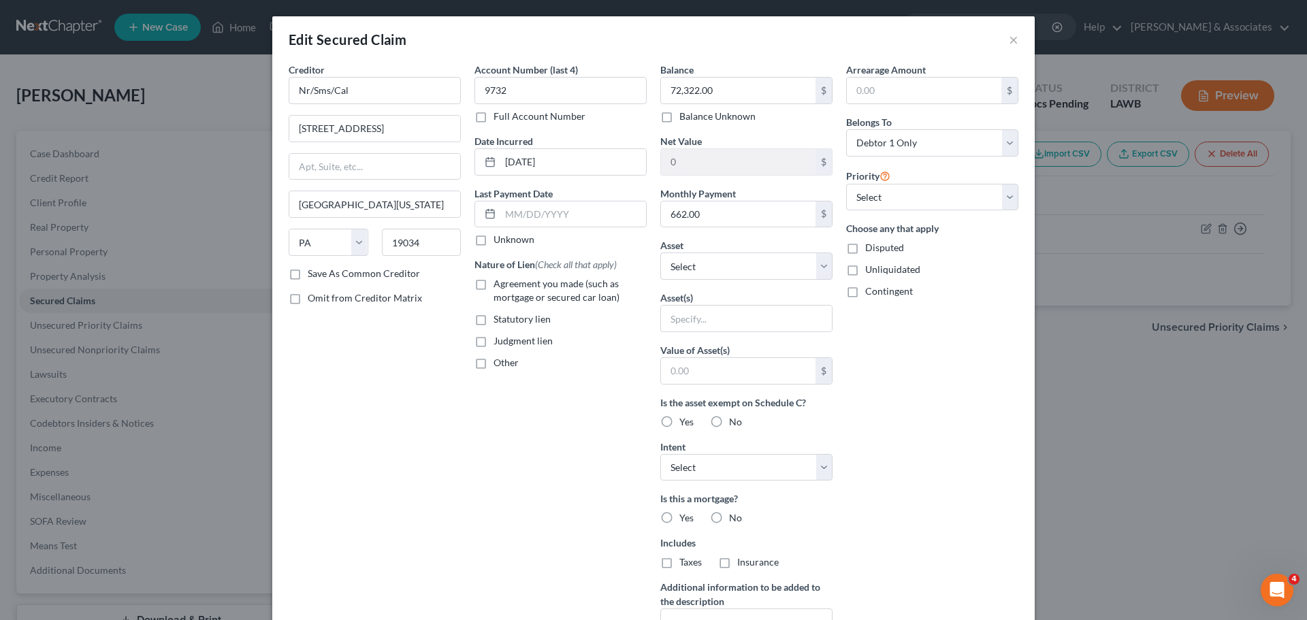
click at [494, 280] on span "Agreement you made (such as mortgage or secured car loan)" at bounding box center [557, 290] width 126 height 25
click at [499, 280] on input "Agreement you made (such as mortgage or secured car loan)" at bounding box center [503, 281] width 9 height 9
checkbox input "true"
drag, startPoint x: 769, startPoint y: 265, endPoint x: 765, endPoint y: 278, distance: 13.4
click at [769, 265] on select "Select Other Multiple Assets 2016 Honda Civic - $5875.0 Pet(s) - 2x Mixed breed…" at bounding box center [746, 266] width 172 height 27
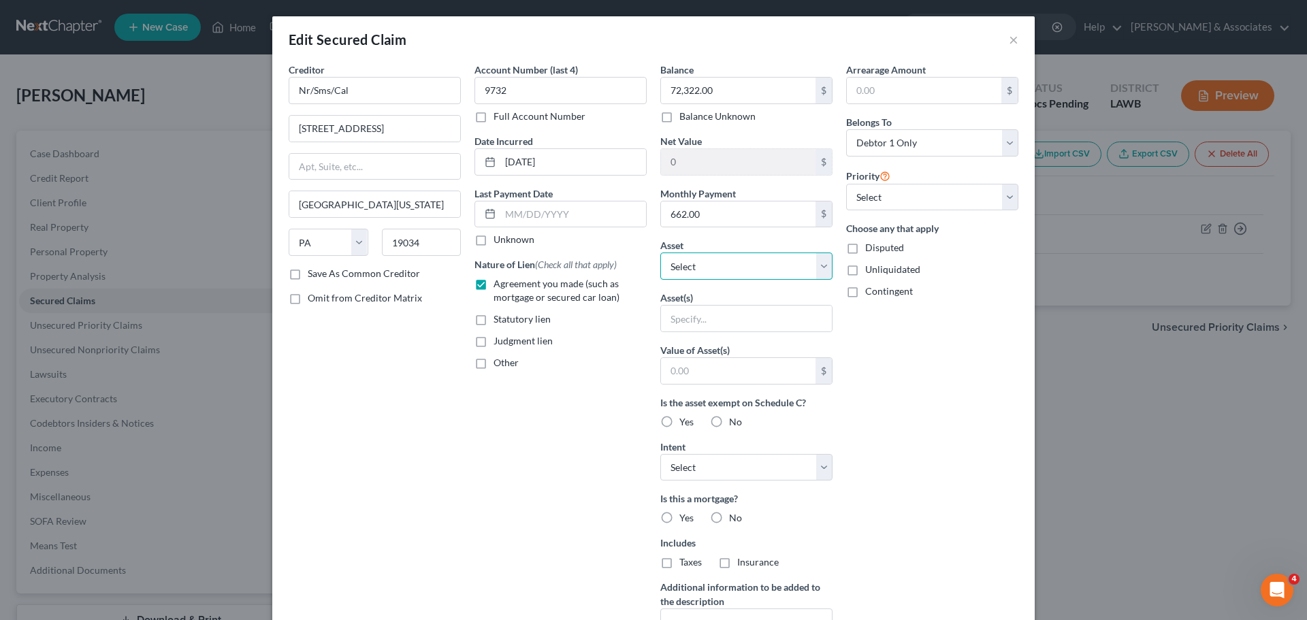
select select "7"
click at [660, 253] on select "Select Other Multiple Assets 2016 Honda Civic - $5875.0 Pet(s) - 2x Mixed breed…" at bounding box center [746, 266] width 172 height 27
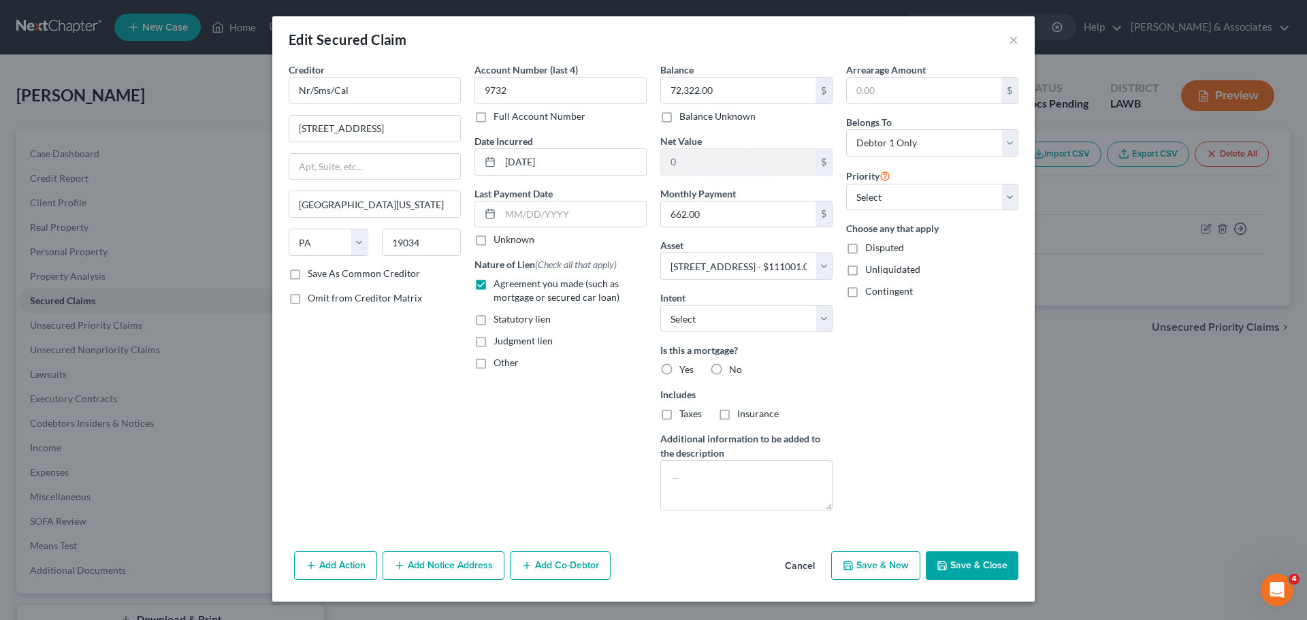
click at [687, 374] on span "Yes" at bounding box center [686, 370] width 14 height 12
click at [687, 372] on input "Yes" at bounding box center [689, 367] width 9 height 9
radio input "true"
click at [688, 426] on div "Balance 72,322.00 $ Balance Unknown Balance Undetermined 72,322.00 $ Balance Un…" at bounding box center [746, 292] width 186 height 459
click at [691, 419] on label "Taxes" at bounding box center [690, 414] width 22 height 14
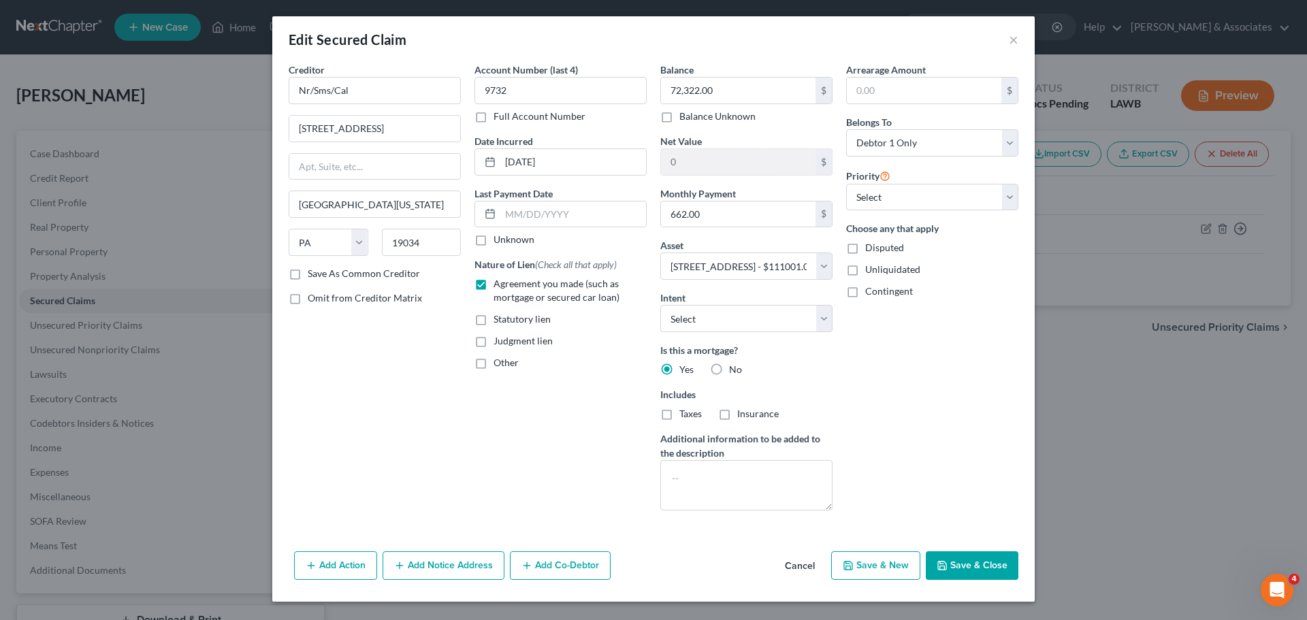
click at [691, 416] on input "Taxes" at bounding box center [689, 411] width 9 height 9
checkbox input "true"
click at [758, 420] on label "Insurance" at bounding box center [758, 414] width 42 height 14
click at [752, 416] on input "Insurance" at bounding box center [747, 411] width 9 height 9
checkbox input "true"
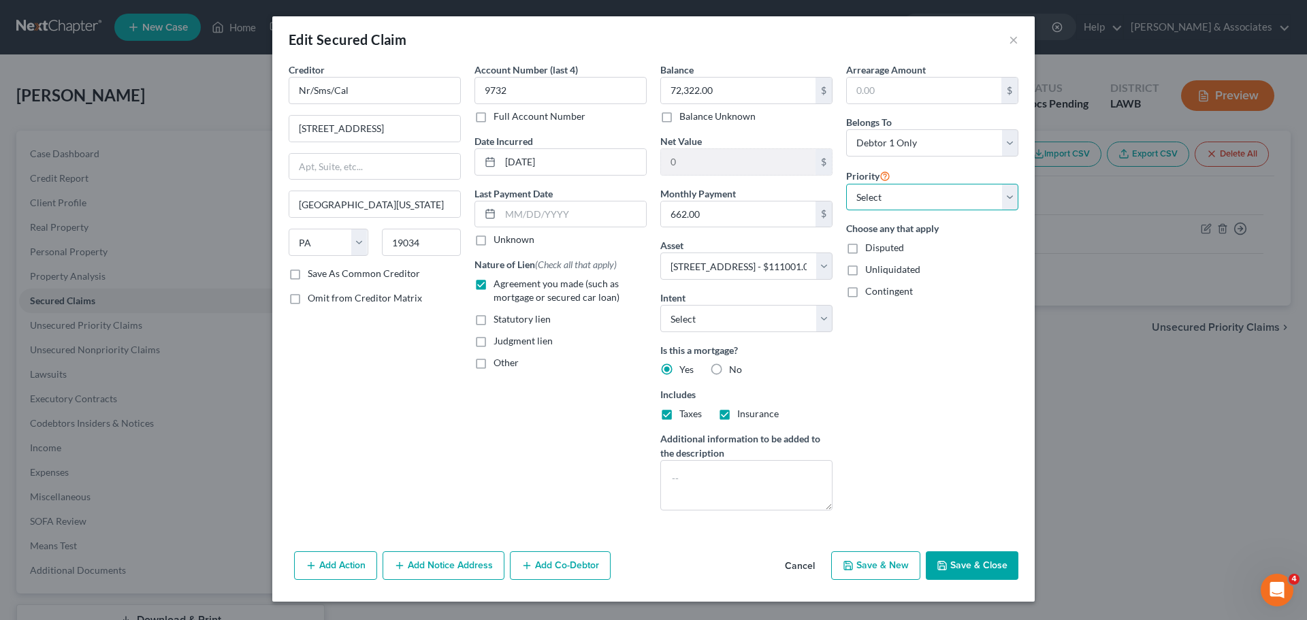
drag, startPoint x: 892, startPoint y: 195, endPoint x: 894, endPoint y: 206, distance: 11.1
click at [892, 195] on select "Select 1st 2nd 3rd 4th 5th 6th 7th 8th 9th 10th 11th 12th 13th 14th 15th 16th 1…" at bounding box center [932, 197] width 172 height 27
select select "0"
click at [846, 184] on select "Select 1st 2nd 3rd 4th 5th 6th 7th 8th 9th 10th 11th 12th 13th 14th 15th 16th 1…" at bounding box center [932, 197] width 172 height 27
click at [978, 567] on button "Save & Close" at bounding box center [972, 565] width 93 height 29
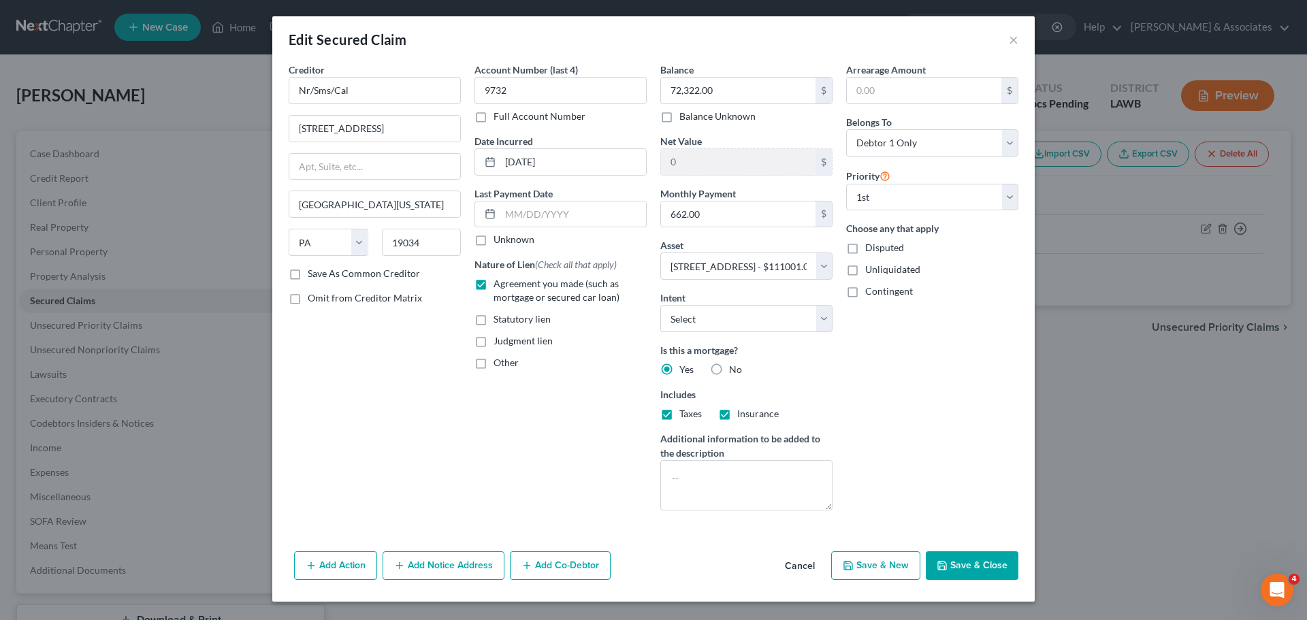
select select
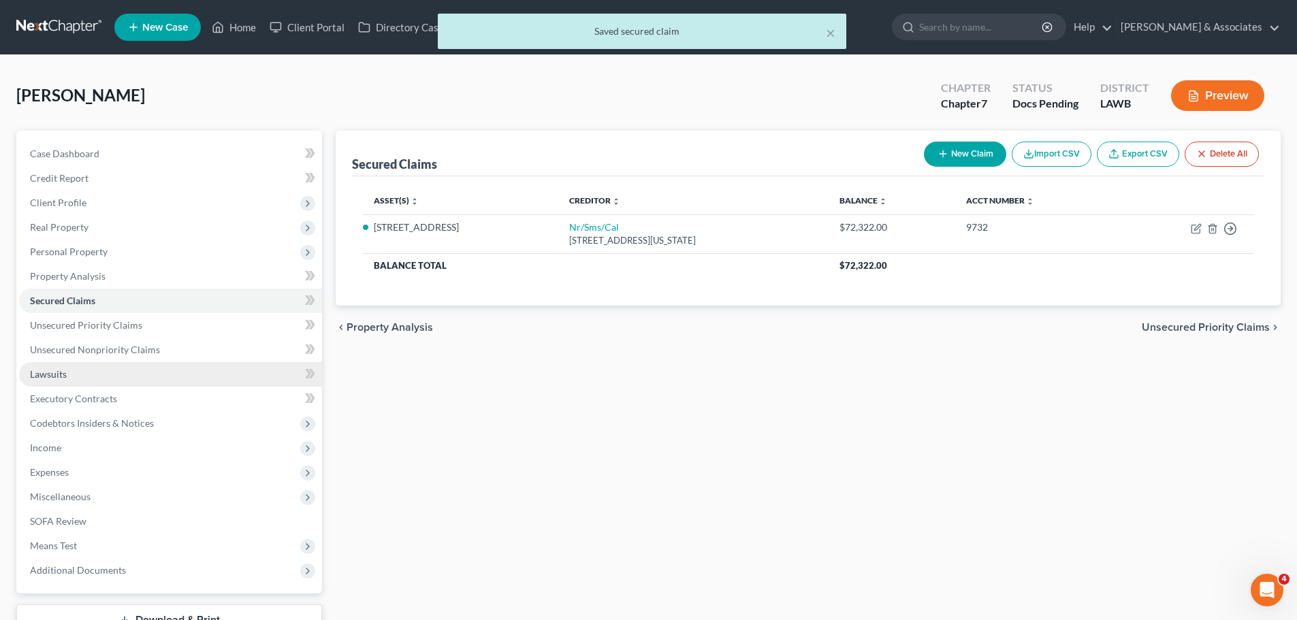
click at [111, 364] on link "Lawsuits" at bounding box center [170, 374] width 303 height 25
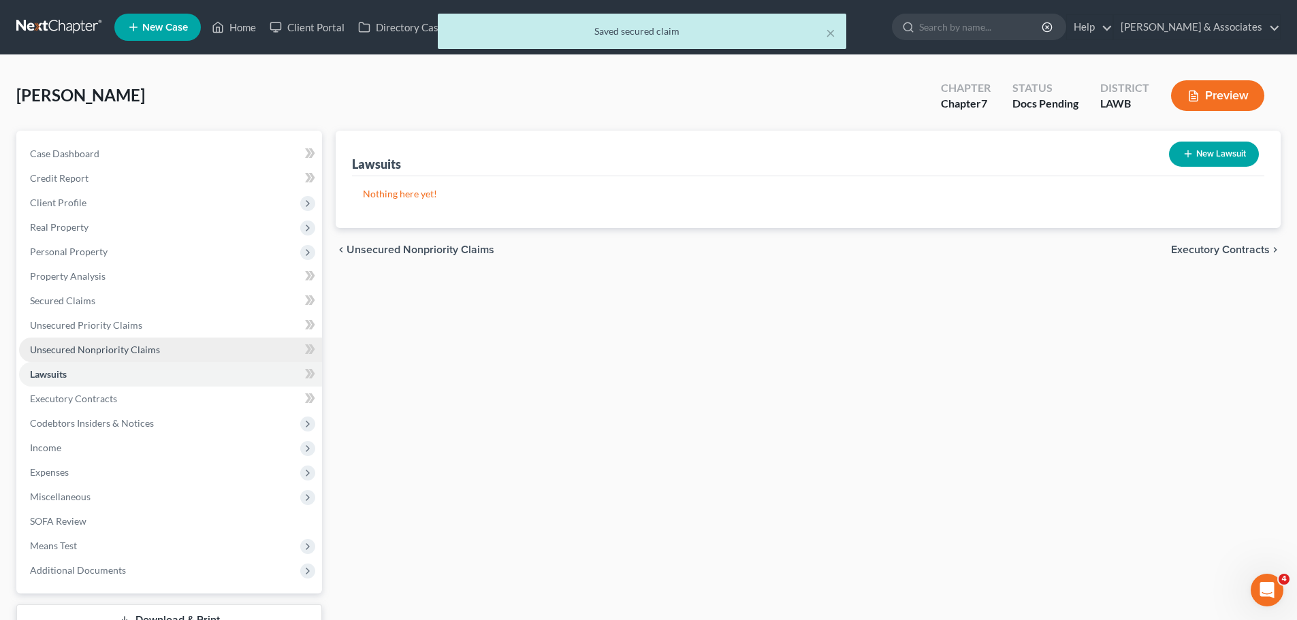
click at [123, 347] on span "Unsecured Nonpriority Claims" at bounding box center [95, 350] width 130 height 12
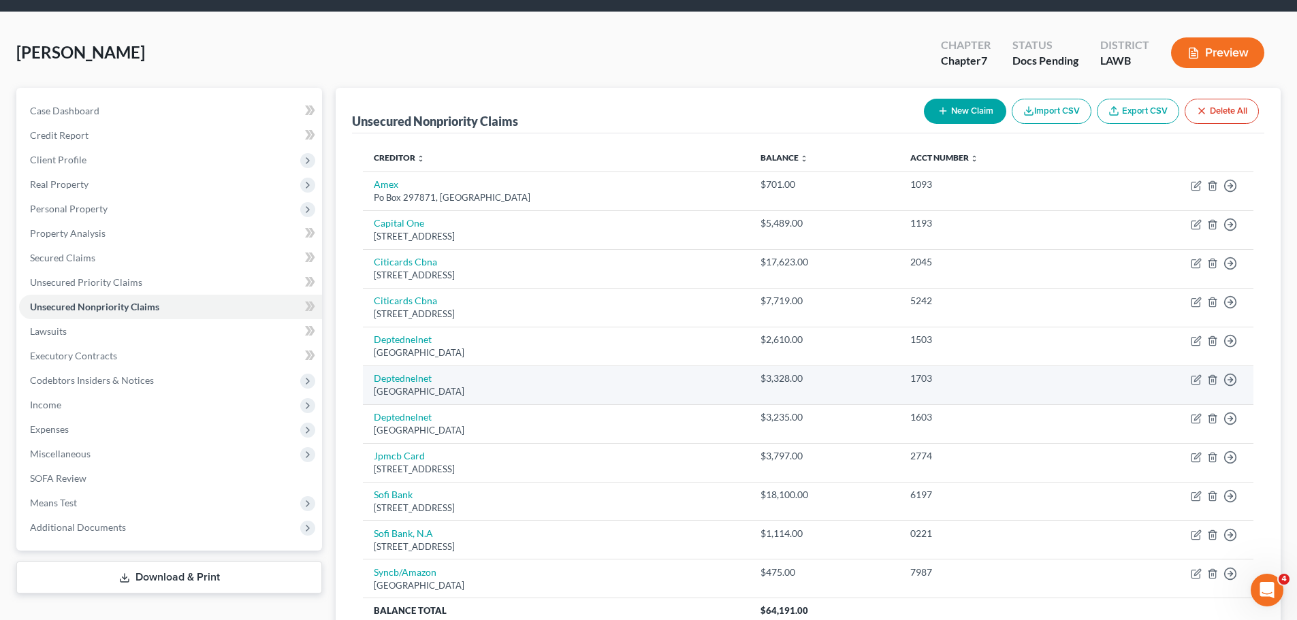
scroll to position [168, 0]
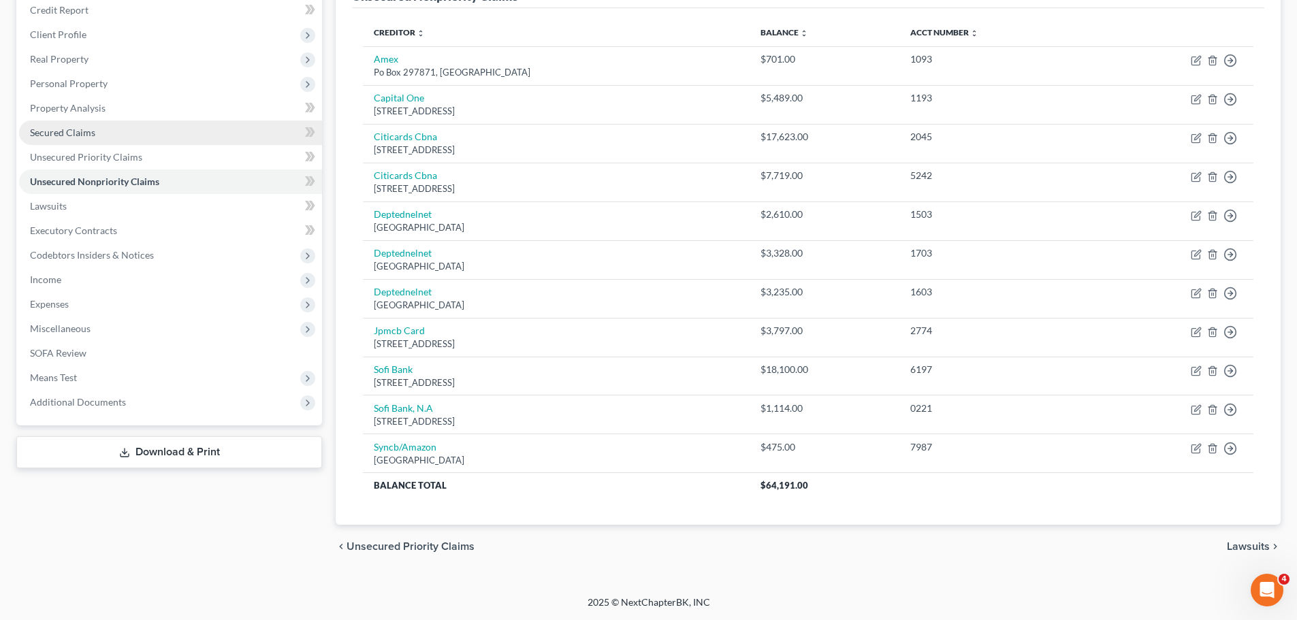
click at [56, 140] on link "Secured Claims" at bounding box center [170, 132] width 303 height 25
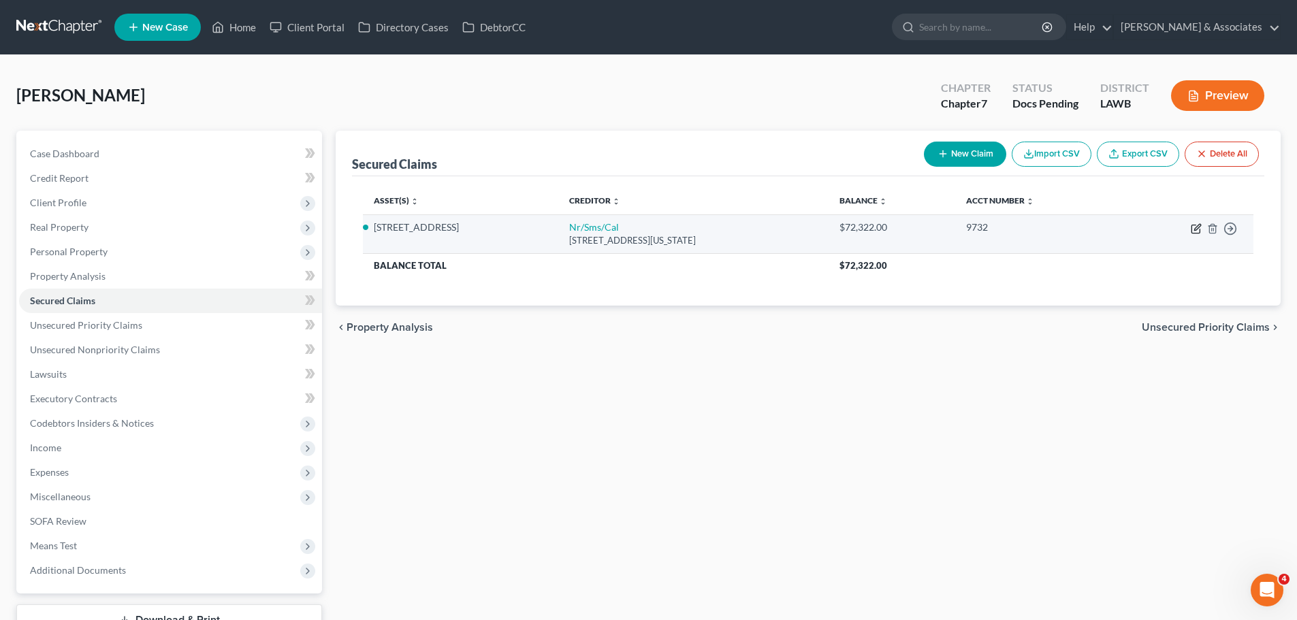
click at [1193, 228] on icon "button" at bounding box center [1196, 228] width 11 height 11
select select "39"
select select "0"
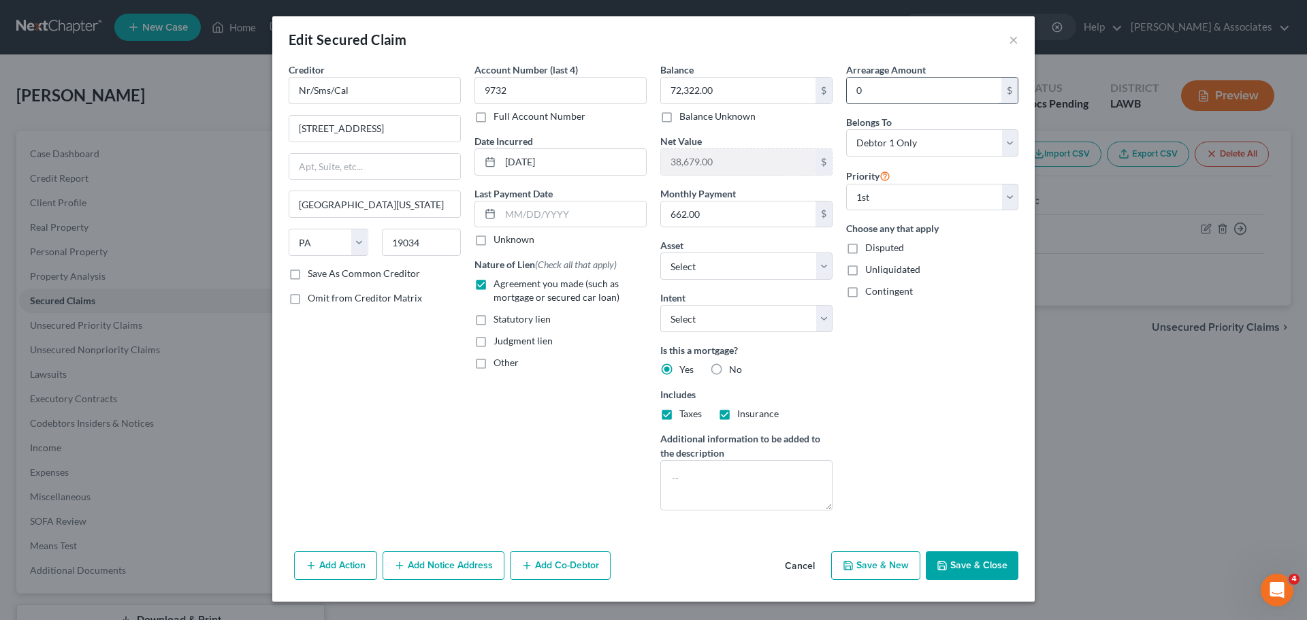
click at [901, 94] on input "0" at bounding box center [924, 91] width 155 height 26
type input "1,371.64"
click at [1001, 576] on button "Save & Close" at bounding box center [972, 565] width 93 height 29
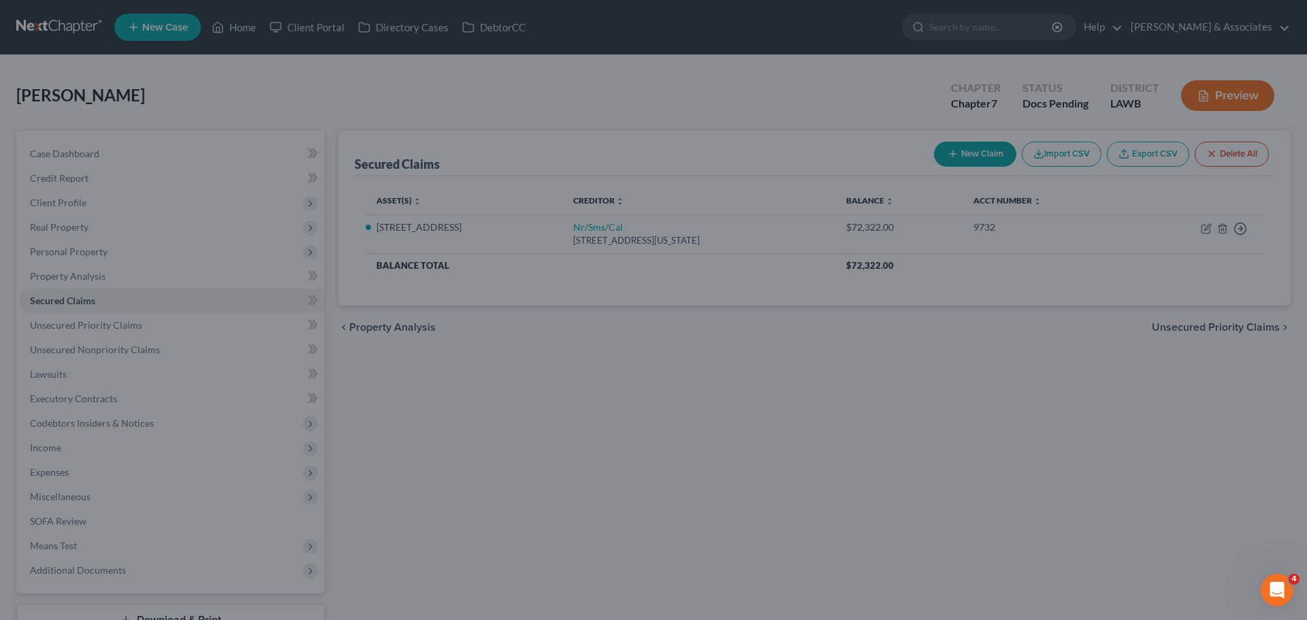
select select "7"
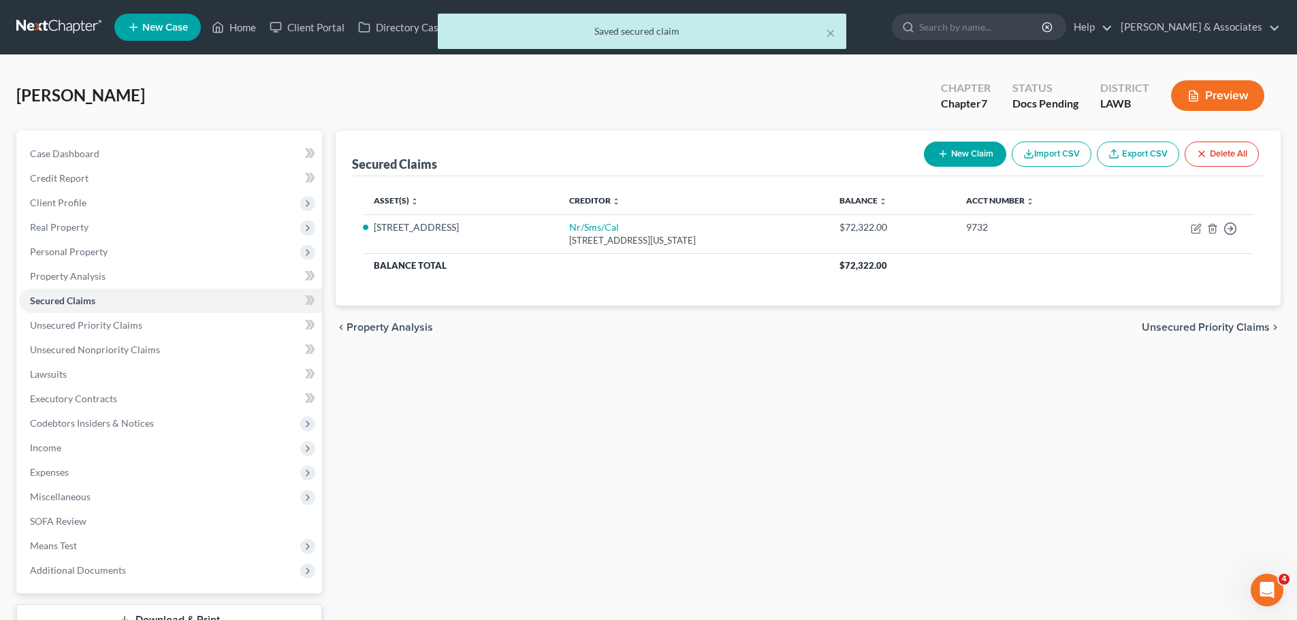
click at [826, 455] on div "Secured Claims New Claim Import CSV Export CSV Delete All Asset(s) expand_more …" at bounding box center [808, 384] width 958 height 506
click at [69, 340] on link "Unsecured Nonpriority Claims" at bounding box center [170, 350] width 303 height 25
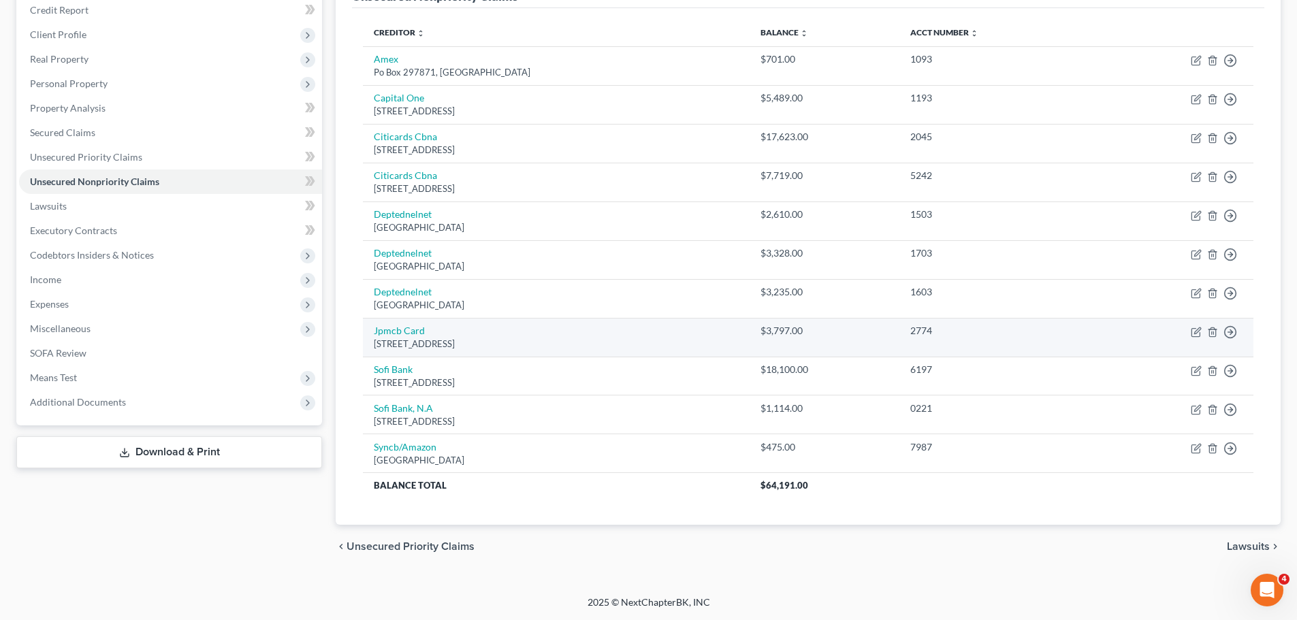
scroll to position [100, 0]
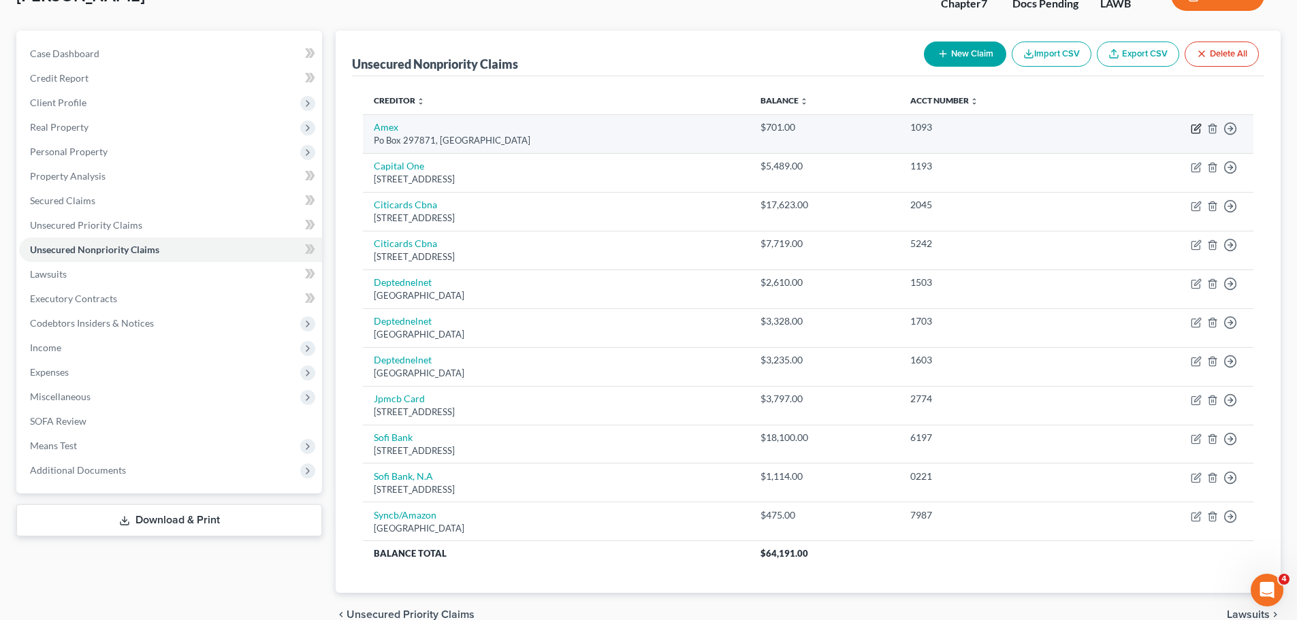
click at [1194, 129] on icon "button" at bounding box center [1196, 128] width 11 height 11
select select "9"
select select "2"
select select "0"
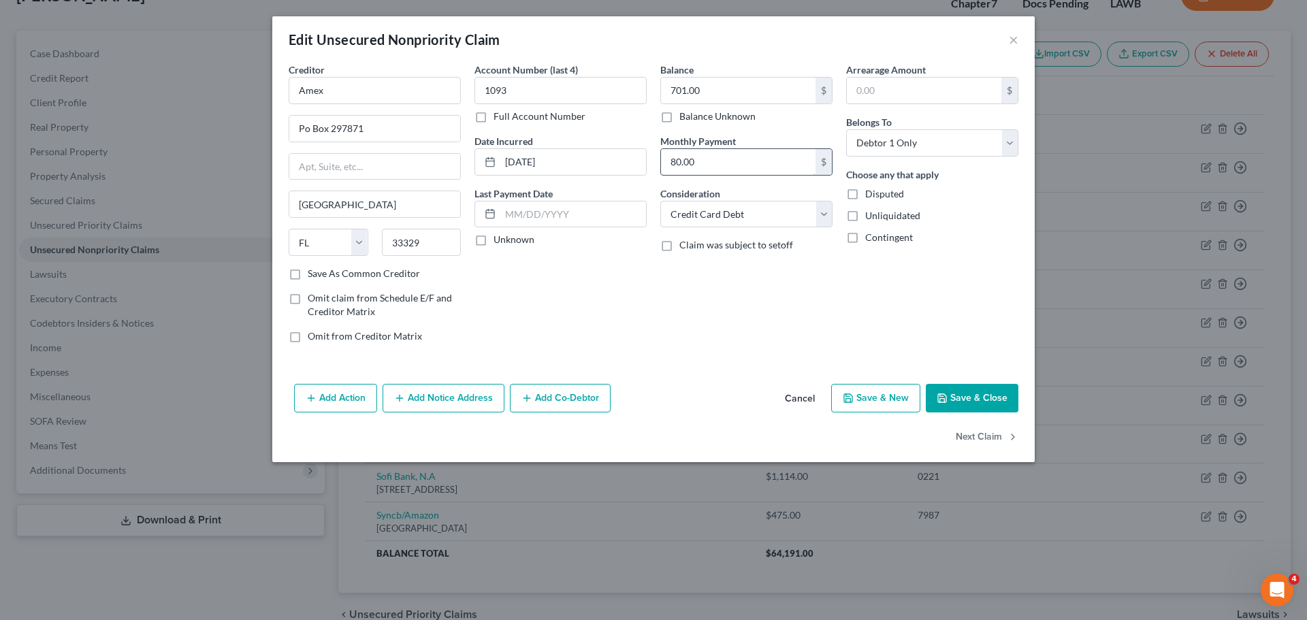
click at [705, 157] on input "80.00" at bounding box center [738, 162] width 155 height 26
click at [777, 307] on div "Balance 701.00 $ Balance Unknown Balance Undetermined 701.00 $ Balance Unknown …" at bounding box center [746, 208] width 186 height 291
click at [1007, 440] on icon "button" at bounding box center [1012, 437] width 11 height 11
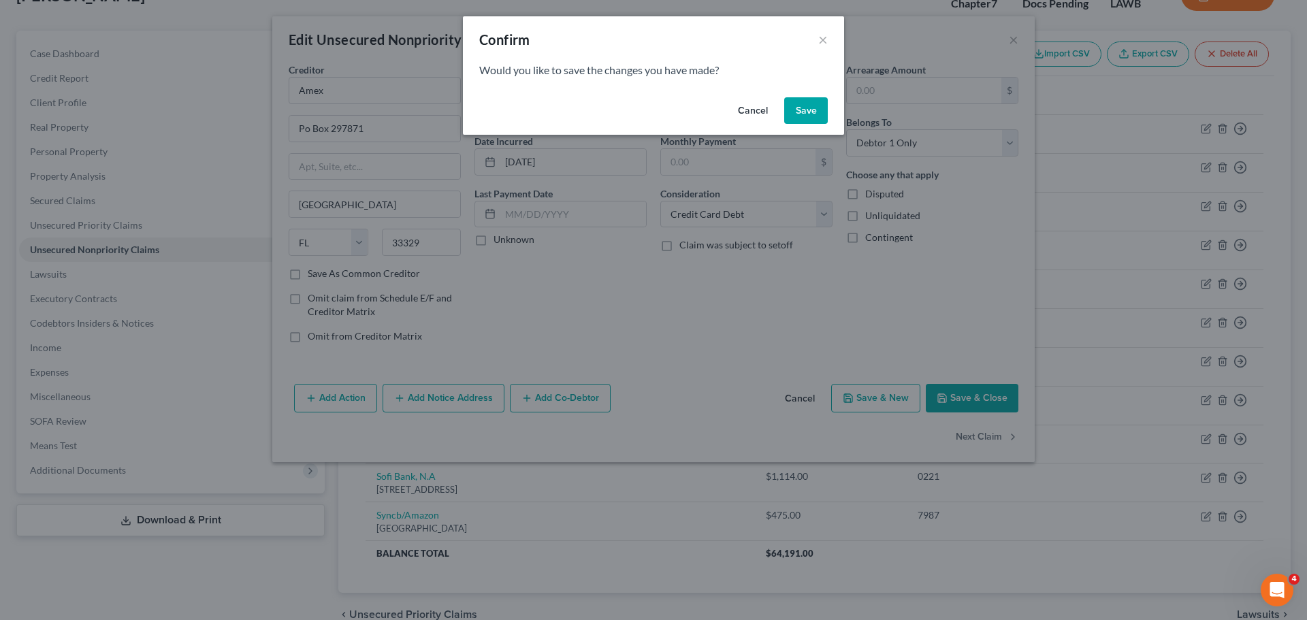
click at [794, 115] on button "Save" at bounding box center [806, 110] width 44 height 27
select select "46"
select select "0"
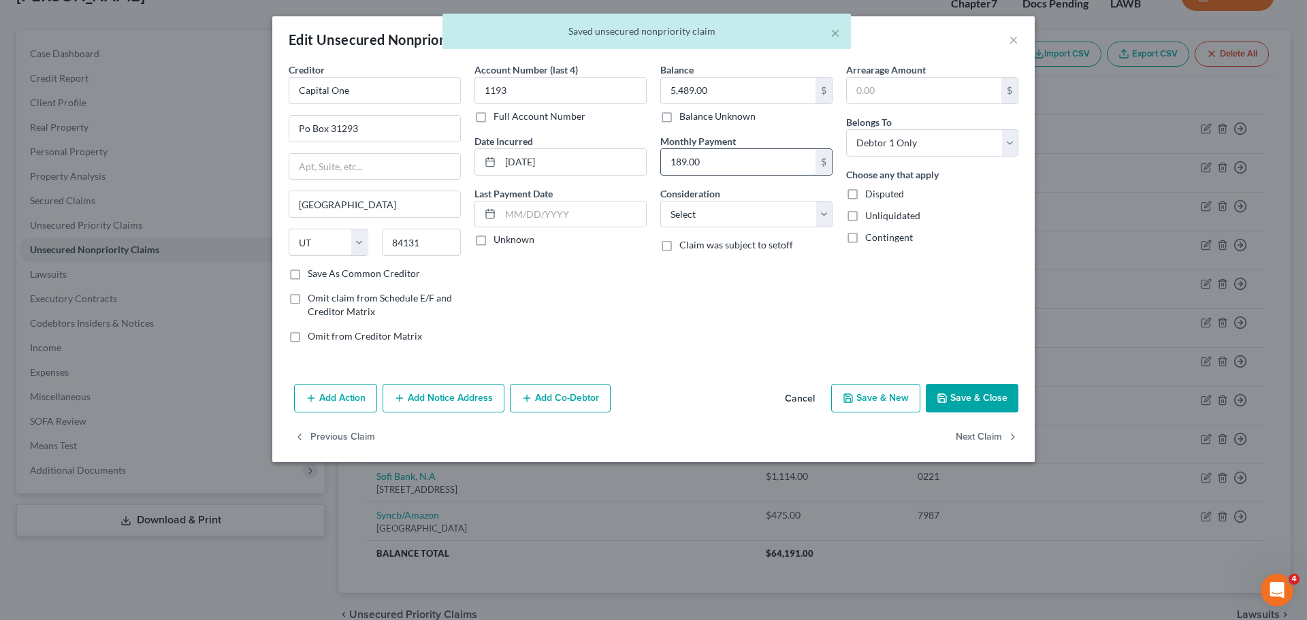
click at [698, 166] on input "189.00" at bounding box center [738, 162] width 155 height 26
click at [724, 212] on select "Select Cable / Satellite Services Collection Agency Credit Card Debt Debt Couns…" at bounding box center [746, 214] width 172 height 27
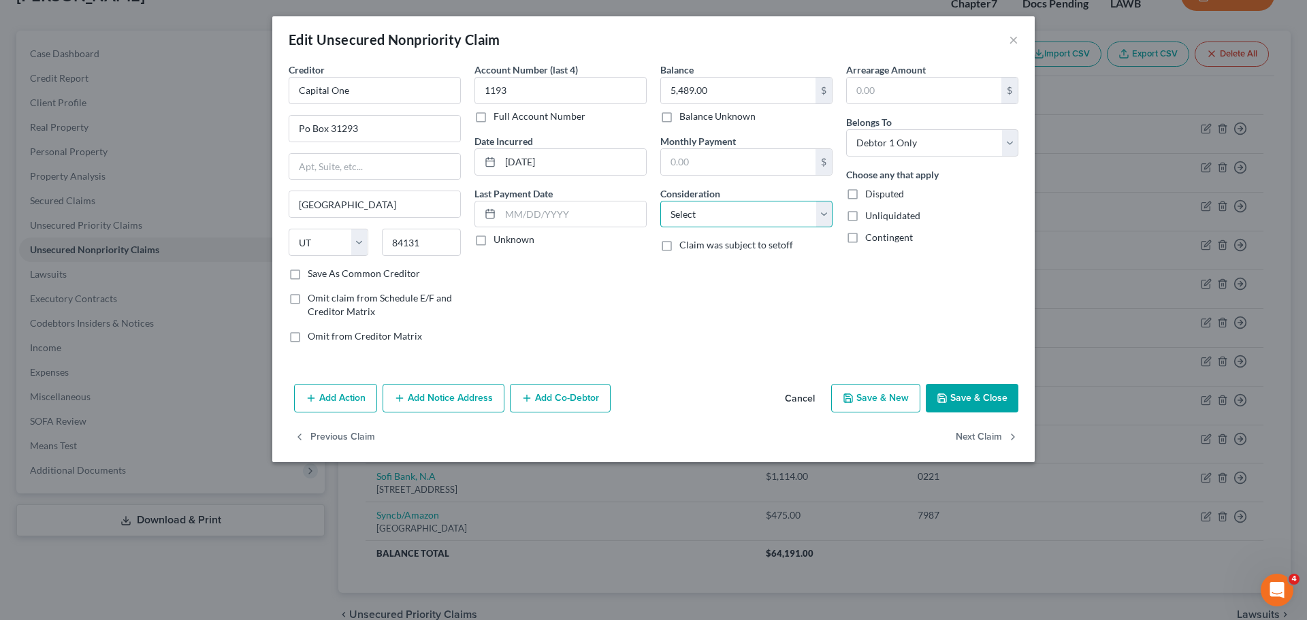
click at [671, 218] on select "Select Cable / Satellite Services Collection Agency Credit Card Debt Debt Couns…" at bounding box center [746, 214] width 172 height 27
select select "2"
click at [660, 201] on select "Select Cable / Satellite Services Collection Agency Credit Card Debt Debt Couns…" at bounding box center [746, 214] width 172 height 27
click at [815, 306] on div "Balance 5,489.00 $ Balance Unknown Balance Undetermined 5,489.00 $ Balance Unkn…" at bounding box center [746, 208] width 186 height 291
drag, startPoint x: 967, startPoint y: 440, endPoint x: 965, endPoint y: 432, distance: 8.6
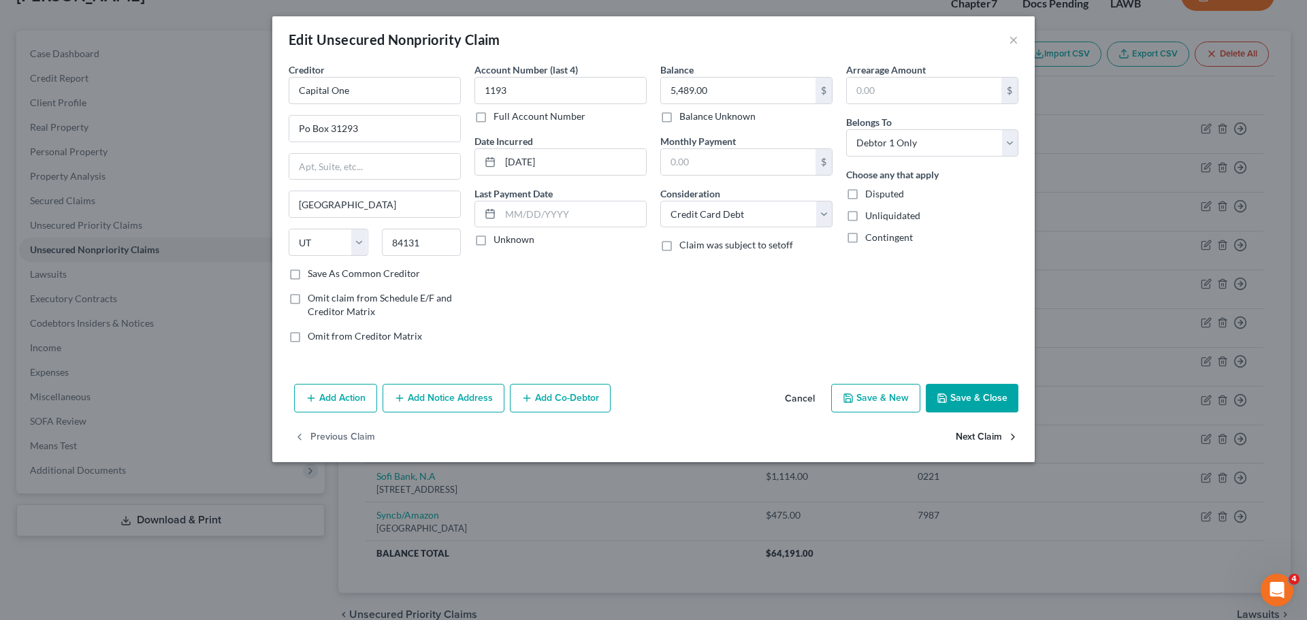
click at [965, 435] on button "Next Claim" at bounding box center [987, 437] width 63 height 29
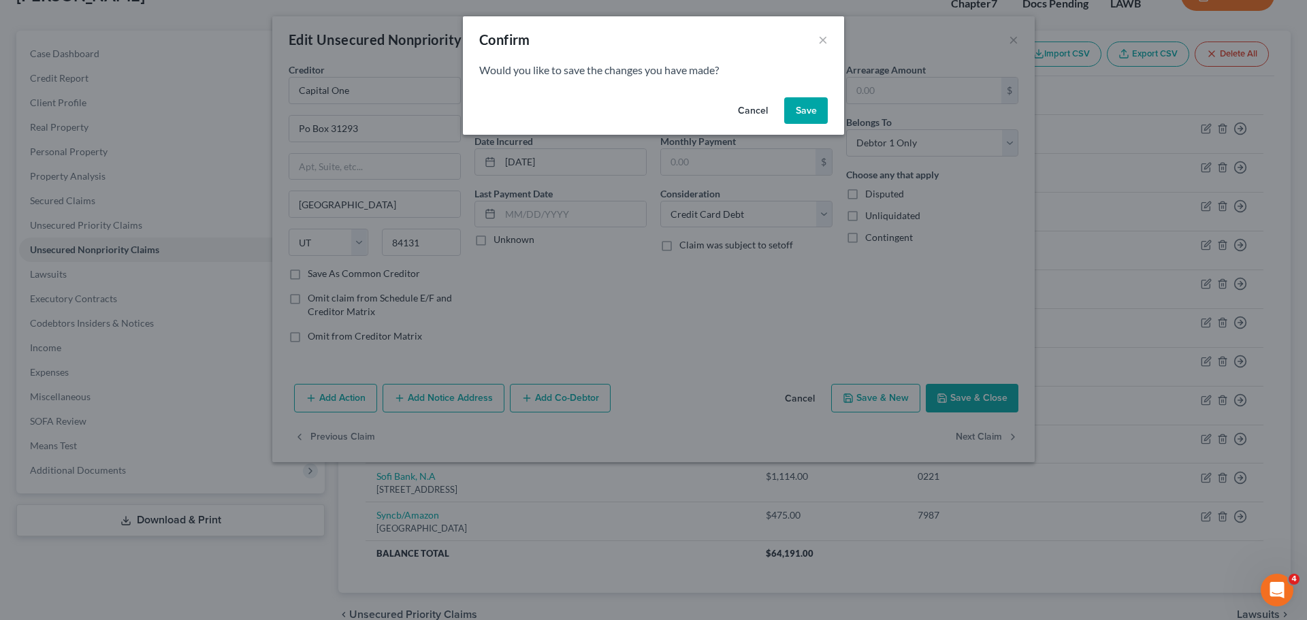
click at [809, 88] on div "Would you like to save the changes you have made?" at bounding box center [653, 77] width 381 height 29
click at [811, 106] on button "Save" at bounding box center [806, 110] width 44 height 27
select select "43"
select select "2"
select select "0"
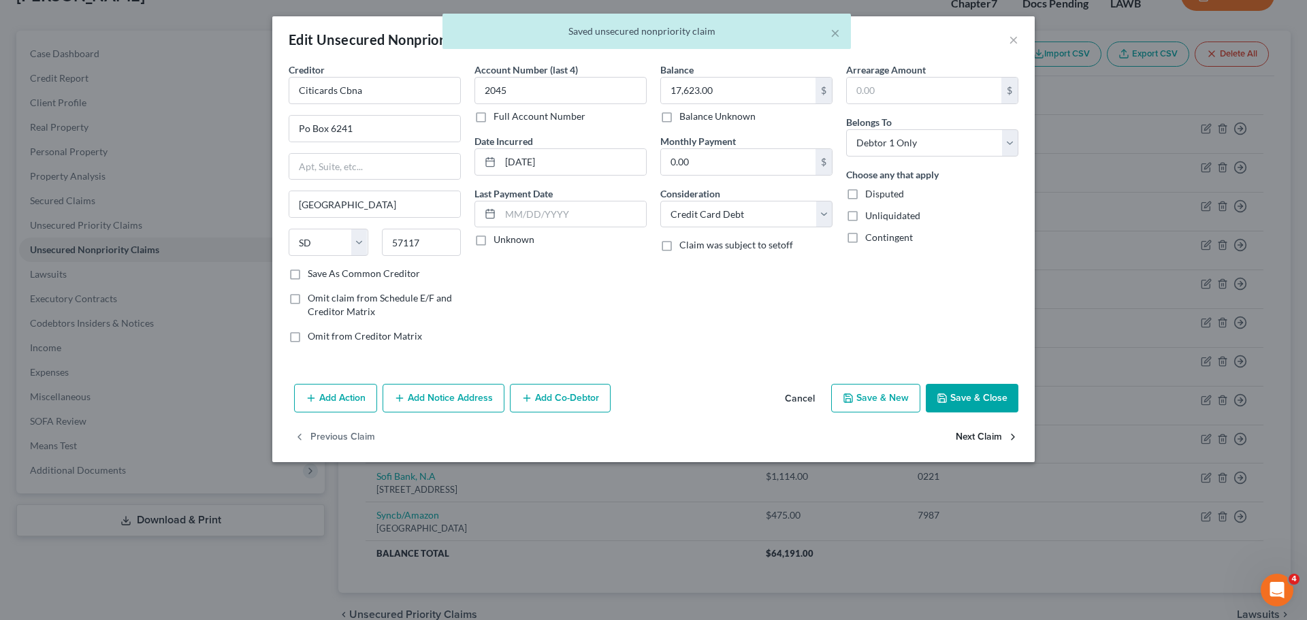
click at [990, 438] on button "Next Claim" at bounding box center [987, 437] width 63 height 29
select select "43"
select select "2"
select select "0"
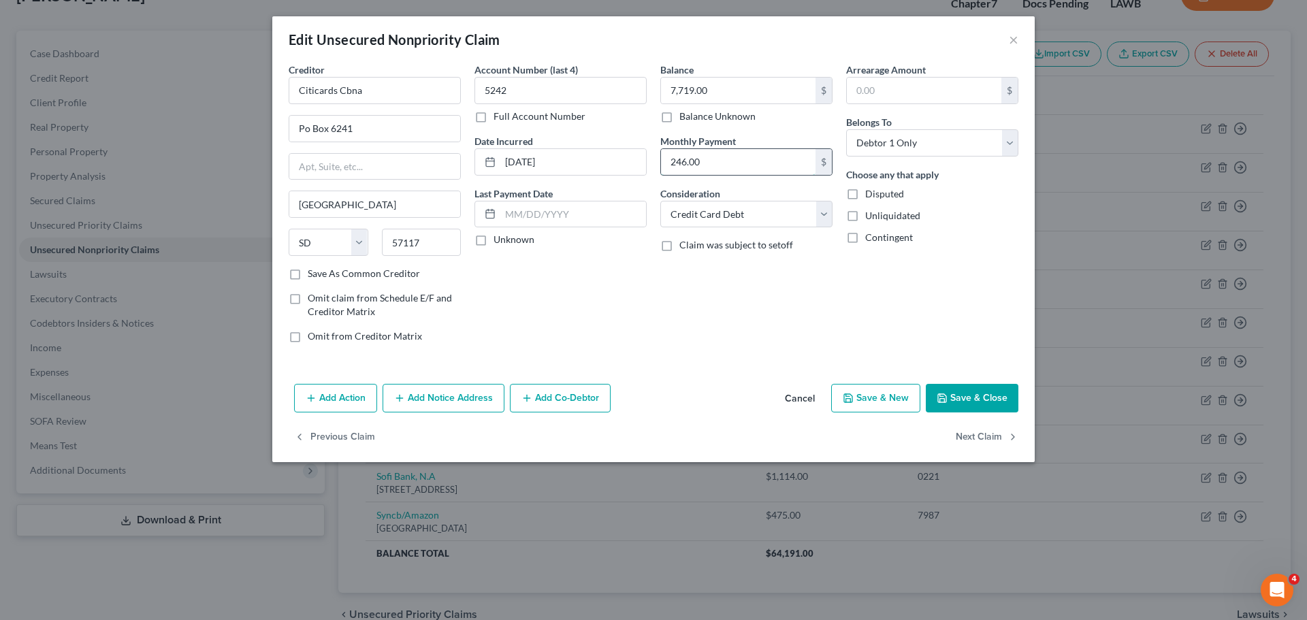
click at [699, 164] on input "246.00" at bounding box center [738, 162] width 155 height 26
click at [980, 438] on button "Next Claim" at bounding box center [987, 437] width 63 height 29
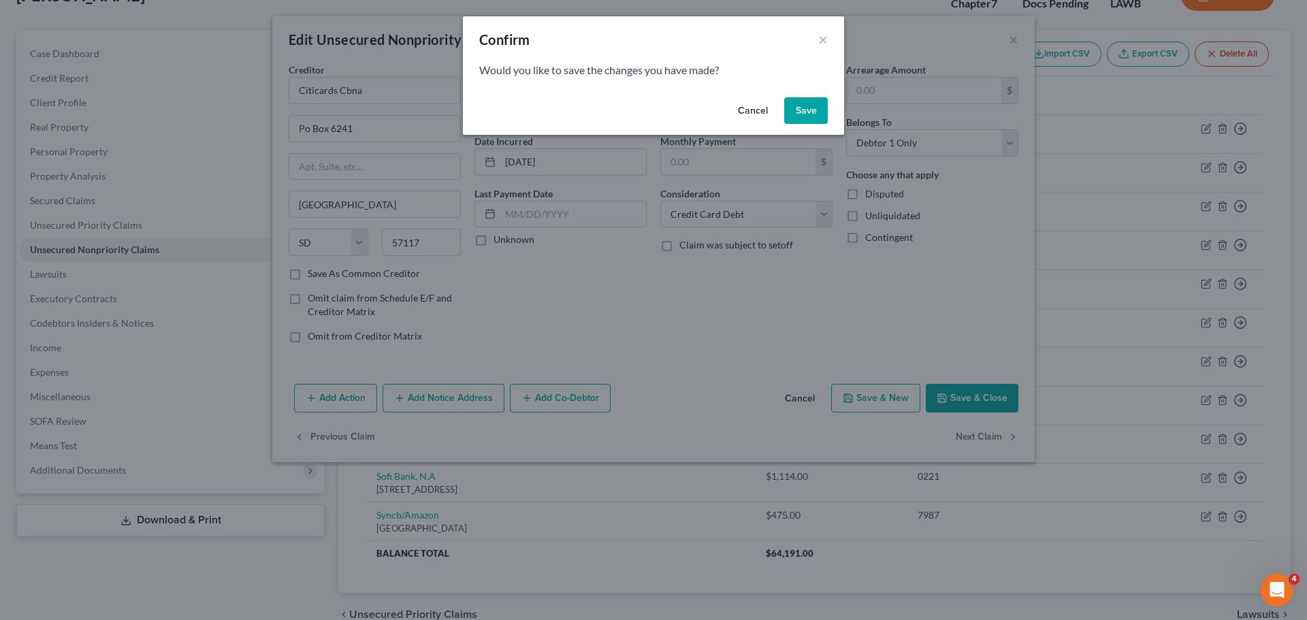
click at [805, 103] on button "Save" at bounding box center [806, 110] width 44 height 27
select select "30"
select select "17"
select select "0"
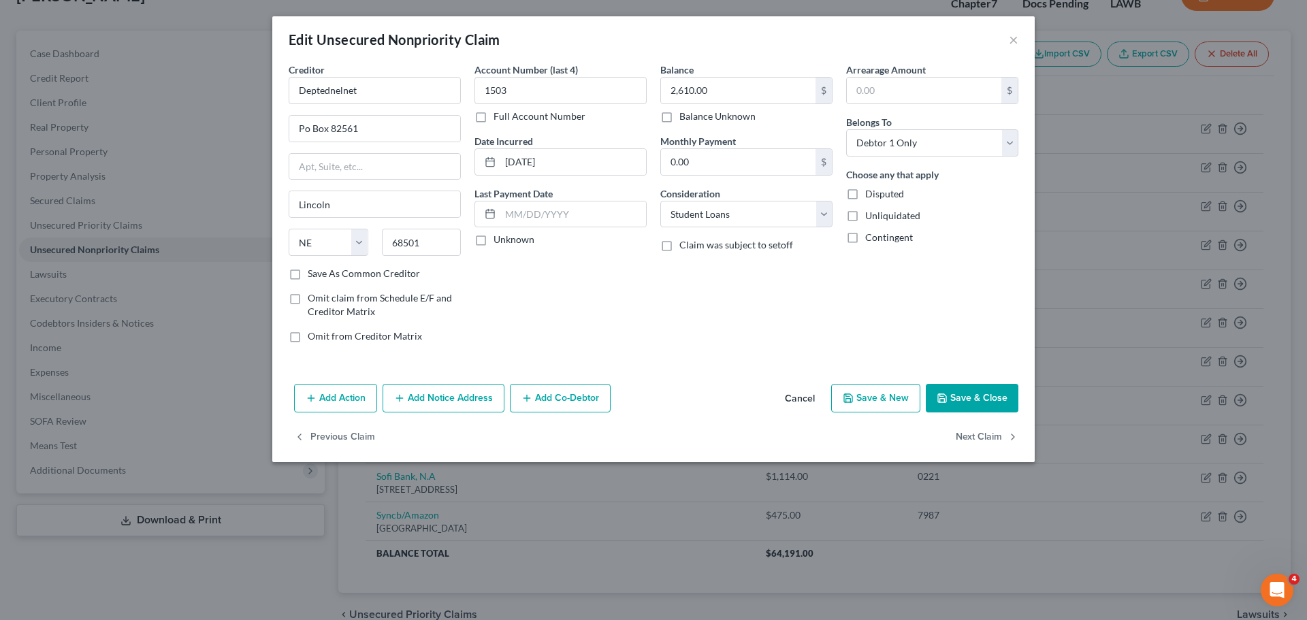
type input "0"
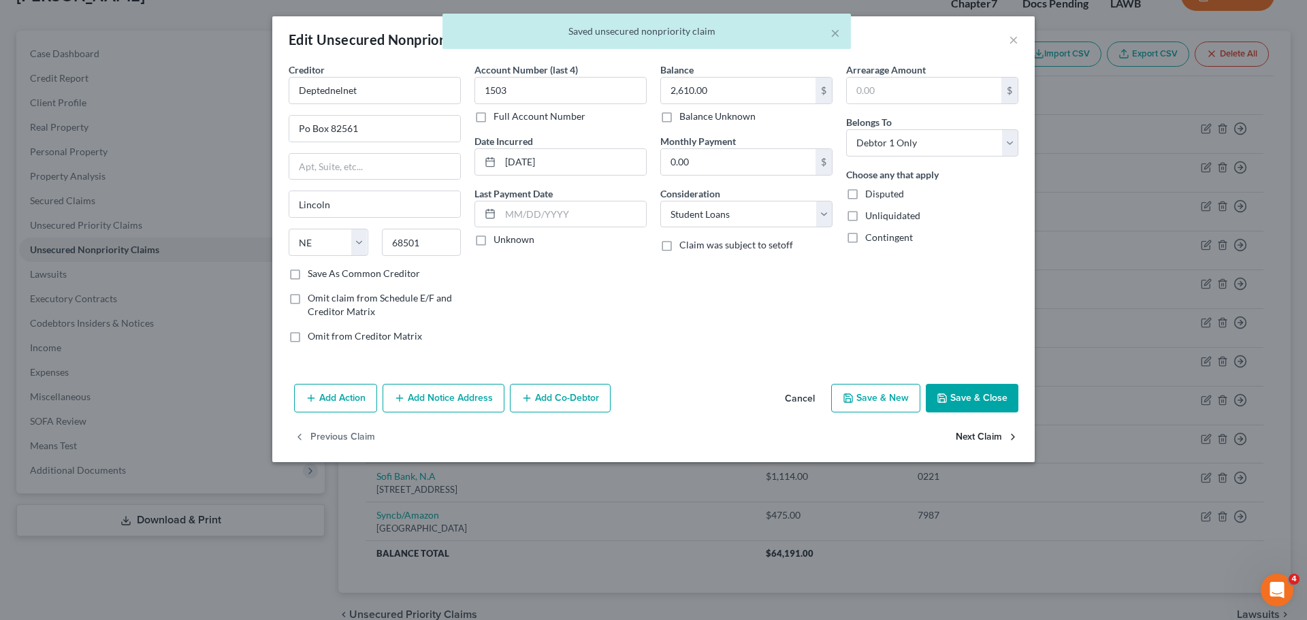
click at [985, 435] on button "Next Claim" at bounding box center [987, 437] width 63 height 29
select select "30"
select select "17"
select select "0"
click at [956, 434] on button "Next Claim" at bounding box center [987, 437] width 63 height 29
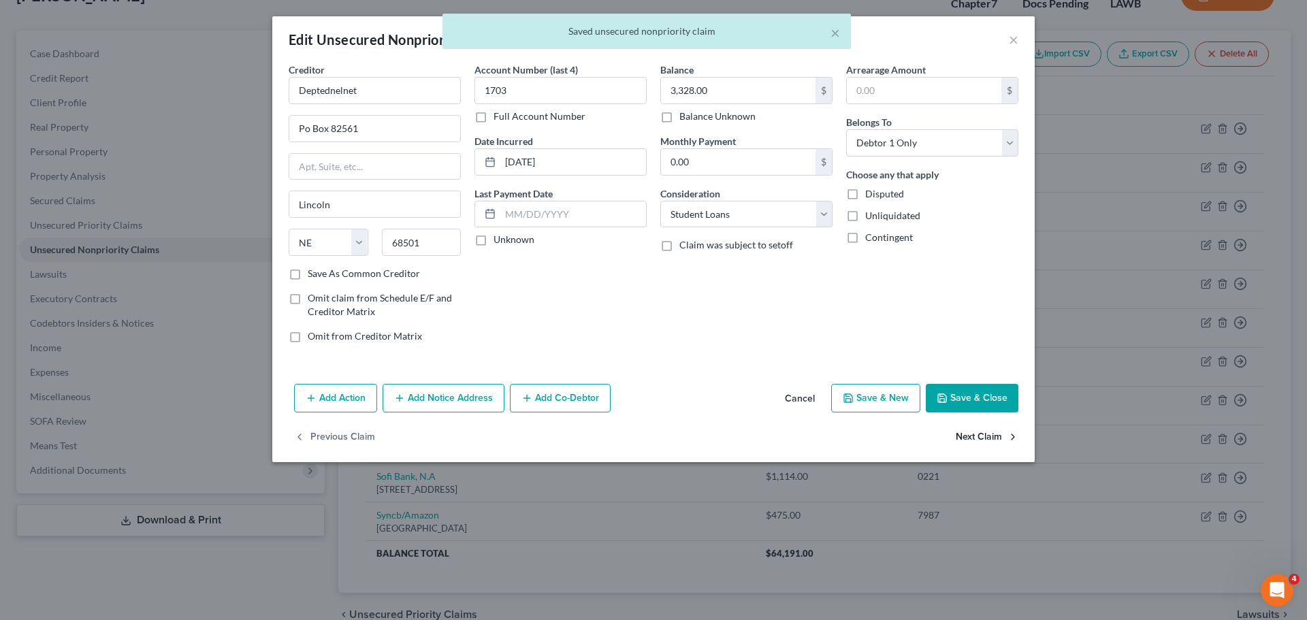
select select "30"
select select "17"
select select "0"
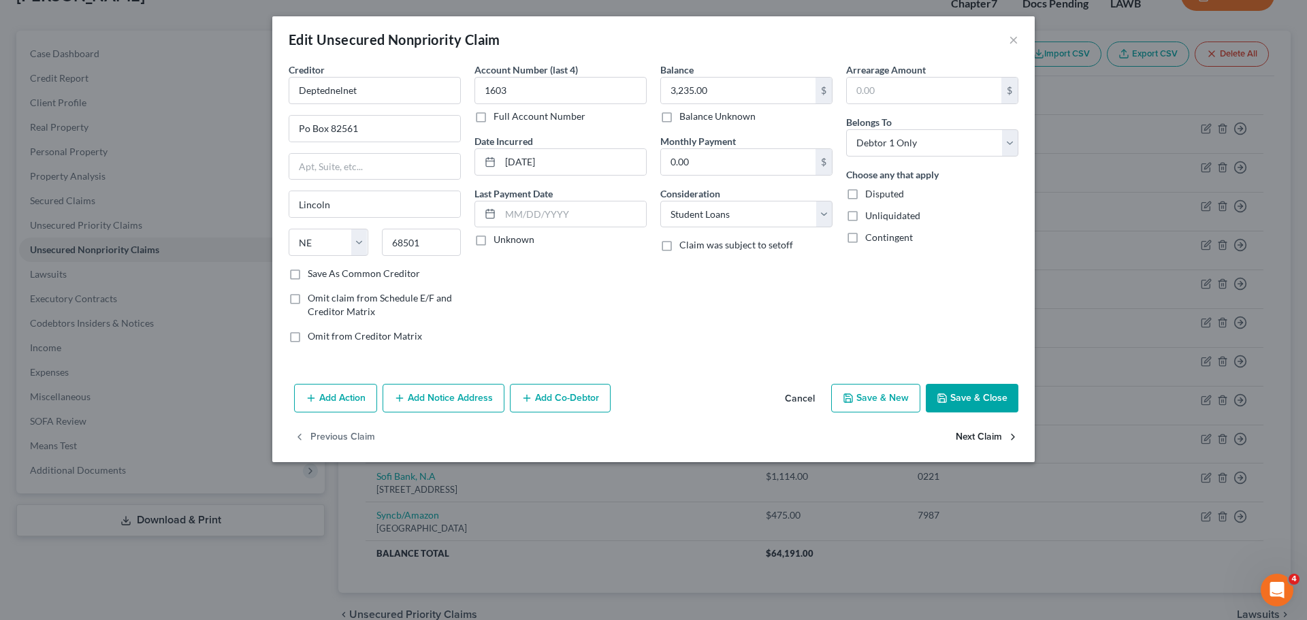
click at [978, 441] on button "Next Claim" at bounding box center [987, 437] width 63 height 29
select select "7"
select select "2"
select select "0"
click at [685, 158] on input "192.00" at bounding box center [738, 162] width 155 height 26
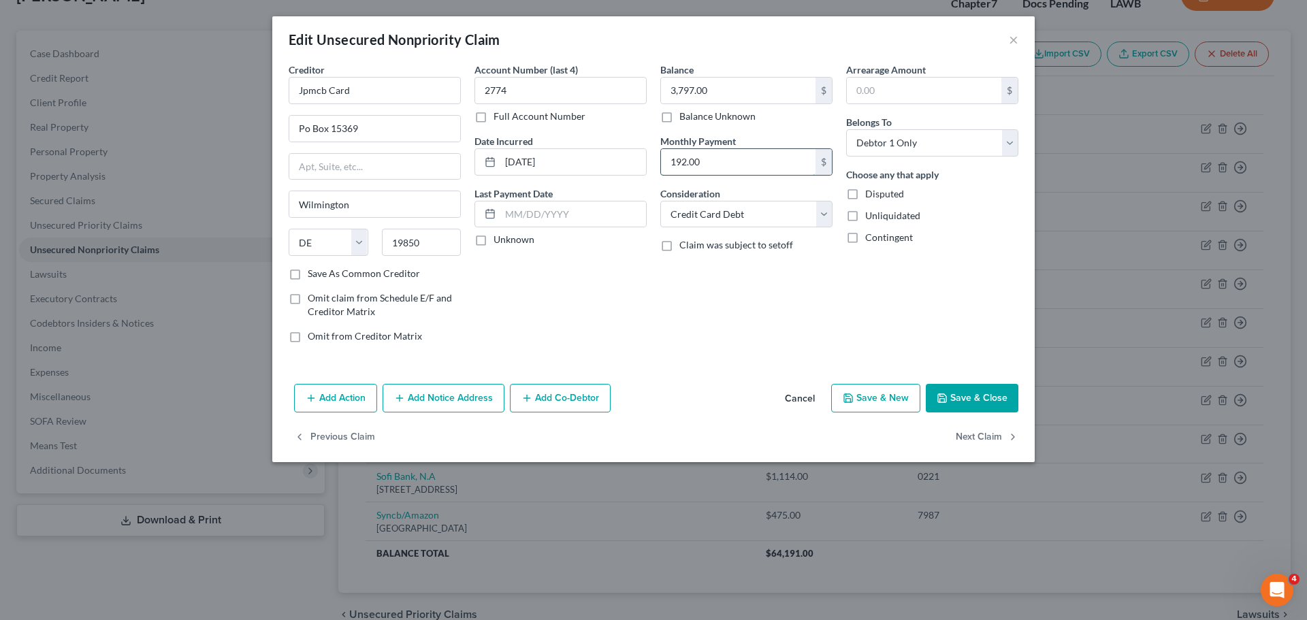
click at [685, 158] on input "192.00" at bounding box center [738, 162] width 155 height 26
click at [984, 434] on button "Next Claim" at bounding box center [987, 437] width 63 height 29
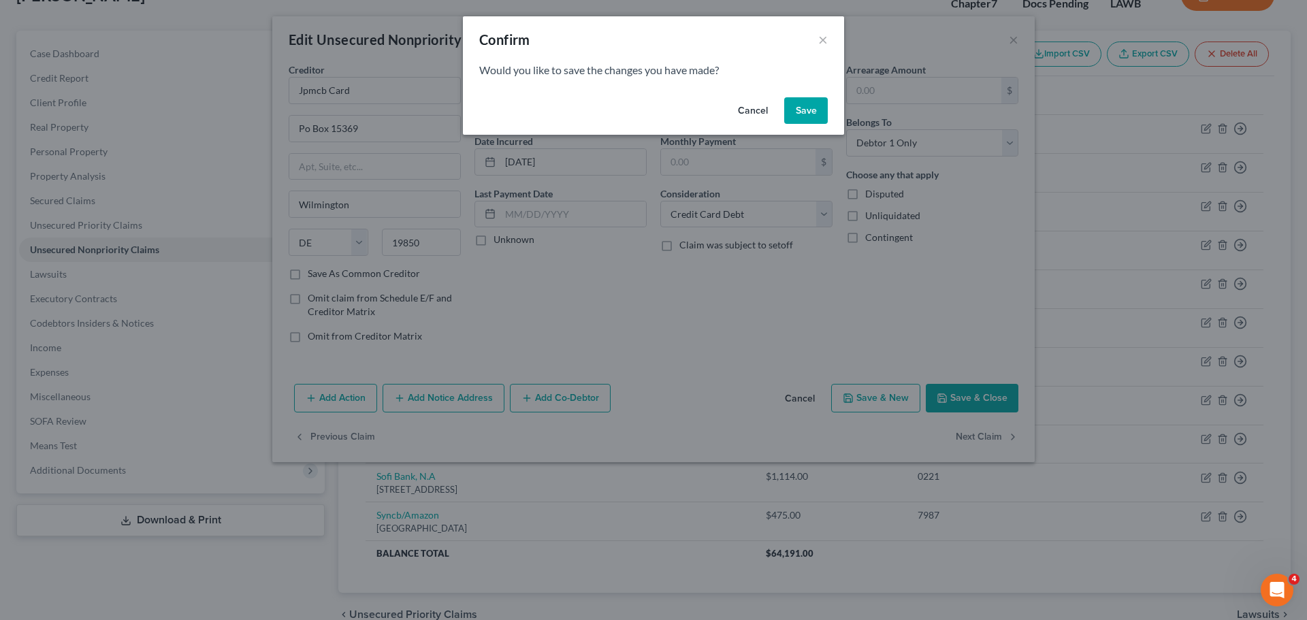
click at [808, 109] on button "Save" at bounding box center [806, 110] width 44 height 27
select select "46"
select select "0"
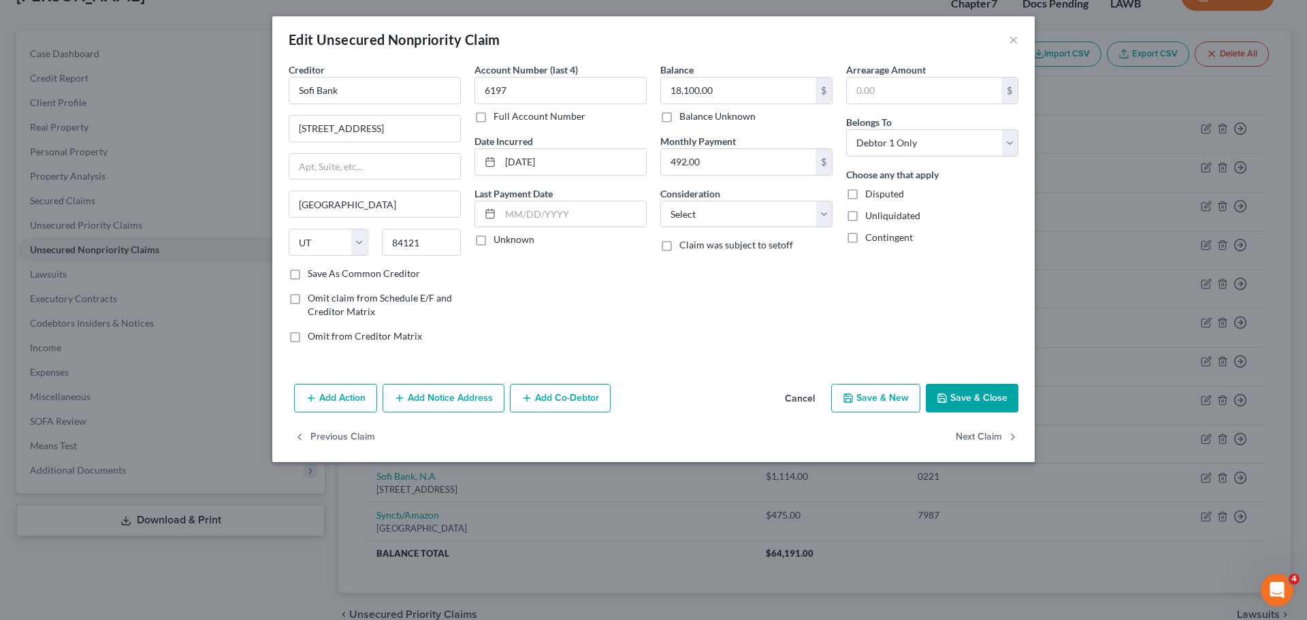
type input "0"
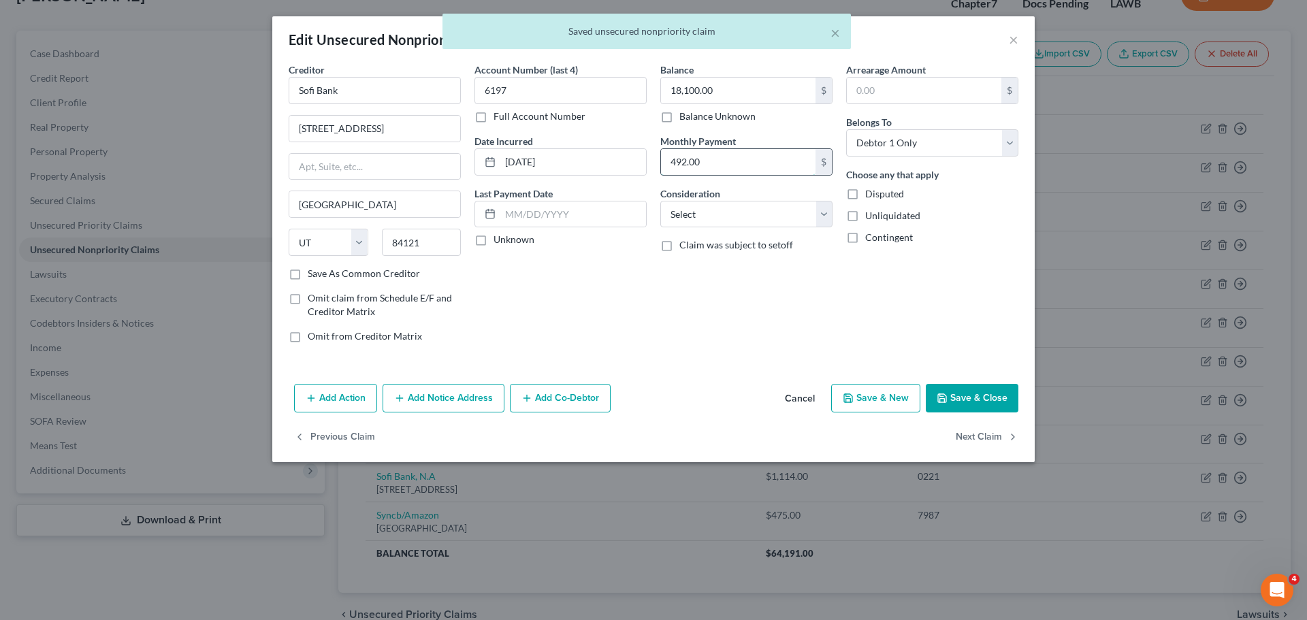
click at [692, 164] on input "492.00" at bounding box center [738, 162] width 155 height 26
click at [704, 217] on select "Select Cable / Satellite Services Collection Agency Credit Card Debt Debt Couns…" at bounding box center [746, 214] width 172 height 27
select select "10"
click at [660, 201] on select "Select Cable / Satellite Services Collection Agency Credit Card Debt Debt Couns…" at bounding box center [746, 214] width 172 height 27
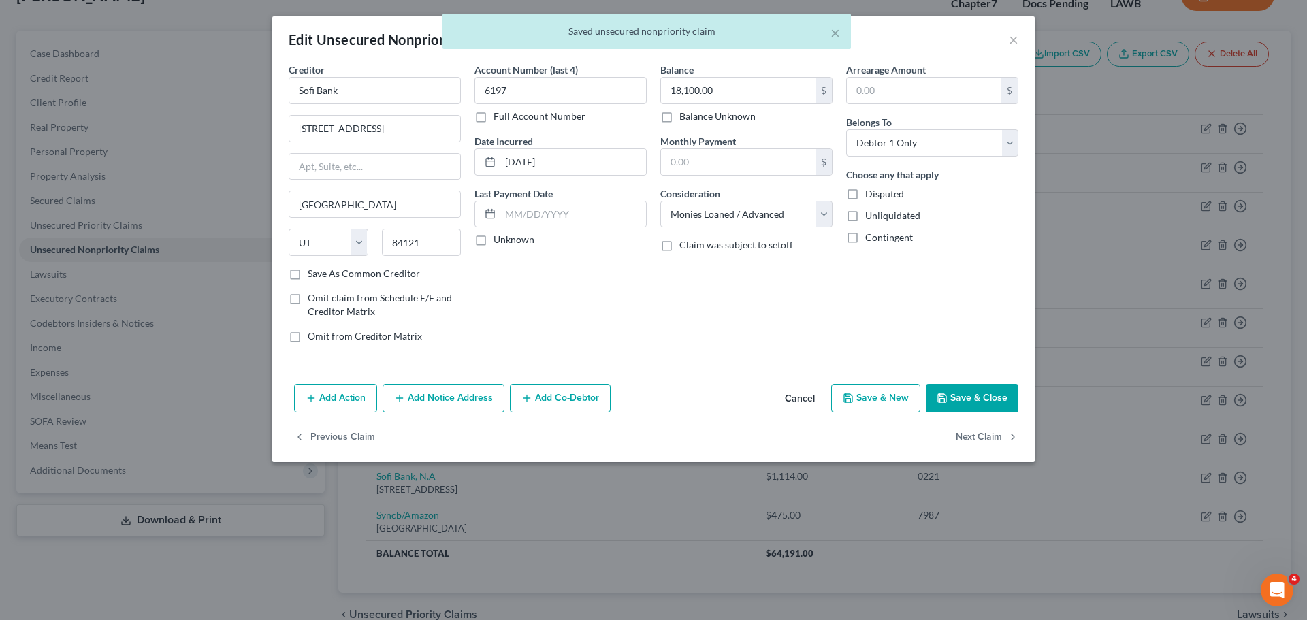
click at [740, 418] on div "Add Action Add Notice Address Add Co-Debtor Cancel Save & New Save & Close" at bounding box center [653, 400] width 762 height 45
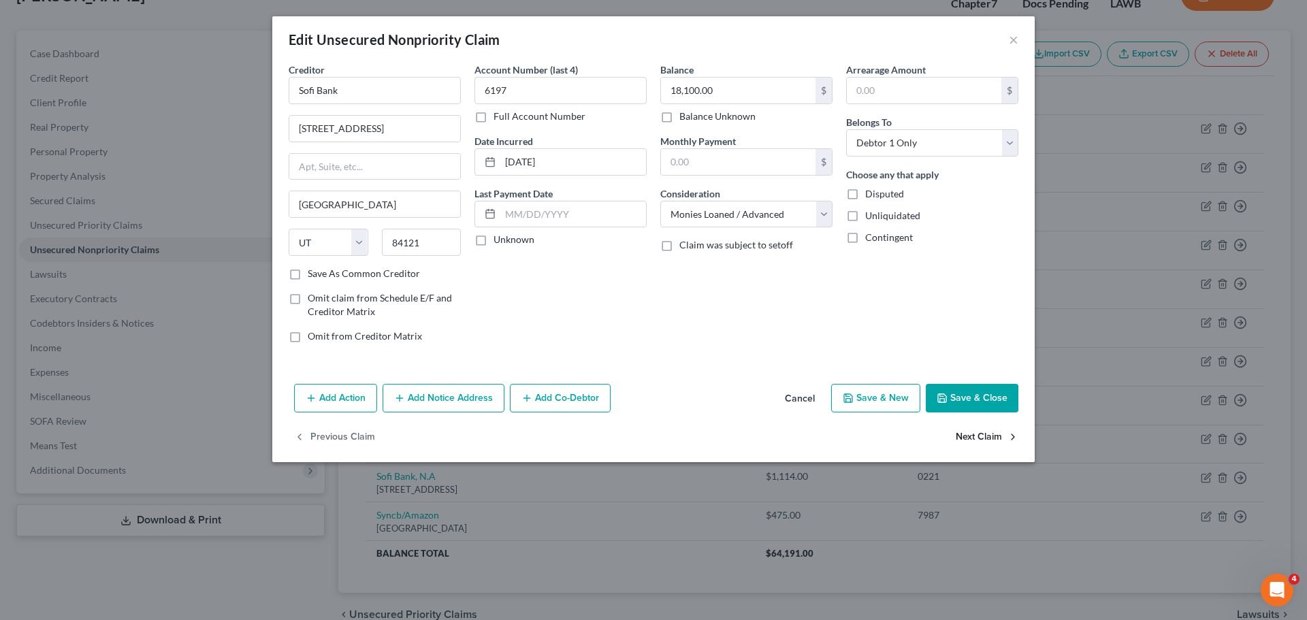
click at [989, 440] on button "Next Claim" at bounding box center [987, 437] width 63 height 29
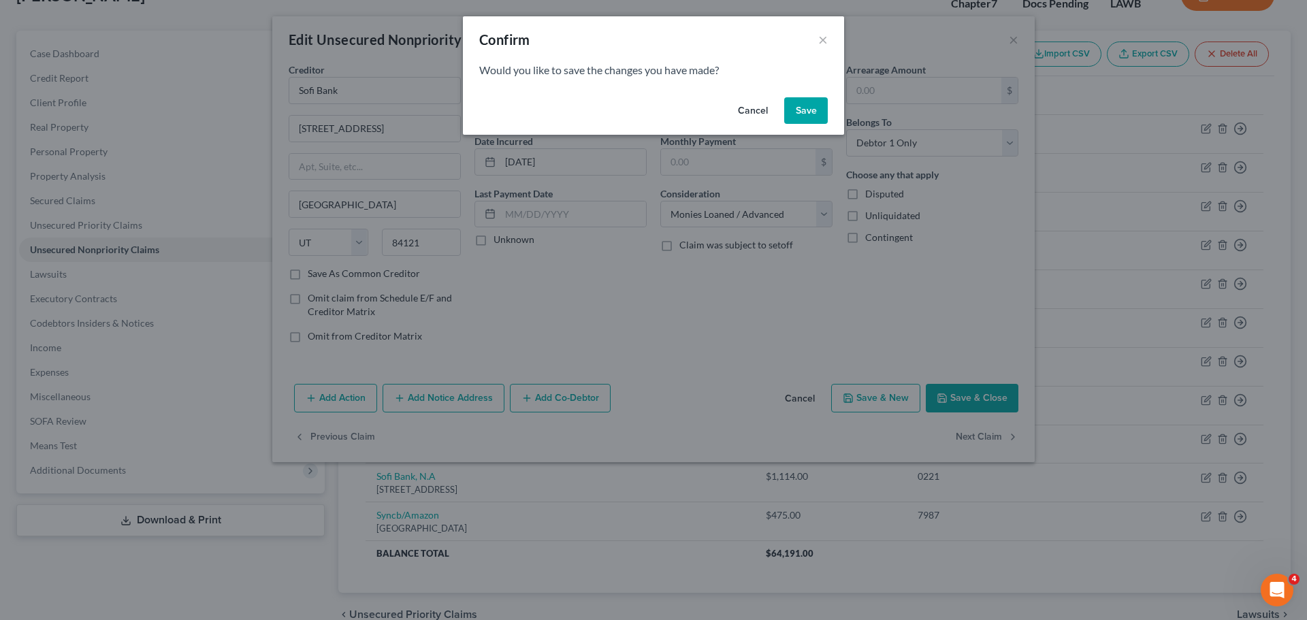
click at [820, 112] on button "Save" at bounding box center [806, 110] width 44 height 27
select select "4"
select select "2"
select select "0"
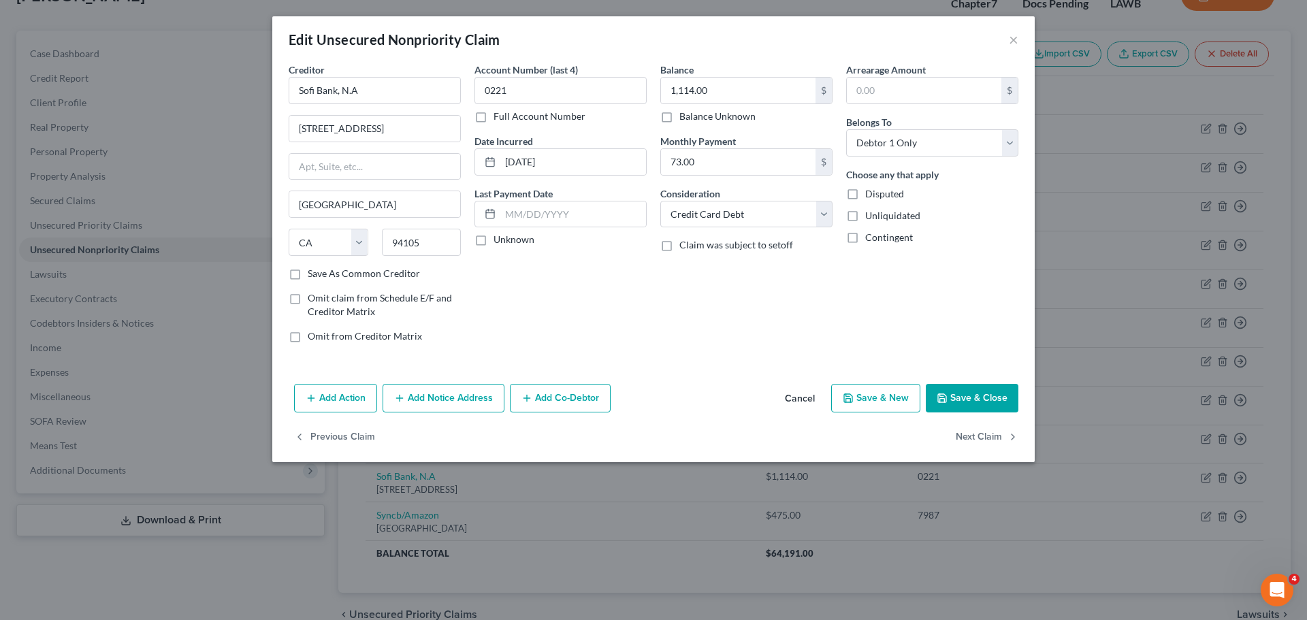
type input "0"
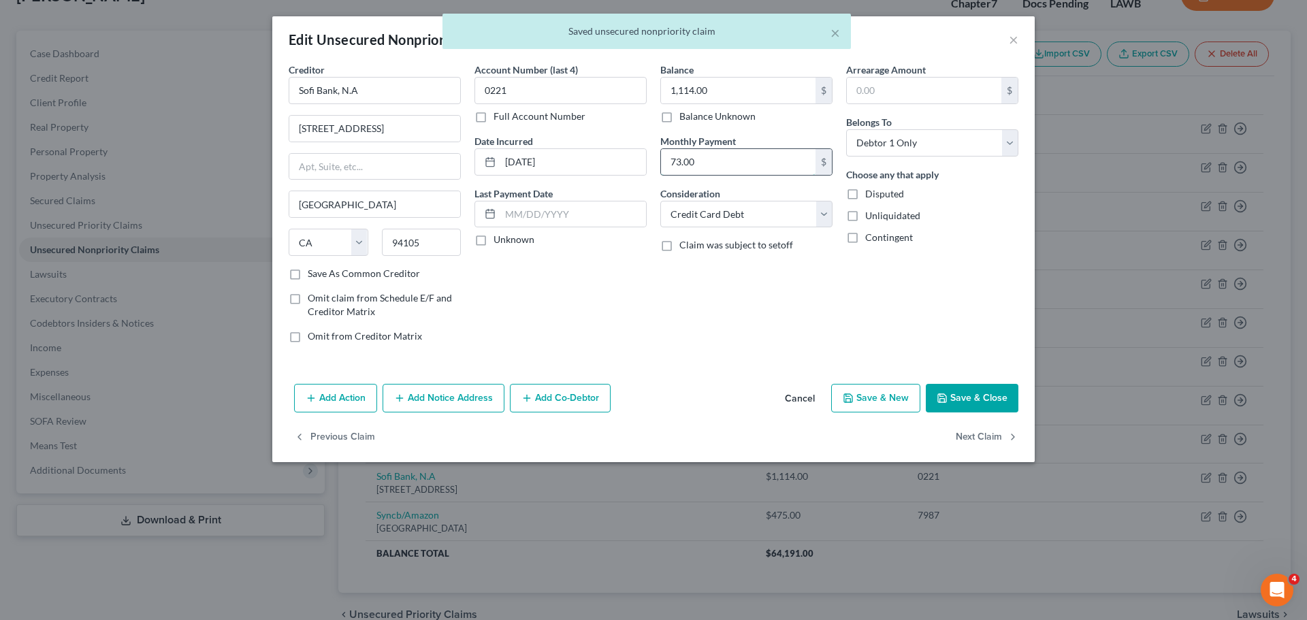
click at [668, 164] on input "73.00" at bounding box center [738, 162] width 155 height 26
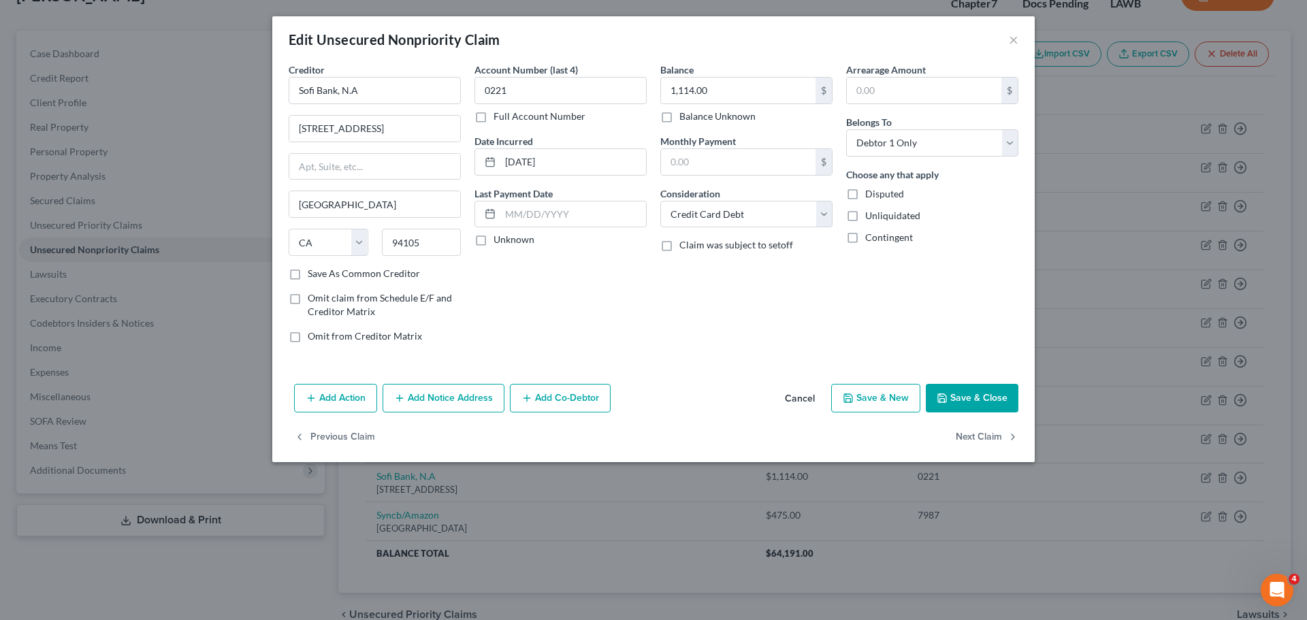
click at [663, 340] on div "Balance 1,114.00 $ Balance Unknown Balance Undetermined 1,114.00 $ Balance Unkn…" at bounding box center [746, 208] width 186 height 291
click at [965, 437] on button "Next Claim" at bounding box center [987, 437] width 63 height 29
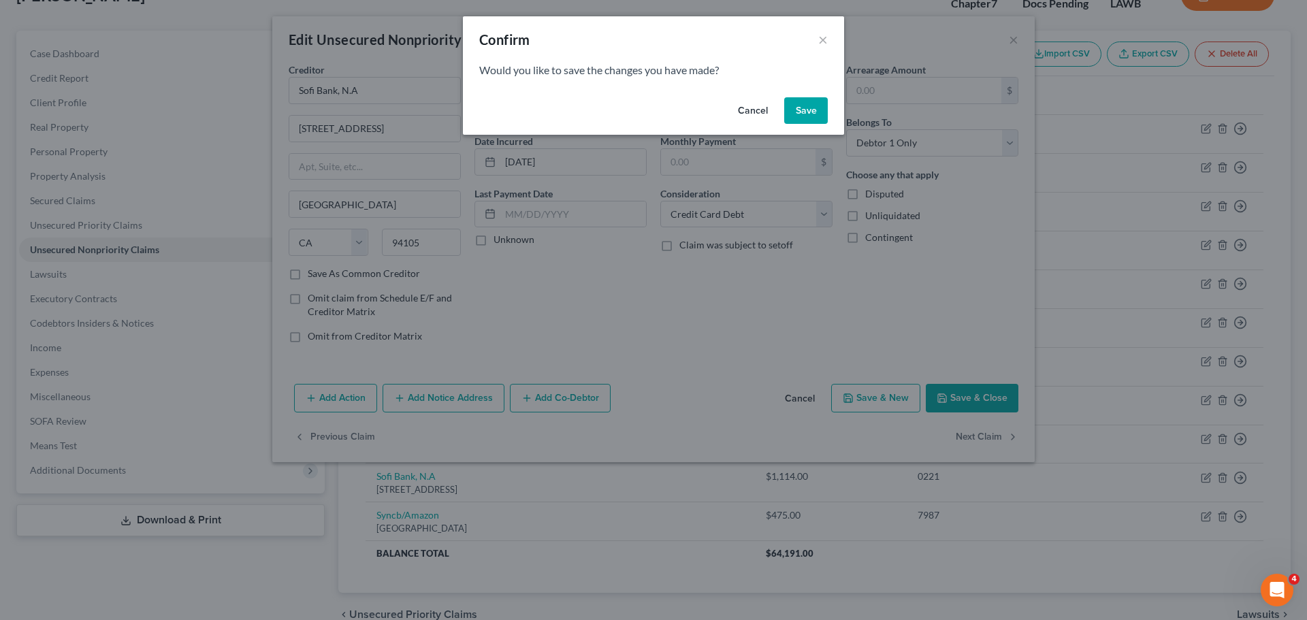
click at [813, 110] on button "Save" at bounding box center [806, 110] width 44 height 27
select select "39"
select select "2"
select select "0"
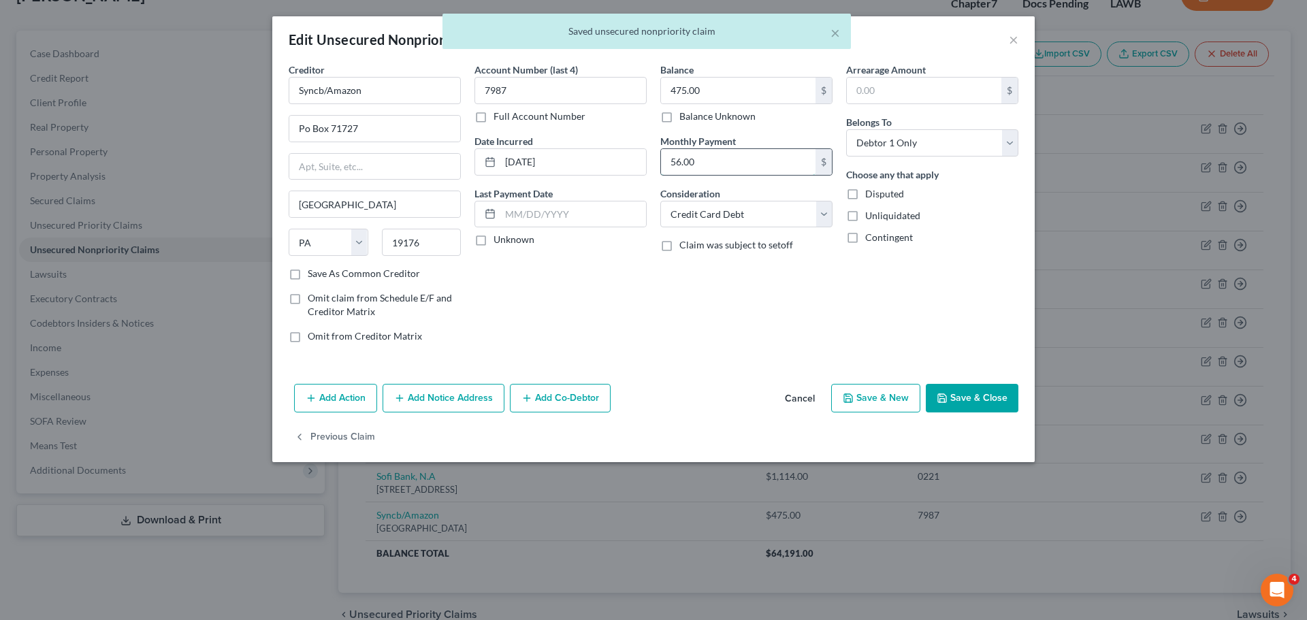
click at [713, 172] on input "56.00" at bounding box center [738, 162] width 155 height 26
click at [986, 397] on button "Save & Close" at bounding box center [972, 398] width 93 height 29
type input "0"
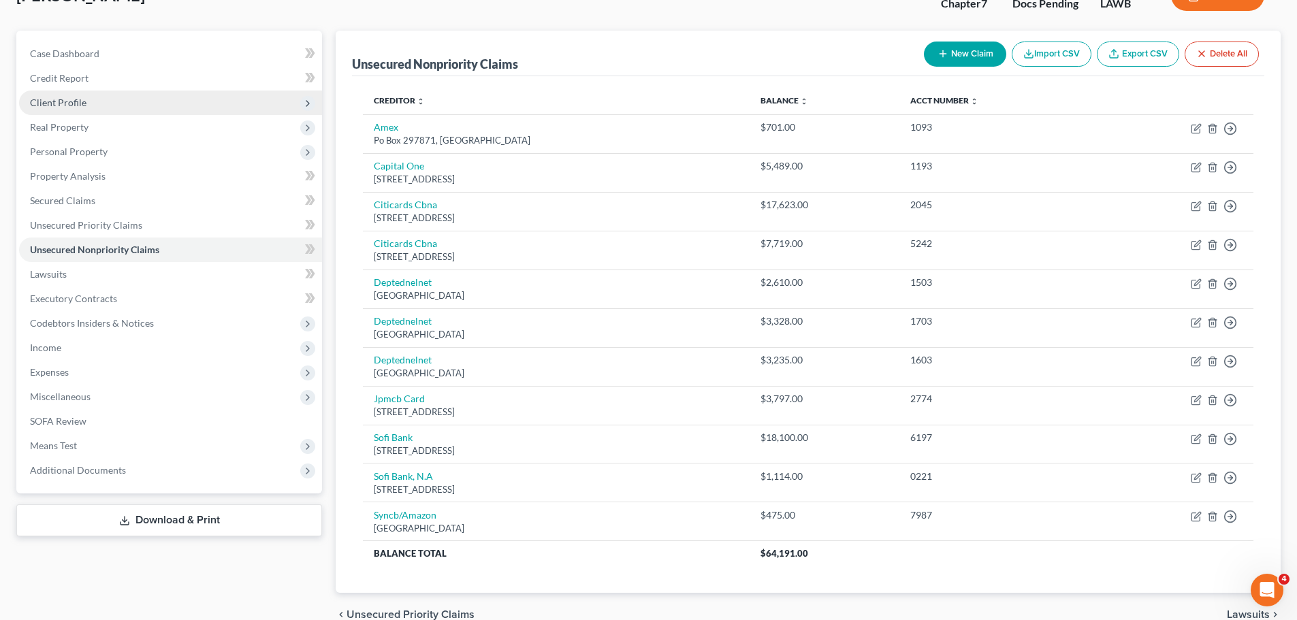
click at [65, 103] on span "Client Profile" at bounding box center [58, 103] width 56 height 12
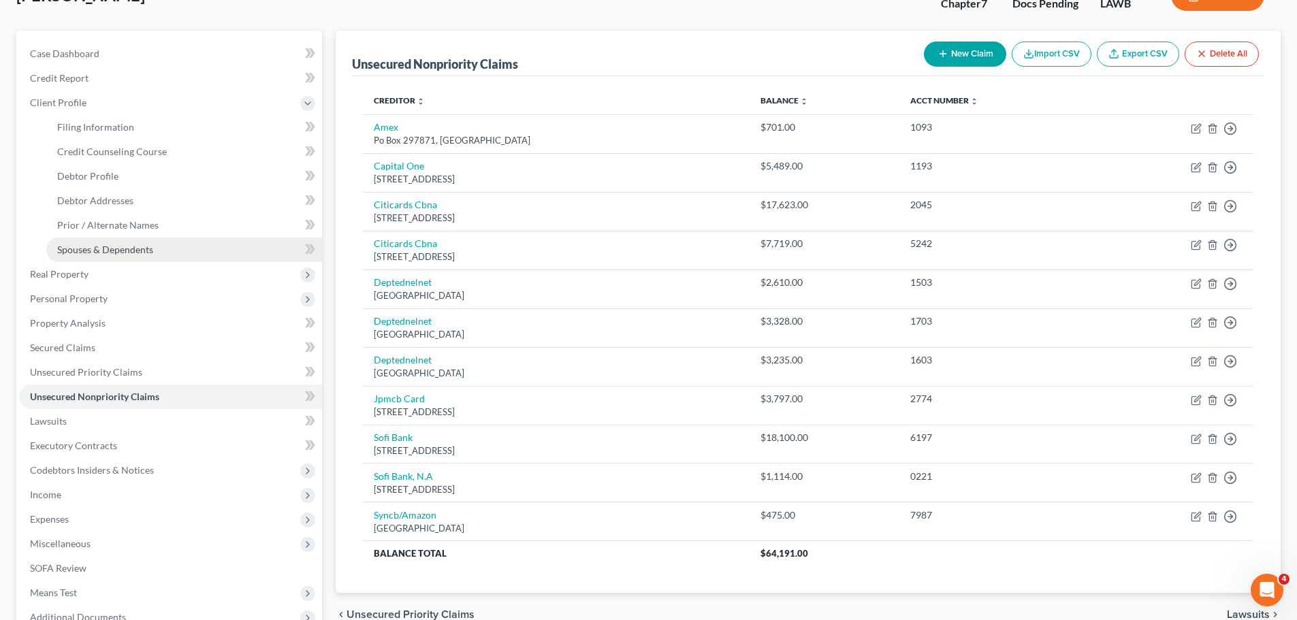
click at [100, 245] on span "Spouses & Dependents" at bounding box center [105, 250] width 96 height 12
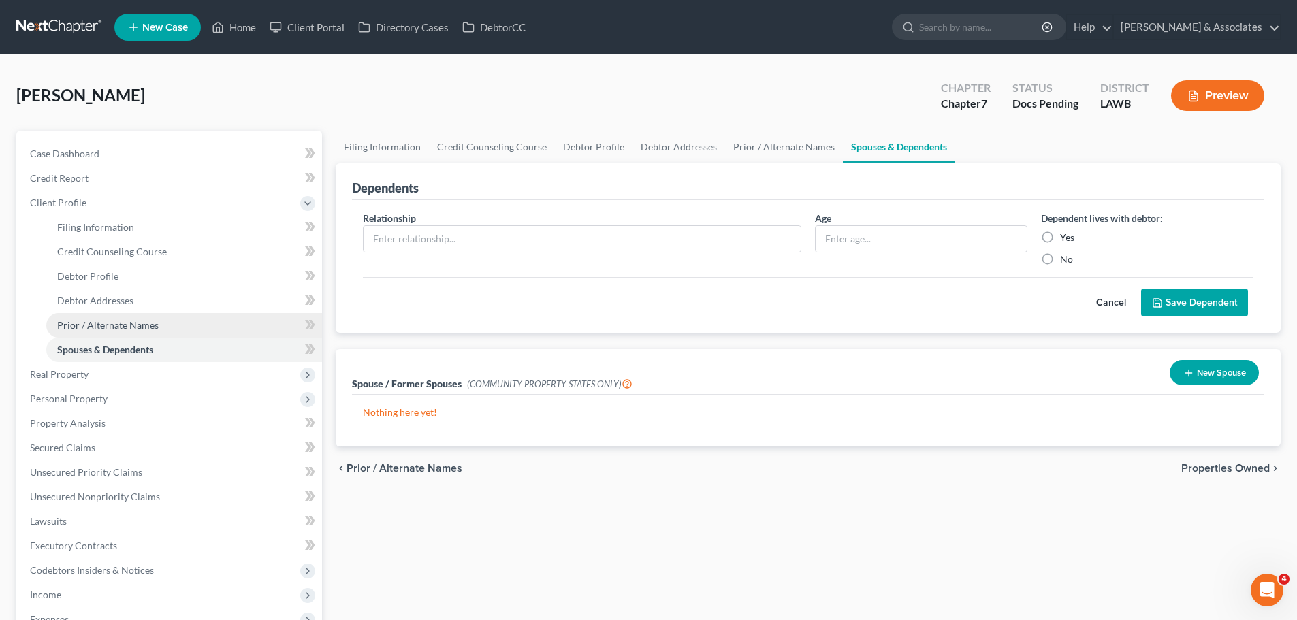
click at [105, 320] on span "Prior / Alternate Names" at bounding box center [107, 325] width 101 height 12
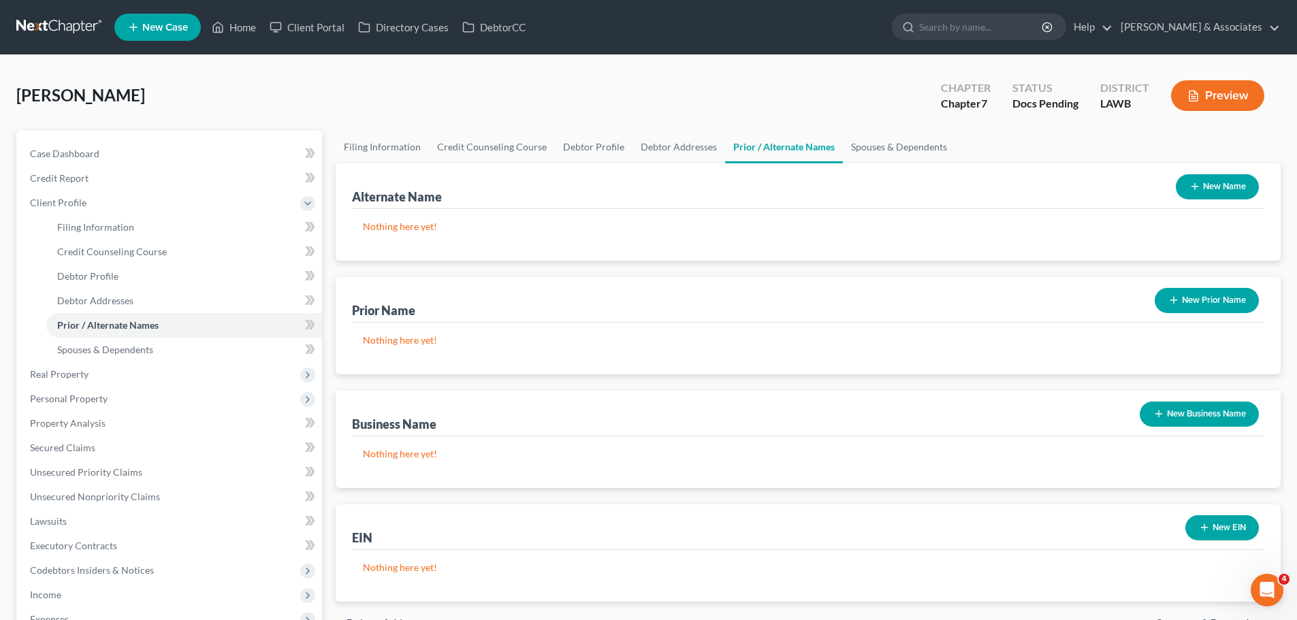
click at [1197, 190] on icon "button" at bounding box center [1194, 186] width 11 height 11
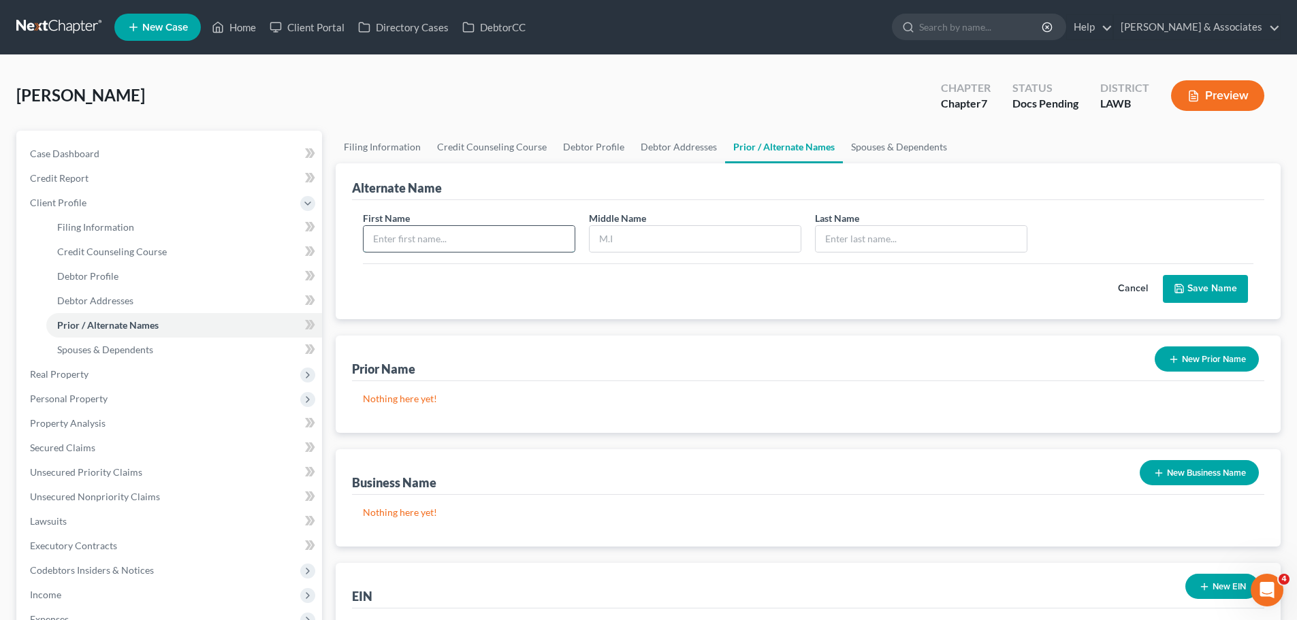
click at [491, 249] on input "text" at bounding box center [469, 239] width 211 height 26
type input "[PERSON_NAME]"
type input "R"
type input "Young"
click at [1213, 285] on button "Save Name" at bounding box center [1205, 289] width 85 height 29
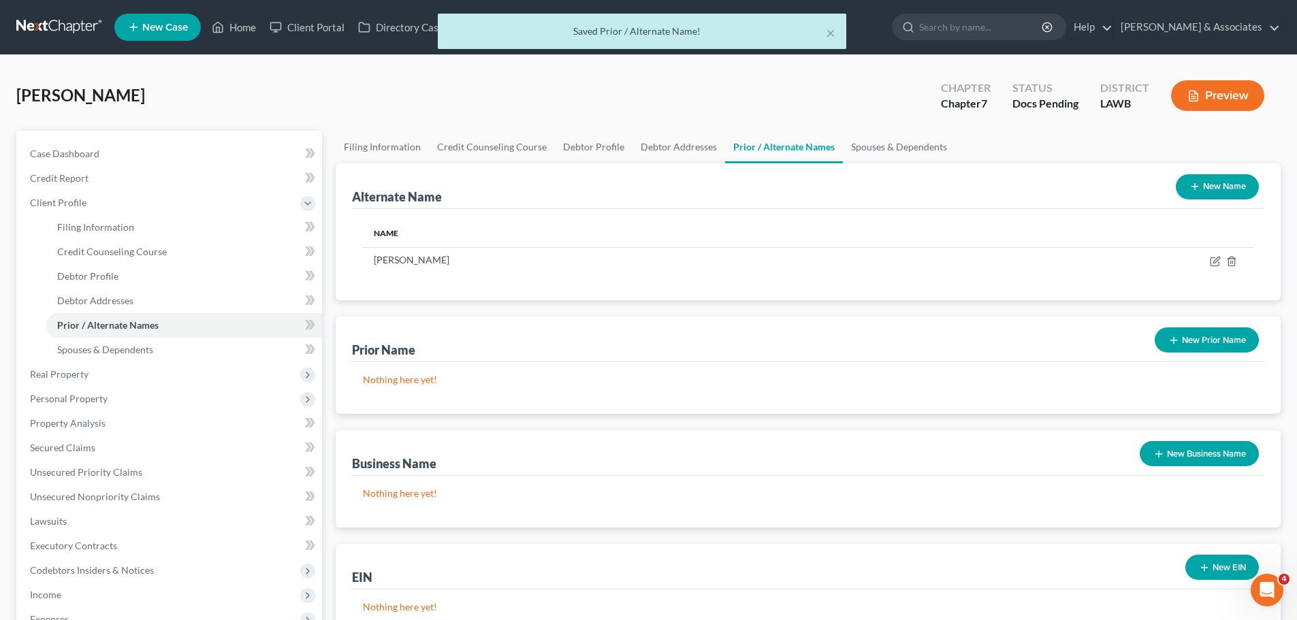
click at [1220, 193] on button "New Name" at bounding box center [1217, 186] width 83 height 25
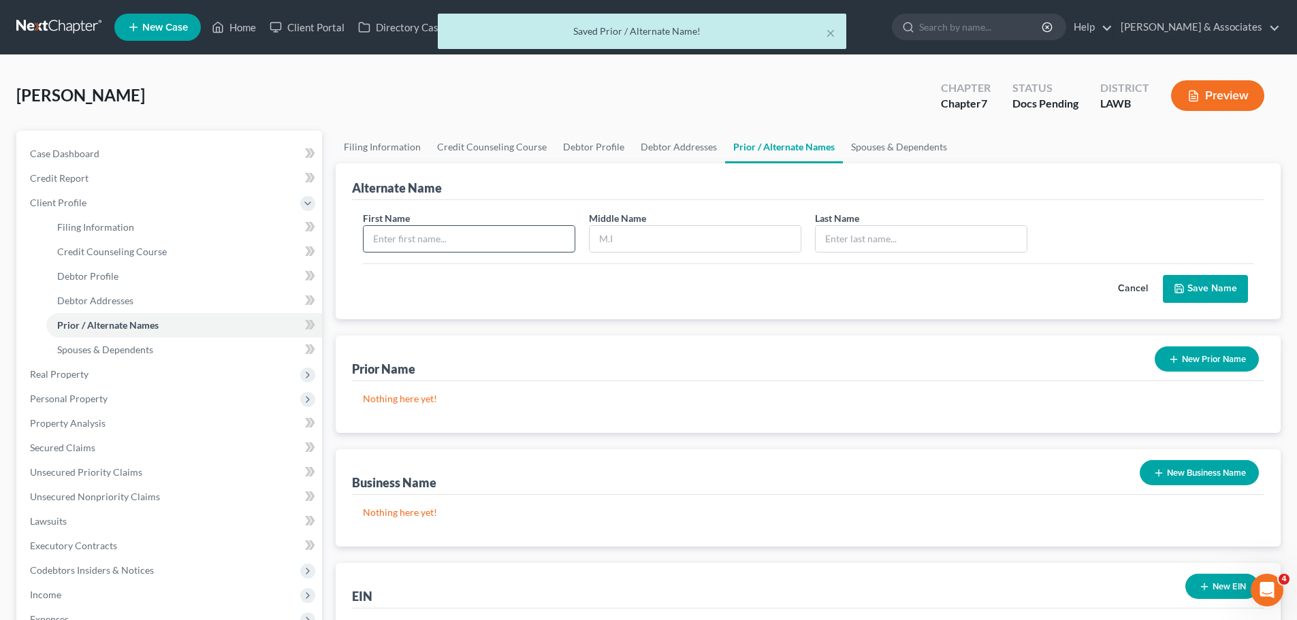
click at [429, 233] on input "text" at bounding box center [469, 239] width 211 height 26
type input "[PERSON_NAME]"
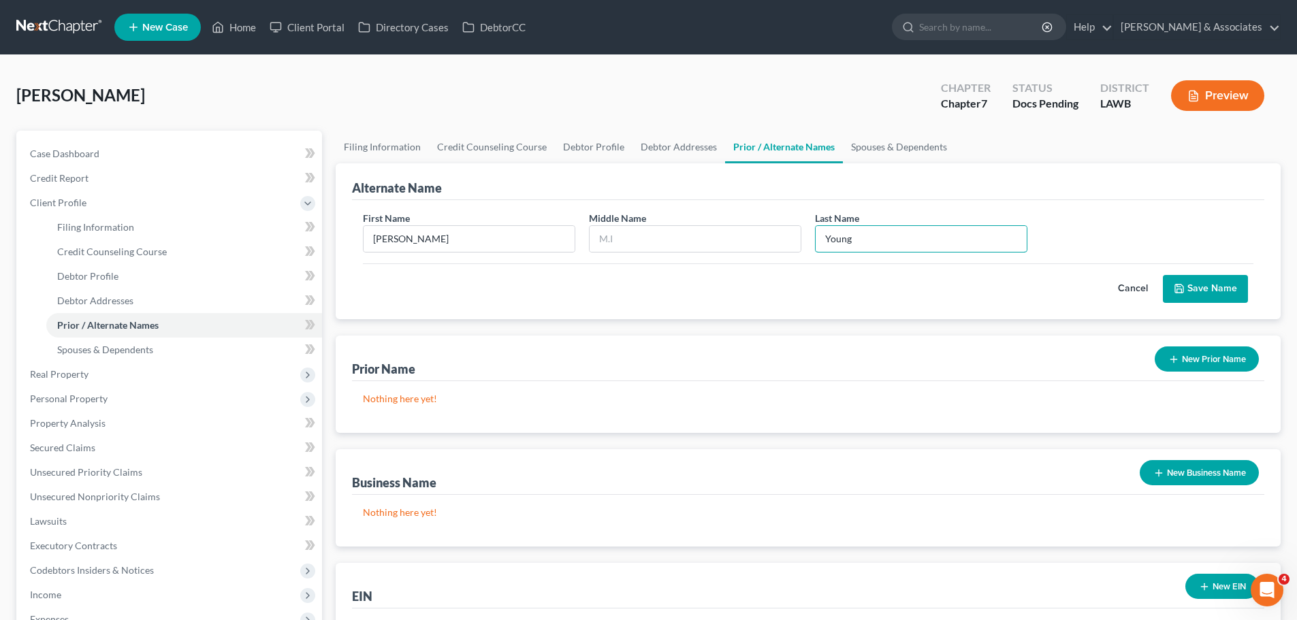
type input "Young"
click at [1207, 287] on button "Save Name" at bounding box center [1205, 289] width 85 height 29
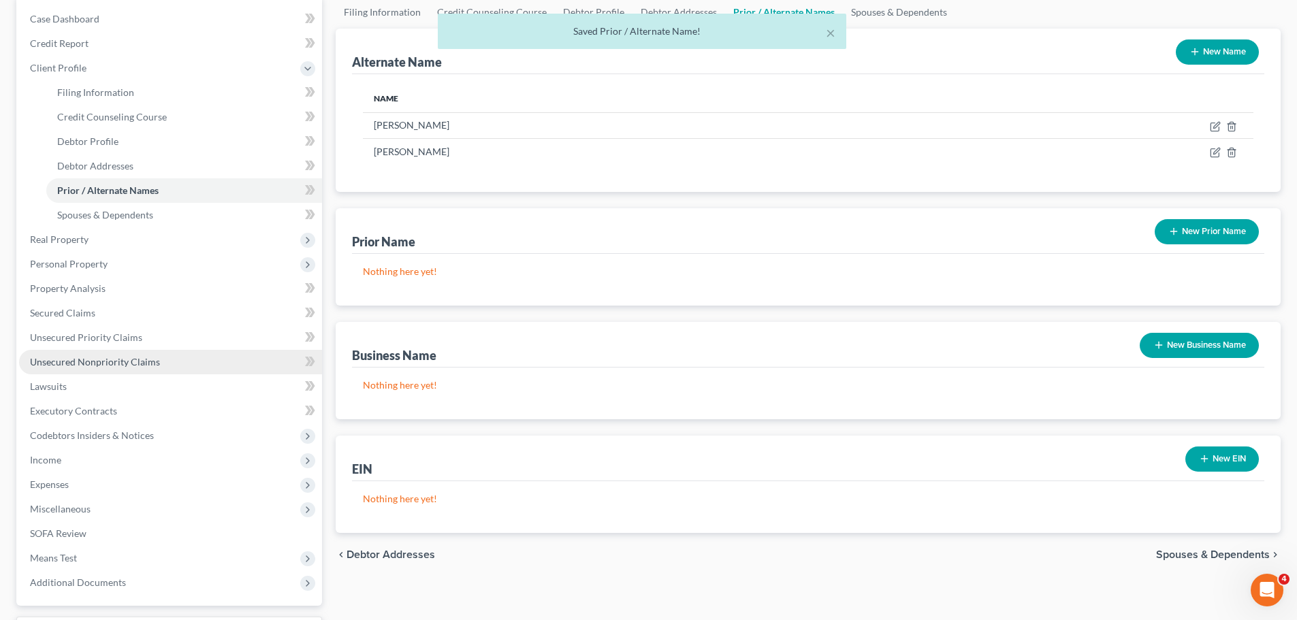
scroll to position [136, 0]
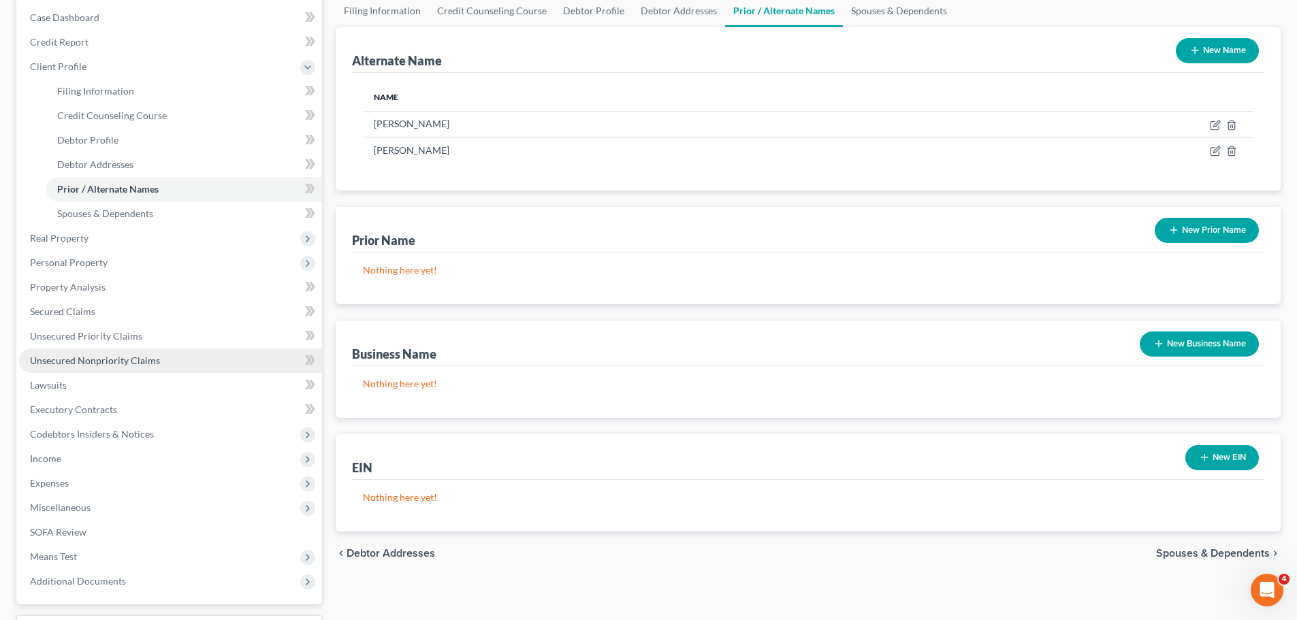
click at [114, 365] on span "Unsecured Nonpriority Claims" at bounding box center [95, 361] width 130 height 12
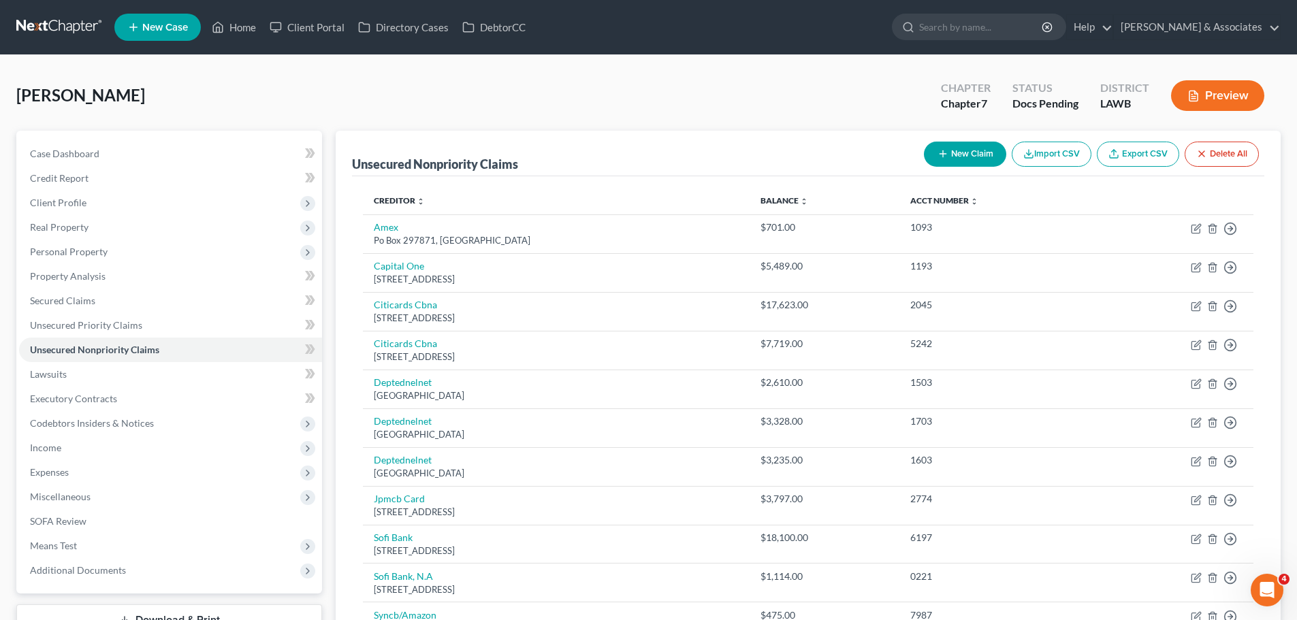
click at [111, 139] on div "Case Dashboard Payments Invoices Payments Payments Credit Report Client Profile…" at bounding box center [169, 362] width 306 height 463
click at [113, 150] on link "Case Dashboard" at bounding box center [170, 154] width 303 height 25
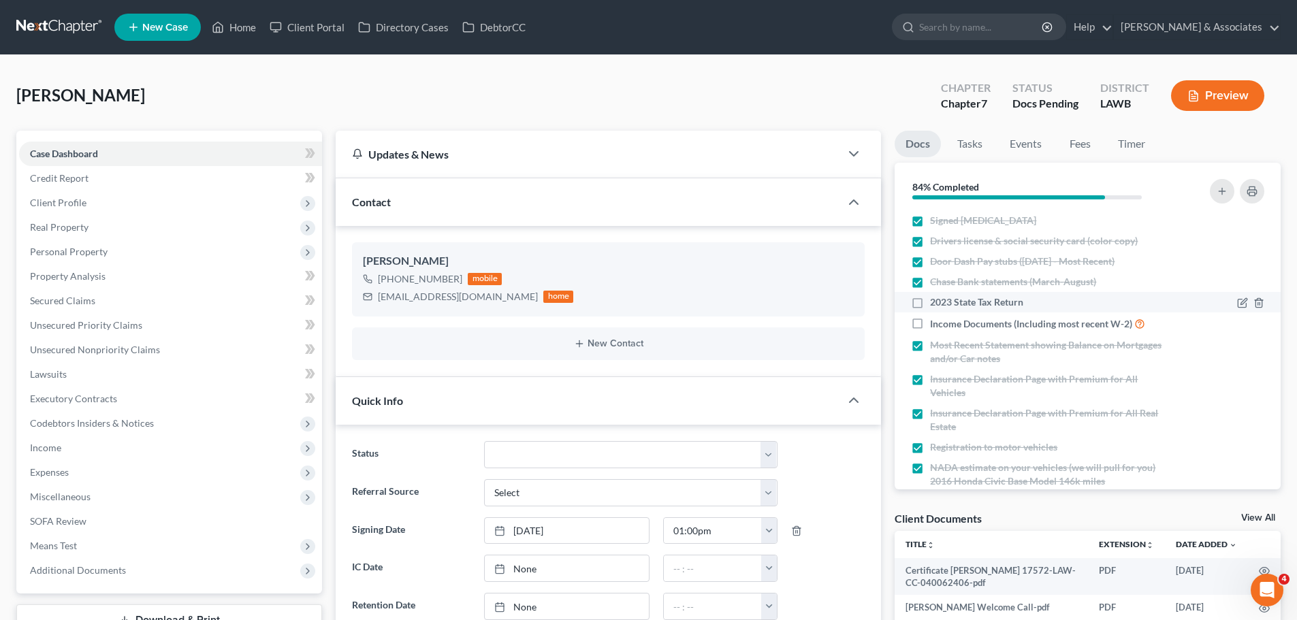
scroll to position [559, 0]
click at [385, 112] on div "[PERSON_NAME] Upgraded Chapter Chapter 7 Status Docs Pending District LAWB Prev…" at bounding box center [648, 100] width 1264 height 59
click at [241, 114] on div "[PERSON_NAME] Upgraded Chapter Chapter 7 Status Docs Pending District LAWB Prev…" at bounding box center [648, 100] width 1264 height 59
drag, startPoint x: 184, startPoint y: 95, endPoint x: 16, endPoint y: 102, distance: 168.3
click at [16, 103] on div "[PERSON_NAME] Upgraded Chapter Chapter 7 Status Docs Pending District LAWB Prev…" at bounding box center [648, 100] width 1264 height 59
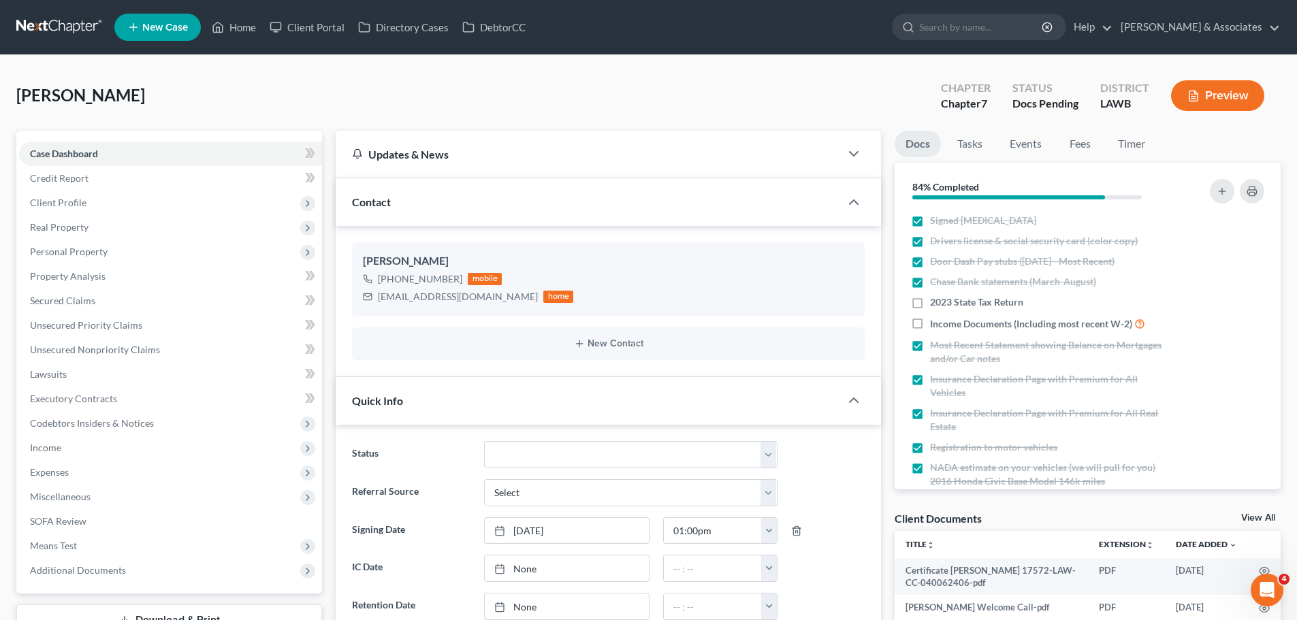
click at [16, 102] on span "[PERSON_NAME]" at bounding box center [80, 95] width 129 height 20
click at [26, 89] on span "[PERSON_NAME]" at bounding box center [80, 95] width 129 height 20
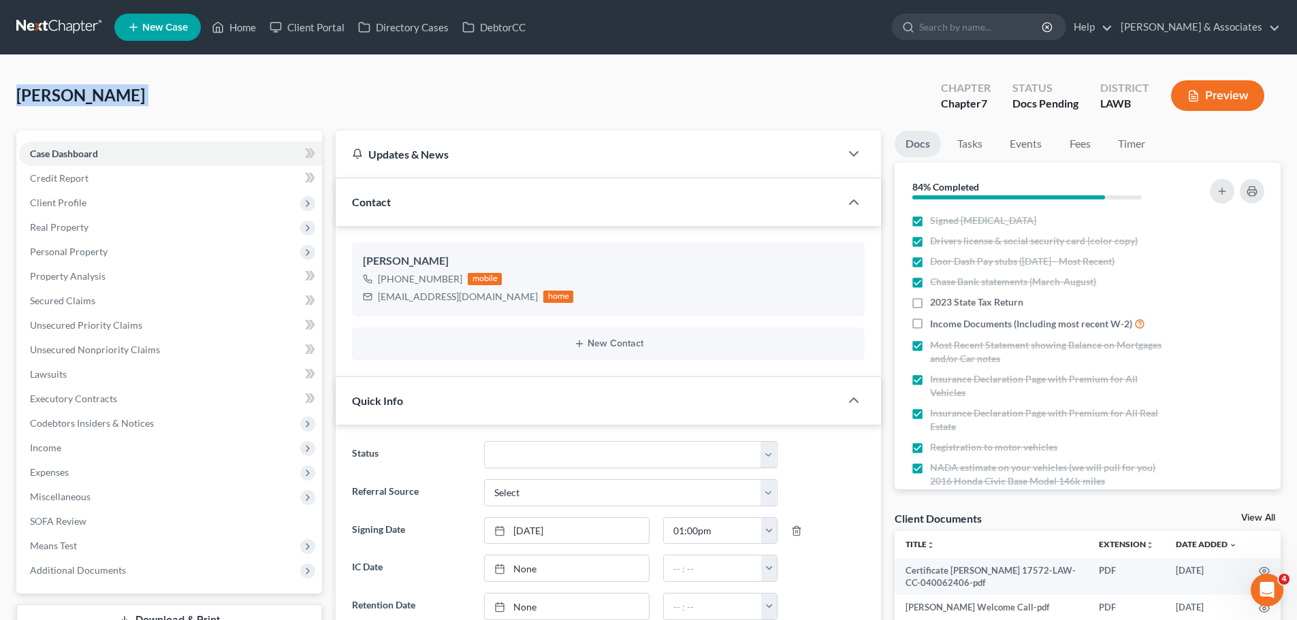
click at [26, 89] on span "[PERSON_NAME]" at bounding box center [80, 95] width 129 height 20
click at [70, 110] on div "[PERSON_NAME] Upgraded Chapter Chapter 7 Status Docs Pending District LAWB Prev…" at bounding box center [648, 100] width 1264 height 59
click at [106, 85] on span "[PERSON_NAME]" at bounding box center [80, 95] width 129 height 20
drag, startPoint x: 69, startPoint y: 97, endPoint x: 152, endPoint y: 102, distance: 82.5
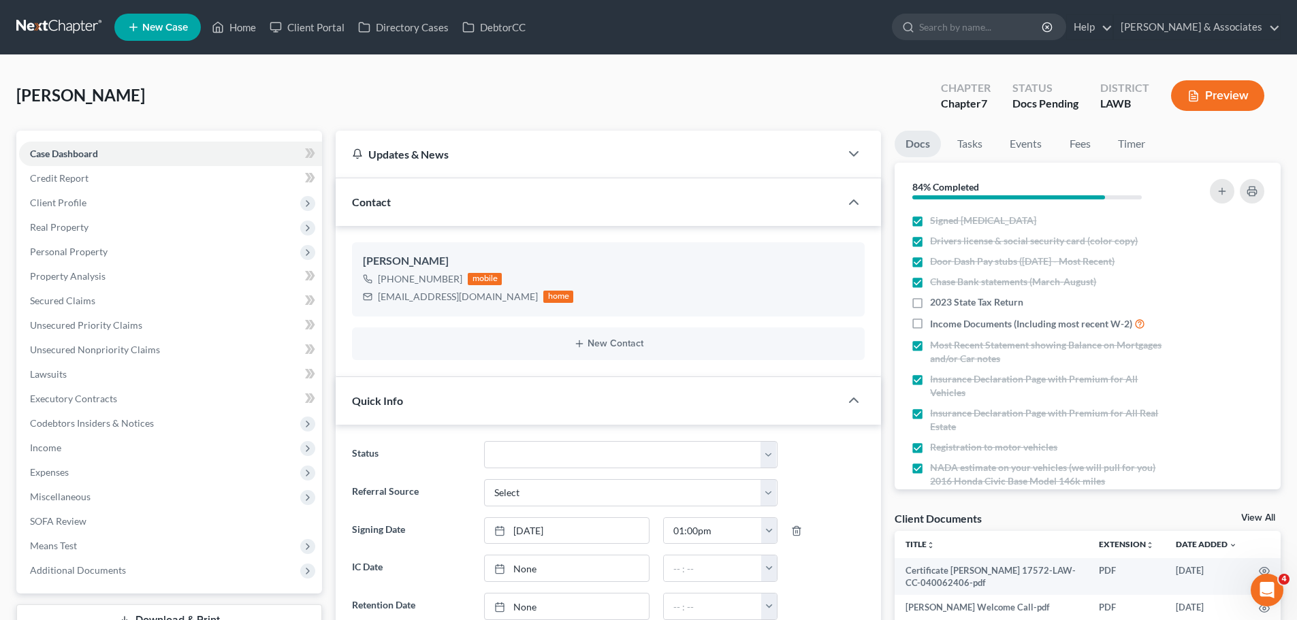
click at [152, 102] on div "[PERSON_NAME] Upgraded Chapter Chapter 7 Status Docs Pending District LAWB Prev…" at bounding box center [648, 100] width 1264 height 59
click at [136, 94] on span "[PERSON_NAME]" at bounding box center [80, 95] width 129 height 20
click at [135, 94] on span "[PERSON_NAME]" at bounding box center [80, 95] width 129 height 20
drag, startPoint x: 135, startPoint y: 94, endPoint x: 39, endPoint y: 99, distance: 96.1
click at [39, 99] on span "[PERSON_NAME]" at bounding box center [80, 95] width 129 height 20
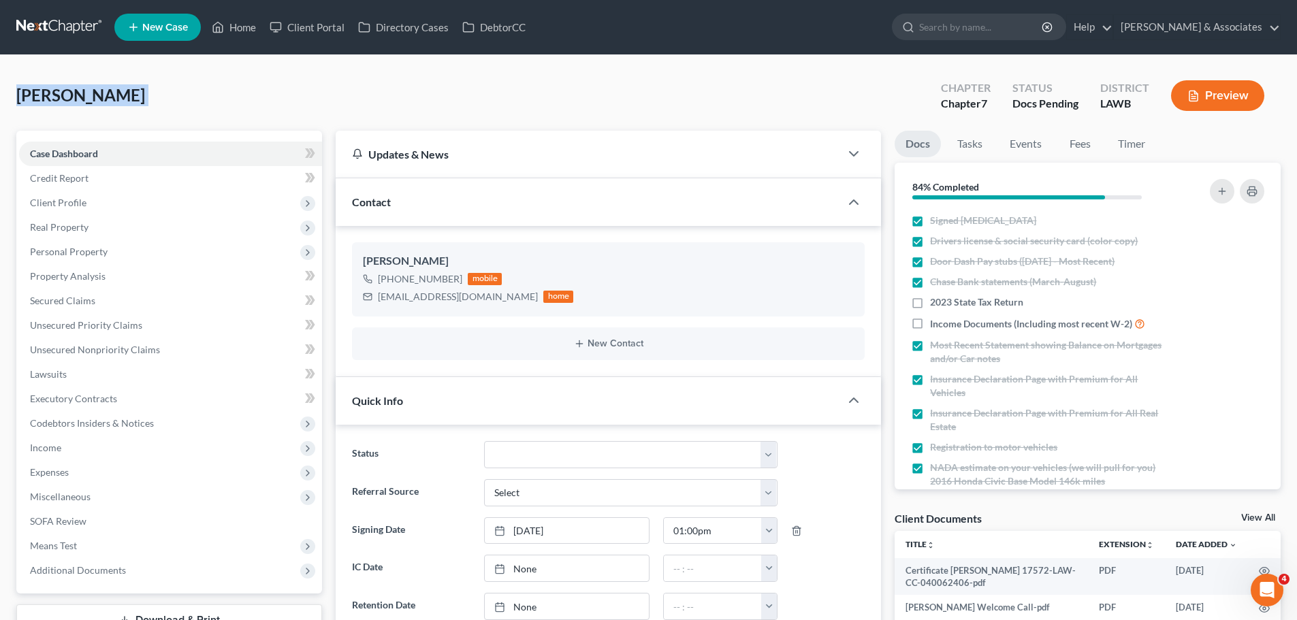
click at [39, 99] on span "[PERSON_NAME]" at bounding box center [80, 95] width 129 height 20
drag, startPoint x: 16, startPoint y: 94, endPoint x: 165, endPoint y: 100, distance: 149.2
click at [165, 100] on div "[PERSON_NAME] Upgraded Chapter Chapter 7 Status Docs Pending District LAWB Prev…" at bounding box center [648, 100] width 1264 height 59
